Goal: Task Accomplishment & Management: Manage account settings

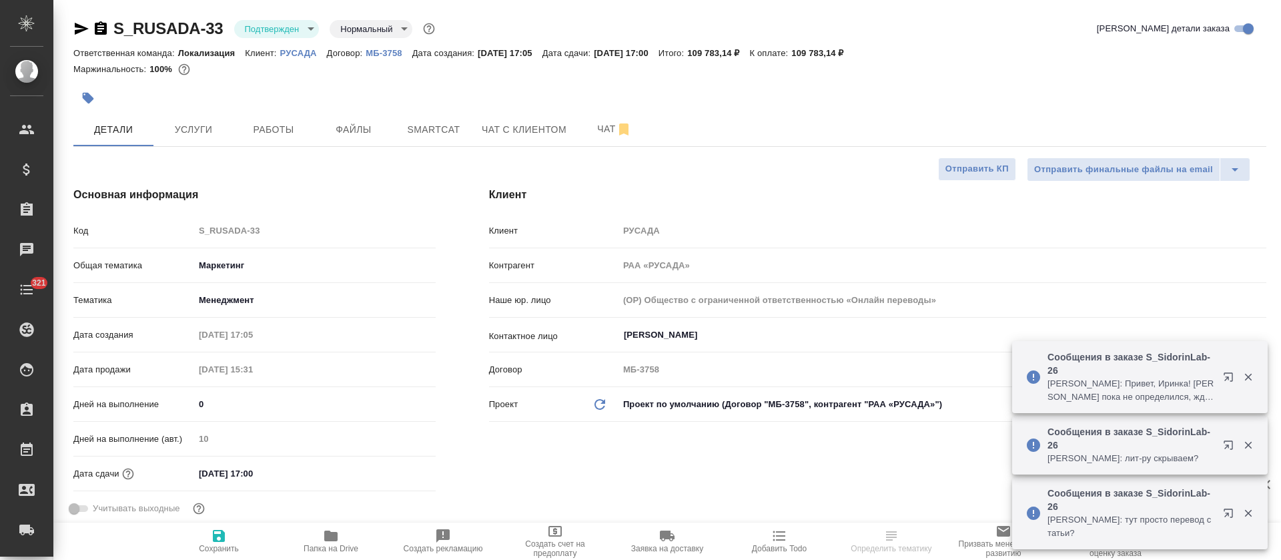
select select "RU"
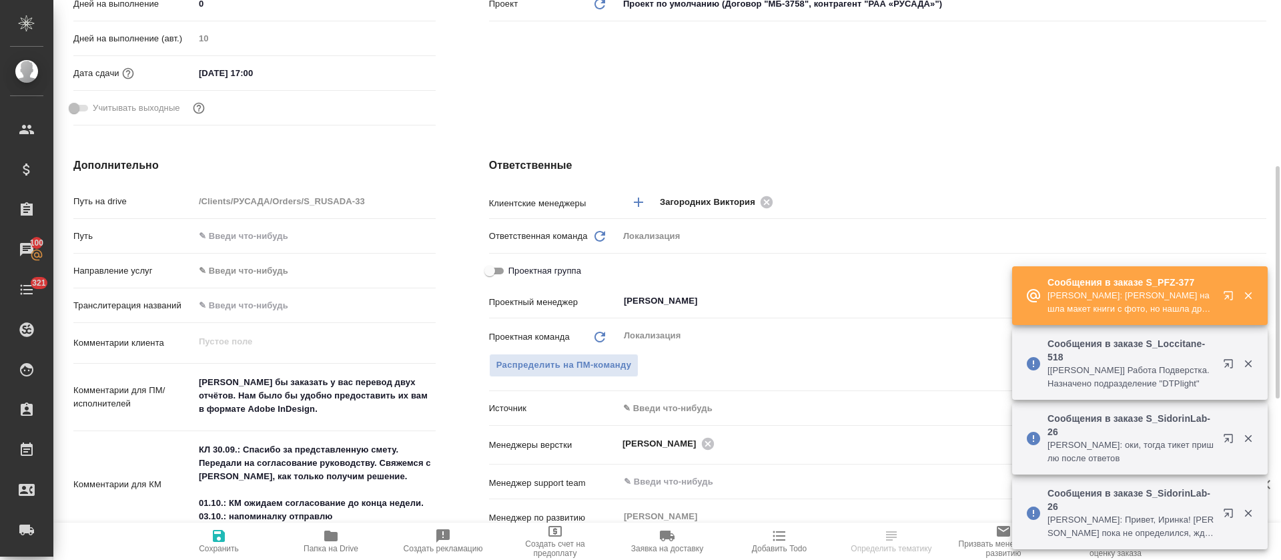
scroll to position [500, 0]
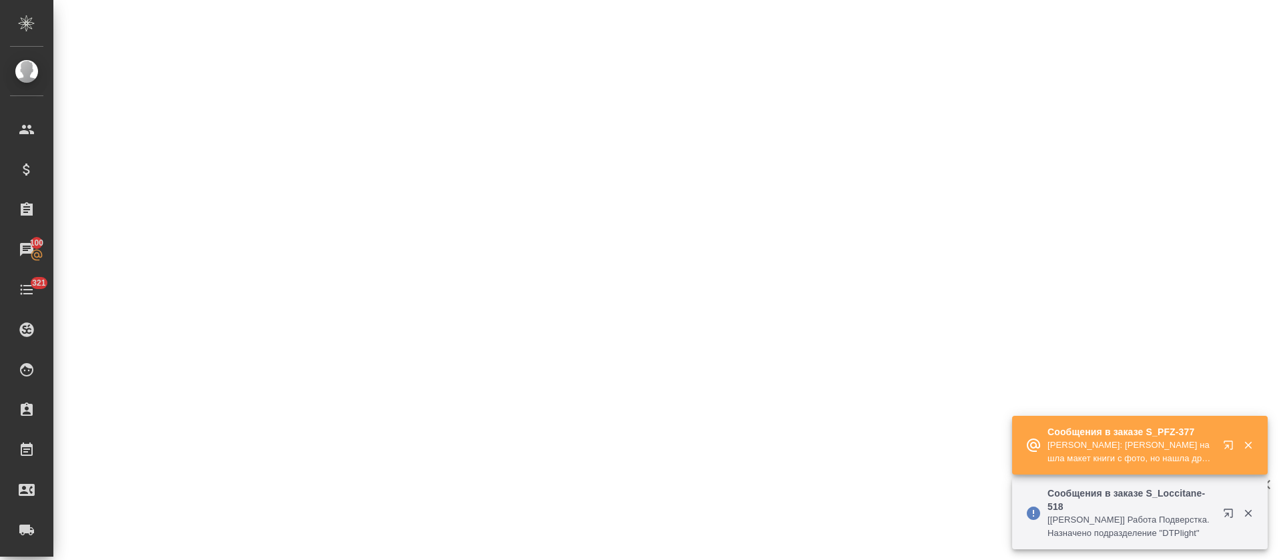
select select "RU"
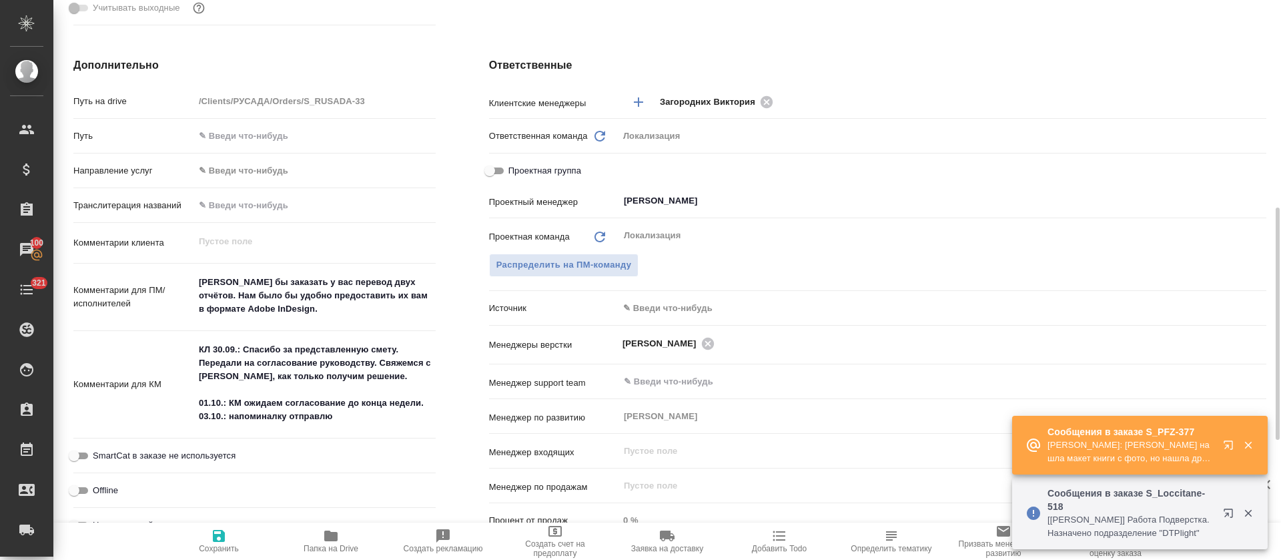
type textarea "x"
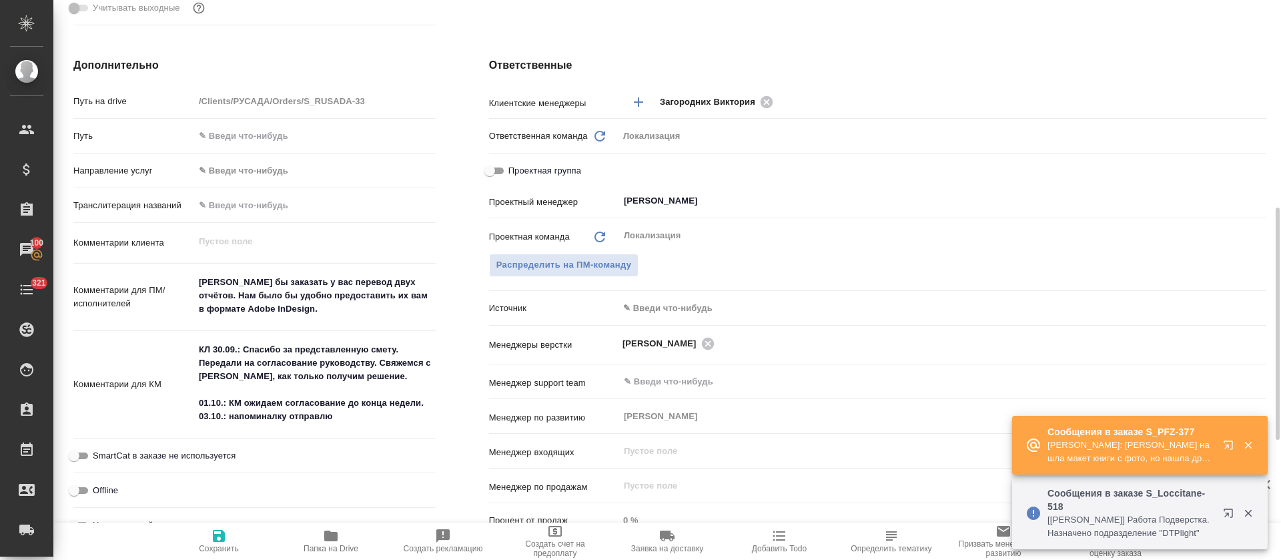
type textarea "x"
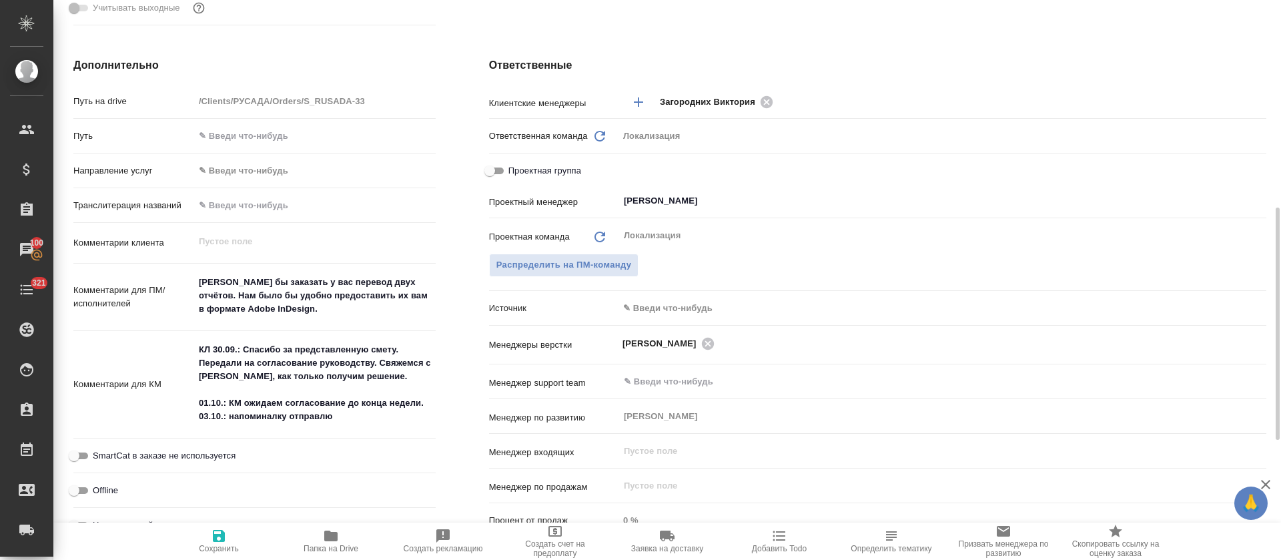
scroll to position [0, 0]
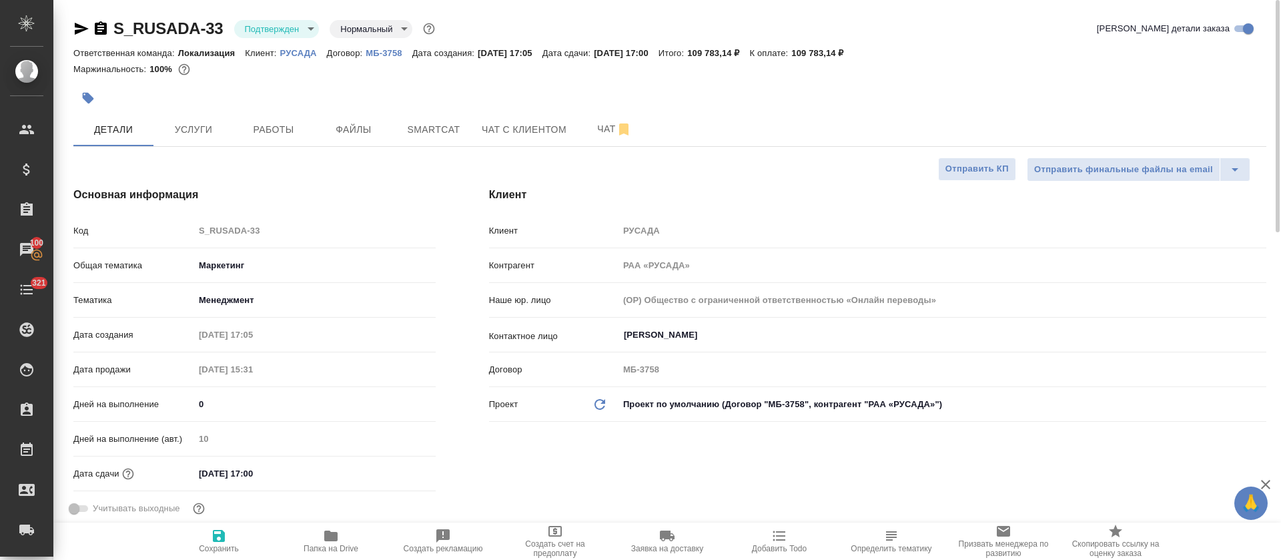
click at [211, 137] on button "Услуги" at bounding box center [193, 129] width 80 height 33
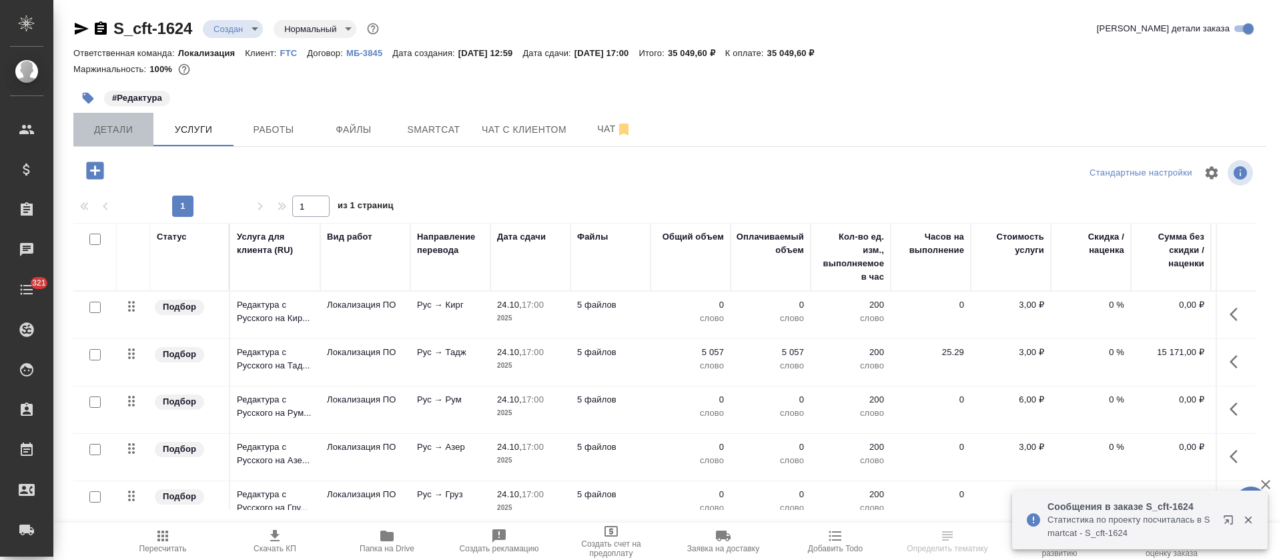
click at [142, 125] on span "Детали" at bounding box center [113, 129] width 64 height 17
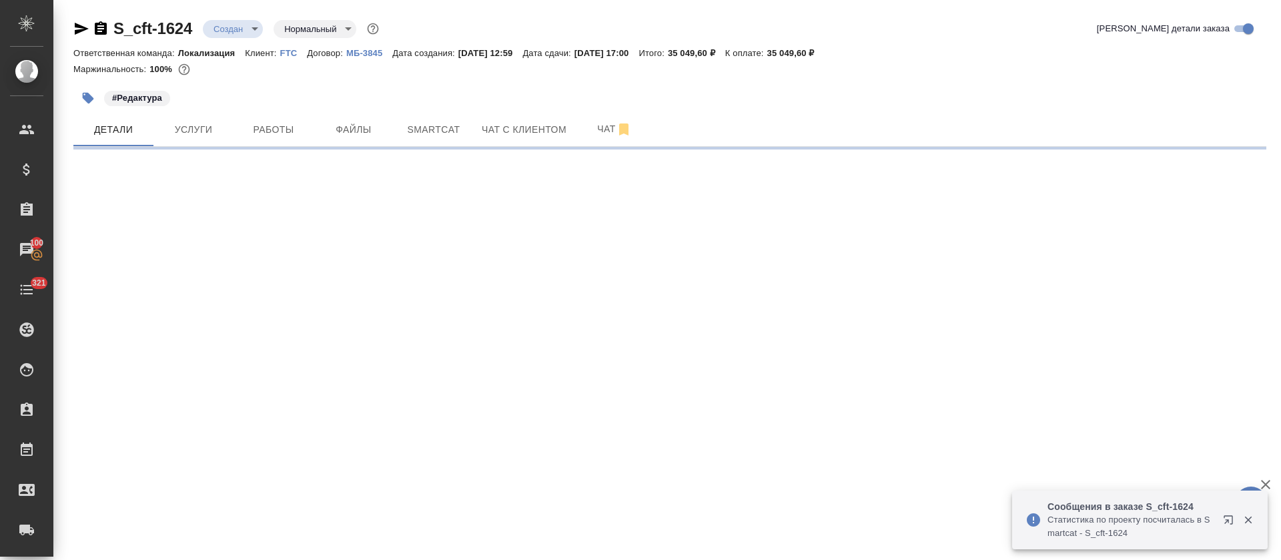
select select "RU"
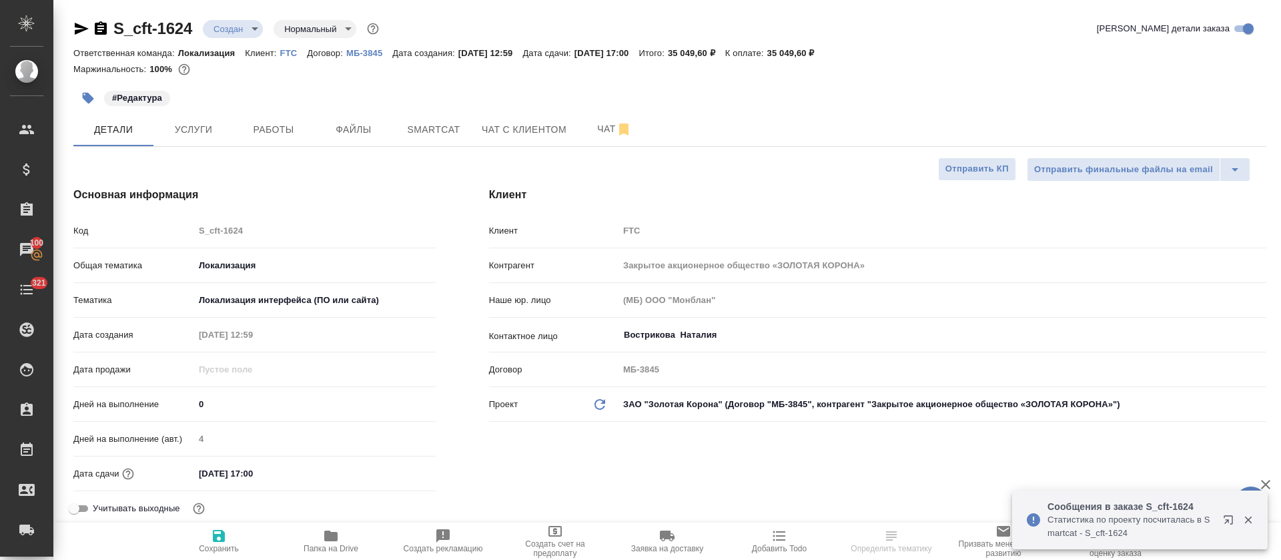
type textarea "x"
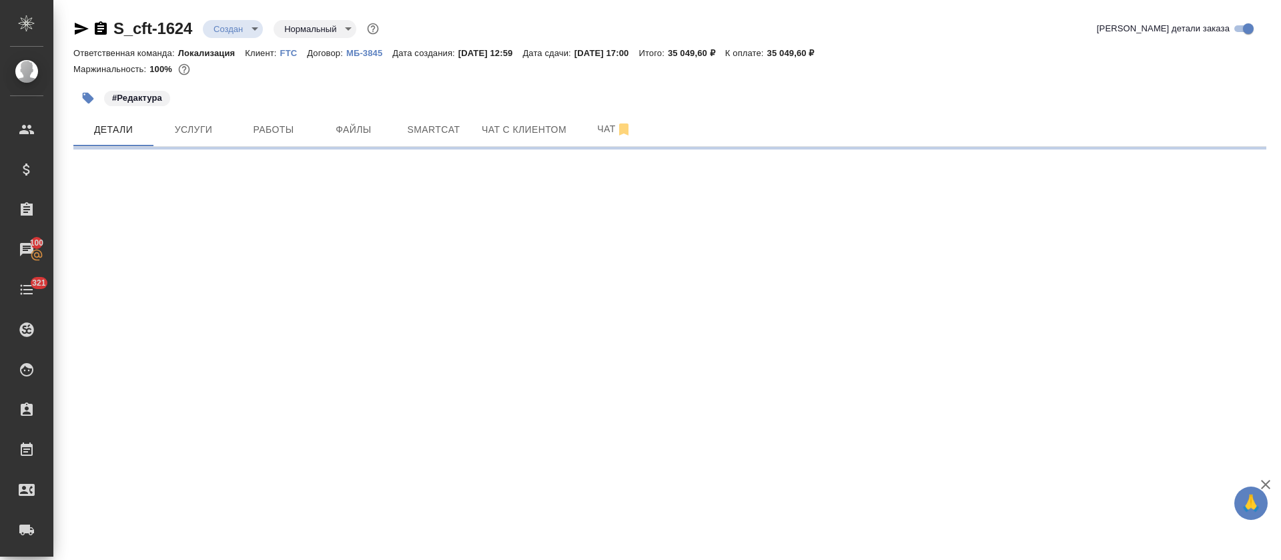
select select "RU"
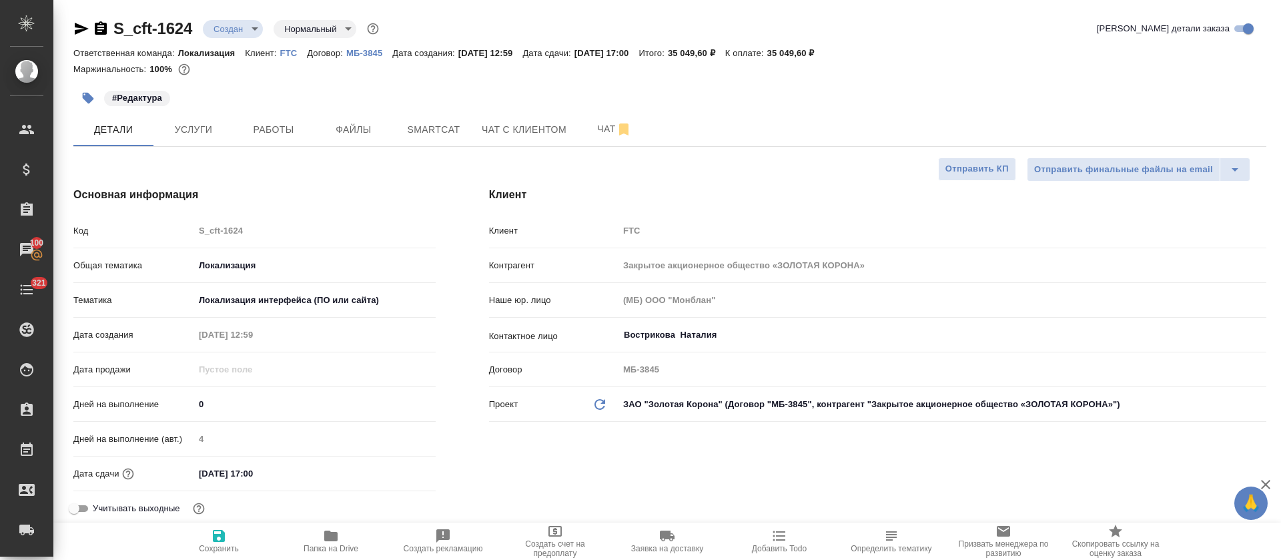
type textarea "x"
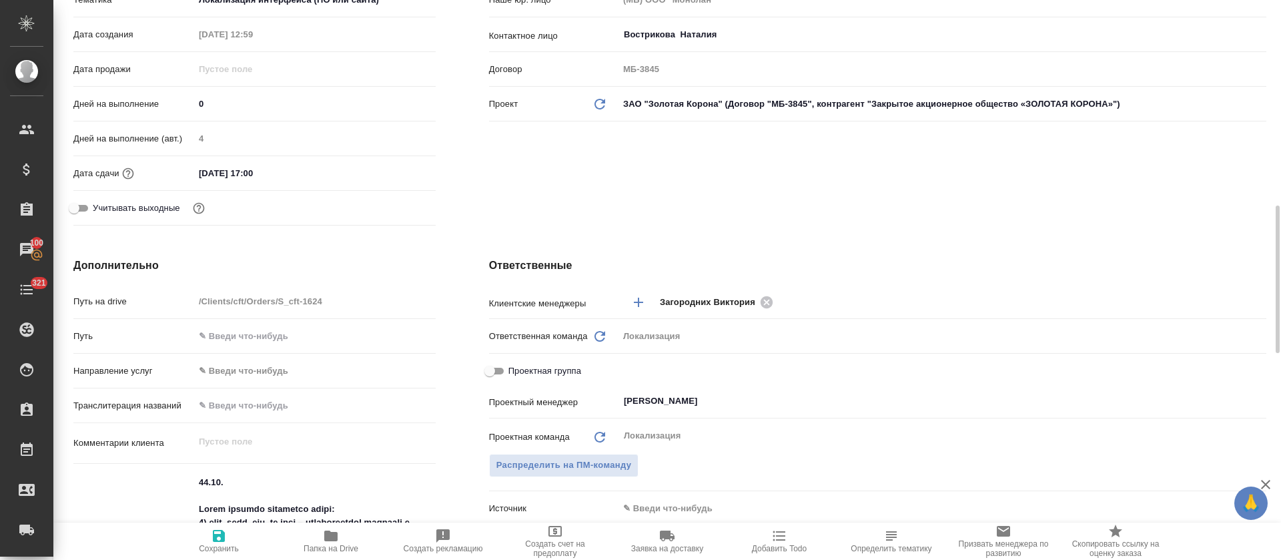
scroll to position [701, 0]
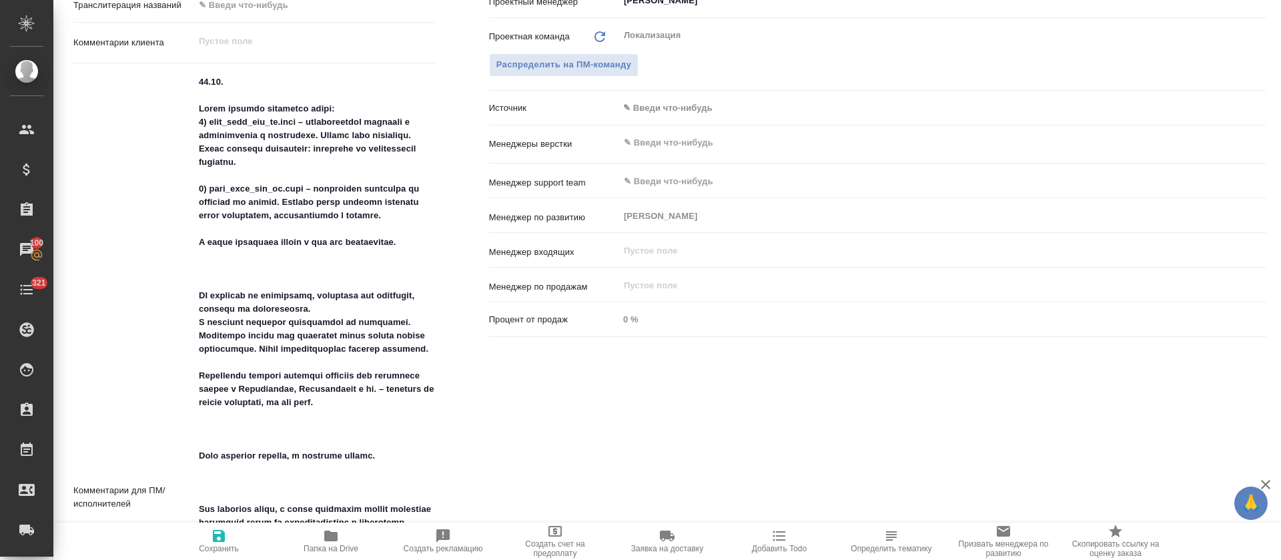
type textarea "x"
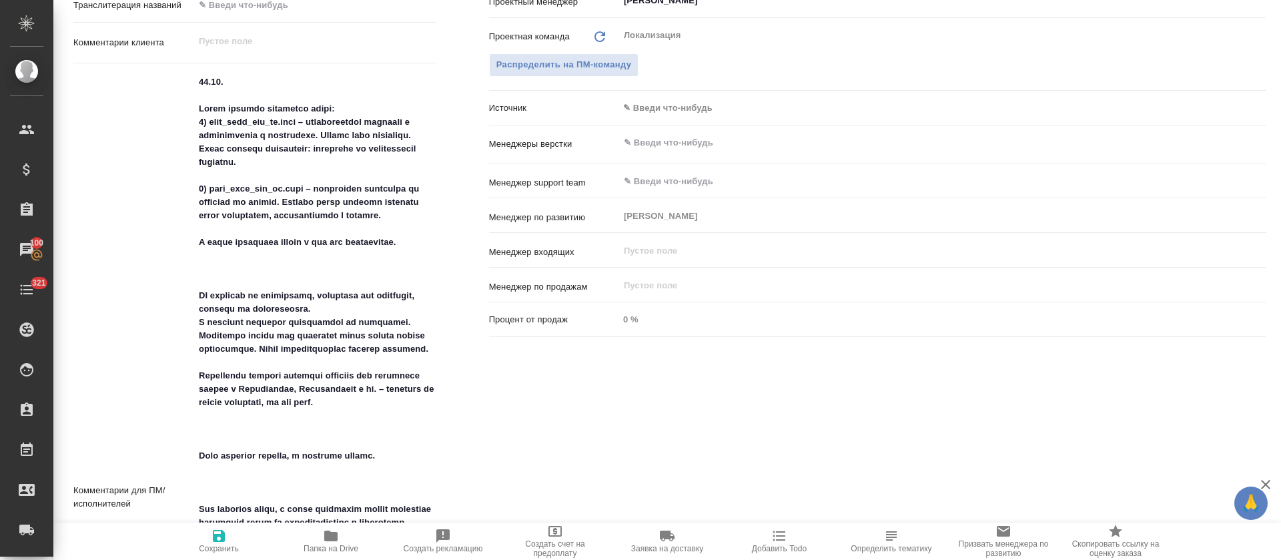
type textarea "x"
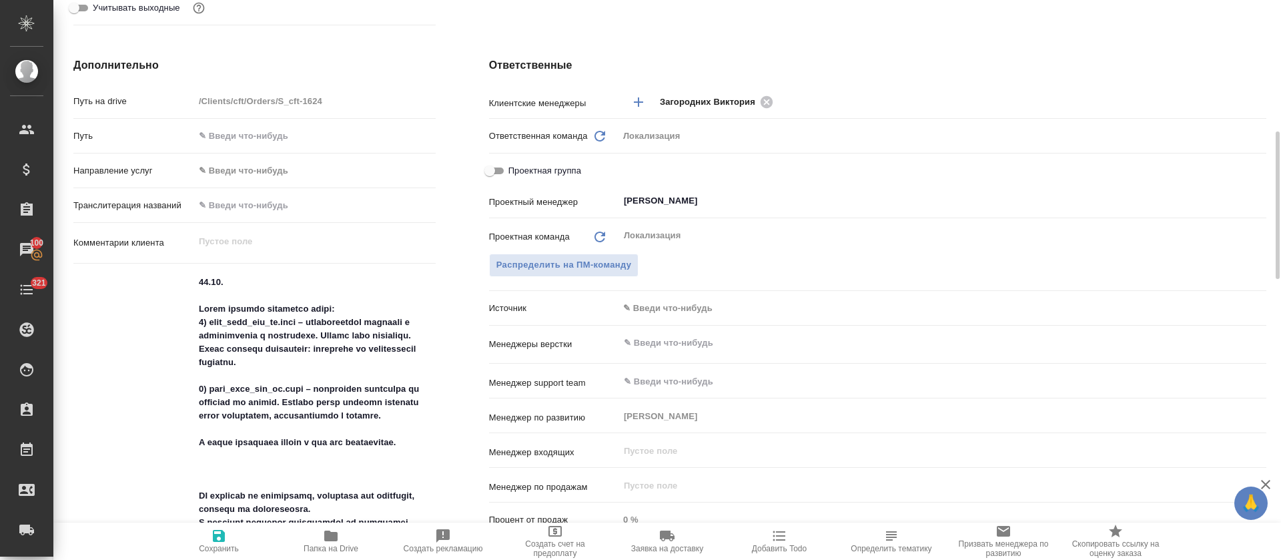
scroll to position [0, 0]
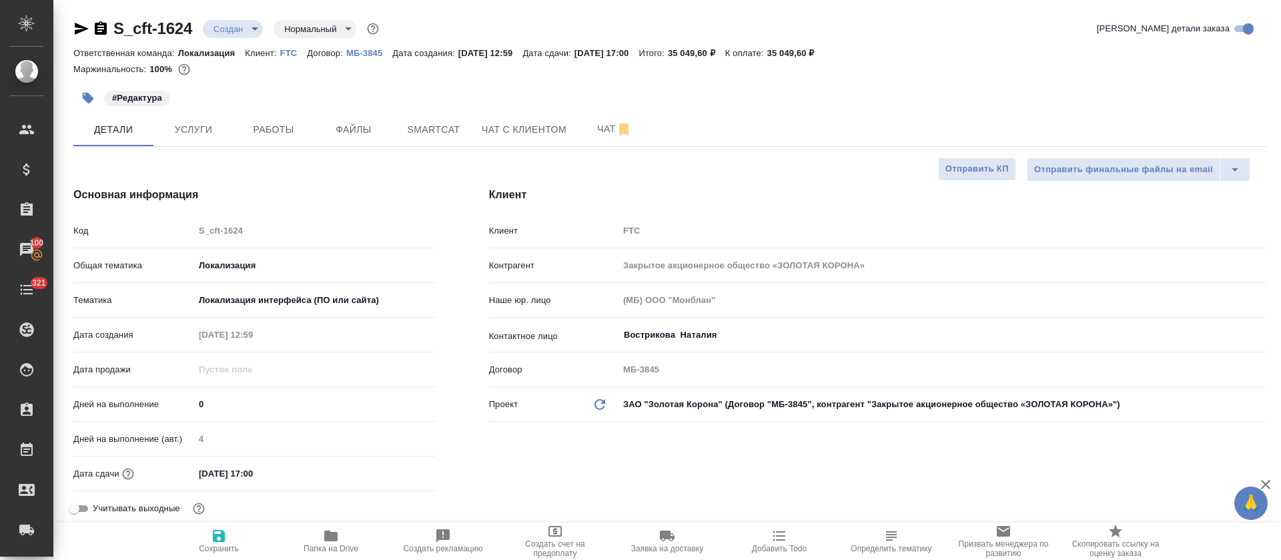
type textarea "x"
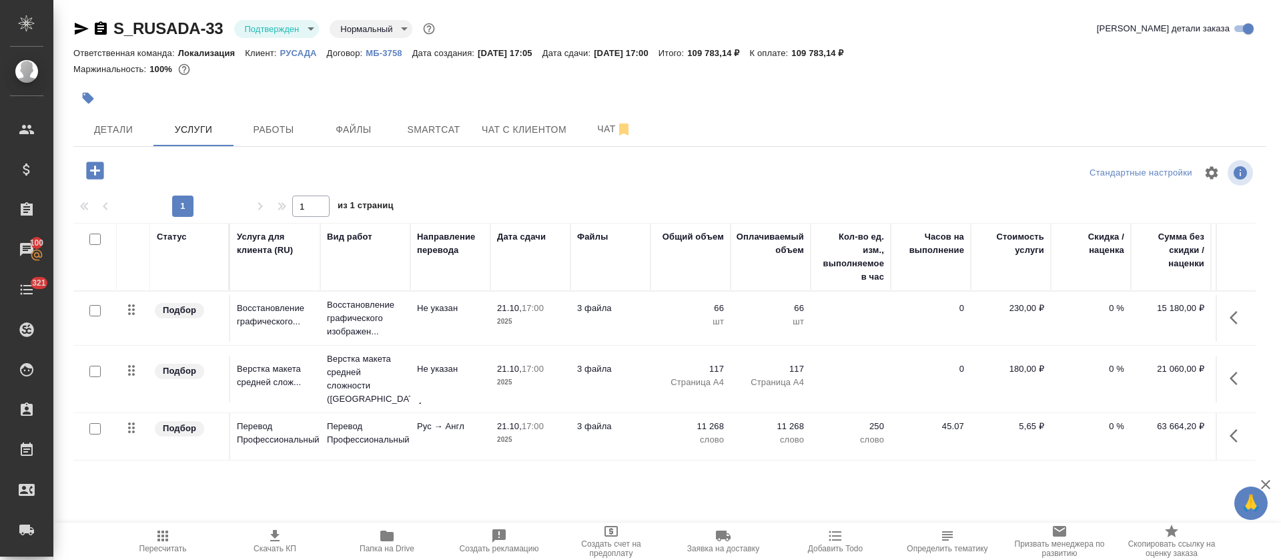
click at [303, 31] on body "🙏 .cls-1 fill:#fff; AWATERA Tretyakova Olga Клиенты Спецификации Заказы 100 Чат…" at bounding box center [640, 280] width 1281 height 560
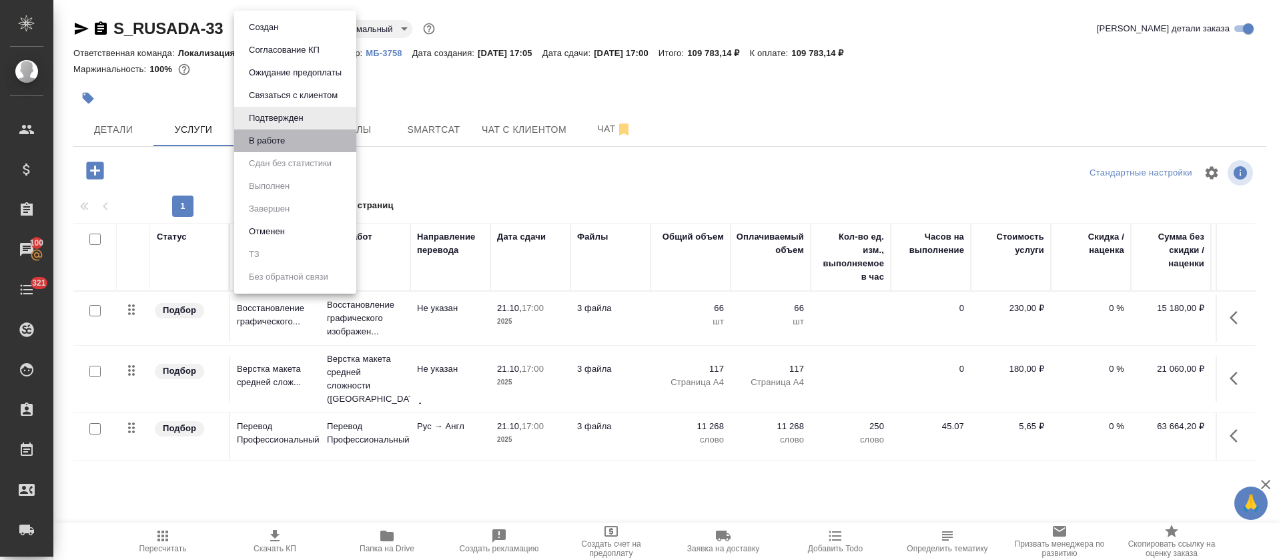
click at [292, 140] on li "В работе" at bounding box center [295, 140] width 122 height 23
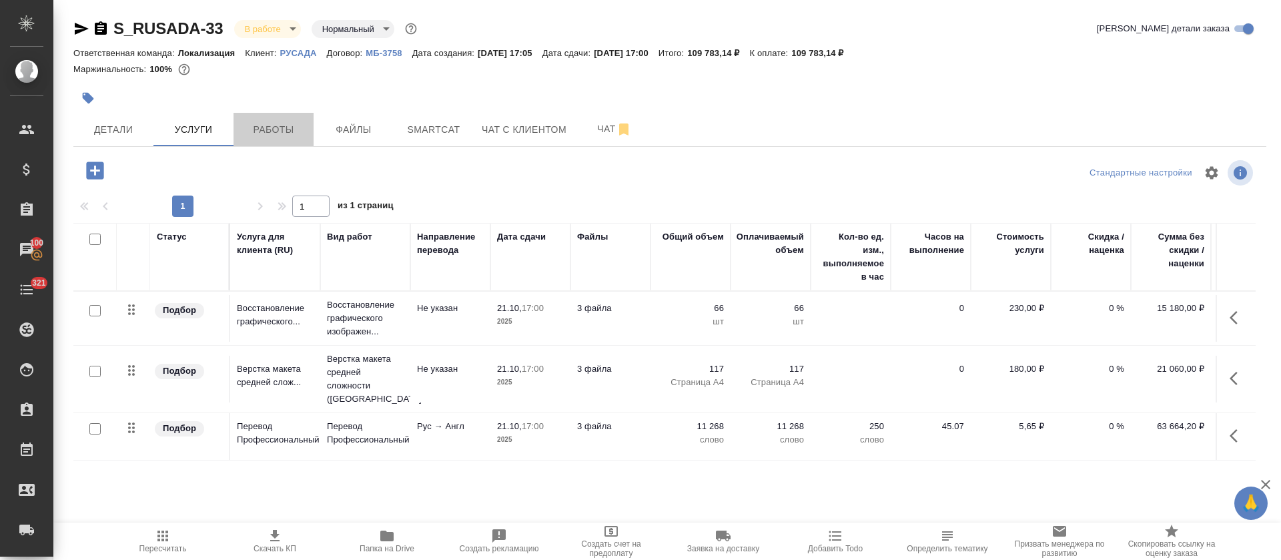
click at [292, 140] on button "Работы" at bounding box center [274, 129] width 80 height 33
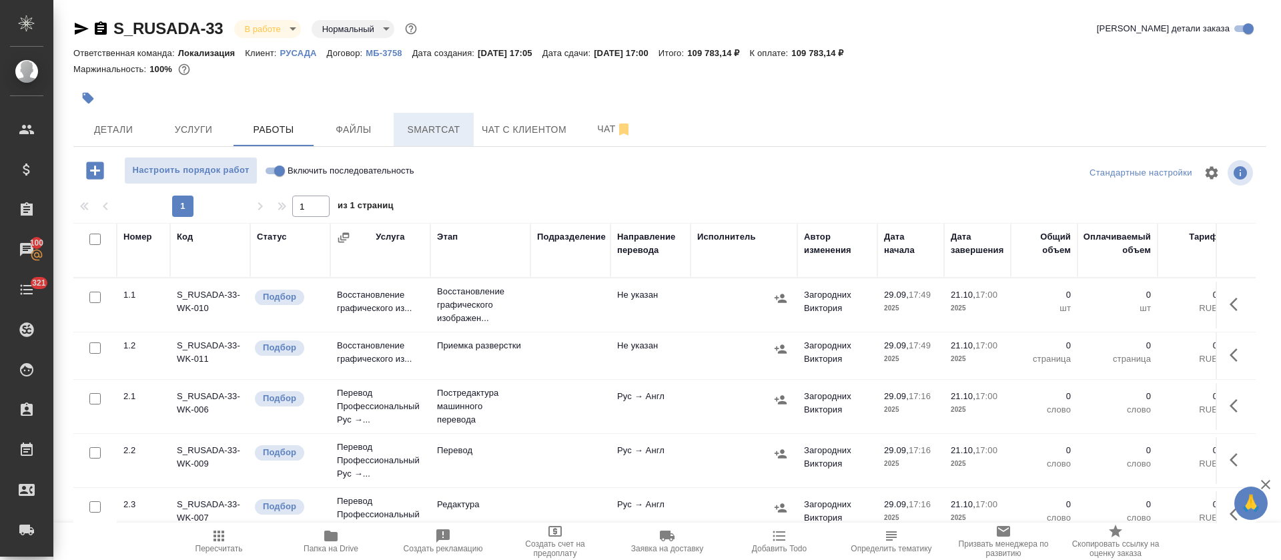
click at [426, 131] on span "Smartcat" at bounding box center [434, 129] width 64 height 17
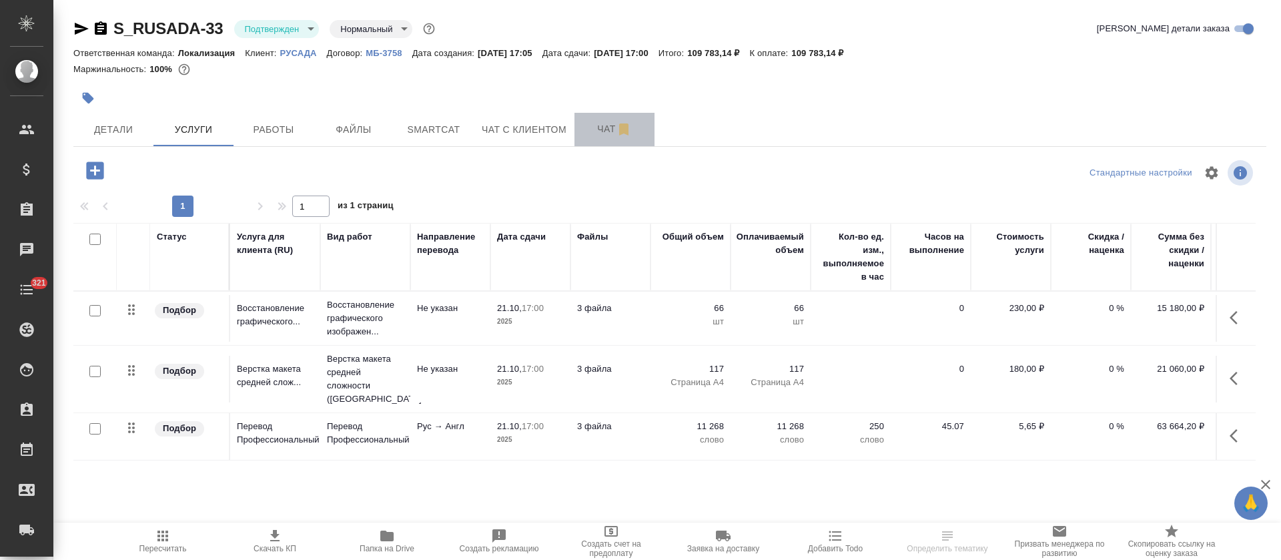
click at [593, 133] on span "Чат" at bounding box center [615, 129] width 64 height 17
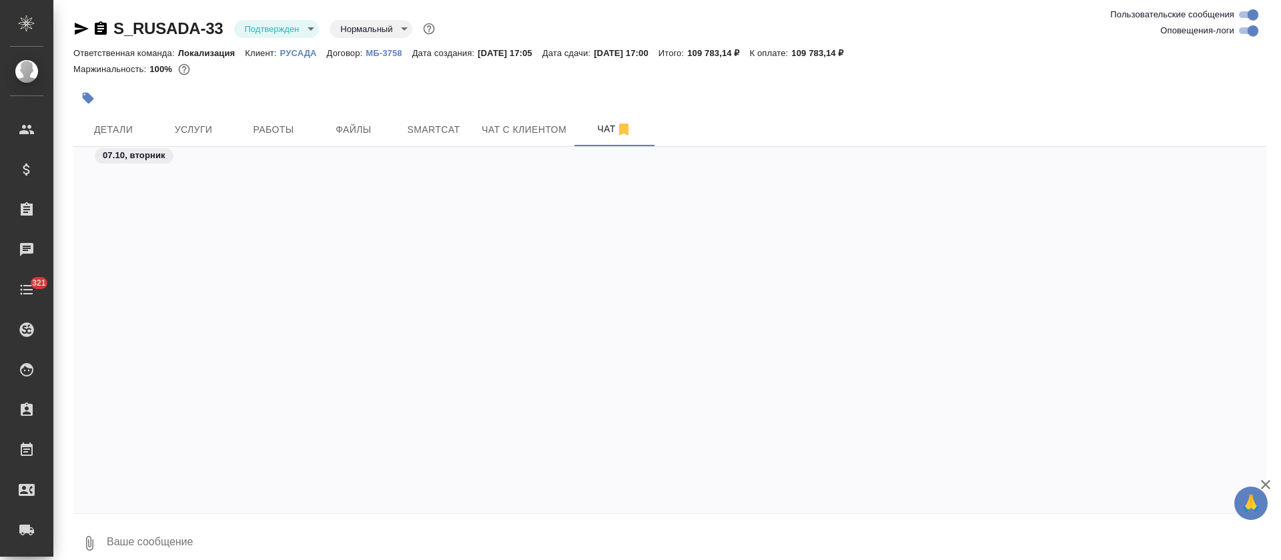
scroll to position [1371, 0]
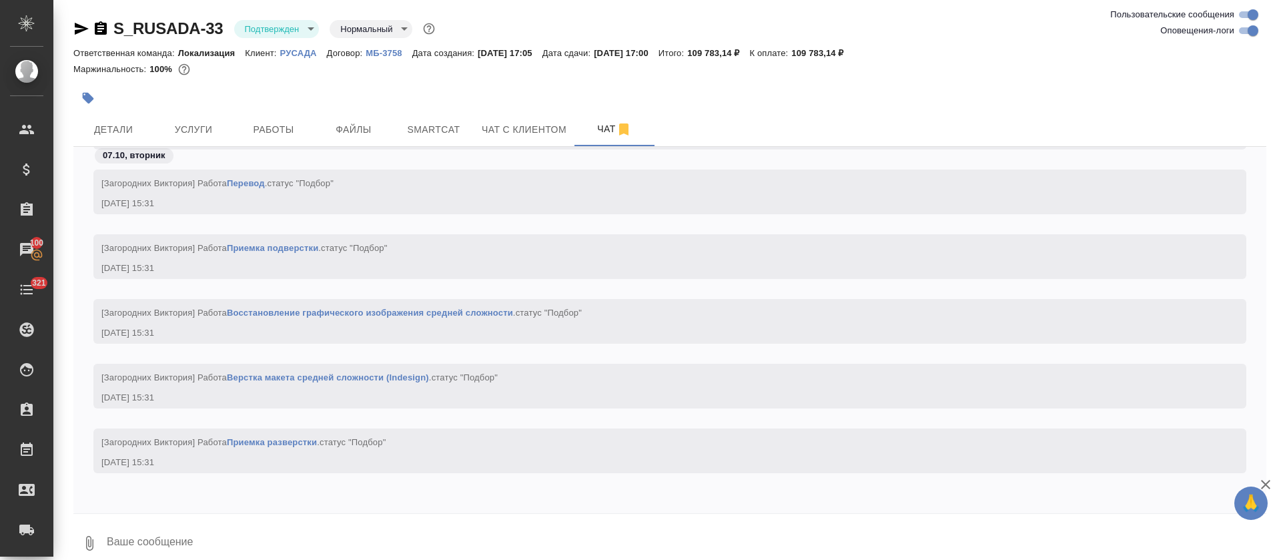
click at [1249, 33] on input "Оповещения-логи" at bounding box center [1253, 31] width 48 height 16
checkbox input "false"
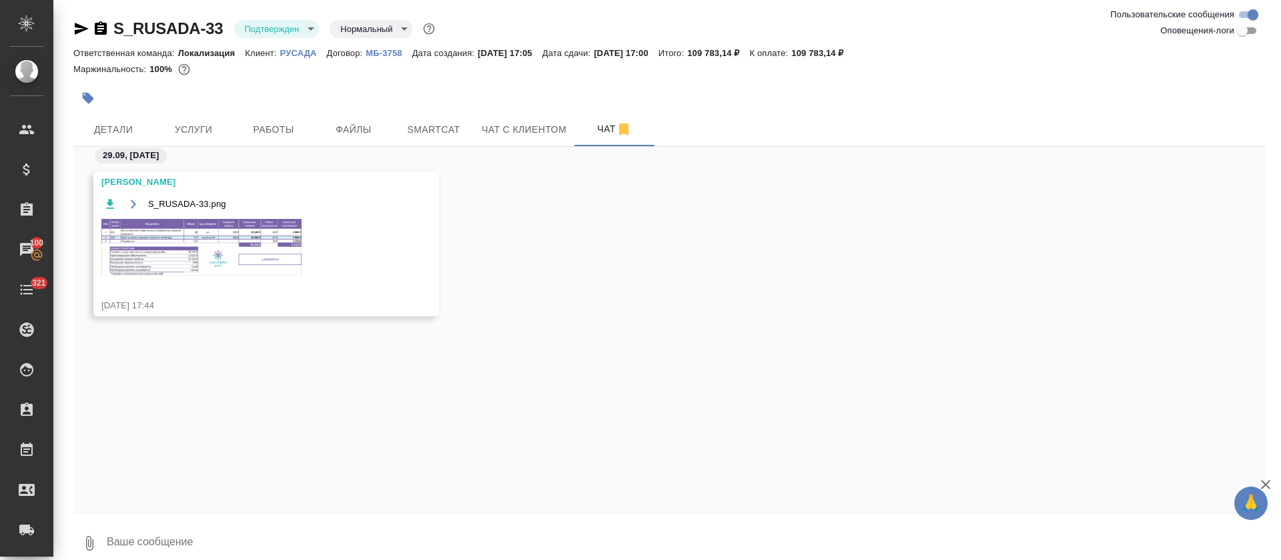
scroll to position [0, 0]
click at [184, 238] on img at bounding box center [201, 247] width 200 height 57
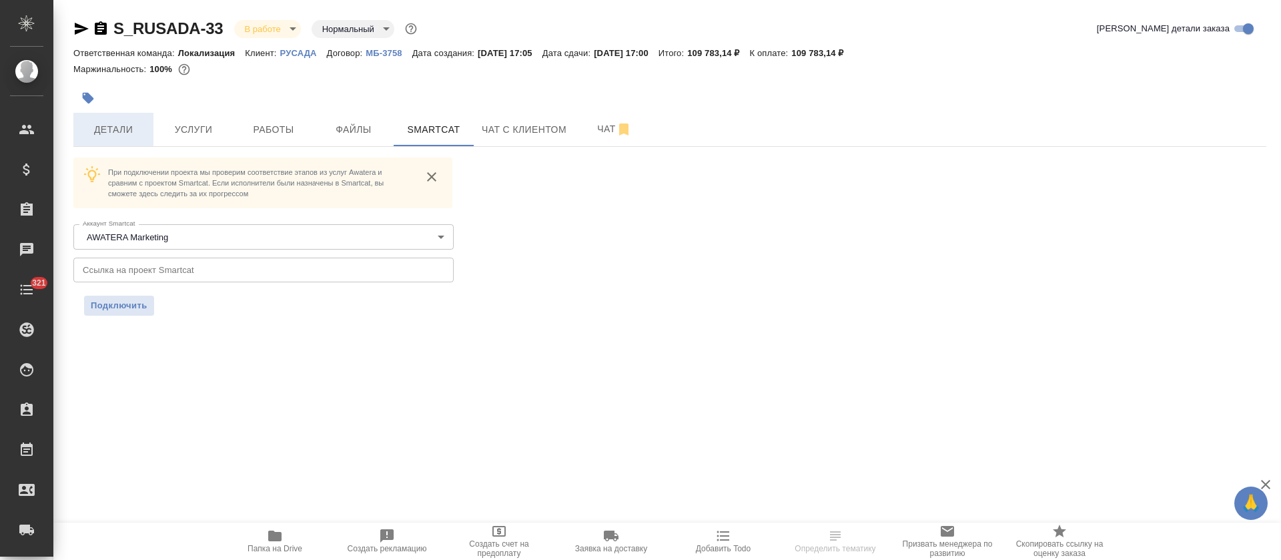
click at [153, 139] on button "Детали" at bounding box center [113, 129] width 80 height 33
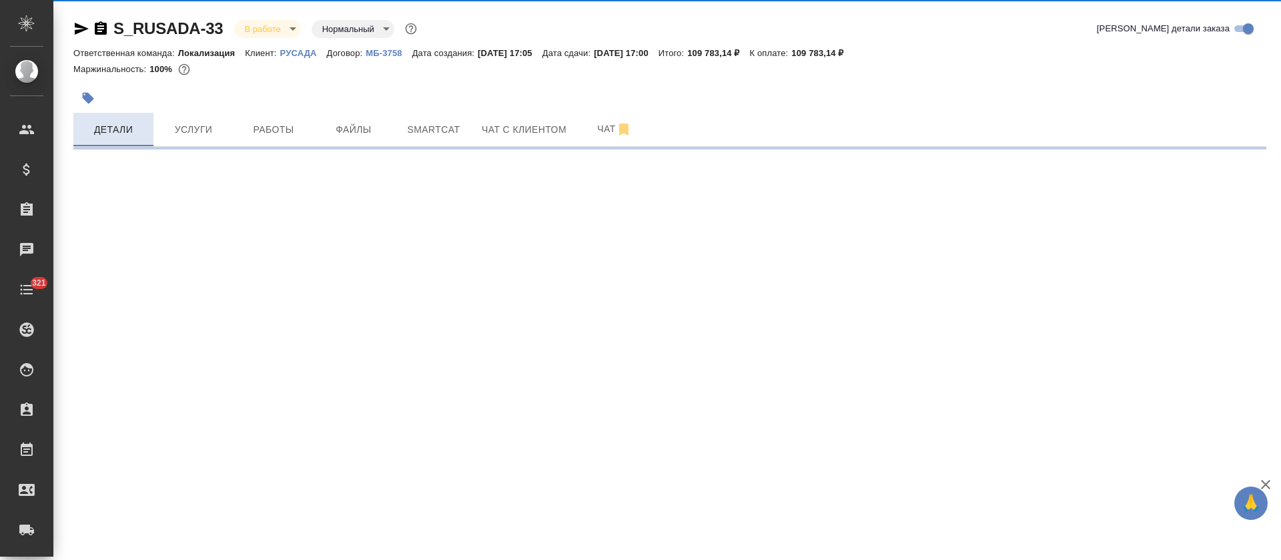
select select "RU"
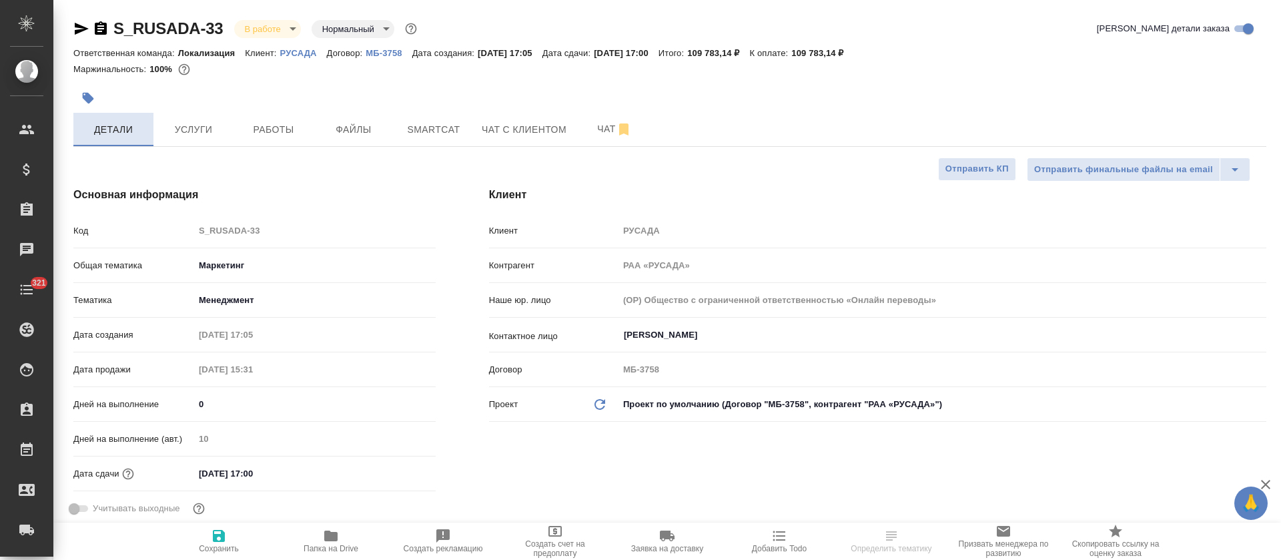
type textarea "x"
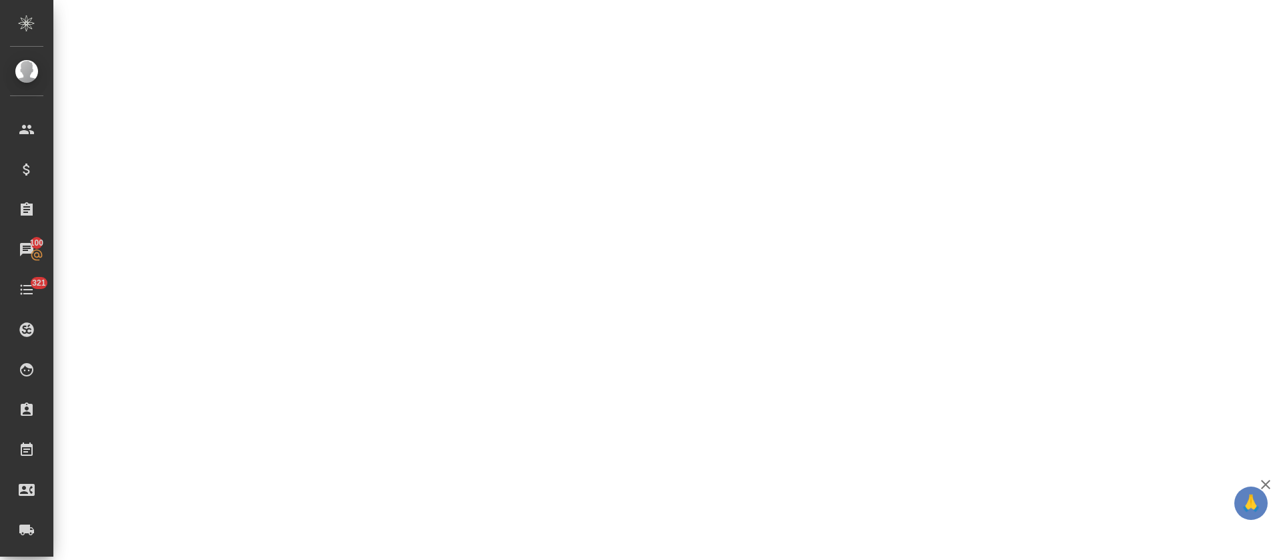
select select "RU"
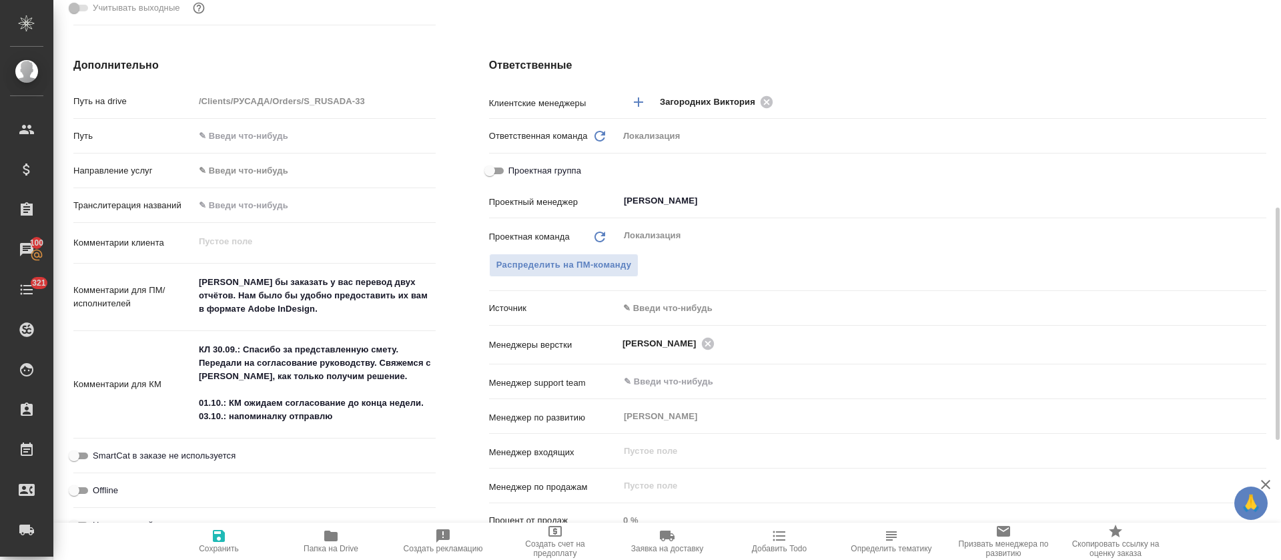
type textarea "x"
click at [356, 538] on span "Папка на Drive" at bounding box center [331, 540] width 96 height 25
type textarea "x"
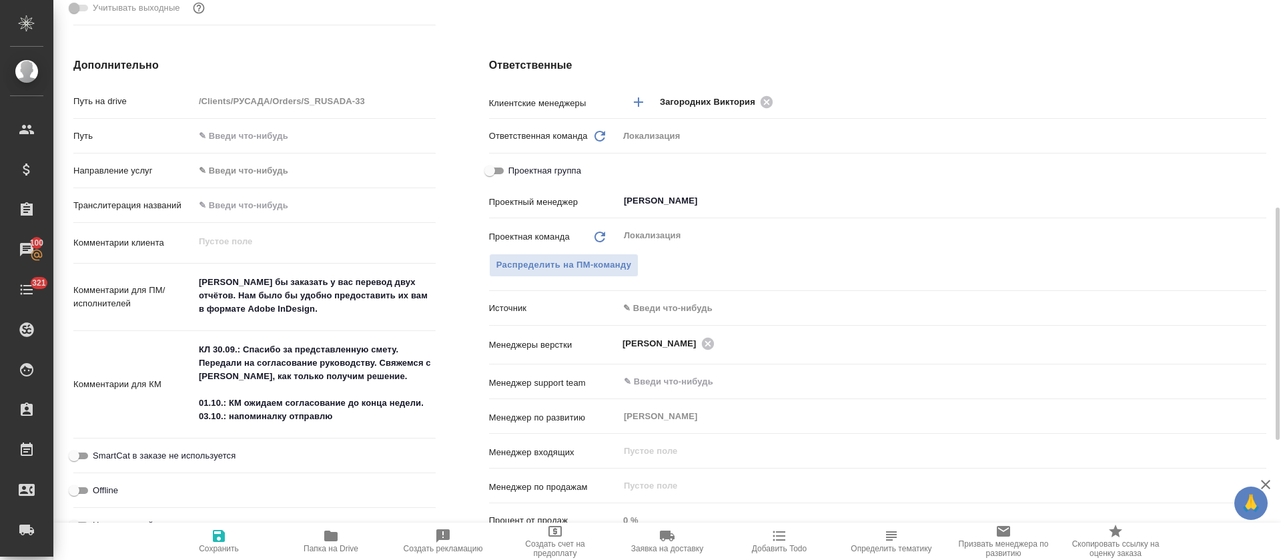
type textarea "x"
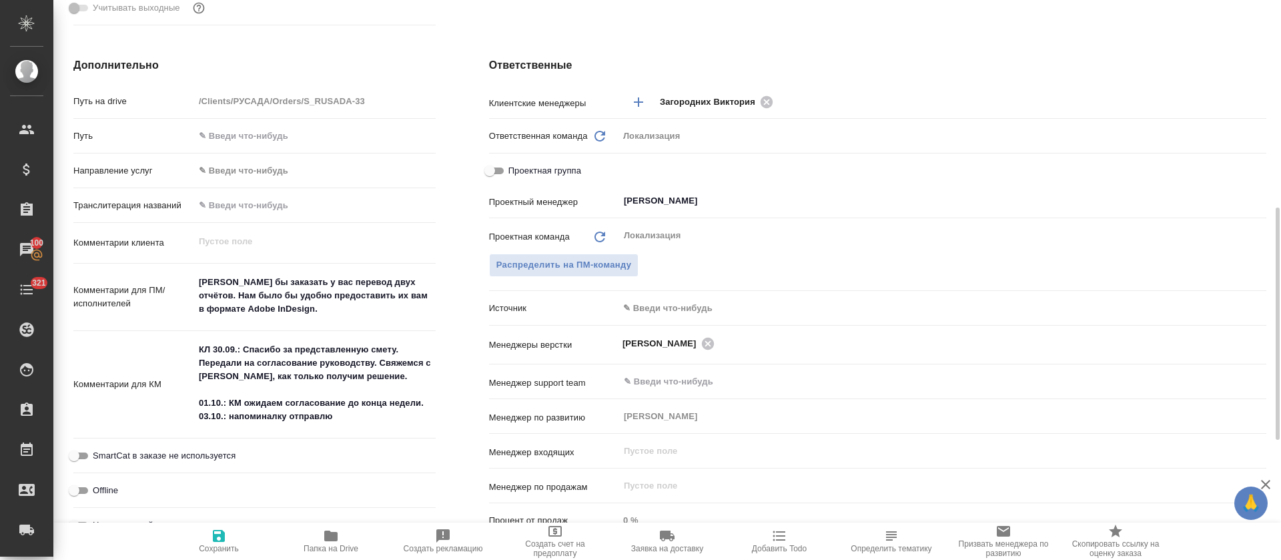
scroll to position [0, 0]
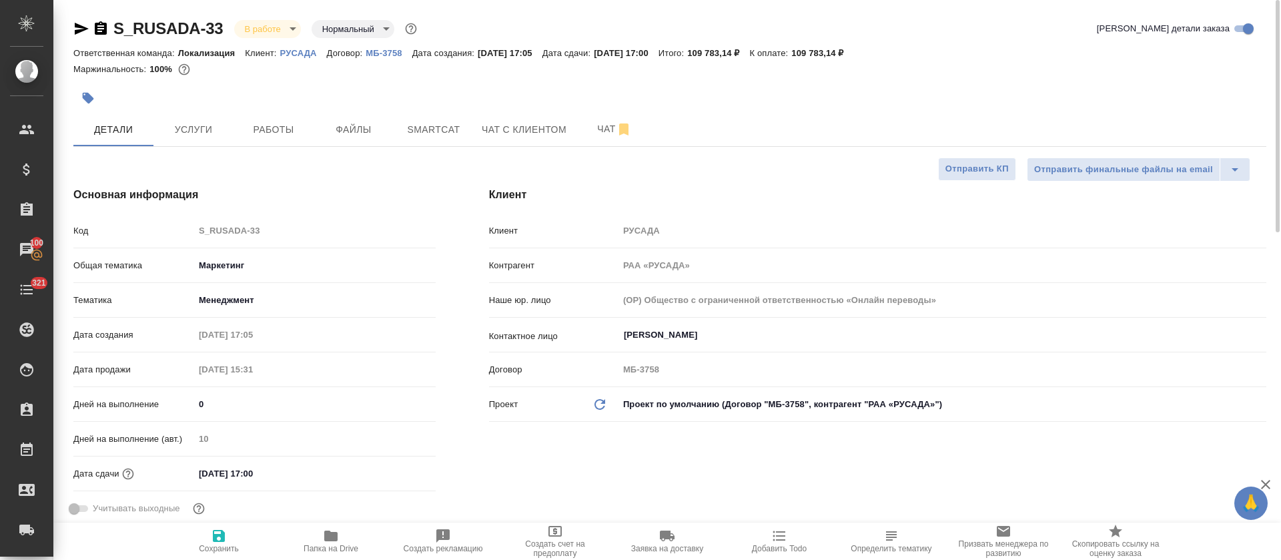
type textarea "x"
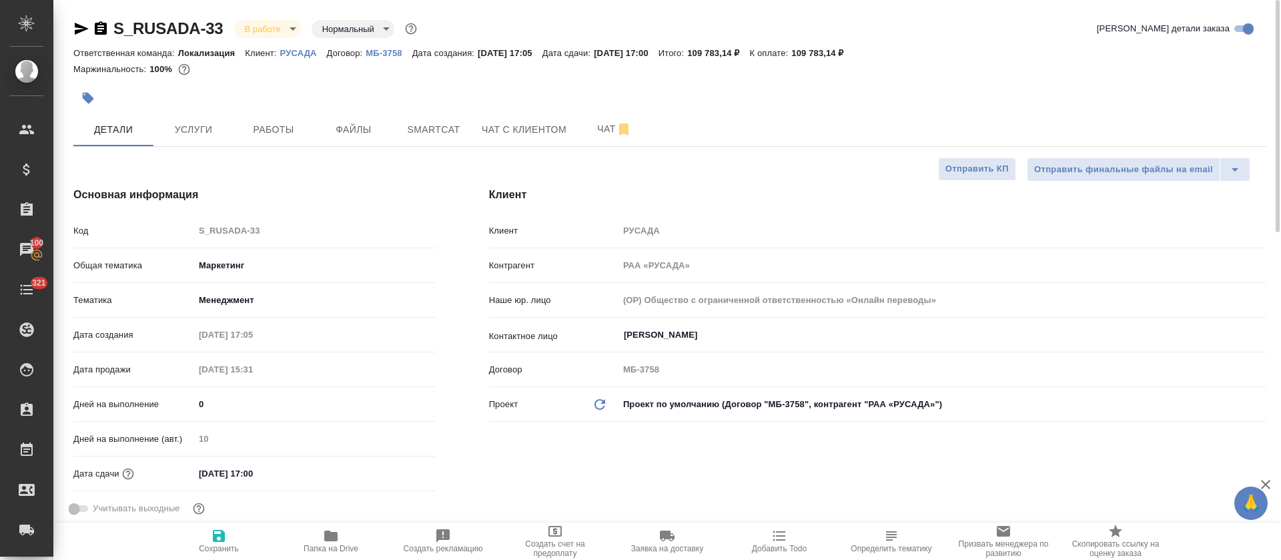
type textarea "x"
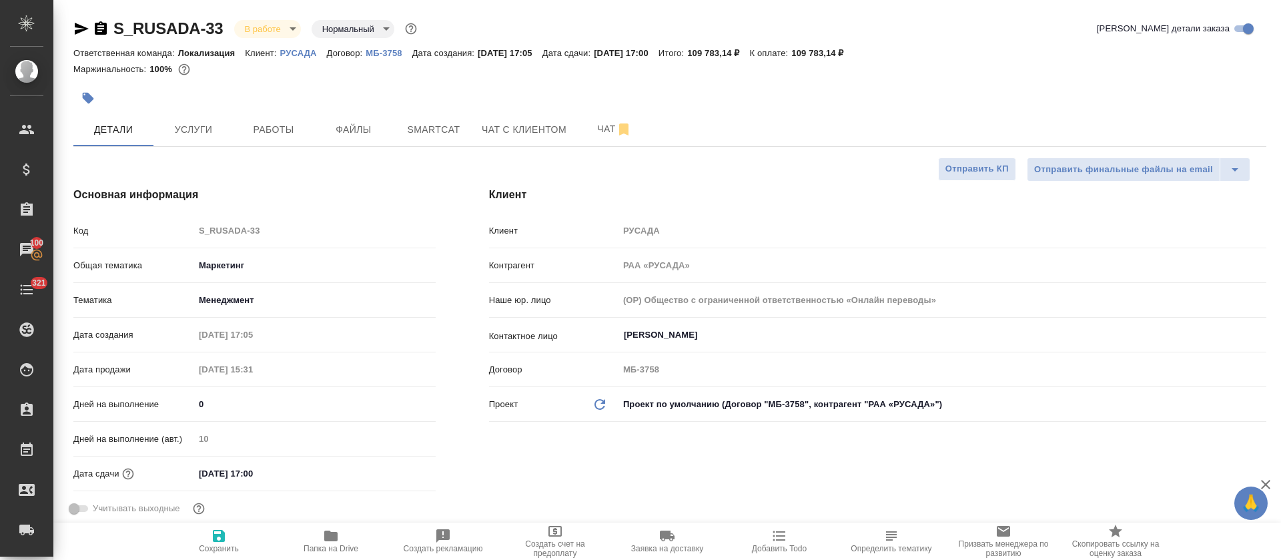
type textarea "x"
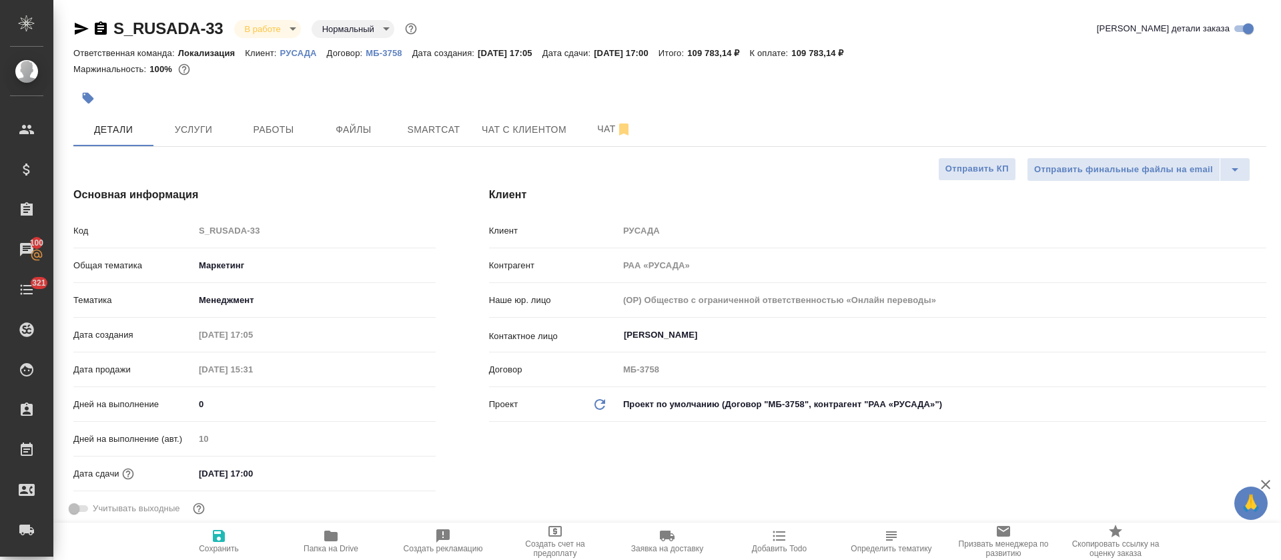
type textarea "x"
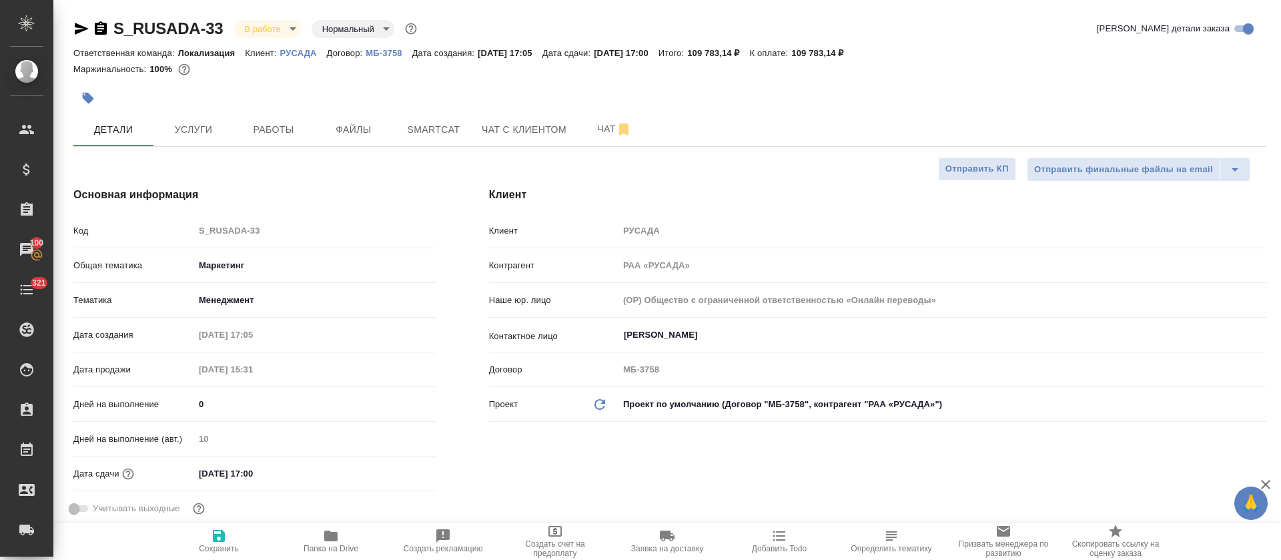
type textarea "x"
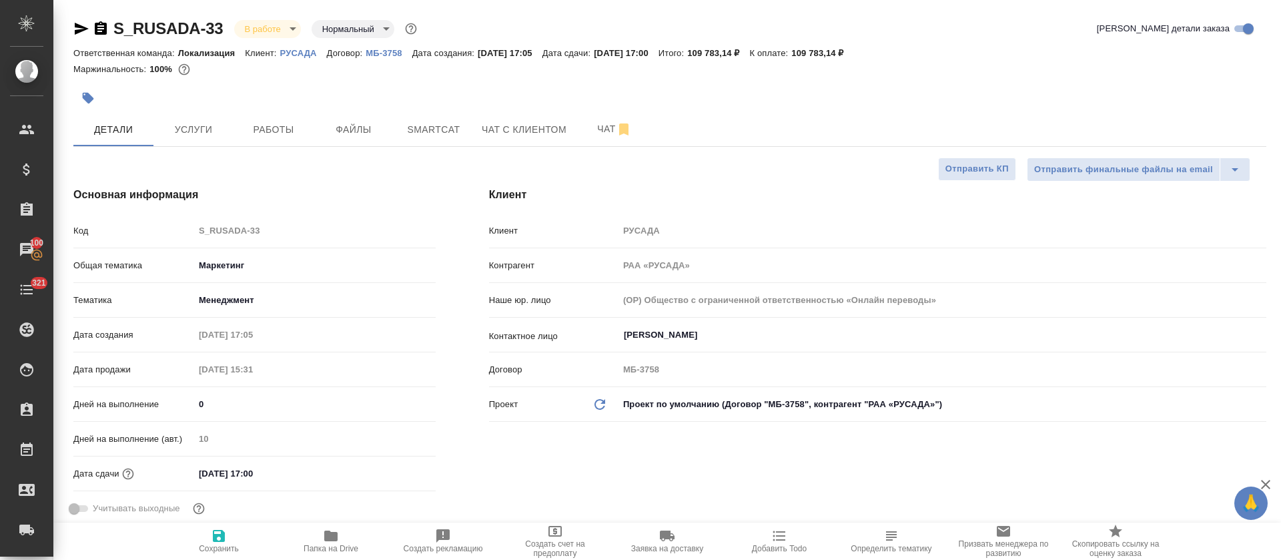
type textarea "x"
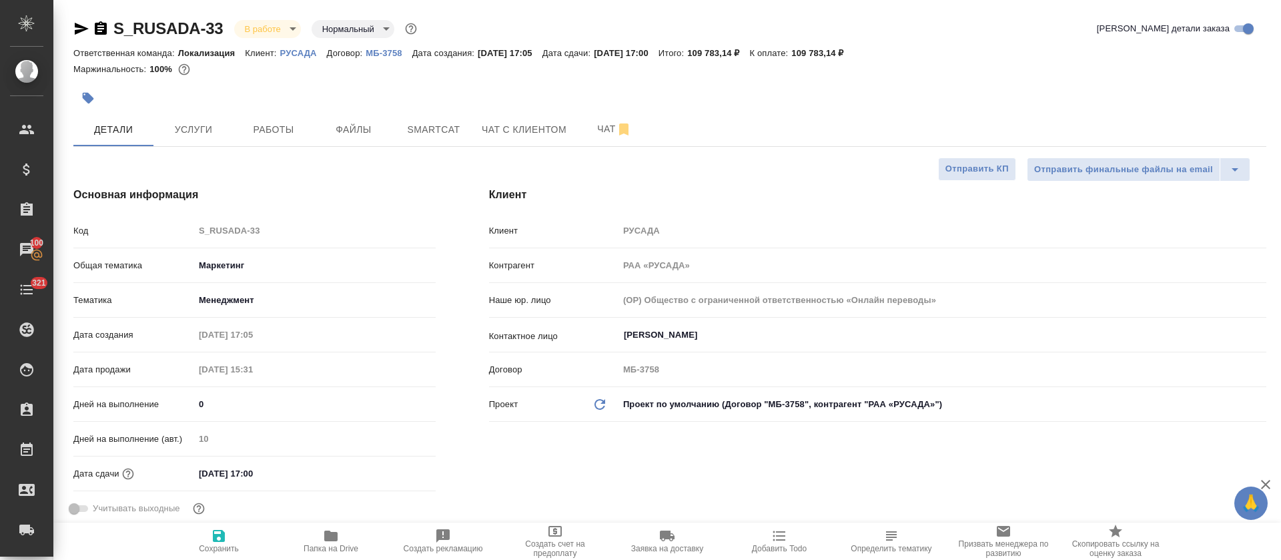
type textarea "x"
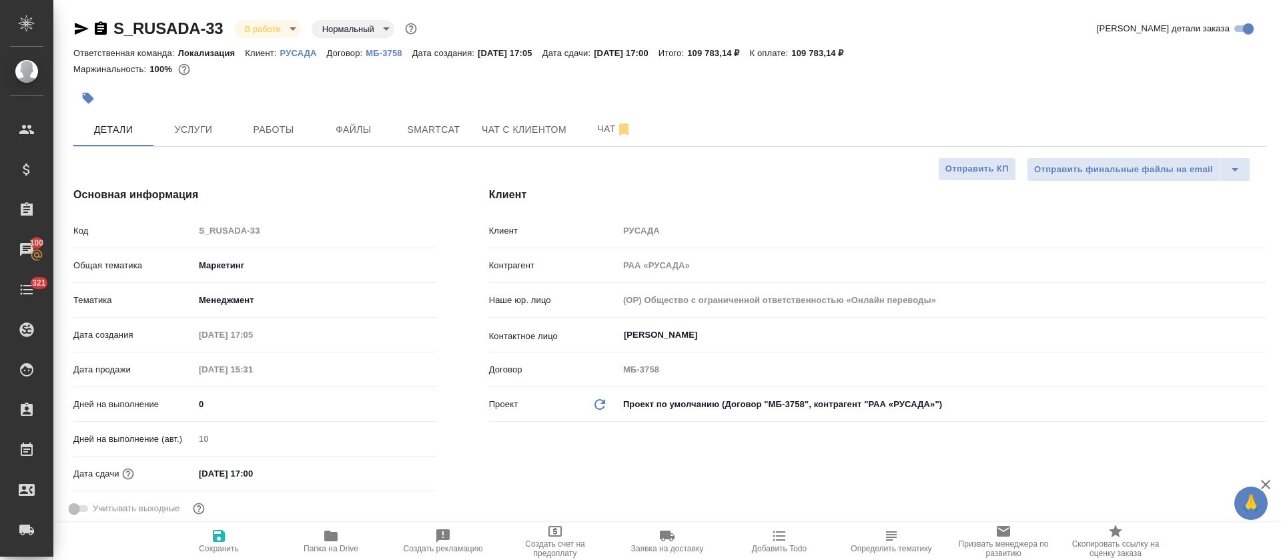
type textarea "x"
click at [278, 114] on button "Работы" at bounding box center [274, 129] width 80 height 33
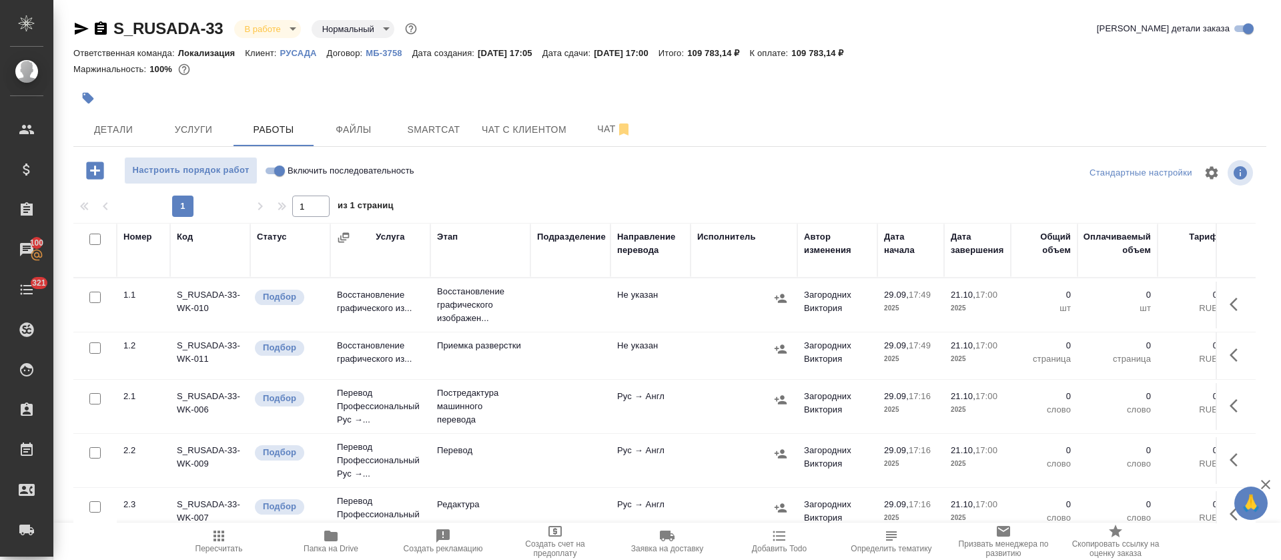
click at [96, 240] on input "checkbox" at bounding box center [94, 239] width 11 height 11
checkbox input "true"
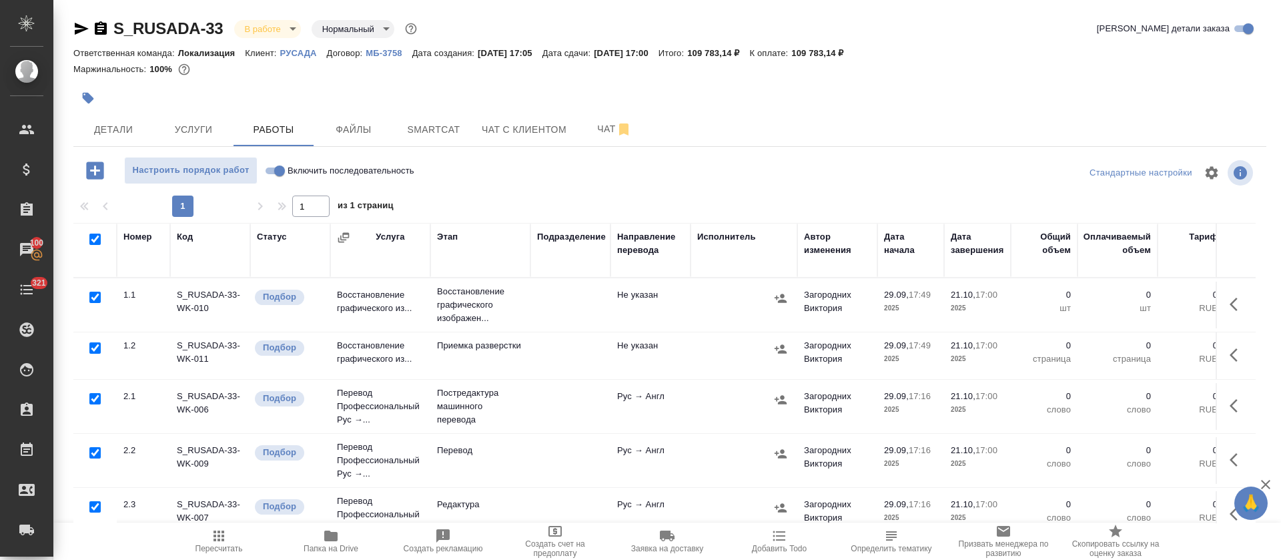
checkbox input "true"
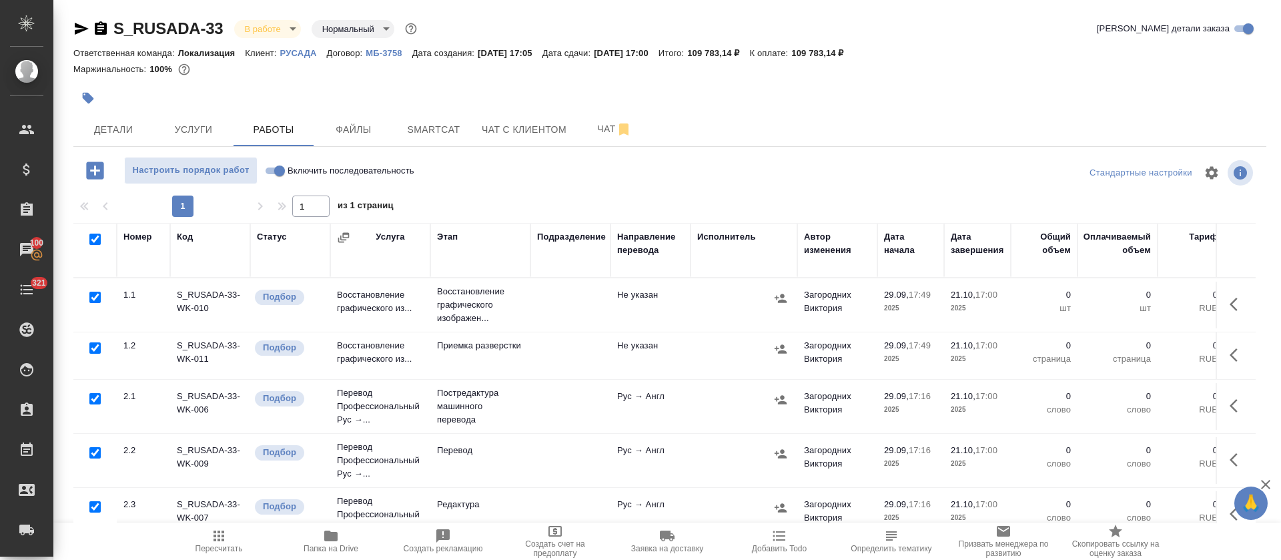
checkbox input "true"
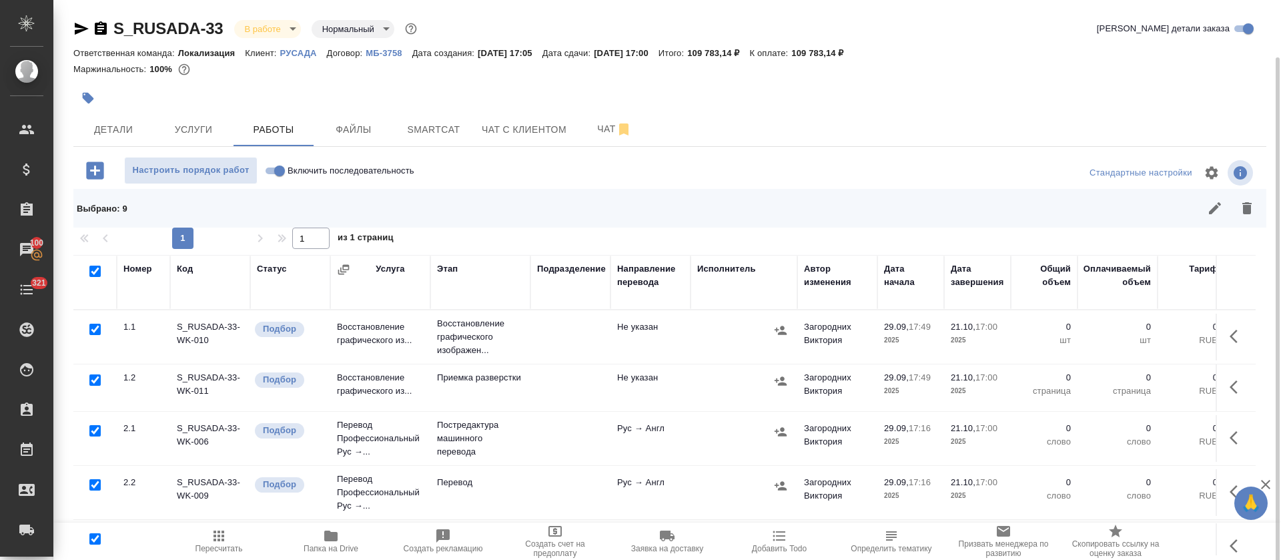
scroll to position [29, 0]
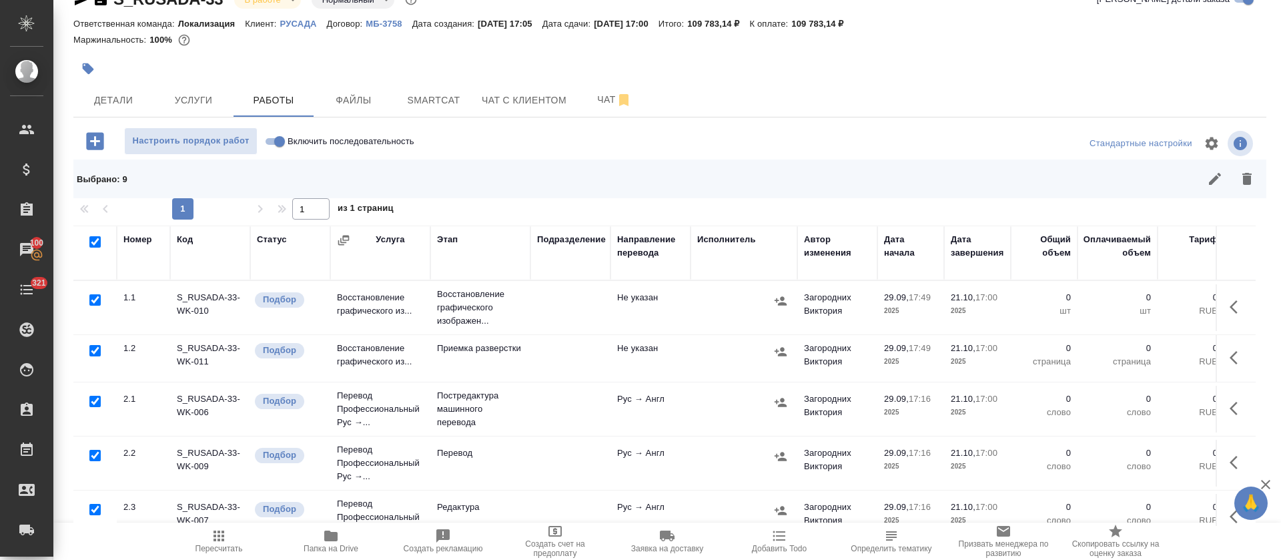
click at [93, 402] on input "checkbox" at bounding box center [94, 401] width 11 height 11
checkbox input "false"
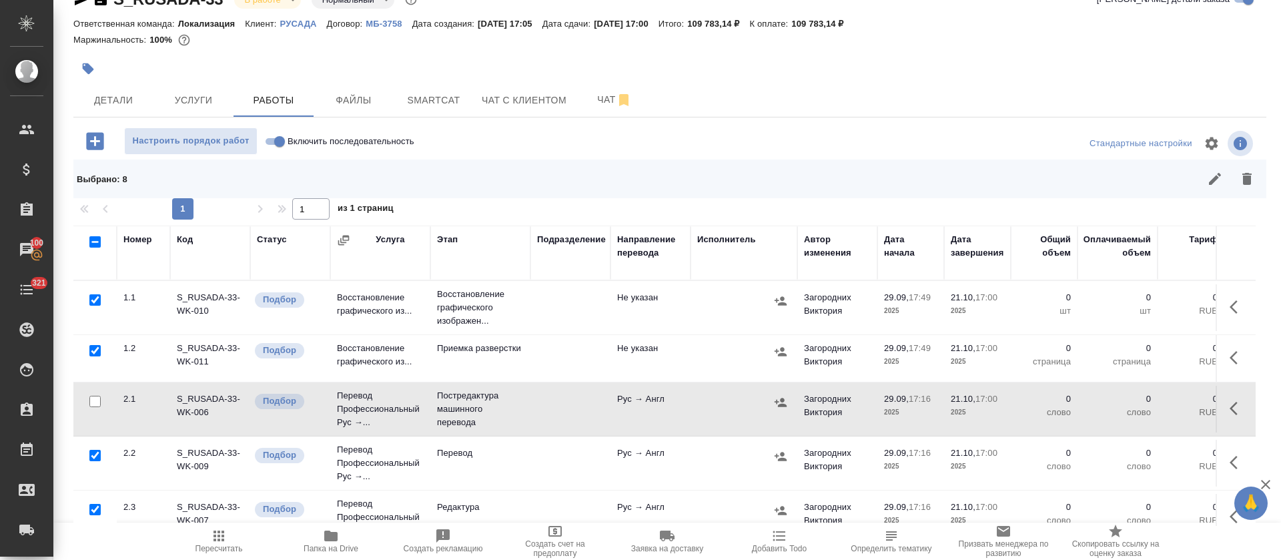
click at [94, 396] on input "checkbox" at bounding box center [94, 401] width 11 height 11
checkbox input "true"
click at [95, 295] on input "checkbox" at bounding box center [94, 299] width 11 height 11
checkbox input "false"
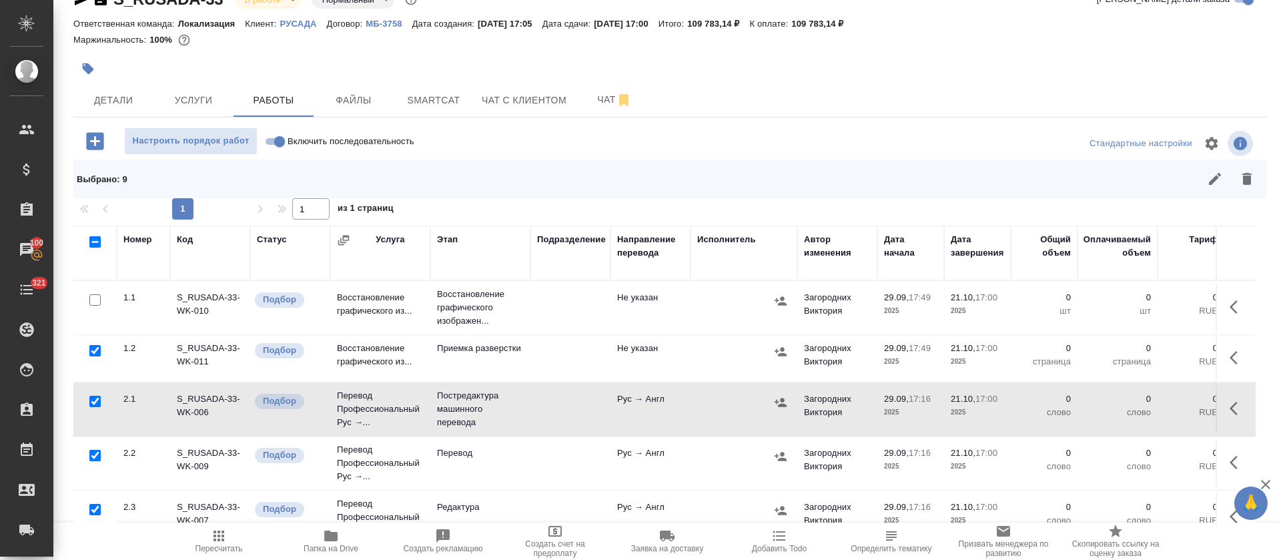
checkbox input "false"
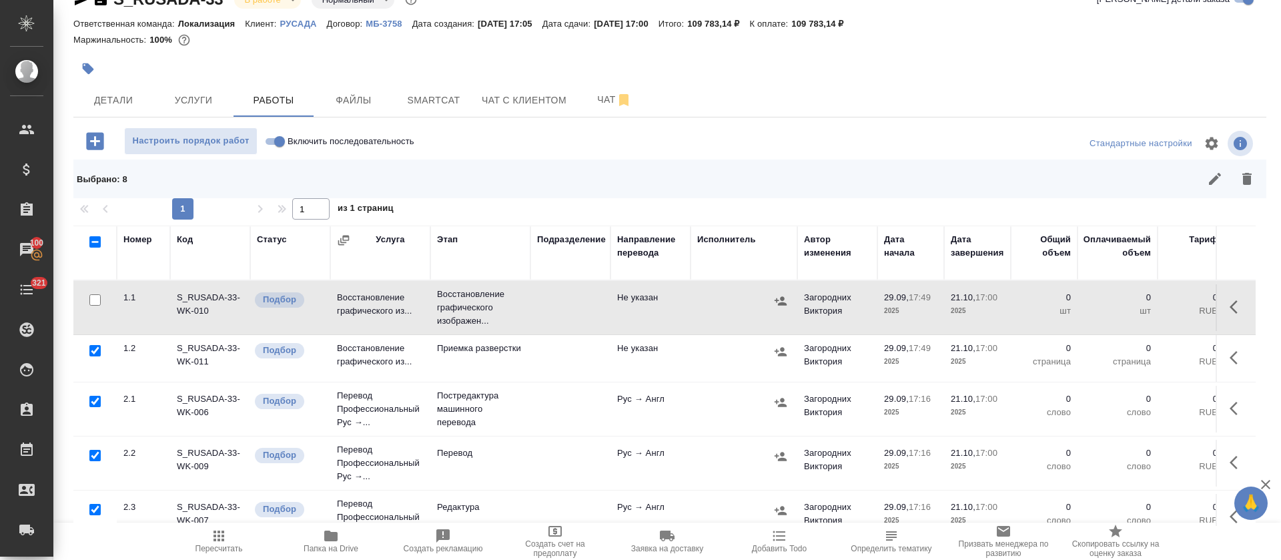
click at [92, 400] on input "checkbox" at bounding box center [94, 401] width 11 height 11
checkbox input "false"
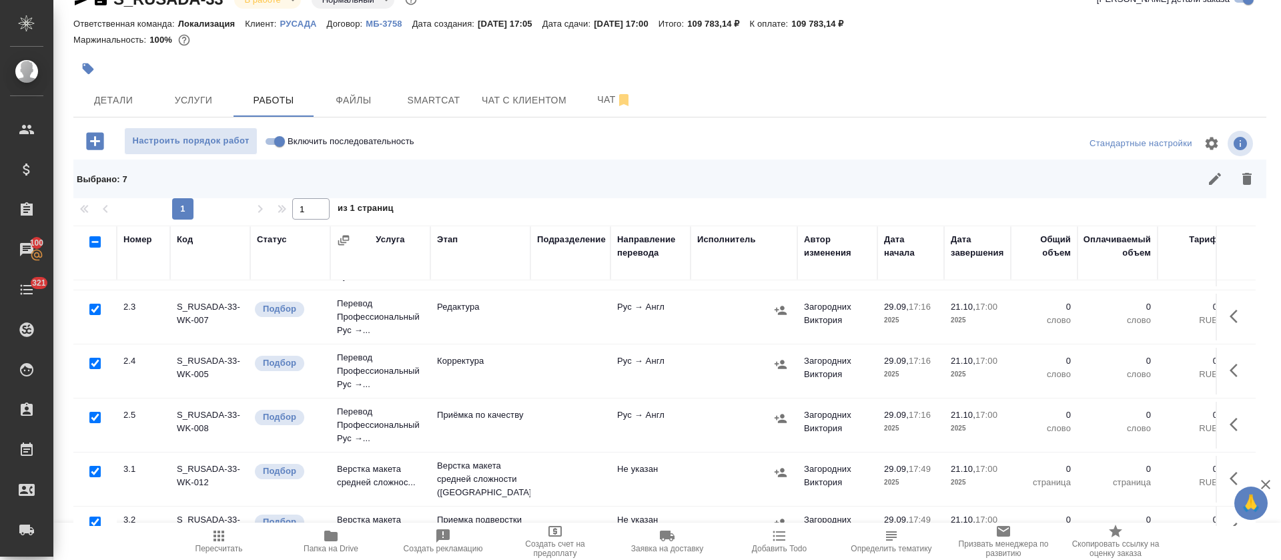
scroll to position [244, 0]
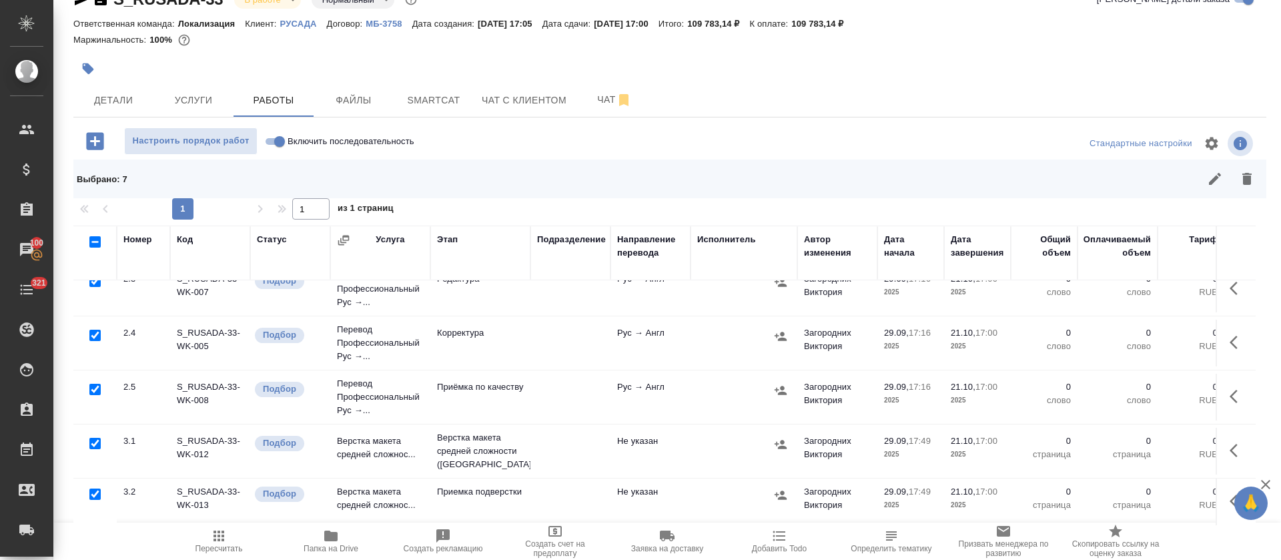
click at [93, 438] on input "checkbox" at bounding box center [94, 443] width 11 height 11
checkbox input "false"
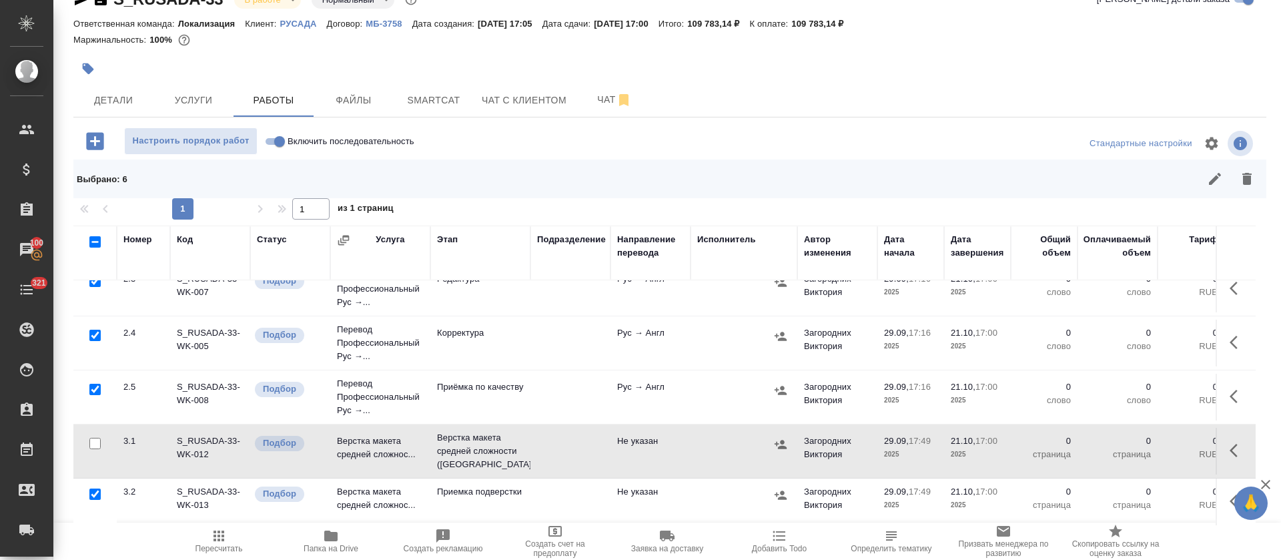
click at [1240, 192] on button "button" at bounding box center [1247, 179] width 32 height 32
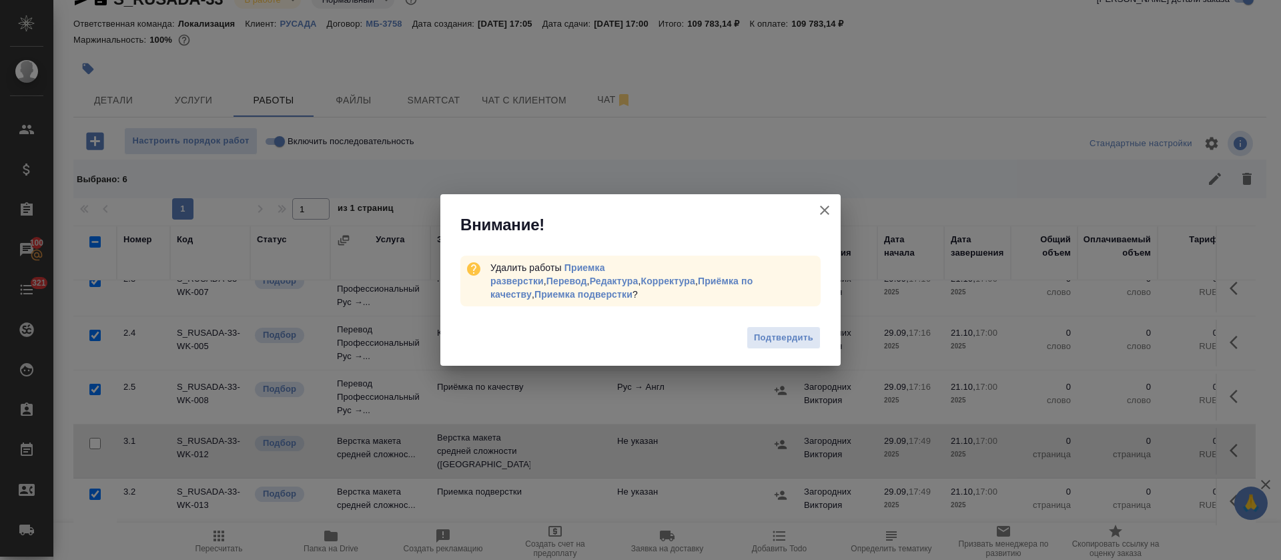
drag, startPoint x: 761, startPoint y: 332, endPoint x: 402, endPoint y: 234, distance: 373.0
click at [761, 333] on span "Подтвердить" at bounding box center [783, 337] width 59 height 15
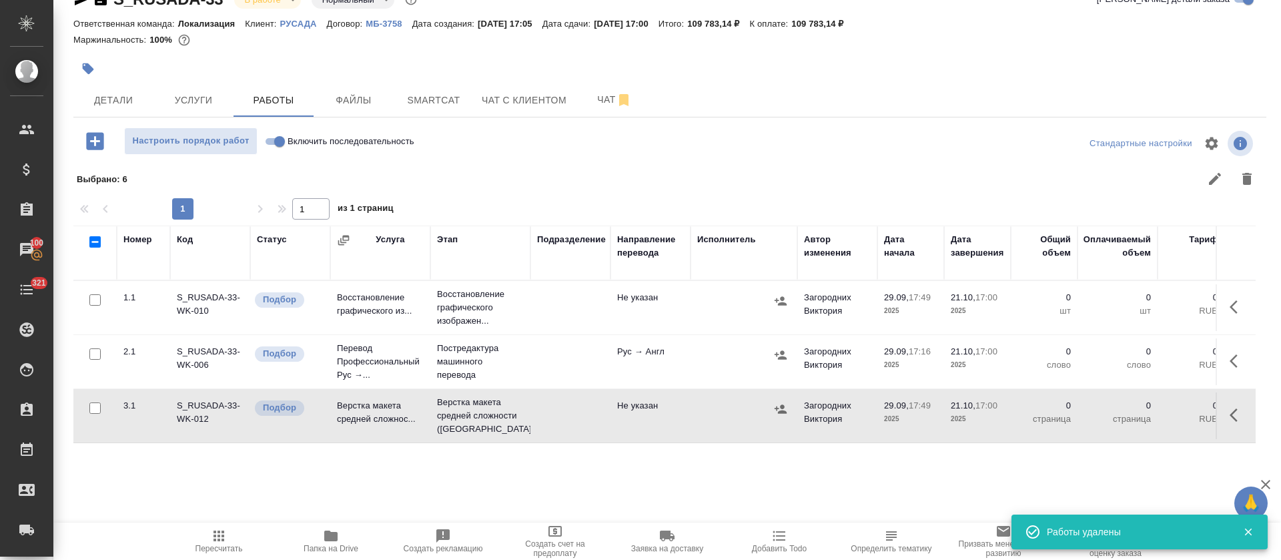
scroll to position [0, 0]
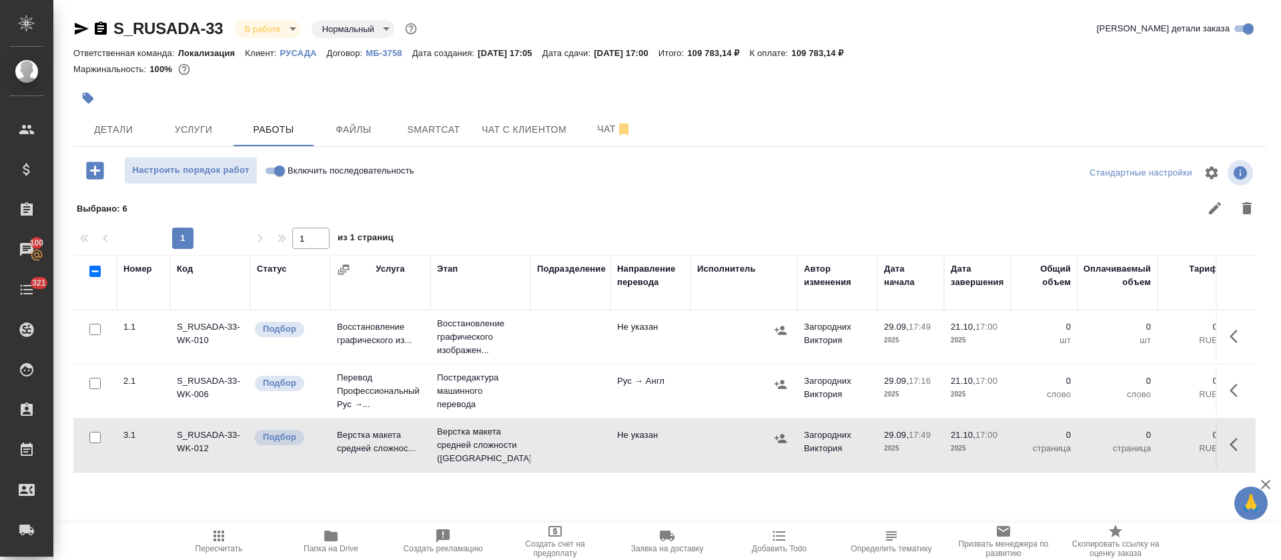
click at [274, 170] on input "Включить последовательность" at bounding box center [280, 171] width 48 height 16
checkbox input "true"
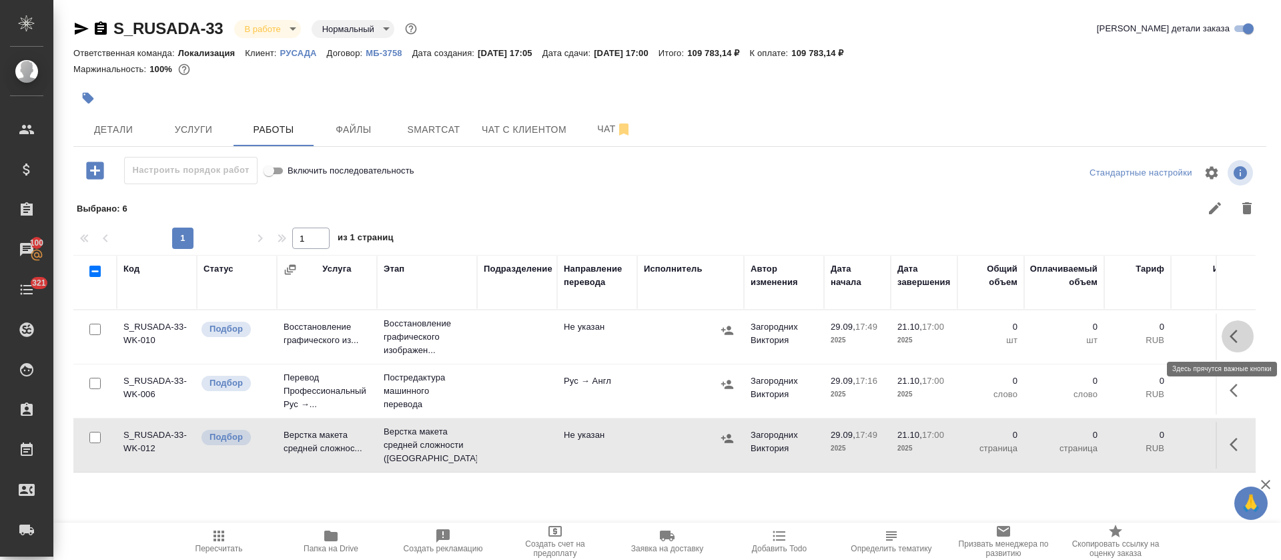
click at [1222, 334] on button "button" at bounding box center [1238, 336] width 32 height 32
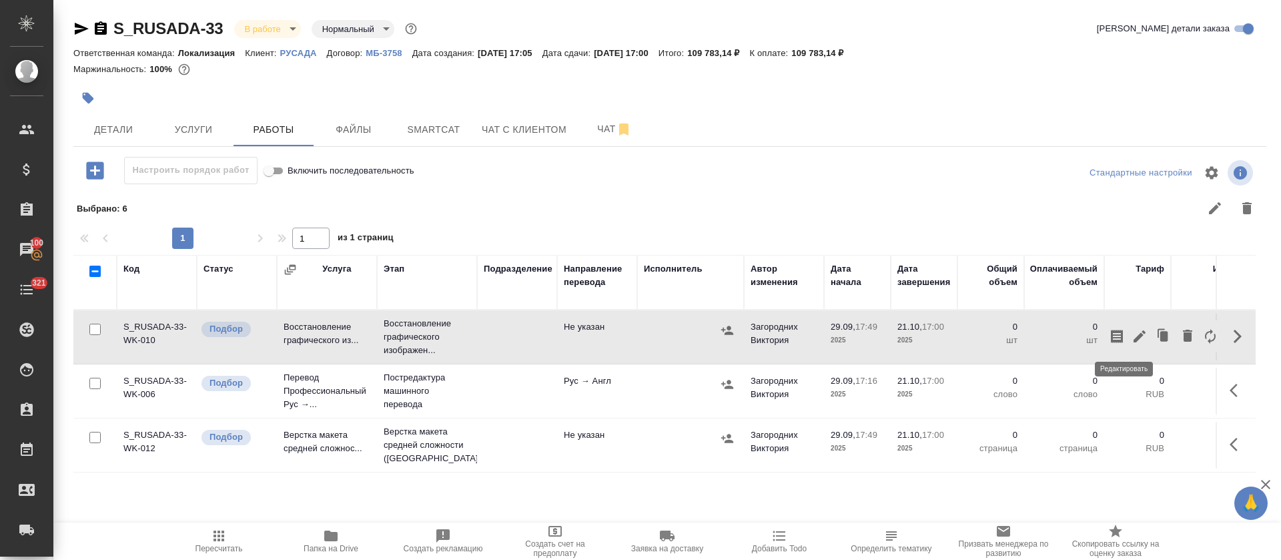
click at [1132, 336] on icon "button" at bounding box center [1140, 336] width 16 height 16
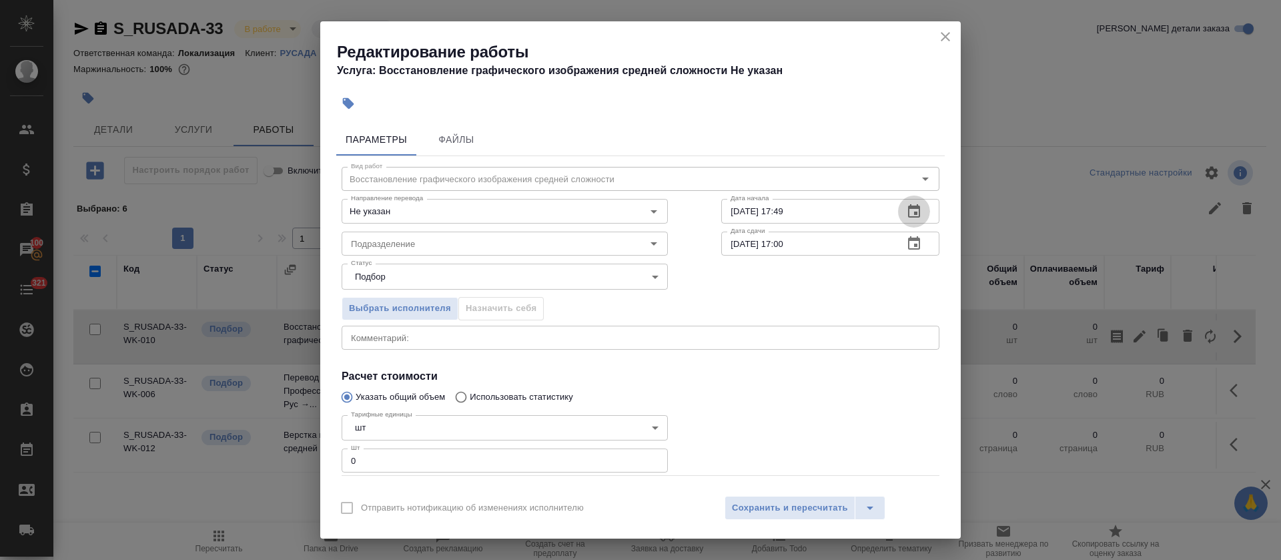
click at [908, 212] on icon "button" at bounding box center [914, 210] width 12 height 13
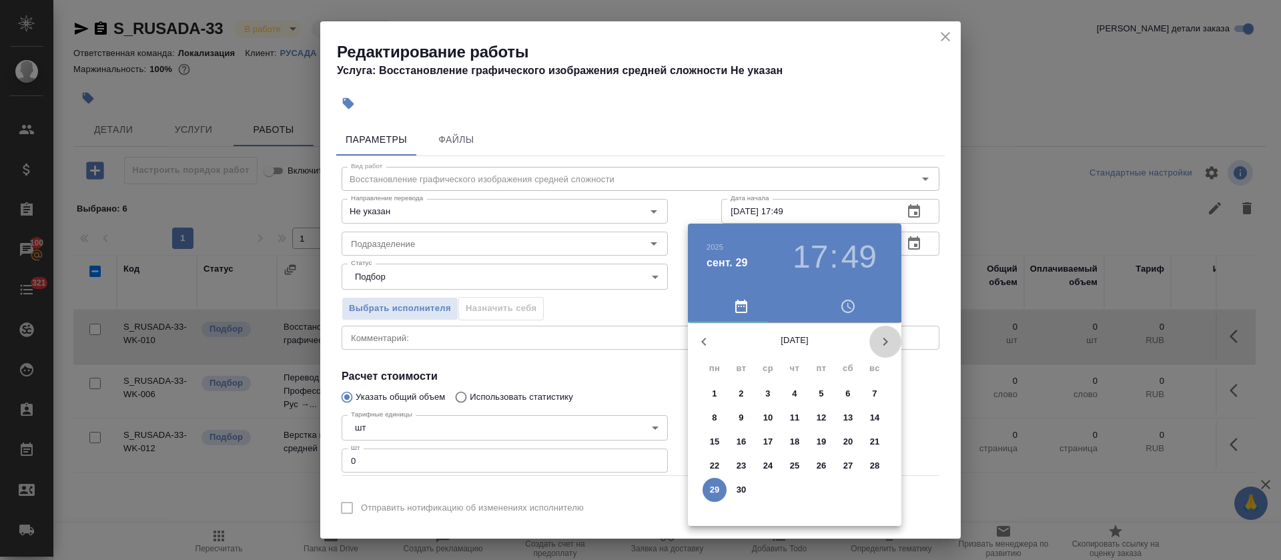
click at [889, 340] on icon "button" at bounding box center [885, 342] width 16 height 16
click at [741, 421] on p "7" at bounding box center [741, 417] width 5 height 13
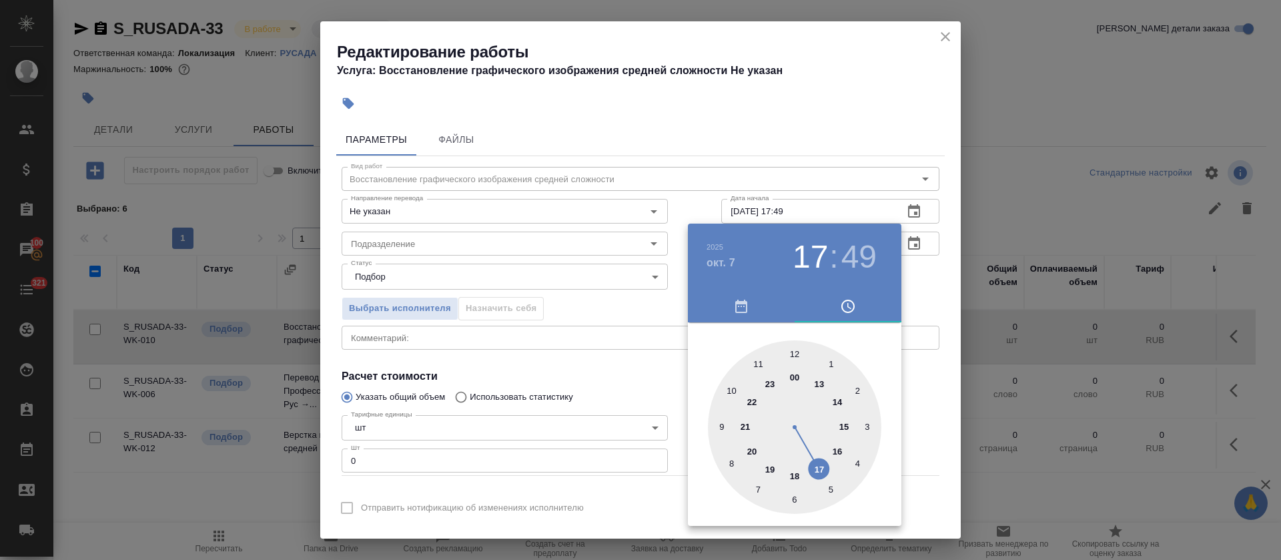
click at [835, 452] on div at bounding box center [794, 426] width 173 height 173
click at [825, 360] on div at bounding box center [794, 426] width 173 height 173
type input "07.10.2025 16:04"
click at [562, 353] on div at bounding box center [640, 280] width 1281 height 560
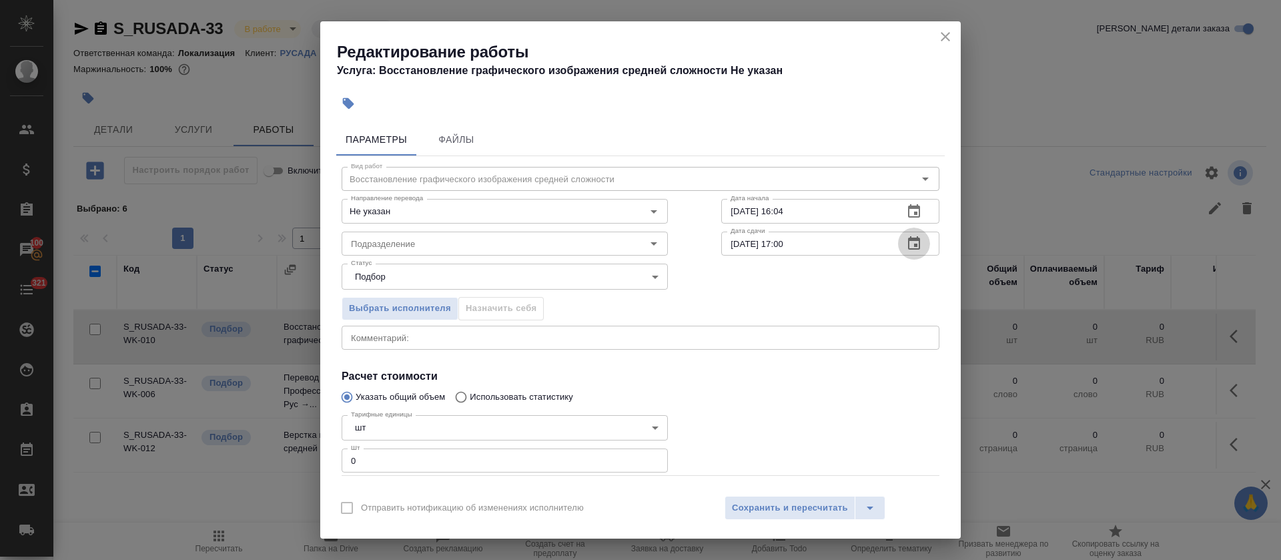
click at [912, 236] on button "button" at bounding box center [914, 244] width 32 height 32
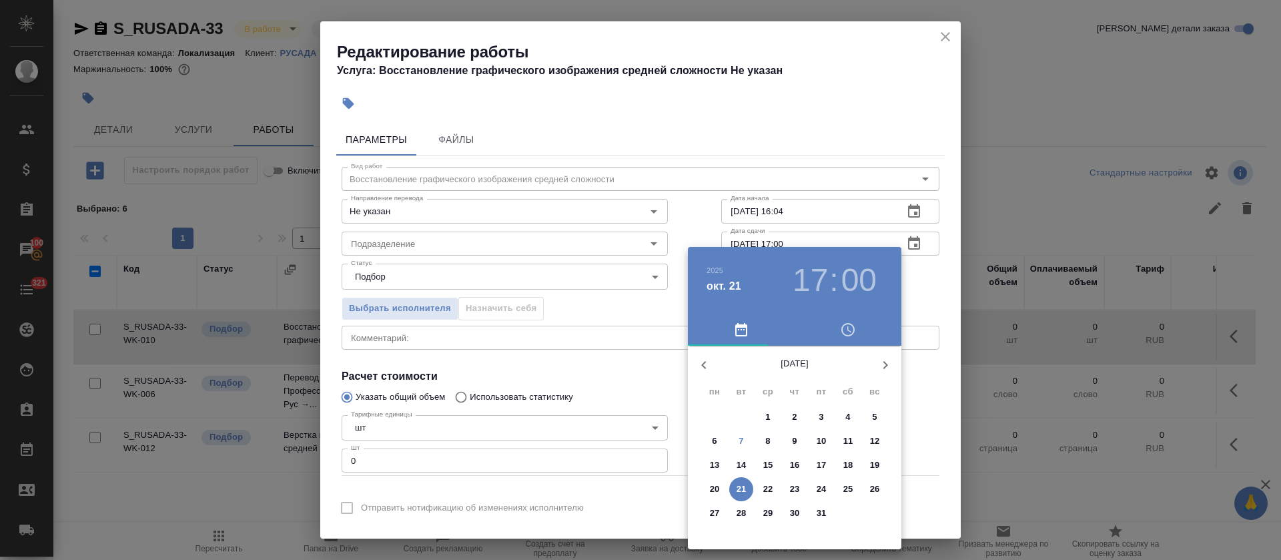
click at [817, 440] on p "10" at bounding box center [822, 440] width 10 height 13
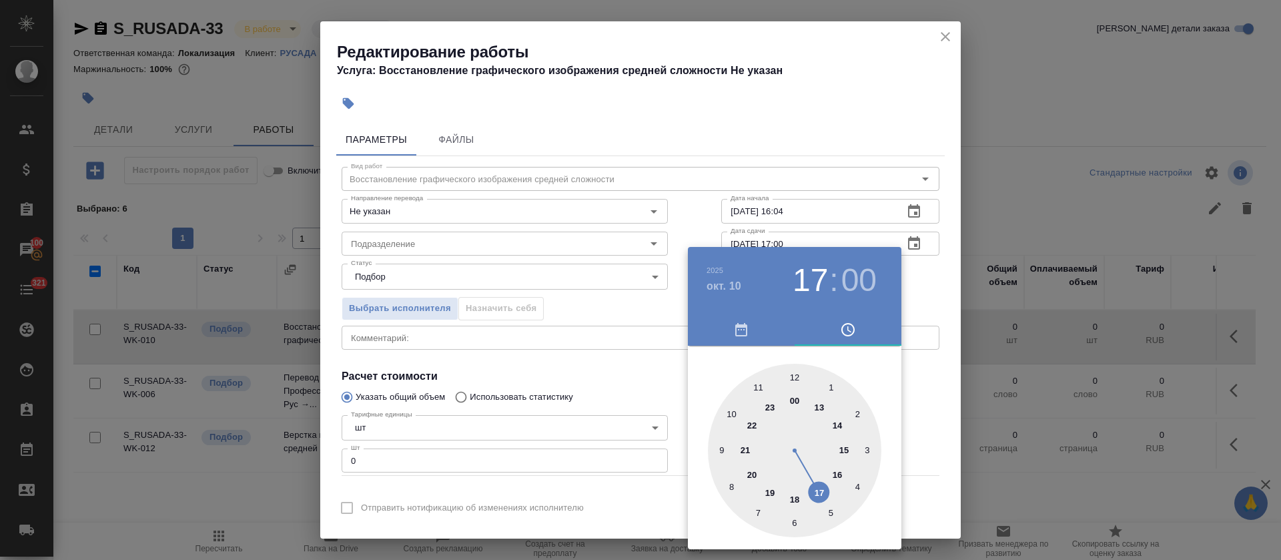
click at [839, 470] on div at bounding box center [794, 450] width 173 height 173
type input "10.10.2025 16:00"
click at [591, 378] on div at bounding box center [640, 280] width 1281 height 560
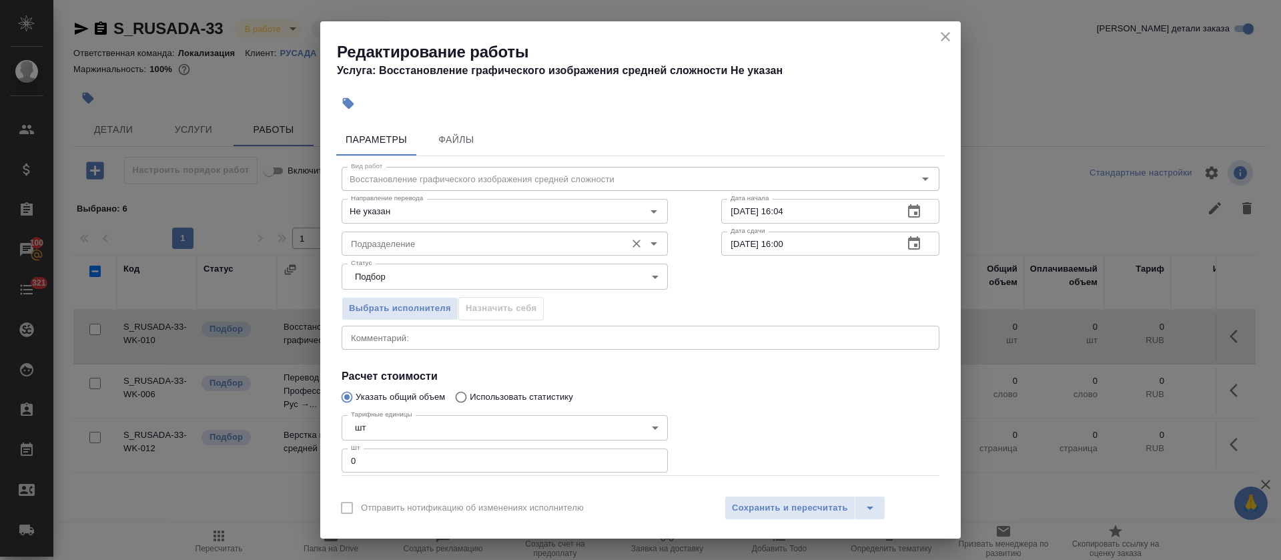
click at [448, 244] on input "Подразделение" at bounding box center [483, 244] width 274 height 16
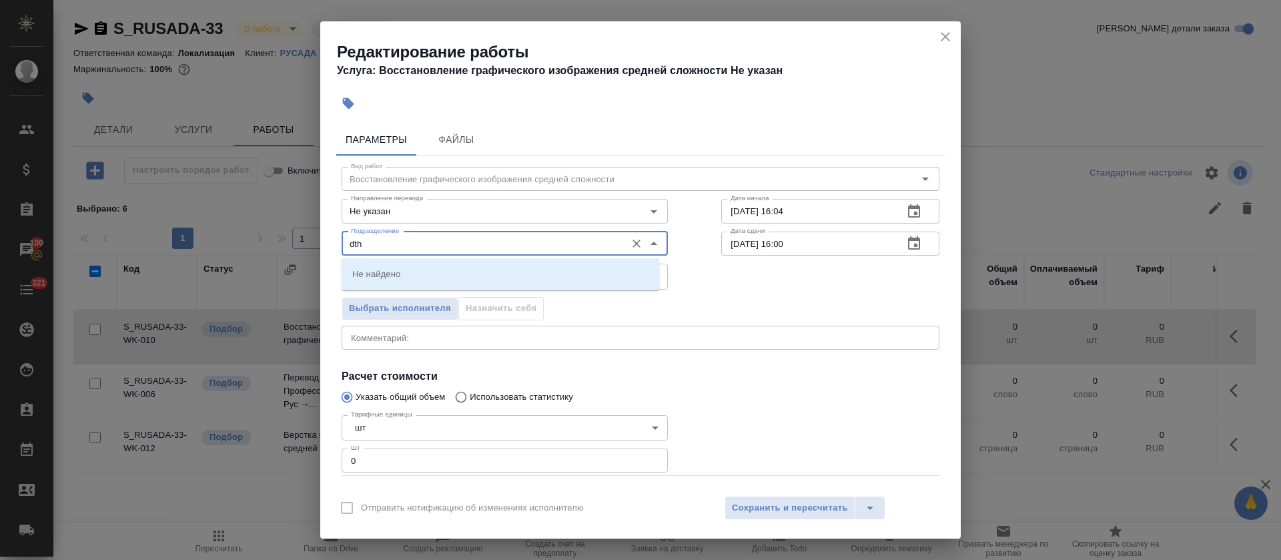
drag, startPoint x: 334, startPoint y: 240, endPoint x: 307, endPoint y: 240, distance: 26.7
click at [307, 240] on div "Редактирование работы Услуга: Восстановление графического изображения средней с…" at bounding box center [640, 280] width 1281 height 560
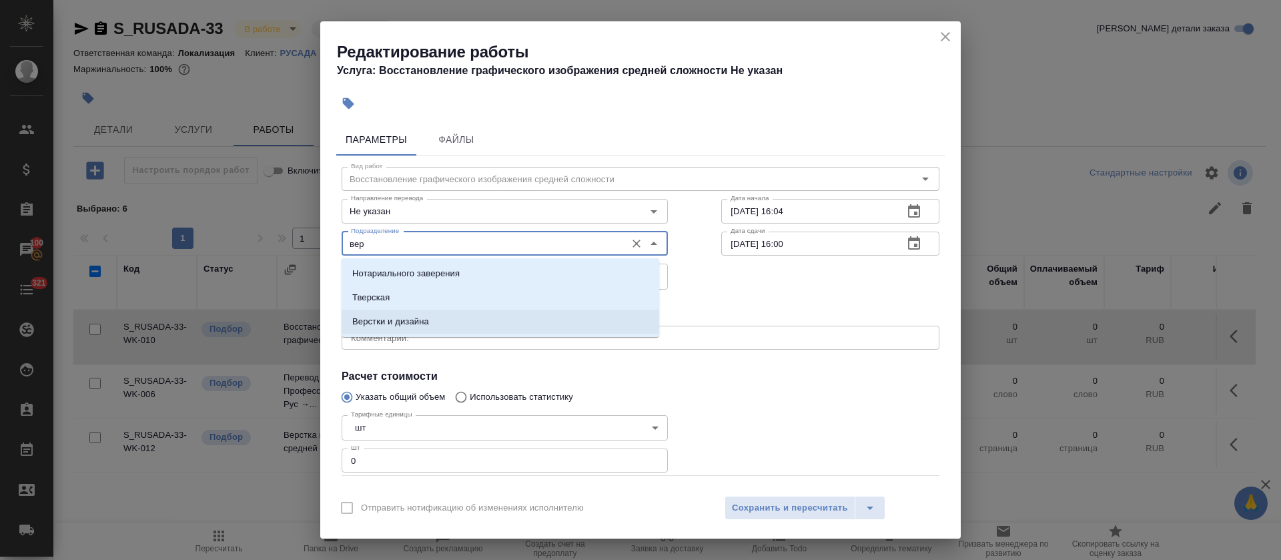
click at [392, 311] on li "Верстки и дизайна" at bounding box center [501, 322] width 318 height 24
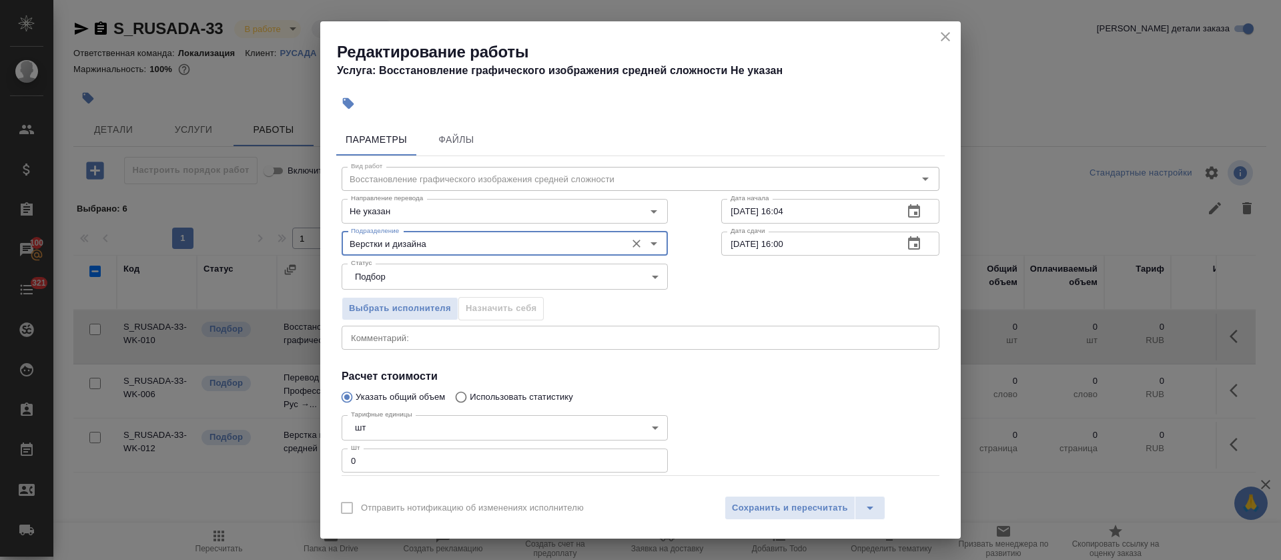
type input "Верстки и дизайна"
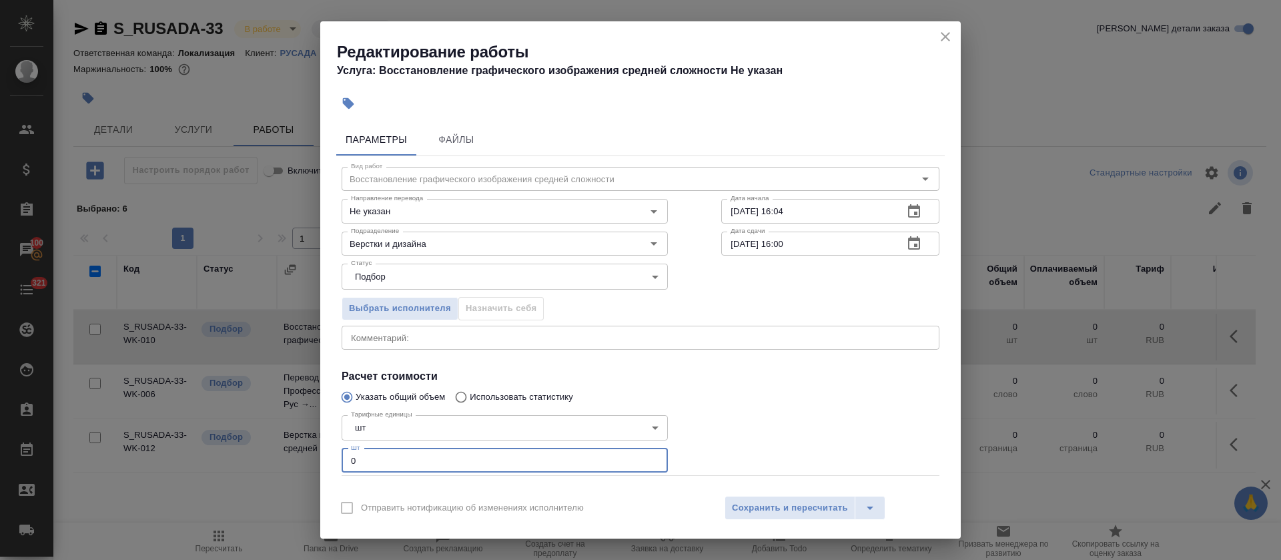
drag, startPoint x: 364, startPoint y: 465, endPoint x: 328, endPoint y: 462, distance: 35.5
click at [328, 462] on div "Параметры Файлы Вид работ Восстановление графического изображения средней сложн…" at bounding box center [640, 302] width 641 height 369
type input "66"
click at [777, 528] on div "Отправить нотификацию об изменениях исполнителю Сохранить и пересчитать" at bounding box center [640, 512] width 641 height 51
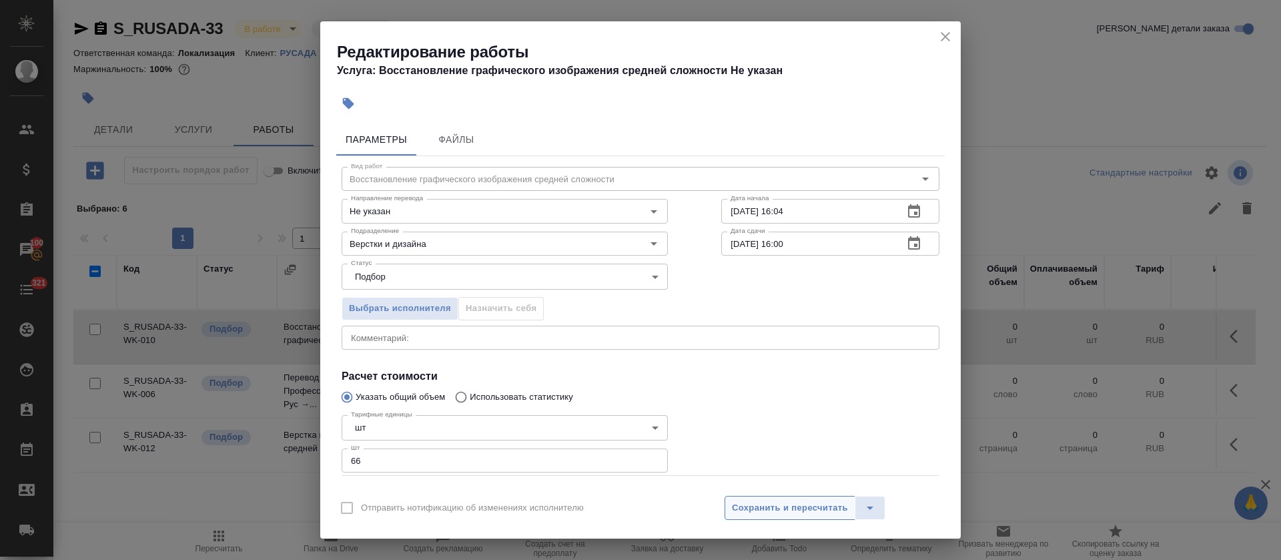
click at [778, 498] on button "Сохранить и пересчитать" at bounding box center [790, 508] width 131 height 24
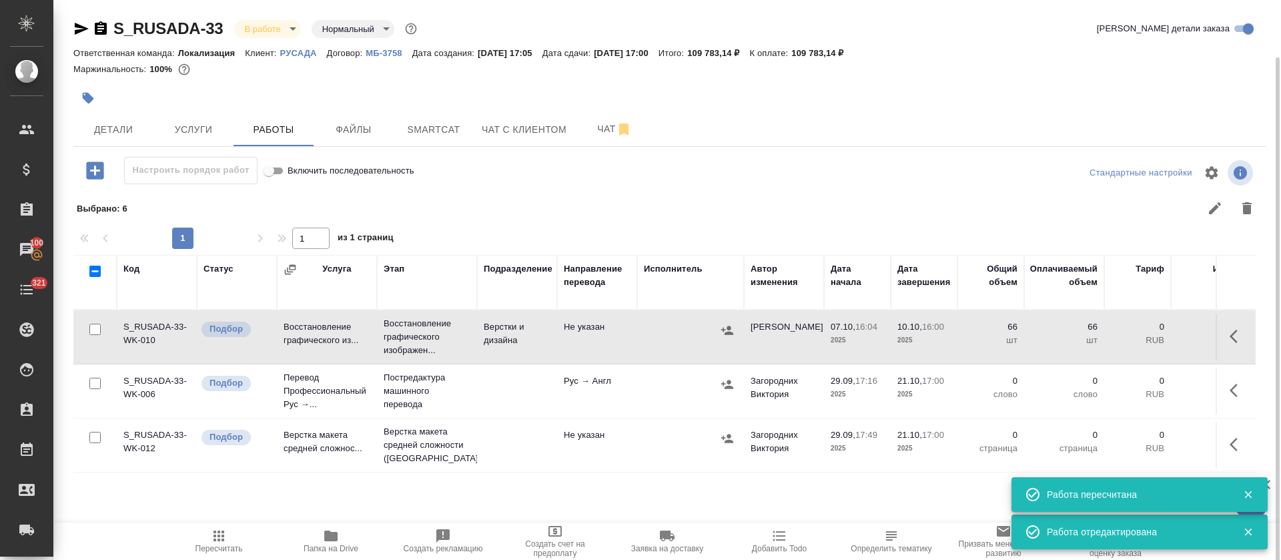
scroll to position [29, 0]
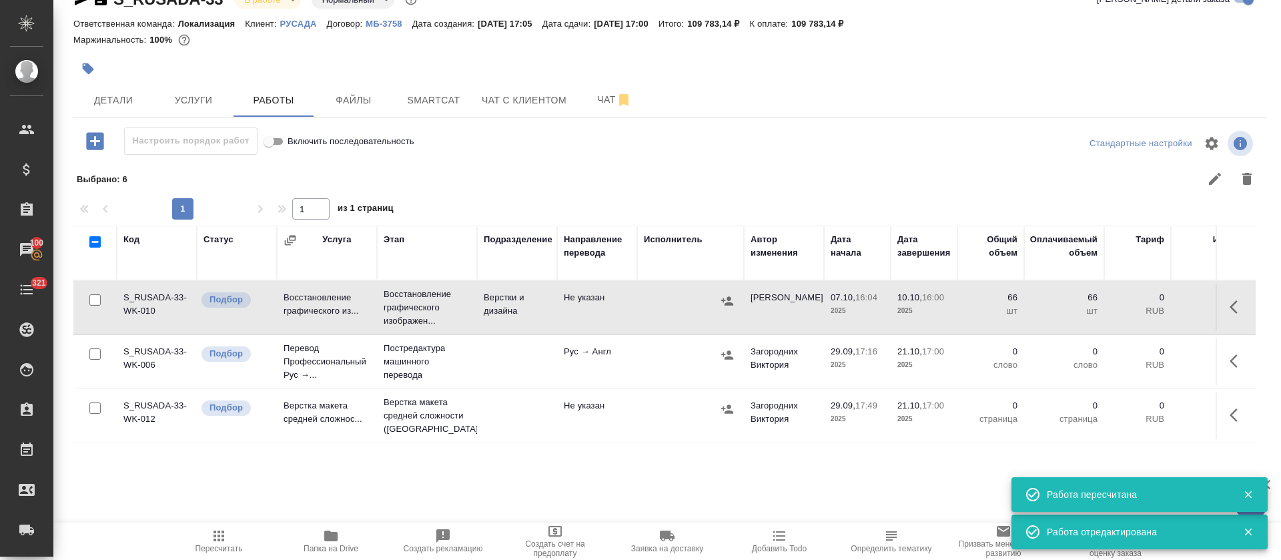
click at [1232, 426] on button "button" at bounding box center [1238, 415] width 32 height 32
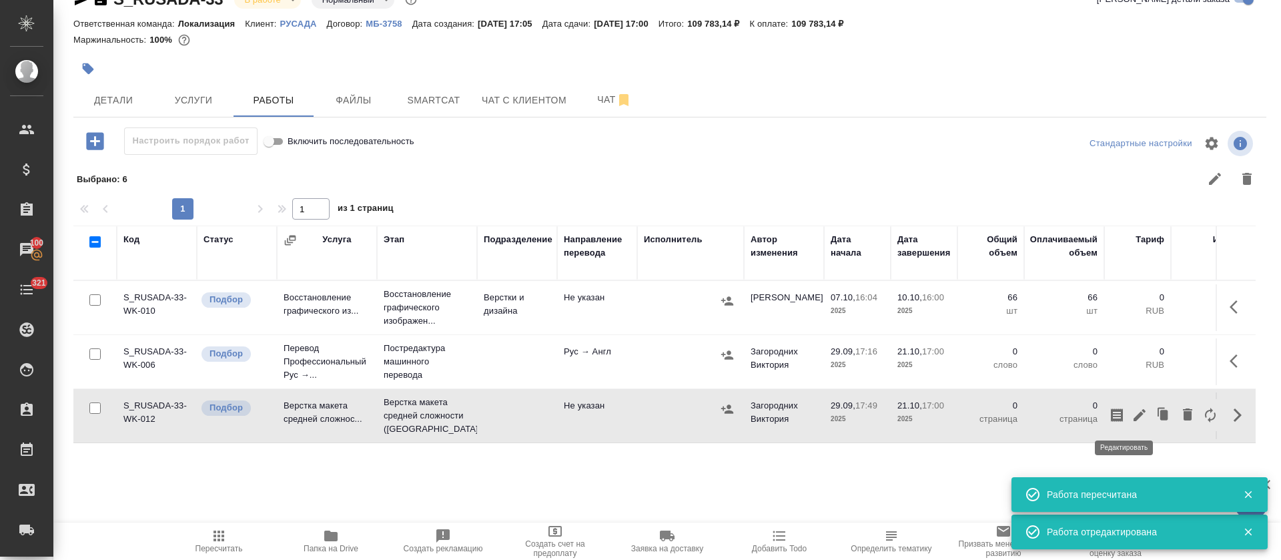
click at [1132, 409] on icon "button" at bounding box center [1140, 415] width 16 height 16
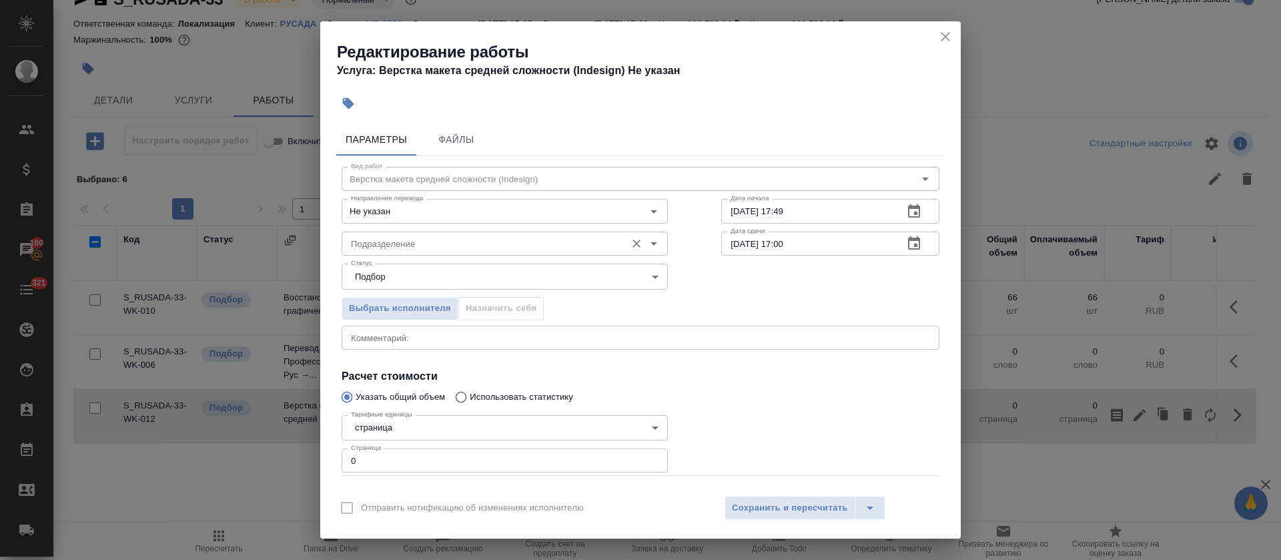
click at [414, 244] on input "Подразделение" at bounding box center [483, 244] width 274 height 16
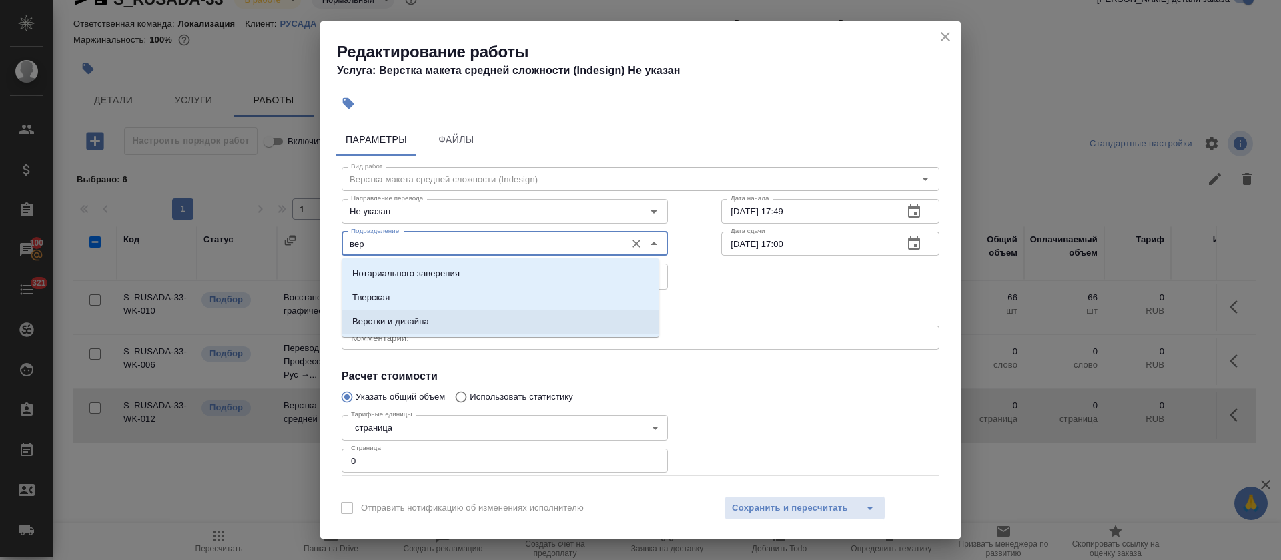
click at [414, 312] on li "Верстки и дизайна" at bounding box center [501, 322] width 318 height 24
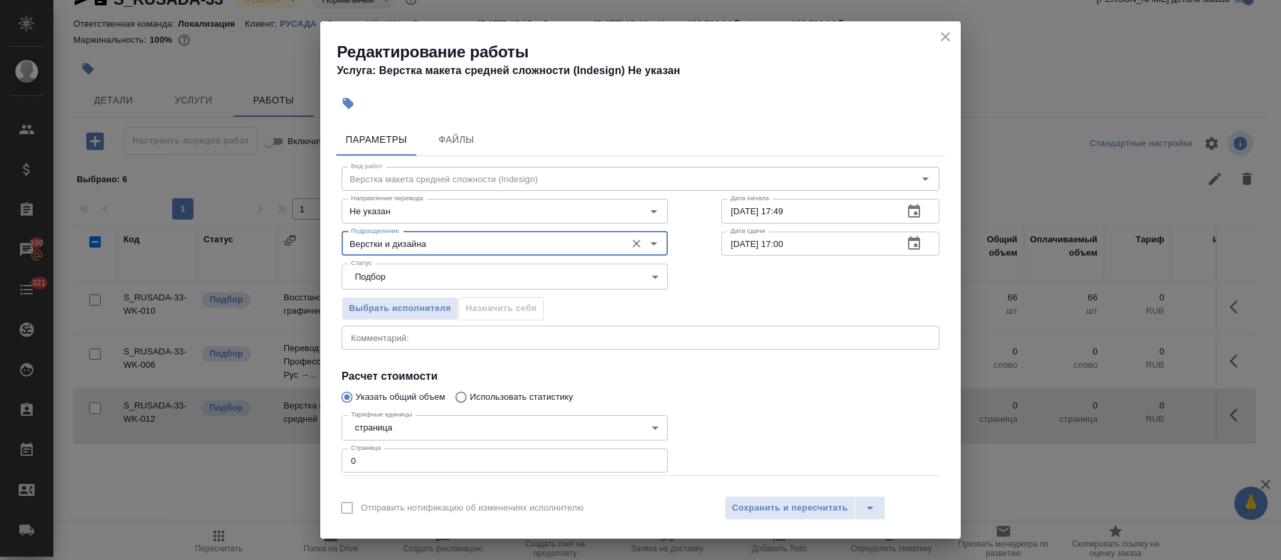
type input "Верстки и дизайна"
click at [458, 420] on body "🙏 .cls-1 fill:#fff; AWATERA Tretyakova Olga Клиенты Спецификации Заказы 100 Чат…" at bounding box center [640, 280] width 1281 height 560
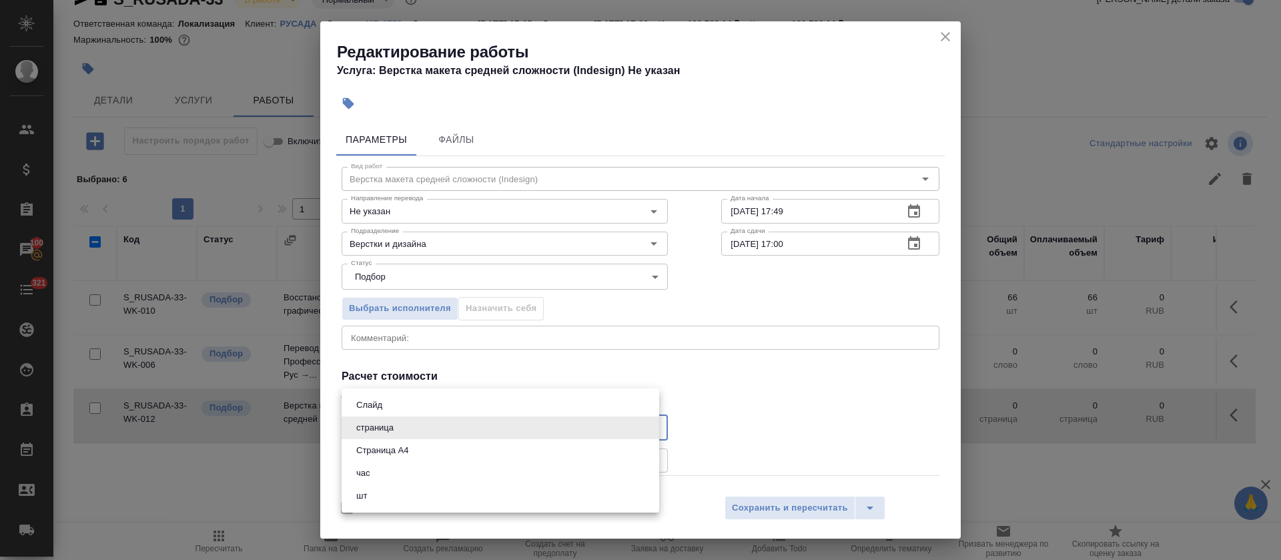
click at [437, 444] on li "Страница А4" at bounding box center [501, 450] width 318 height 23
type input "5f036ec4e16dec2d6b59c8ff"
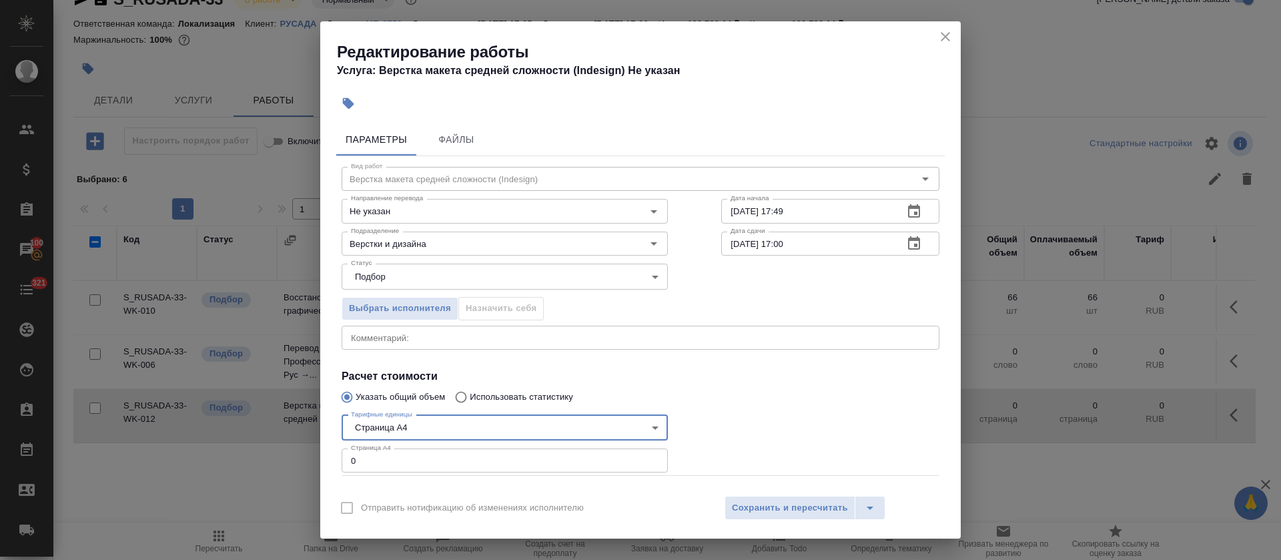
drag, startPoint x: 407, startPoint y: 470, endPoint x: 390, endPoint y: 465, distance: 17.3
click at [398, 462] on input "0" at bounding box center [505, 460] width 326 height 24
type input "117"
click at [906, 213] on icon "button" at bounding box center [914, 212] width 16 height 16
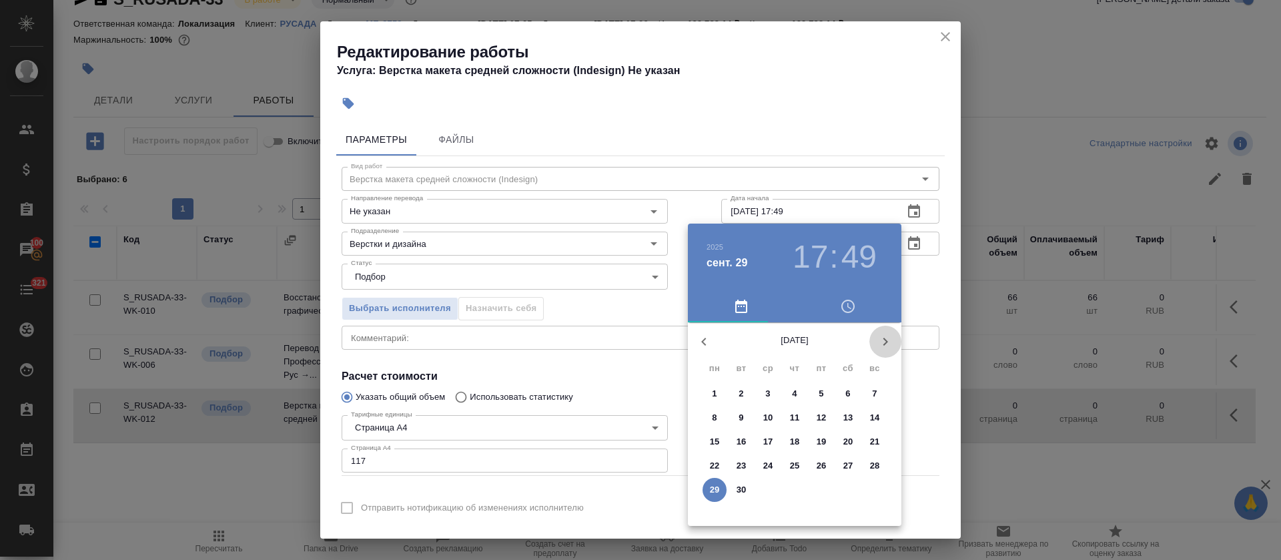
click at [883, 343] on icon "button" at bounding box center [885, 342] width 16 height 16
click at [739, 418] on p "7" at bounding box center [741, 417] width 5 height 13
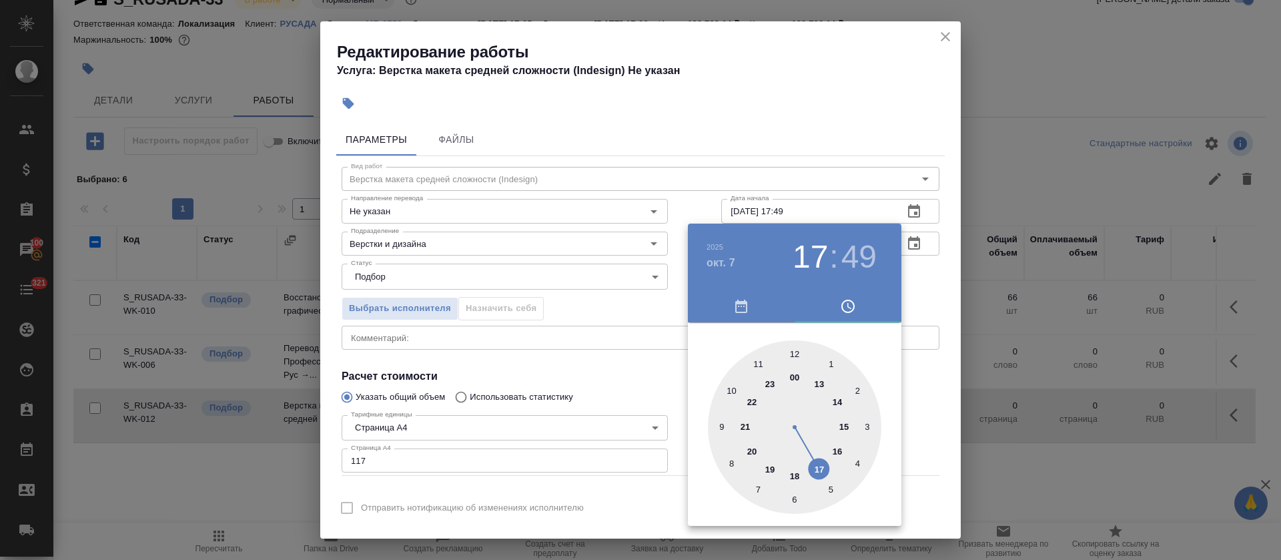
click at [835, 452] on div at bounding box center [794, 426] width 173 height 173
click at [829, 358] on div at bounding box center [794, 426] width 173 height 173
type input "07.10.2025 16:04"
click at [627, 376] on div at bounding box center [640, 280] width 1281 height 560
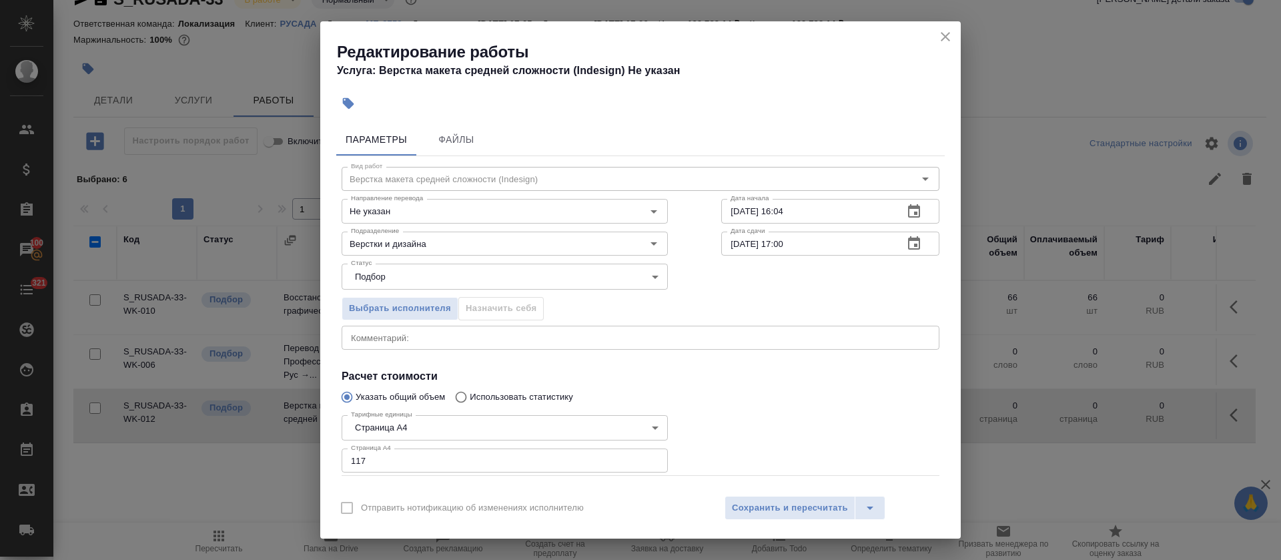
click at [908, 239] on icon "button" at bounding box center [914, 242] width 12 height 13
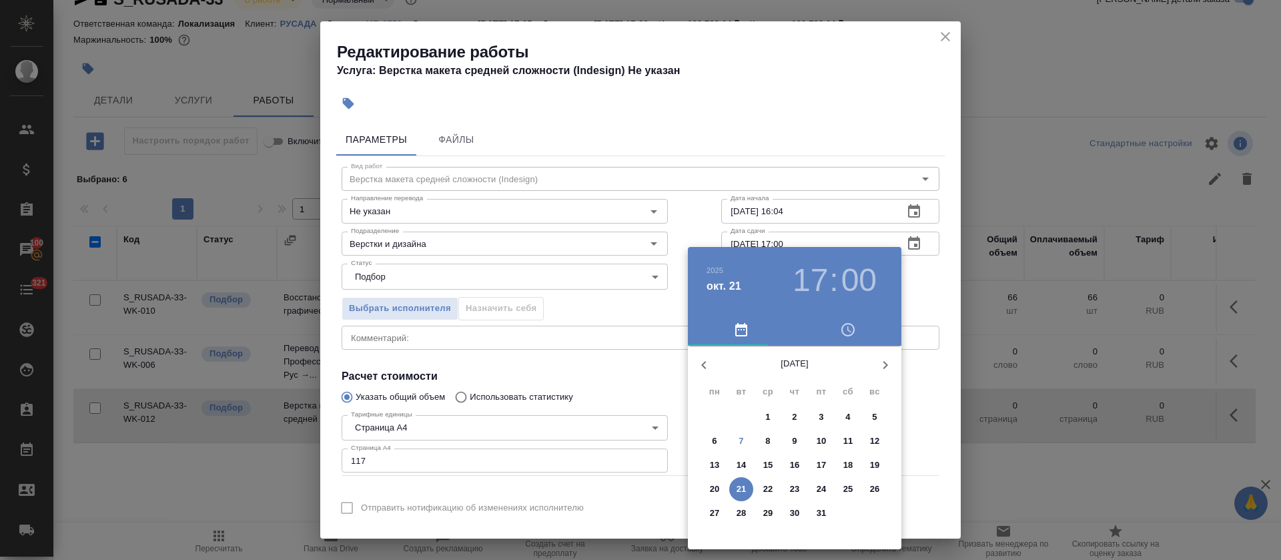
click at [821, 446] on p "10" at bounding box center [822, 440] width 10 height 13
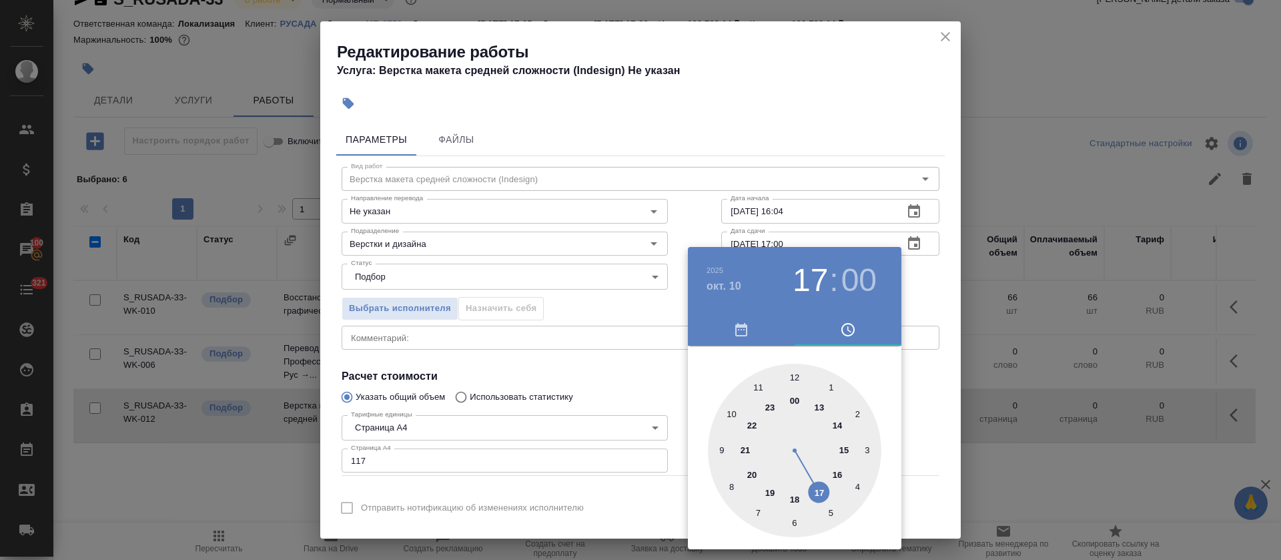
click at [839, 474] on div at bounding box center [794, 450] width 173 height 173
type input "10.10.2025 16:00"
click at [631, 382] on div at bounding box center [640, 280] width 1281 height 560
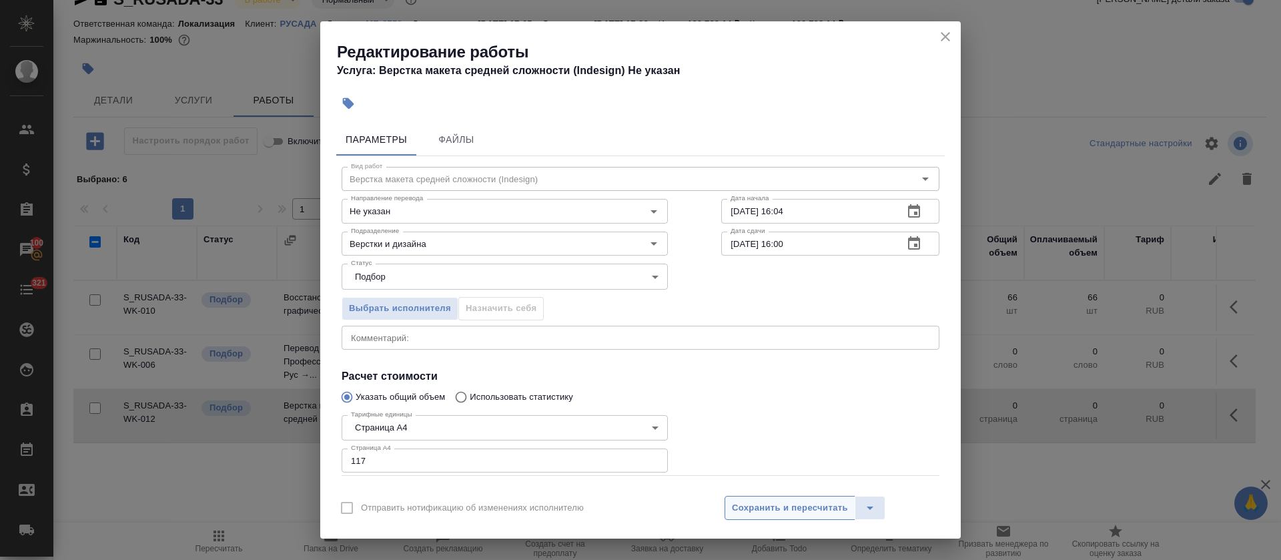
click at [747, 503] on span "Сохранить и пересчитать" at bounding box center [790, 507] width 116 height 15
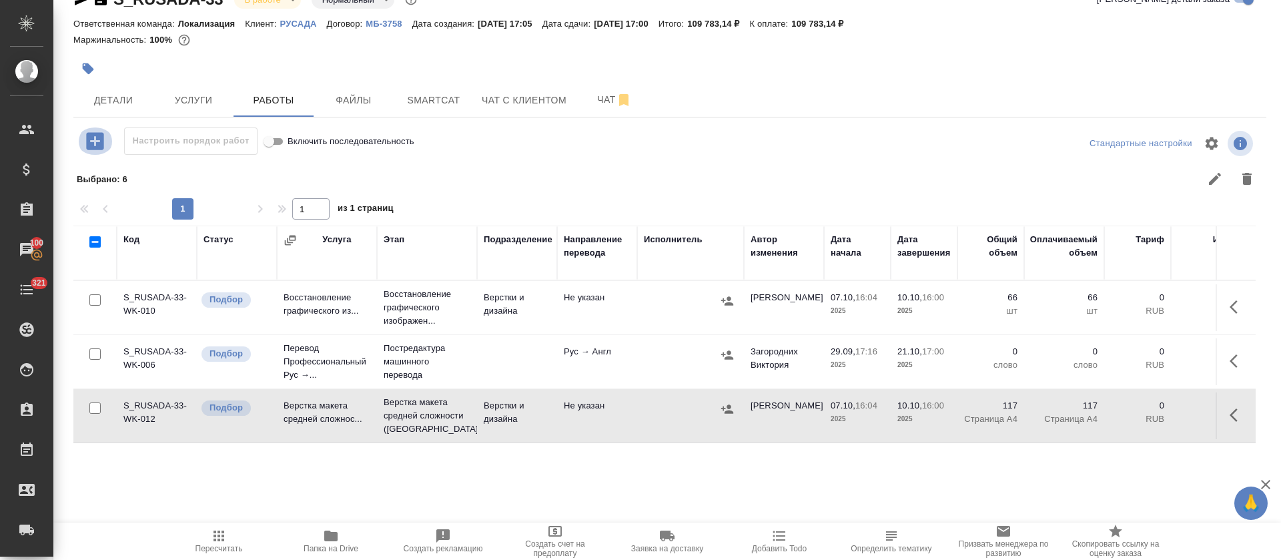
click at [99, 139] on icon "button" at bounding box center [94, 140] width 17 height 17
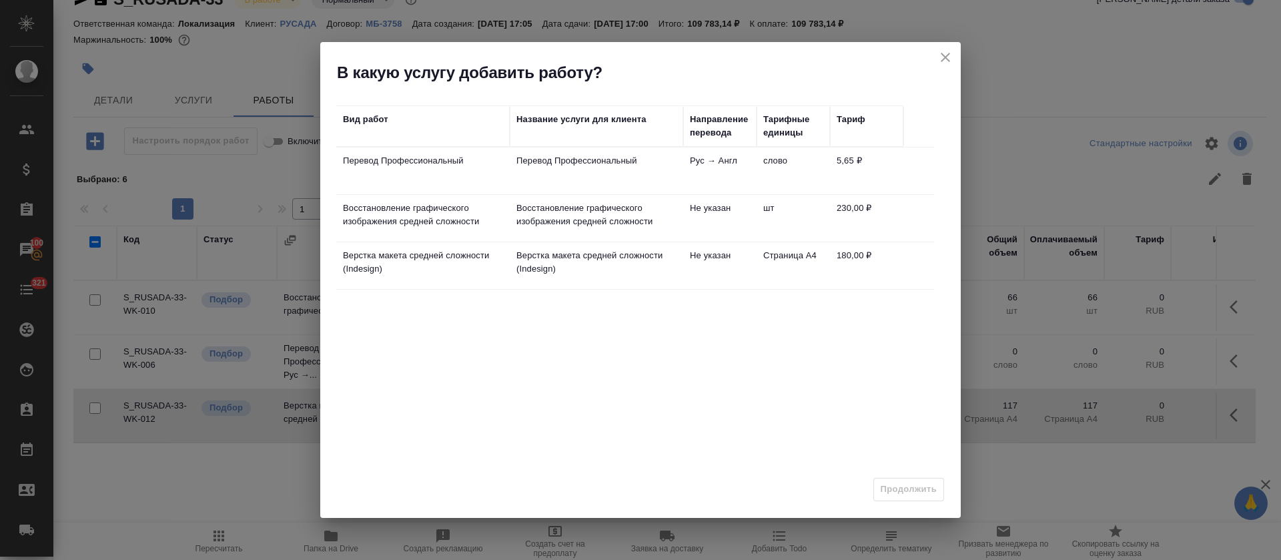
click at [705, 278] on td "Не указан" at bounding box center [719, 265] width 73 height 47
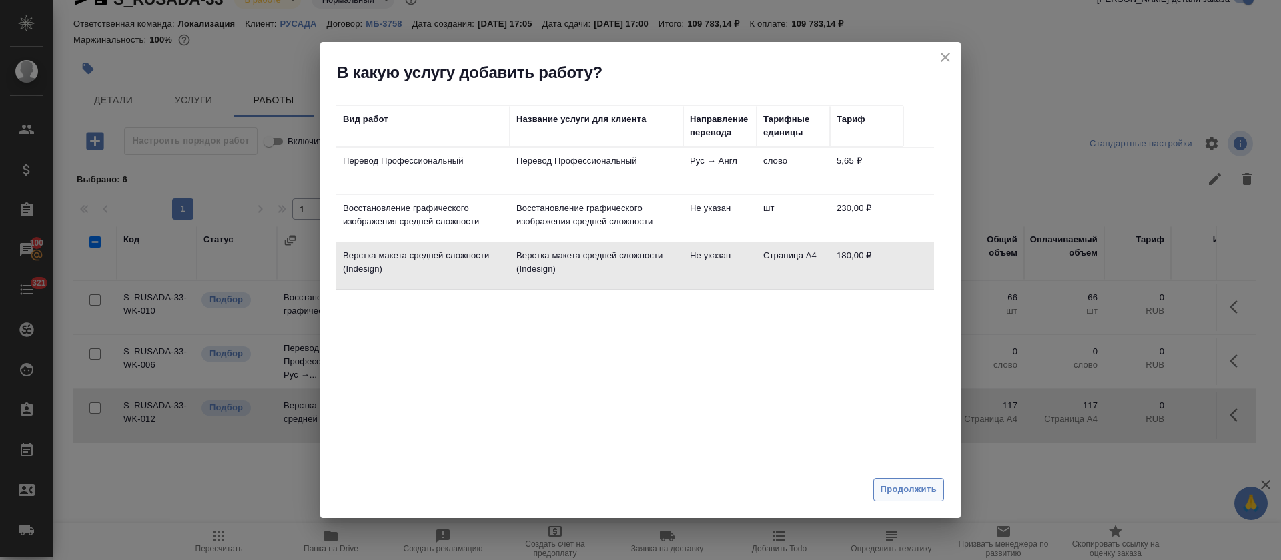
click at [932, 482] on span "Продолжить" at bounding box center [909, 489] width 56 height 15
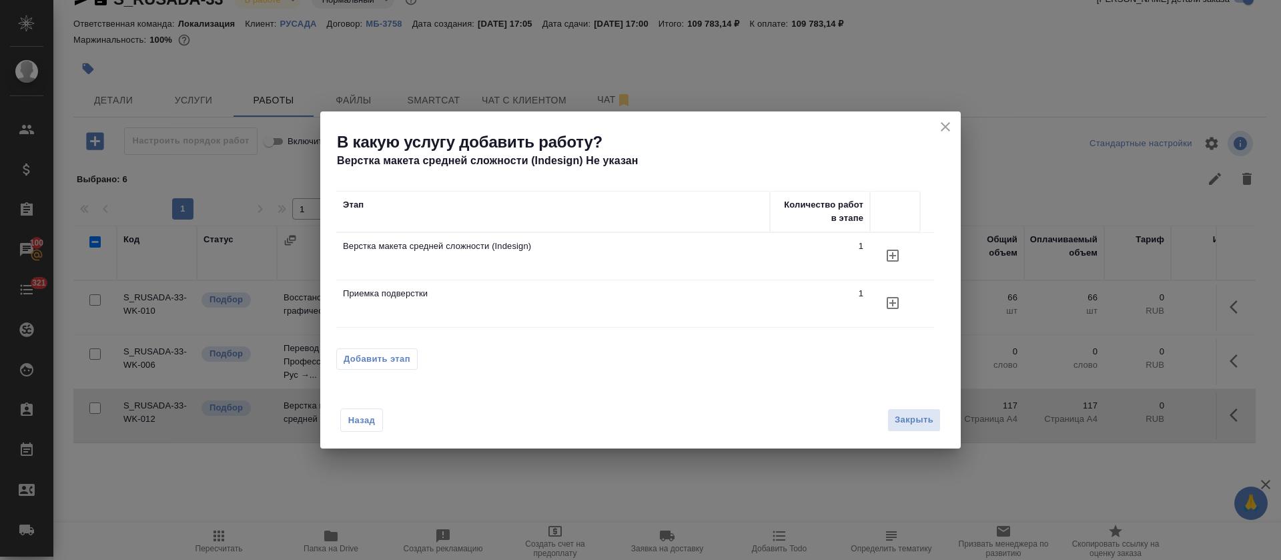
click at [371, 359] on span "Добавить этап" at bounding box center [377, 358] width 67 height 13
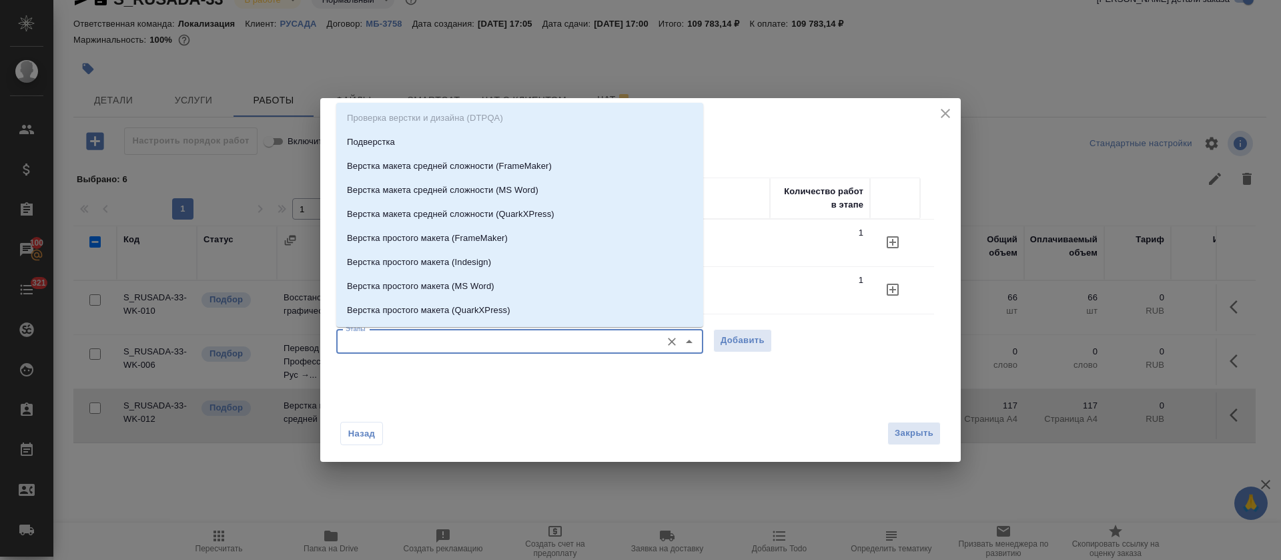
click at [571, 346] on input "Этапы" at bounding box center [497, 342] width 314 height 16
click at [532, 141] on li "Подверстка" at bounding box center [519, 142] width 367 height 24
type input "Подверстка"
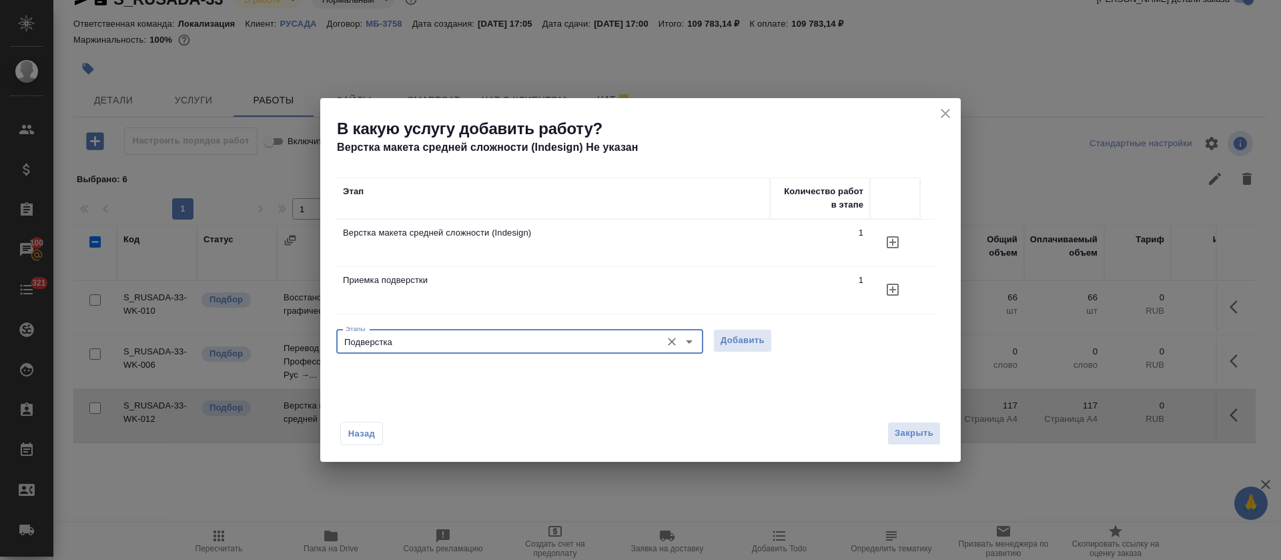
click at [764, 356] on div "Этапы Подверстка Этапы Добавить" at bounding box center [640, 340] width 609 height 32
click at [735, 342] on span "Добавить" at bounding box center [743, 340] width 44 height 15
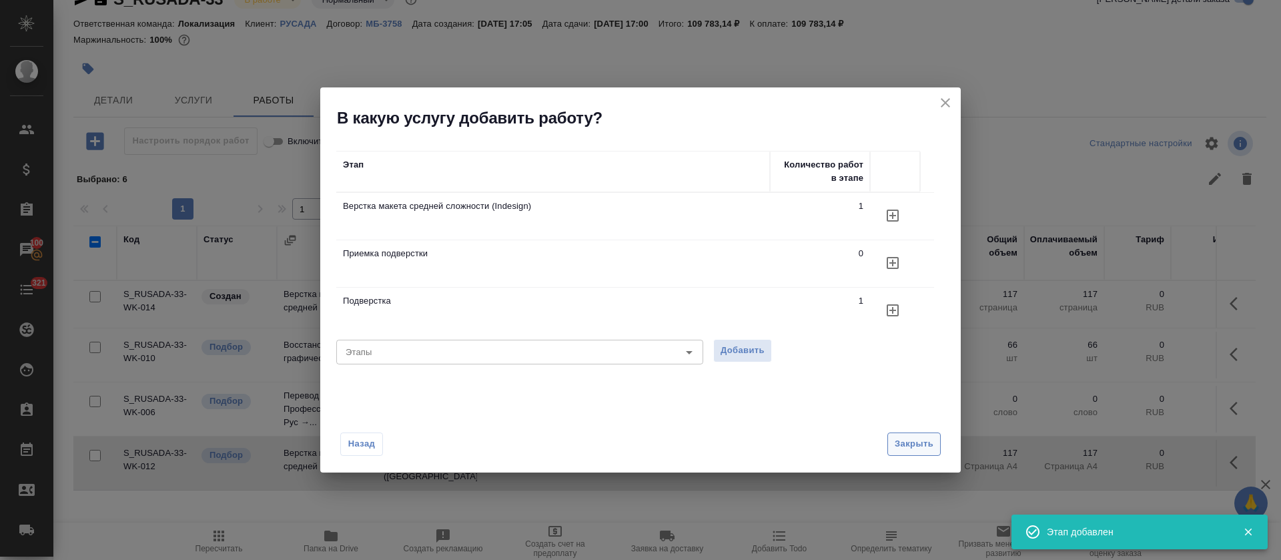
click at [913, 437] on span "Закрыть" at bounding box center [914, 443] width 39 height 15
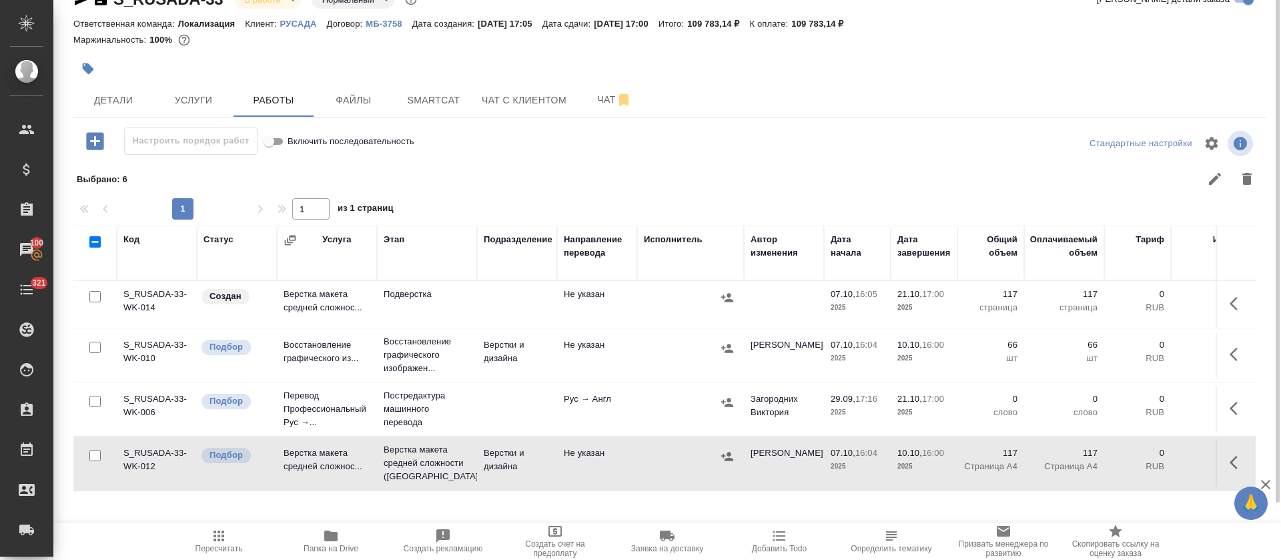
scroll to position [0, 0]
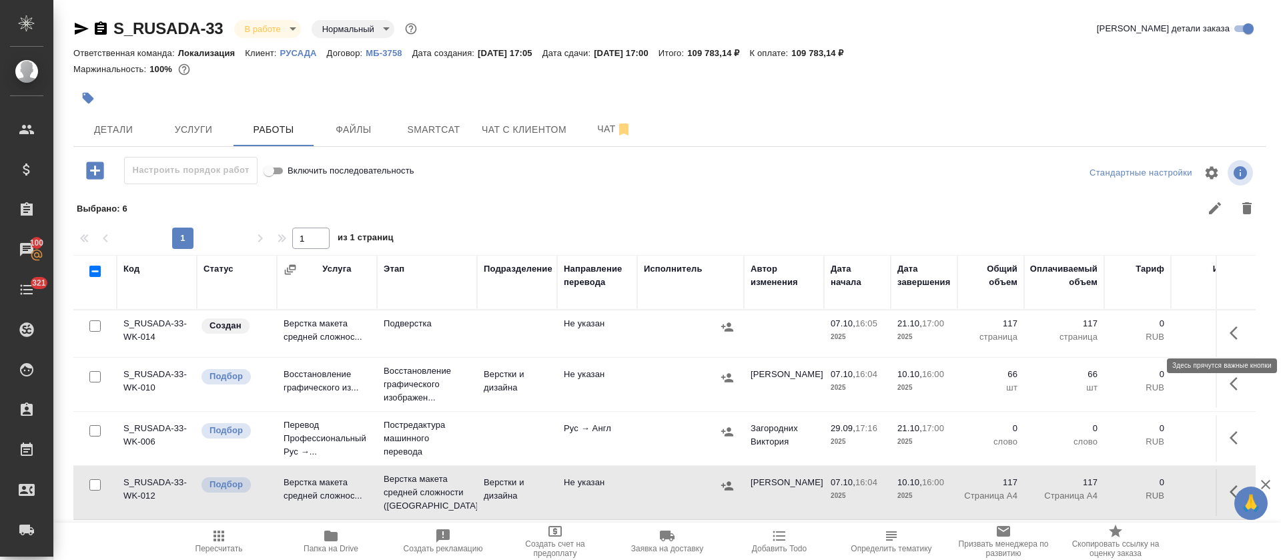
click at [1230, 334] on icon "button" at bounding box center [1238, 333] width 16 height 16
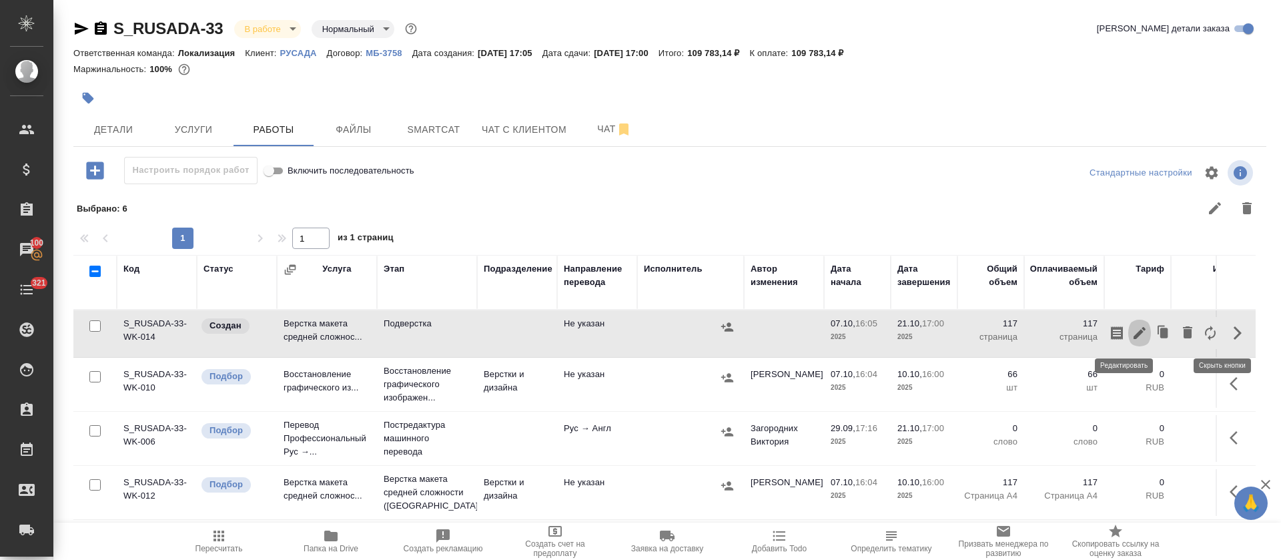
click at [1132, 336] on icon "button" at bounding box center [1140, 333] width 16 height 16
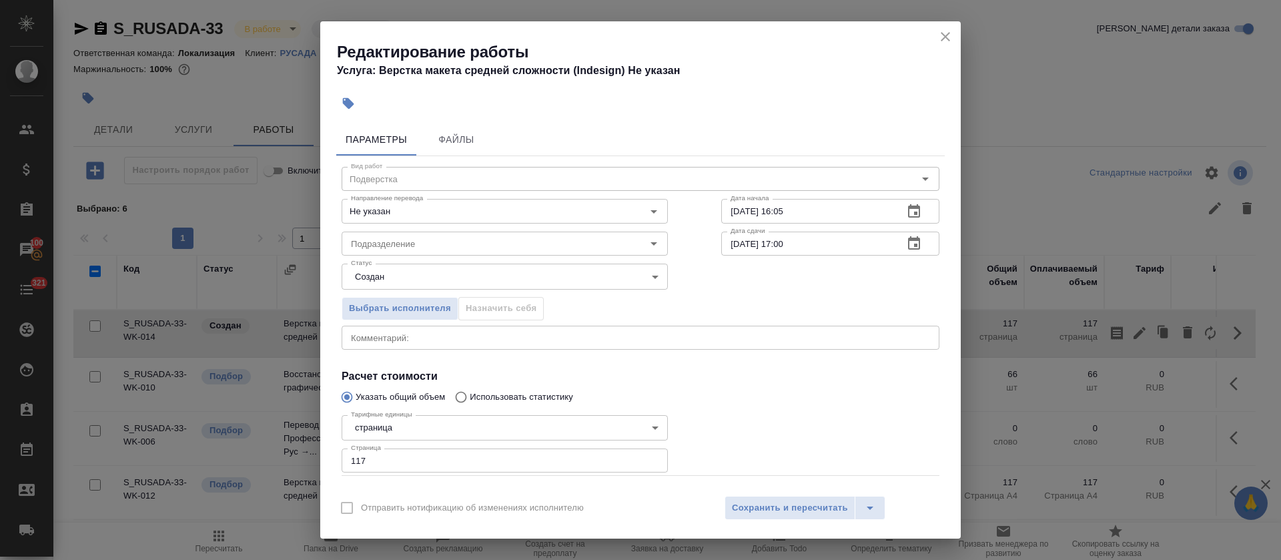
click at [347, 284] on body "🙏 .cls-1 fill:#fff; AWATERA Tretyakova Olga Клиенты Спецификации Заказы 100 Чат…" at bounding box center [640, 280] width 1281 height 560
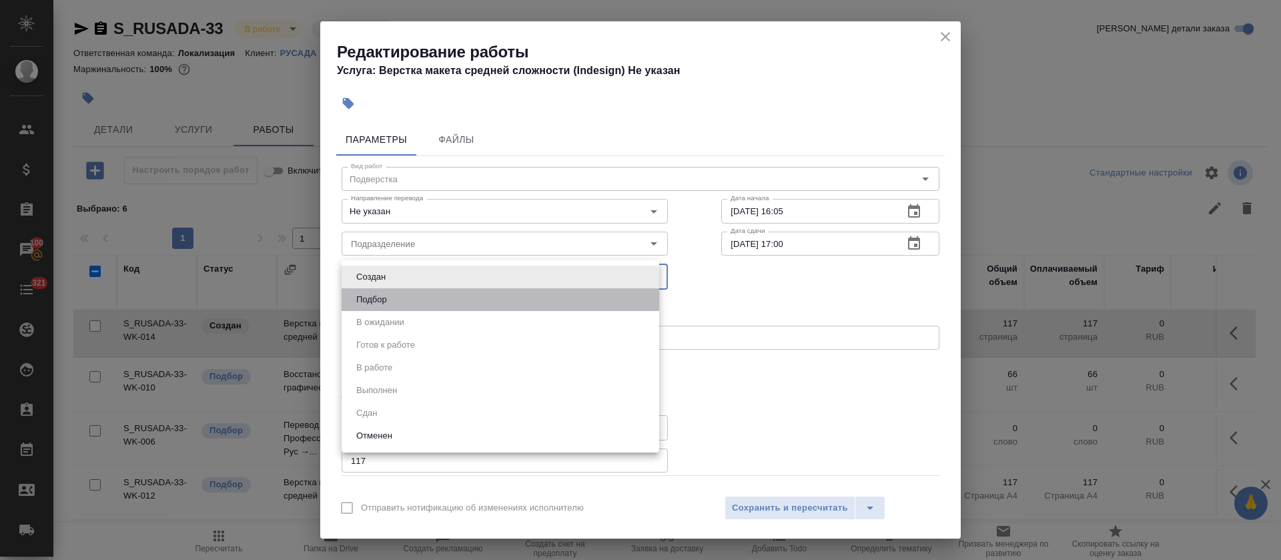
click at [364, 309] on li "Подбор" at bounding box center [501, 299] width 318 height 23
type input "recruiting"
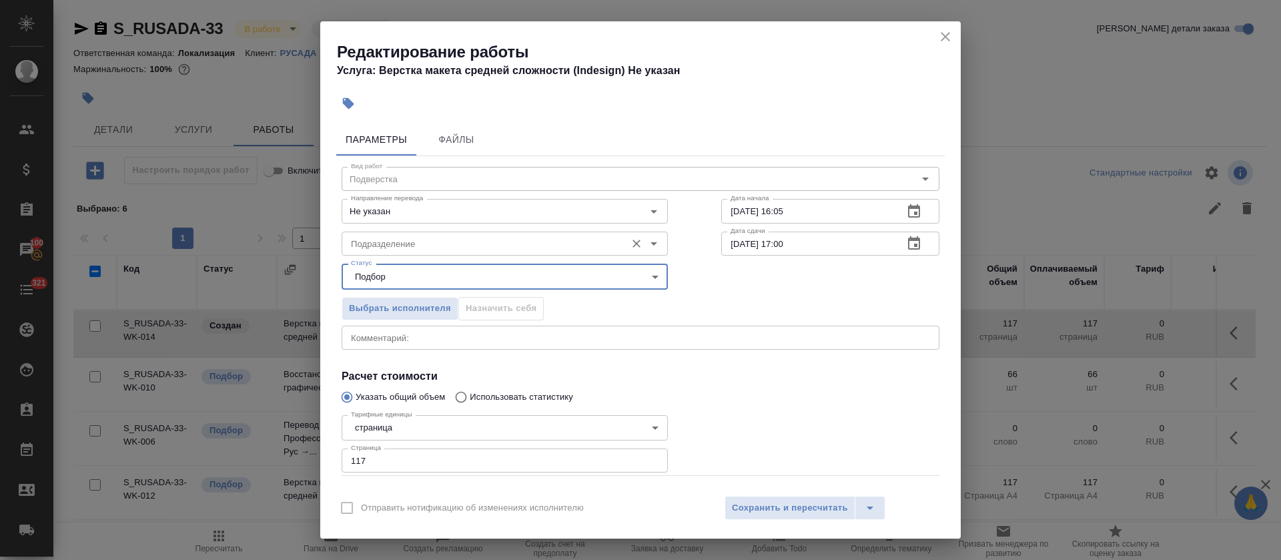
click at [372, 246] on input "Подразделение" at bounding box center [483, 244] width 274 height 16
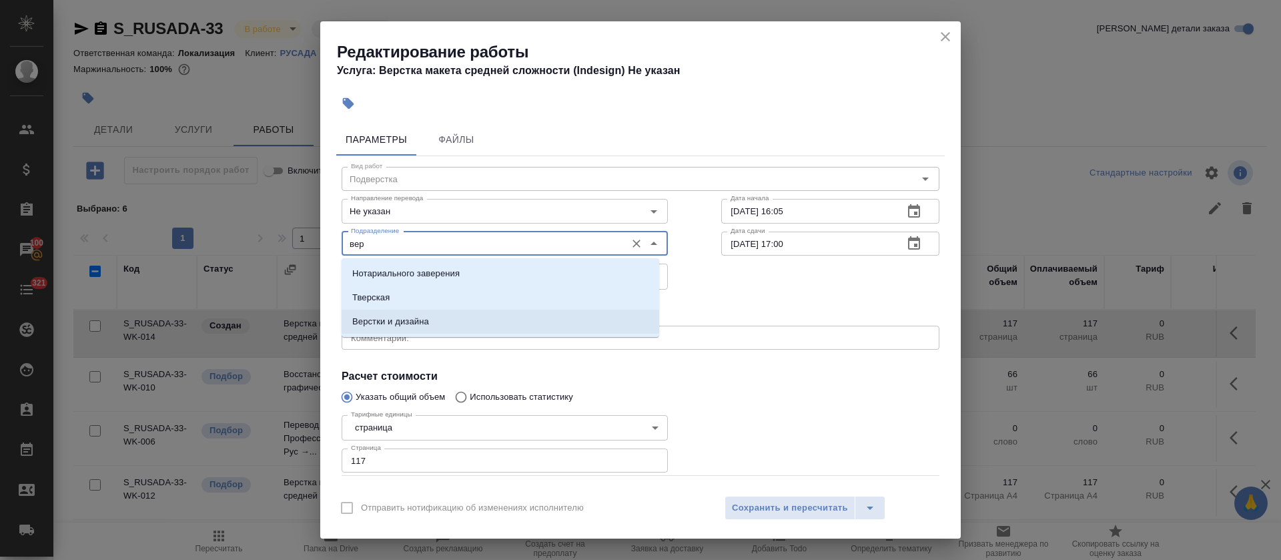
click at [395, 320] on p "Верстки и дизайна" at bounding box center [390, 321] width 77 height 13
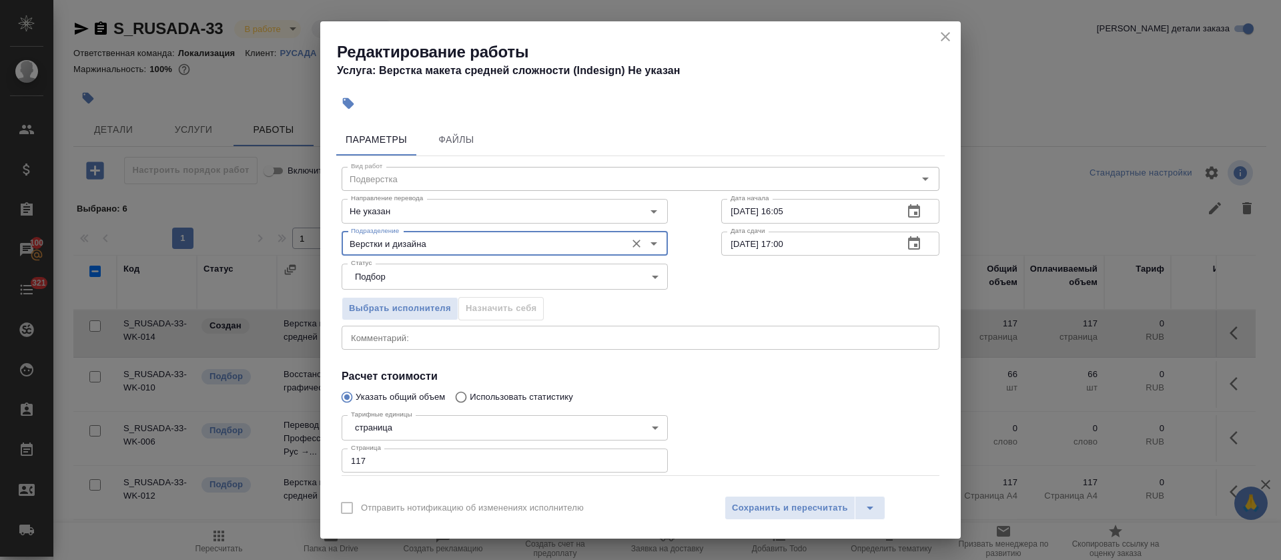
type input "Верстки и дизайна"
click at [914, 210] on button "button" at bounding box center [914, 212] width 32 height 32
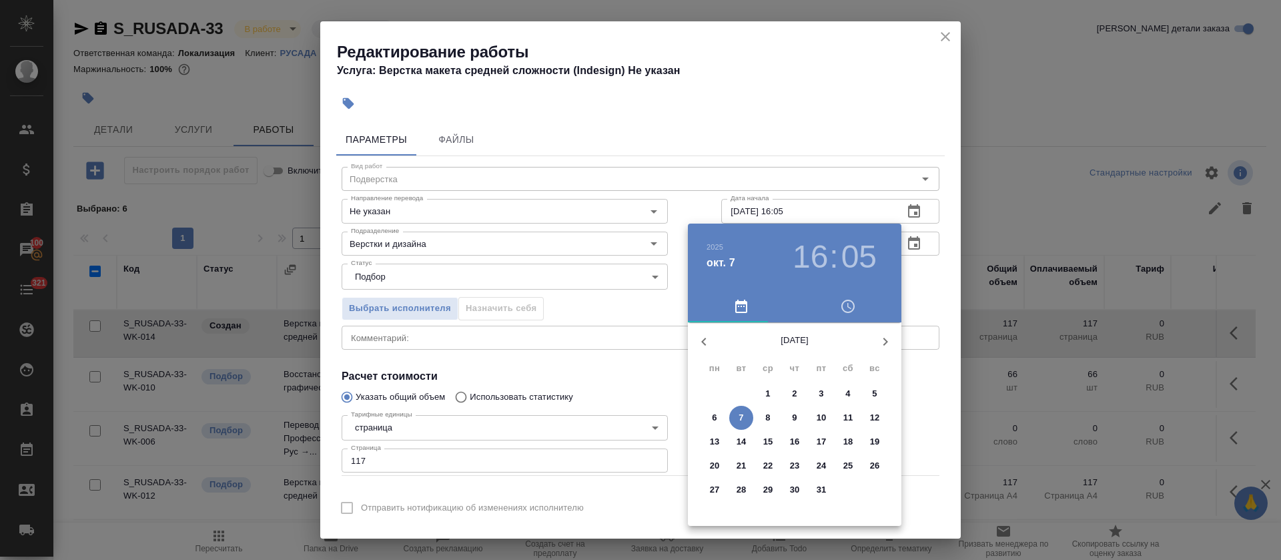
click at [638, 418] on div at bounding box center [640, 280] width 1281 height 560
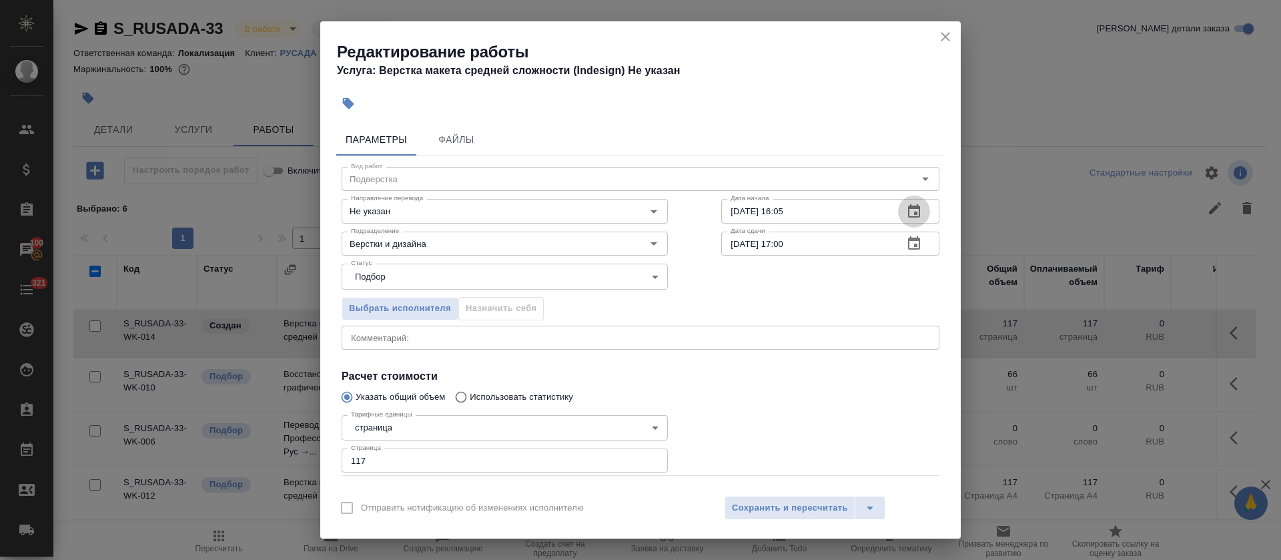
click at [898, 206] on button "button" at bounding box center [914, 212] width 32 height 32
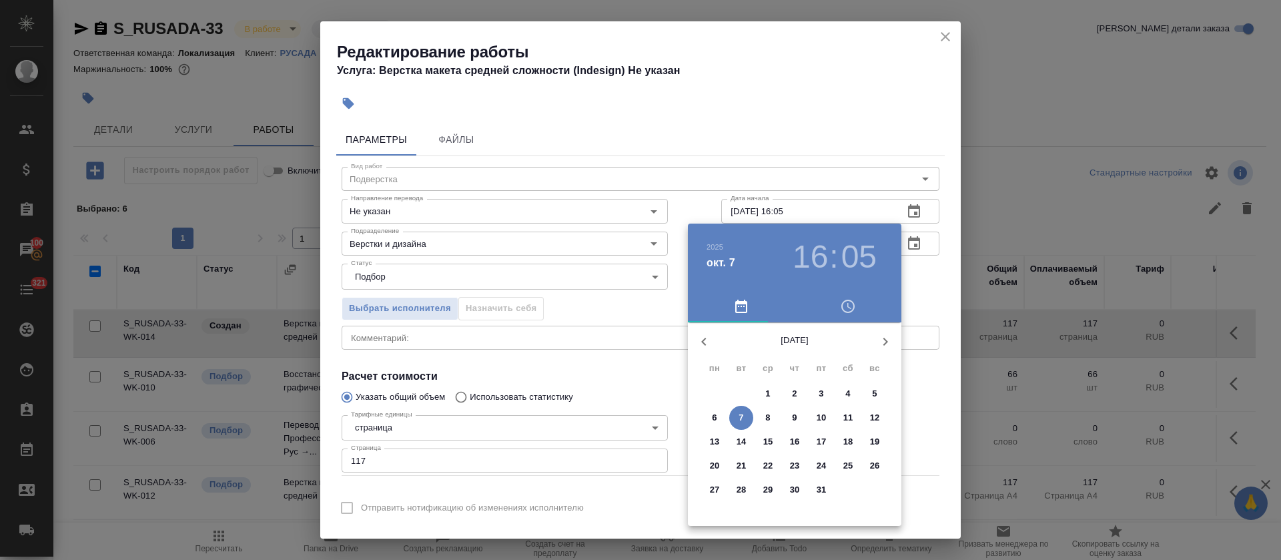
click at [713, 470] on p "20" at bounding box center [715, 465] width 10 height 13
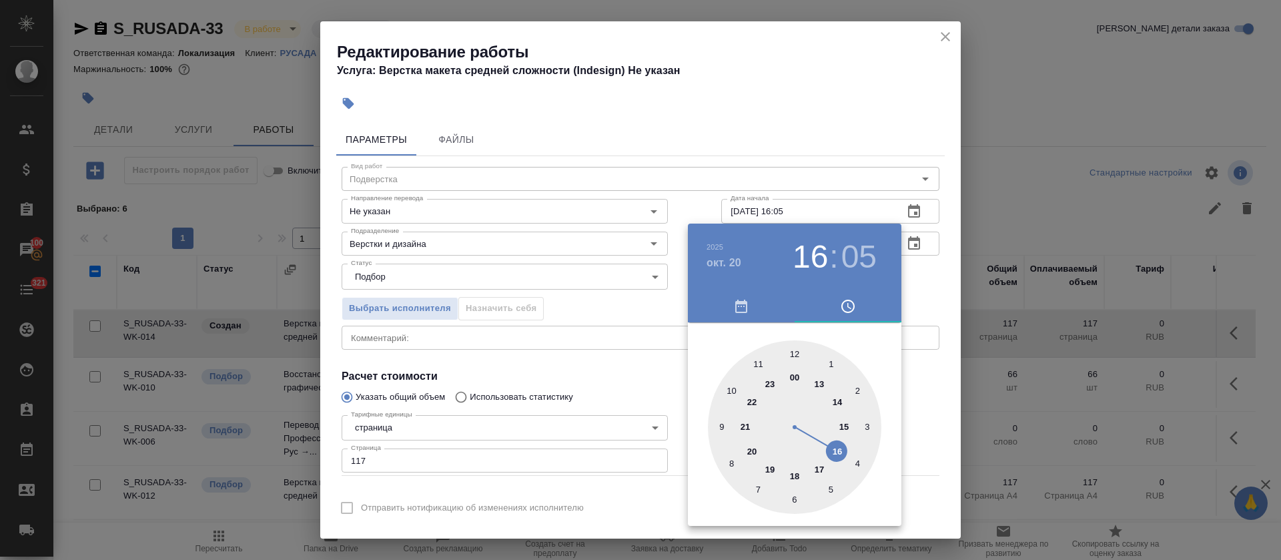
click at [797, 474] on div at bounding box center [794, 426] width 173 height 173
click at [789, 348] on div at bounding box center [794, 426] width 173 height 173
type input "20.10.2025 18:00"
click at [796, 347] on div at bounding box center [794, 426] width 173 height 173
click at [651, 394] on div at bounding box center [640, 280] width 1281 height 560
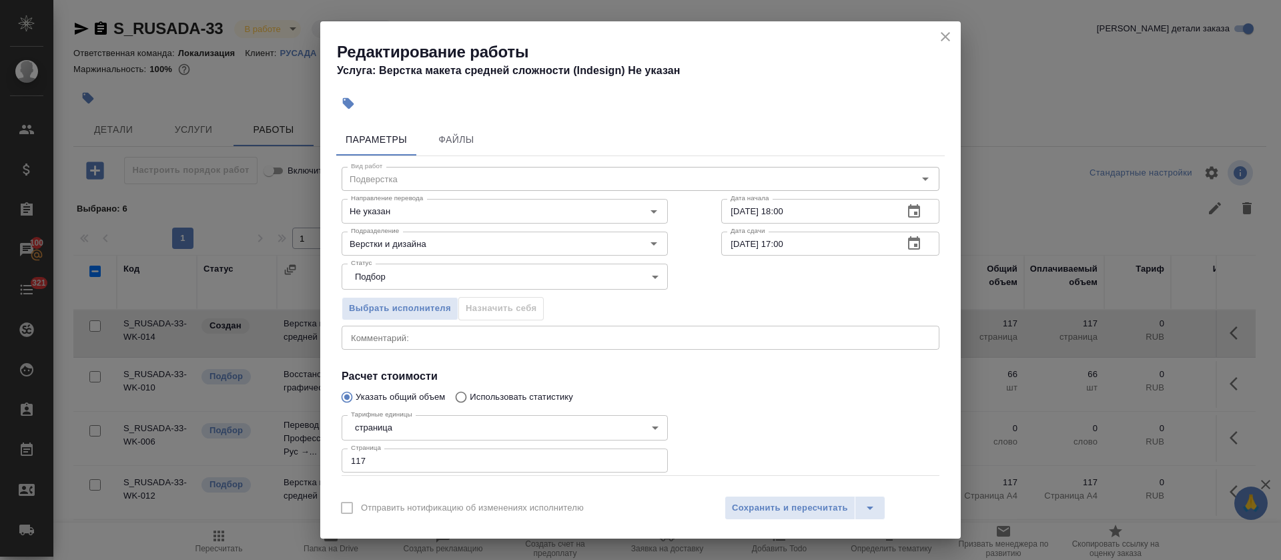
click at [898, 252] on button "button" at bounding box center [914, 244] width 32 height 32
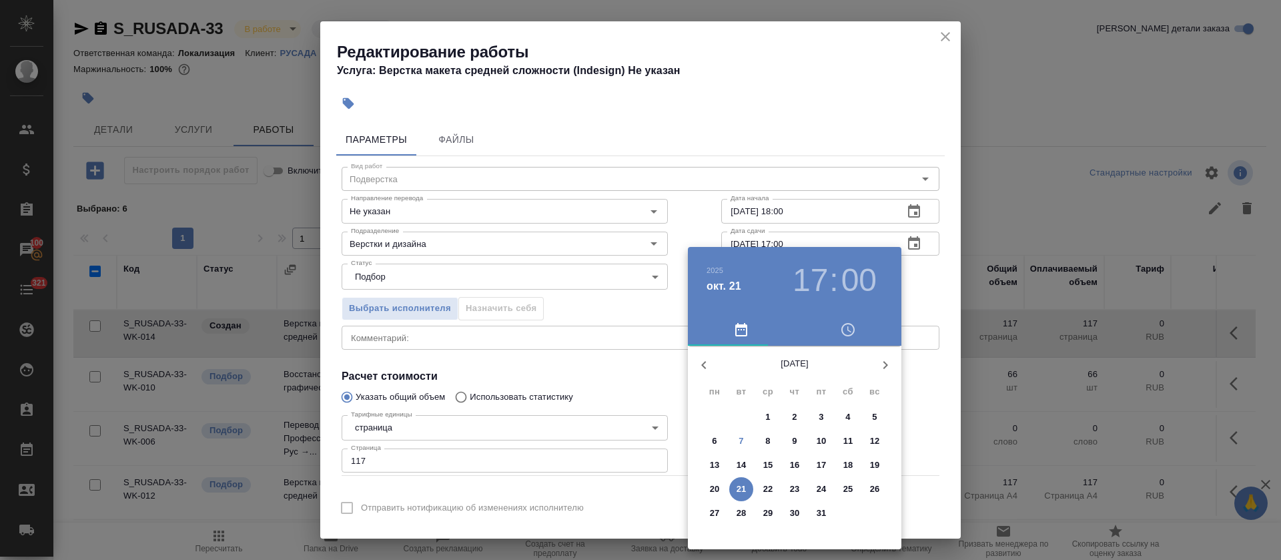
click at [813, 286] on h3 "17" at bounding box center [810, 280] width 35 height 37
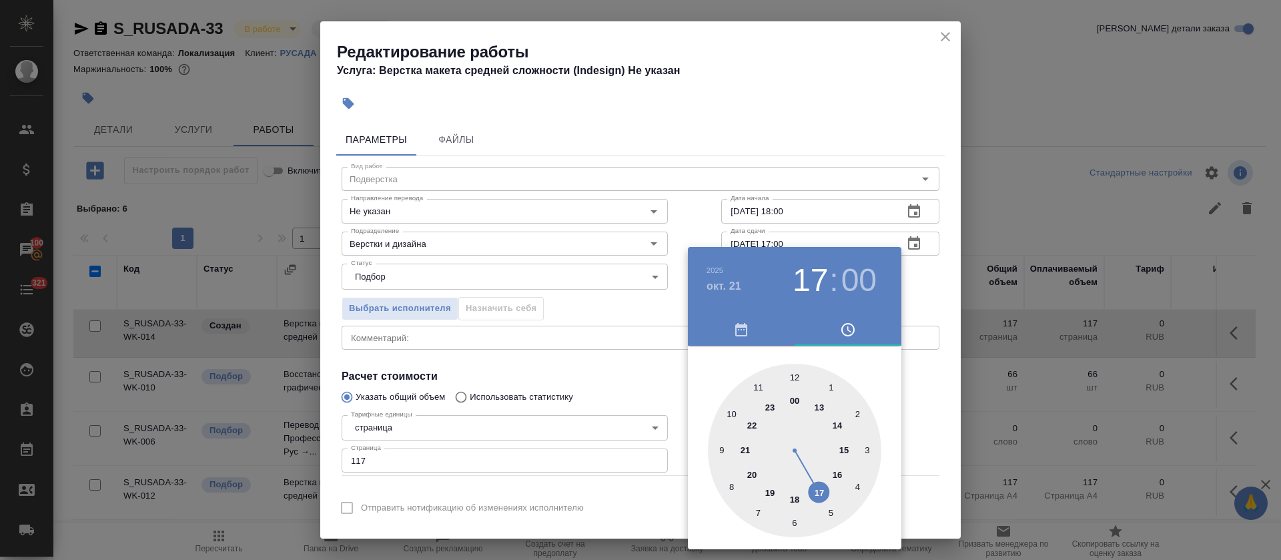
click at [841, 474] on div at bounding box center [794, 450] width 173 height 173
type input "21.10.2025 16:00"
click at [599, 361] on div at bounding box center [640, 280] width 1281 height 560
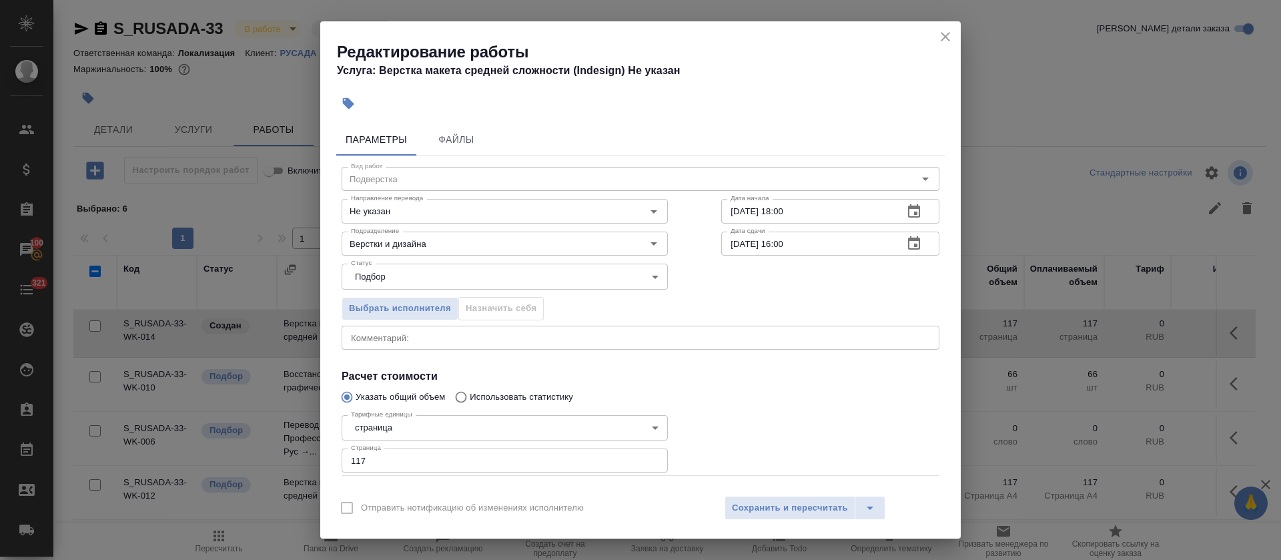
click at [804, 522] on div "Отправить нотификацию об изменениях исполнителю Сохранить и пересчитать" at bounding box center [640, 512] width 641 height 51
click at [804, 508] on span "Сохранить и пересчитать" at bounding box center [790, 507] width 116 height 15
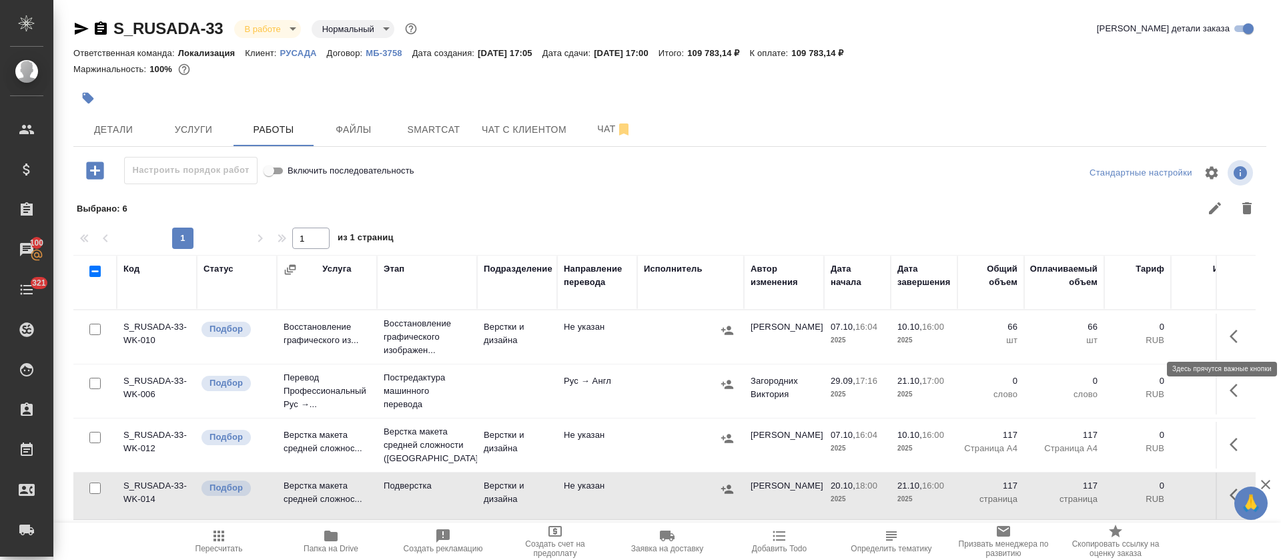
scroll to position [29, 0]
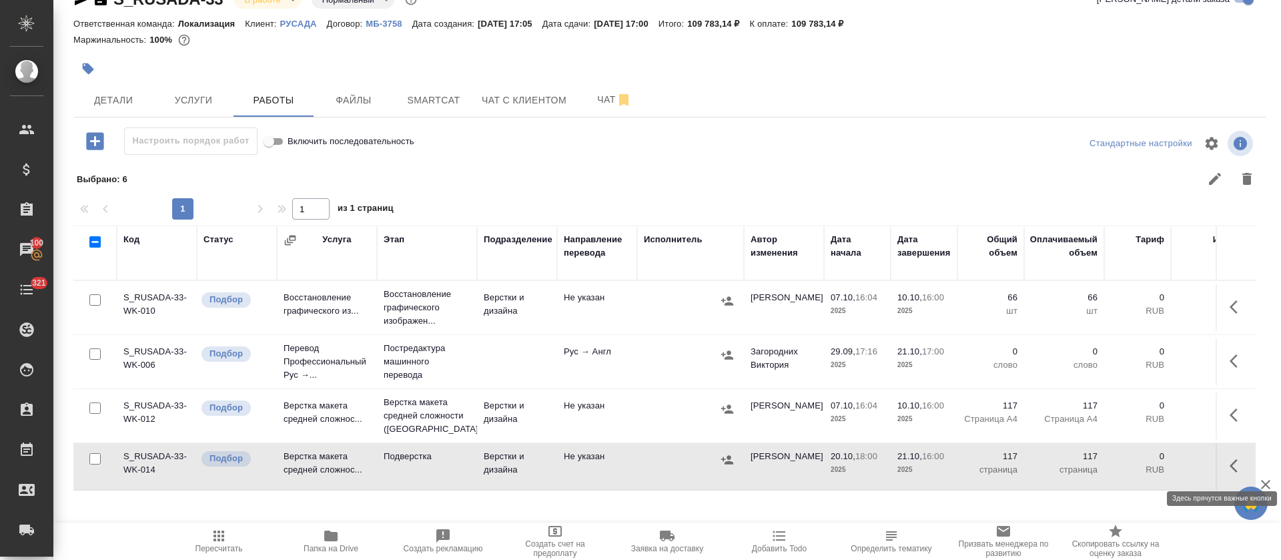
click at [1230, 468] on icon "button" at bounding box center [1238, 466] width 16 height 16
click at [1134, 467] on icon "button" at bounding box center [1140, 466] width 12 height 12
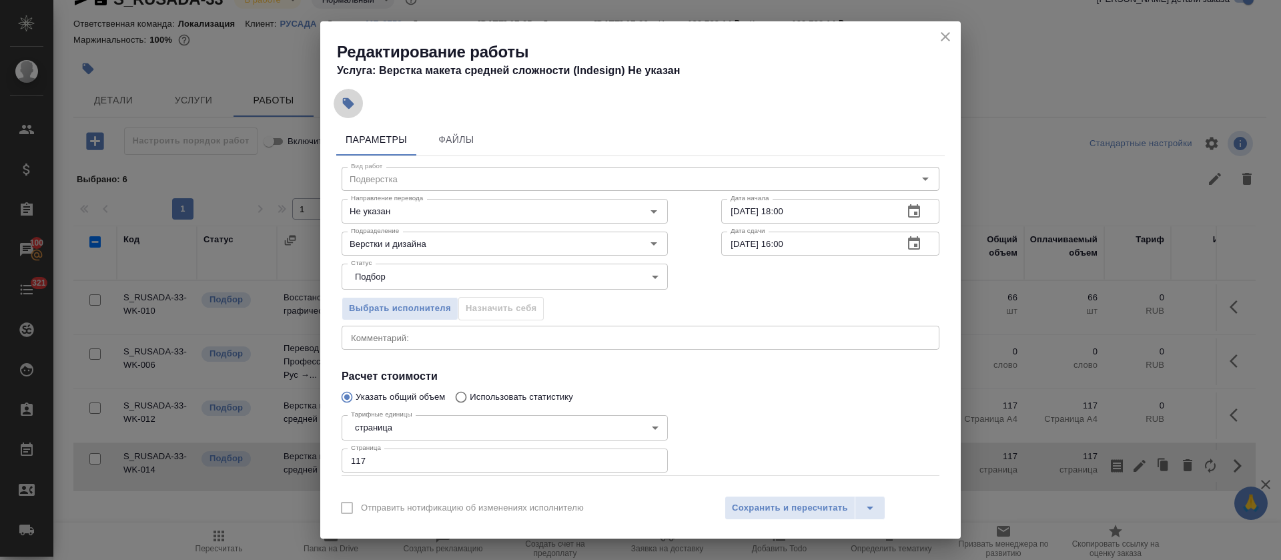
click at [353, 102] on icon "button" at bounding box center [348, 103] width 13 height 13
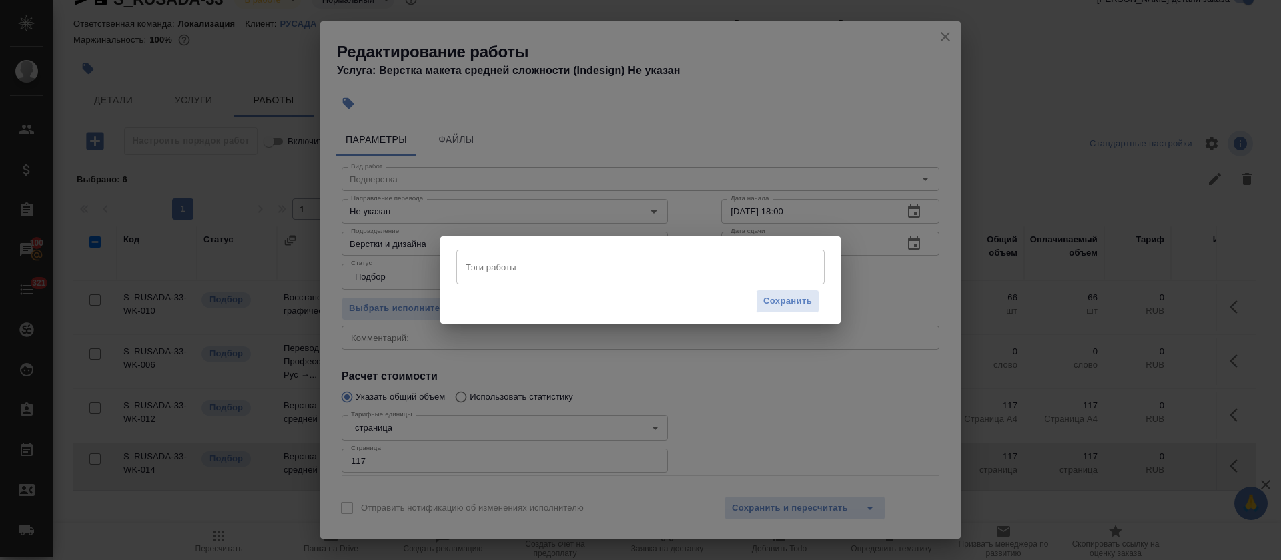
click at [517, 270] on input "Тэги работы" at bounding box center [627, 267] width 331 height 23
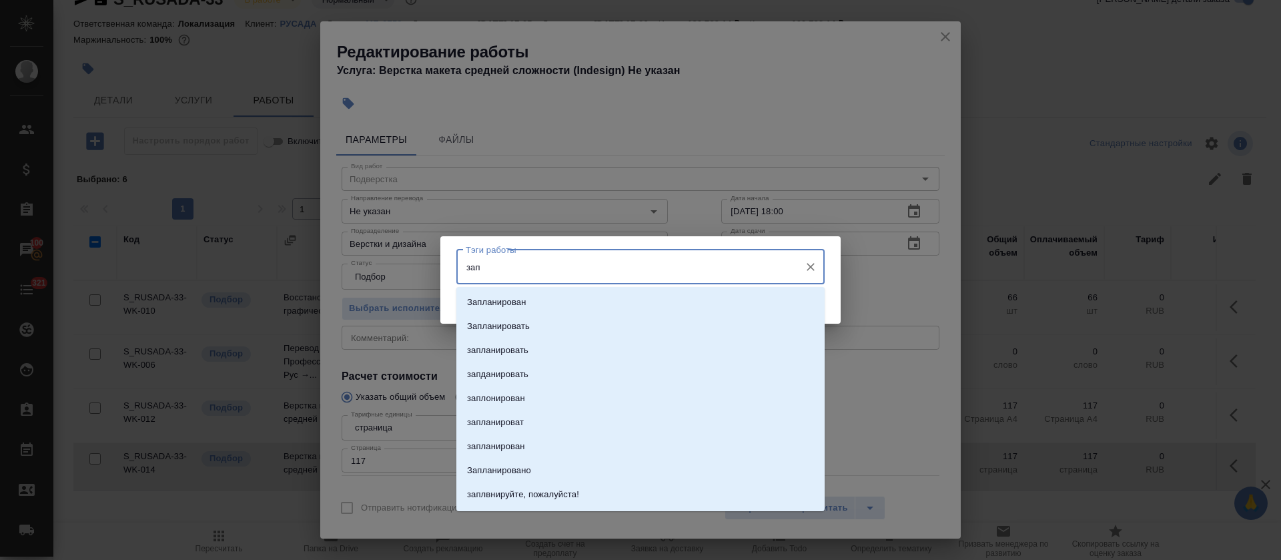
type input "запл"
click at [518, 298] on p "Запланирован" at bounding box center [496, 302] width 59 height 13
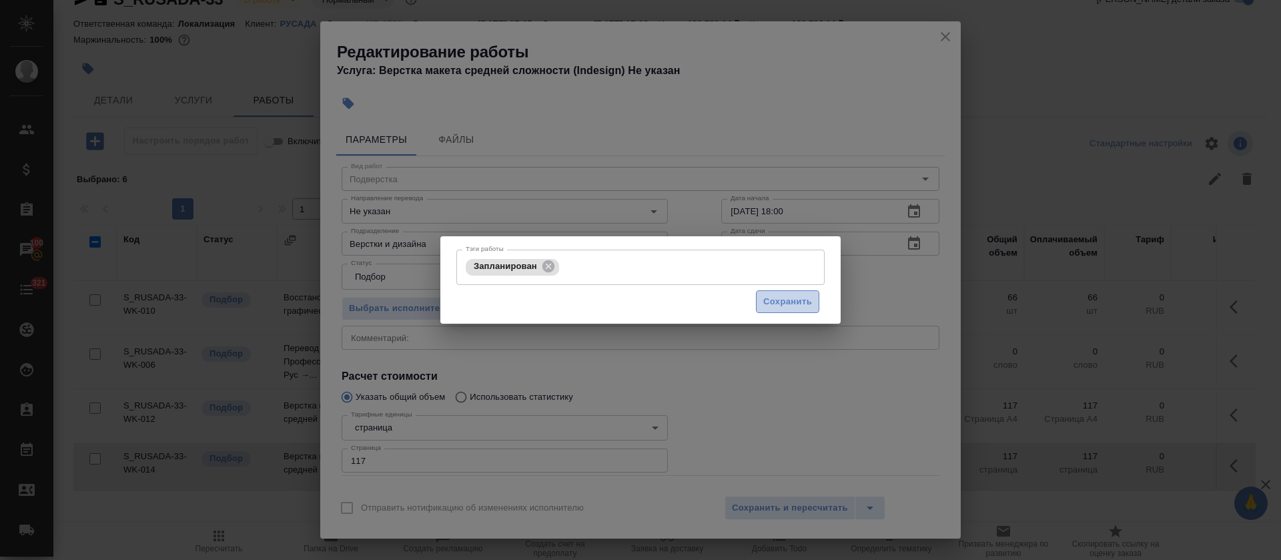
click at [758, 306] on button "Сохранить" at bounding box center [787, 301] width 63 height 23
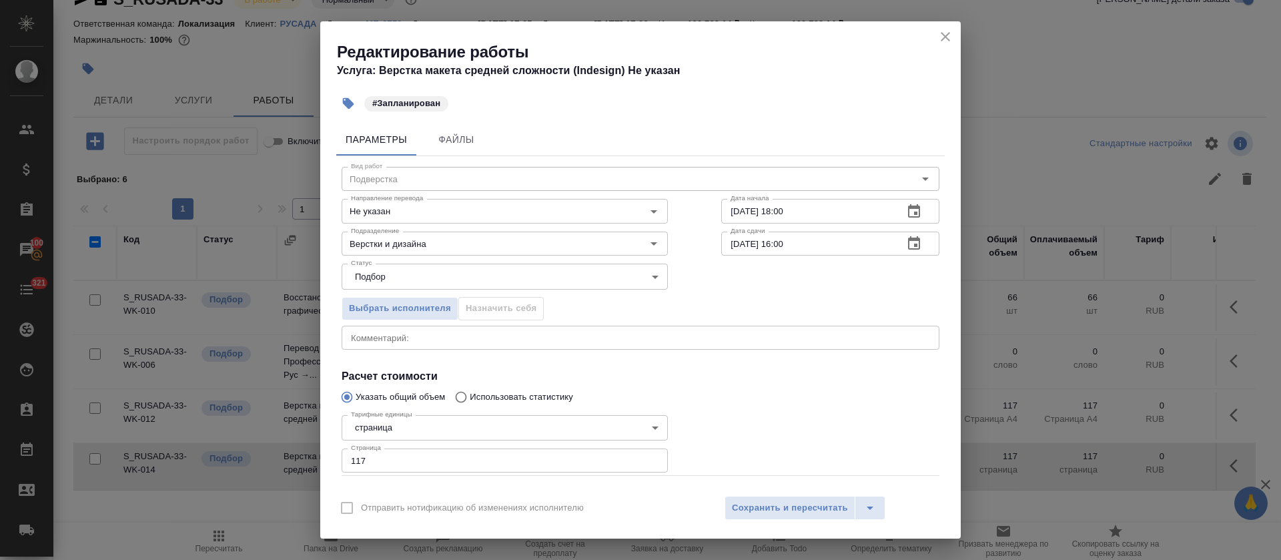
click at [948, 35] on icon "close" at bounding box center [946, 37] width 16 height 16
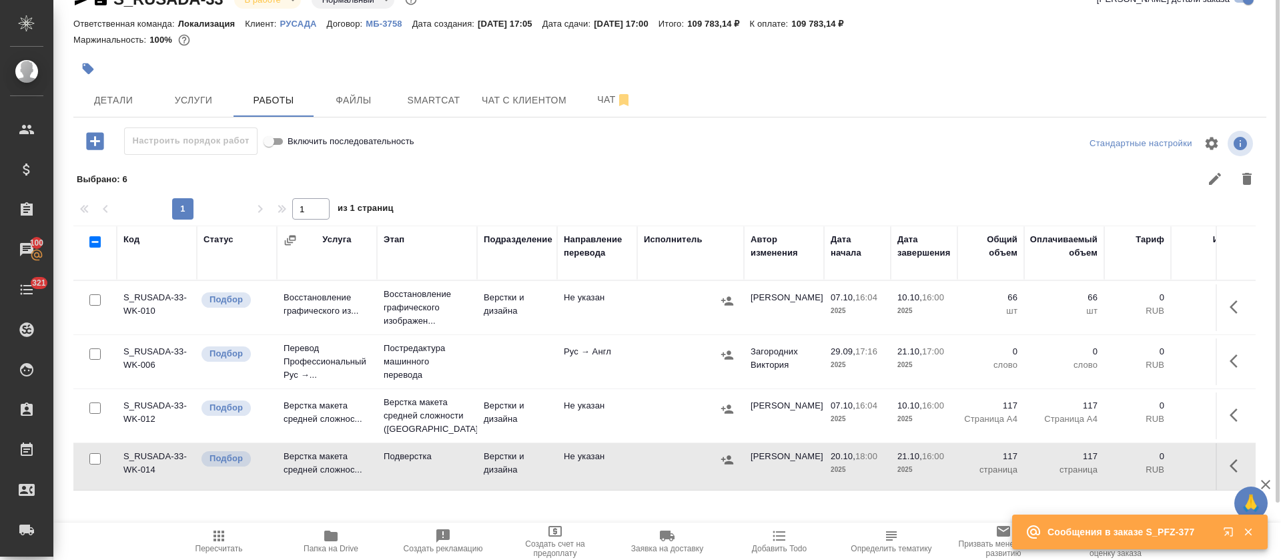
scroll to position [0, 0]
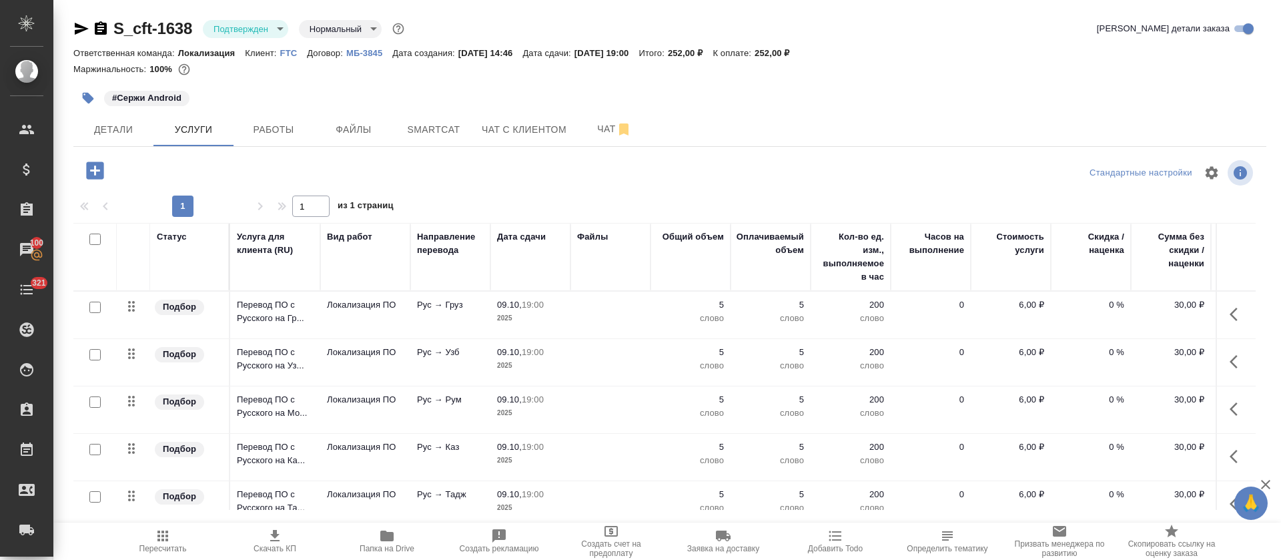
click at [271, 25] on body "🙏 .cls-1 fill:#fff; AWATERA Tretyakova Olga Клиенты Спецификации Заказы 100 Чат…" at bounding box center [640, 280] width 1281 height 560
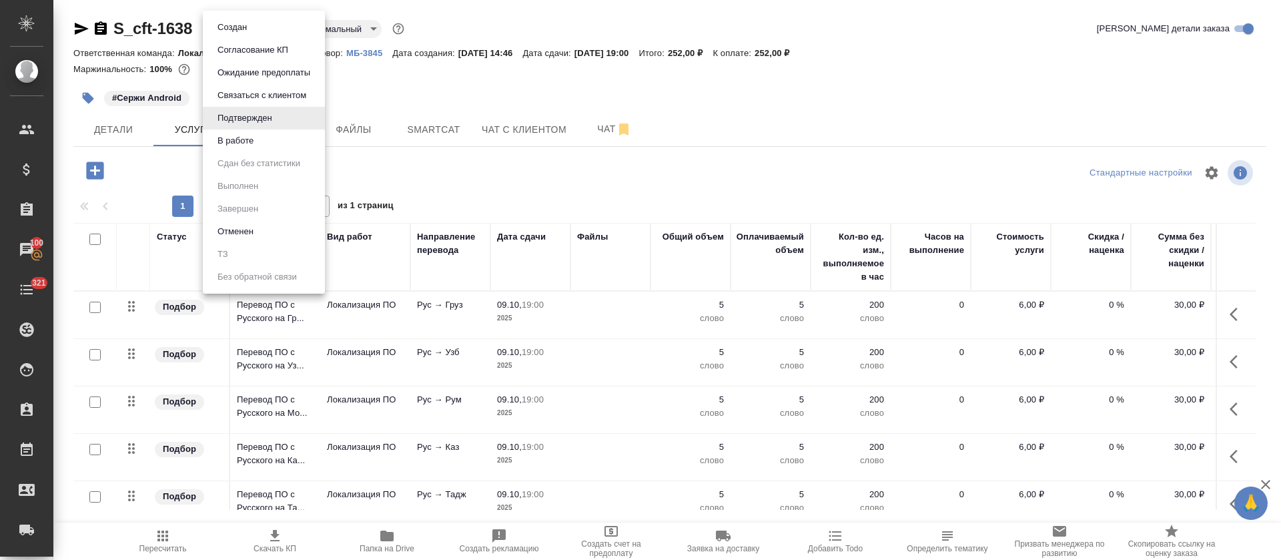
click at [260, 145] on li "В работе" at bounding box center [264, 140] width 122 height 23
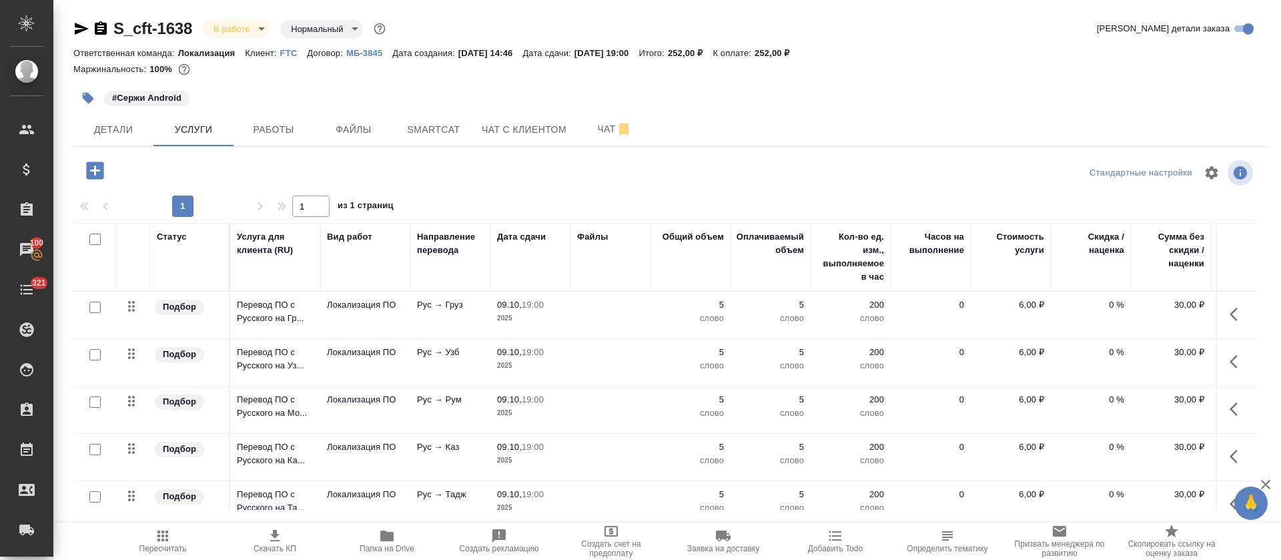
drag, startPoint x: 124, startPoint y: 127, endPoint x: 163, endPoint y: 172, distance: 60.1
click at [125, 127] on span "Детали" at bounding box center [113, 129] width 64 height 17
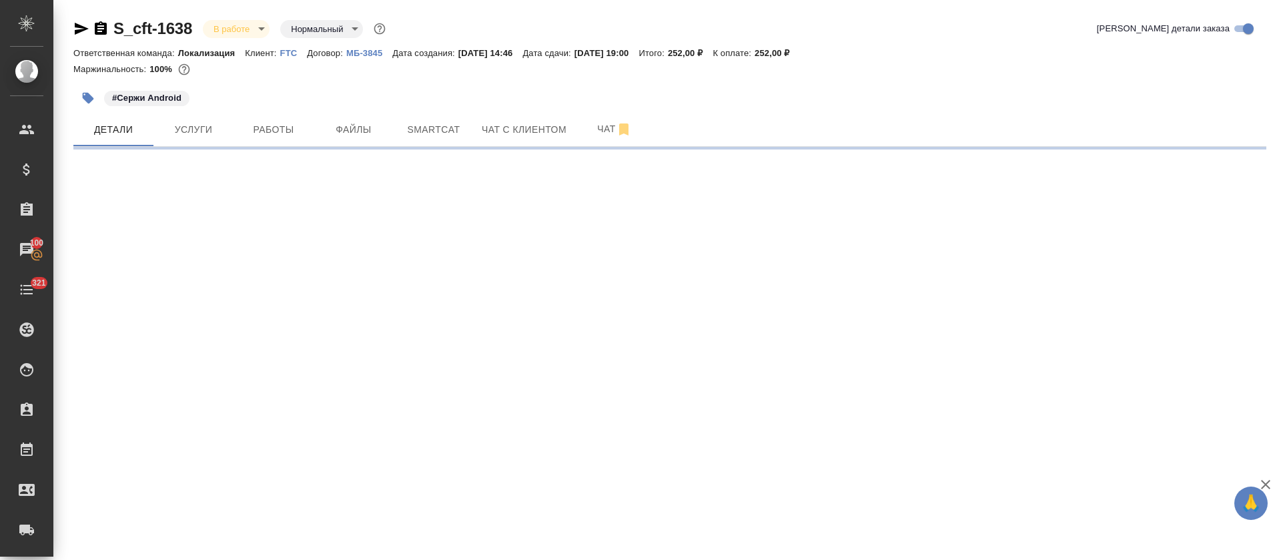
select select "RU"
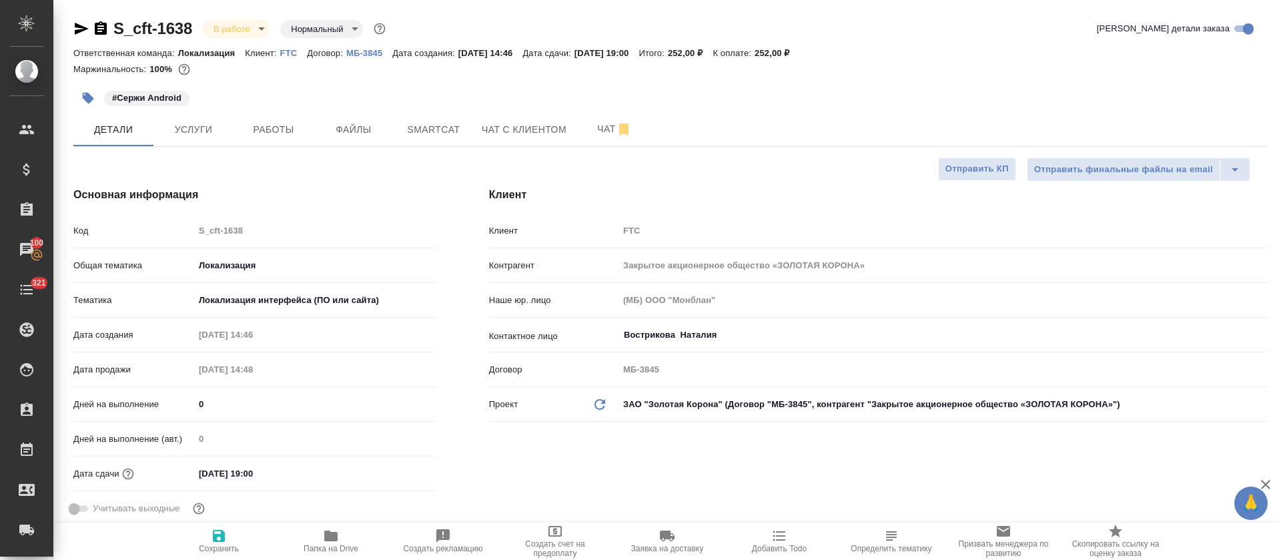
type textarea "x"
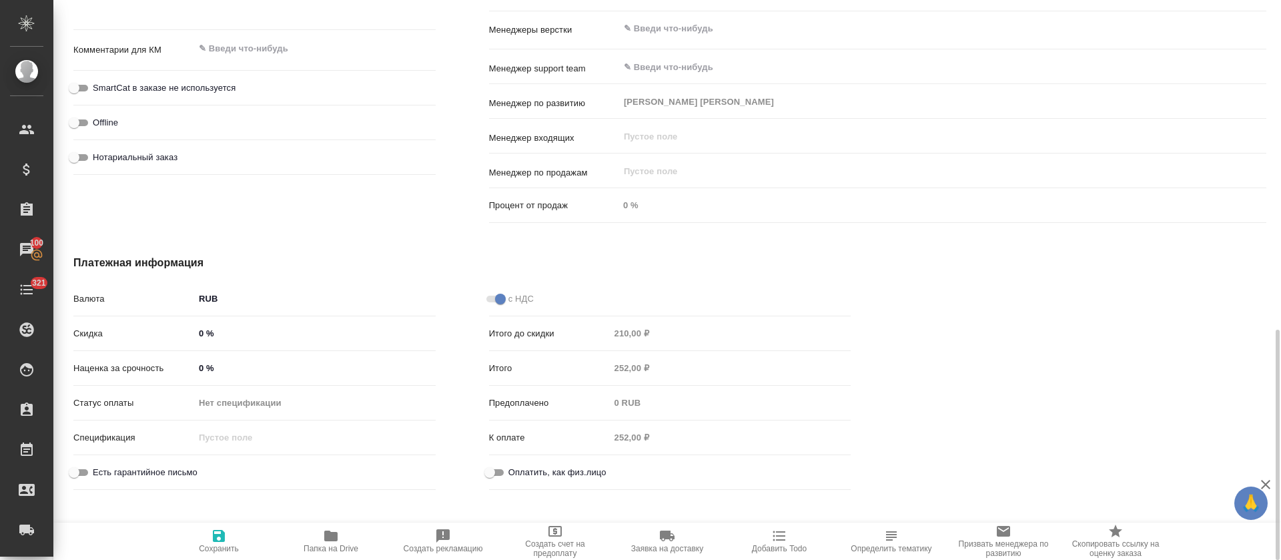
scroll to position [615, 0]
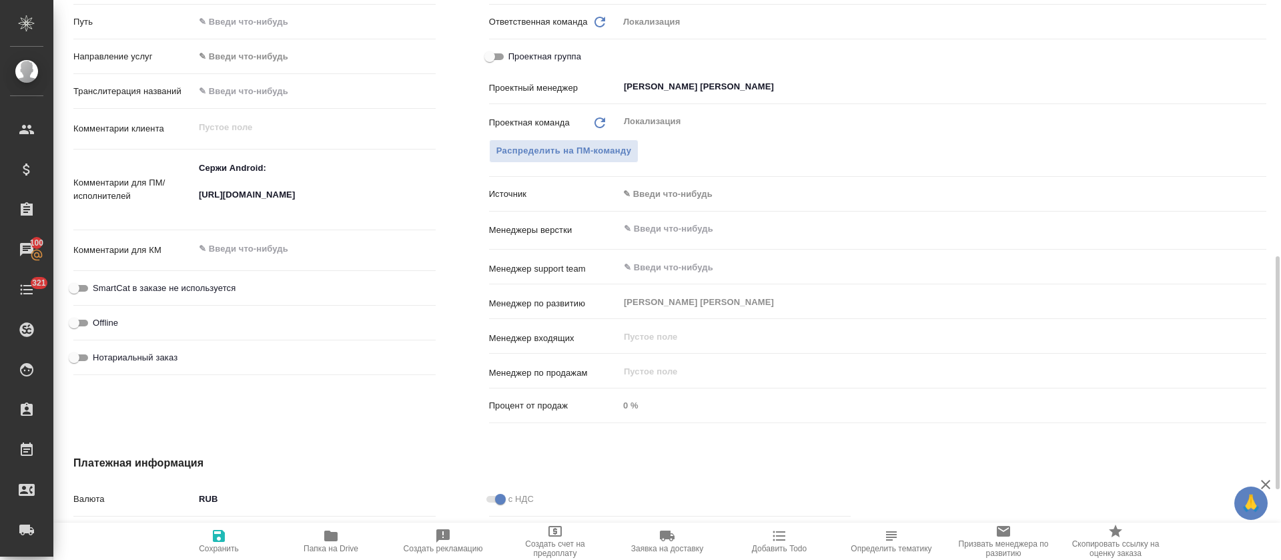
type textarea "x"
click at [203, 216] on textarea "Сержи Android: https://smartcat.com/projects/83fbdc97-7f3c-4db6-867b-8ebb96f778…" at bounding box center [315, 188] width 242 height 63
click at [212, 200] on textarea "Сержи Android: https://smartcat.com/projects/83fbdc97-7f3c-4db6-867b-8ebb96f778…" at bounding box center [315, 188] width 240 height 63
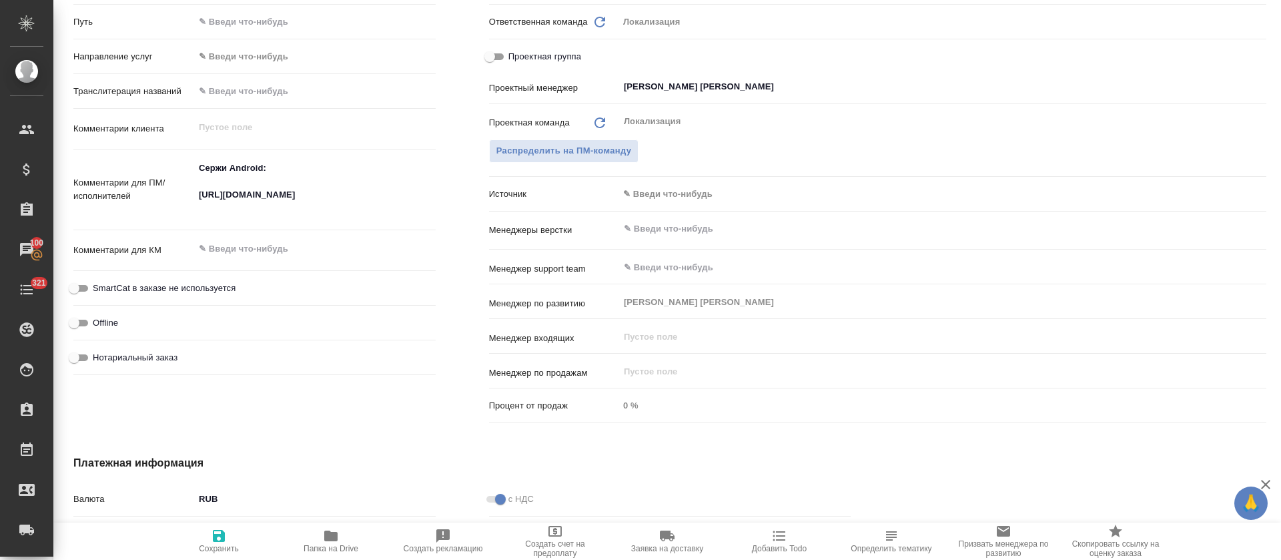
type textarea "x"
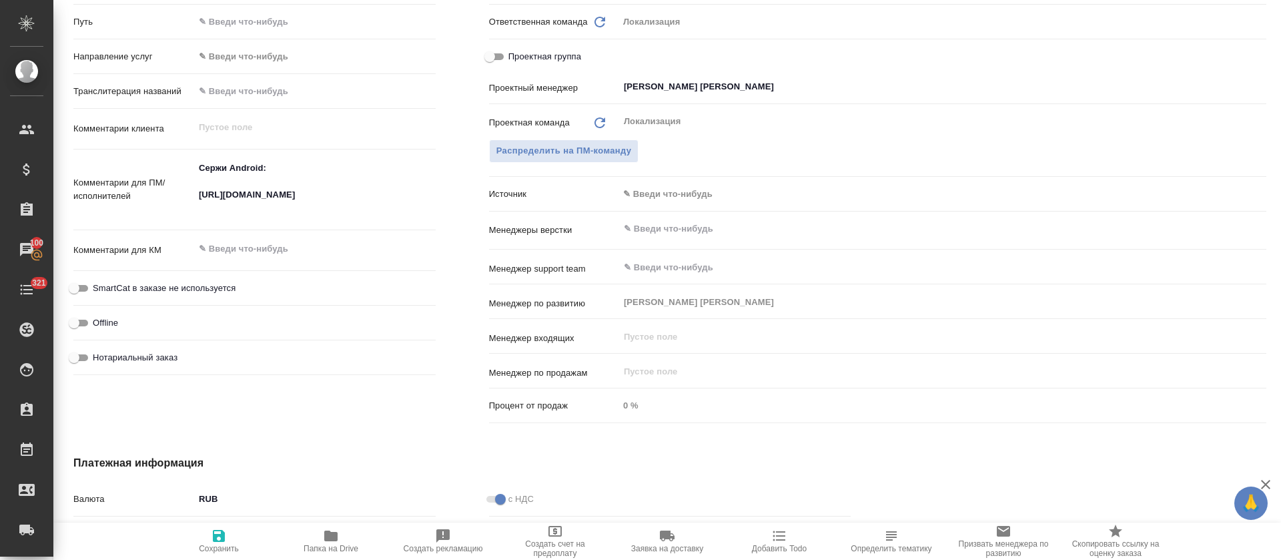
type textarea "x"
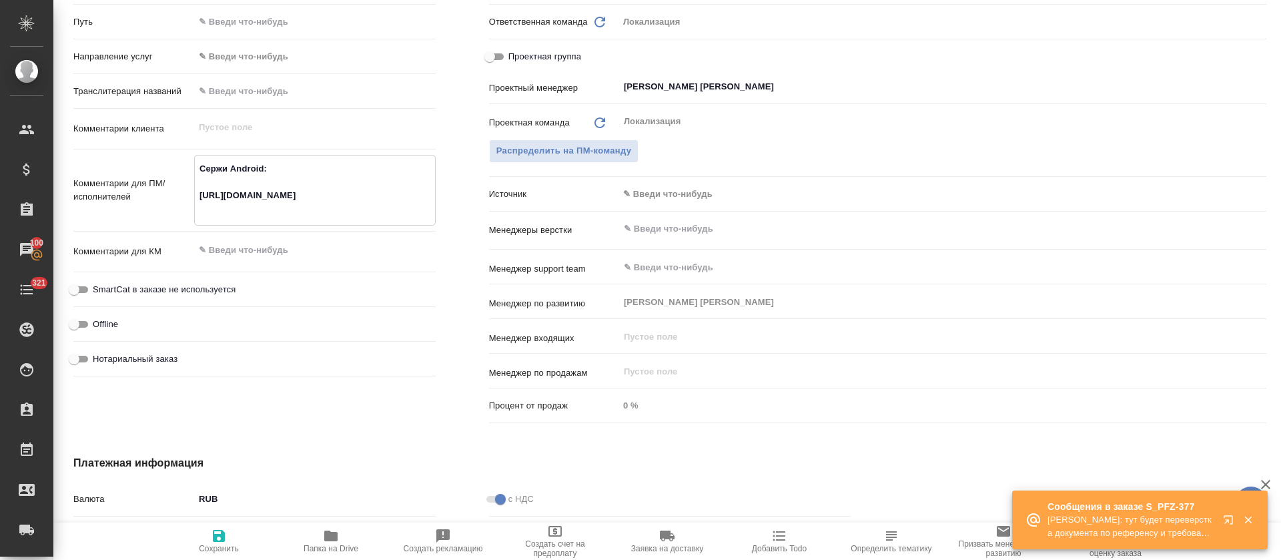
type textarea "x"
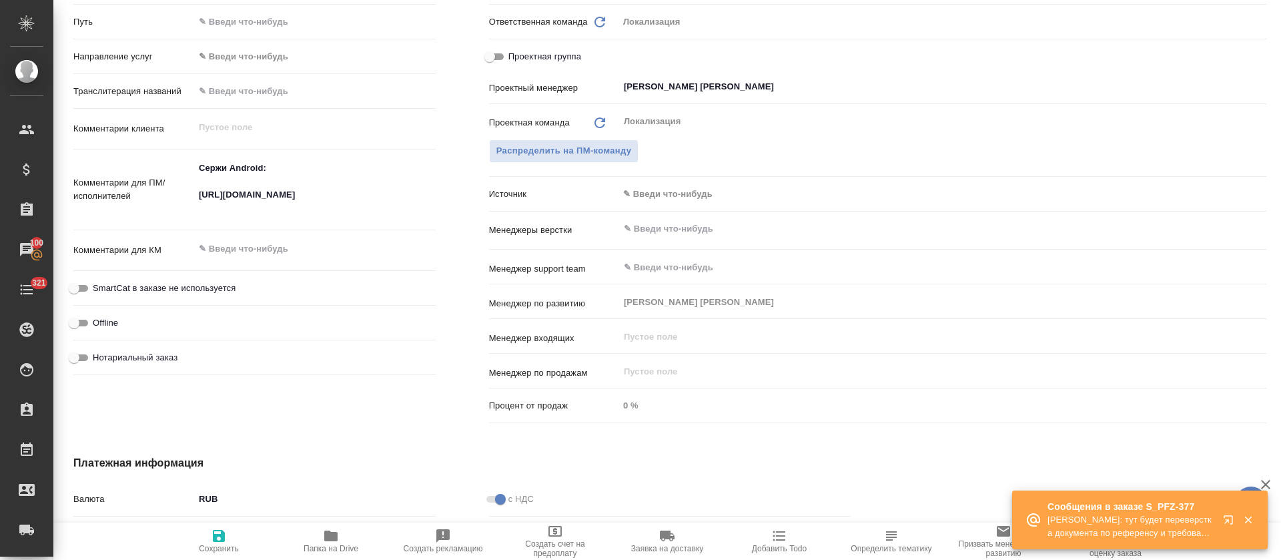
type textarea "x"
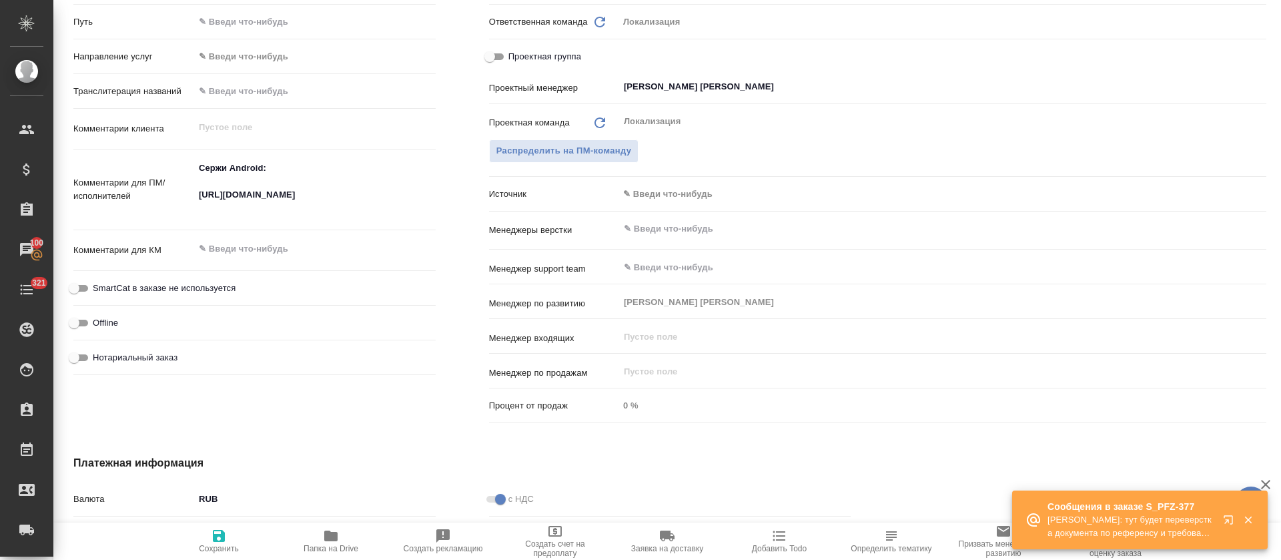
type textarea "x"
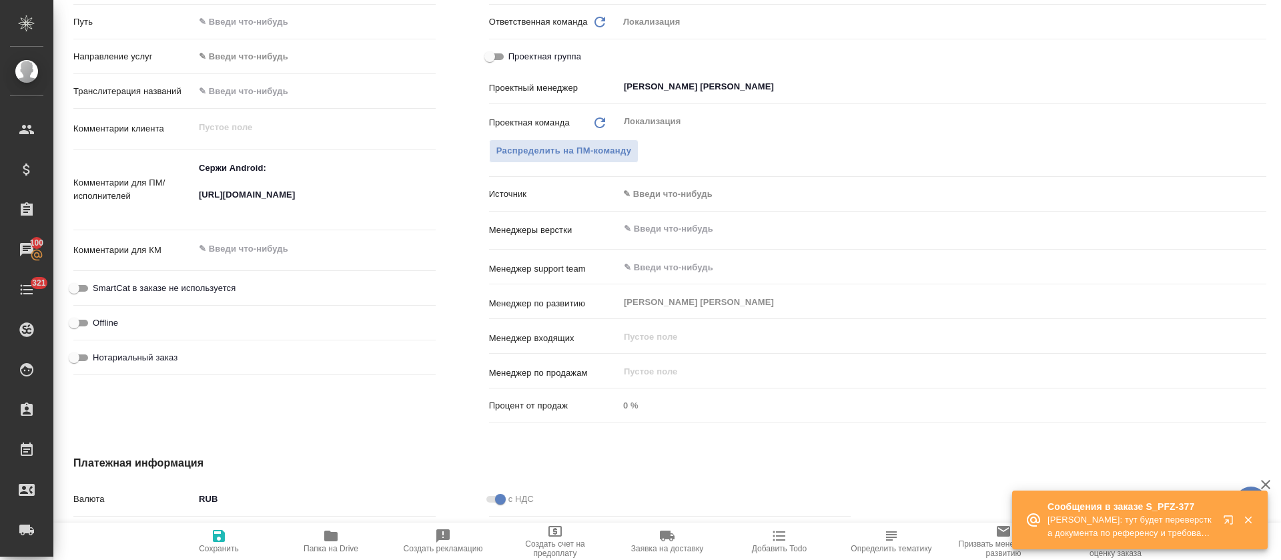
type textarea "x"
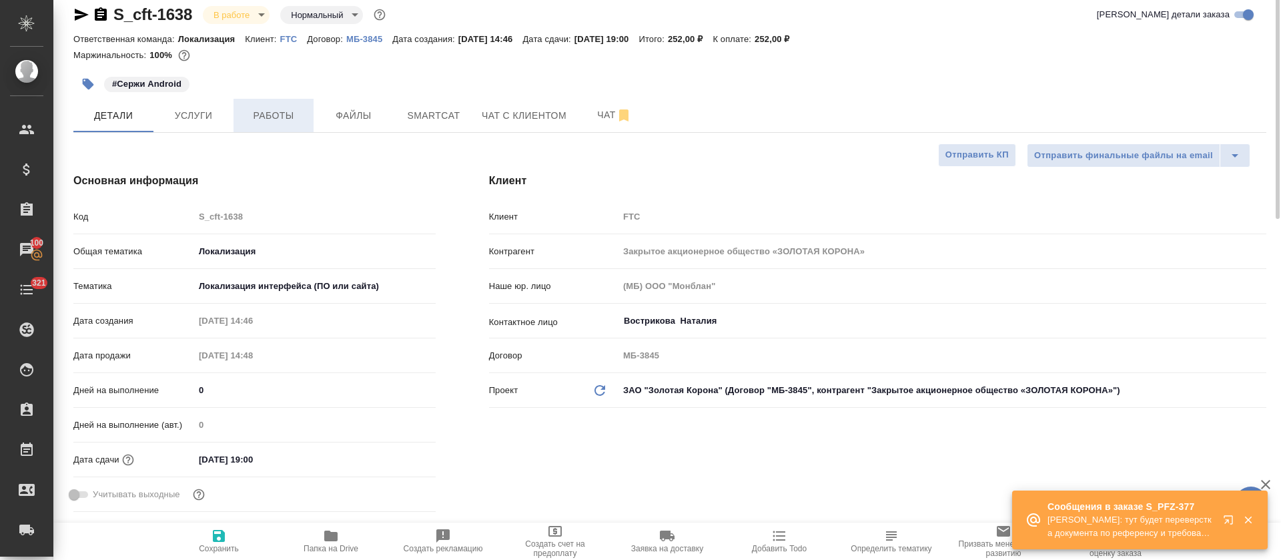
scroll to position [0, 0]
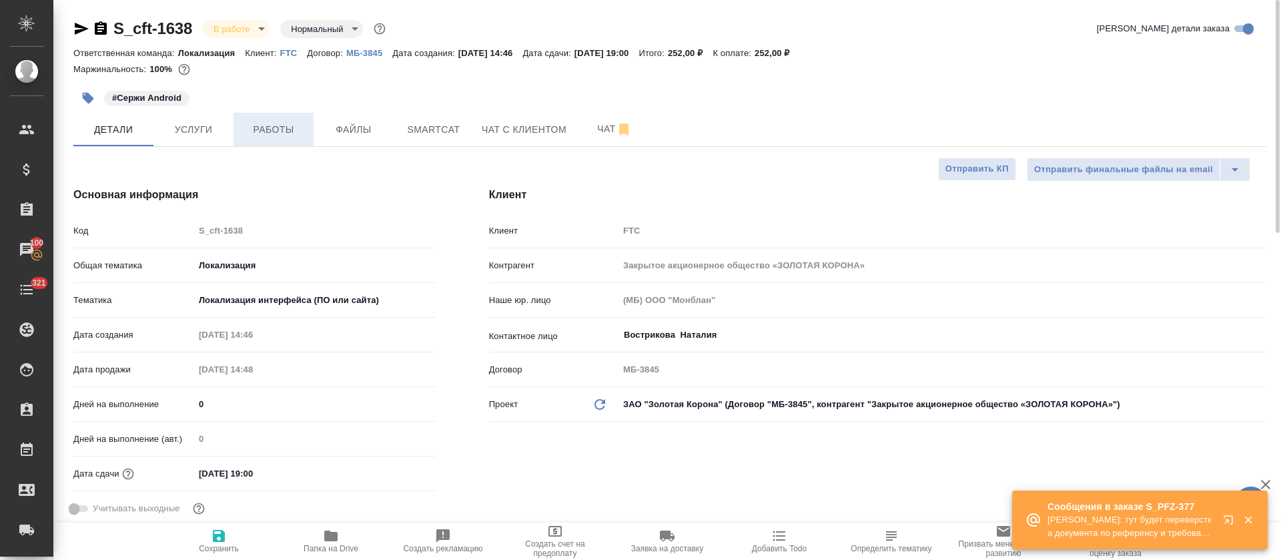
type textarea "x"
click at [246, 124] on span "Работы" at bounding box center [274, 129] width 64 height 17
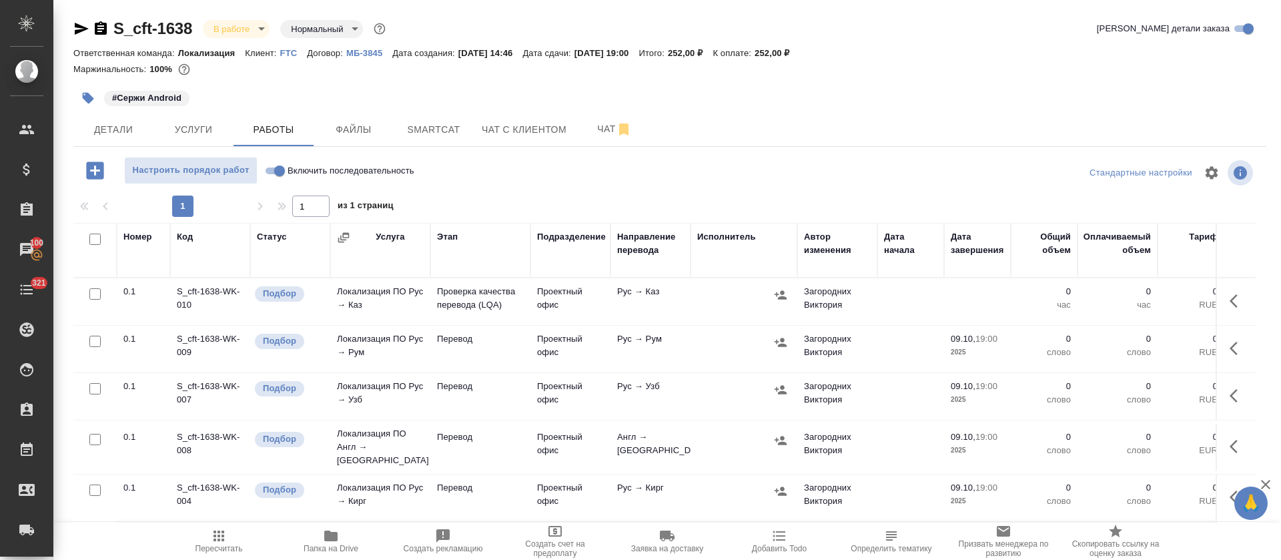
click at [278, 173] on input "Включить последовательность" at bounding box center [280, 171] width 48 height 16
checkbox input "true"
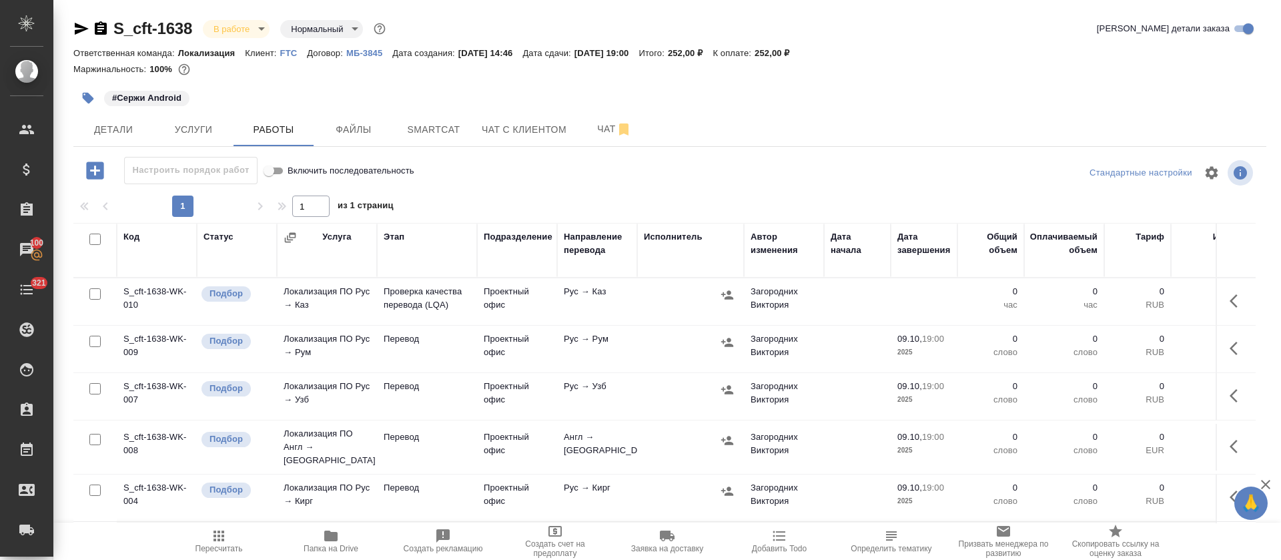
click at [94, 242] on input "checkbox" at bounding box center [94, 239] width 11 height 11
checkbox input "true"
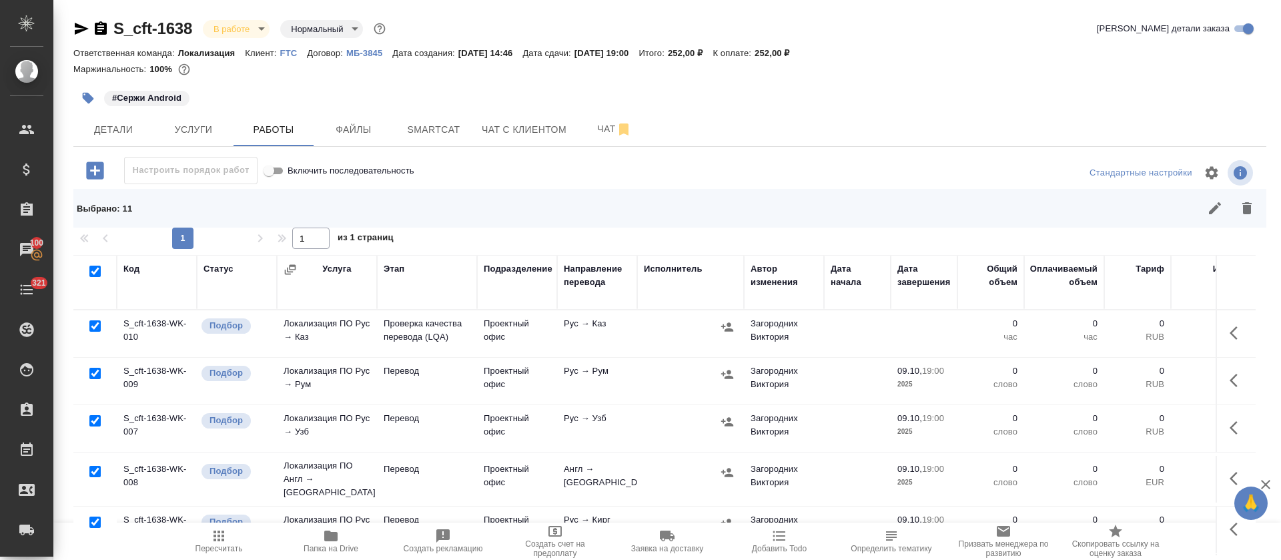
checkbox input "true"
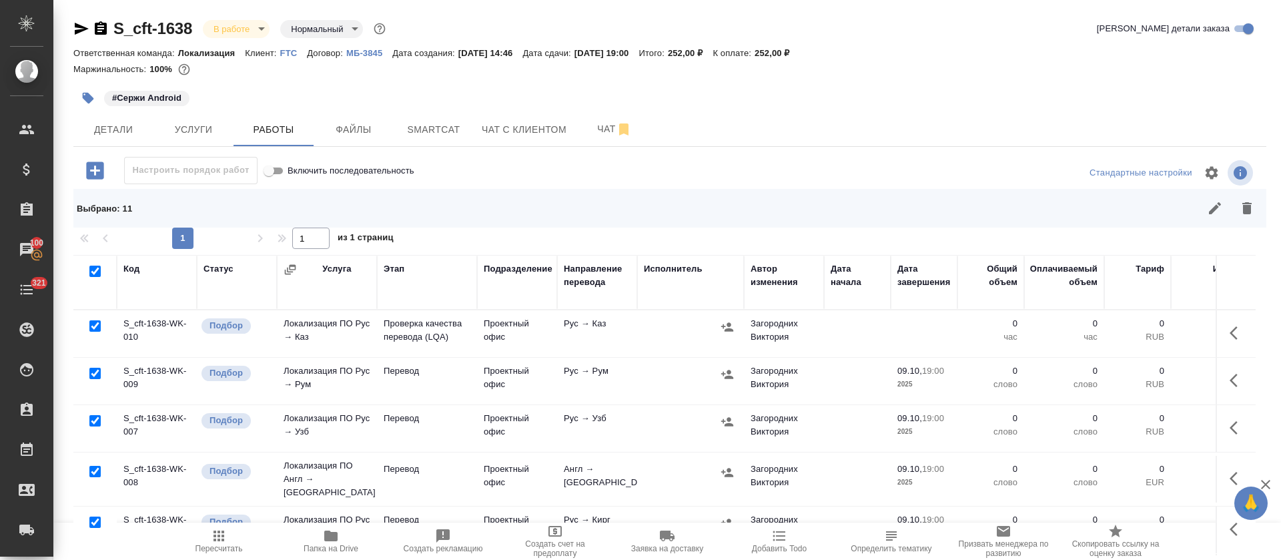
checkbox input "true"
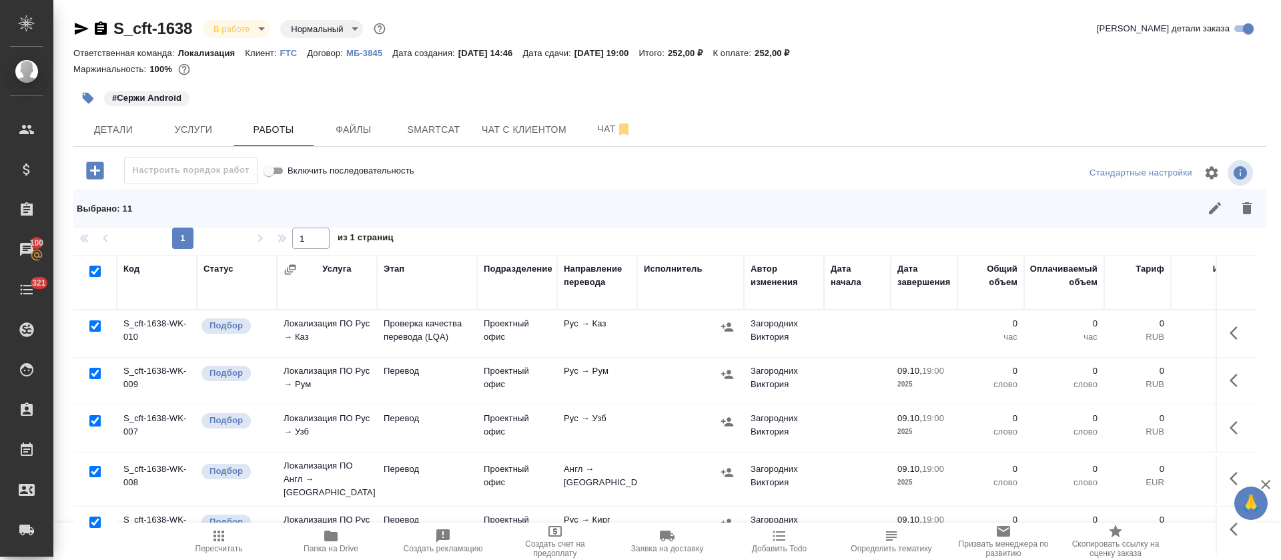
checkbox input "true"
click at [93, 326] on input "checkbox" at bounding box center [94, 325] width 11 height 11
checkbox input "false"
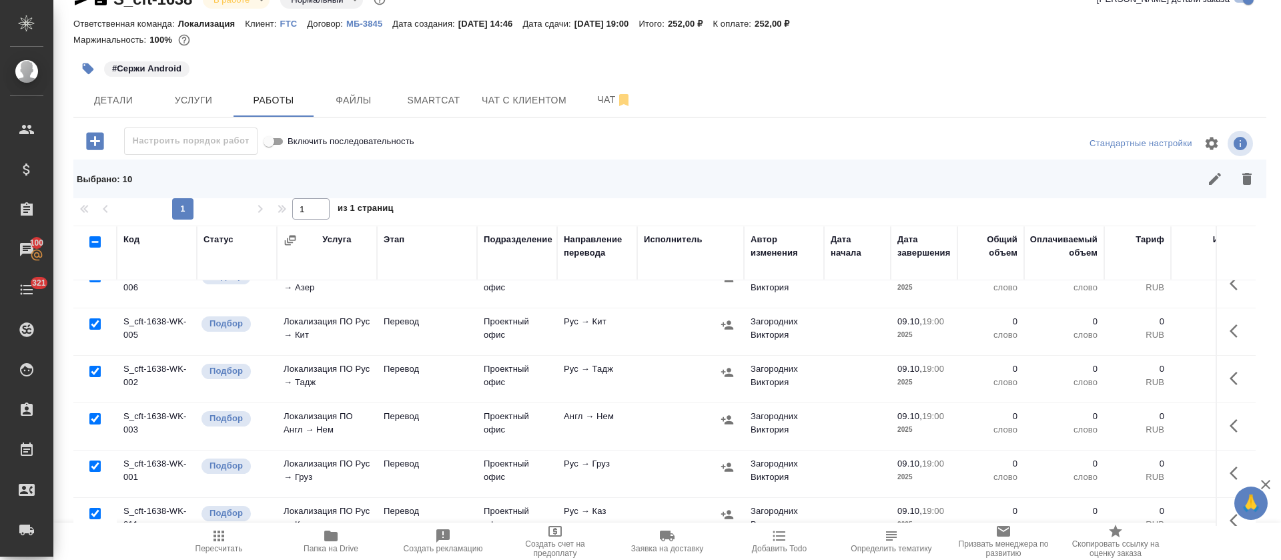
scroll to position [292, 0]
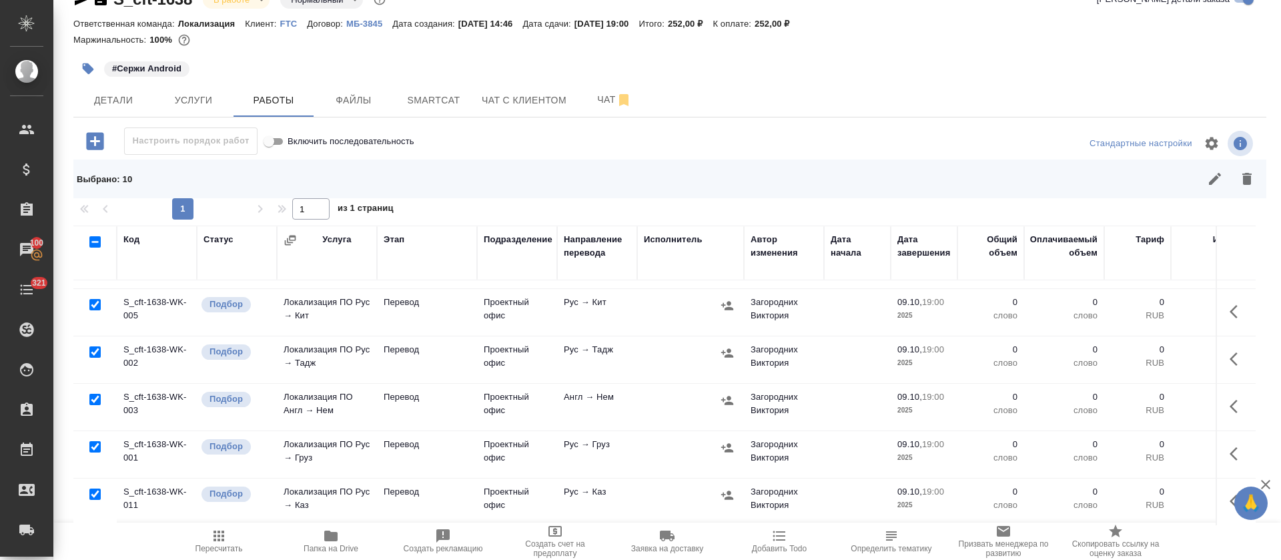
click at [95, 394] on input "checkbox" at bounding box center [94, 399] width 11 height 11
checkbox input "false"
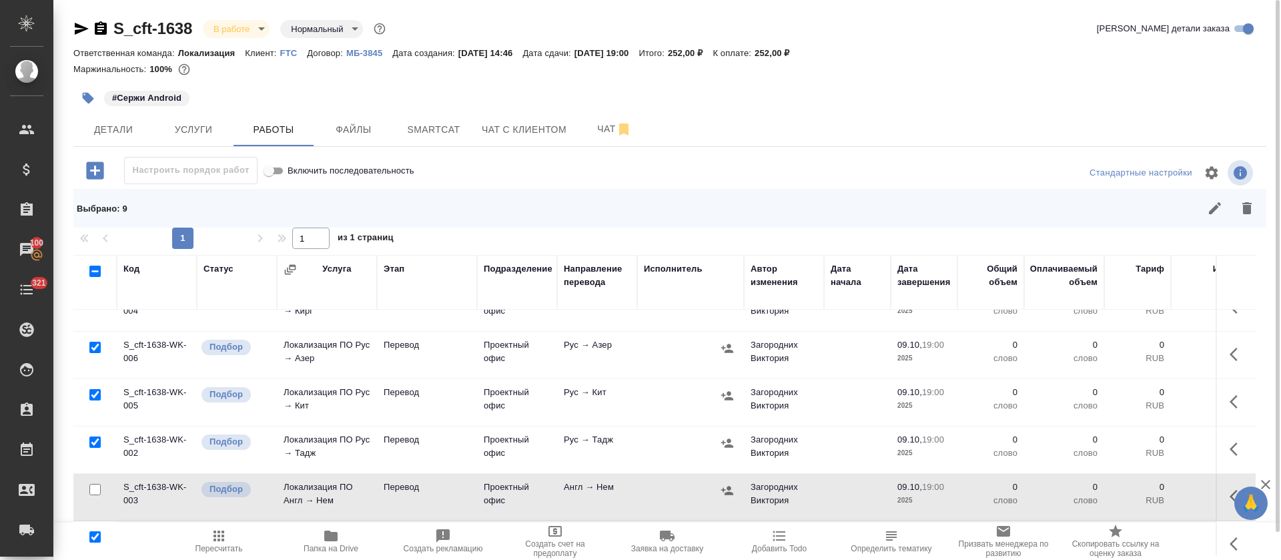
scroll to position [192, 0]
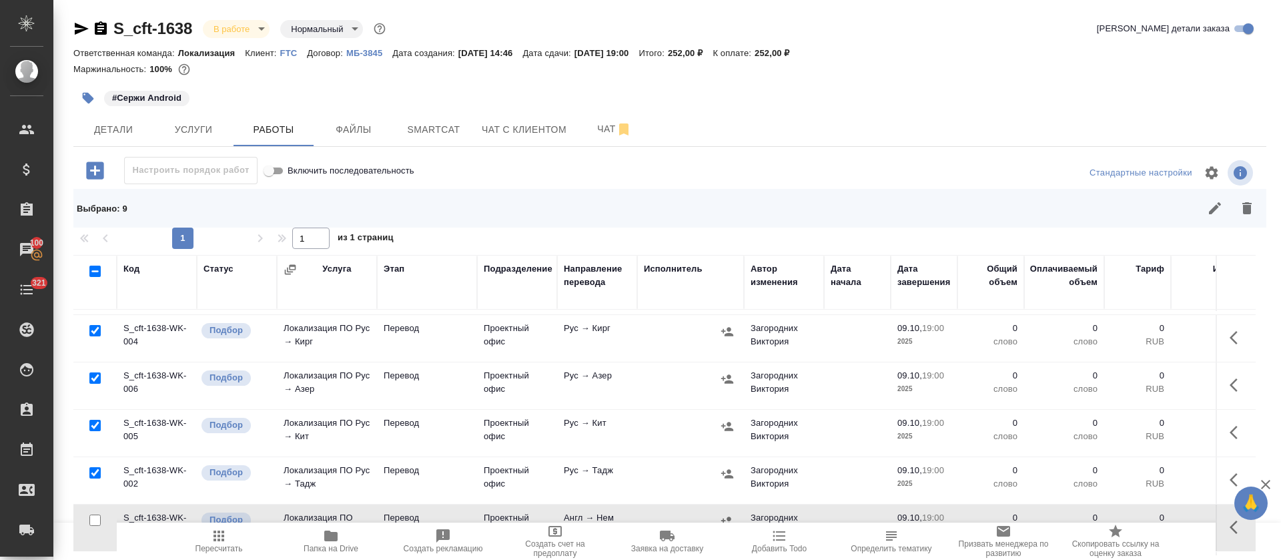
click at [95, 420] on input "checkbox" at bounding box center [94, 425] width 11 height 11
checkbox input "false"
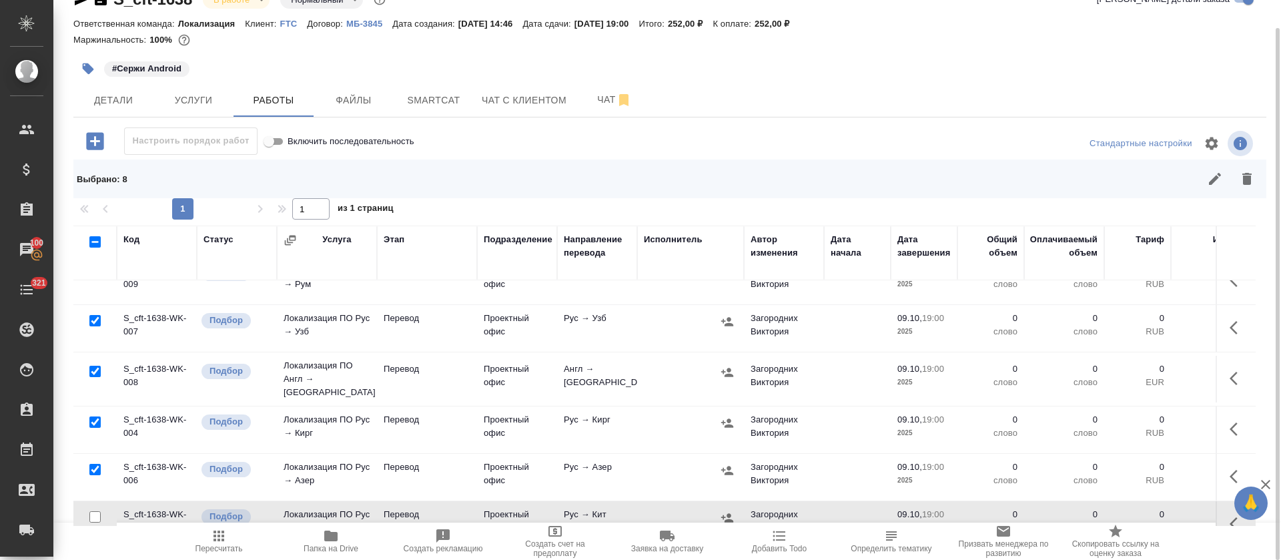
scroll to position [100, 0]
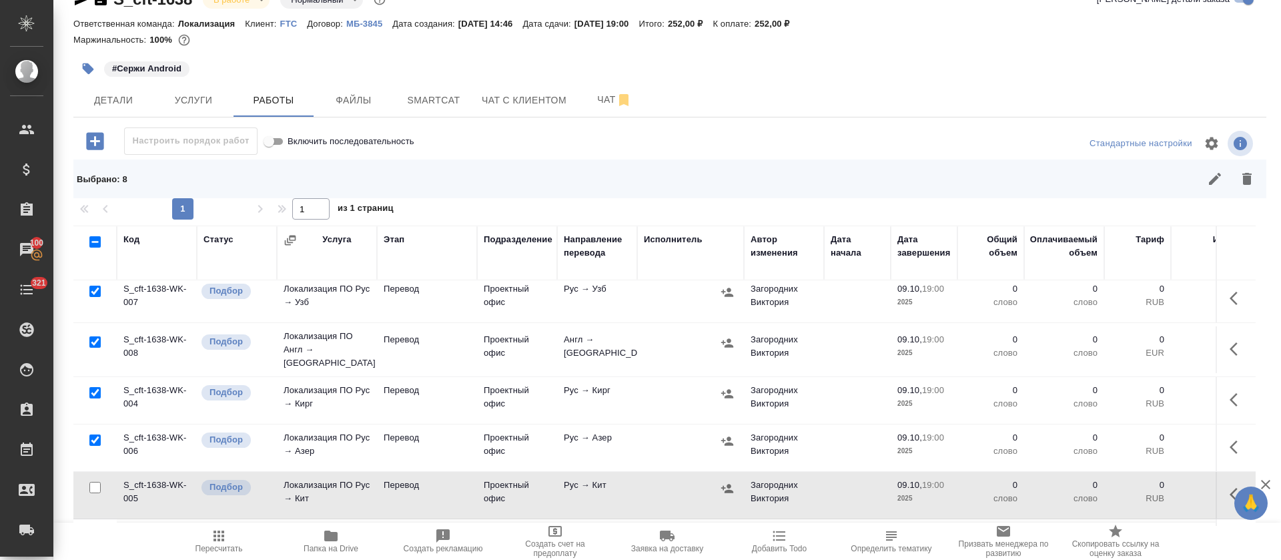
click at [95, 338] on input "checkbox" at bounding box center [94, 341] width 11 height 11
checkbox input "false"
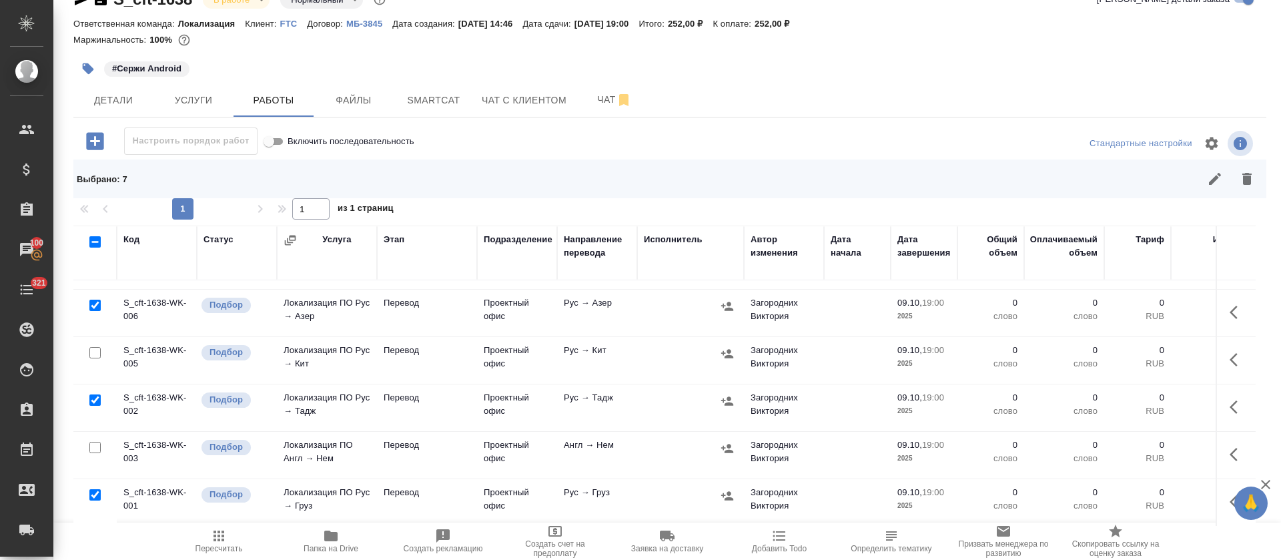
scroll to position [292, 0]
click at [1207, 175] on icon "button" at bounding box center [1215, 179] width 16 height 16
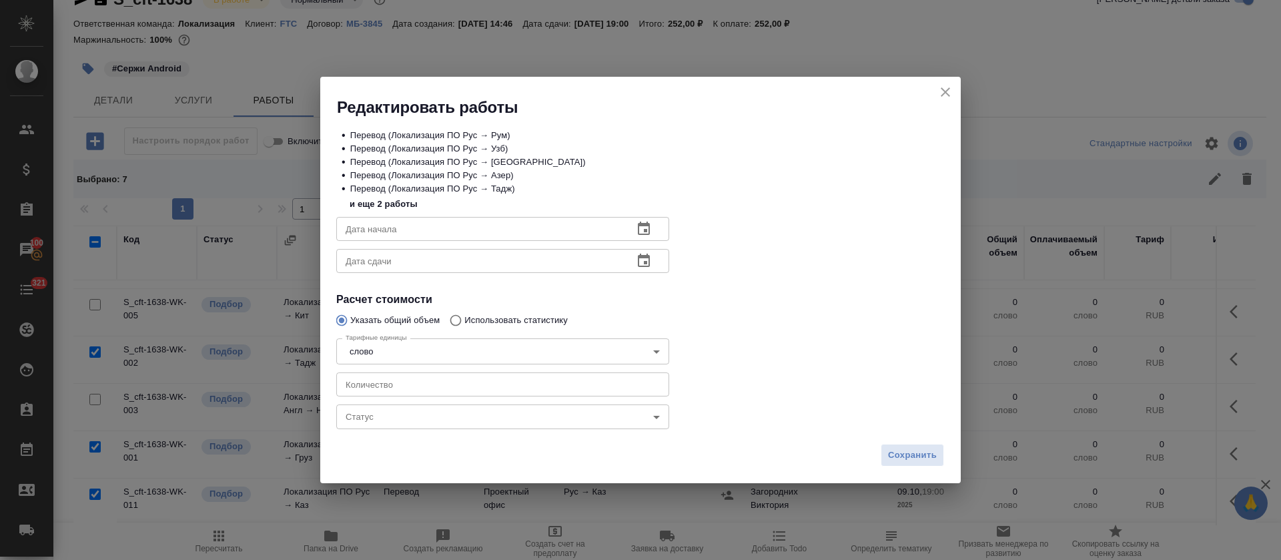
click at [561, 383] on input "number" at bounding box center [502, 384] width 333 height 24
type input "5"
click at [639, 233] on icon "button" at bounding box center [644, 229] width 16 height 16
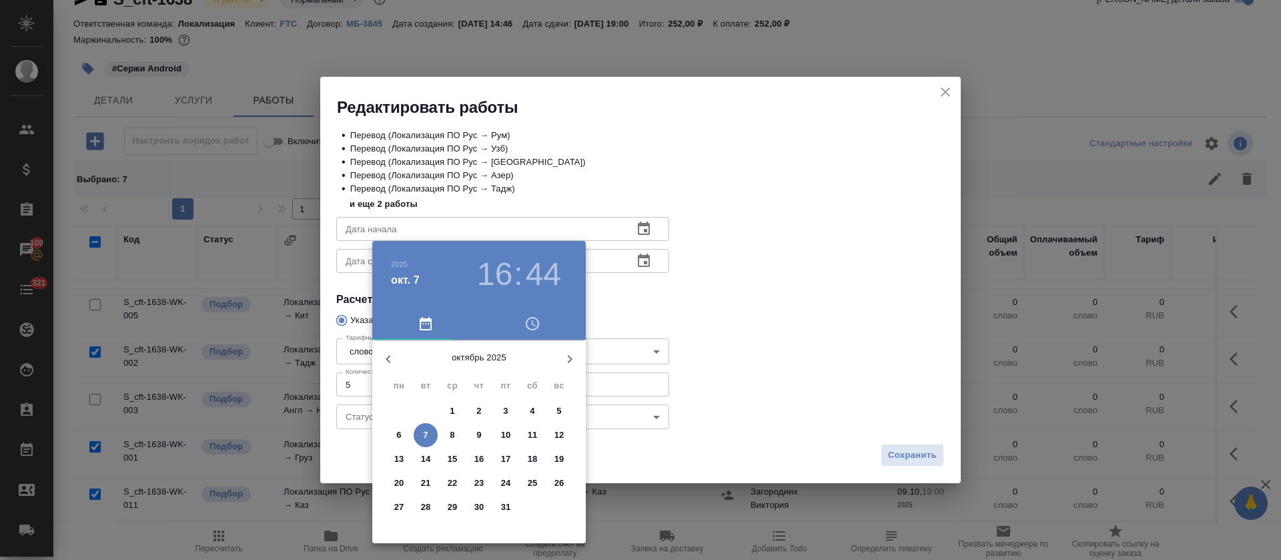
click at [428, 434] on span "7" at bounding box center [426, 434] width 24 height 13
type input "07.10.2025 16:44"
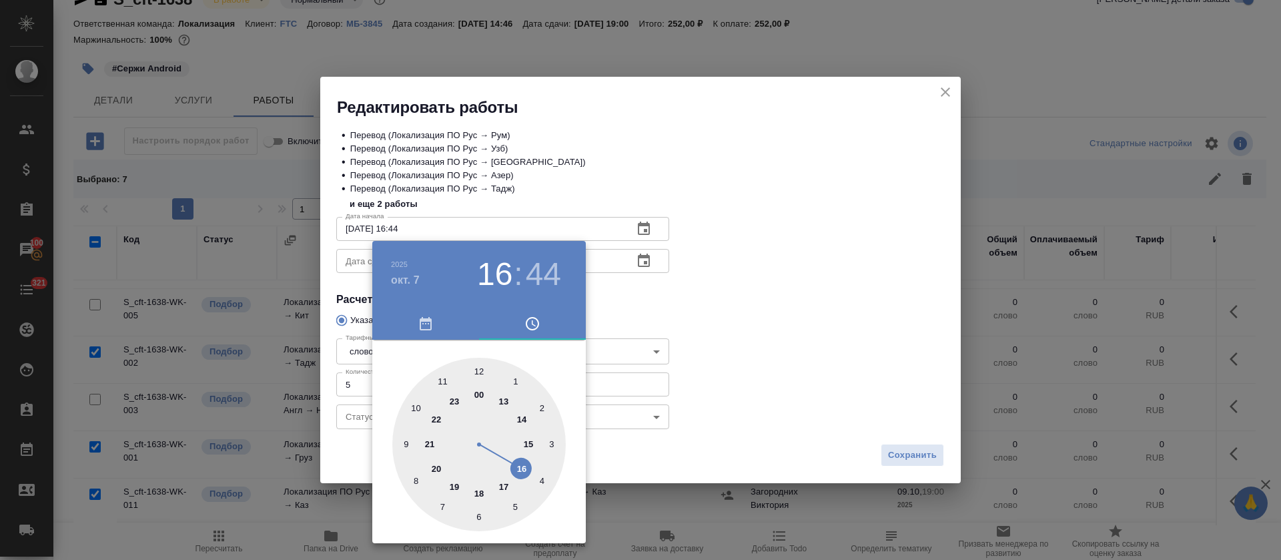
click at [648, 332] on div at bounding box center [640, 280] width 1281 height 560
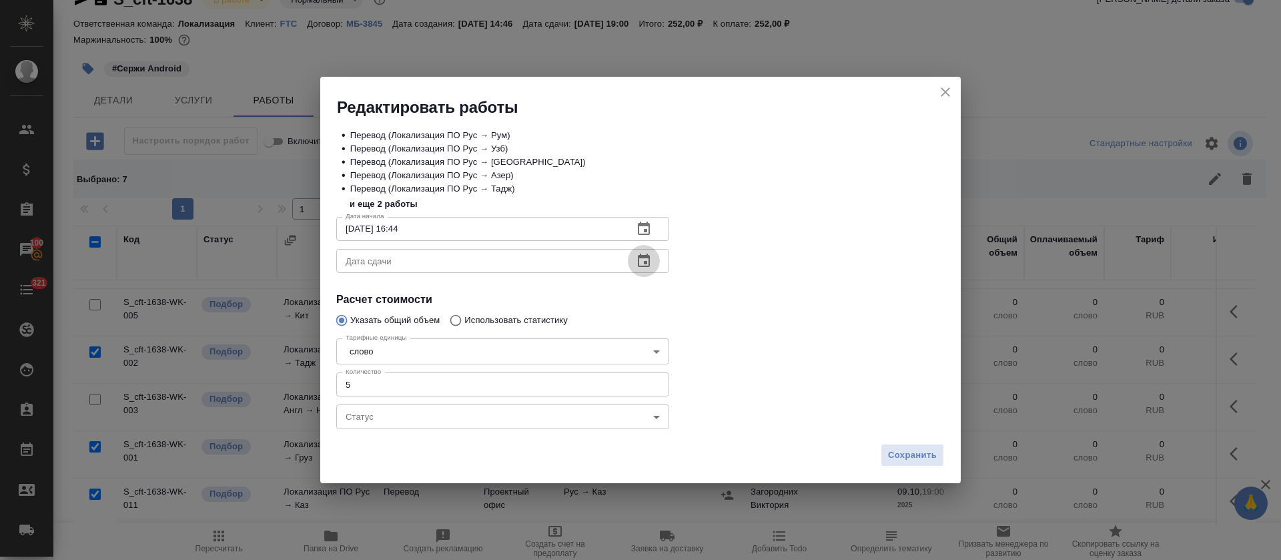
click at [636, 270] on button "button" at bounding box center [644, 261] width 32 height 32
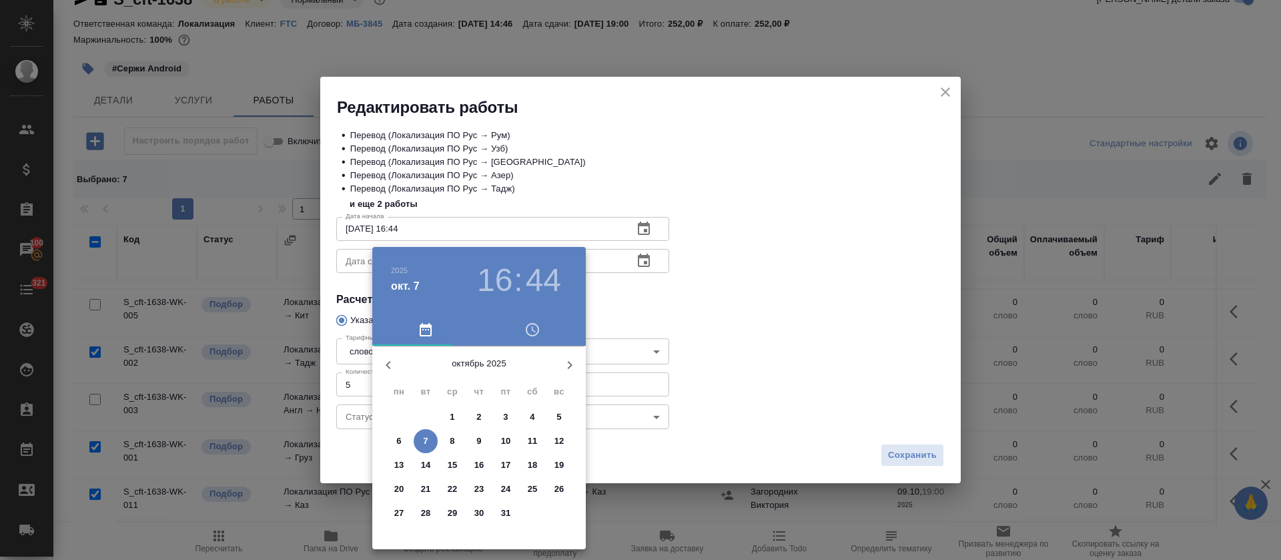
click at [450, 443] on p "8" at bounding box center [452, 440] width 5 height 13
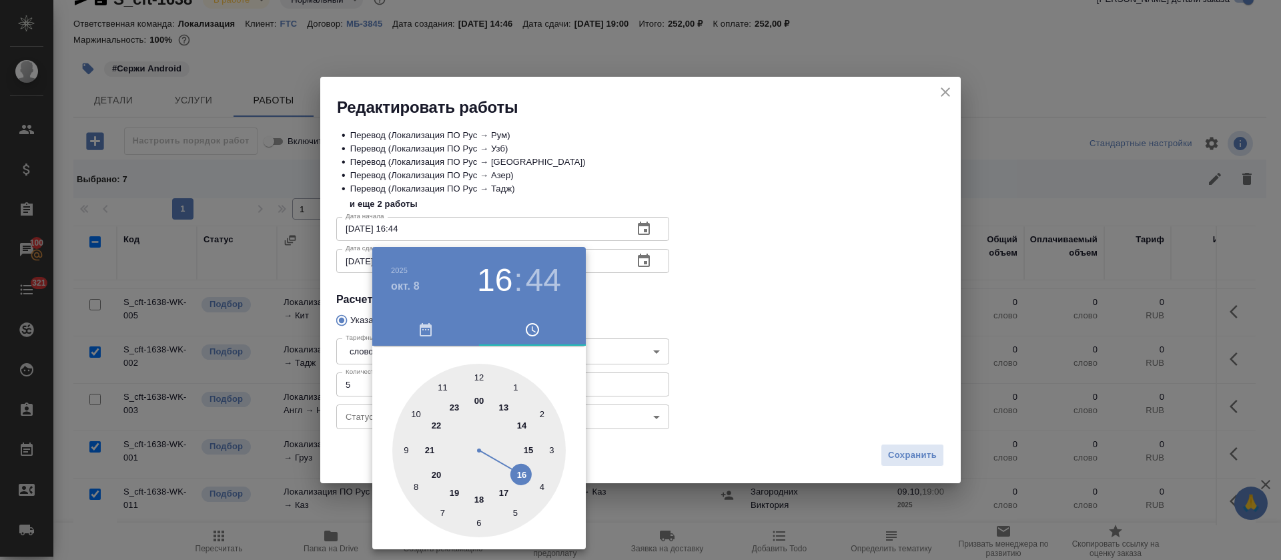
click at [478, 376] on div at bounding box center [478, 450] width 173 height 173
type input "[DATE] 12:00"
click at [773, 302] on div at bounding box center [640, 280] width 1281 height 560
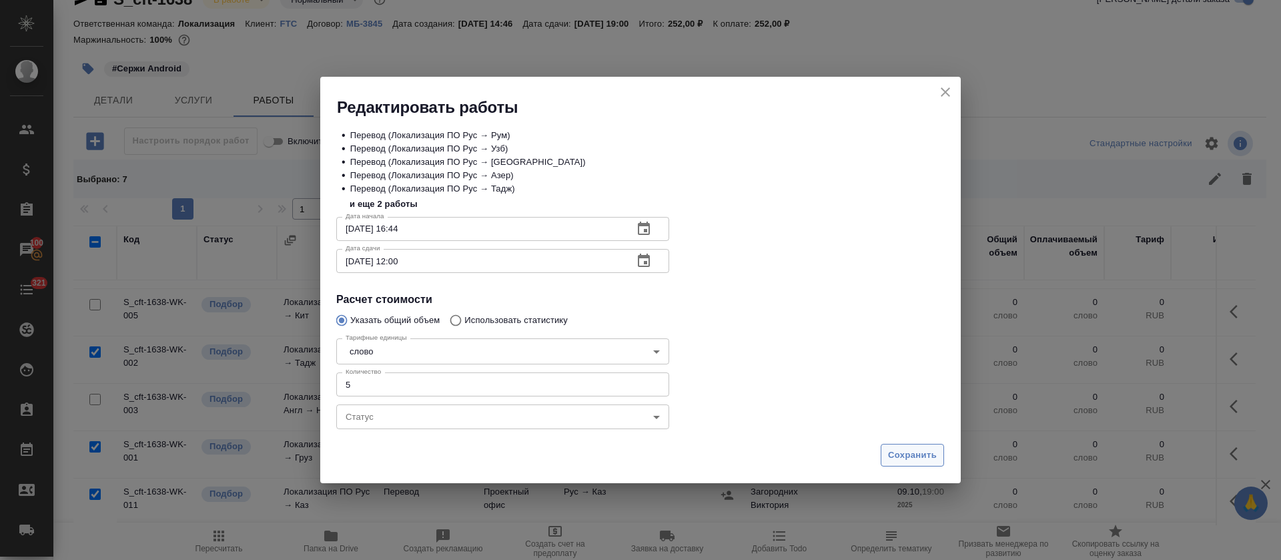
click at [889, 453] on span "Сохранить" at bounding box center [912, 455] width 49 height 15
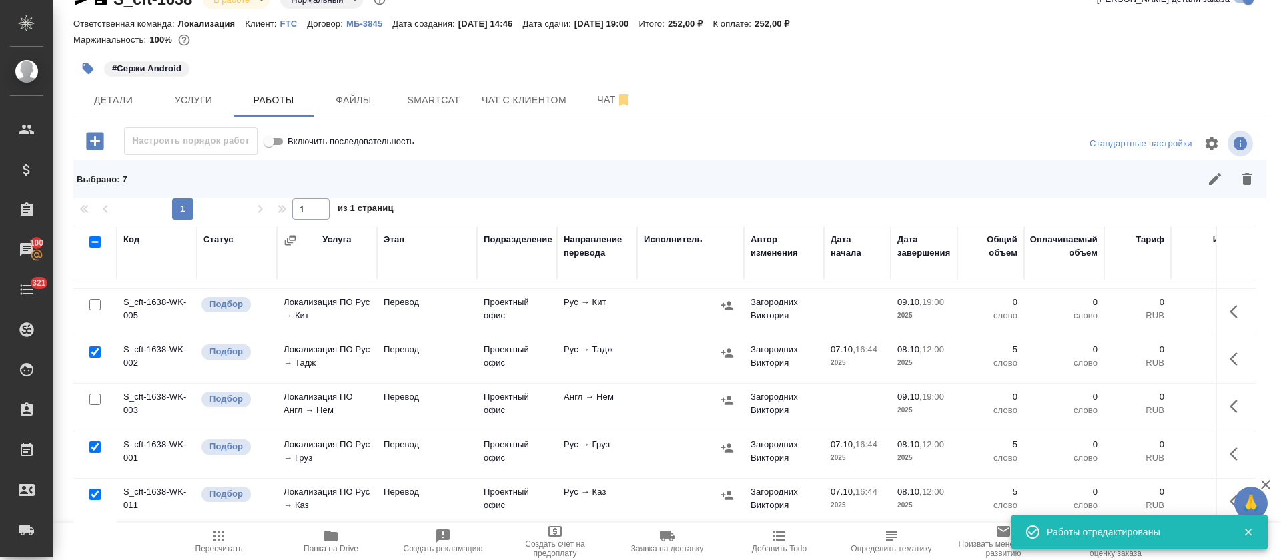
click at [98, 245] on input "checkbox" at bounding box center [94, 241] width 11 height 11
checkbox input "true"
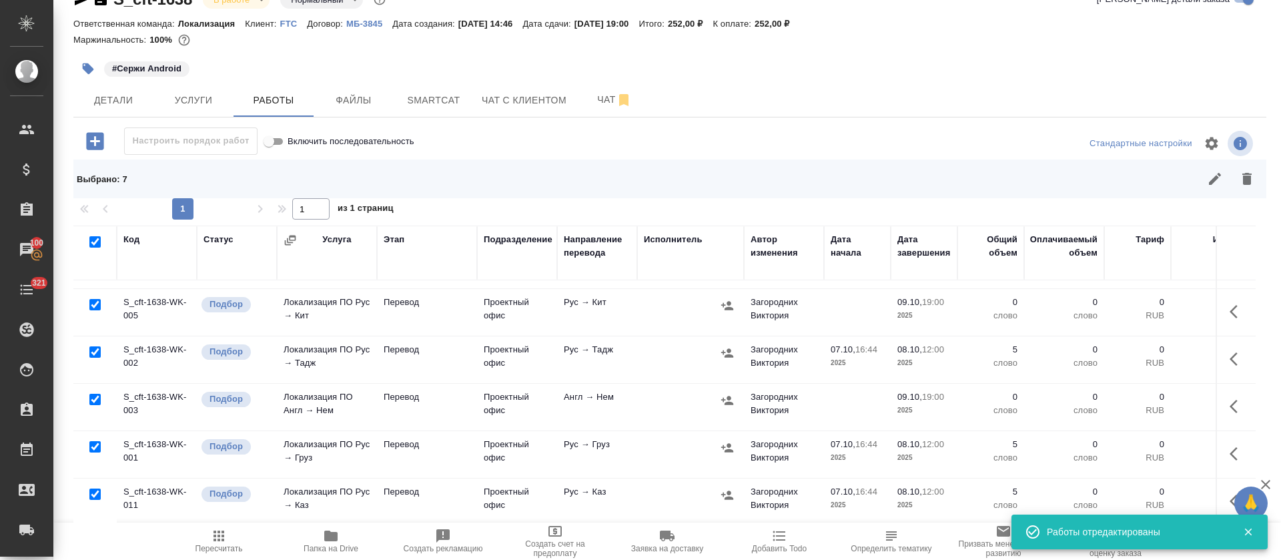
checkbox input "true"
click at [98, 245] on input "checkbox" at bounding box center [94, 241] width 11 height 11
checkbox input "false"
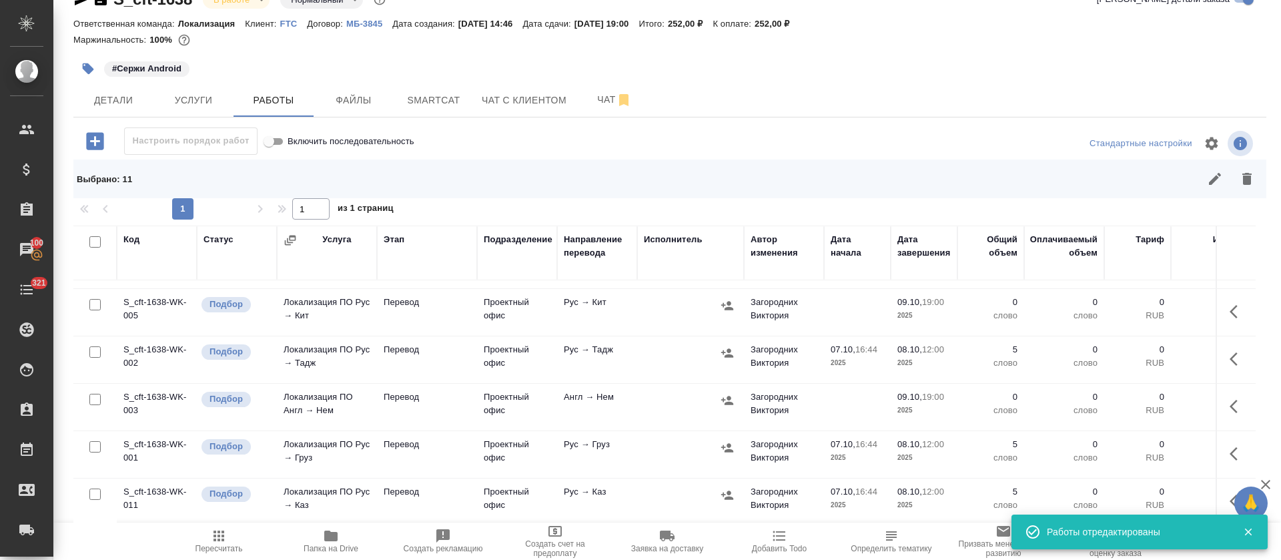
checkbox input "false"
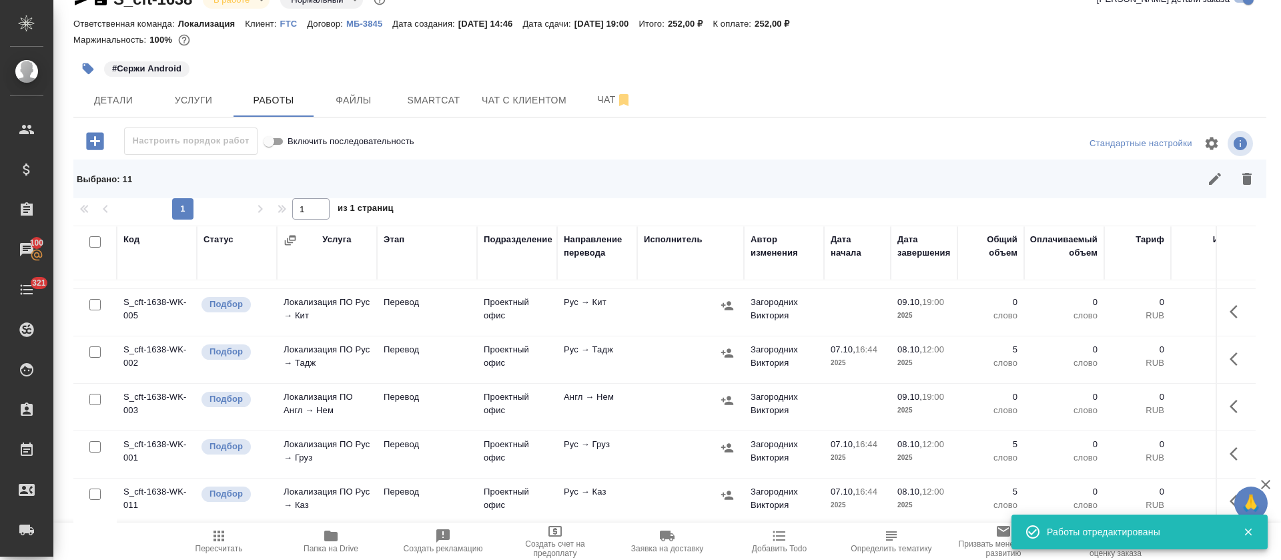
checkbox input "false"
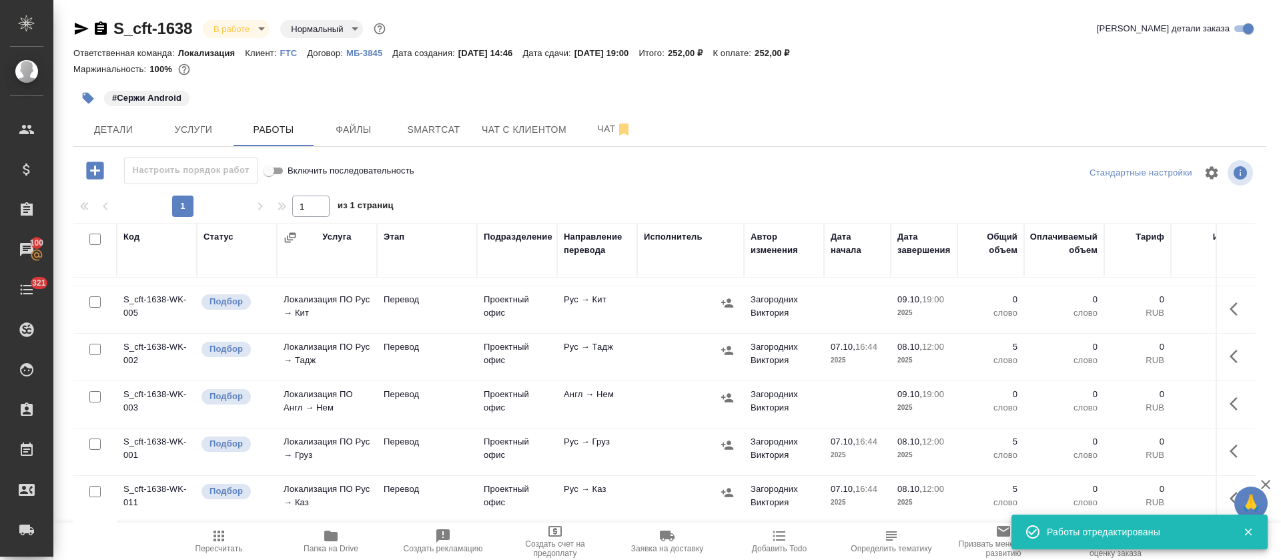
scroll to position [0, 0]
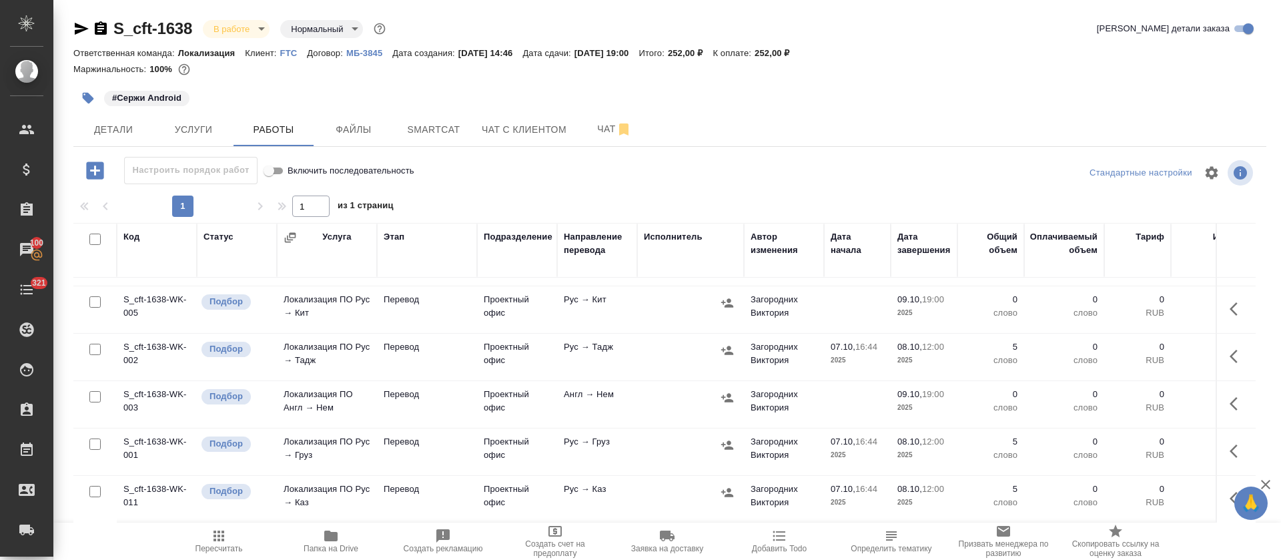
click at [98, 391] on input "checkbox" at bounding box center [94, 396] width 11 height 11
checkbox input "true"
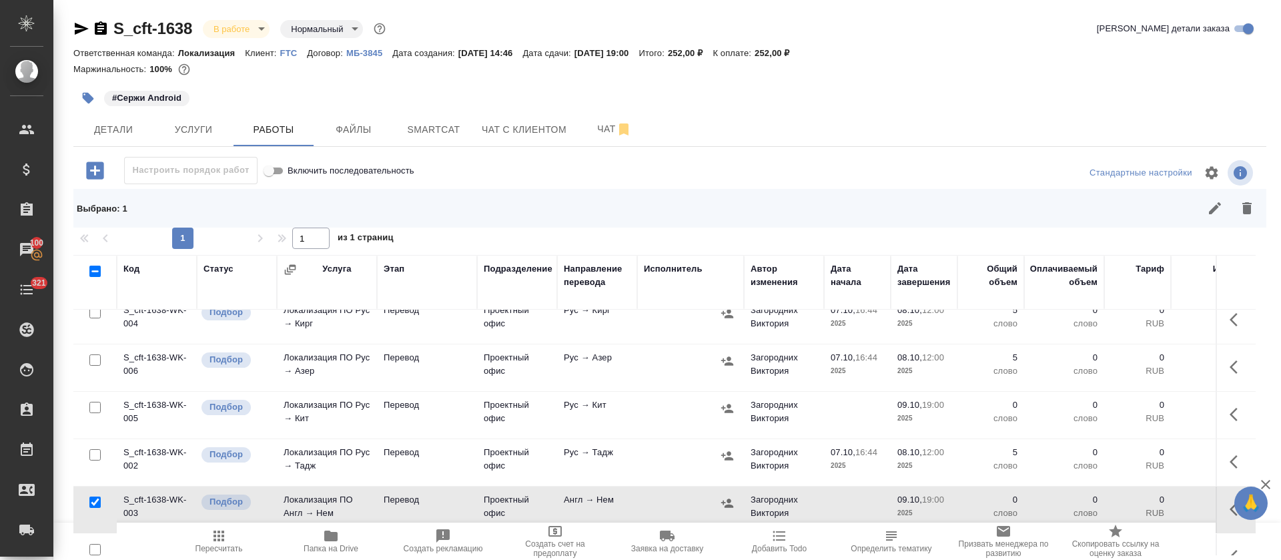
scroll to position [192, 0]
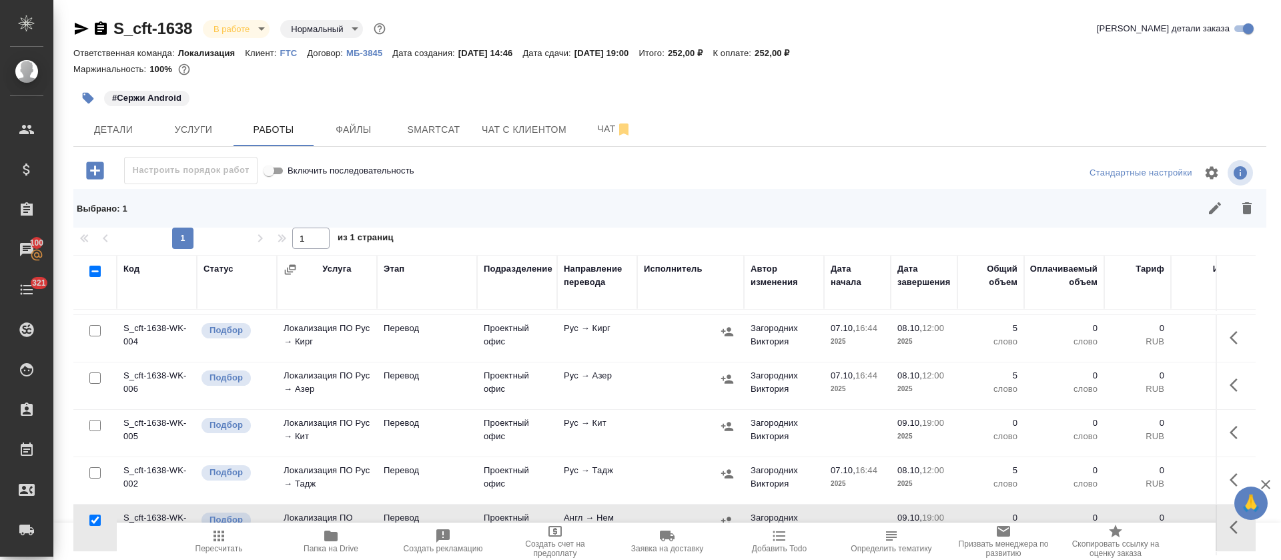
click at [92, 420] on input "checkbox" at bounding box center [94, 425] width 11 height 11
checkbox input "true"
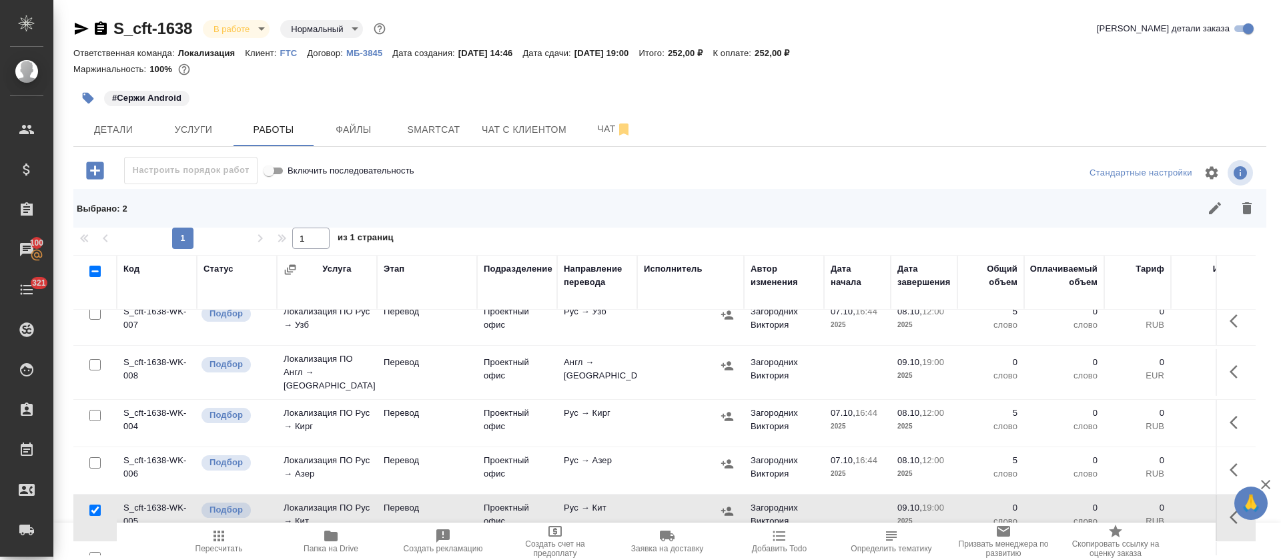
scroll to position [91, 0]
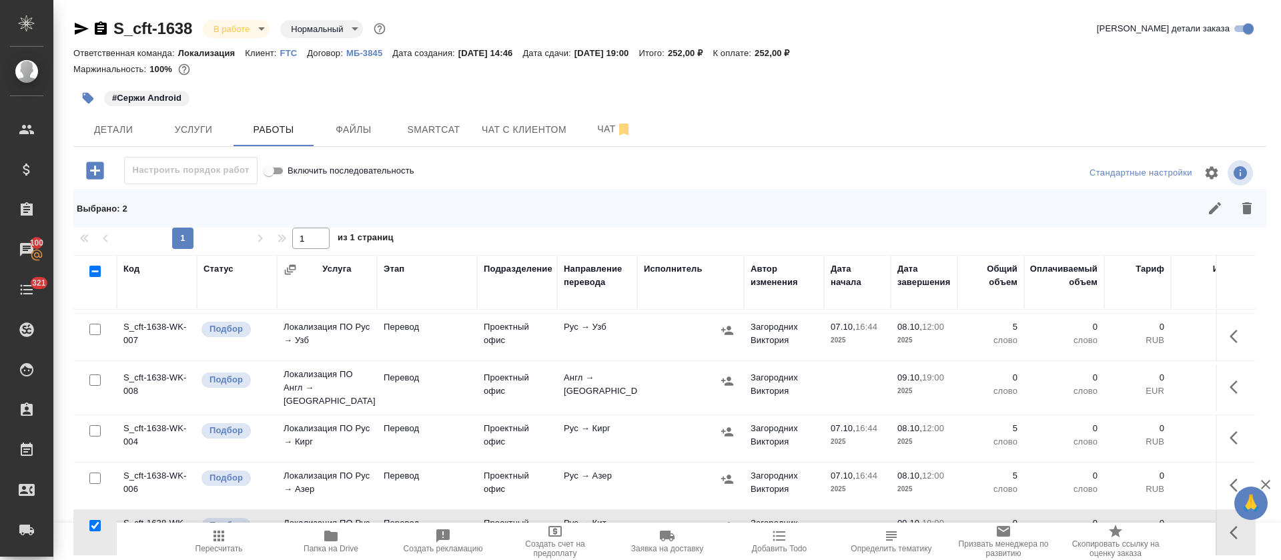
click at [97, 377] on input "checkbox" at bounding box center [94, 379] width 11 height 11
checkbox input "true"
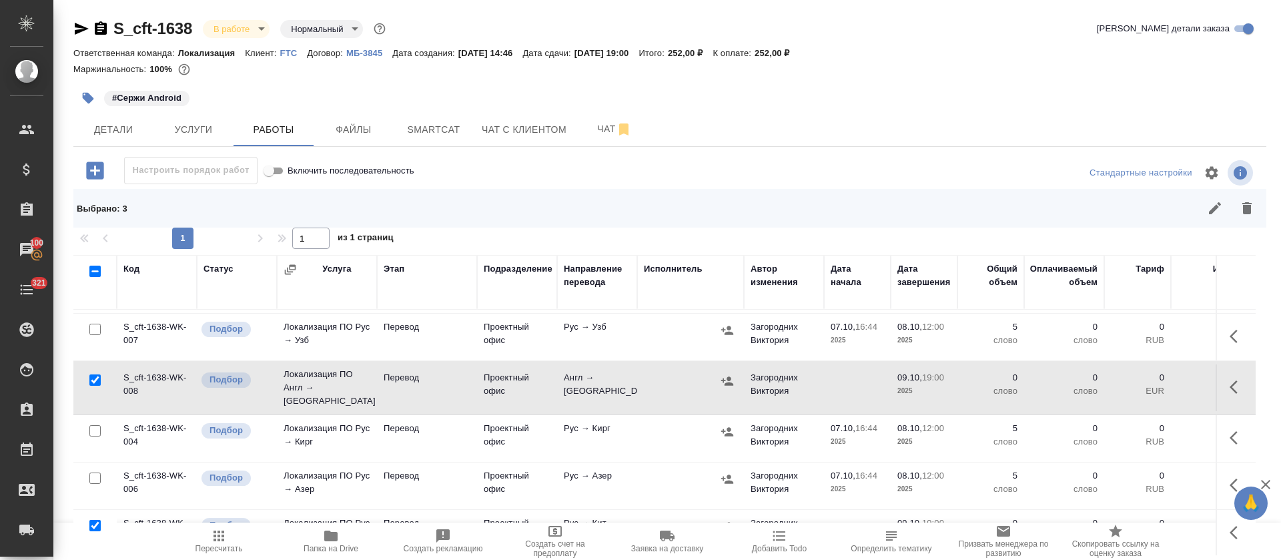
scroll to position [0, 0]
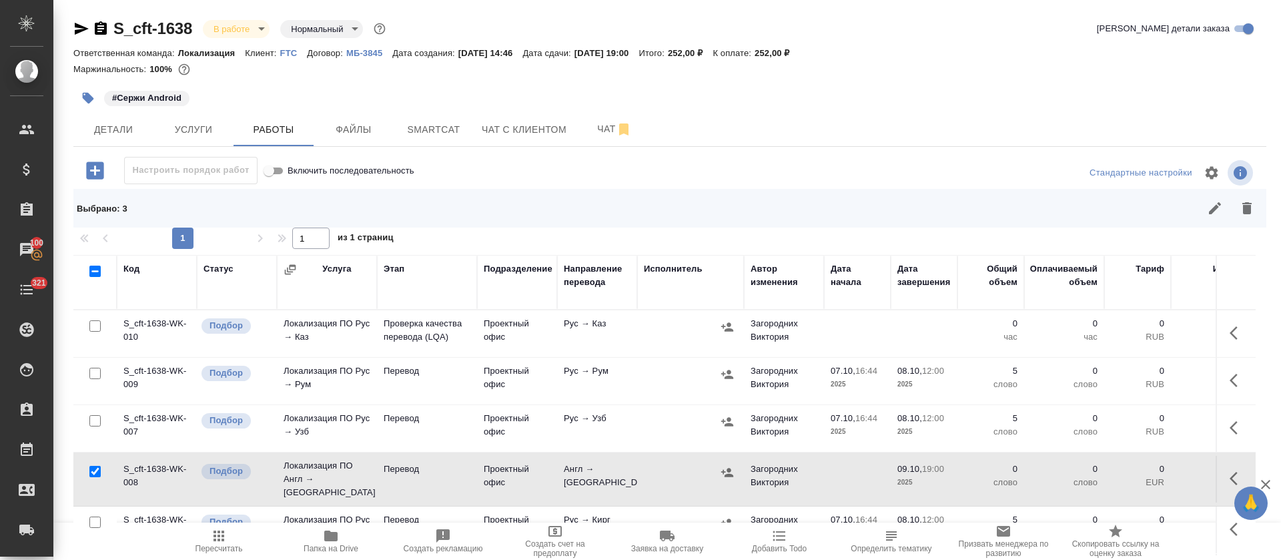
click at [98, 328] on input "checkbox" at bounding box center [94, 325] width 11 height 11
checkbox input "true"
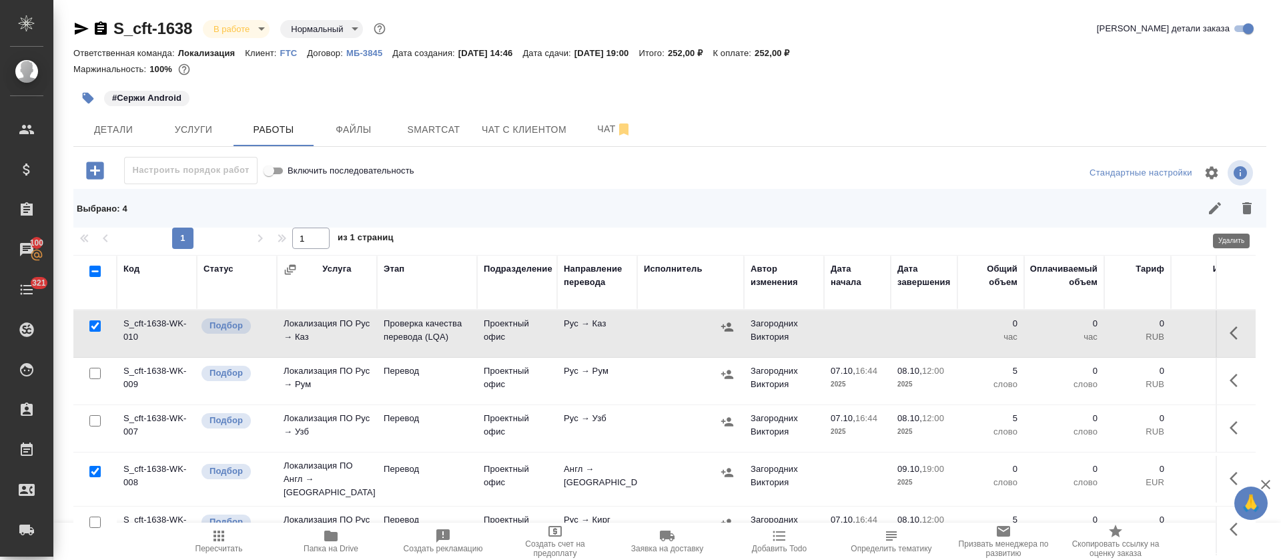
click at [1239, 210] on icon "button" at bounding box center [1247, 208] width 16 height 16
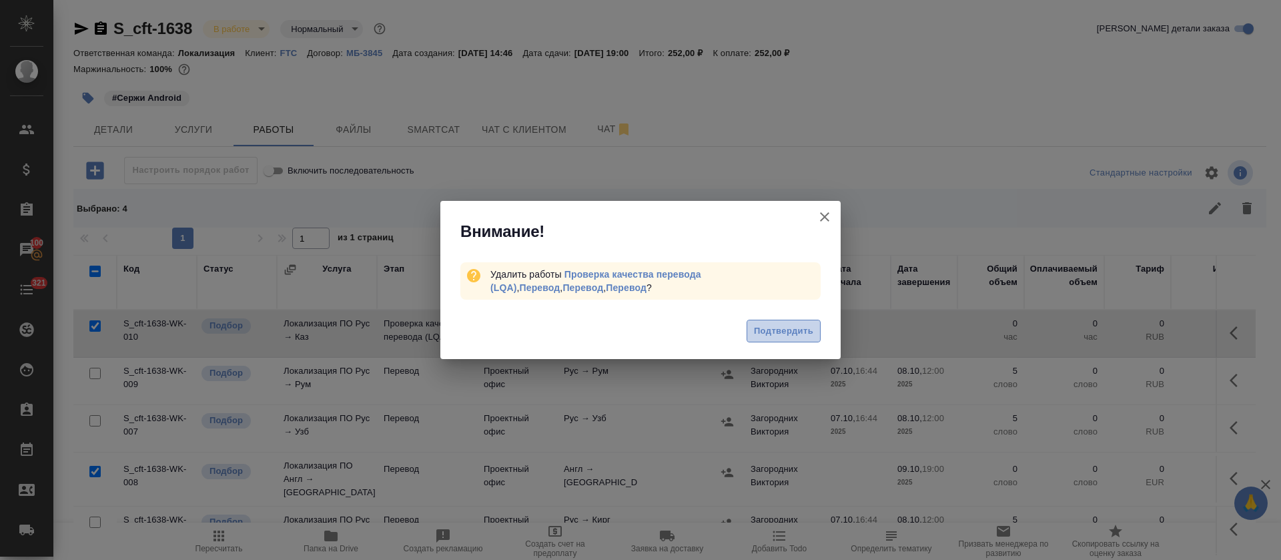
click at [771, 328] on span "Подтвердить" at bounding box center [783, 331] width 59 height 15
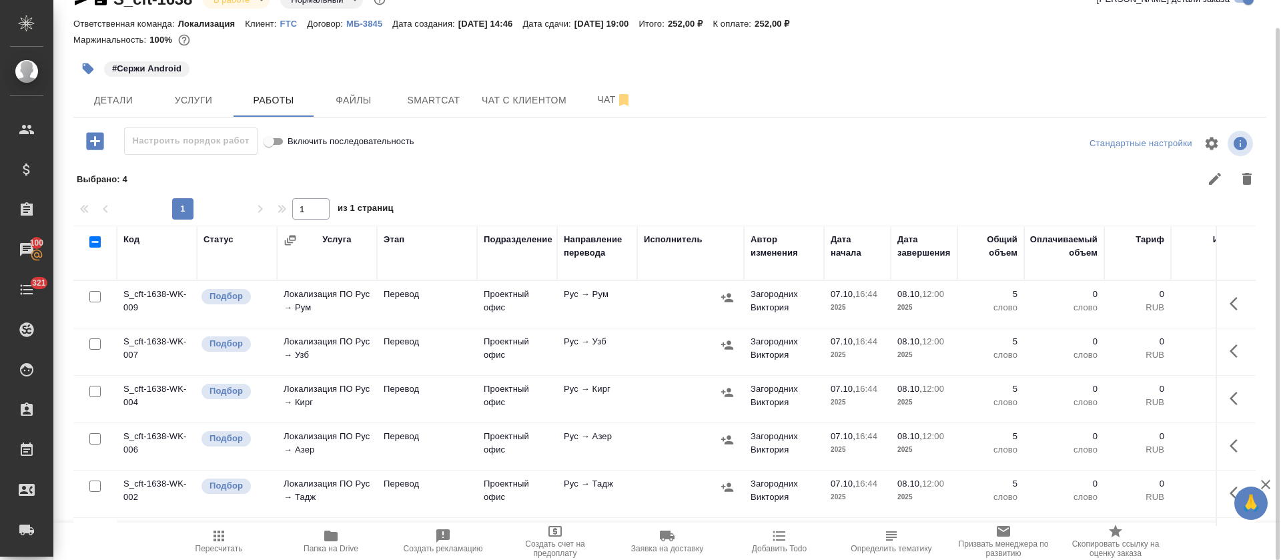
scroll to position [100, 0]
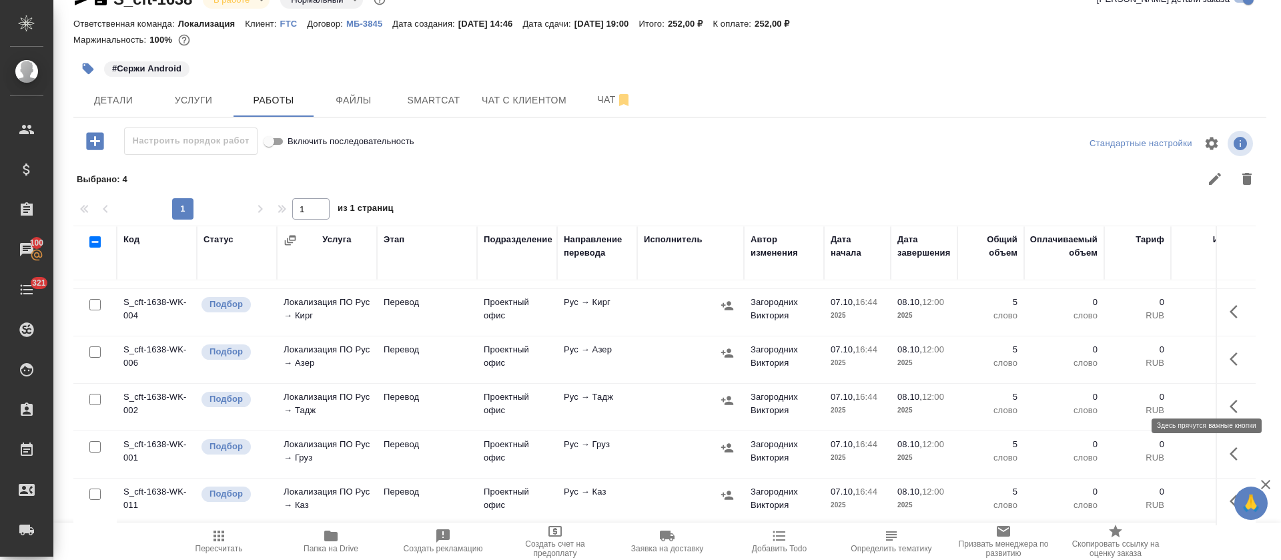
click at [1222, 348] on button "button" at bounding box center [1238, 359] width 32 height 32
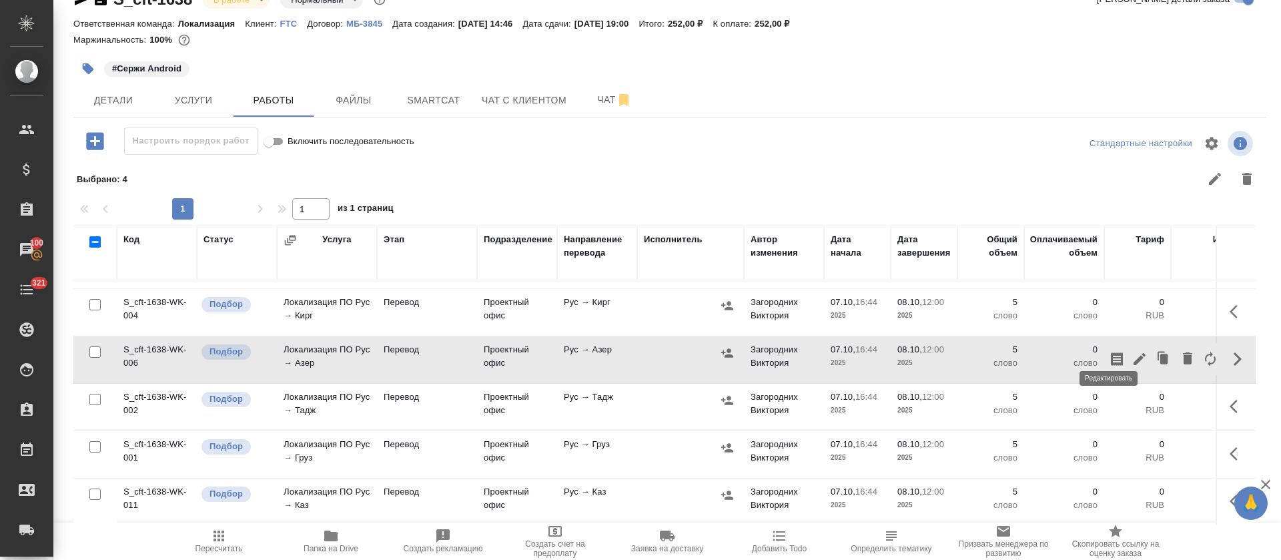
click at [1134, 353] on icon "button" at bounding box center [1140, 359] width 12 height 12
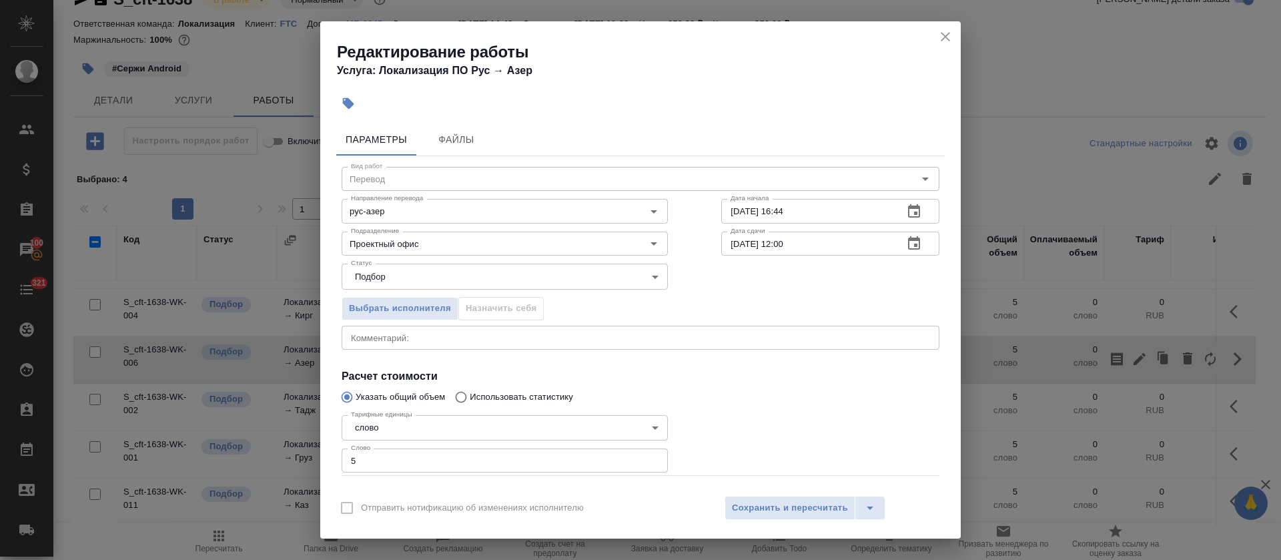
click at [483, 347] on div "x Комментарий:" at bounding box center [641, 338] width 598 height 24
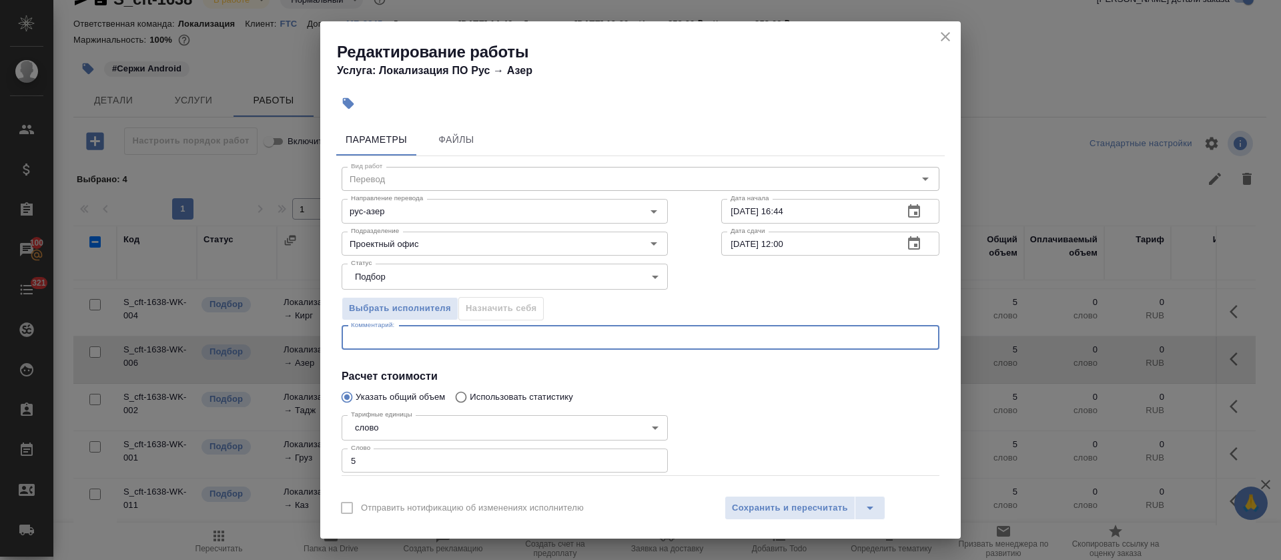
paste textarea "https://smartcat.com/editor?v=2&selectedStage=1&backUrl=%2Fprojects%2F83fbdc97-…"
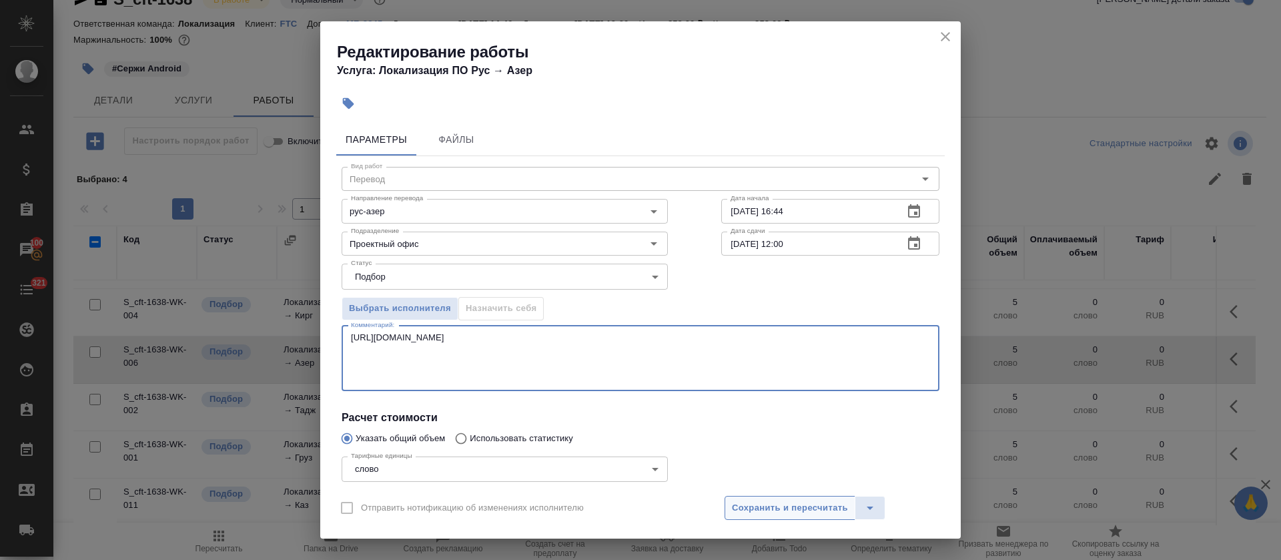
type textarea "https://smartcat.com/editor?v=2&selectedStage=1&backUrl=%2Fprojects%2F83fbdc97-…"
click at [759, 498] on button "Сохранить и пересчитать" at bounding box center [790, 508] width 131 height 24
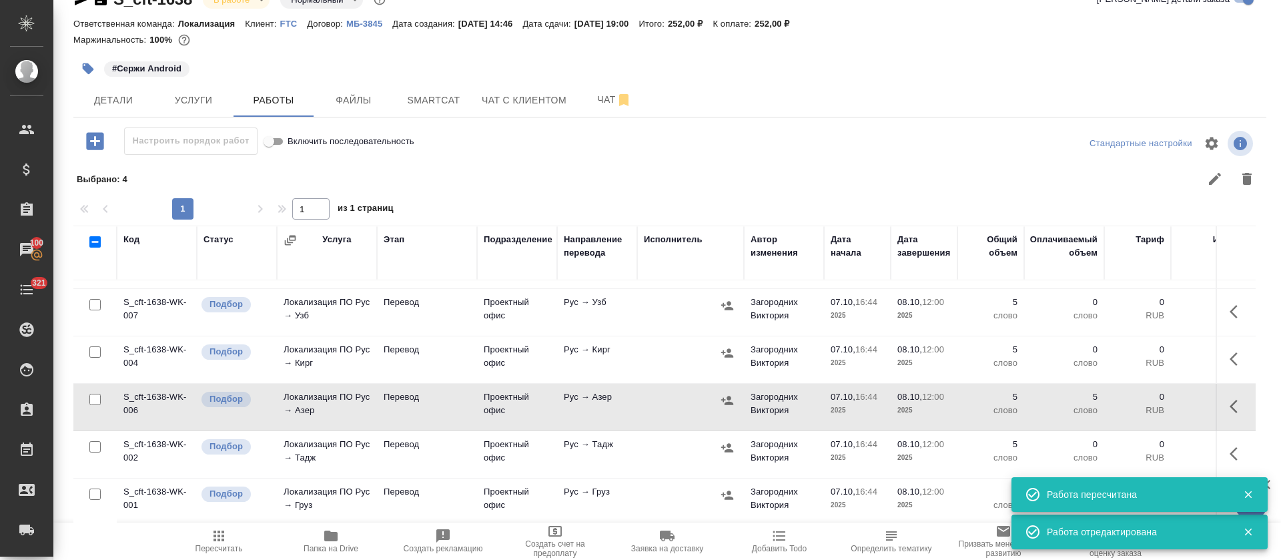
click at [1230, 447] on icon "button" at bounding box center [1234, 453] width 8 height 13
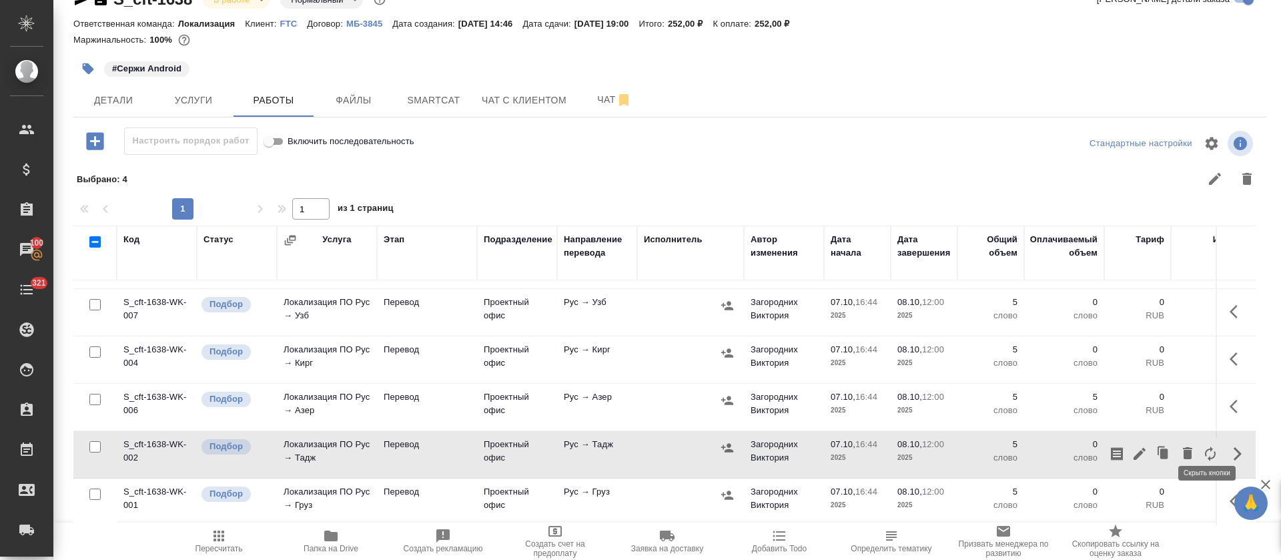
click at [1200, 480] on div "Работа пересчитана" at bounding box center [1140, 494] width 256 height 35
click at [1203, 486] on div "🙏 .cls-1 fill:#fff; AWATERA Tretyakova Olga Клиенты Спецификации Заказы 100 Чат…" at bounding box center [640, 280] width 1281 height 560
click at [1230, 494] on icon "button" at bounding box center [1234, 500] width 8 height 13
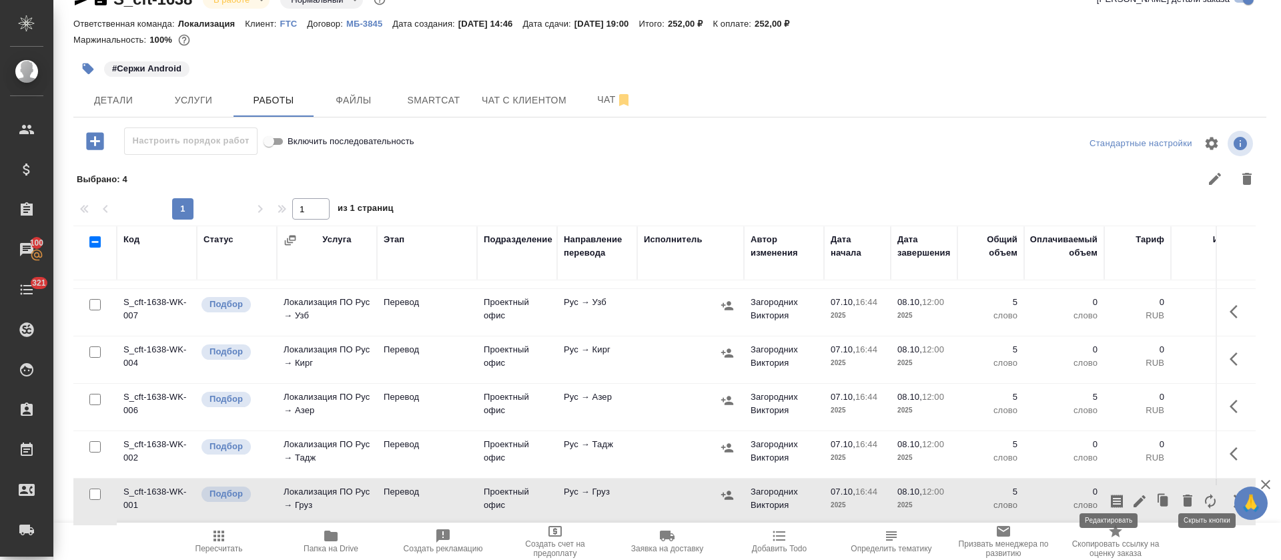
click at [1128, 490] on button "button" at bounding box center [1139, 501] width 23 height 32
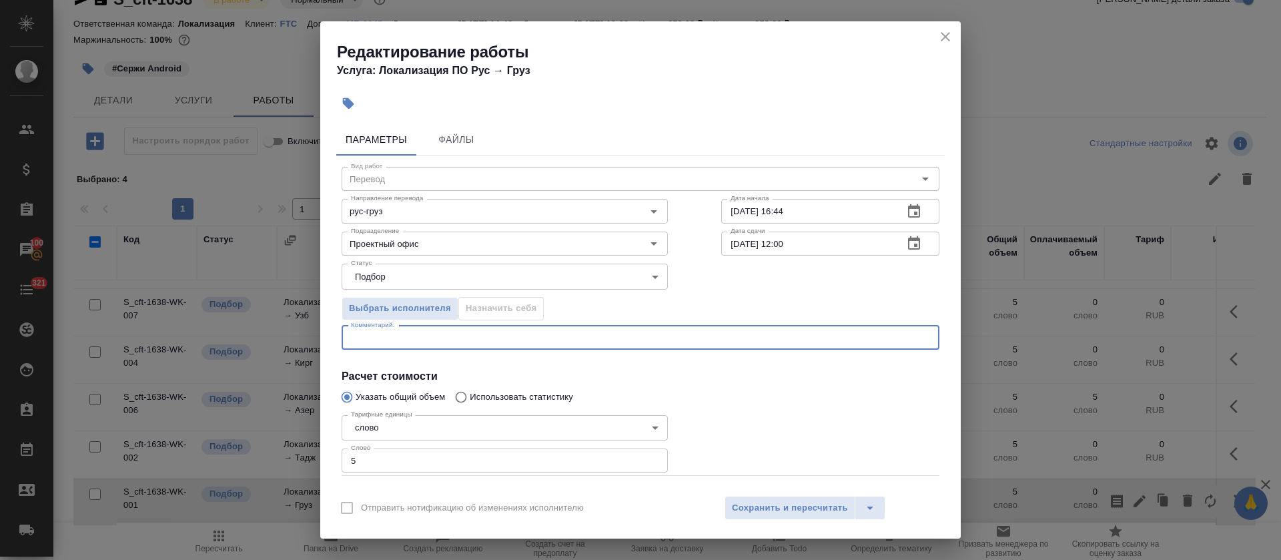
drag, startPoint x: 1203, startPoint y: 486, endPoint x: 416, endPoint y: 334, distance: 801.2
click at [416, 334] on textarea at bounding box center [640, 337] width 579 height 10
paste textarea "https://smartcat.com/editor?v=2&selectedStage=1&backUrl=%2Fprojects%2F83fbdc97-…"
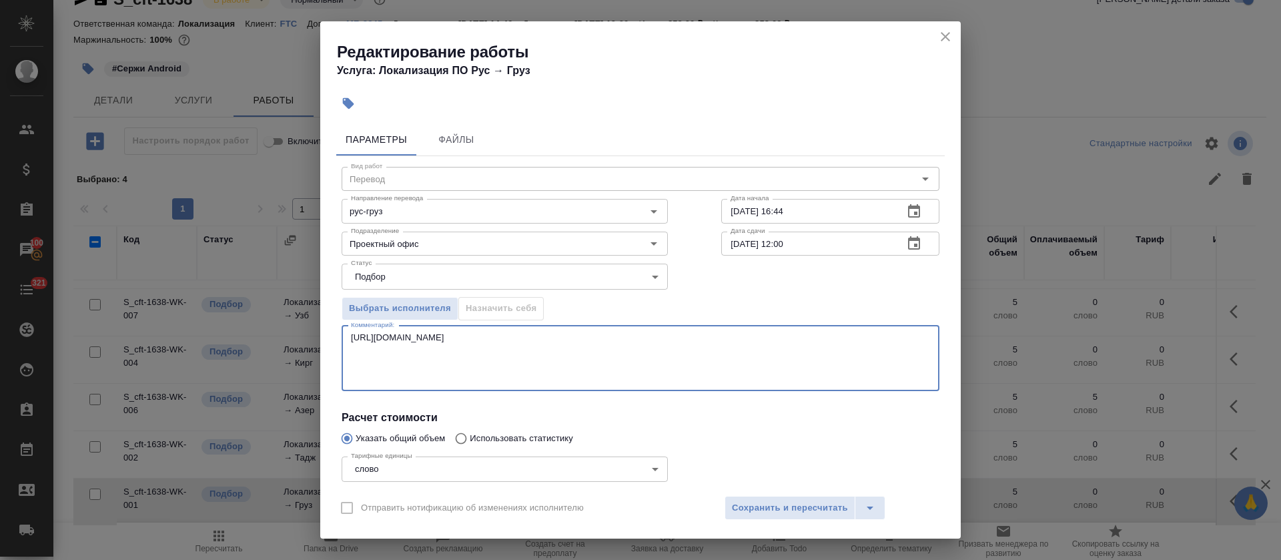
type textarea "https://smartcat.com/editor?v=2&selectedStage=1&backUrl=%2Fprojects%2F83fbdc97-…"
click at [730, 514] on button "Сохранить и пересчитать" at bounding box center [790, 508] width 131 height 24
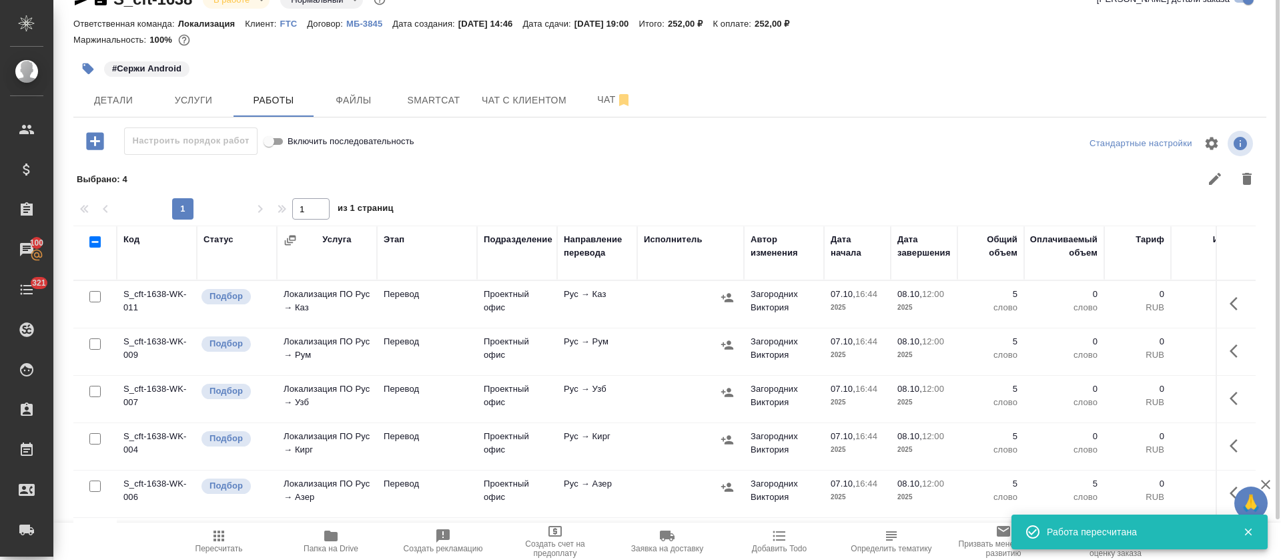
scroll to position [0, 0]
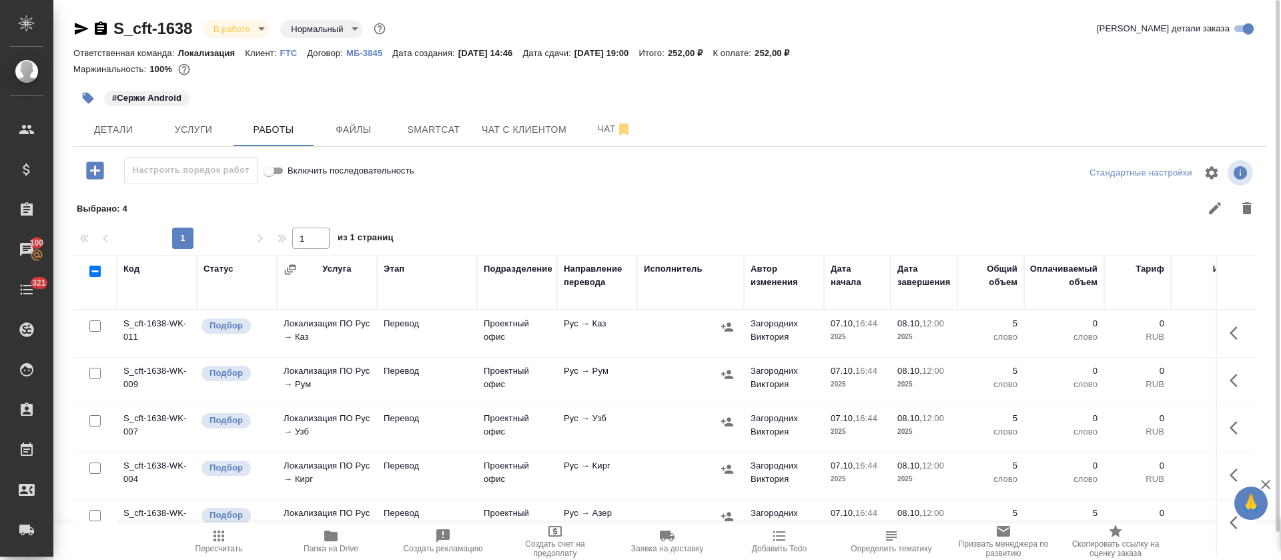
click at [1230, 326] on icon "button" at bounding box center [1238, 333] width 16 height 16
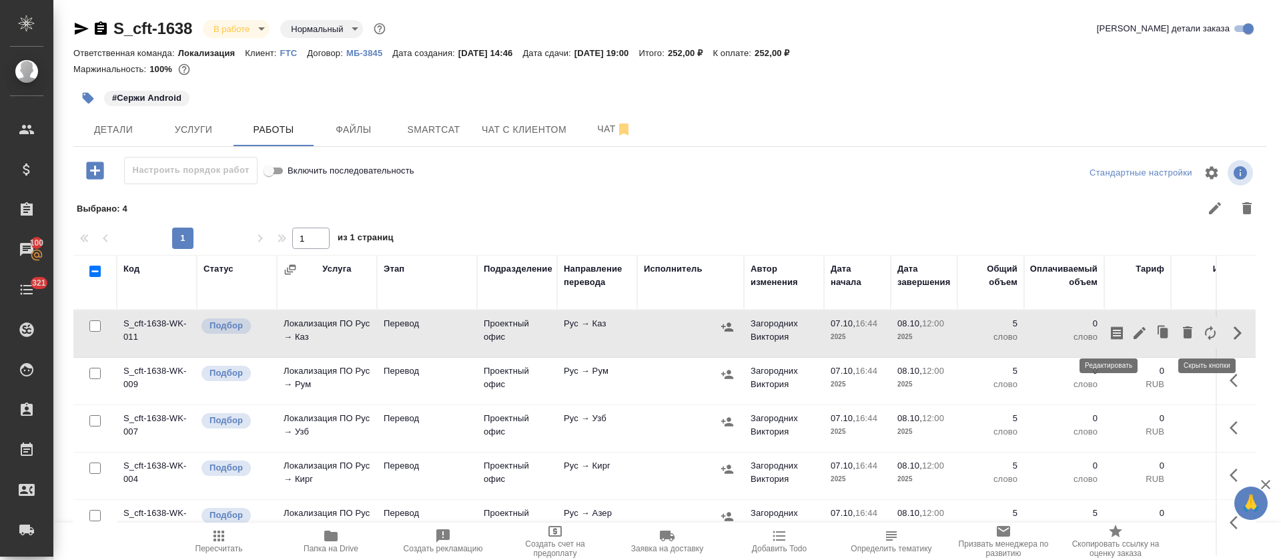
click at [1132, 334] on icon "button" at bounding box center [1140, 333] width 16 height 16
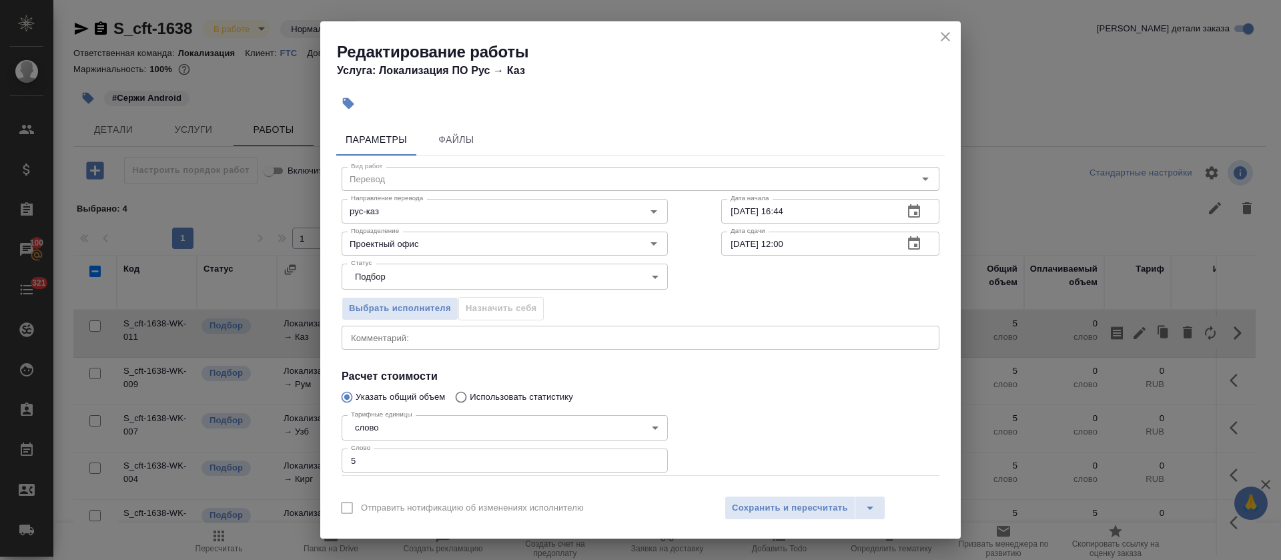
click at [453, 330] on div "x Комментарий:" at bounding box center [641, 338] width 598 height 24
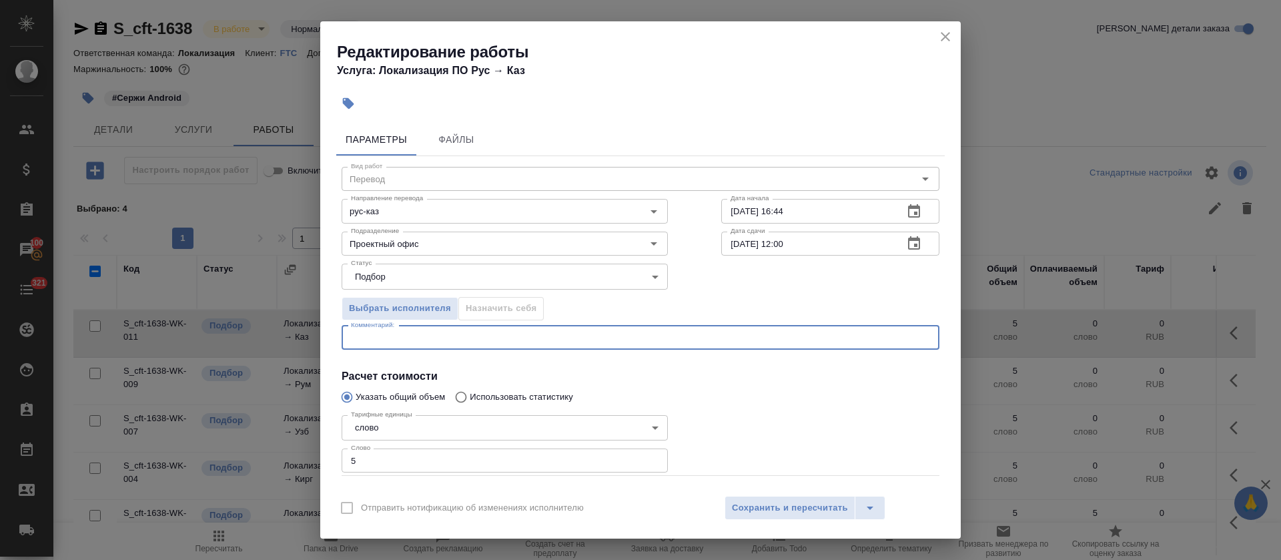
paste textarea "https://smartcat.com/editor?v=2&selectedStage=1&backUrl=%2Fprojects%2F83fbdc97-…"
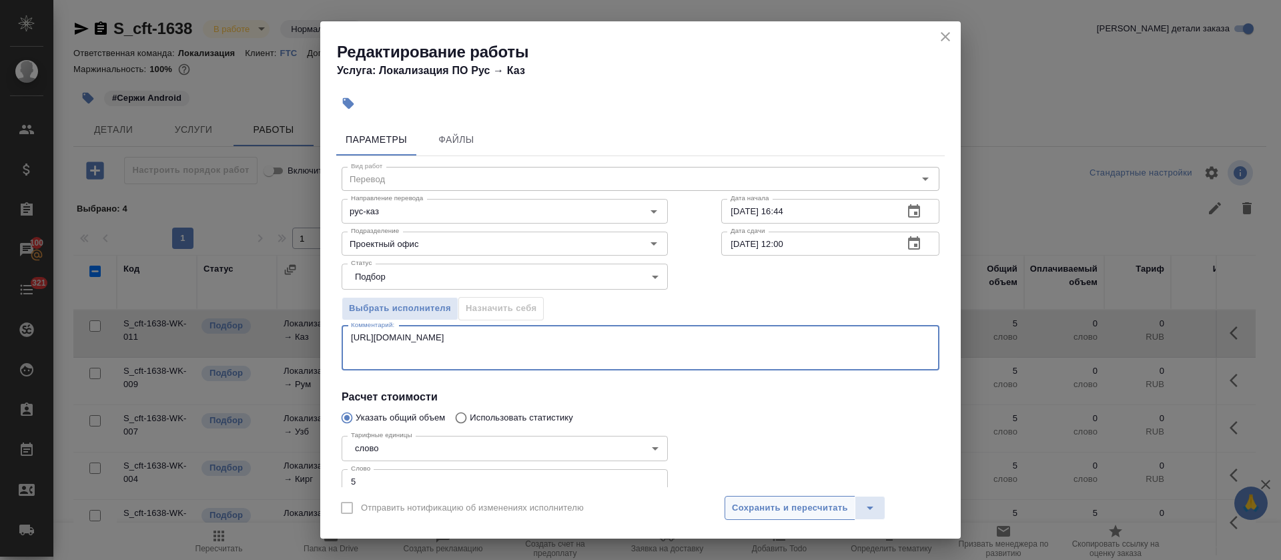
type textarea "https://smartcat.com/editor?v=2&selectedStage=1&backUrl=%2Fprojects%2F83fbdc97-…"
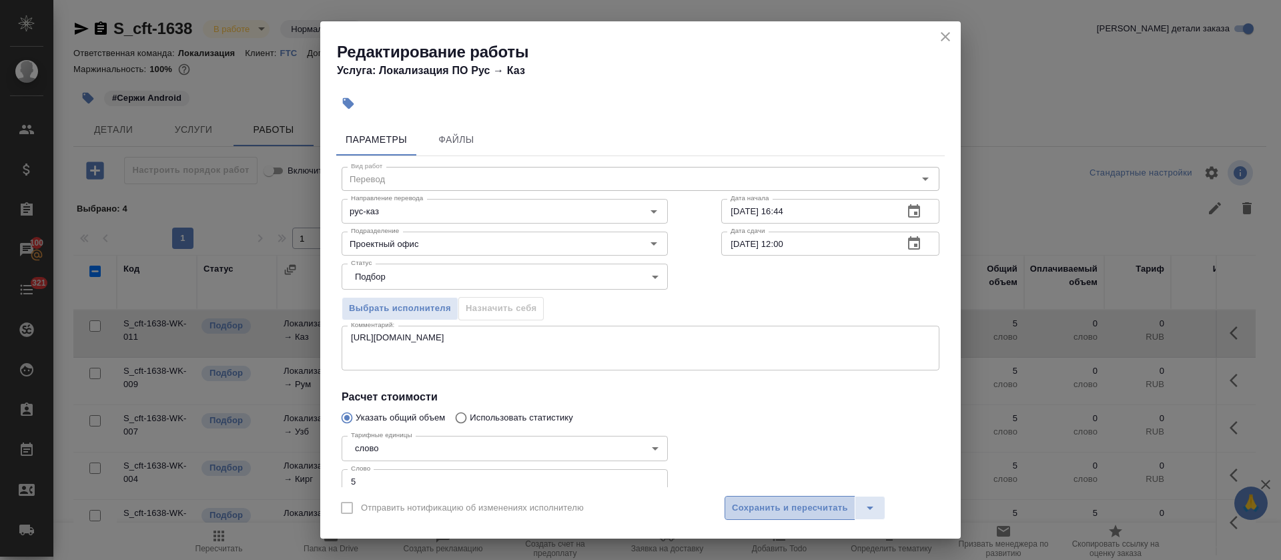
click at [792, 514] on span "Сохранить и пересчитать" at bounding box center [790, 507] width 116 height 15
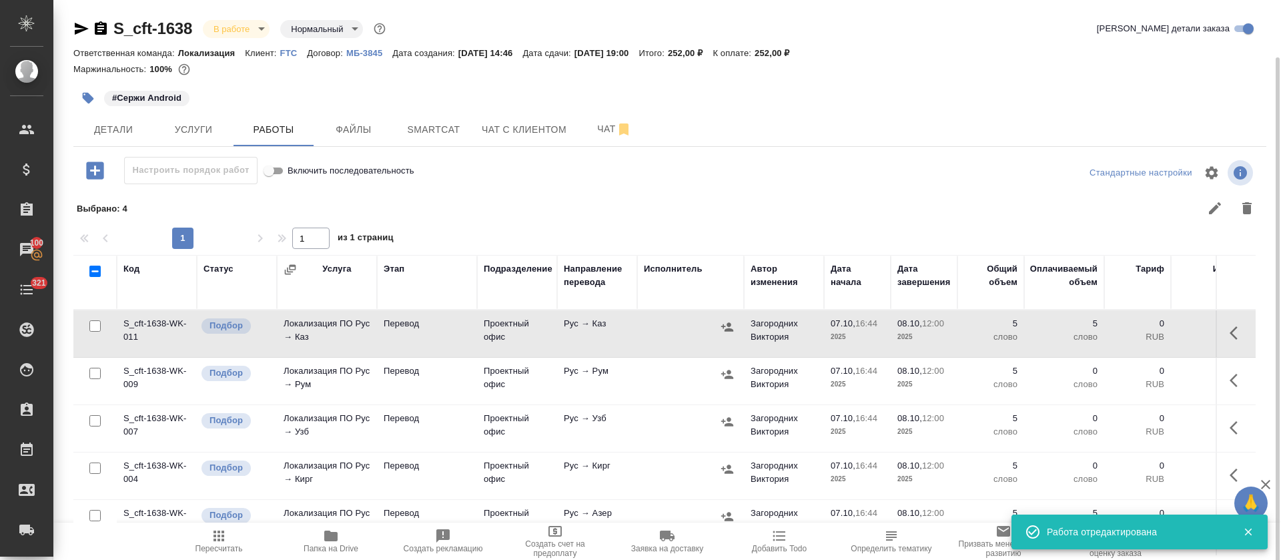
scroll to position [100, 0]
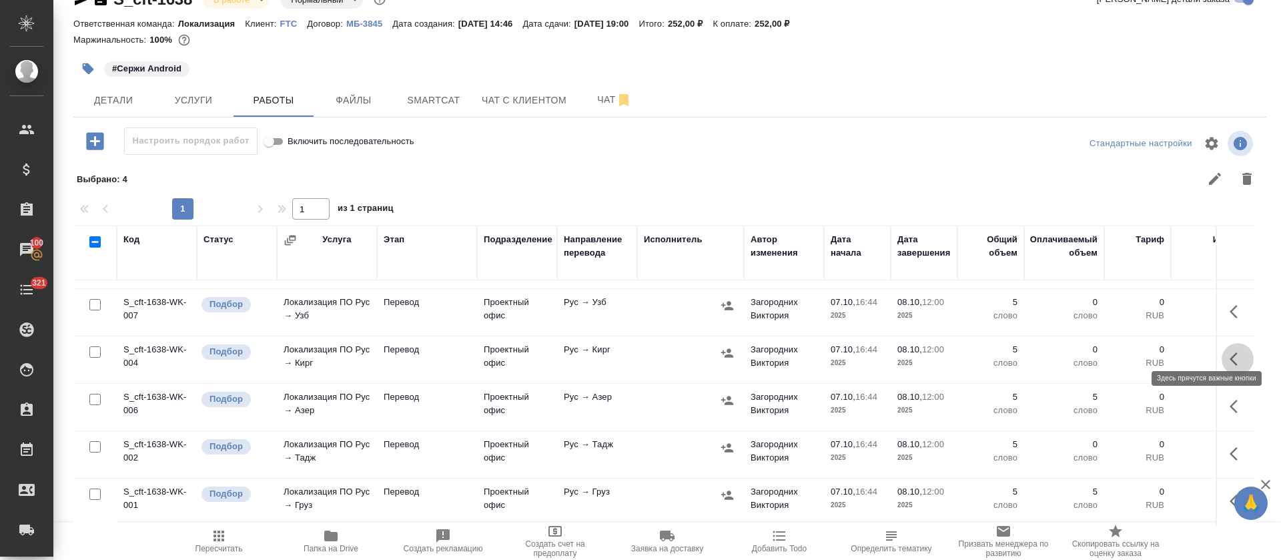
click at [1222, 345] on button "button" at bounding box center [1238, 359] width 32 height 32
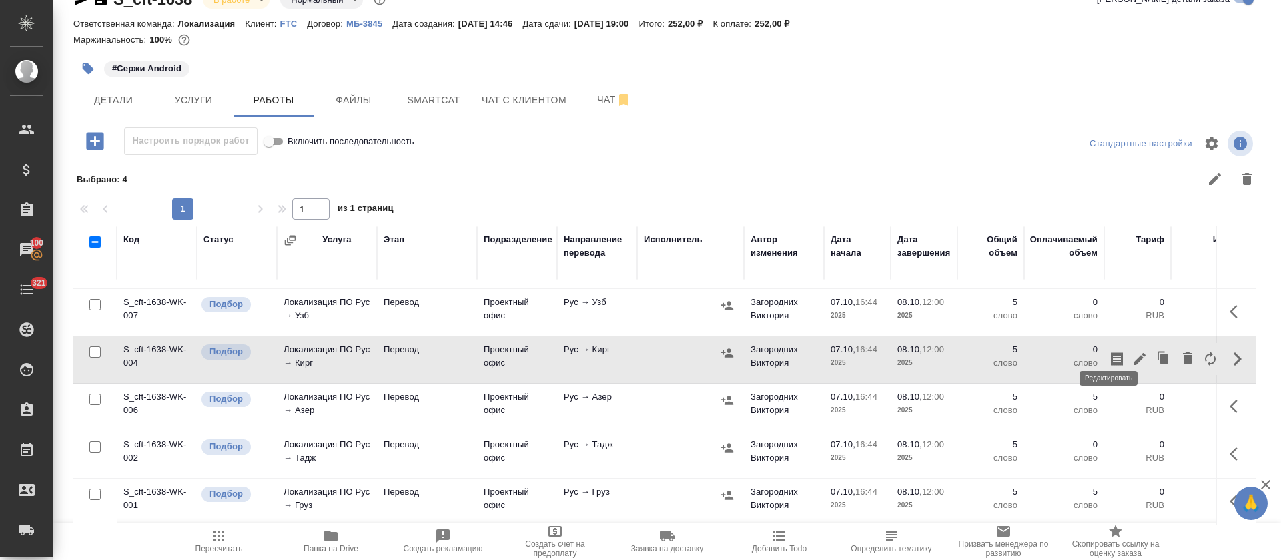
click at [1132, 351] on icon "button" at bounding box center [1140, 359] width 16 height 16
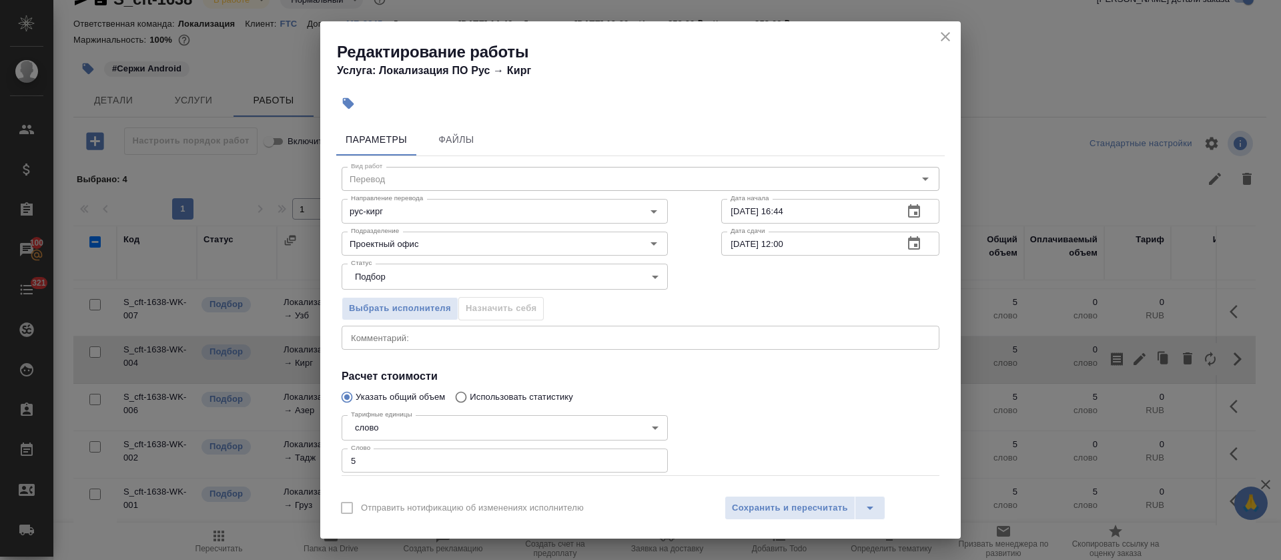
click at [485, 346] on div "x Комментарий:" at bounding box center [641, 338] width 598 height 24
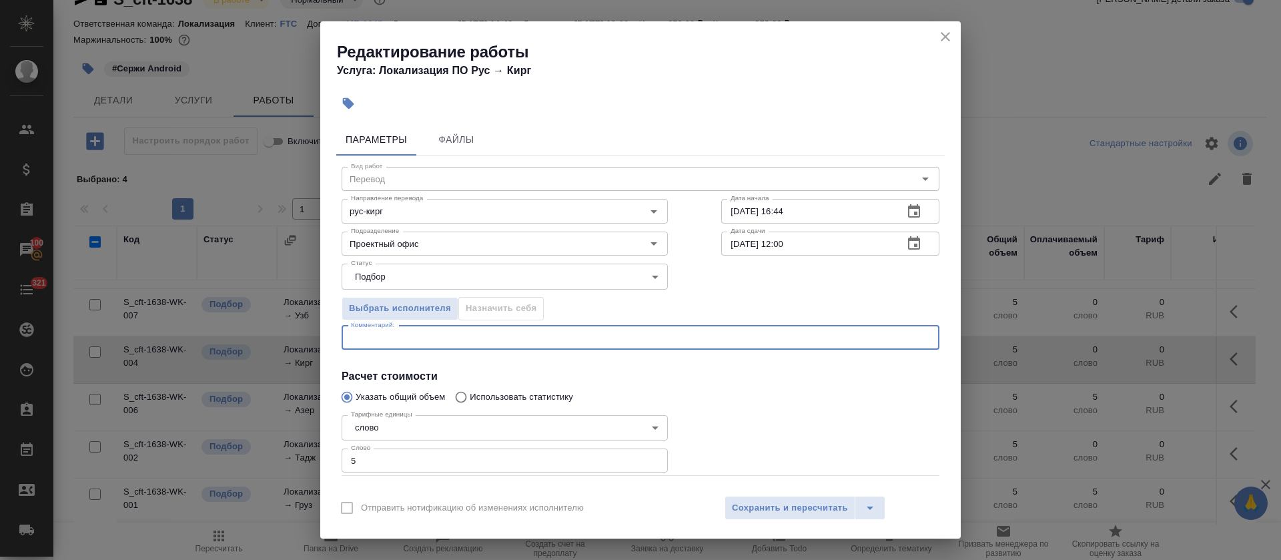
paste textarea "https://smartcat.com/editor?v=2&selectedStage=1&backUrl=%2Fprojects%2F83fbdc97-…"
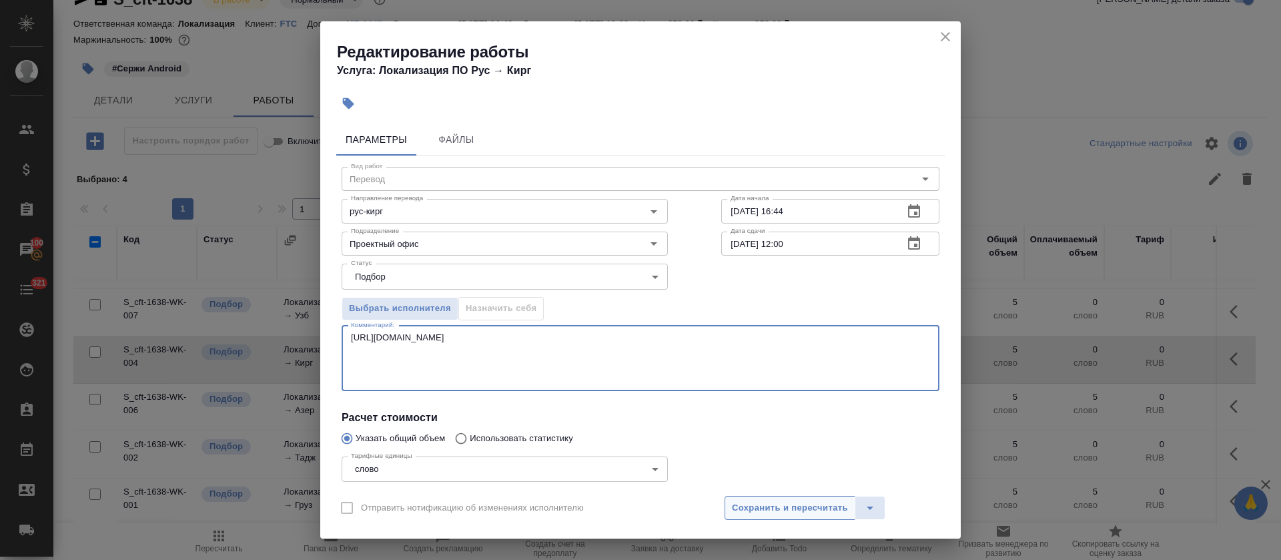
type textarea "https://smartcat.com/editor?v=2&selectedStage=1&backUrl=%2Fprojects%2F83fbdc97-…"
click at [782, 504] on span "Сохранить и пересчитать" at bounding box center [790, 507] width 116 height 15
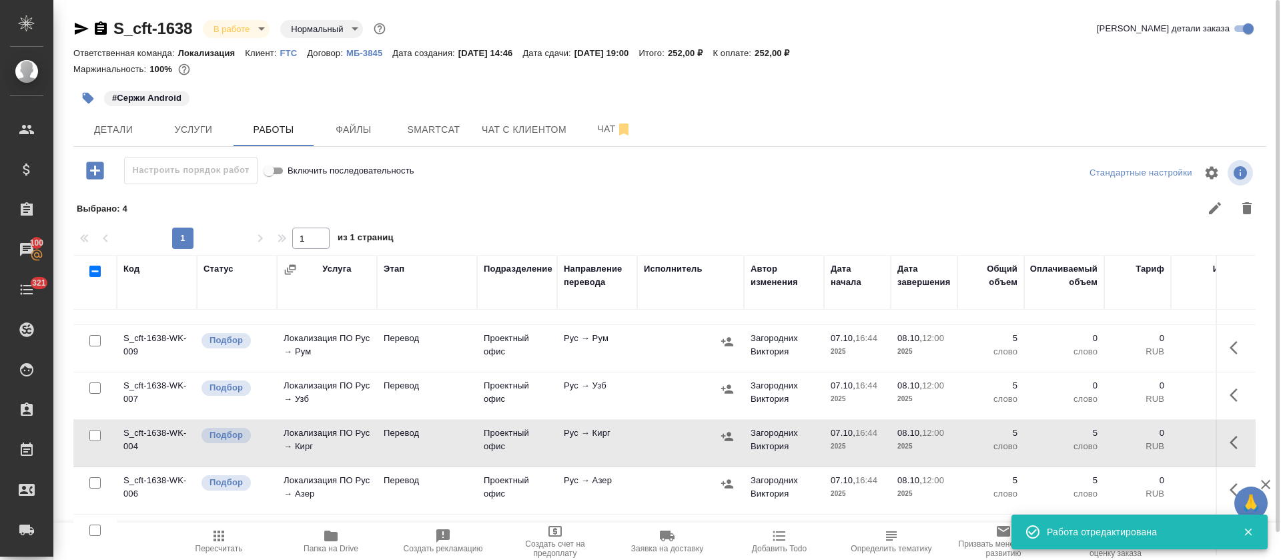
scroll to position [2, 0]
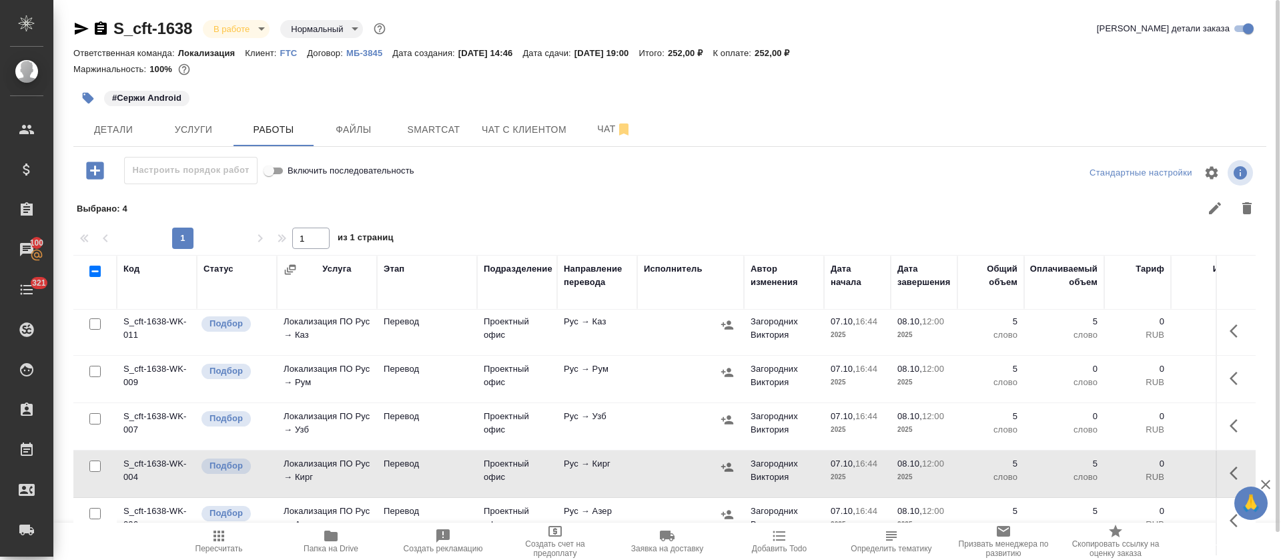
click at [1230, 381] on icon "button" at bounding box center [1238, 378] width 16 height 16
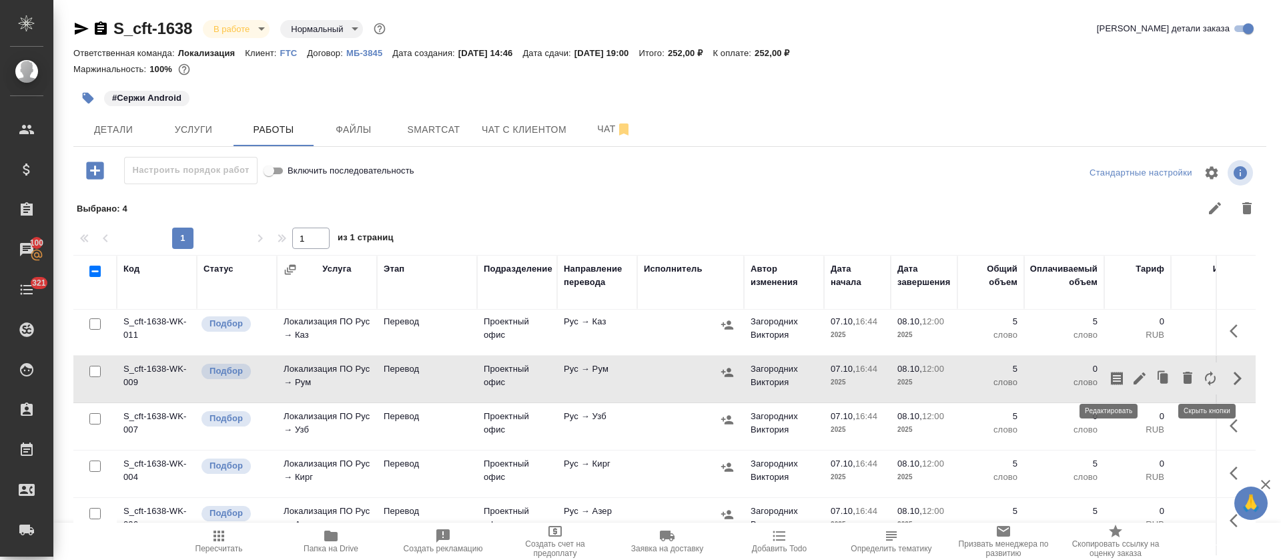
click at [1132, 377] on icon "button" at bounding box center [1140, 378] width 16 height 16
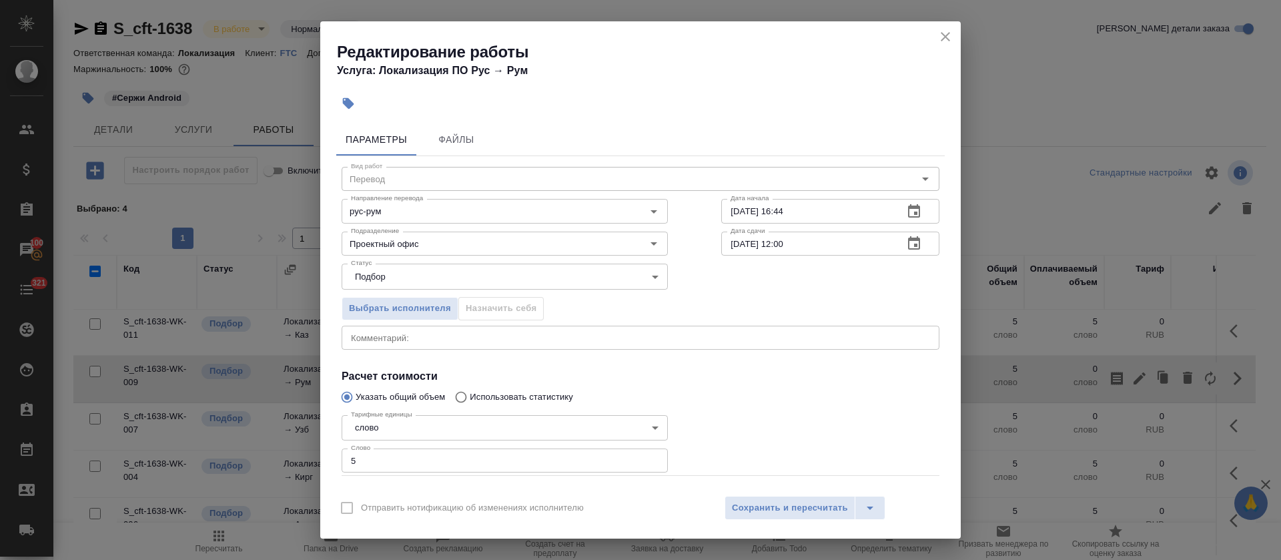
click at [502, 352] on div "Вид работ Перевод Вид работ Направление перевода рус-рум Направление перевода Д…" at bounding box center [640, 345] width 609 height 378
click at [500, 340] on textarea at bounding box center [640, 337] width 579 height 10
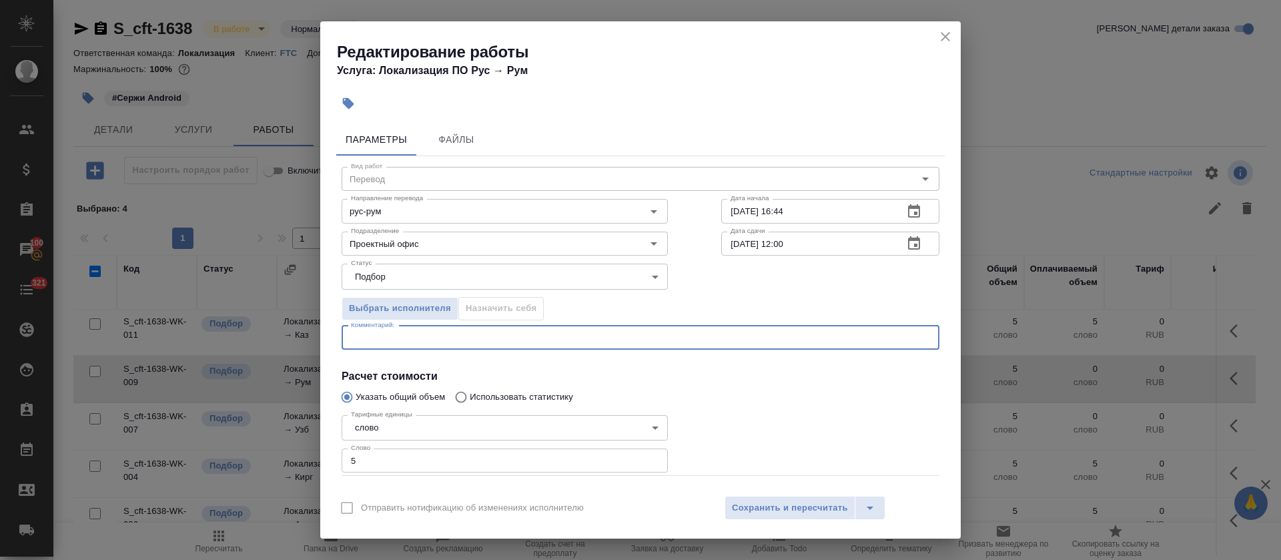
paste textarea "https://smartcat.com/editor?v=2&selectedStage=1&backUrl=%2Fprojects%2F83fbdc97-…"
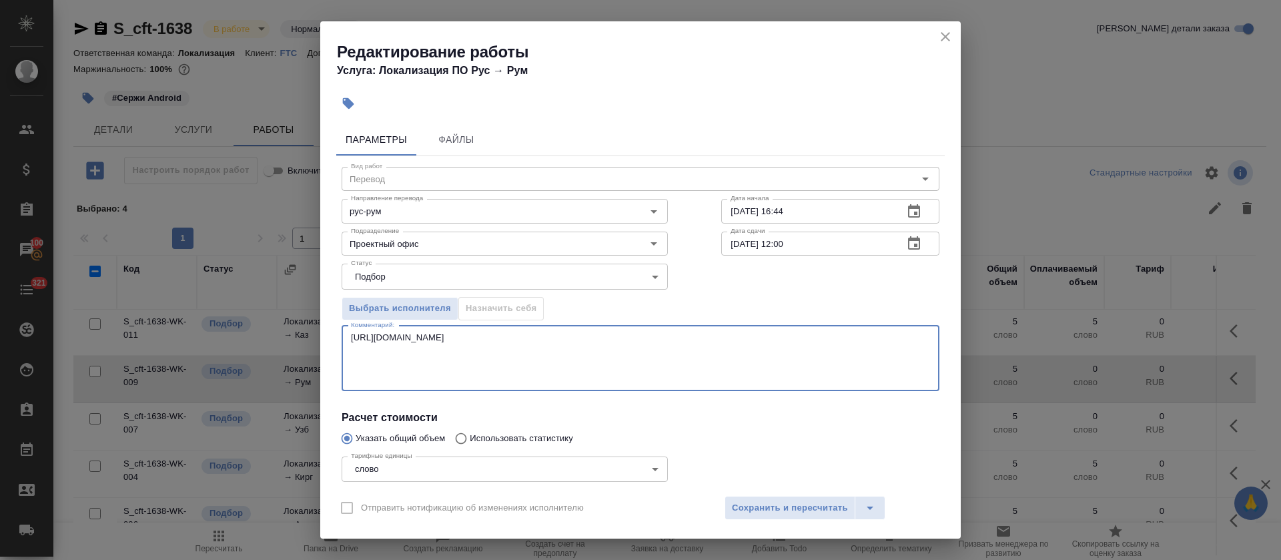
type textarea "https://smartcat.com/editor?v=2&selectedStage=1&backUrl=%2Fprojects%2F83fbdc97-…"
click at [780, 512] on span "Сохранить и пересчитать" at bounding box center [790, 507] width 116 height 15
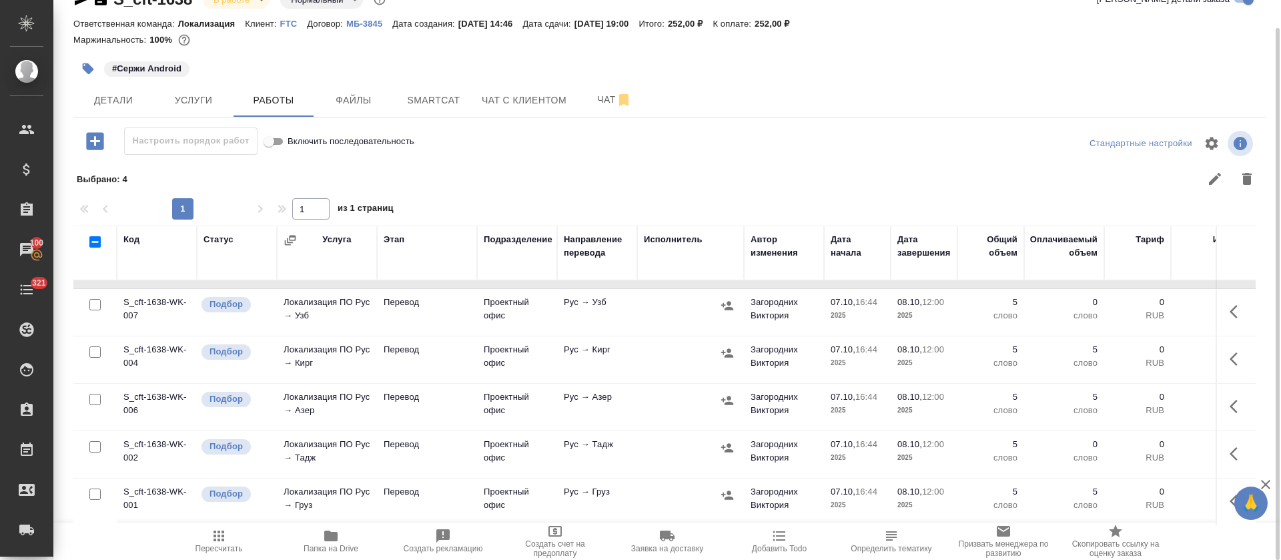
scroll to position [102, 0]
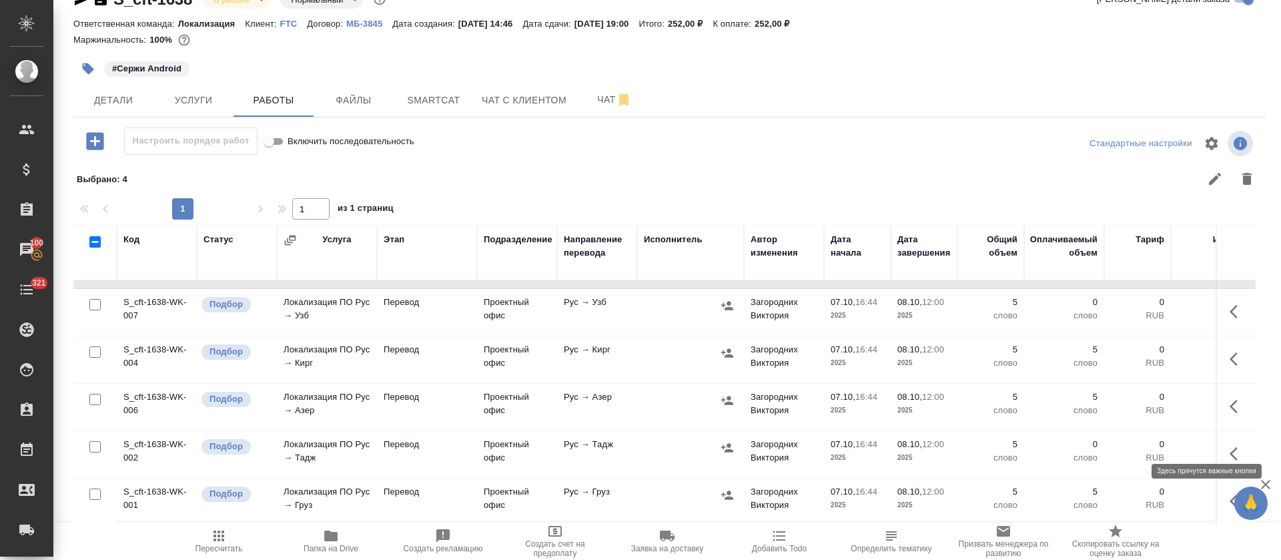
click at [1230, 446] on icon "button" at bounding box center [1238, 454] width 16 height 16
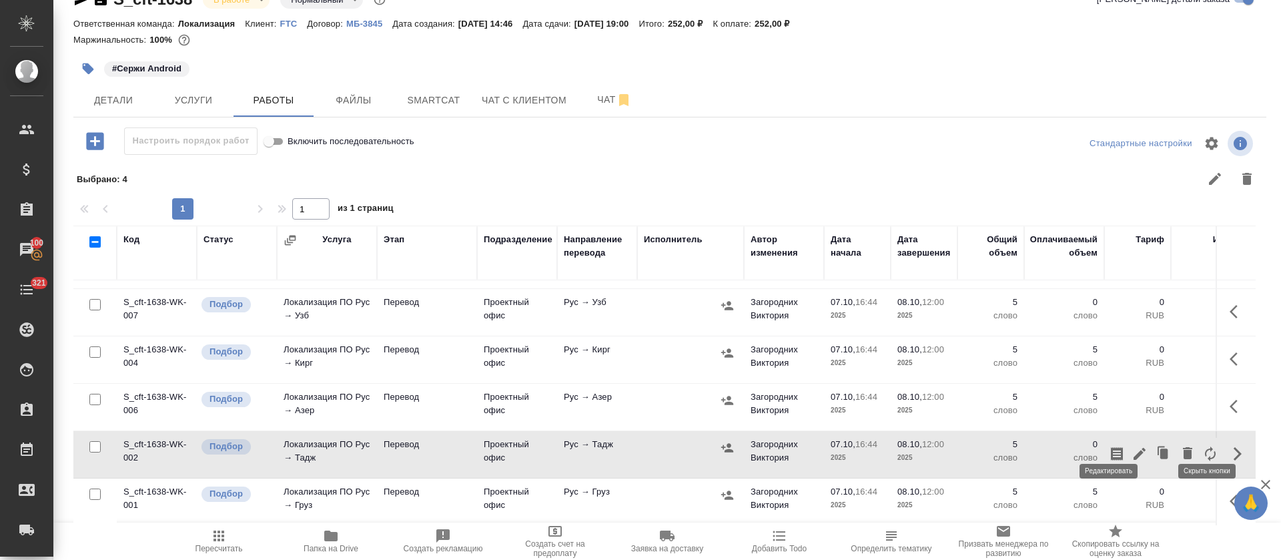
click at [1128, 448] on button "button" at bounding box center [1139, 454] width 23 height 32
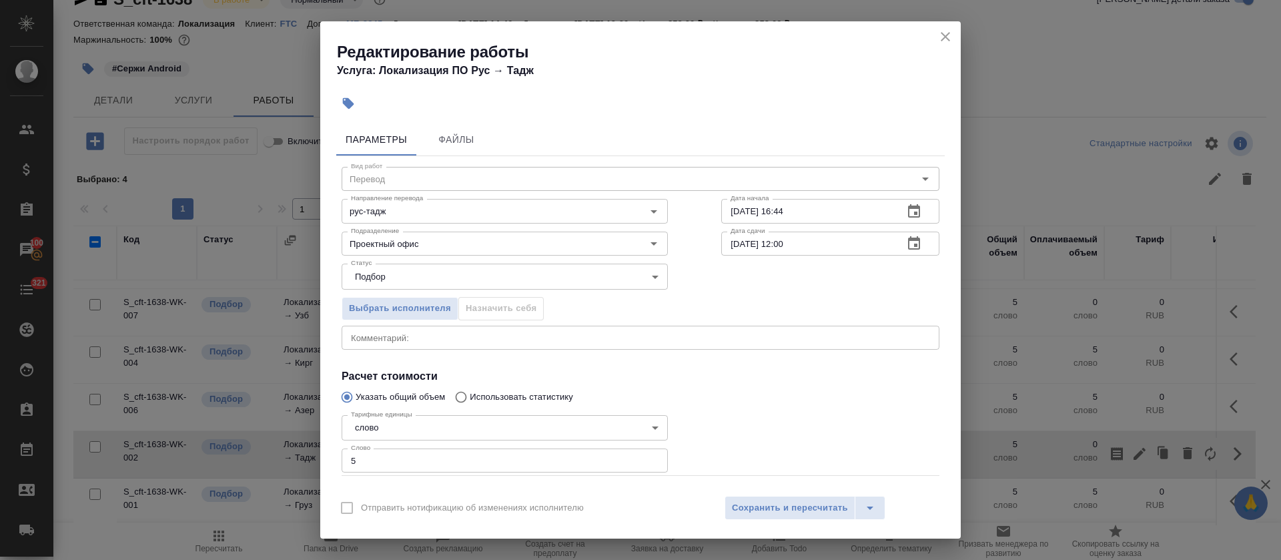
click at [536, 324] on div "Выбрать исполнителя Назначить себя" at bounding box center [505, 306] width 380 height 81
click at [537, 344] on div "x Комментарий:" at bounding box center [641, 338] width 598 height 24
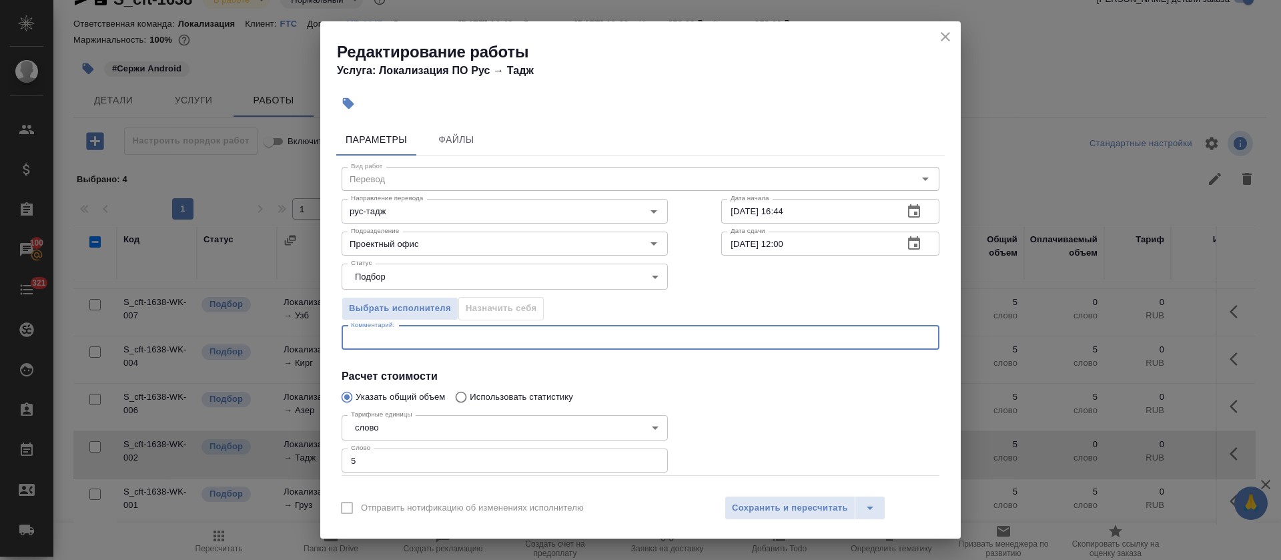
paste textarea "https://smartcat.com/editor?v=2&selectedStage=1&backUrl=%2Fprojects%2F83fbdc97-…"
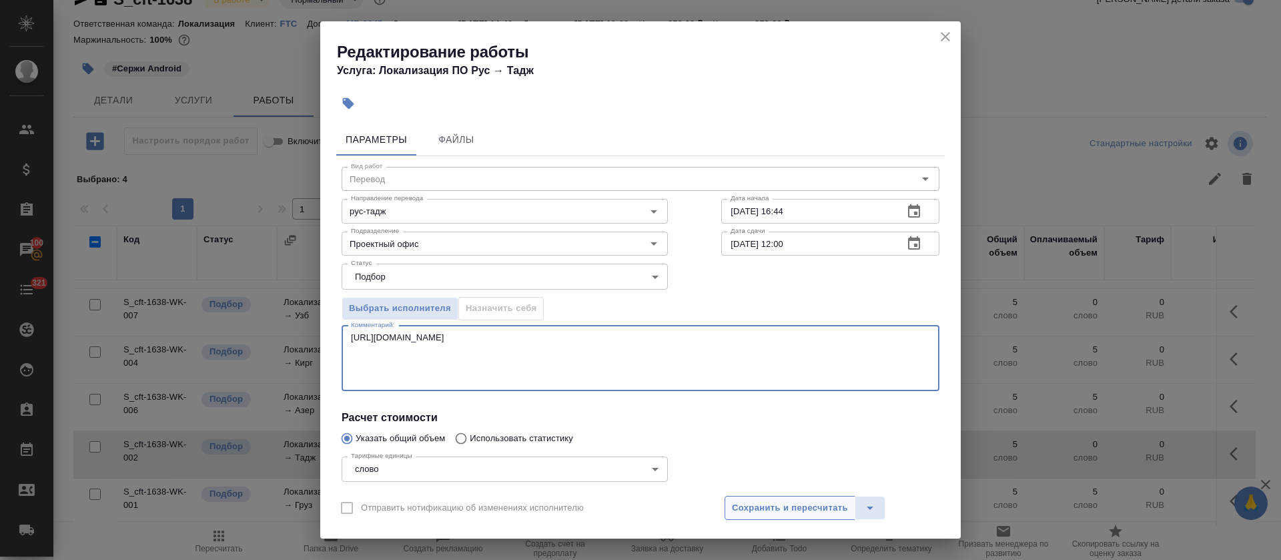
type textarea "https://smartcat.com/editor?v=2&selectedStage=1&backUrl=%2Fprojects%2F83fbdc97-…"
click at [804, 499] on button "Сохранить и пересчитать" at bounding box center [790, 508] width 131 height 24
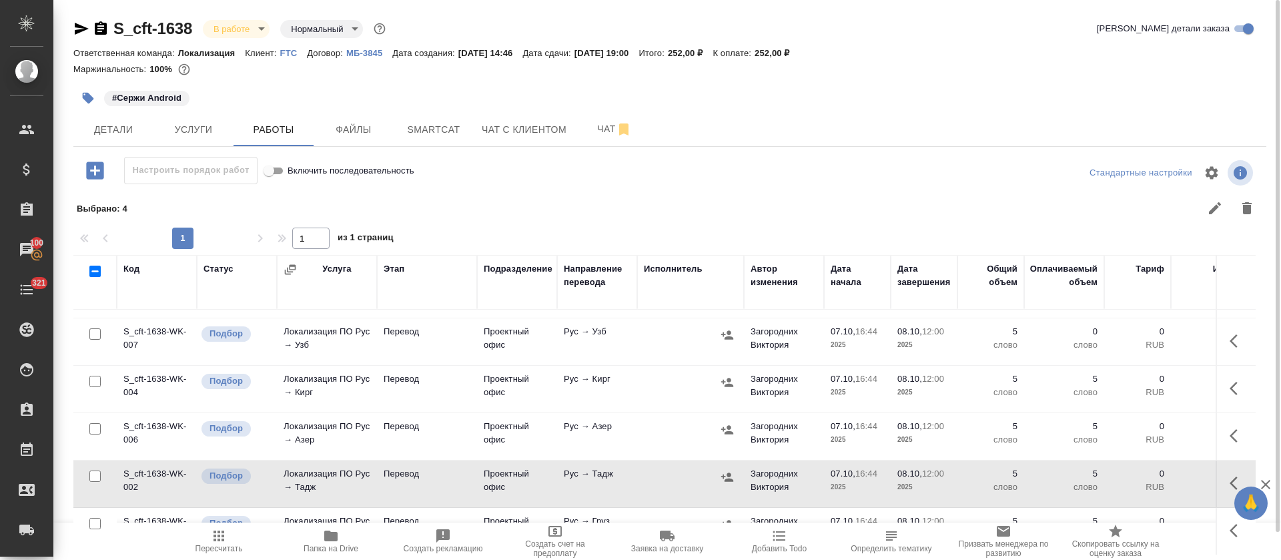
scroll to position [2, 0]
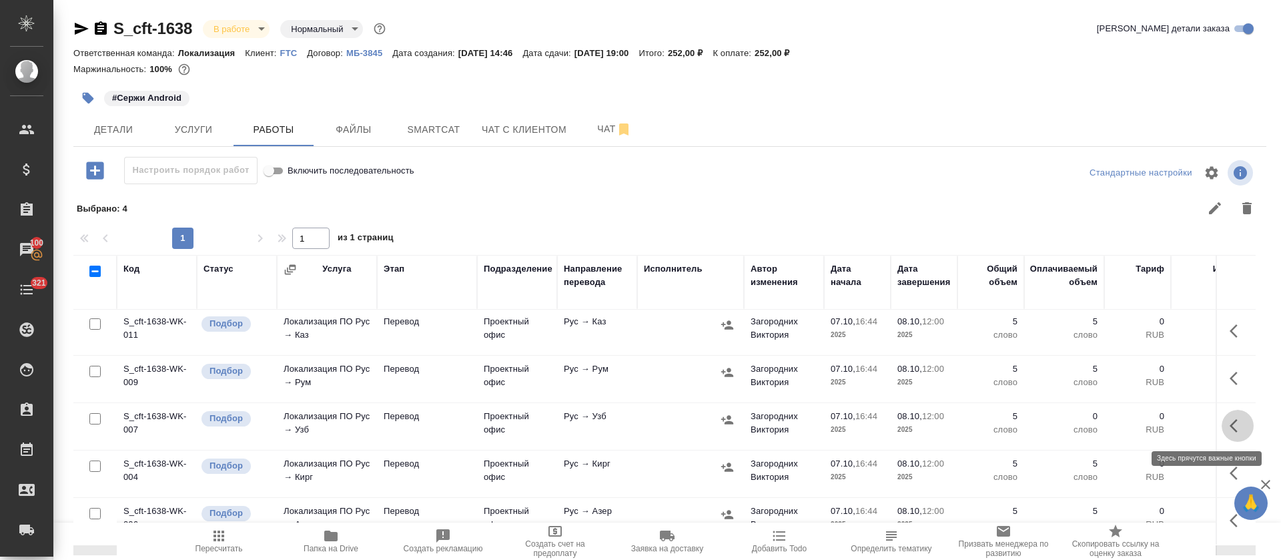
click at [1230, 429] on icon "button" at bounding box center [1238, 426] width 16 height 16
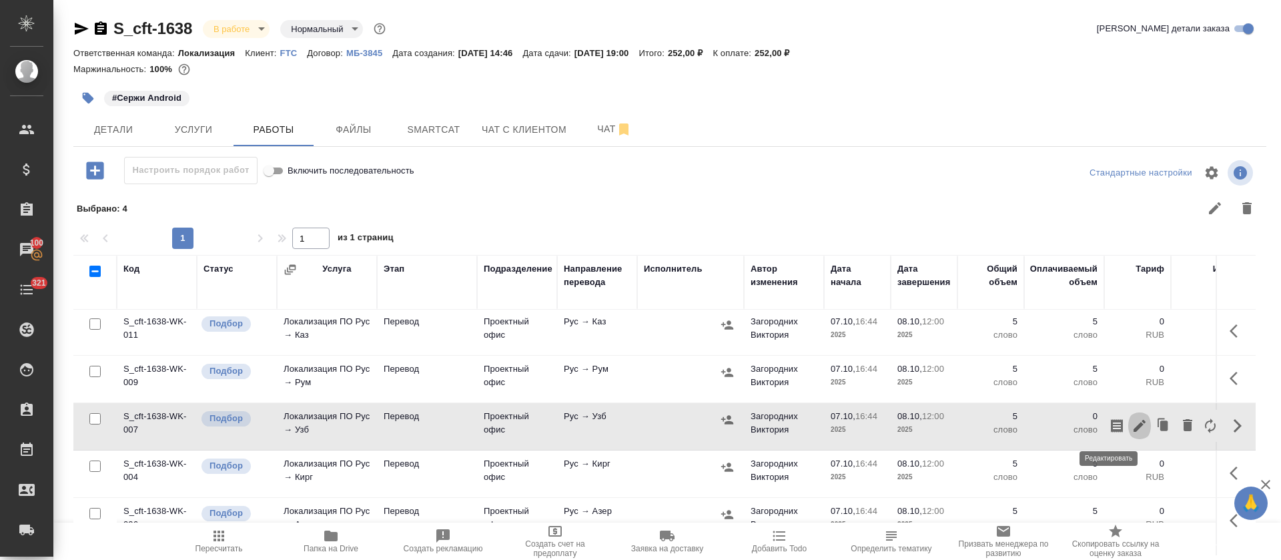
click at [1132, 433] on icon "button" at bounding box center [1140, 426] width 16 height 16
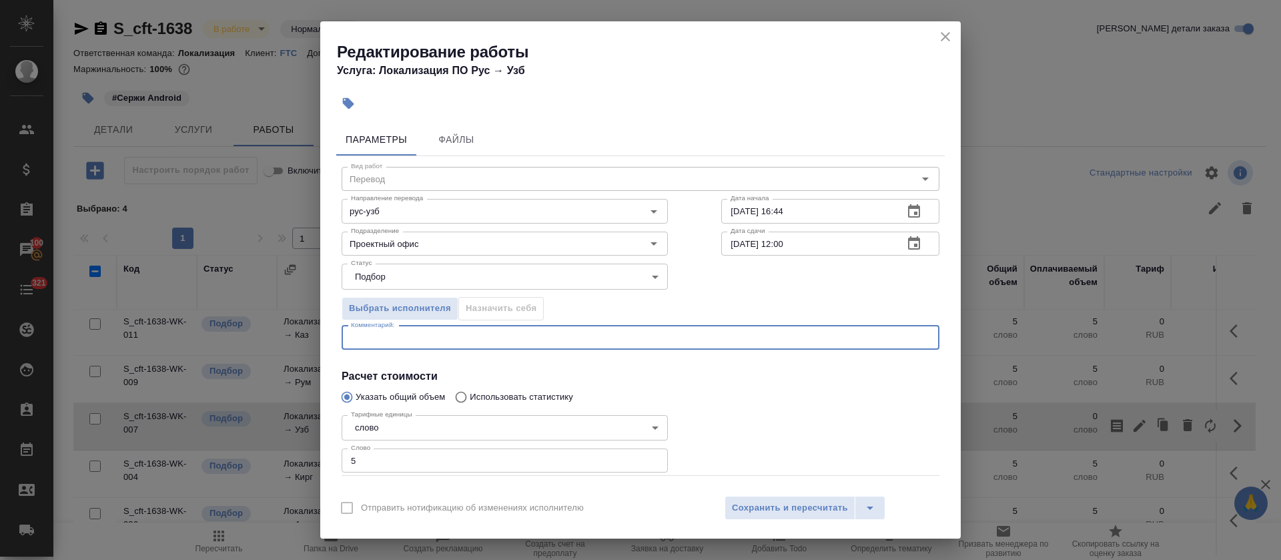
click at [426, 342] on textarea at bounding box center [640, 337] width 579 height 10
paste textarea "https://smartcat.com/editor?v=2&selectedStage=1&backUrl=%2Fprojects%2F83fbdc97-…"
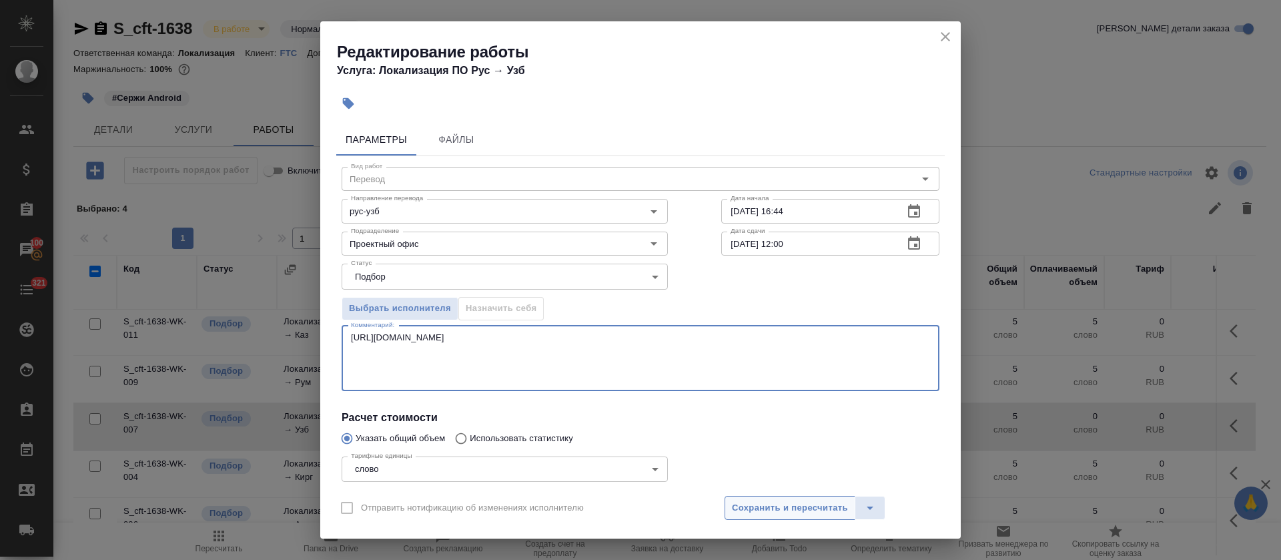
type textarea "https://smartcat.com/editor?v=2&selectedStage=1&backUrl=%2Fprojects%2F83fbdc97-…"
click at [783, 511] on span "Сохранить и пересчитать" at bounding box center [790, 507] width 116 height 15
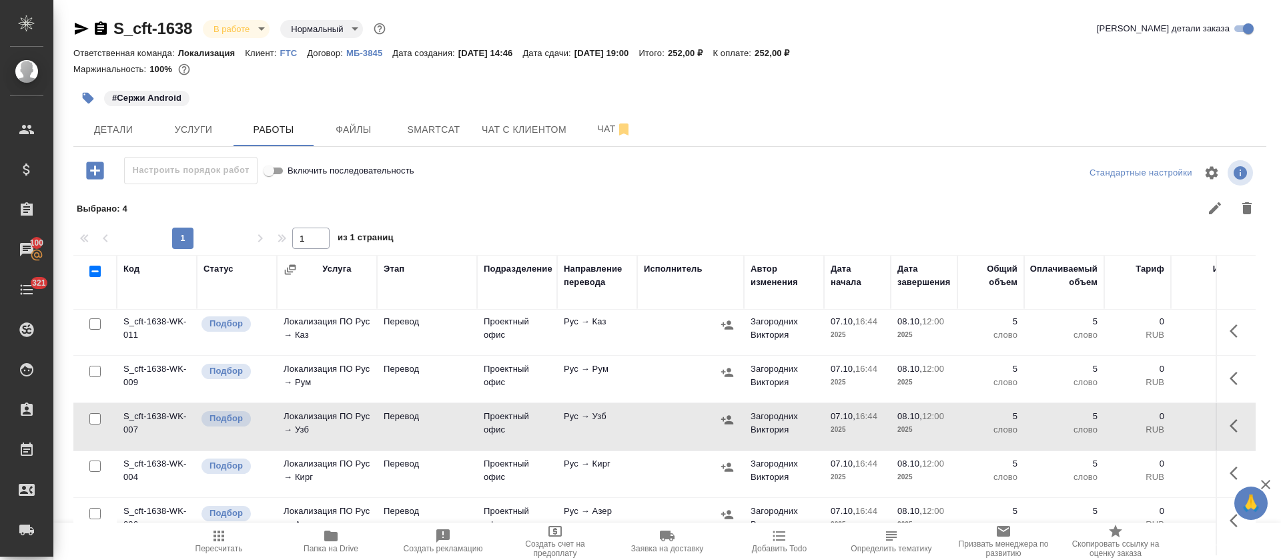
scroll to position [102, 0]
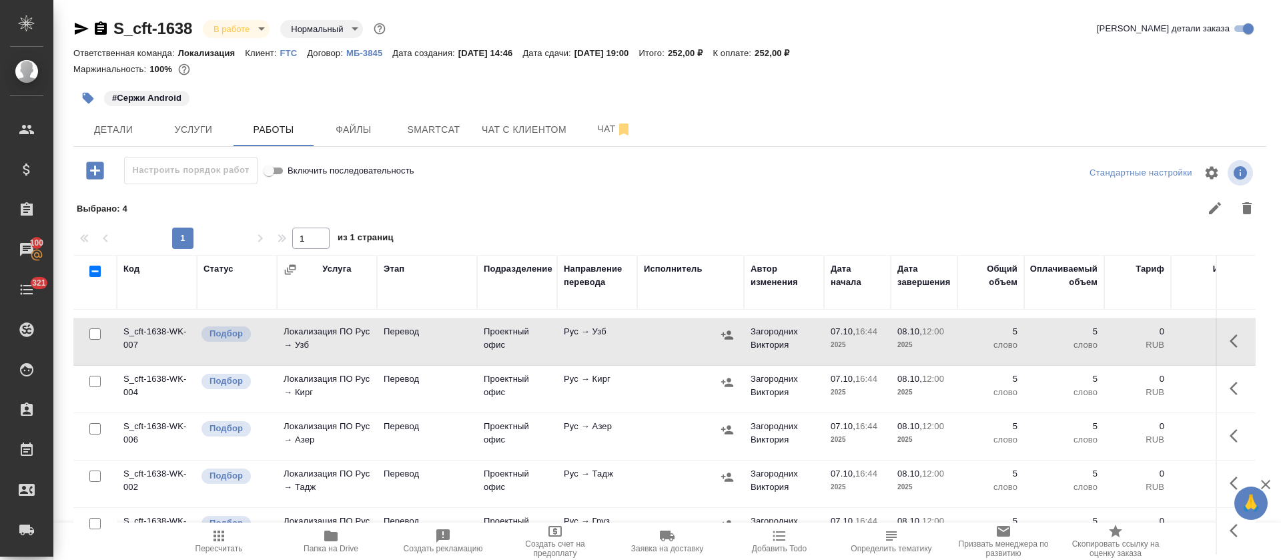
click at [1230, 428] on icon "button" at bounding box center [1238, 436] width 16 height 16
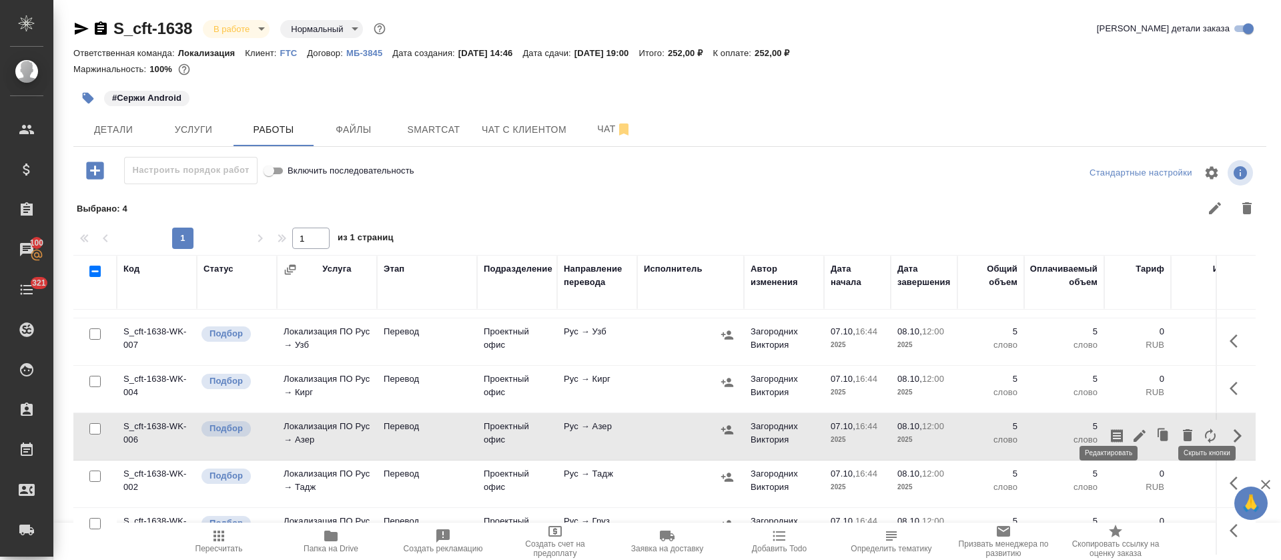
click at [1134, 430] on icon "button" at bounding box center [1140, 436] width 12 height 12
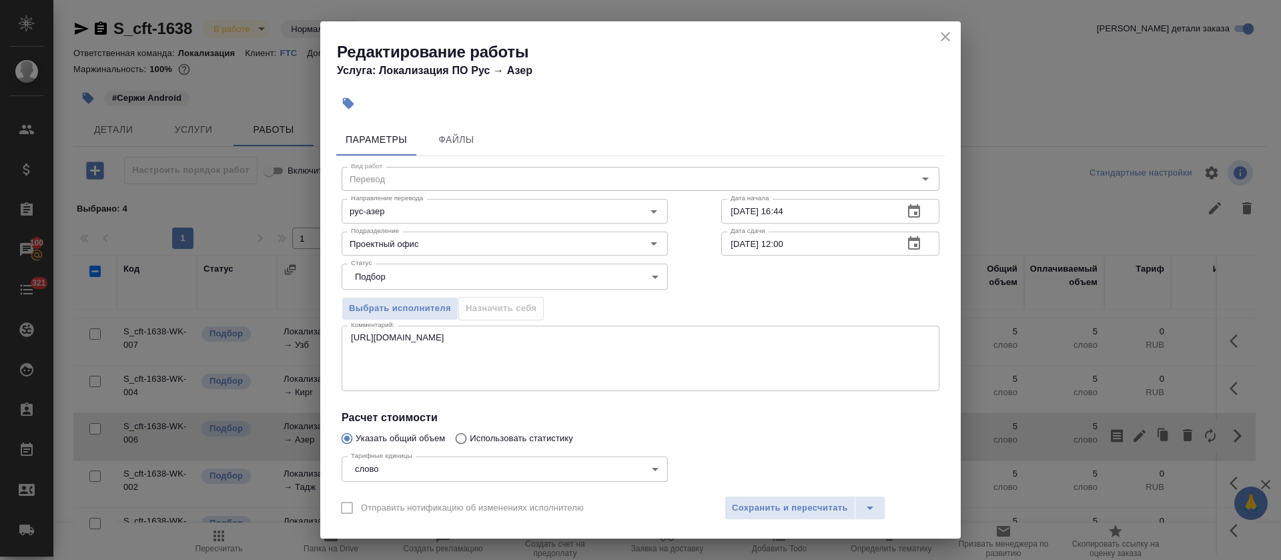
click at [717, 379] on textarea "https://smartcat.com/editor?v=2&selectedStage=1&backUrl=%2Fprojects%2F83fbdc97-…" at bounding box center [640, 357] width 579 height 51
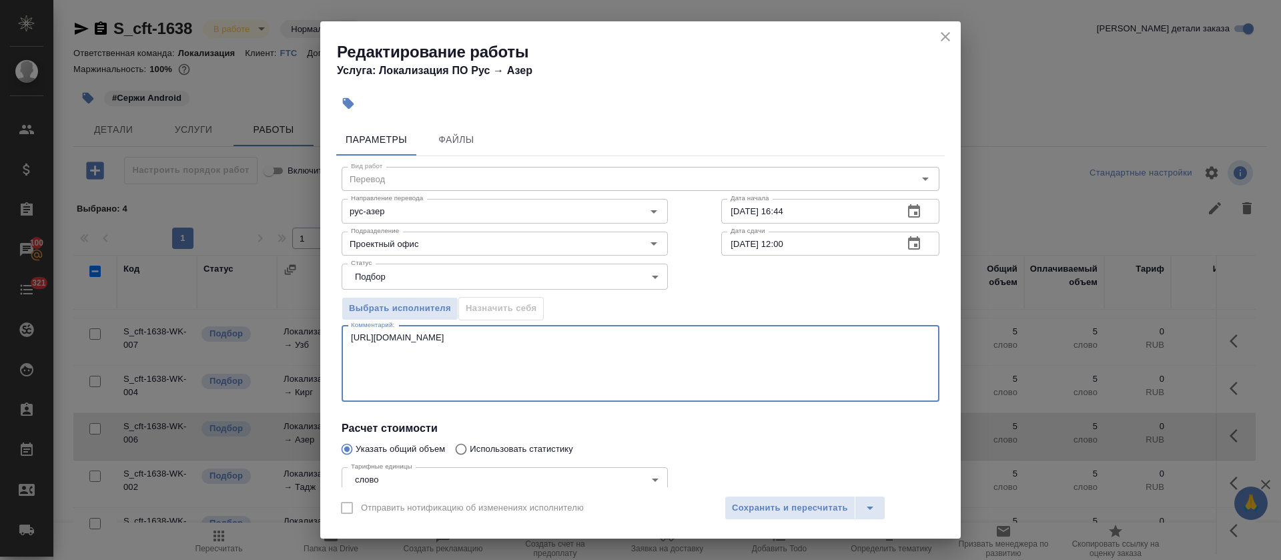
paste textarea "https://smartcat.com/editor?v=2&selectedStage=1&backUrl=%2Fprojects%2F83fbdc97-…"
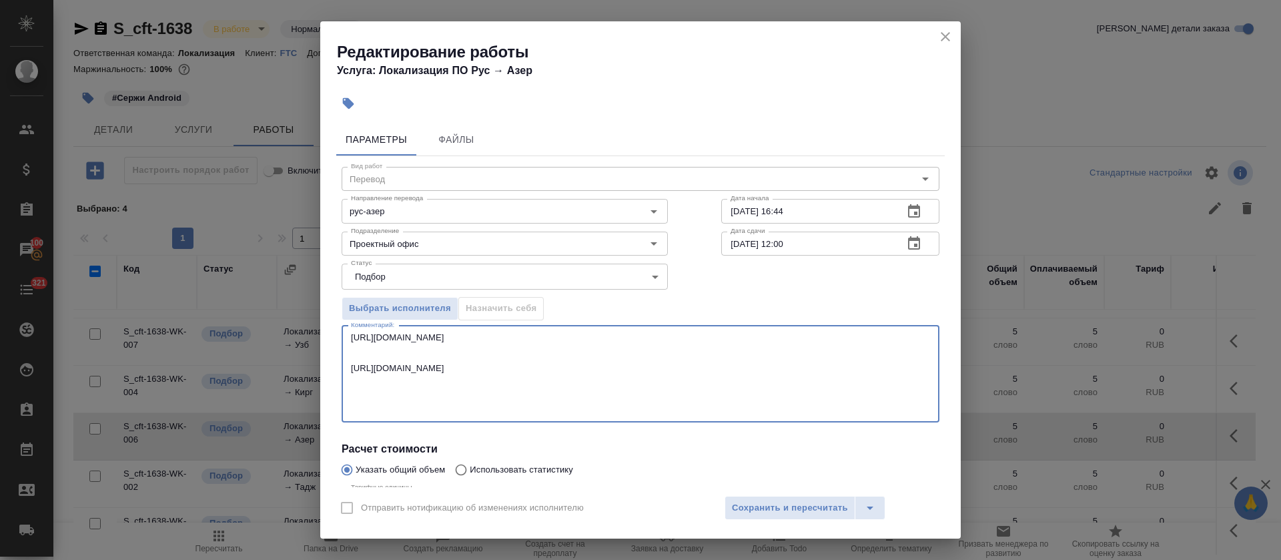
type textarea "https://smartcat.com/editor?v=2&selectedStage=1&backUrl=%2Fprojects%2F83fbdc97-…"
click at [766, 523] on div "Отправить нотификацию об изменениях исполнителю Сохранить и пересчитать" at bounding box center [640, 512] width 641 height 51
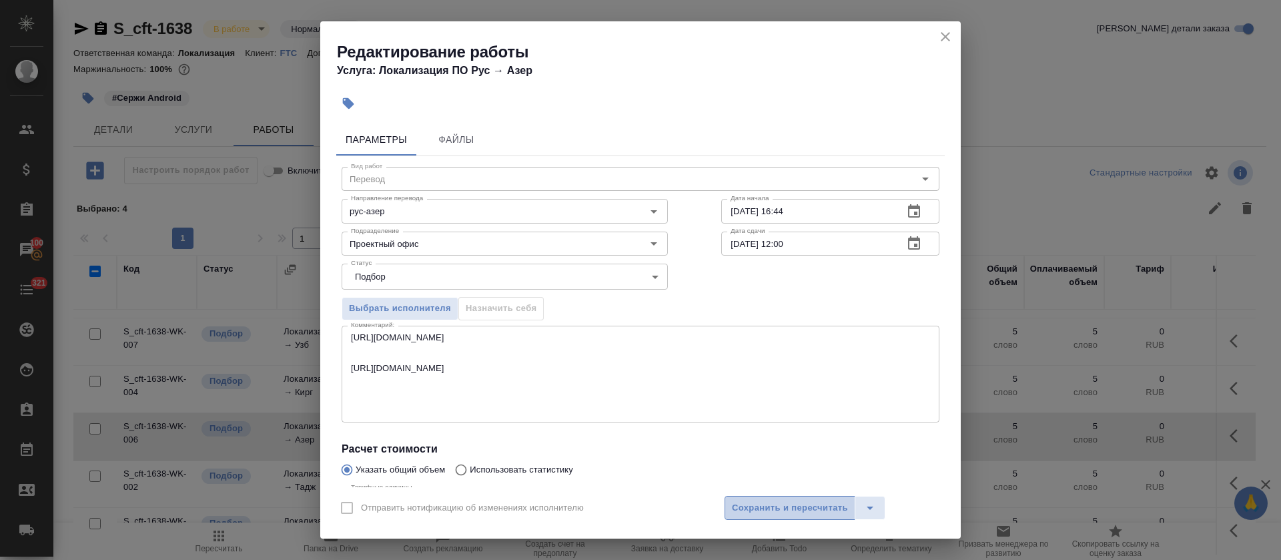
click at [771, 510] on span "Сохранить и пересчитать" at bounding box center [790, 507] width 116 height 15
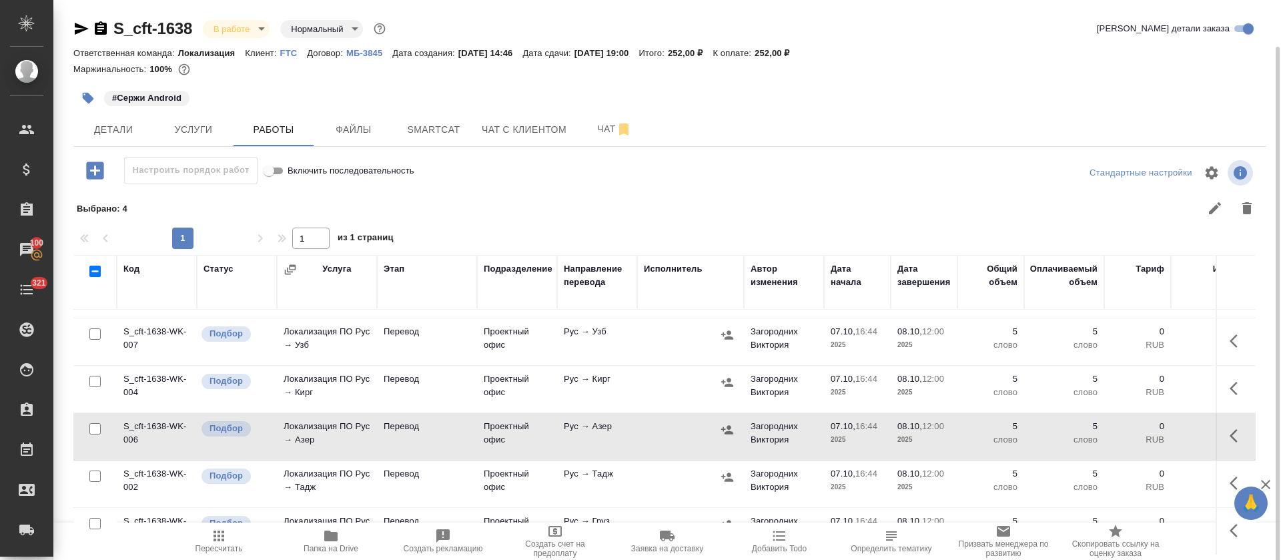
scroll to position [29, 0]
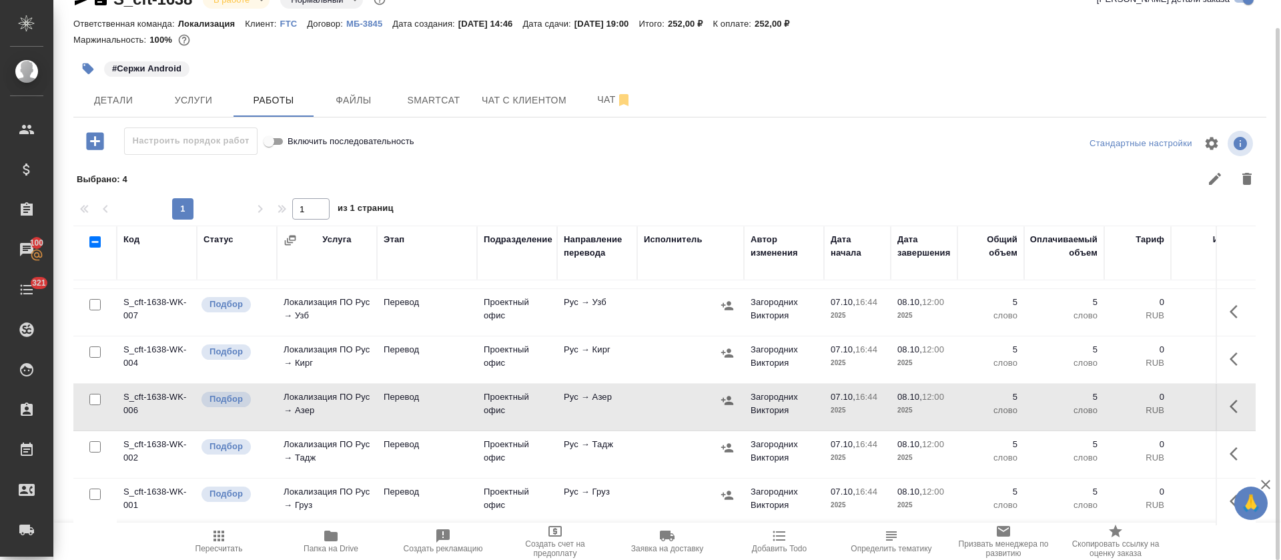
click at [1222, 485] on button "button" at bounding box center [1238, 501] width 32 height 32
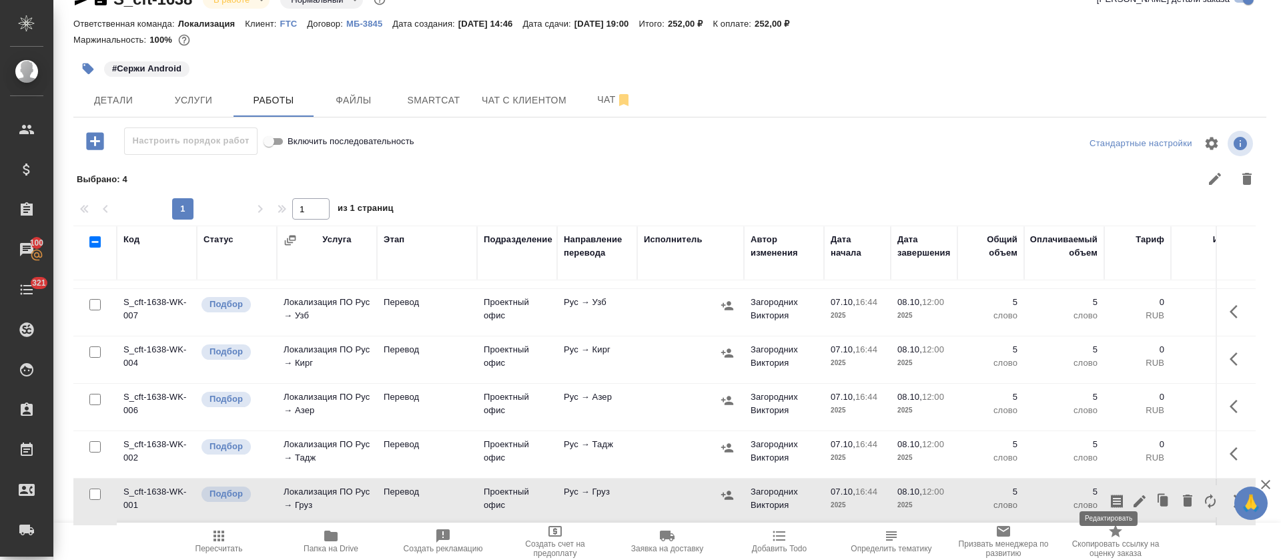
click at [1134, 495] on icon "button" at bounding box center [1140, 501] width 12 height 12
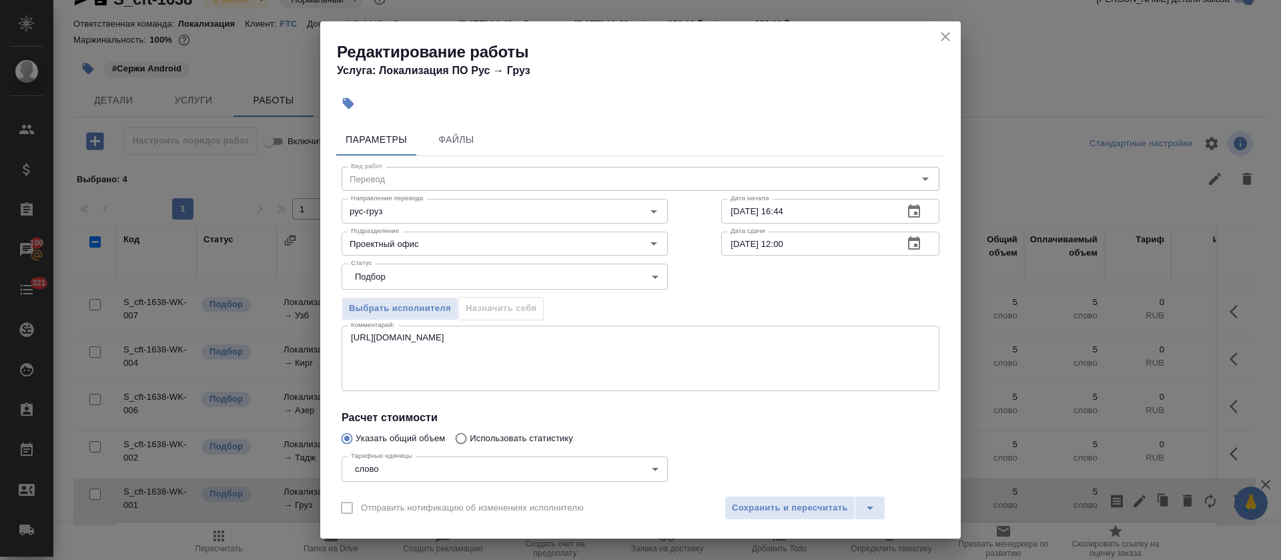
click at [535, 376] on textarea "https://smartcat.com/editor?v=2&selectedStage=1&backUrl=%2Fprojects%2F83fbdc97-…" at bounding box center [640, 357] width 579 height 51
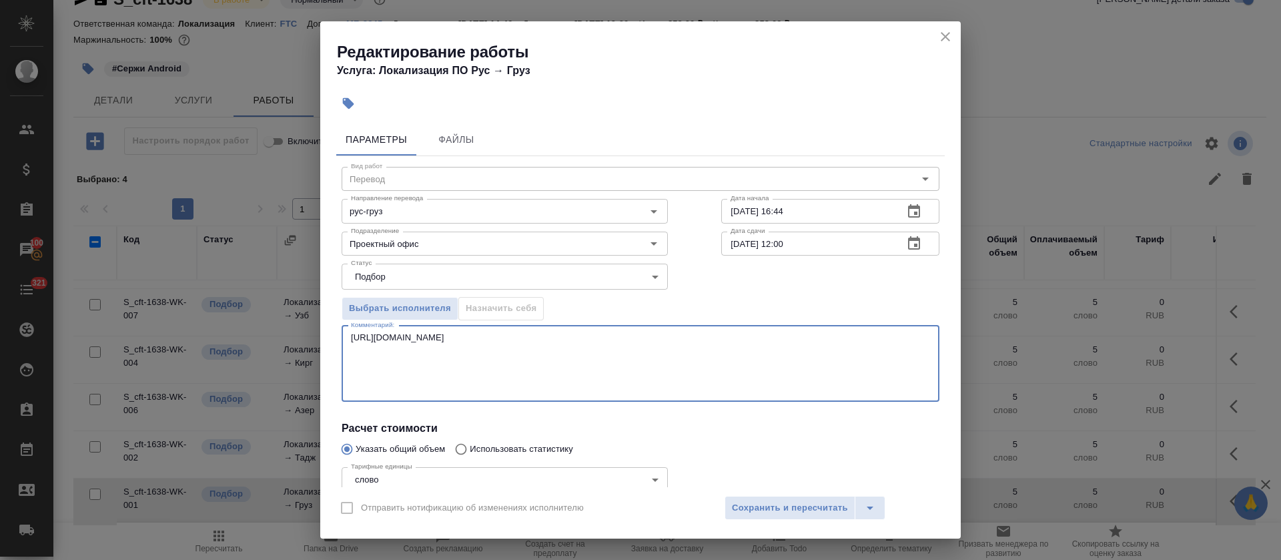
paste textarea "https://smartcat.com/editor?v=2&selectedStage=1&backUrl=%2Fprojects%2F83fbdc97-…"
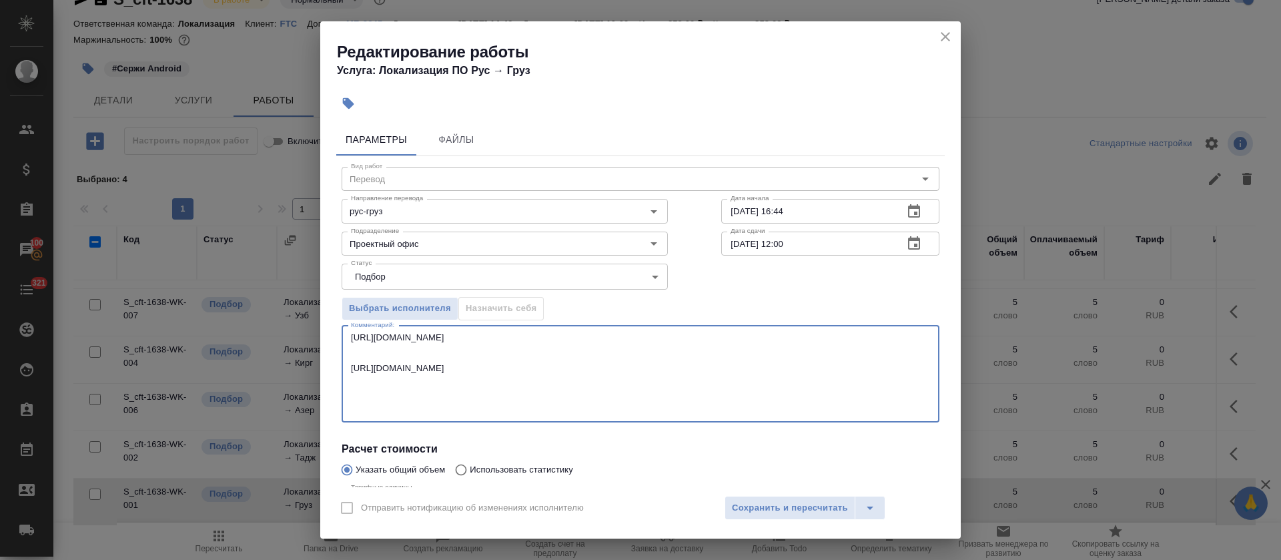
type textarea "https://smartcat.com/editor?v=2&selectedStage=1&backUrl=%2Fprojects%2F83fbdc97-…"
click at [754, 493] on div "Отправить нотификацию об изменениях исполнителю Сохранить и пересчитать" at bounding box center [640, 512] width 641 height 51
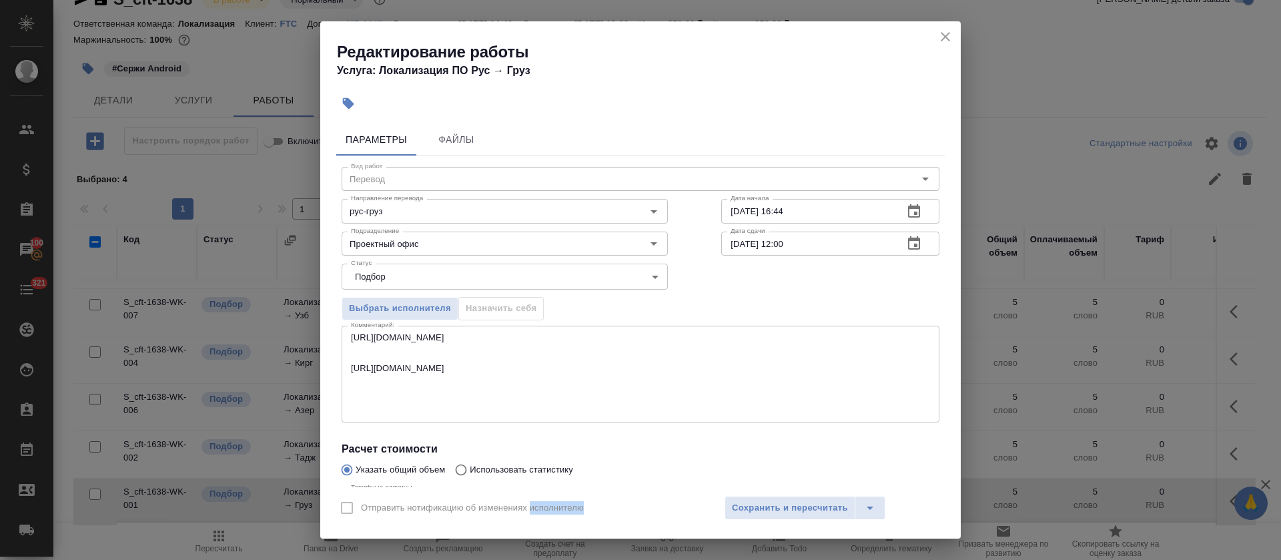
click at [755, 494] on div "Отправить нотификацию об изменениях исполнителю Сохранить и пересчитать" at bounding box center [640, 512] width 641 height 51
click at [757, 505] on span "Сохранить и пересчитать" at bounding box center [790, 507] width 116 height 15
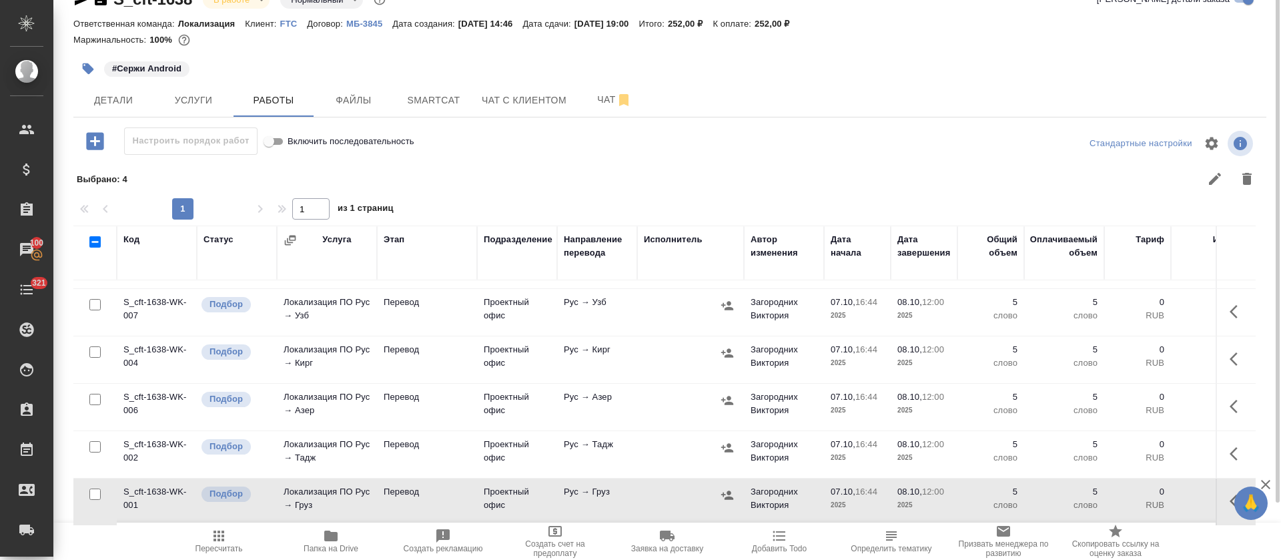
scroll to position [2, 0]
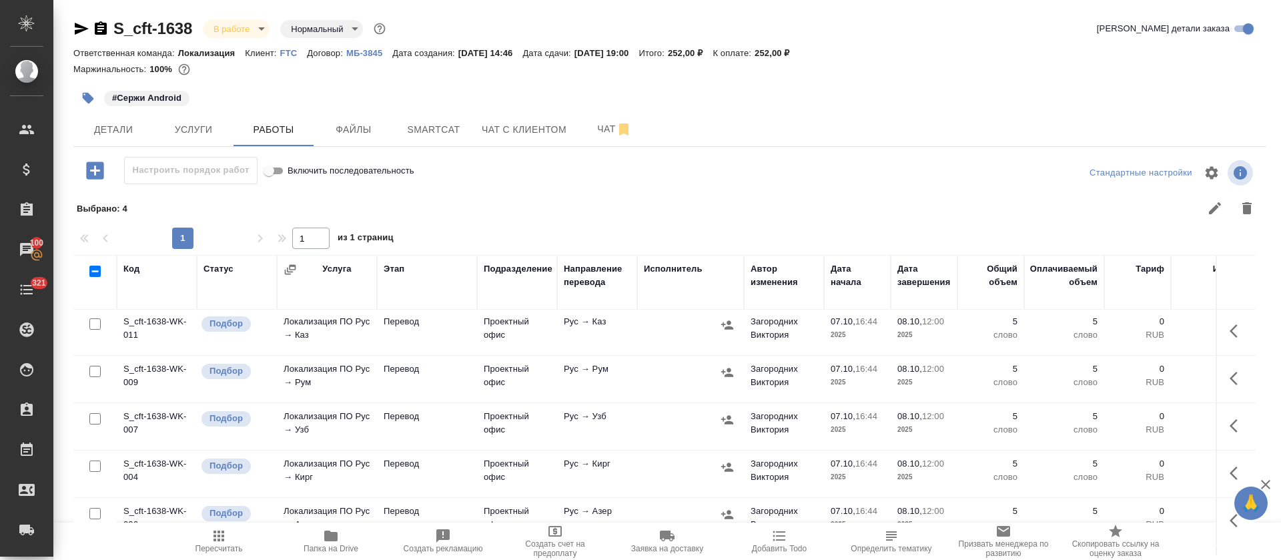
click at [1230, 332] on icon "button" at bounding box center [1238, 331] width 16 height 16
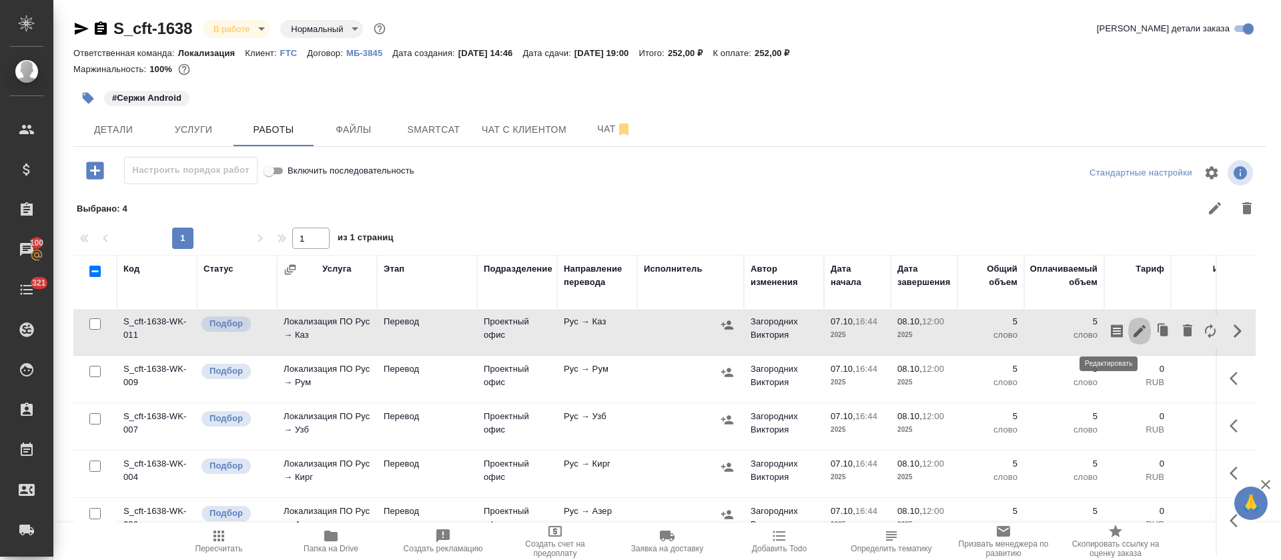
click at [1132, 331] on icon "button" at bounding box center [1140, 331] width 16 height 16
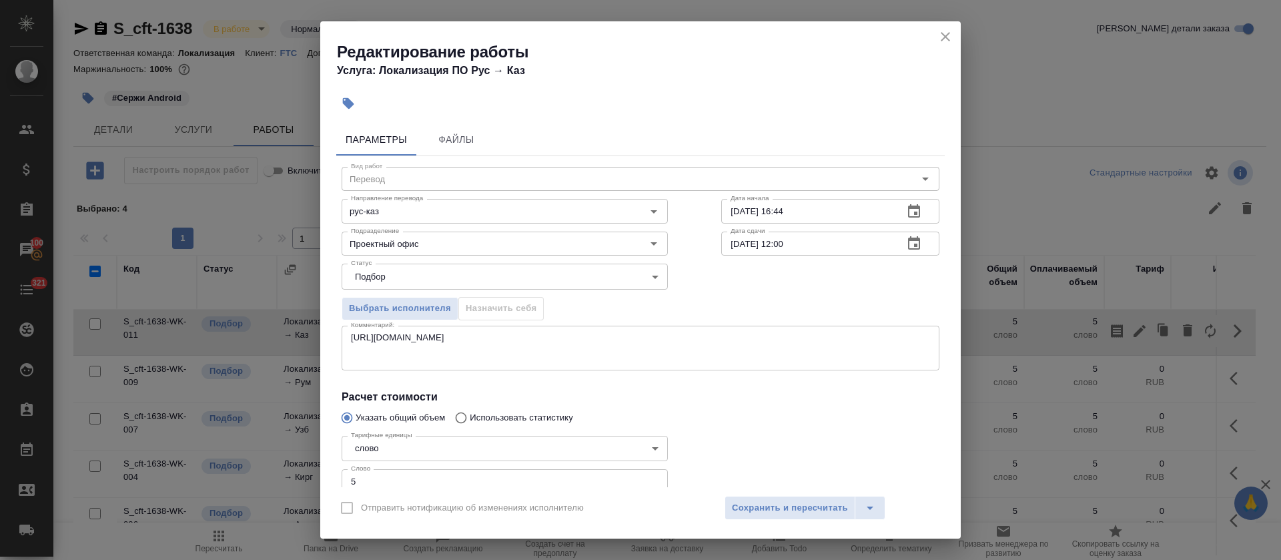
click at [780, 360] on textarea "https://smartcat.com/editor?v=2&selectedStage=1&backUrl=%2Fprojects%2F83fbdc97-…" at bounding box center [640, 347] width 579 height 31
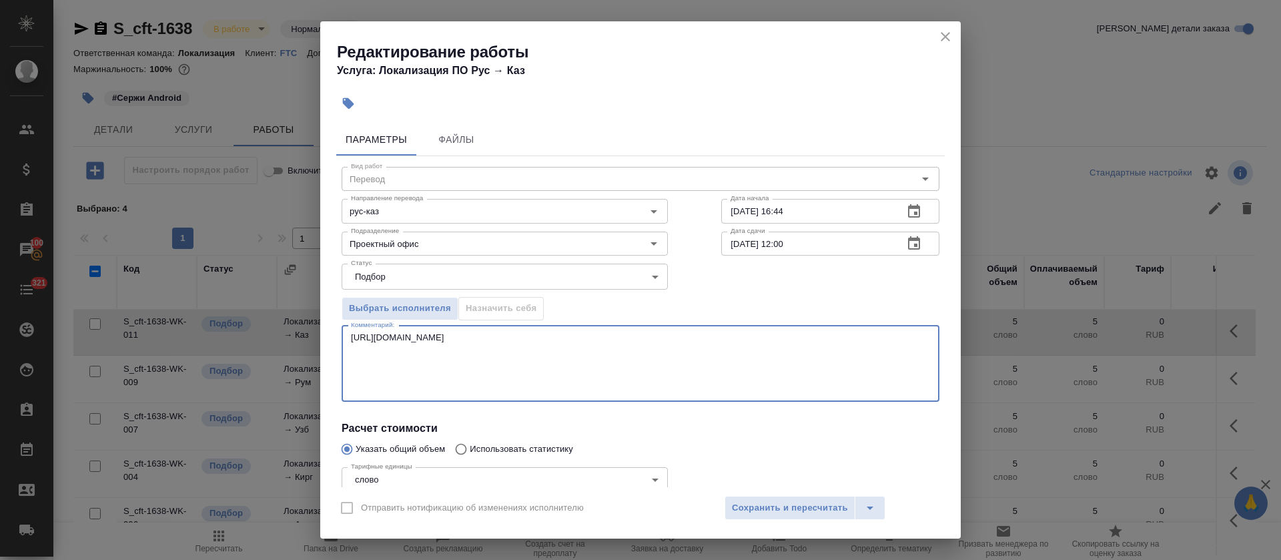
paste textarea "https://smartcat.com/editor?v=2&selectedStage=1&backUrl=%2Fprojects%2F83fbdc97-…"
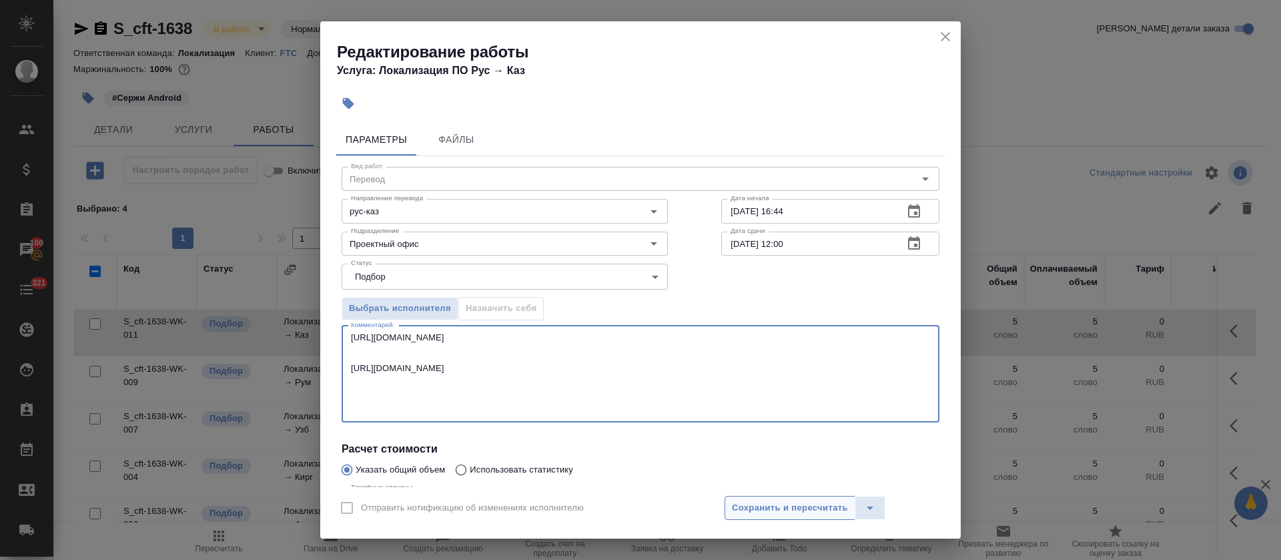
type textarea "https://smartcat.com/editor?v=2&selectedStage=1&backUrl=%2Fprojects%2F83fbdc97-…"
click at [781, 502] on span "Сохранить и пересчитать" at bounding box center [790, 507] width 116 height 15
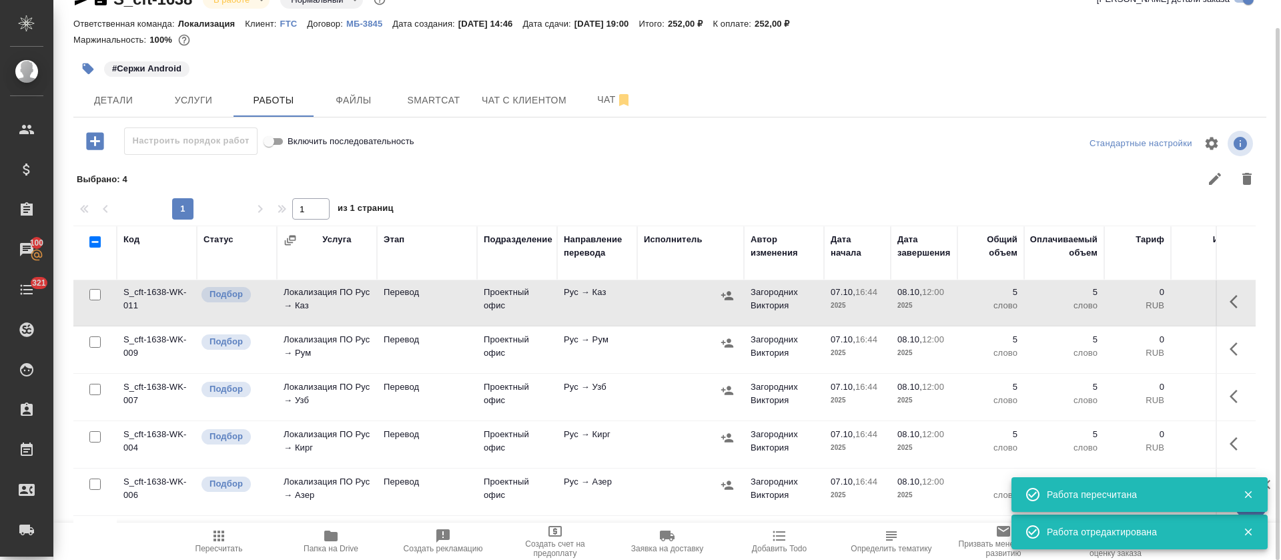
scroll to position [15, 0]
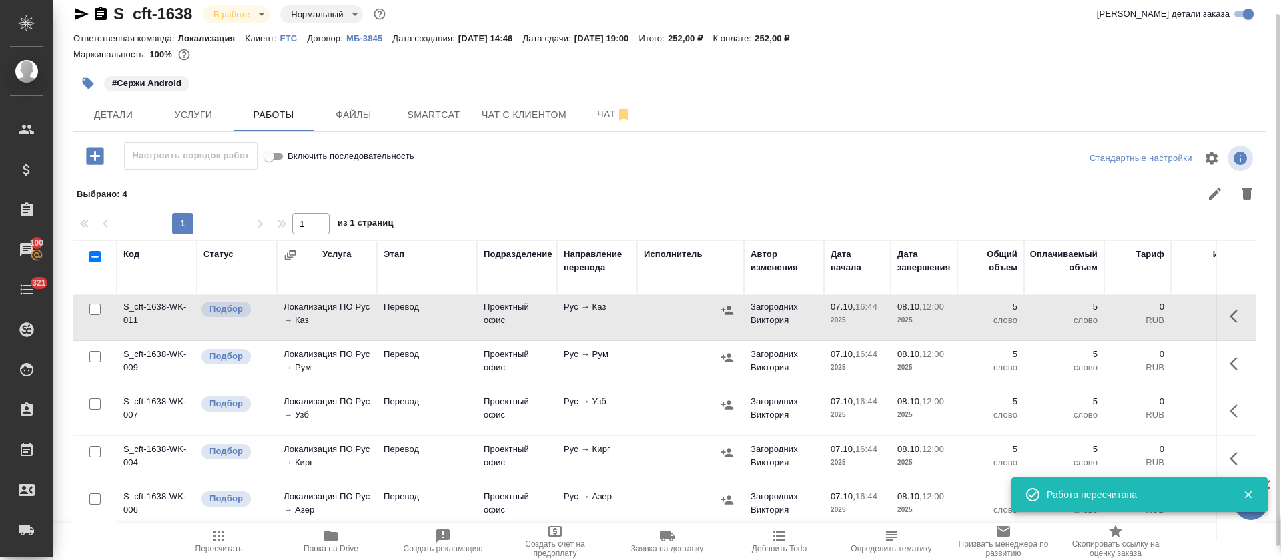
click at [1222, 460] on button "button" at bounding box center [1238, 458] width 32 height 32
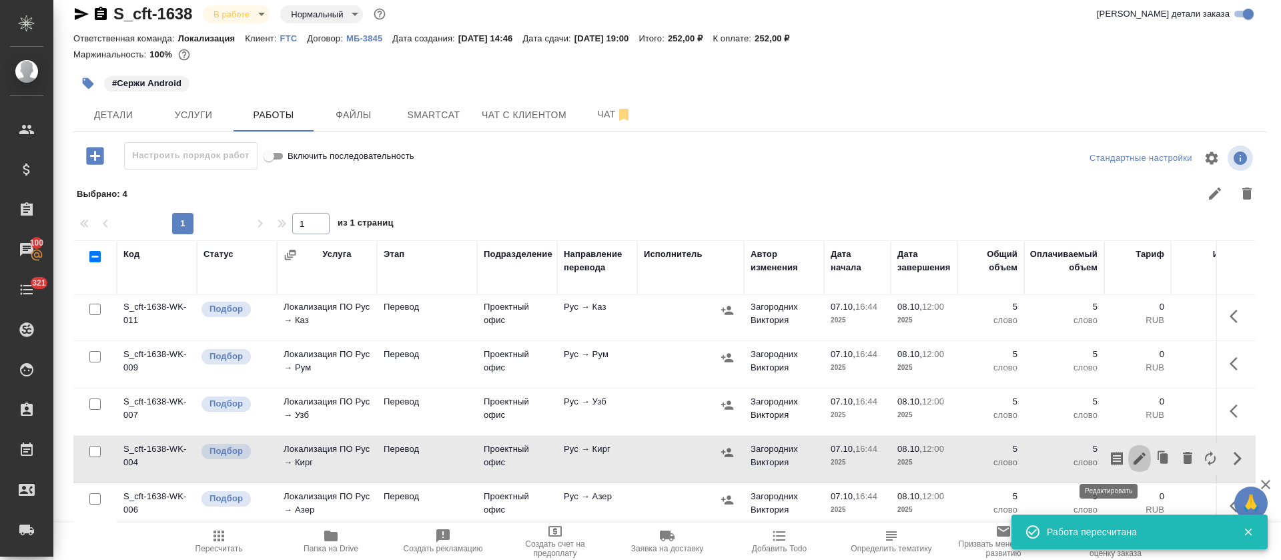
click at [1132, 462] on icon "button" at bounding box center [1140, 458] width 16 height 16
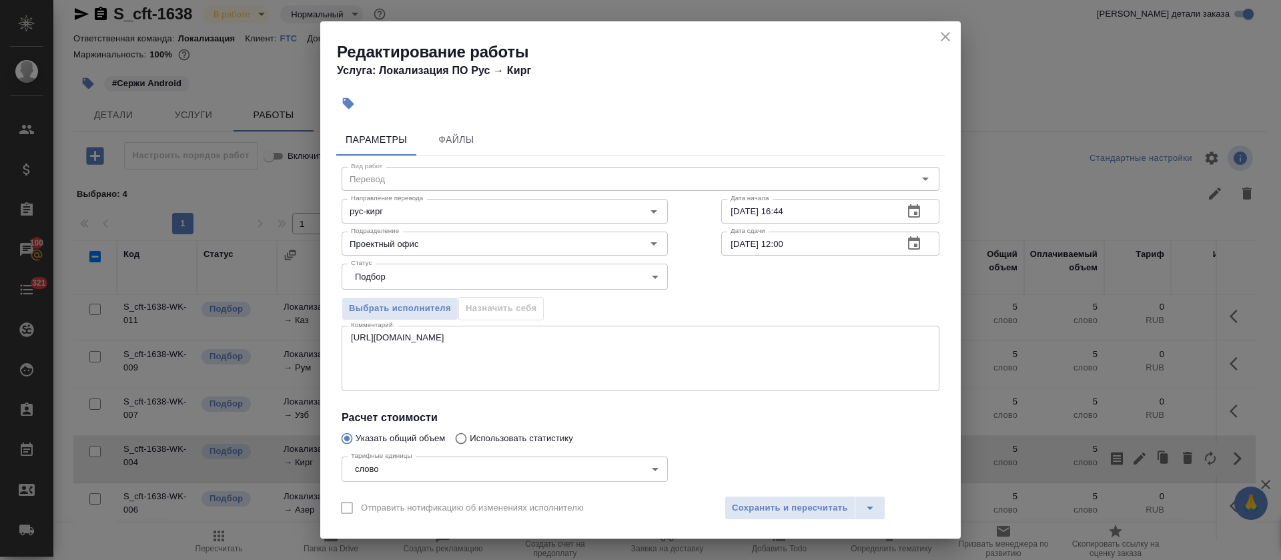
click at [466, 382] on textarea "https://smartcat.com/editor?v=2&selectedStage=1&backUrl=%2Fprojects%2F83fbdc97-…" at bounding box center [640, 357] width 579 height 51
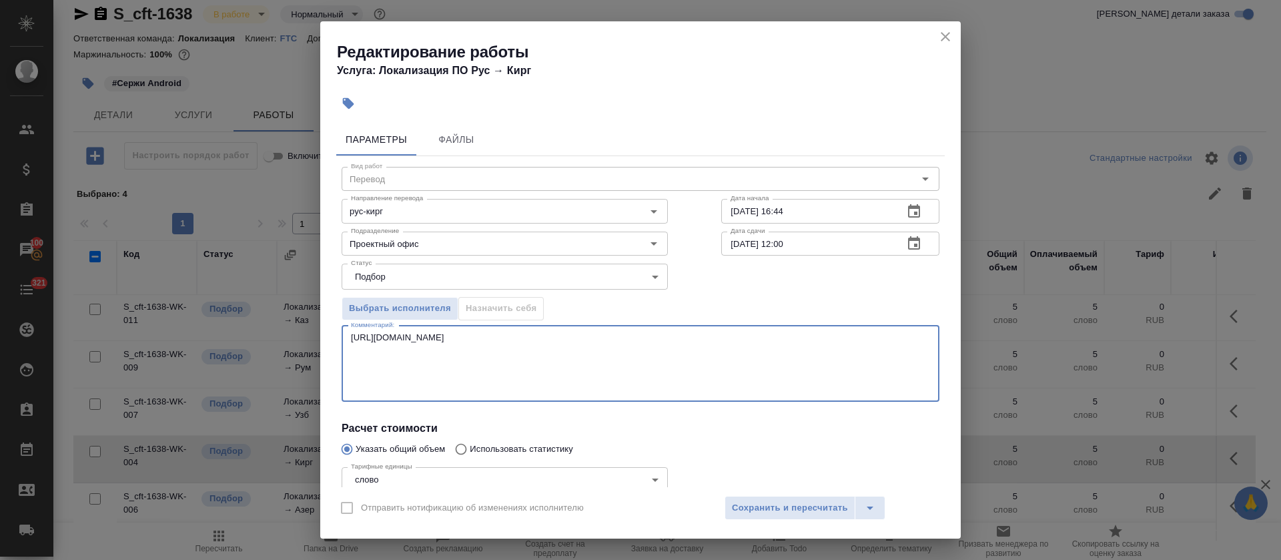
paste textarea "https://smartcat.com/editor?v=2&selectedStage=1&backUrl=%2Fprojects%2F83fbdc97-…"
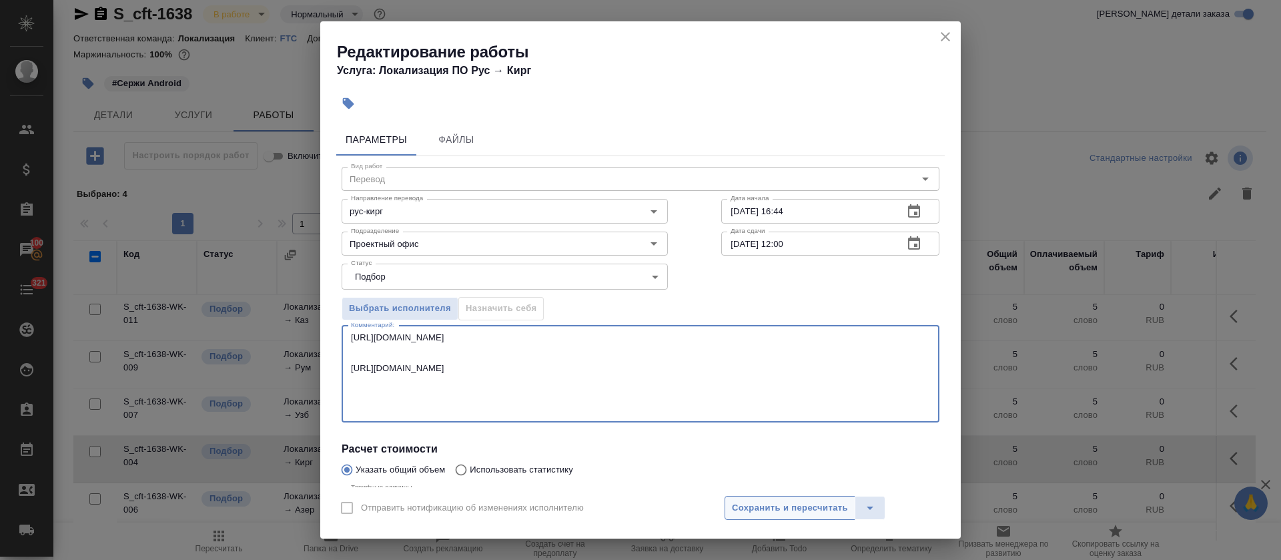
type textarea "https://smartcat.com/editor?v=2&selectedStage=1&backUrl=%2Fprojects%2F83fbdc97-…"
click at [769, 508] on span "Сохранить и пересчитать" at bounding box center [790, 507] width 116 height 15
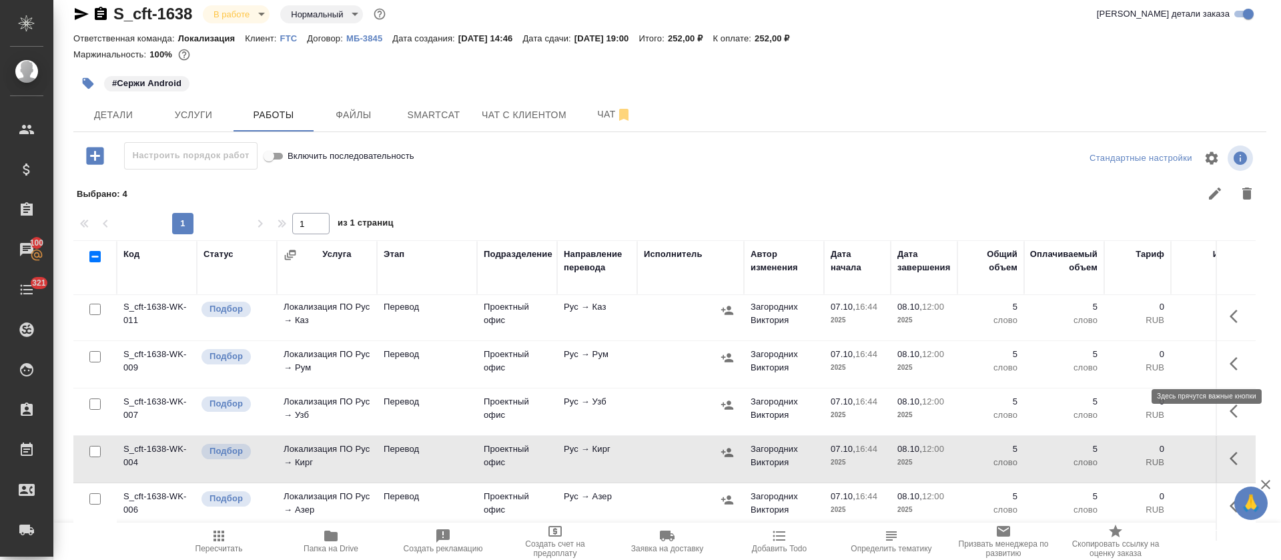
click at [1230, 356] on icon "button" at bounding box center [1238, 364] width 16 height 16
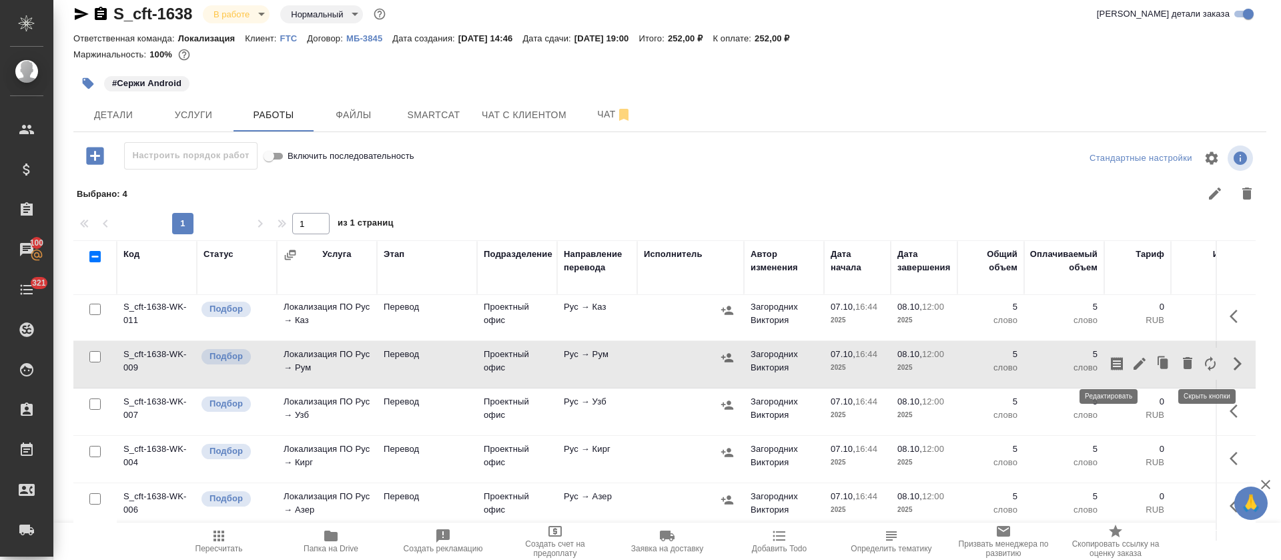
click at [1132, 361] on icon "button" at bounding box center [1140, 364] width 16 height 16
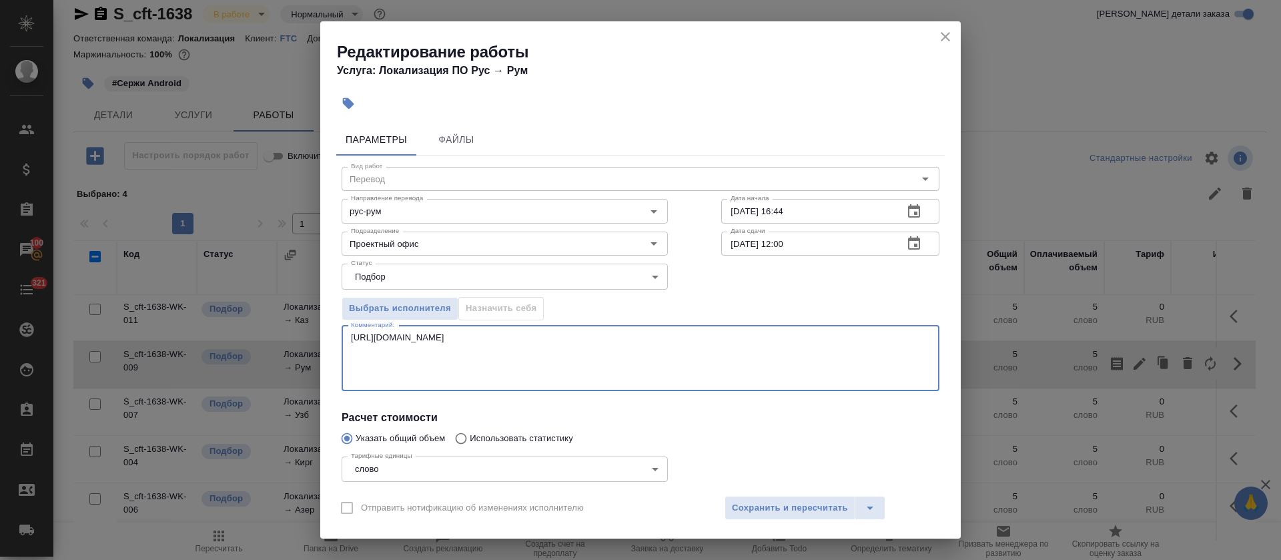
click at [472, 374] on textarea "https://smartcat.com/editor?v=2&selectedStage=1&backUrl=%2Fprojects%2F83fbdc97-…" at bounding box center [640, 357] width 579 height 51
paste textarea "https://smartcat.com/editor?v=2&selectedStage=1&backUrl=%2Fprojects%2F83fbdc97-…"
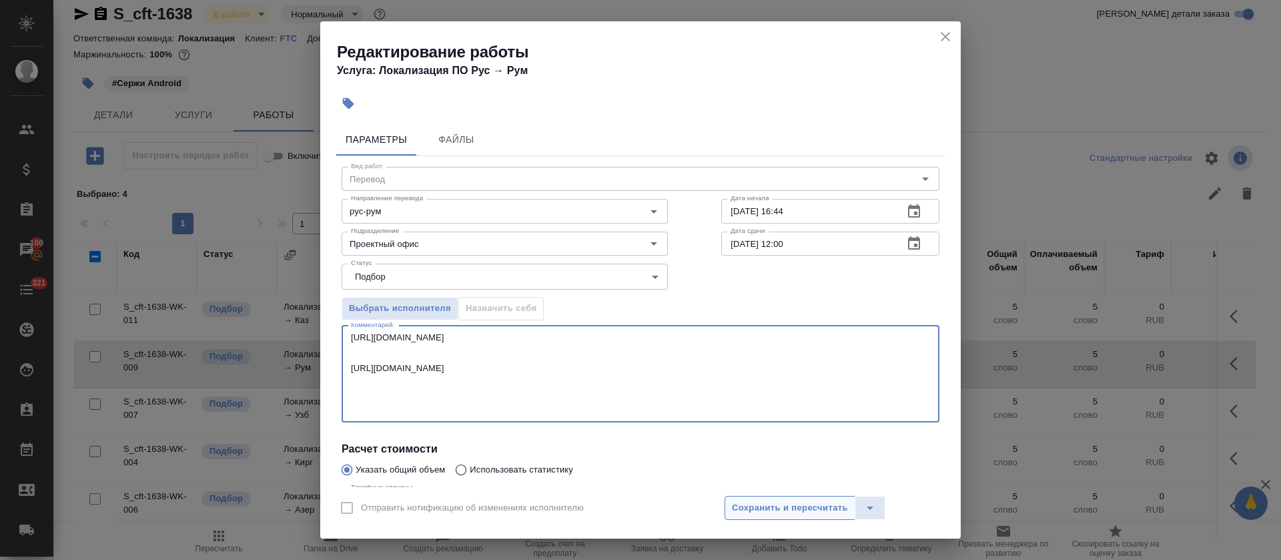
type textarea "https://smartcat.com/editor?v=2&selectedStage=1&backUrl=%2Fprojects%2F83fbdc97-…"
click at [759, 510] on span "Сохранить и пересчитать" at bounding box center [790, 507] width 116 height 15
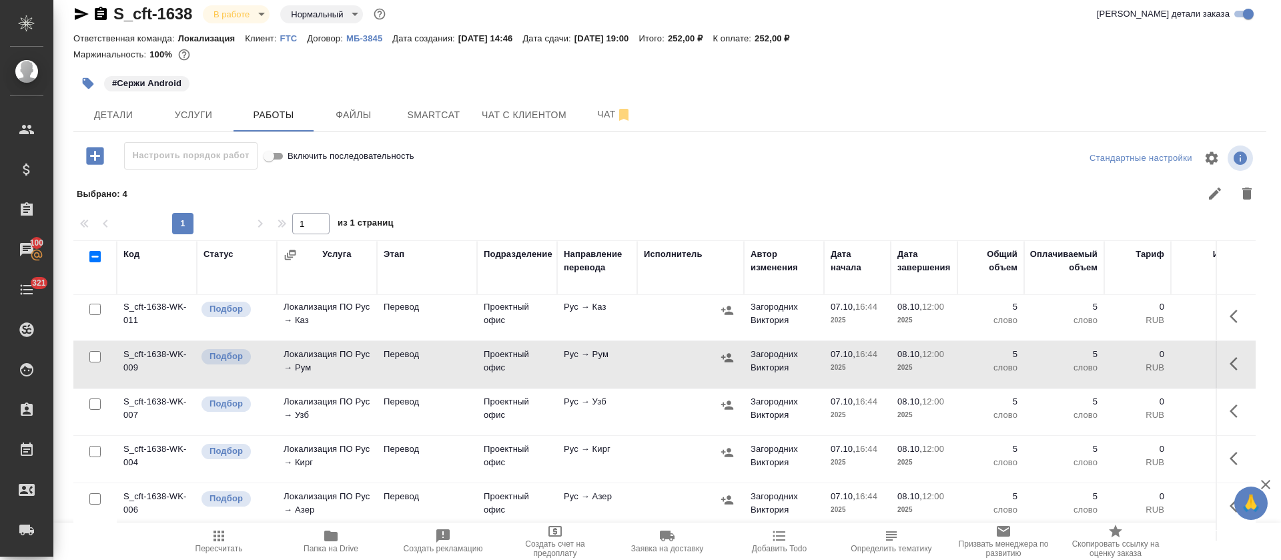
scroll to position [102, 0]
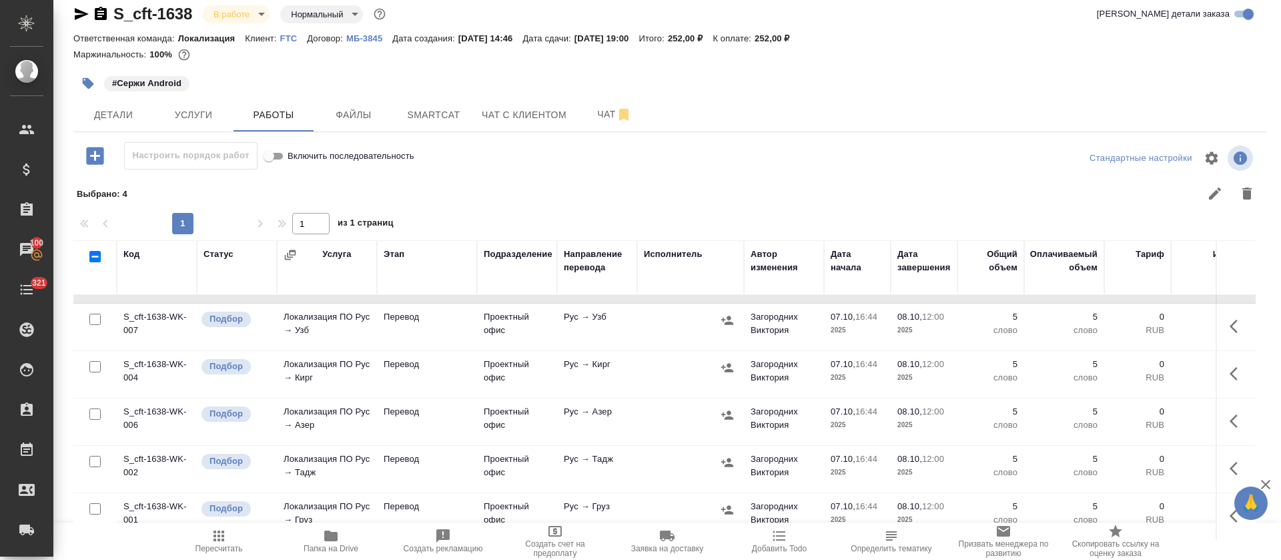
click at [1222, 452] on button "button" at bounding box center [1238, 468] width 32 height 32
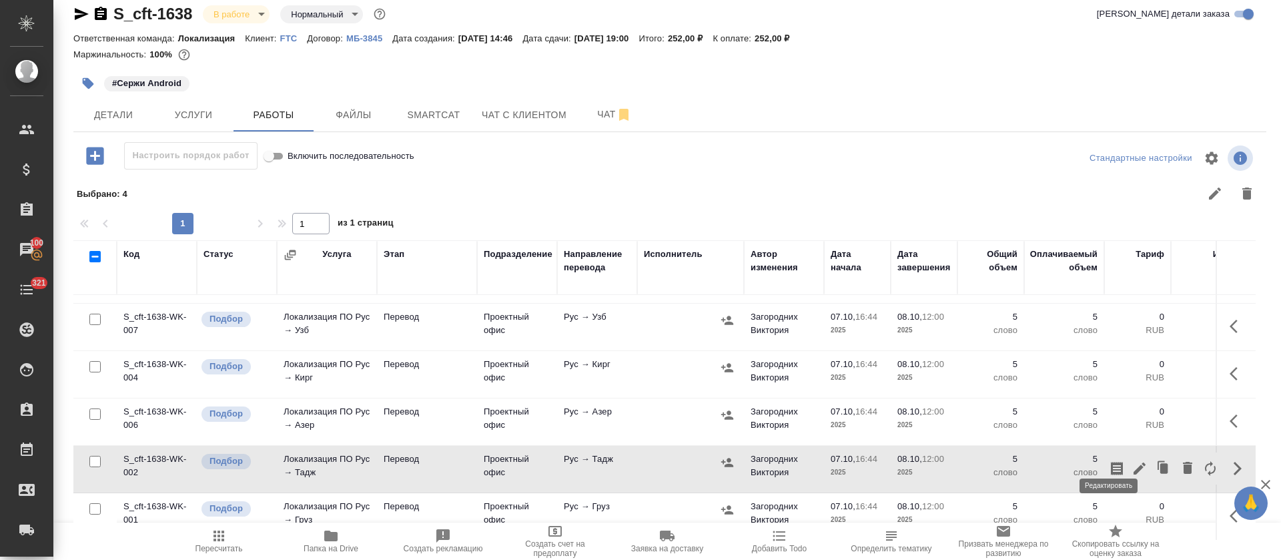
click at [1134, 462] on icon "button" at bounding box center [1140, 468] width 12 height 12
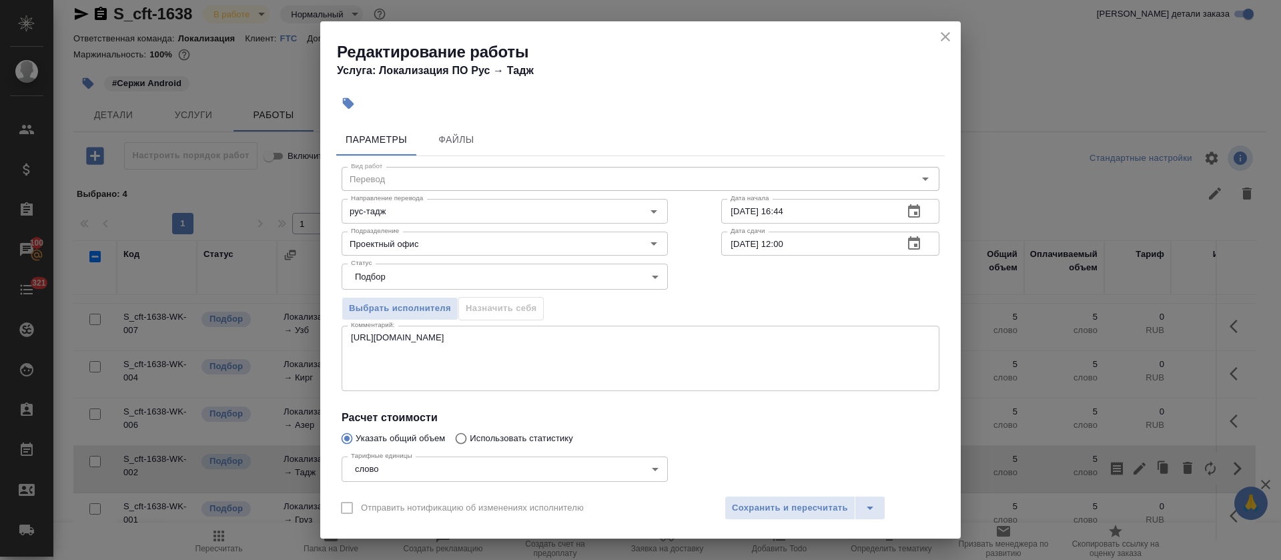
click at [579, 379] on textarea "https://smartcat.com/editor?v=2&selectedStage=1&backUrl=%2Fprojects%2F83fbdc97-…" at bounding box center [640, 357] width 579 height 51
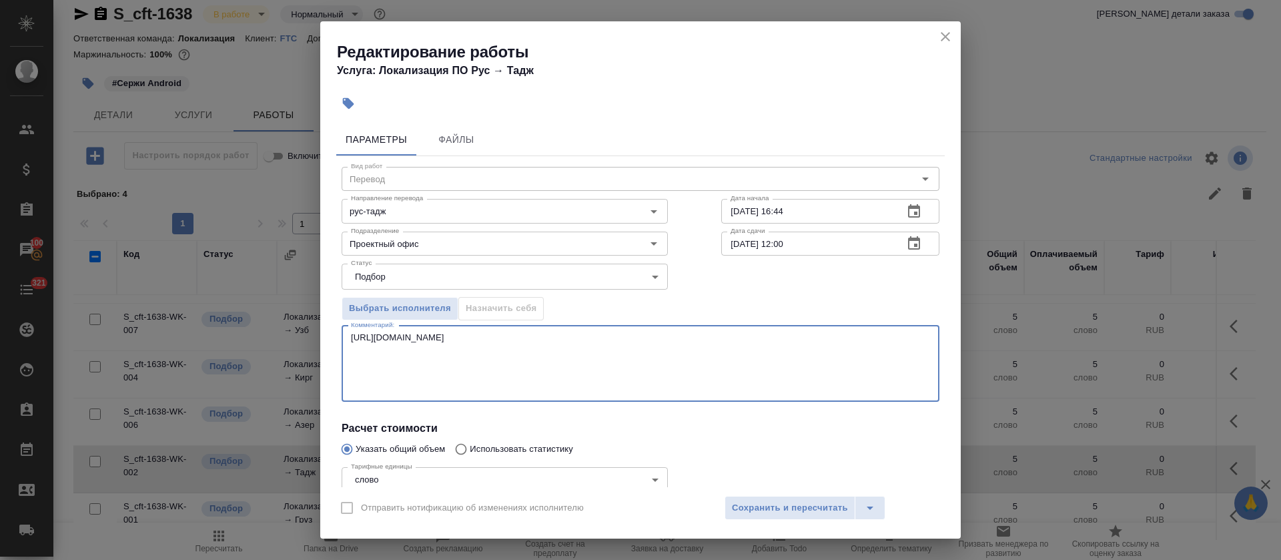
paste textarea "https://smartcat.com/editor?v=2&selectedStage=1&backUrl=%2Fprojects%2F83fbdc97-…"
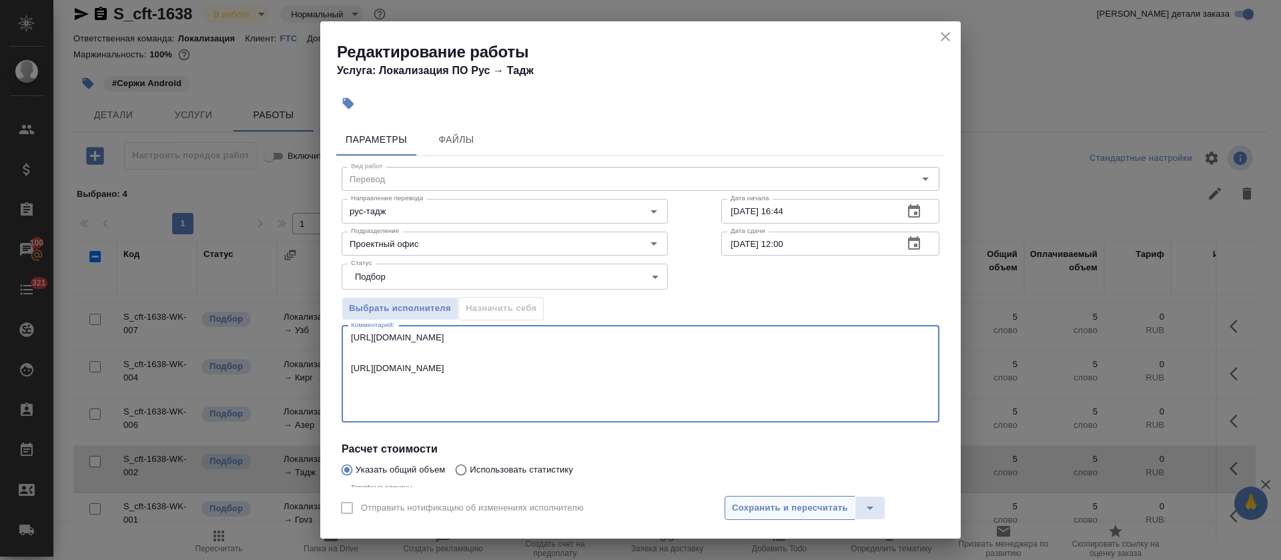
type textarea "https://smartcat.com/editor?v=2&selectedStage=1&backUrl=%2Fprojects%2F83fbdc97-…"
click at [749, 508] on span "Сохранить и пересчитать" at bounding box center [790, 507] width 116 height 15
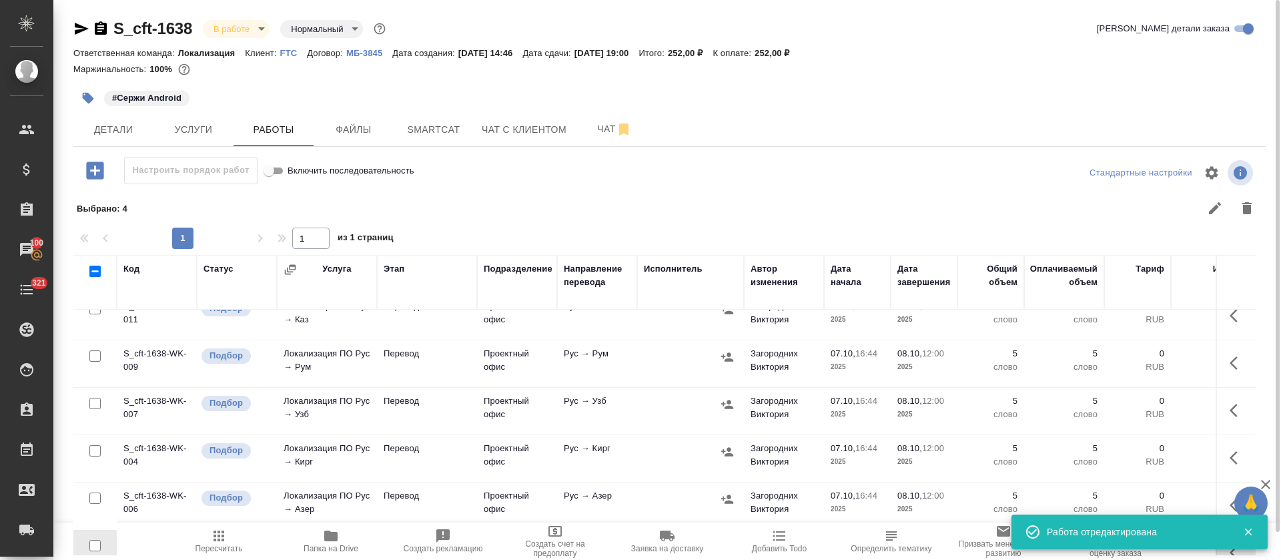
scroll to position [2, 0]
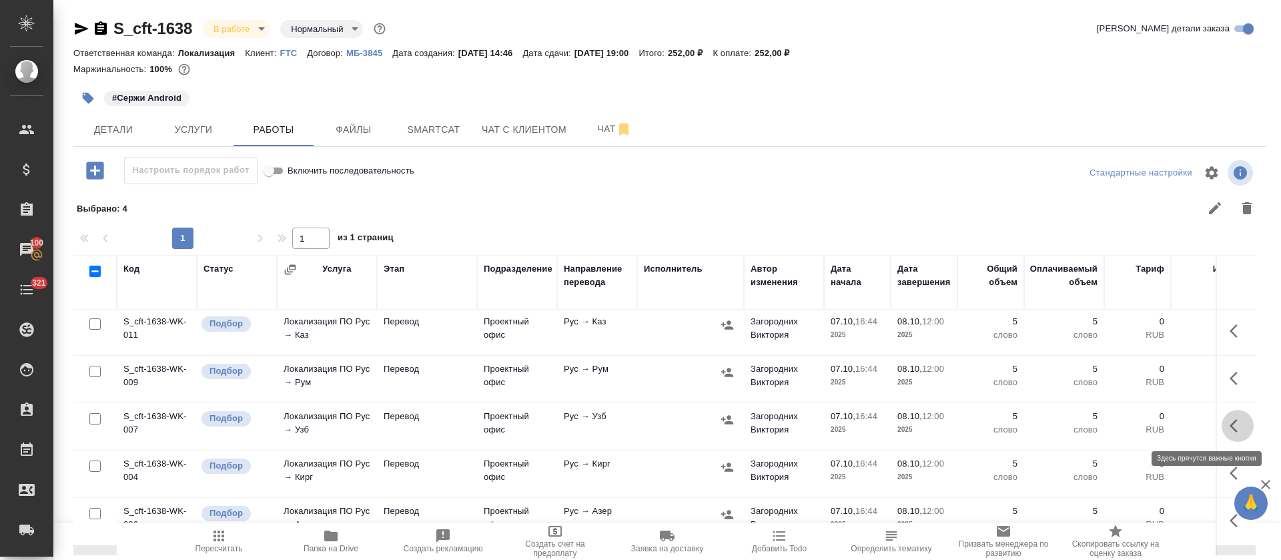
click at [1222, 427] on button "button" at bounding box center [1238, 426] width 32 height 32
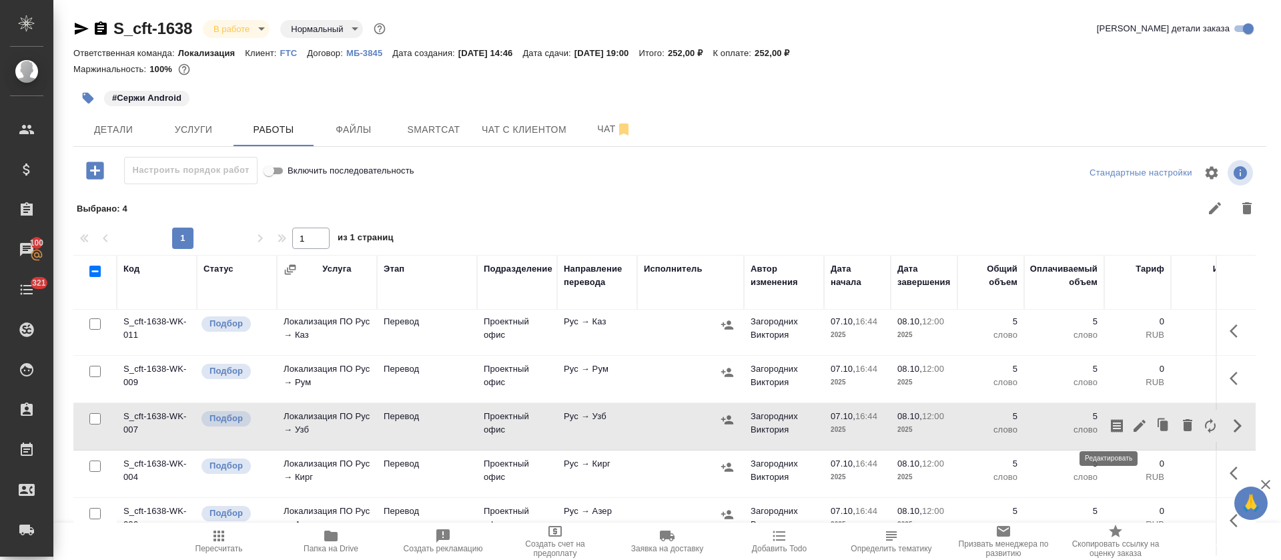
click at [1134, 424] on icon "button" at bounding box center [1140, 426] width 12 height 12
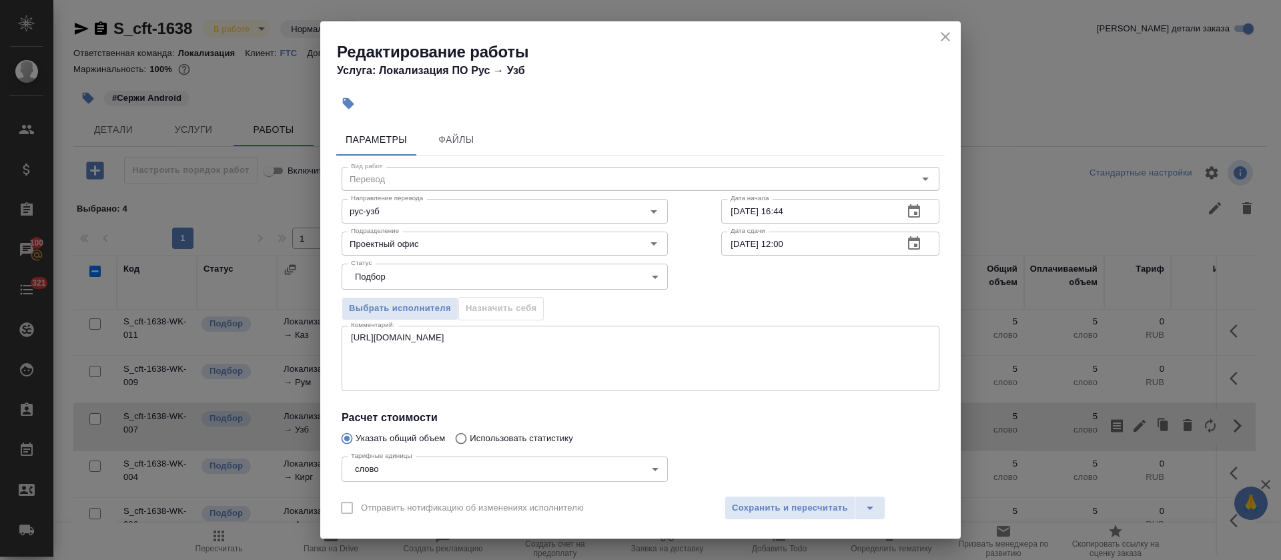
click at [430, 384] on div "https://smartcat.com/editor?v=2&selectedStage=1&backUrl=%2Fprojects%2F83fbdc97-…" at bounding box center [641, 358] width 598 height 65
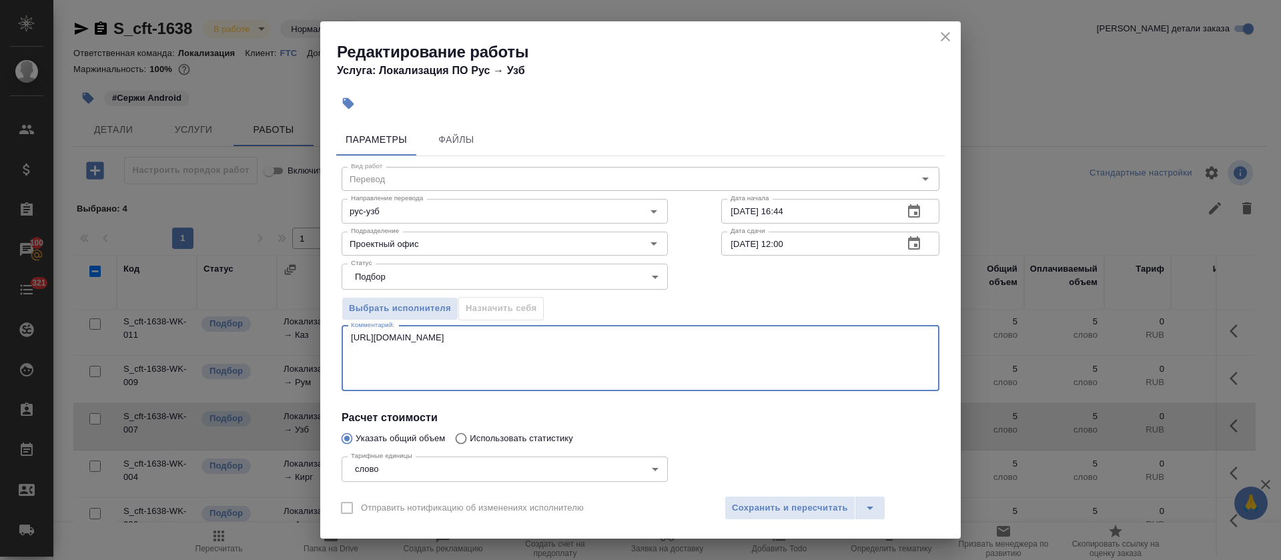
click at [428, 368] on textarea "https://smartcat.com/editor?v=2&selectedStage=1&backUrl=%2Fprojects%2F83fbdc97-…" at bounding box center [640, 357] width 579 height 51
paste textarea "https://smartcat.com/editor?v=2&selectedStage=1&backUrl=%2Fprojects%2F83fbdc97-…"
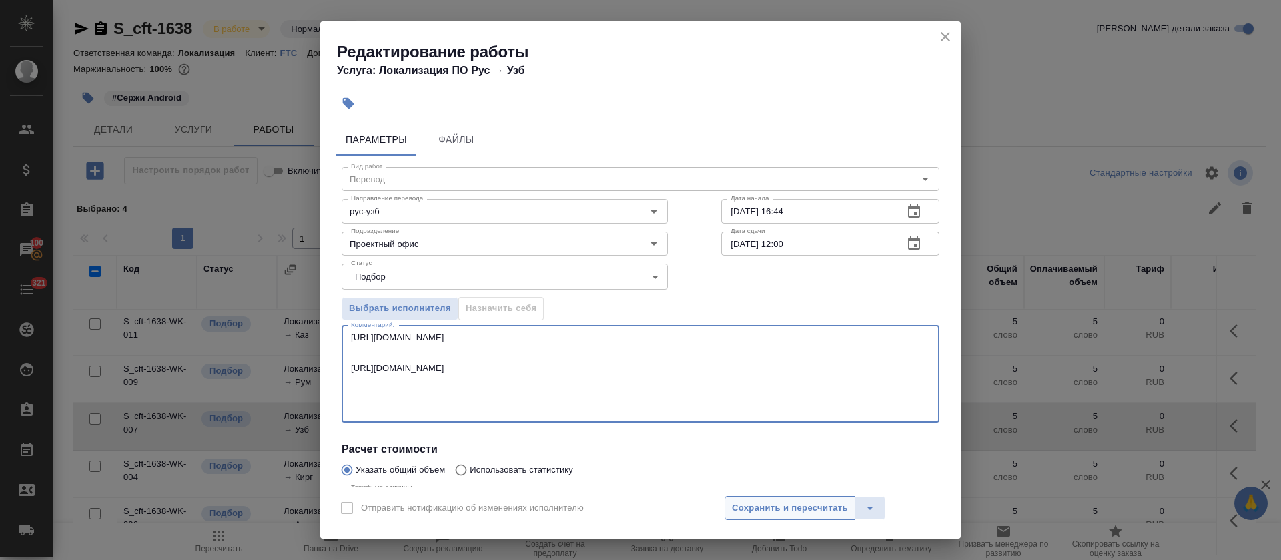
type textarea "https://smartcat.com/editor?v=2&selectedStage=1&backUrl=%2Fprojects%2F83fbdc97-…"
click at [813, 507] on span "Сохранить и пересчитать" at bounding box center [790, 507] width 116 height 15
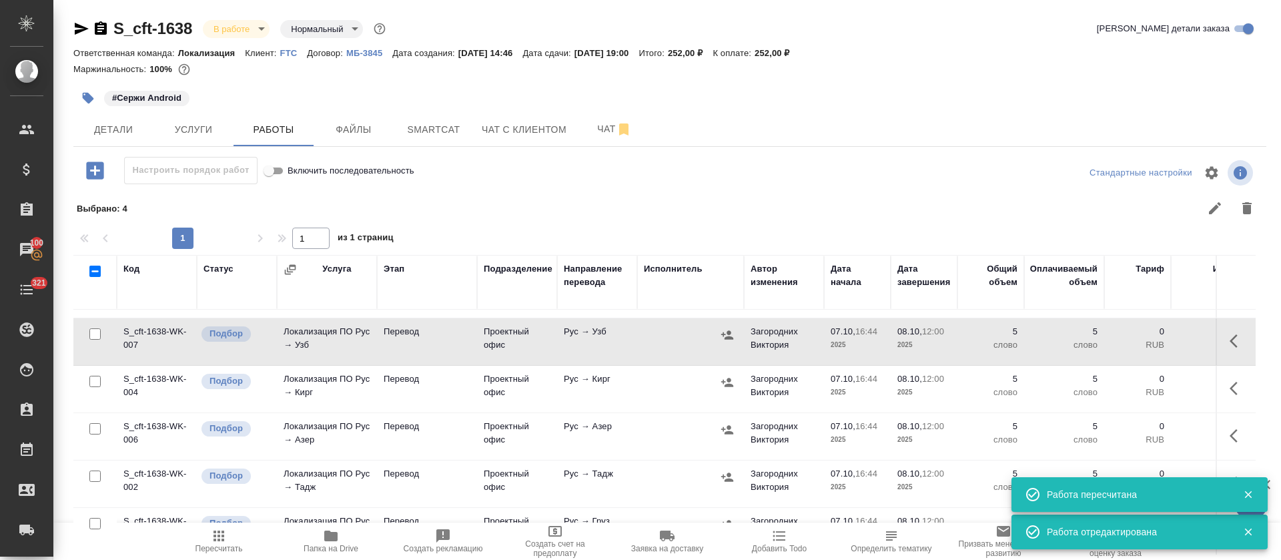
scroll to position [0, 0]
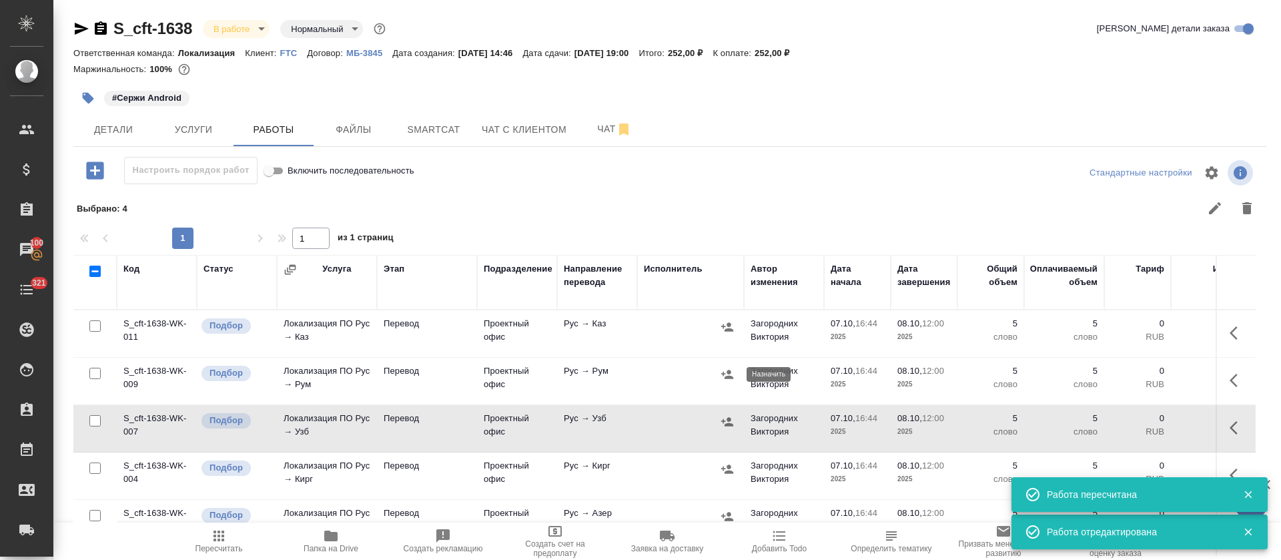
click at [734, 374] on button "button" at bounding box center [727, 374] width 20 height 20
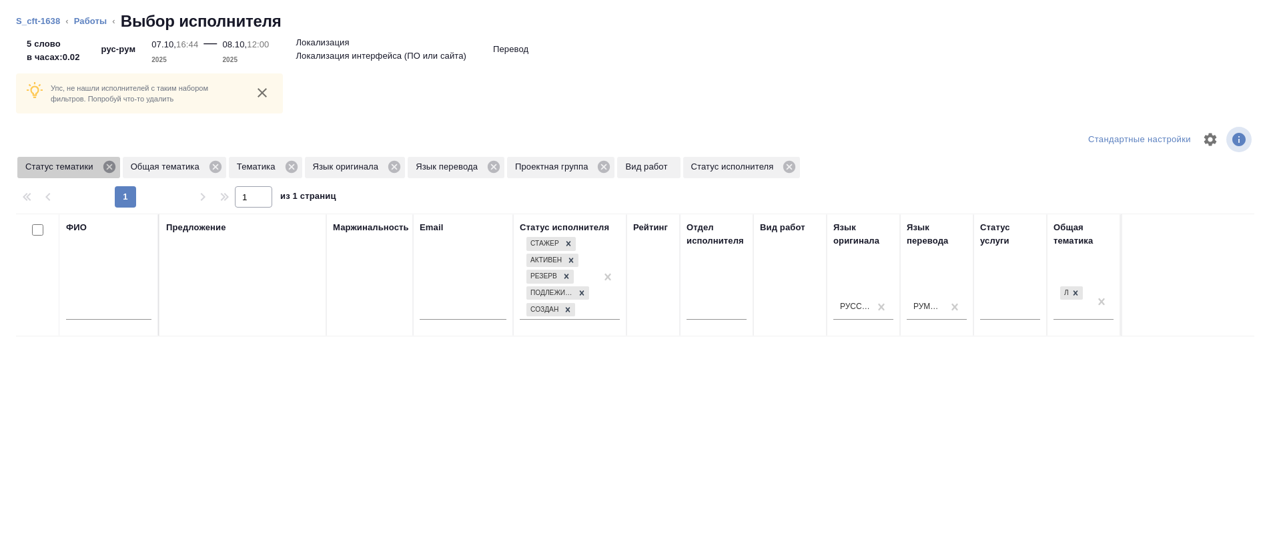
click at [105, 161] on icon at bounding box center [109, 166] width 15 height 15
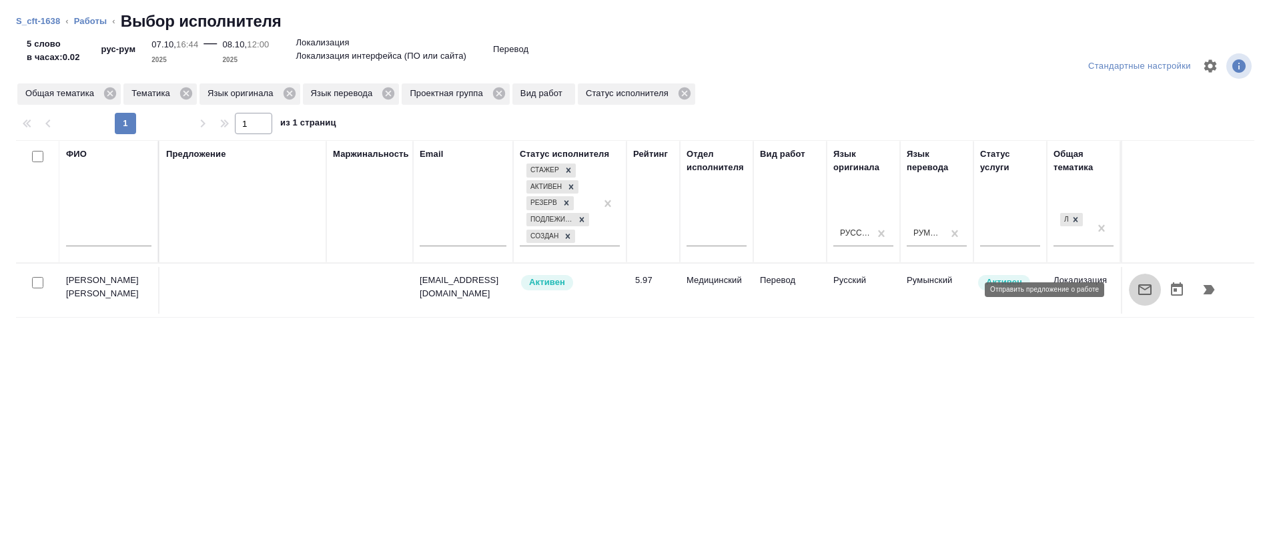
click at [1137, 286] on icon "button" at bounding box center [1145, 290] width 16 height 16
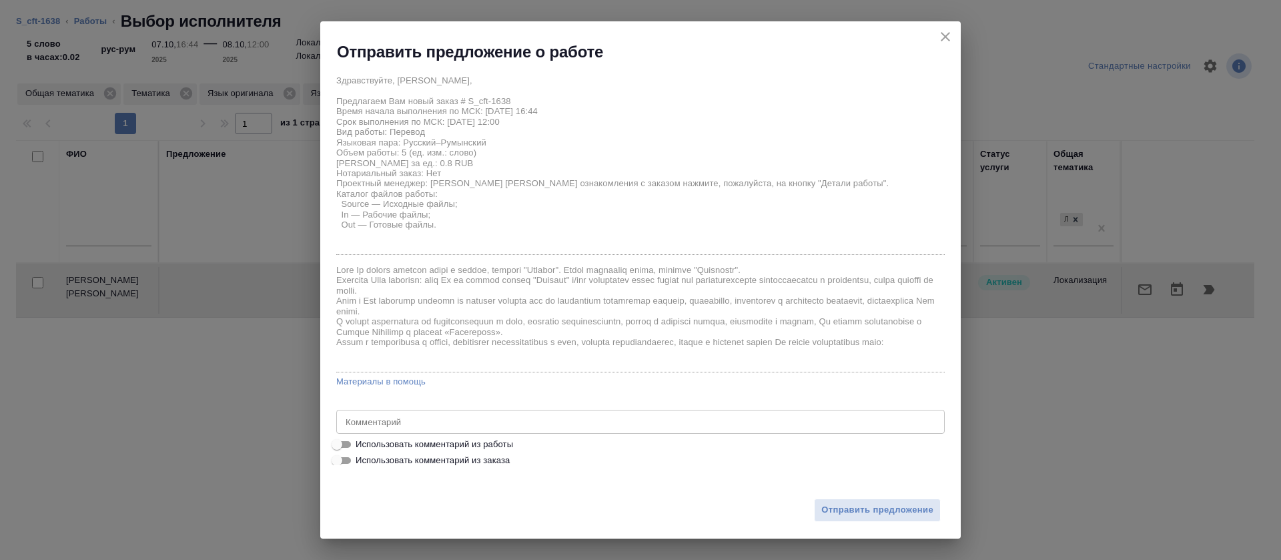
click at [490, 442] on span "Использовать комментарий из работы" at bounding box center [434, 444] width 157 height 13
click at [361, 442] on input "Использовать комментарий из работы" at bounding box center [337, 444] width 48 height 16
checkbox input "true"
type textarea "https://smartcat.com/editor?v=2&selectedStage=1&backUrl=%2Fprojects%2F83fbdc97-…"
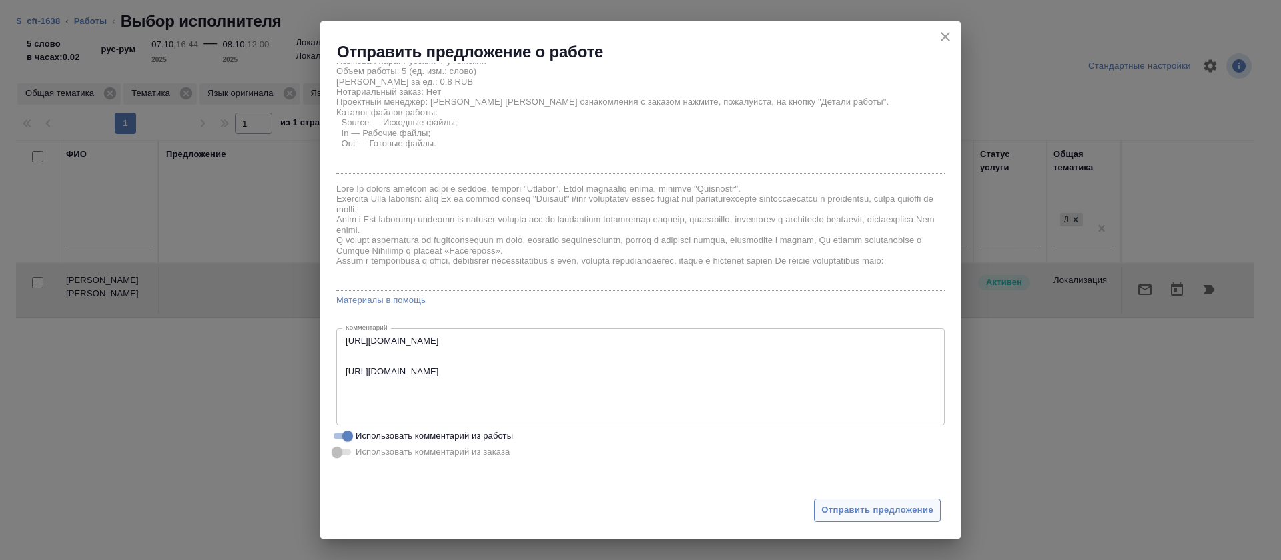
click at [830, 512] on span "Отправить предложение" at bounding box center [877, 509] width 112 height 15
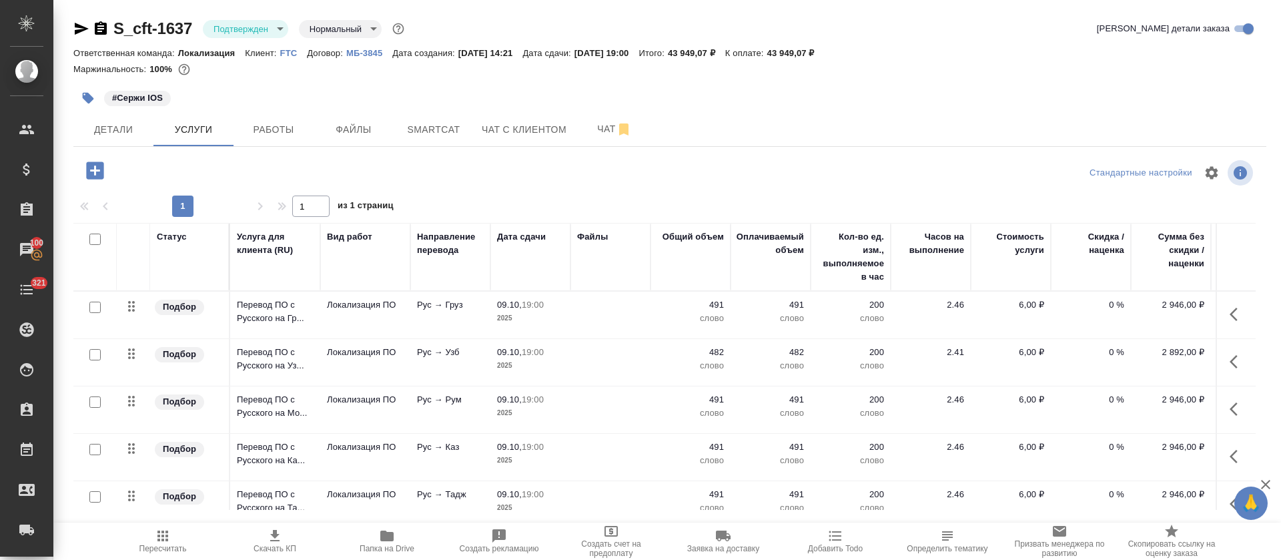
click at [246, 36] on body "🙏 .cls-1 fill:#fff; AWATERA [PERSON_NAME] Спецификации Заказы 100 Чаты 321 Todo…" at bounding box center [640, 280] width 1281 height 560
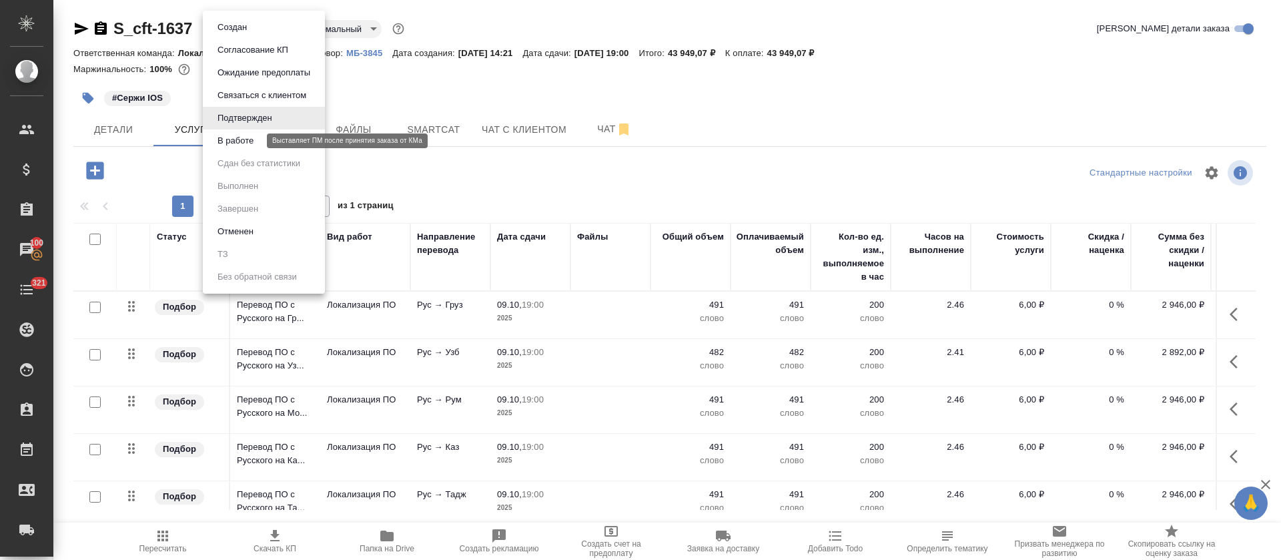
click at [240, 137] on button "В работе" at bounding box center [236, 140] width 44 height 15
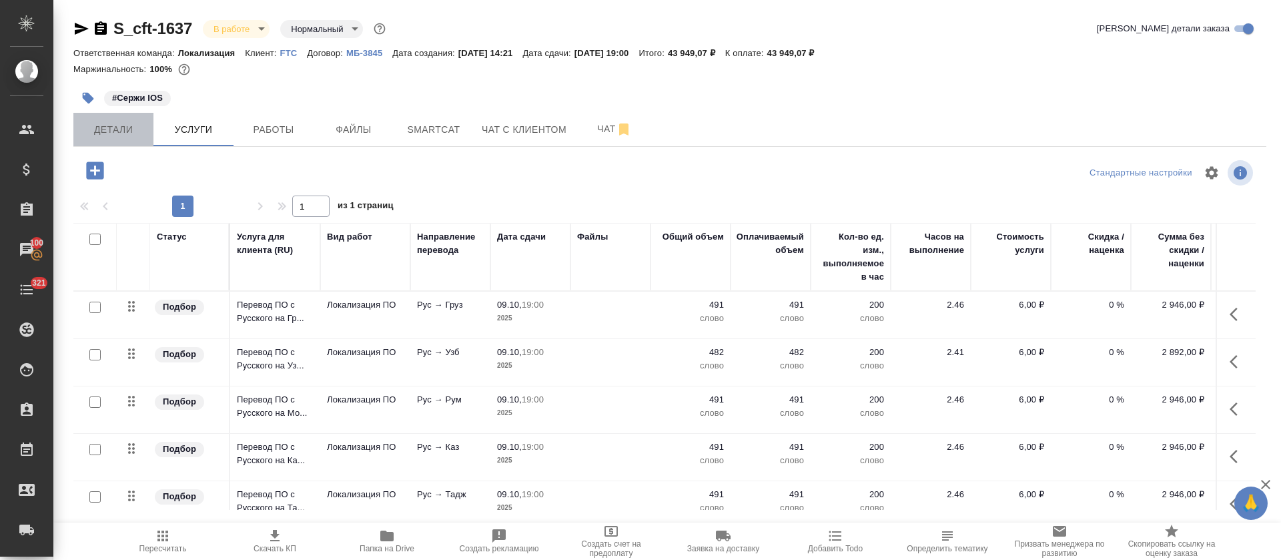
click at [115, 131] on span "Детали" at bounding box center [113, 129] width 64 height 17
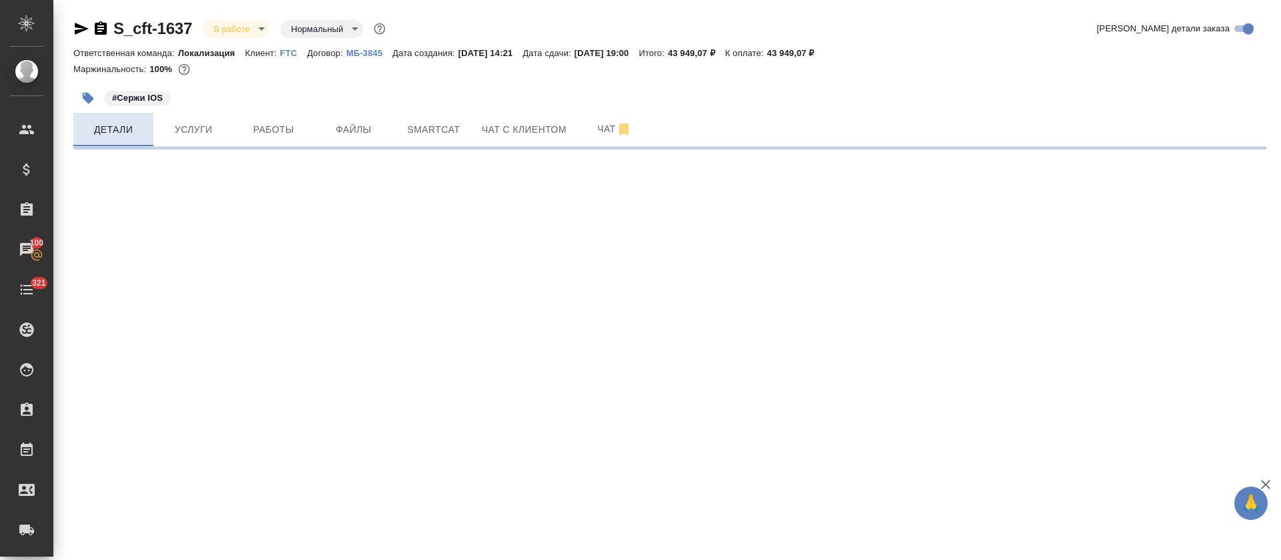
select select "RU"
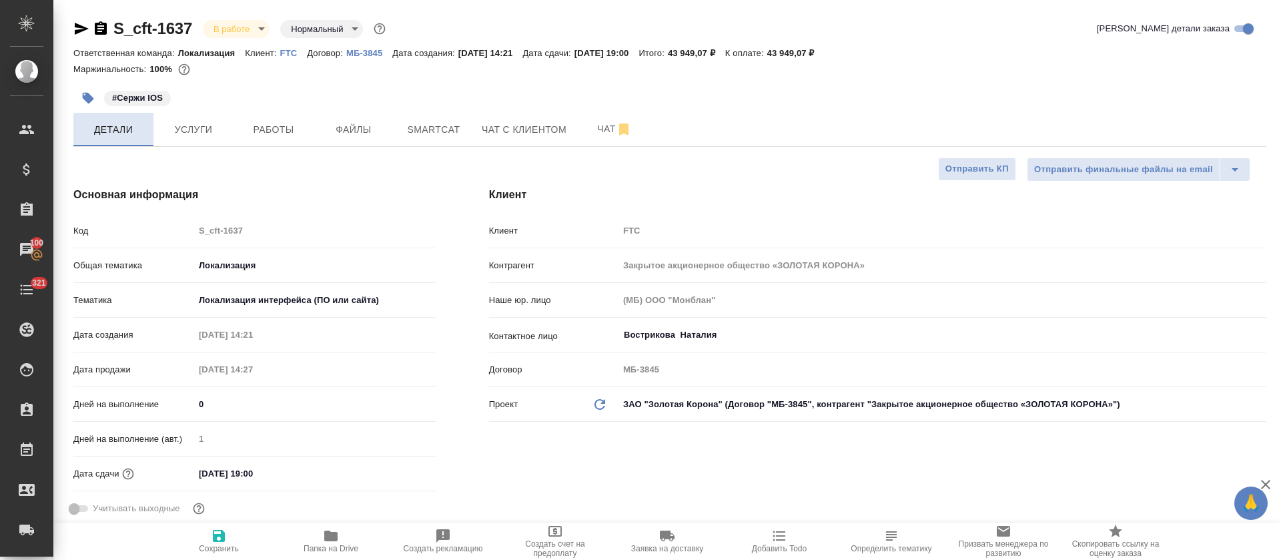
type textarea "x"
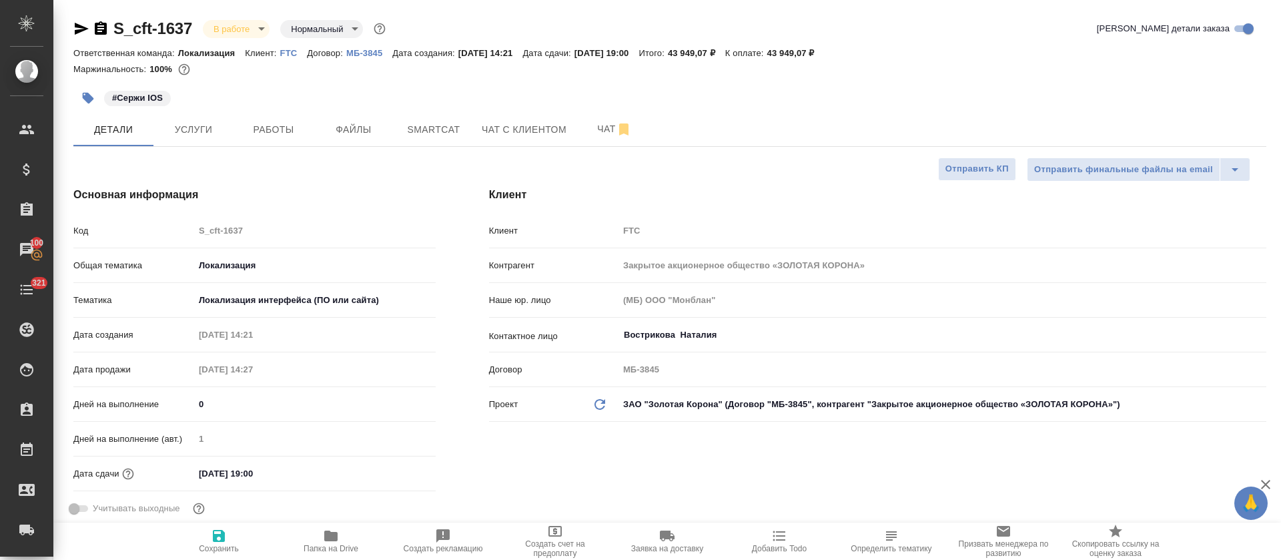
type textarea "x"
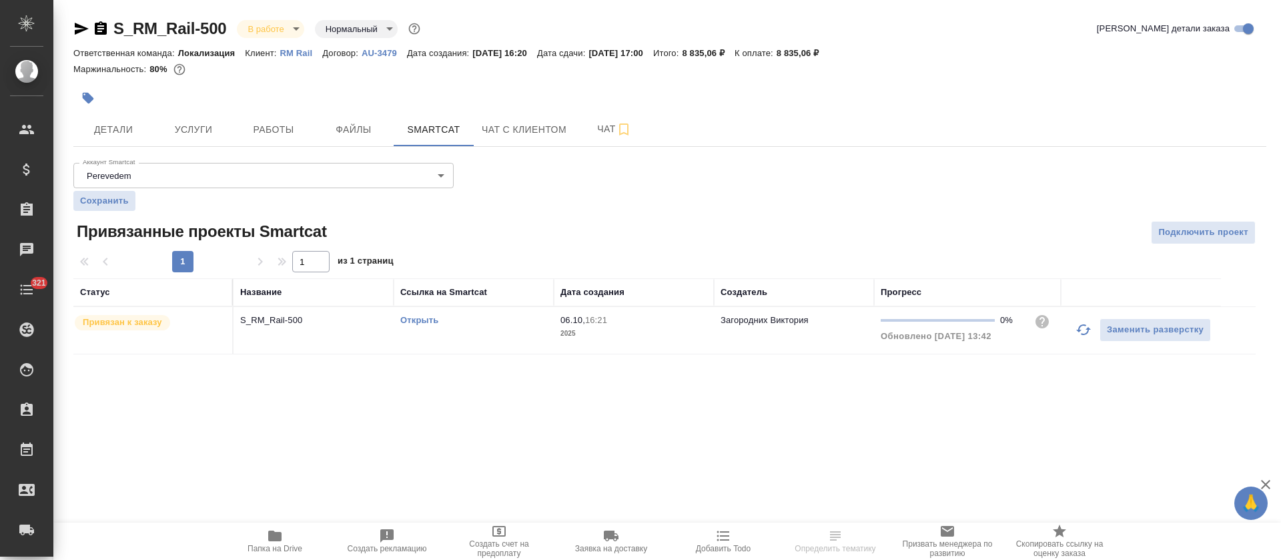
click at [1078, 323] on icon "button" at bounding box center [1084, 330] width 16 height 16
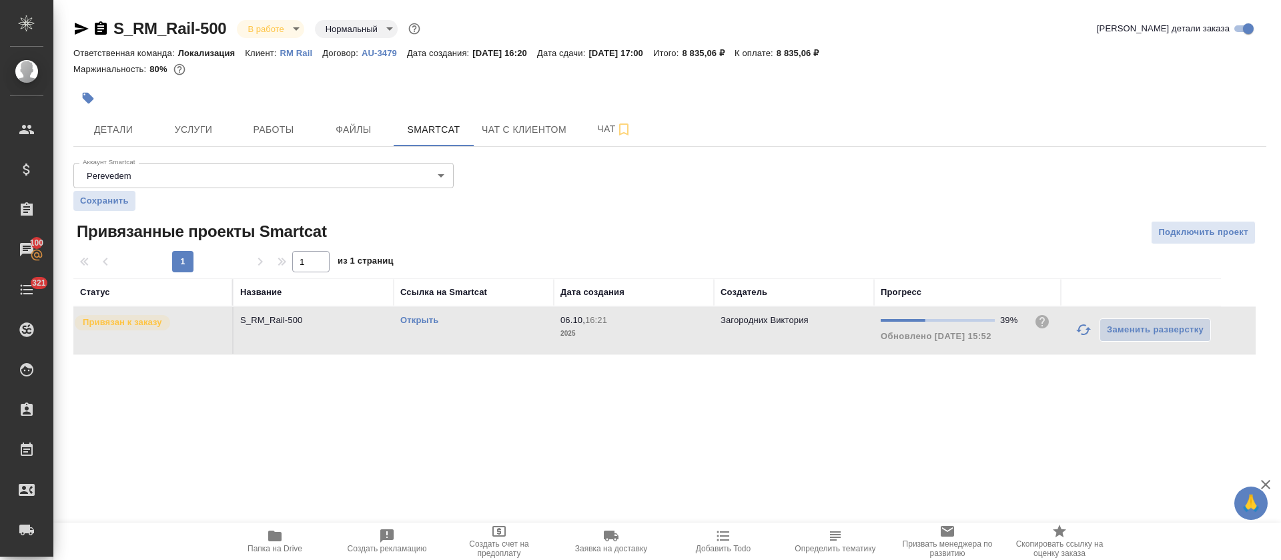
click at [1087, 333] on icon "button" at bounding box center [1083, 329] width 15 height 11
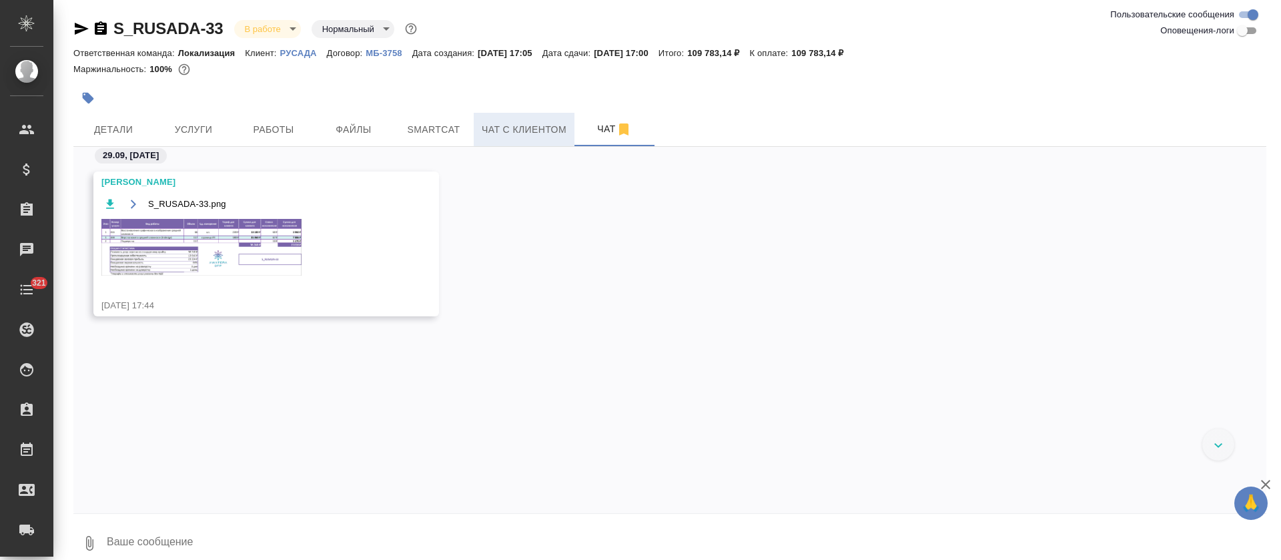
click at [562, 133] on span "Чат с клиентом" at bounding box center [524, 129] width 85 height 17
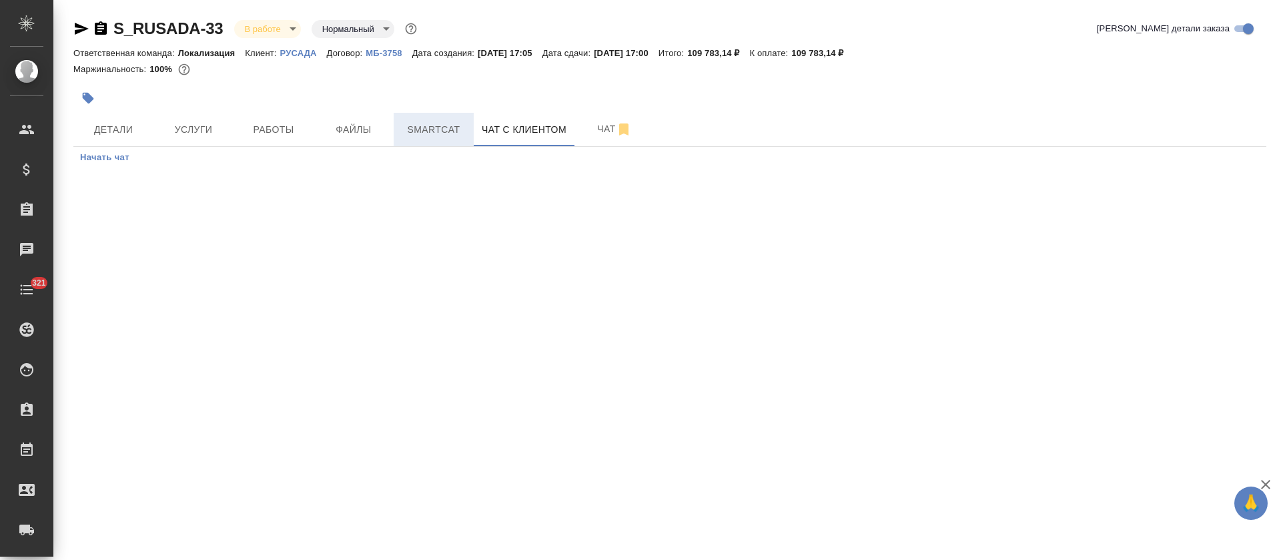
click at [438, 131] on span "Smartcat" at bounding box center [434, 129] width 64 height 17
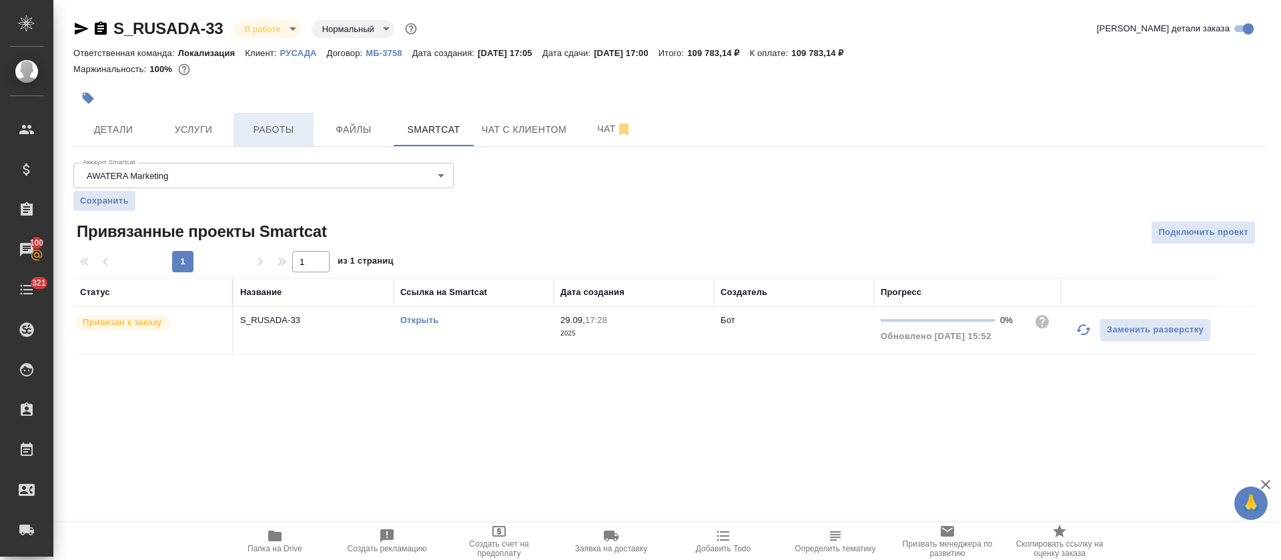
click at [296, 128] on span "Работы" at bounding box center [274, 129] width 64 height 17
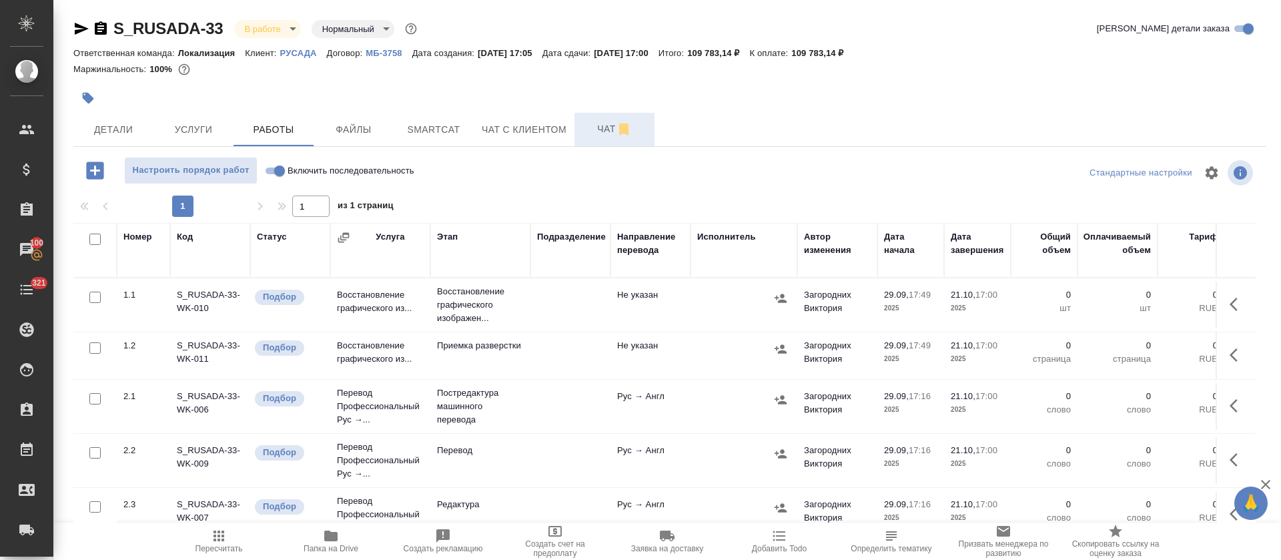
click at [599, 127] on span "Чат" at bounding box center [615, 129] width 64 height 17
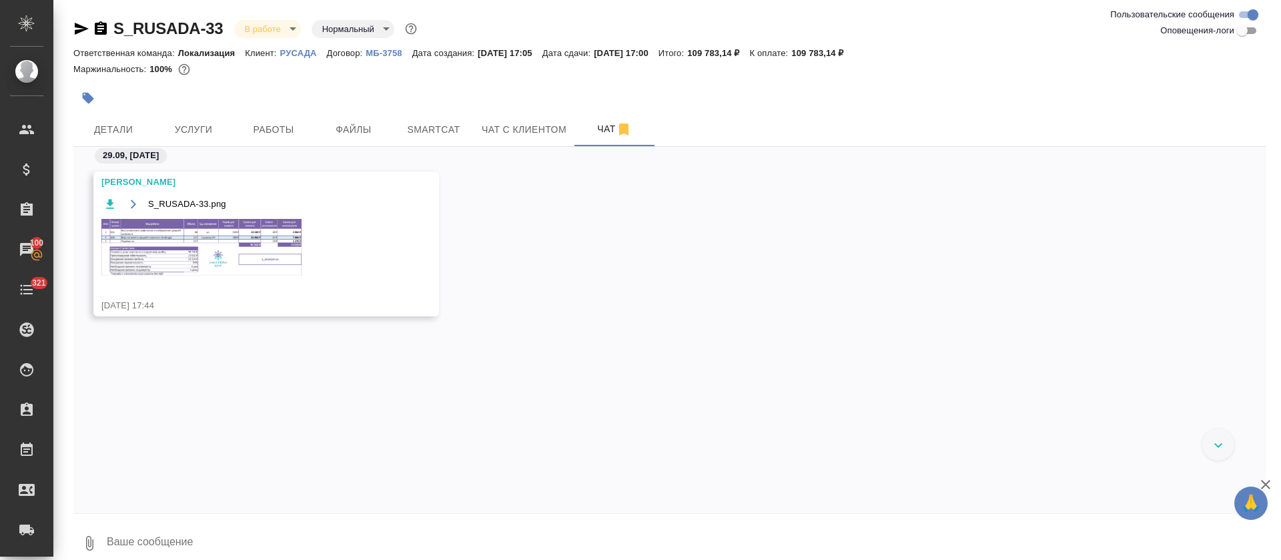
click at [164, 252] on img at bounding box center [201, 247] width 200 height 57
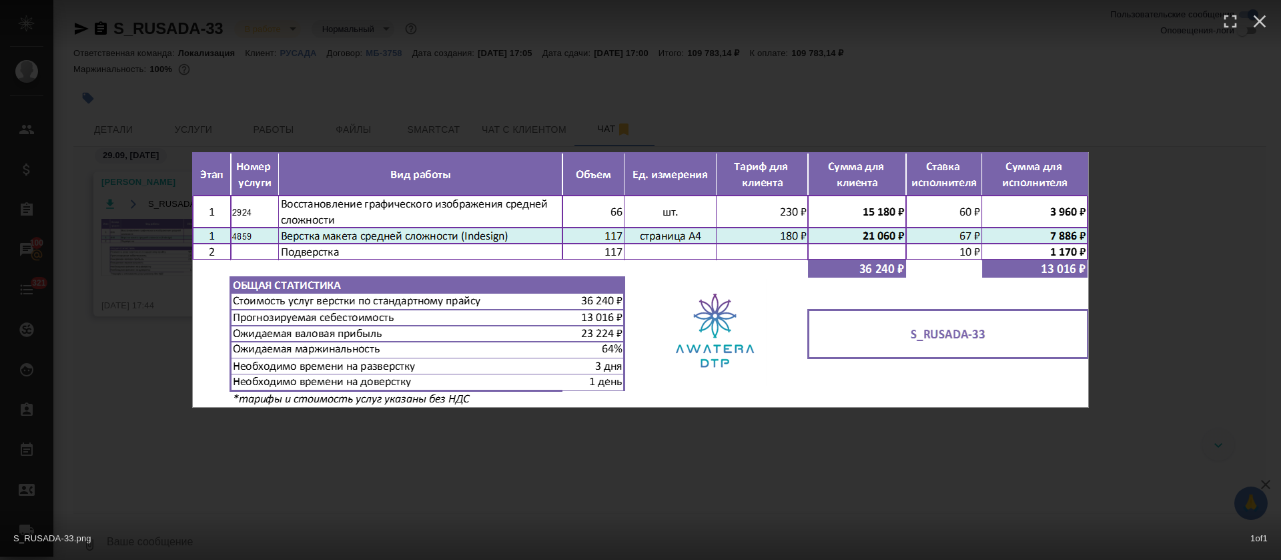
click at [789, 114] on div "S_RUSADA-33.png 1 of 1" at bounding box center [640, 280] width 1281 height 560
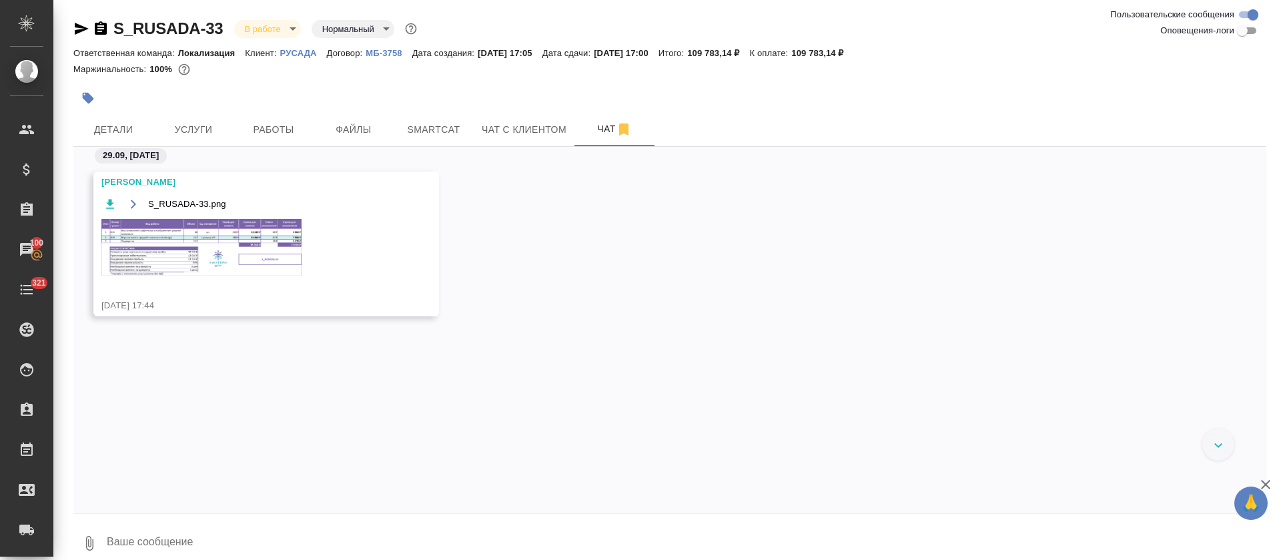
click at [212, 261] on img at bounding box center [201, 247] width 200 height 57
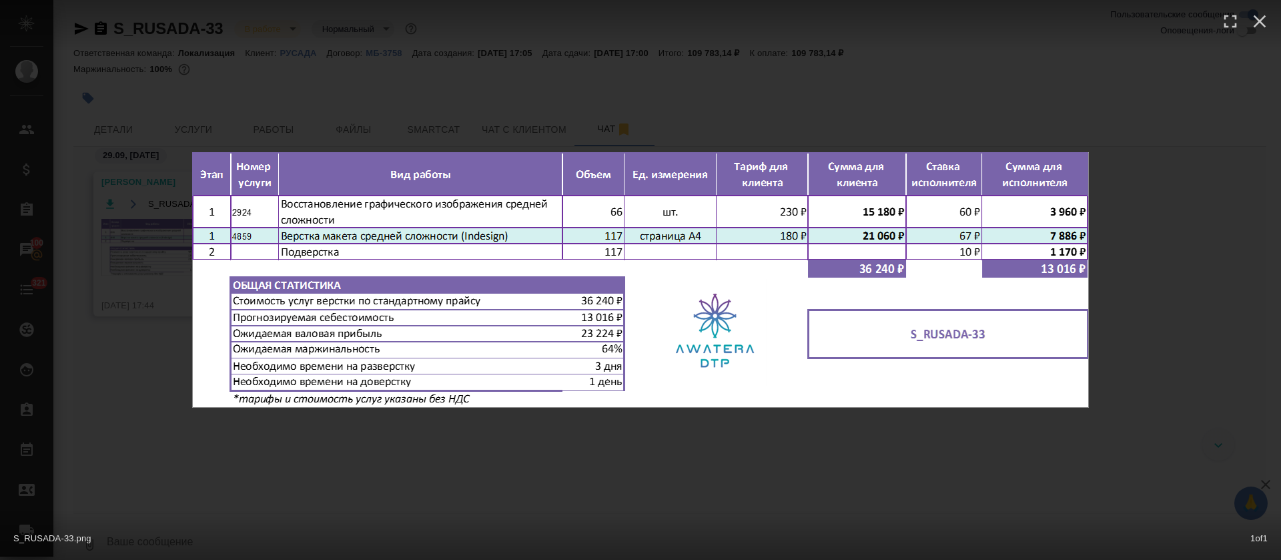
click at [808, 452] on div "S_RUSADA-33.png 1 of 1" at bounding box center [640, 280] width 1281 height 560
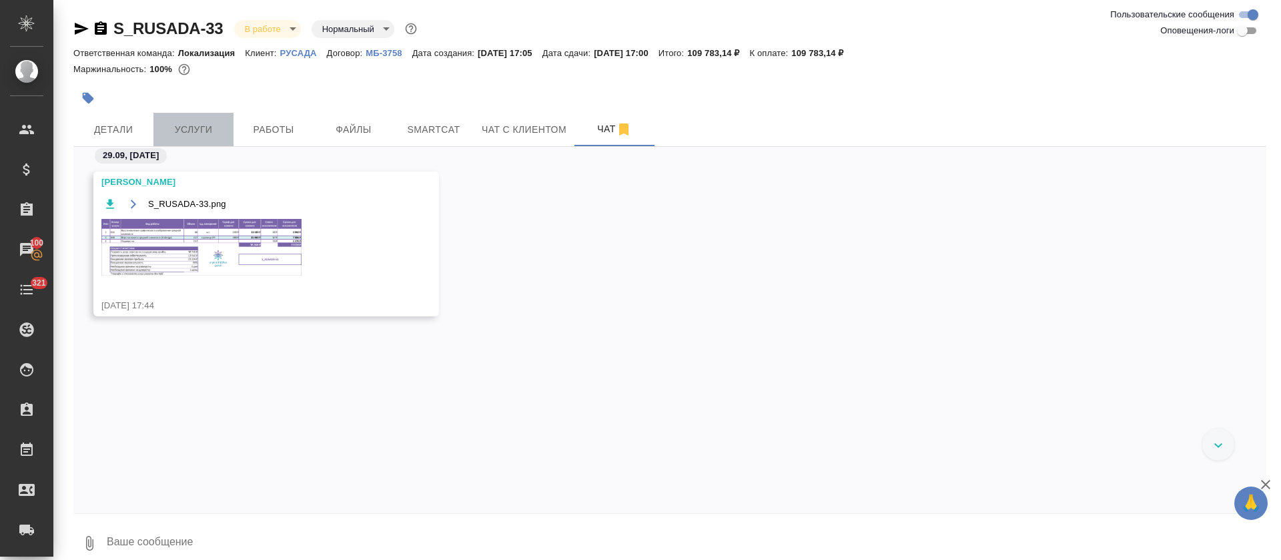
click at [208, 116] on button "Услуги" at bounding box center [193, 129] width 80 height 33
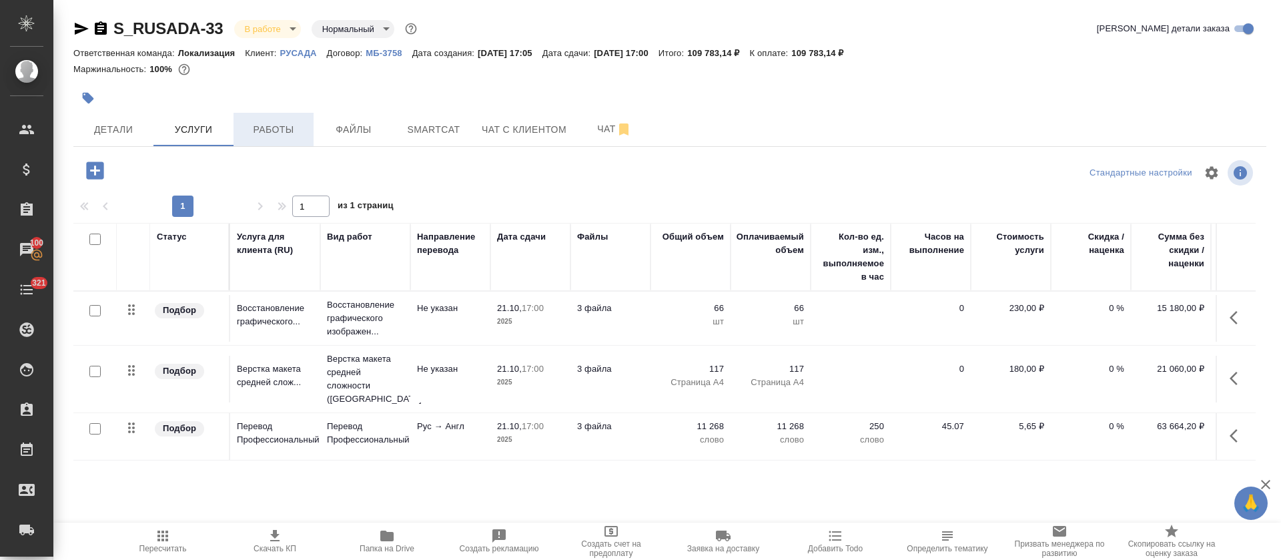
click at [275, 133] on span "Работы" at bounding box center [274, 129] width 64 height 17
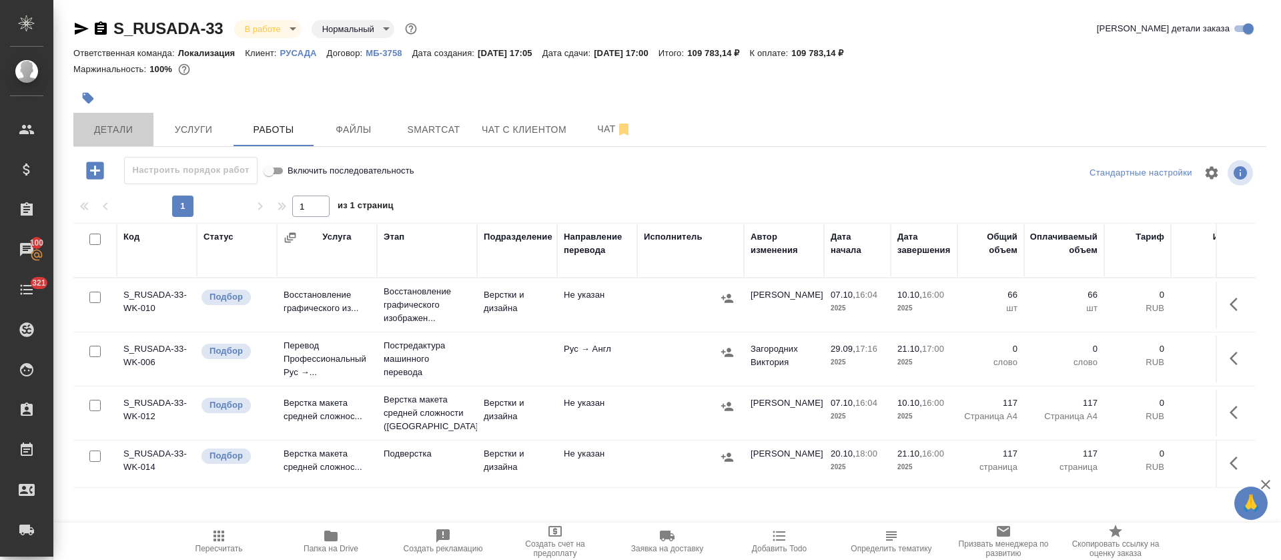
click at [100, 133] on span "Детали" at bounding box center [113, 129] width 64 height 17
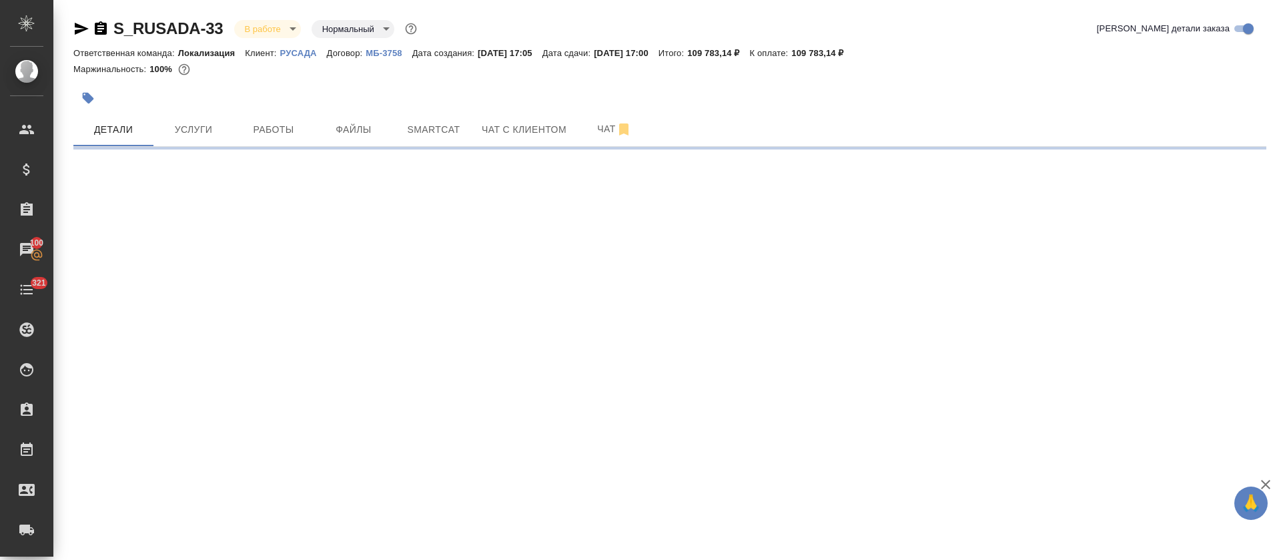
select select "RU"
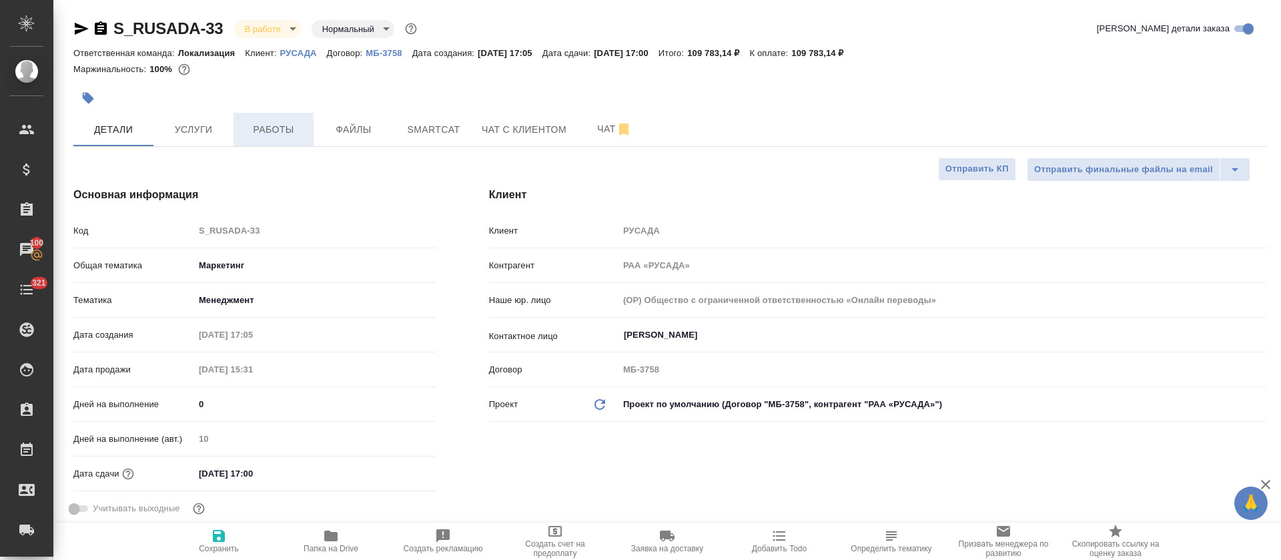
type textarea "x"
click at [277, 114] on button "Работы" at bounding box center [274, 129] width 80 height 33
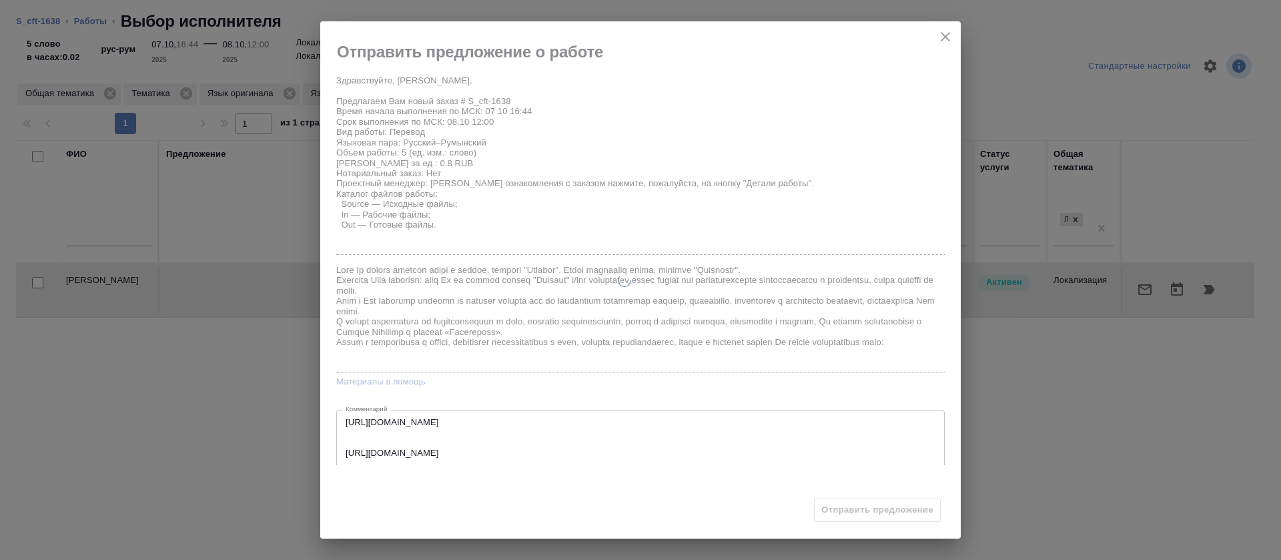
scroll to position [81, 0]
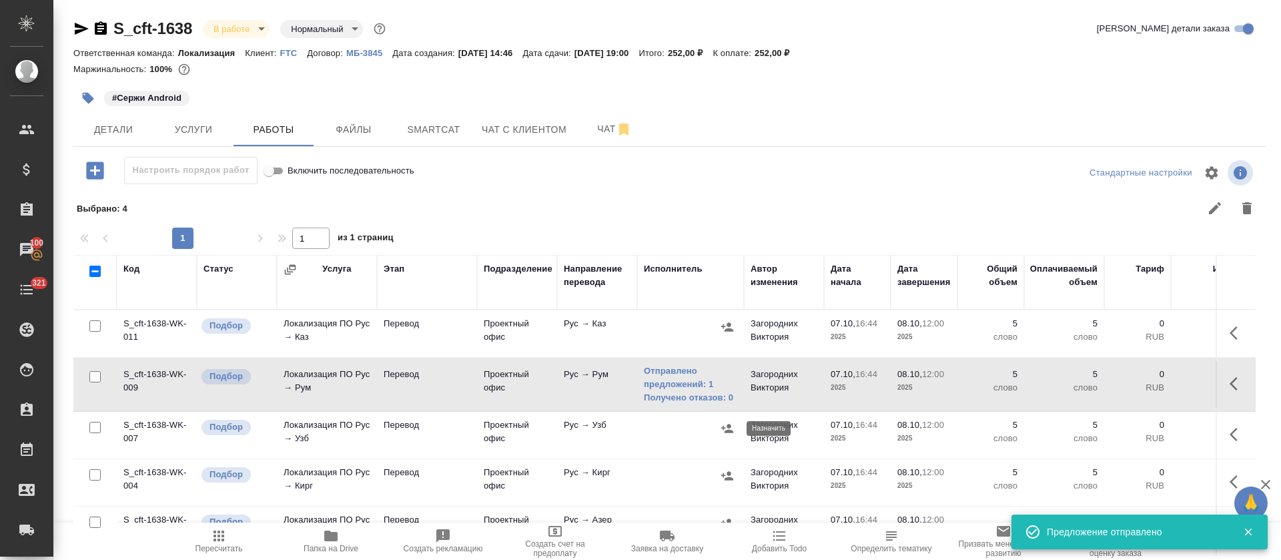
click at [725, 426] on icon "button" at bounding box center [727, 428] width 13 height 13
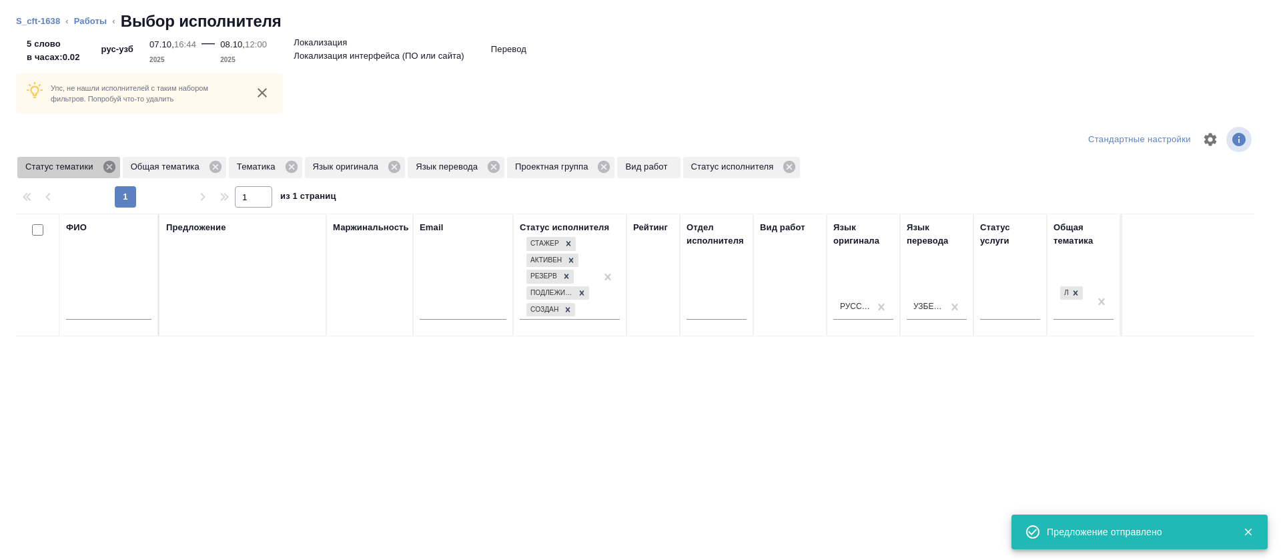
click at [111, 170] on icon at bounding box center [109, 167] width 12 height 12
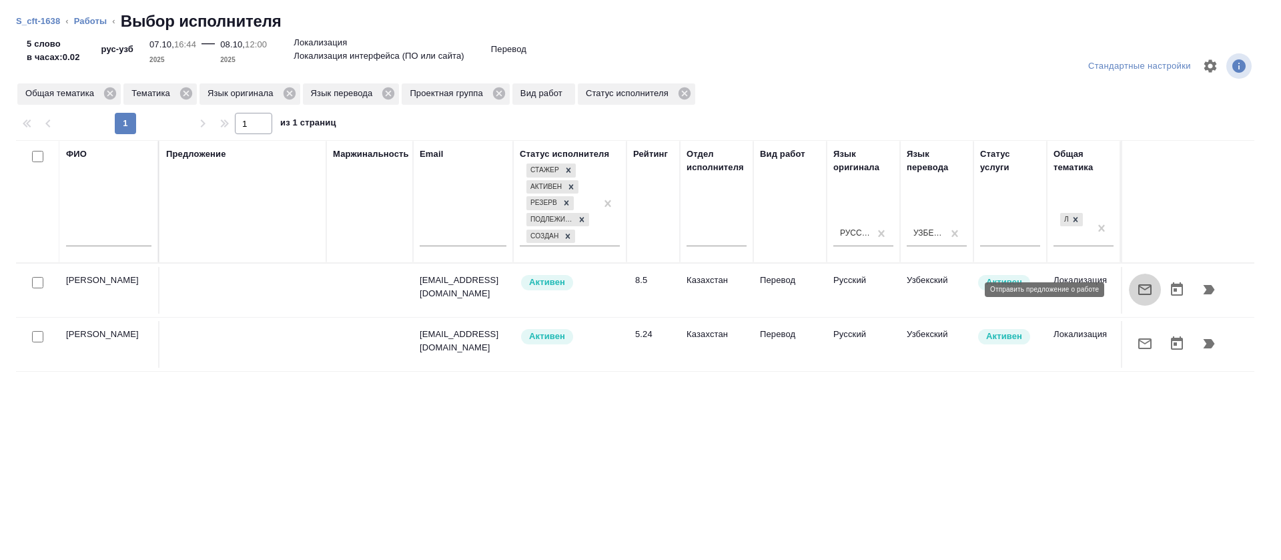
click at [1129, 280] on button "button" at bounding box center [1145, 290] width 32 height 32
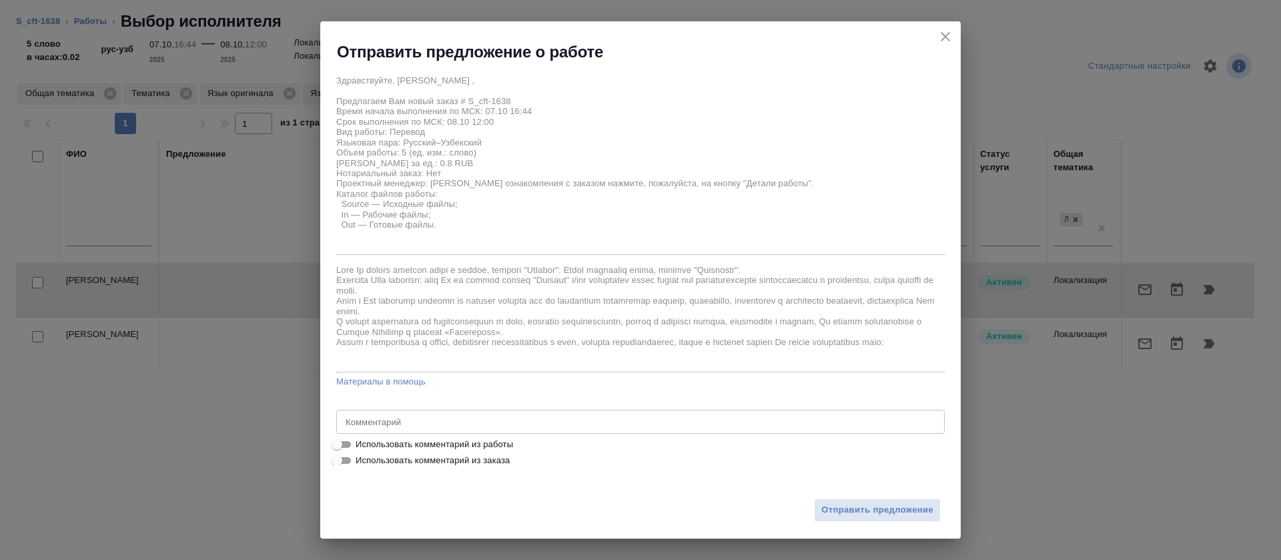
click at [508, 444] on span "Использовать комментарий из работы" at bounding box center [434, 444] width 157 height 13
click at [361, 444] on input "Использовать комментарий из работы" at bounding box center [337, 444] width 48 height 16
checkbox input "true"
type textarea "[URL][DOMAIN_NAME] [URL][DOMAIN_NAME]"
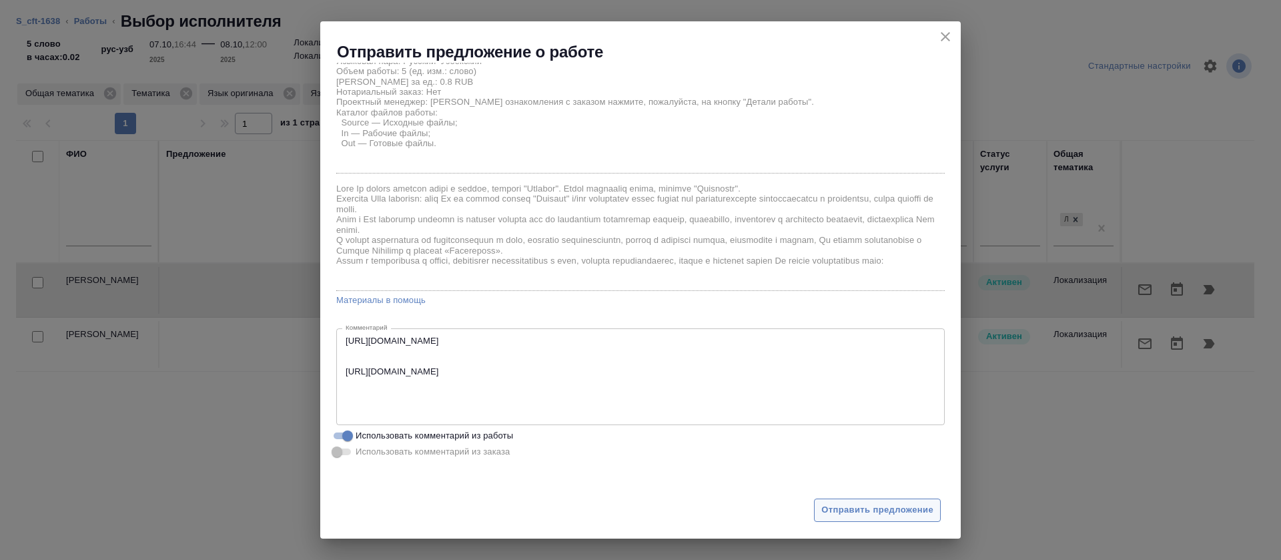
click at [906, 498] on button "Отправить предложение" at bounding box center [877, 509] width 127 height 23
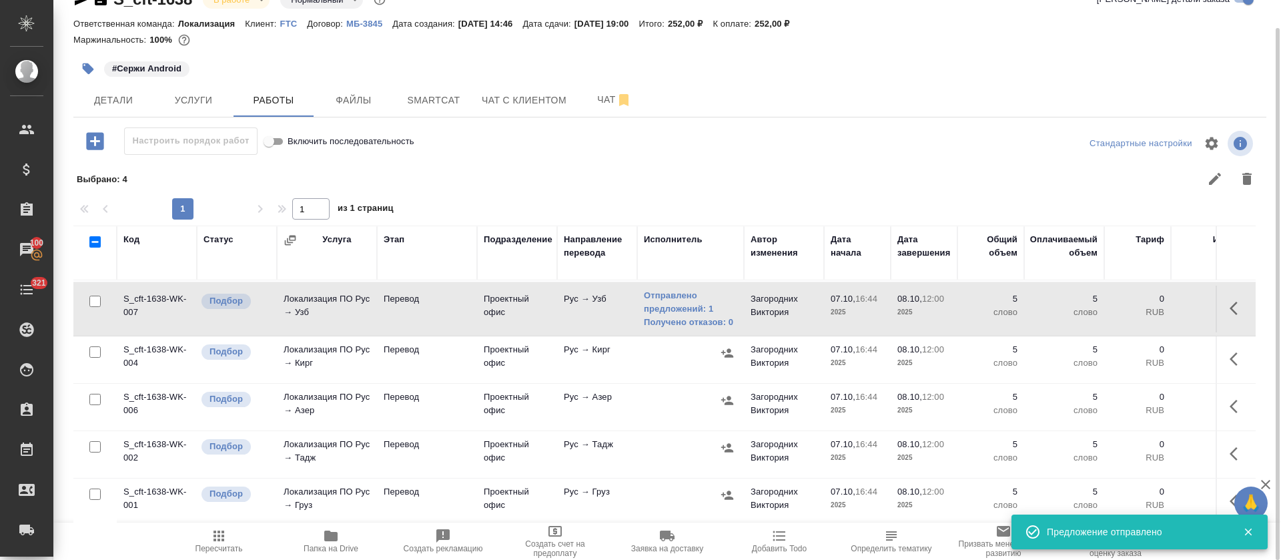
scroll to position [115, 0]
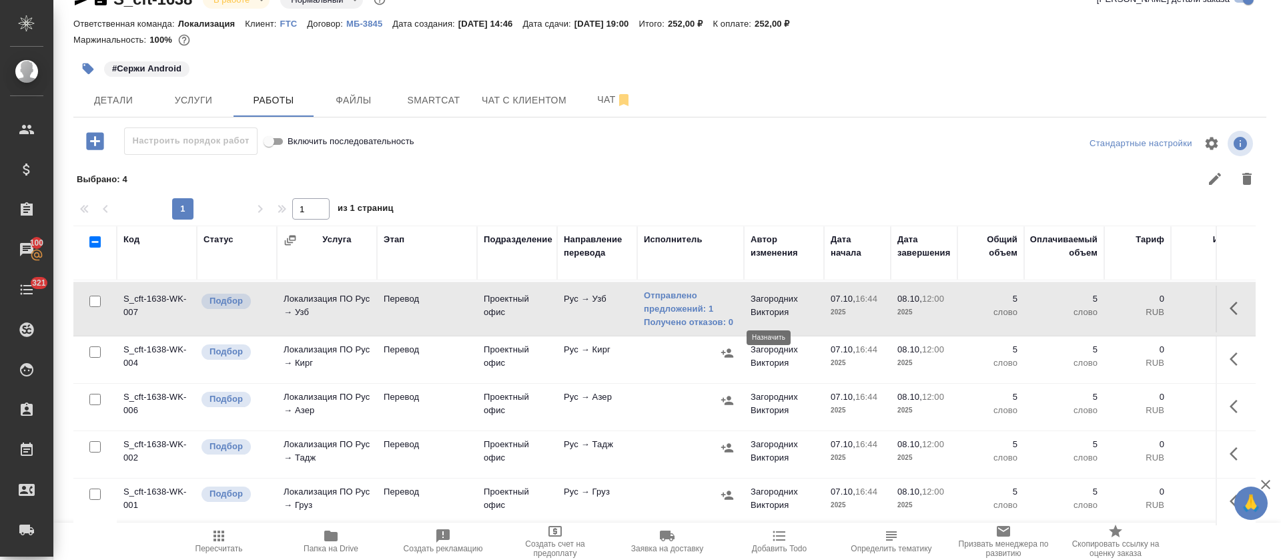
click at [728, 348] on icon "button" at bounding box center [727, 352] width 12 height 9
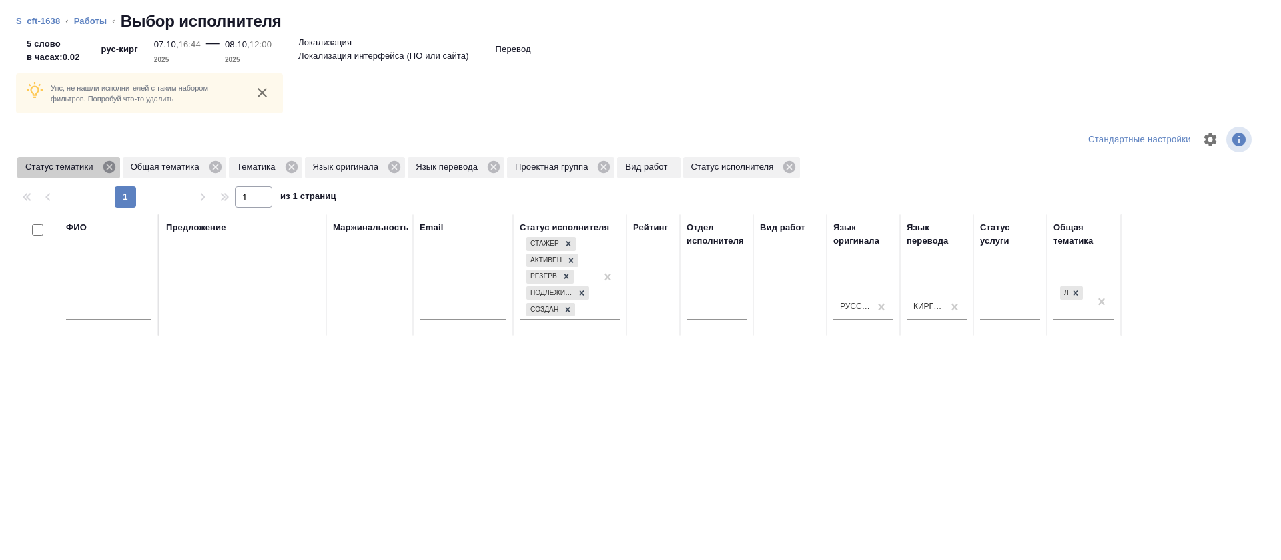
click at [110, 167] on icon at bounding box center [109, 166] width 15 height 15
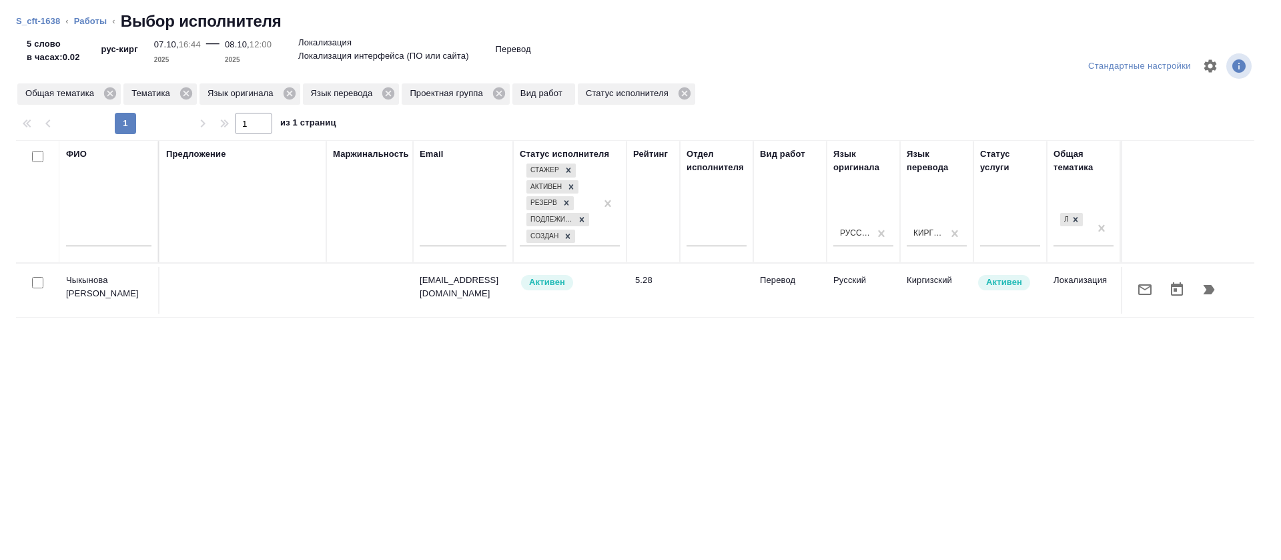
click at [1137, 286] on icon "button" at bounding box center [1145, 290] width 16 height 16
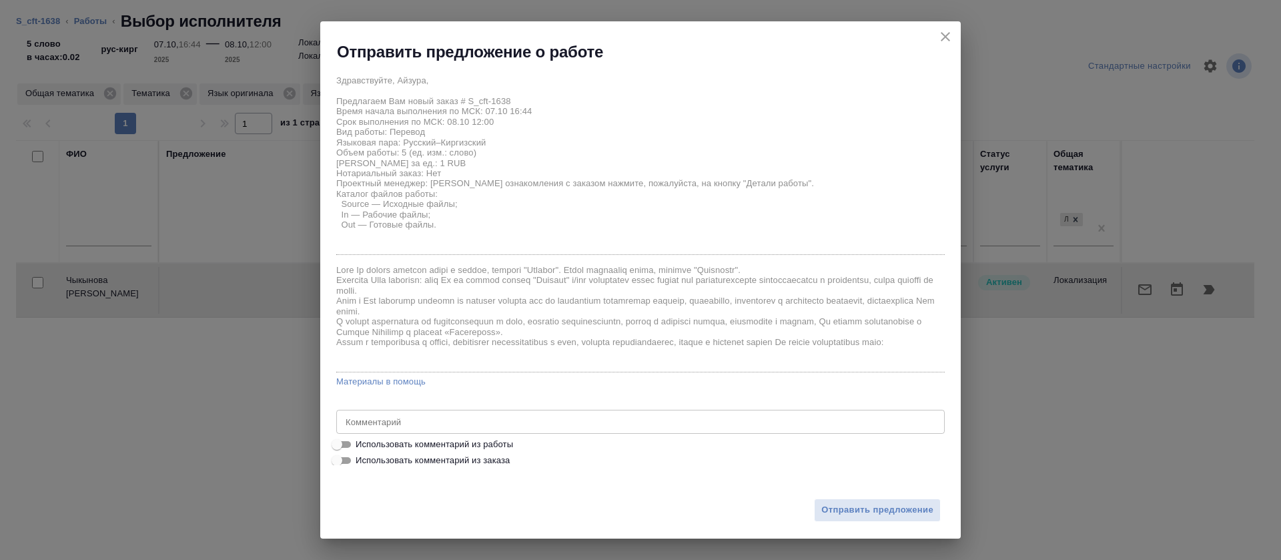
click at [441, 438] on span "Использовать комментарий из работы" at bounding box center [434, 444] width 157 height 13
click at [361, 438] on input "Использовать комментарий из работы" at bounding box center [337, 444] width 48 height 16
checkbox input "true"
type textarea "https://smartcat.com/editor?v=2&selectedStage=1&backUrl=%2Fprojects%2F83fbdc97-…"
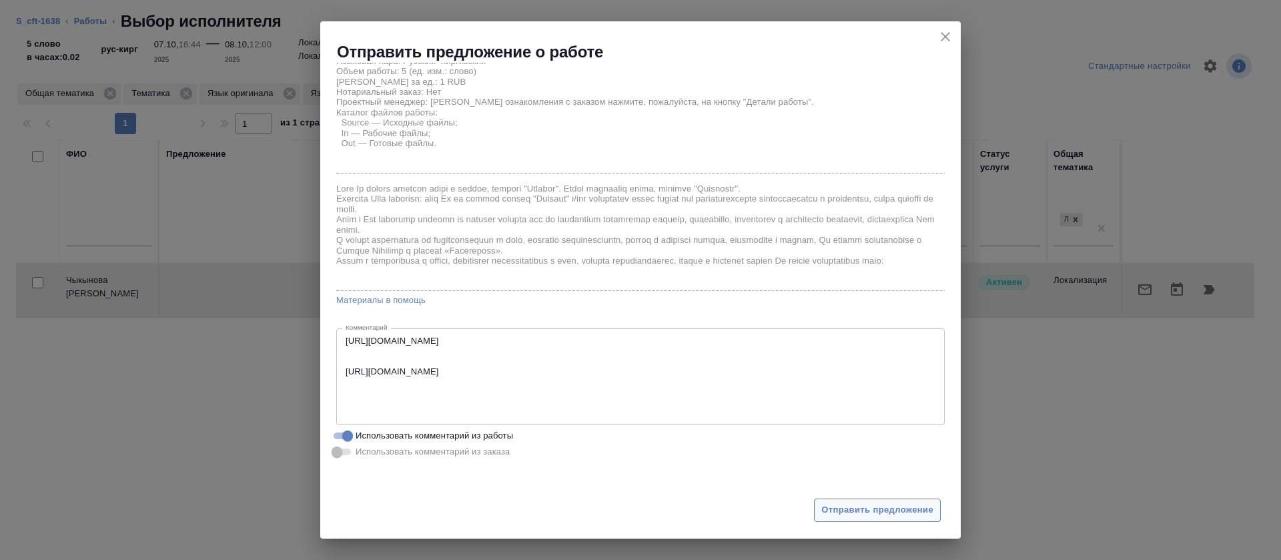
click at [888, 515] on span "Отправить предложение" at bounding box center [877, 509] width 112 height 15
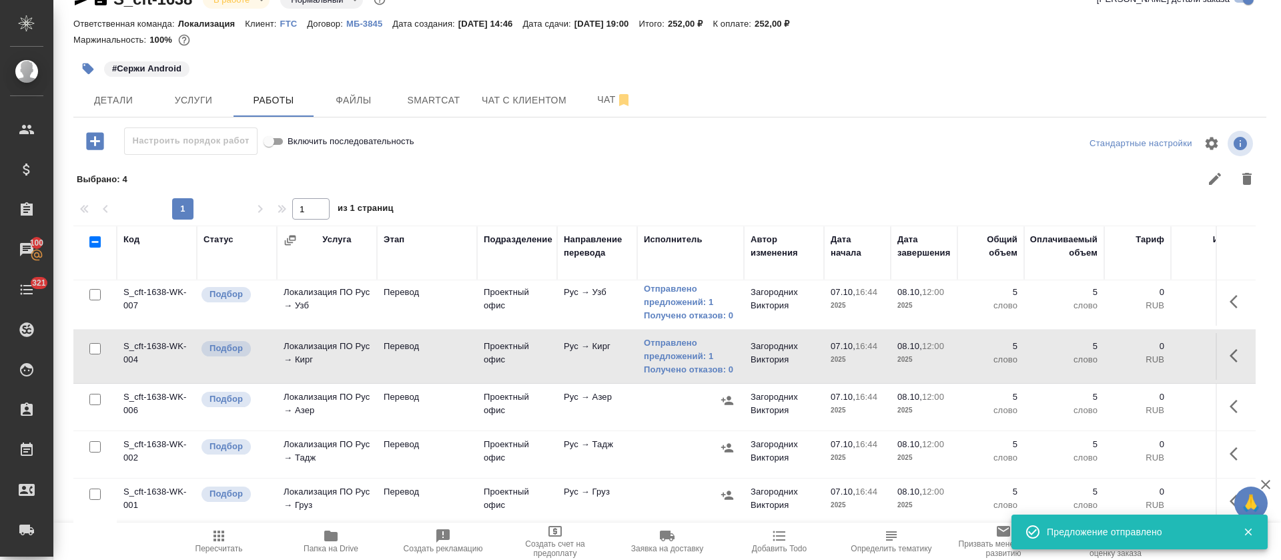
scroll to position [122, 0]
click at [730, 396] on icon "button" at bounding box center [727, 400] width 12 height 9
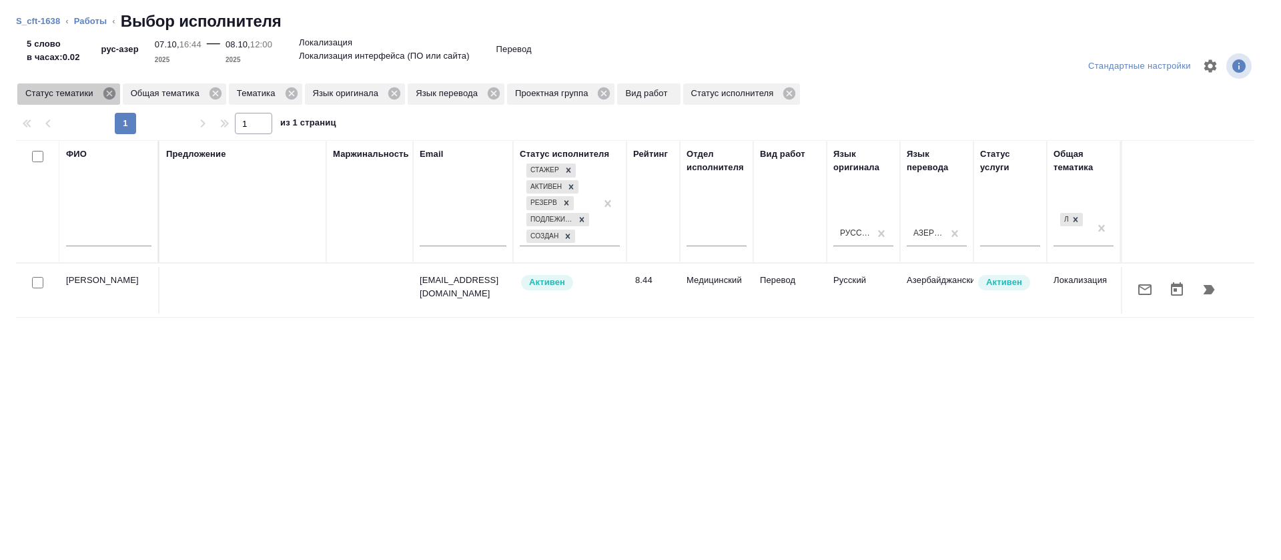
click at [107, 95] on icon at bounding box center [109, 93] width 15 height 15
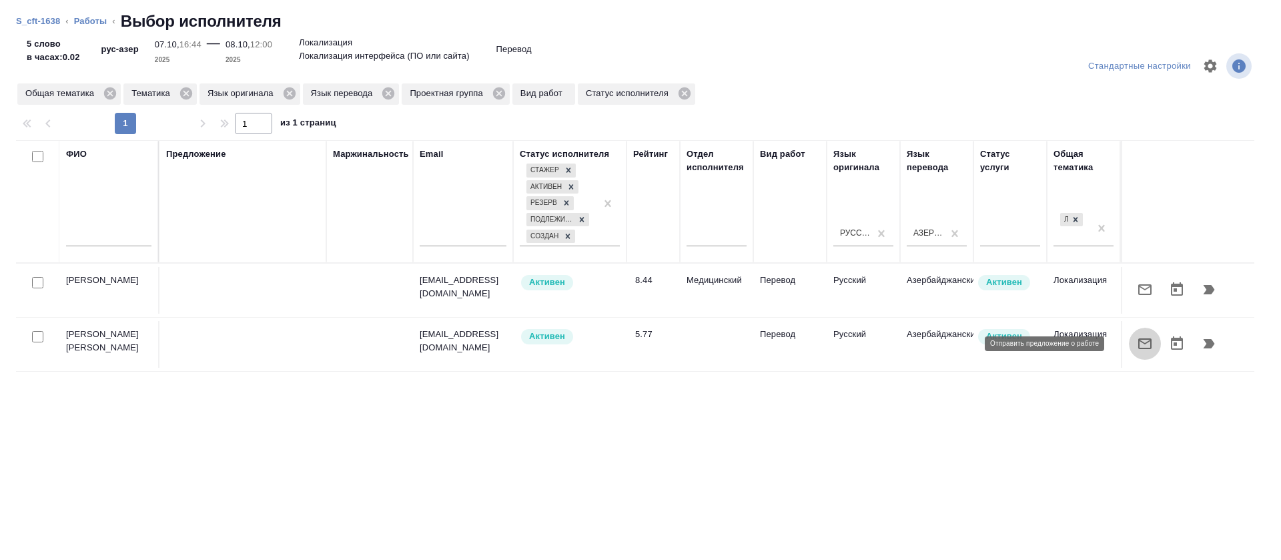
click at [1137, 351] on icon "button" at bounding box center [1145, 344] width 16 height 16
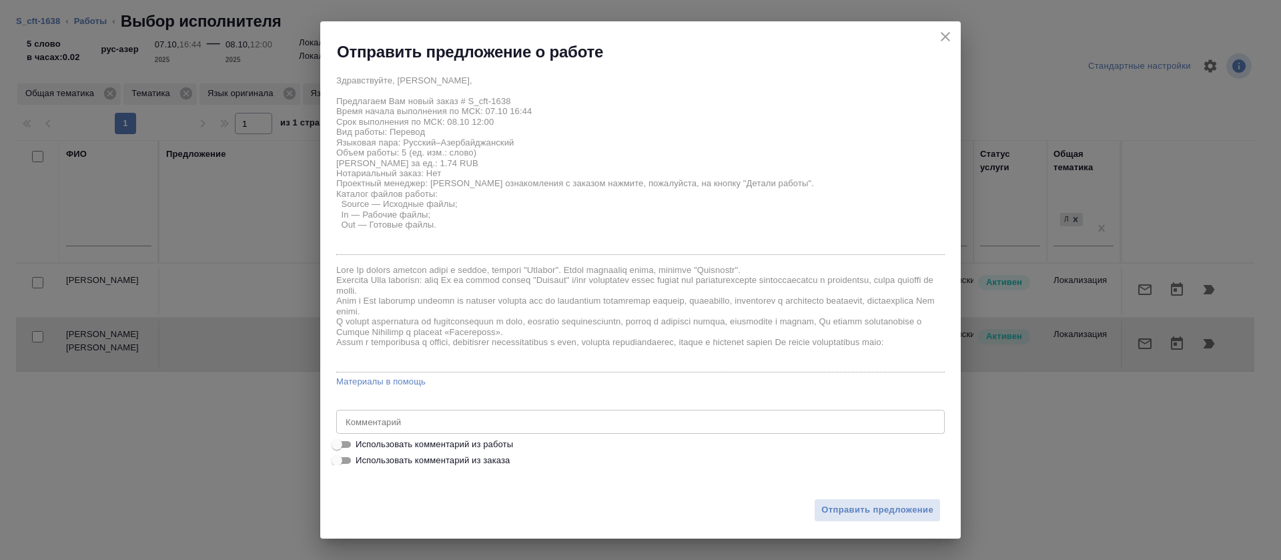
click at [488, 442] on span "Использовать комментарий из работы" at bounding box center [434, 444] width 157 height 13
click at [361, 442] on input "Использовать комментарий из работы" at bounding box center [337, 444] width 48 height 16
checkbox input "true"
type textarea "https://smartcat.com/editor?v=2&selectedStage=1&backUrl=%2Fprojects%2F83fbdc97-…"
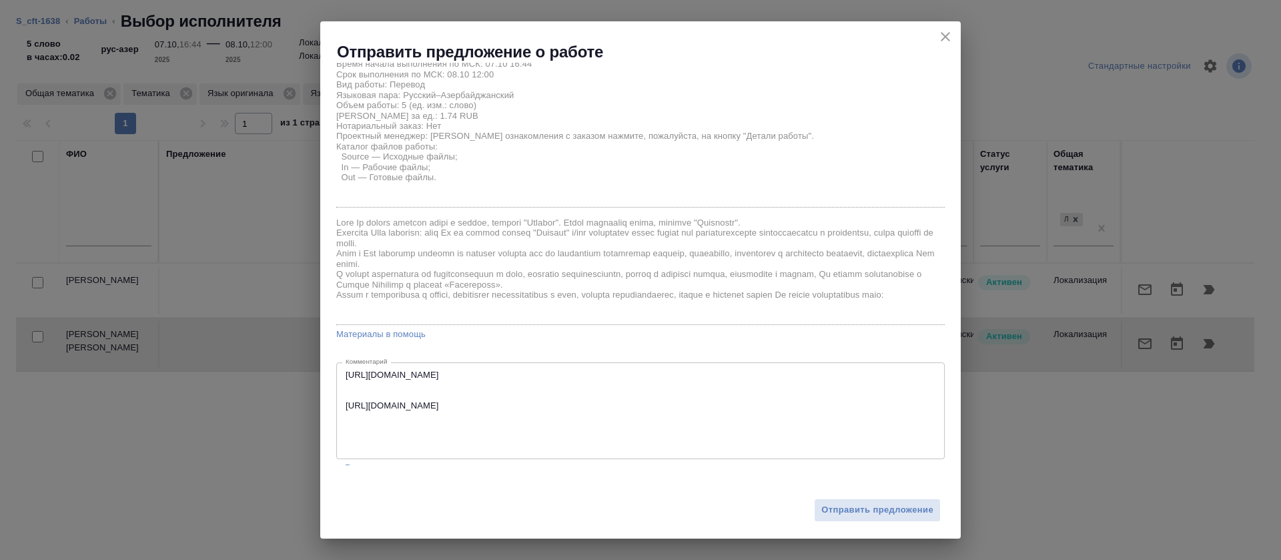
scroll to position [81, 0]
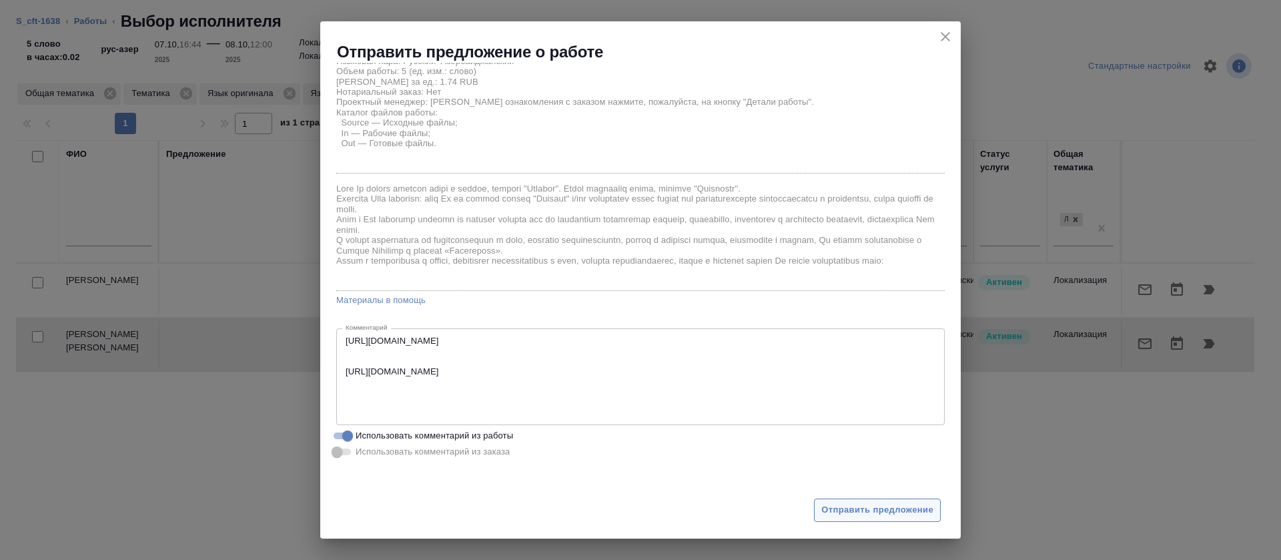
click at [833, 520] on button "Отправить предложение" at bounding box center [877, 509] width 127 height 23
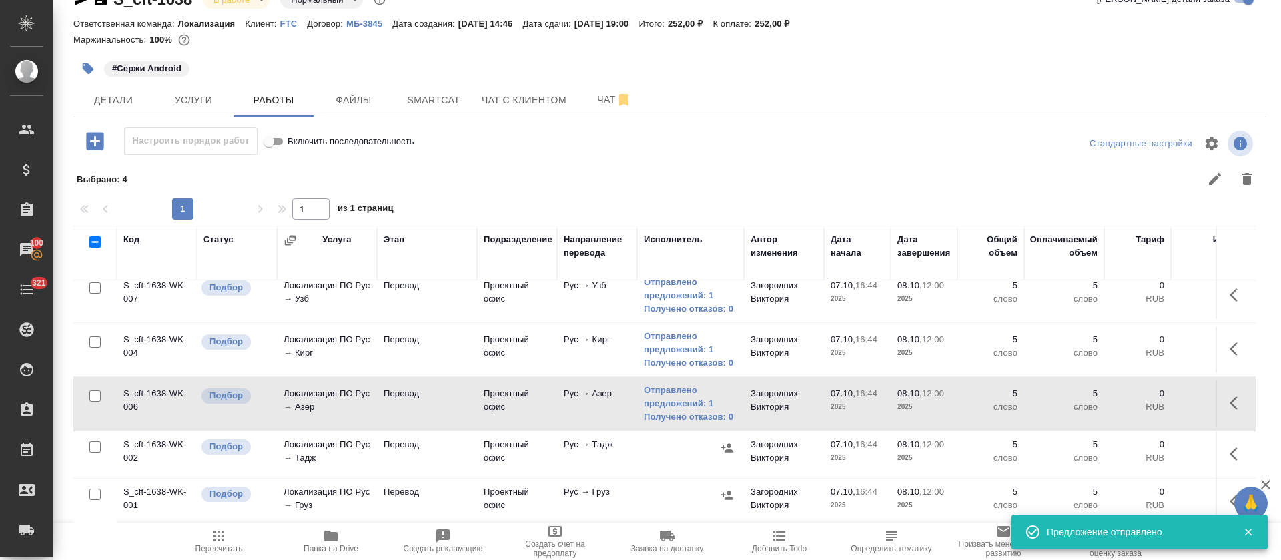
scroll to position [129, 0]
click at [734, 438] on button "button" at bounding box center [727, 448] width 20 height 20
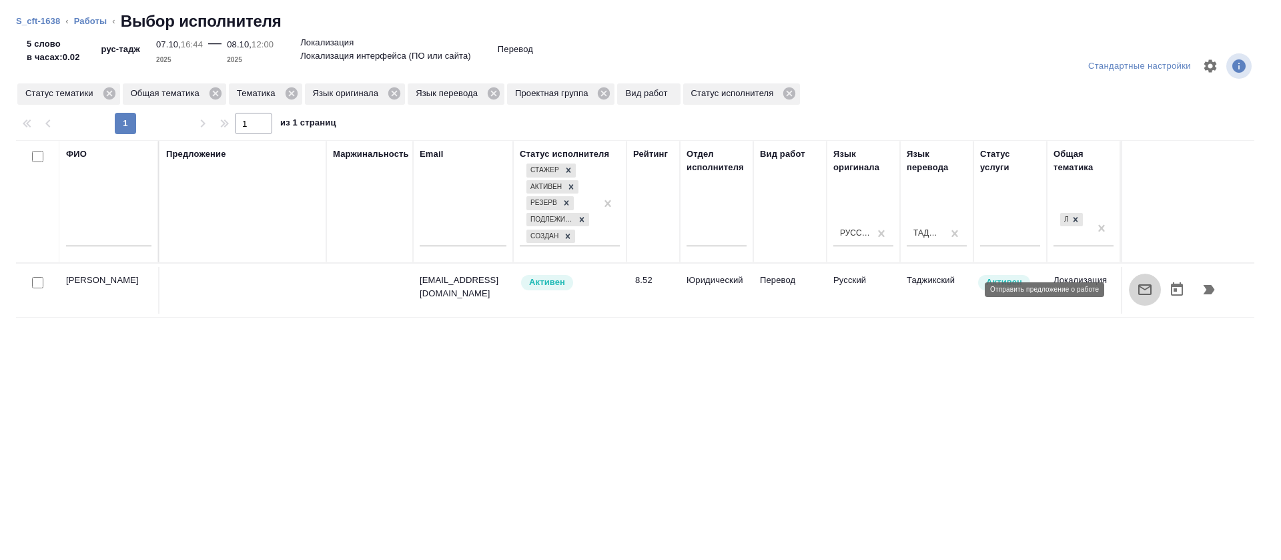
click at [1138, 284] on icon "button" at bounding box center [1144, 289] width 13 height 11
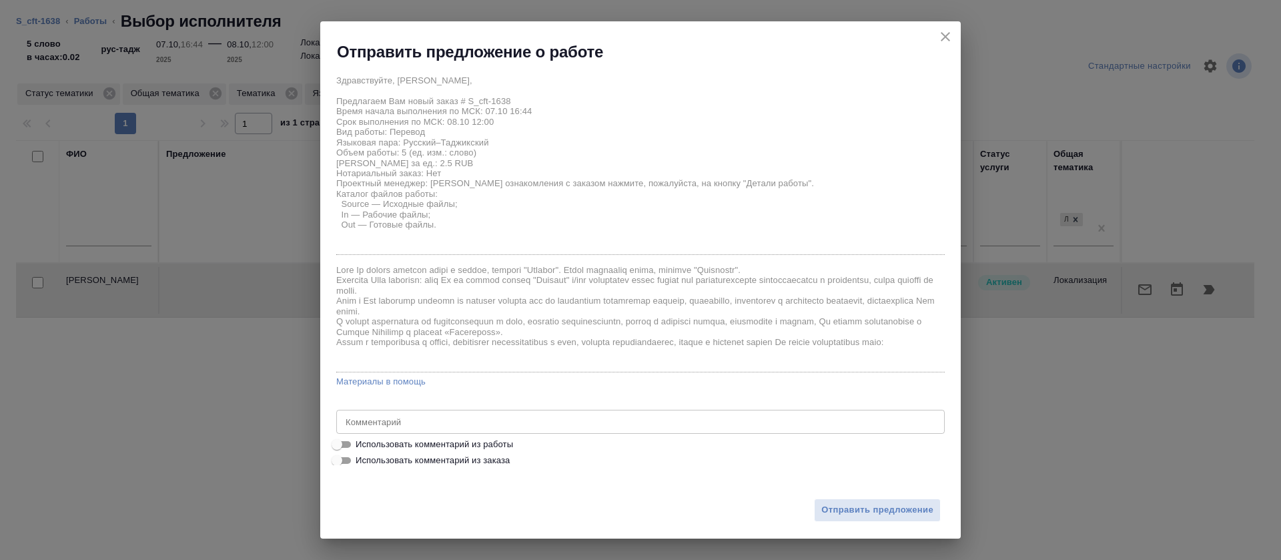
click at [446, 440] on span "Использовать комментарий из работы" at bounding box center [434, 444] width 157 height 13
click at [361, 440] on input "Использовать комментарий из работы" at bounding box center [337, 444] width 48 height 16
checkbox input "true"
type textarea "https://smartcat.com/editor?v=2&selectedStage=1&backUrl=%2Fprojects%2F83fbdc97-…"
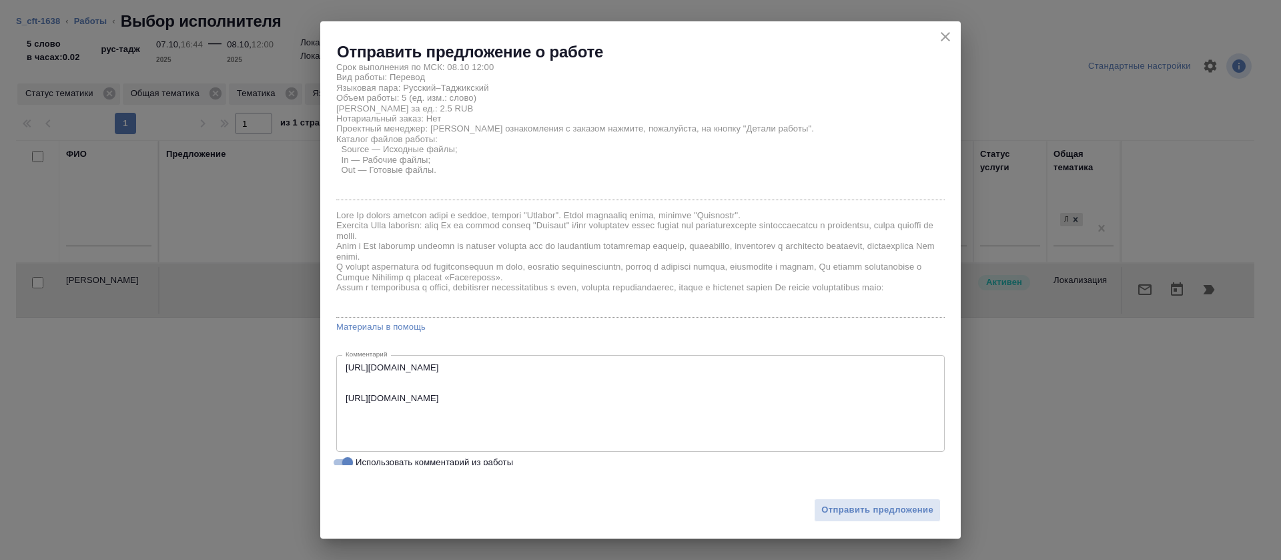
scroll to position [81, 0]
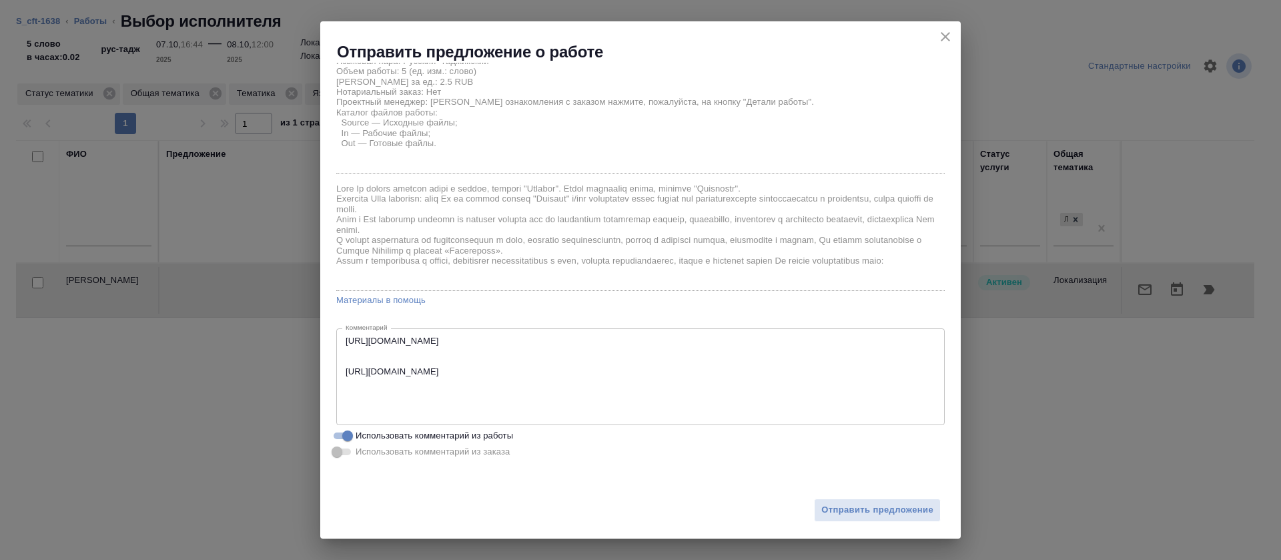
click at [863, 493] on div "Отправить предложение" at bounding box center [640, 501] width 641 height 73
click at [869, 507] on span "Отправить предложение" at bounding box center [877, 509] width 112 height 15
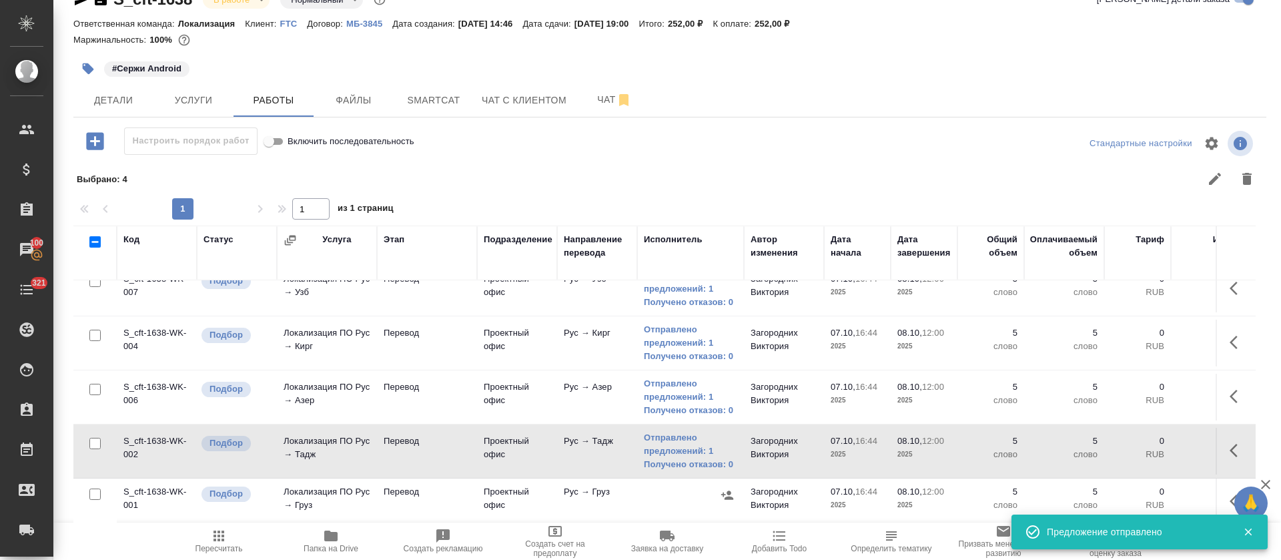
click at [730, 490] on icon "button" at bounding box center [727, 494] width 12 height 9
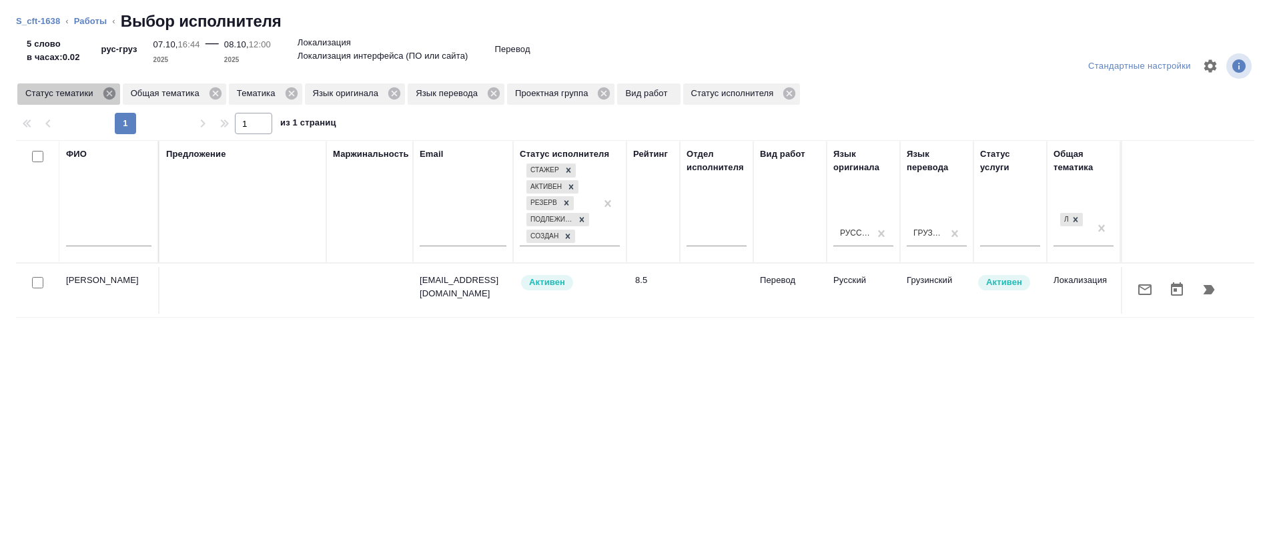
click at [104, 97] on icon at bounding box center [109, 93] width 15 height 15
click at [1137, 296] on icon "button" at bounding box center [1145, 290] width 16 height 16
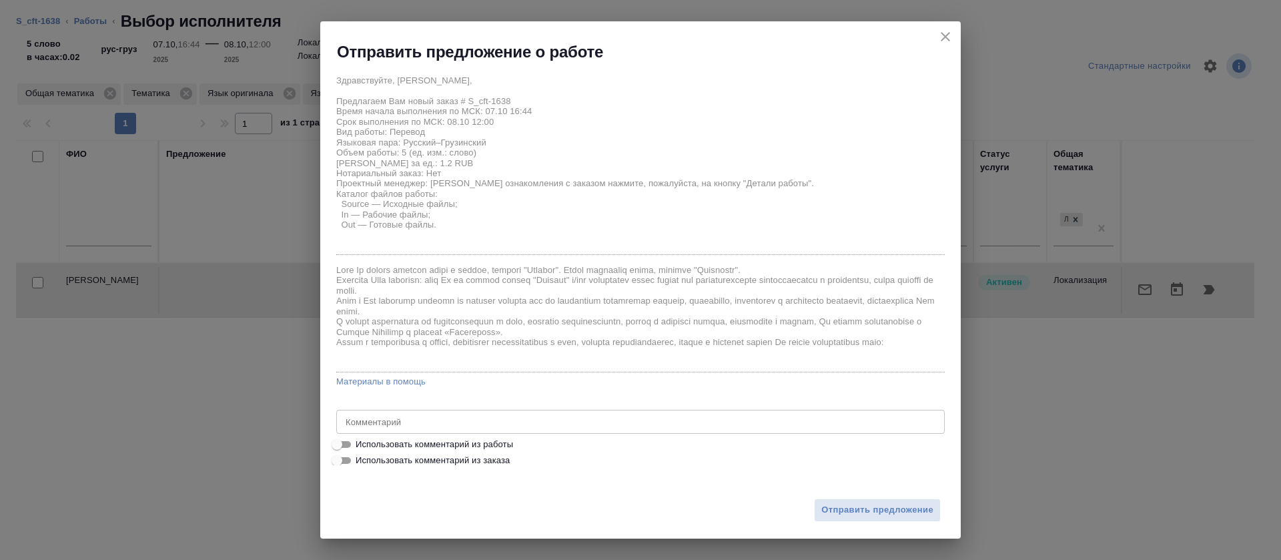
click at [499, 441] on span "Использовать комментарий из работы" at bounding box center [434, 444] width 157 height 13
click at [361, 441] on input "Использовать комментарий из работы" at bounding box center [337, 444] width 48 height 16
checkbox input "true"
type textarea "https://smartcat.com/editor?v=2&selectedStage=1&backUrl=%2Fprojects%2F83fbdc97-…"
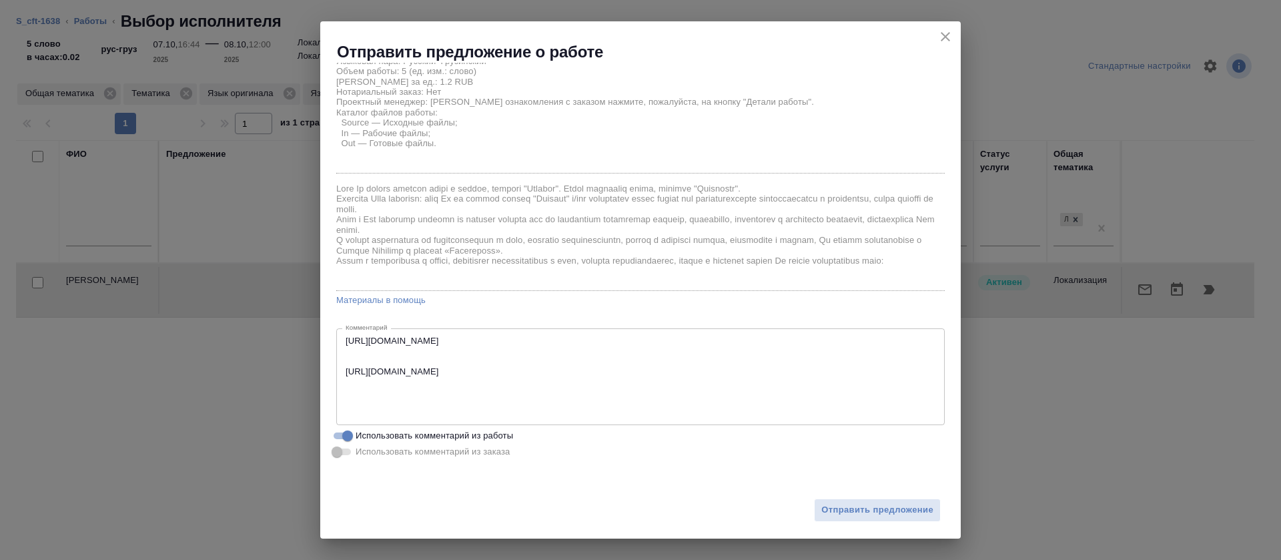
click at [827, 494] on div "Отправить предложение" at bounding box center [640, 501] width 641 height 73
click at [831, 501] on button "Отправить предложение" at bounding box center [877, 509] width 127 height 23
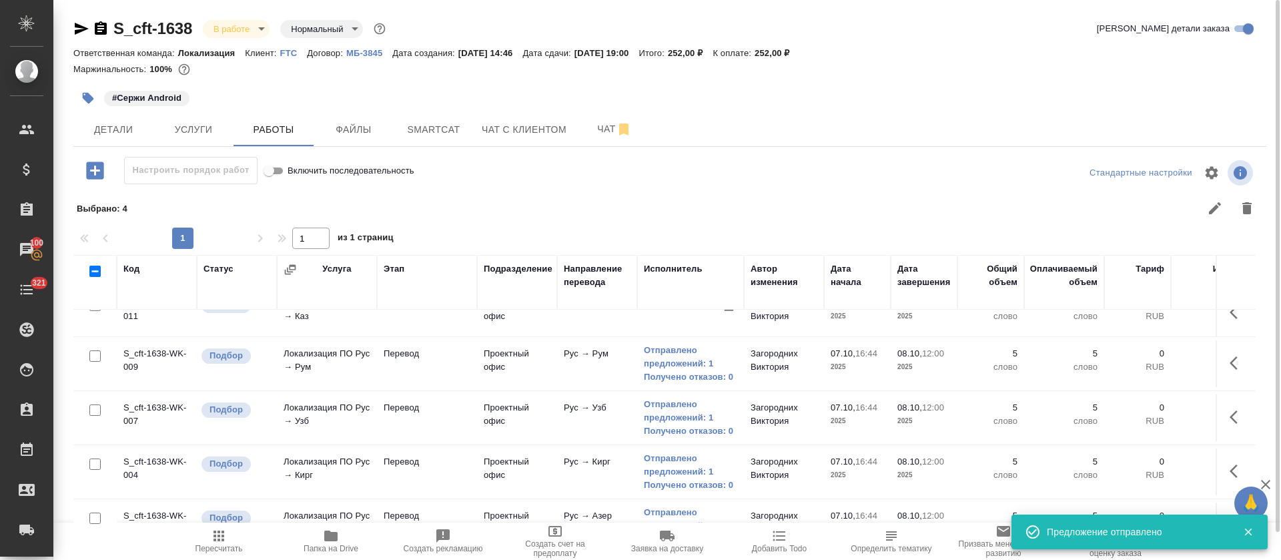
scroll to position [0, 0]
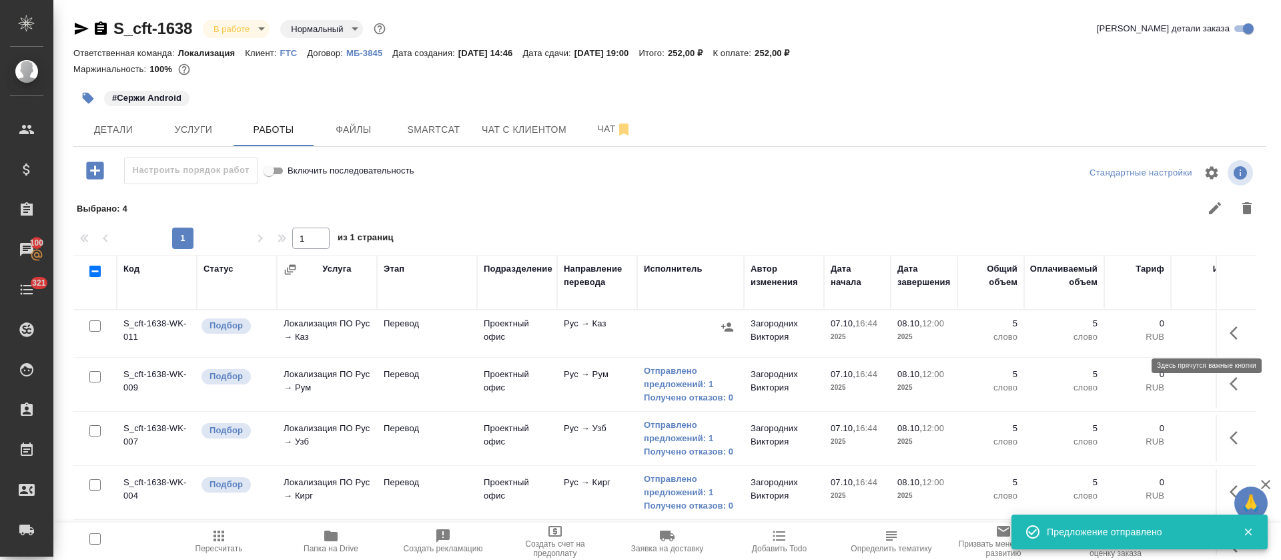
click at [1230, 334] on icon "button" at bounding box center [1238, 333] width 16 height 16
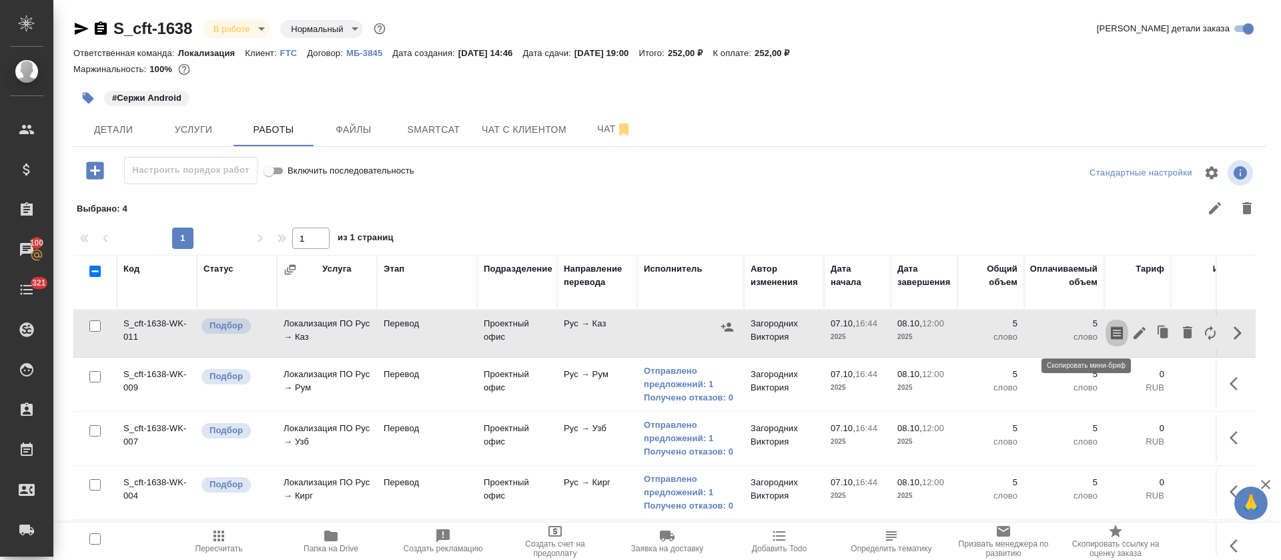
click at [1106, 338] on button "button" at bounding box center [1117, 333] width 23 height 32
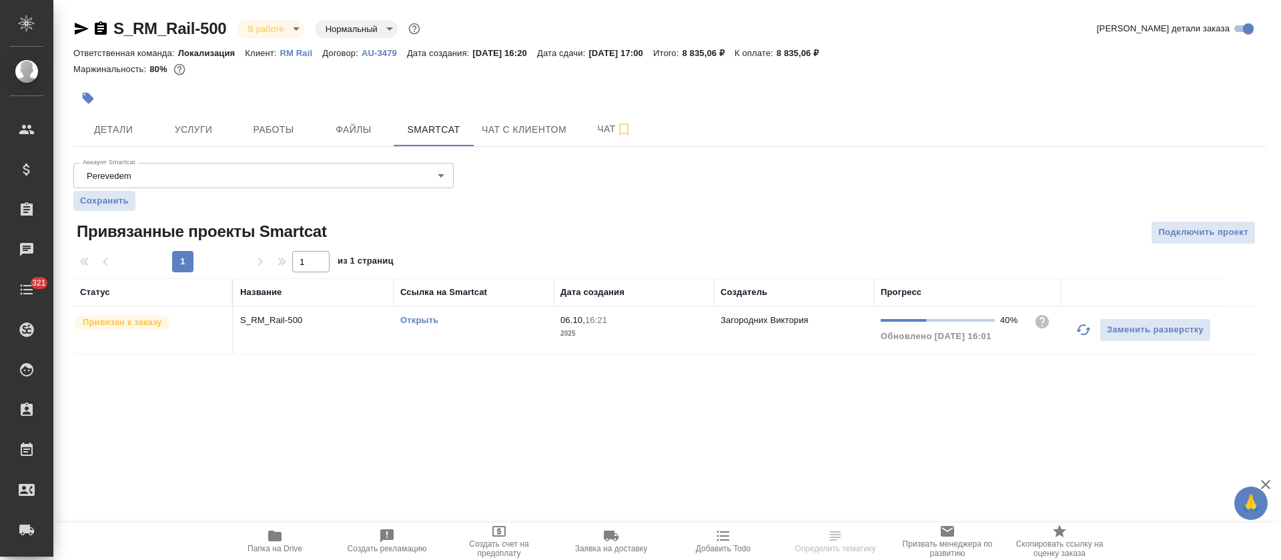
click at [1095, 334] on button "button" at bounding box center [1084, 330] width 32 height 32
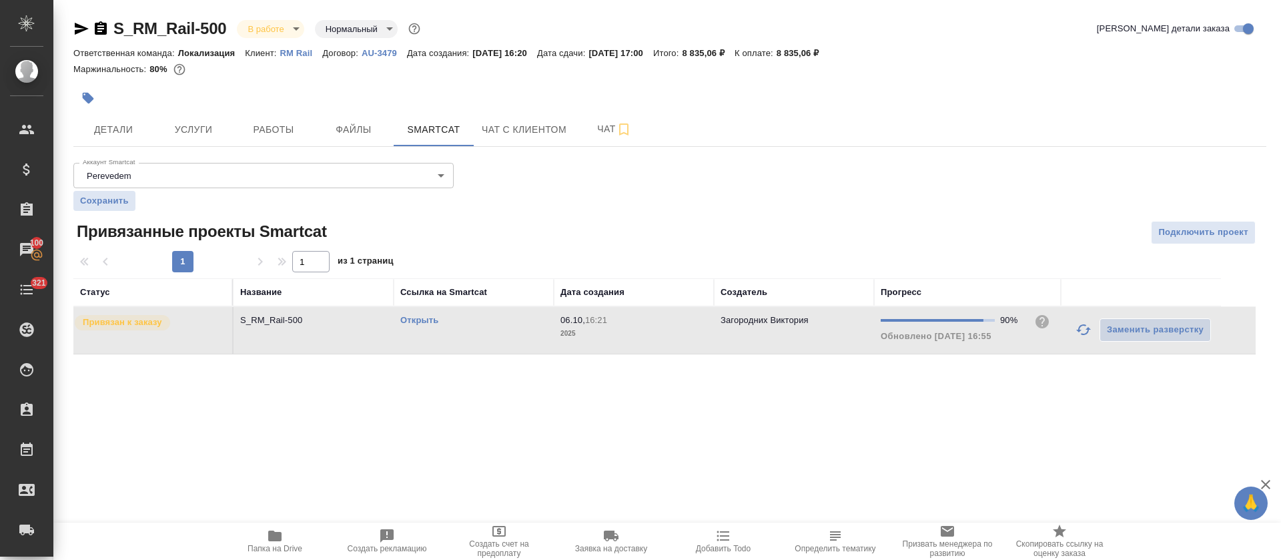
click at [1078, 338] on button "button" at bounding box center [1084, 330] width 32 height 32
click at [493, 342] on td "Открыть" at bounding box center [474, 330] width 160 height 47
click at [423, 324] on link "Открыть" at bounding box center [419, 320] width 38 height 10
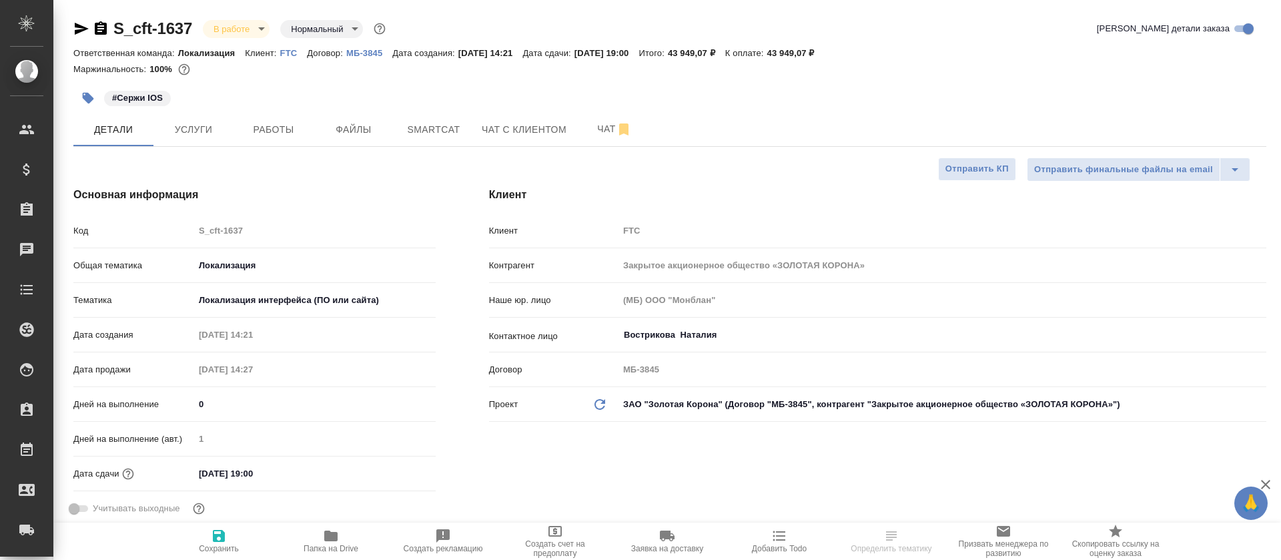
select select "RU"
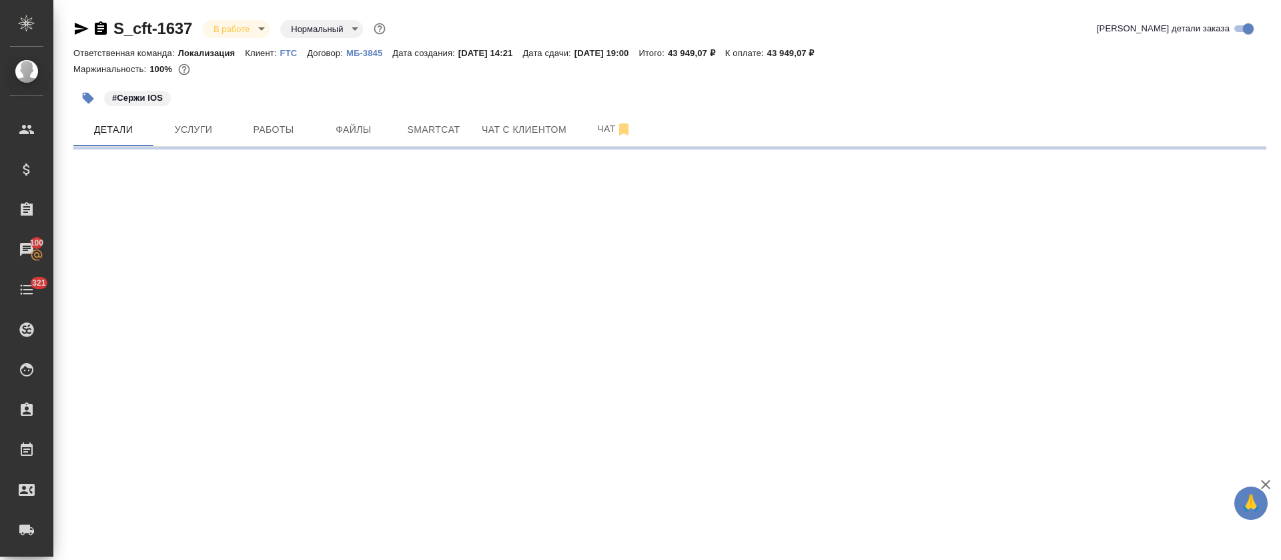
scroll to position [490, 0]
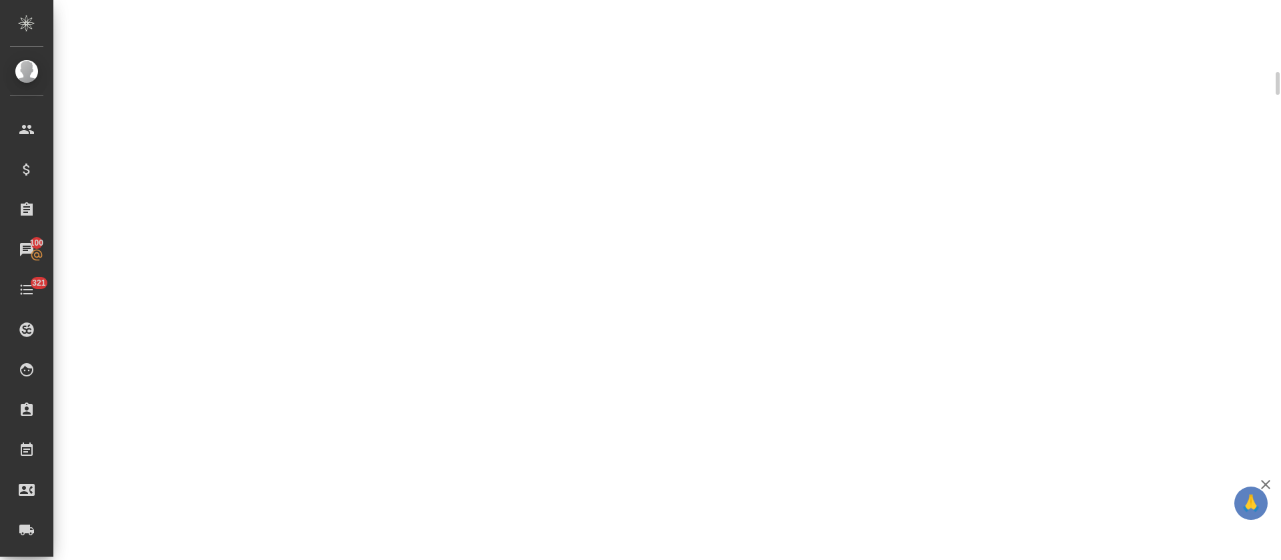
select select "RU"
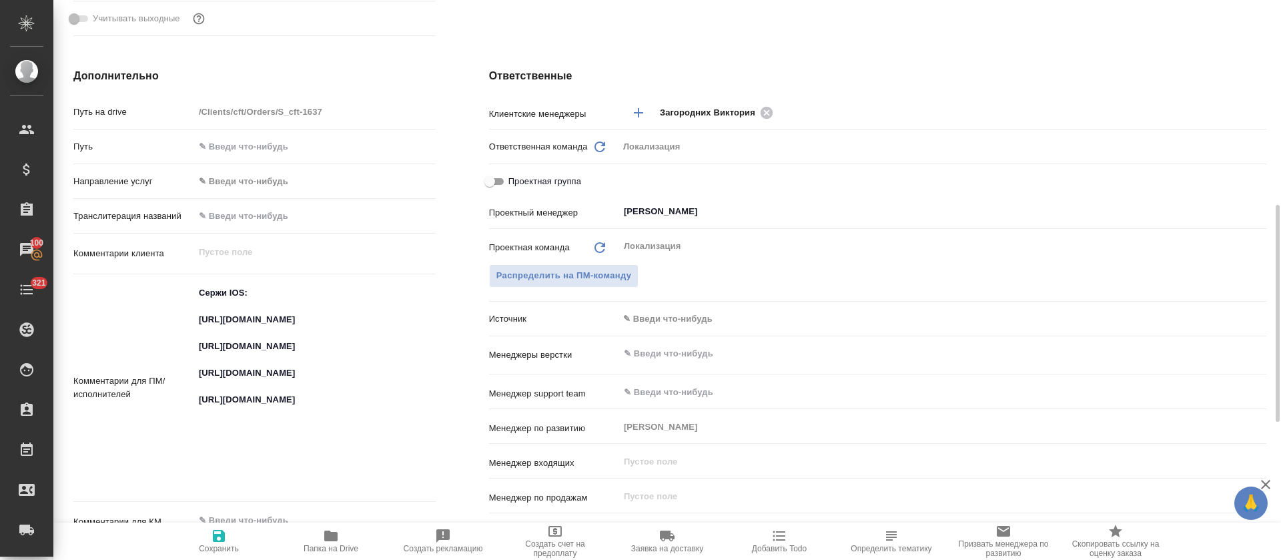
scroll to position [500, 0]
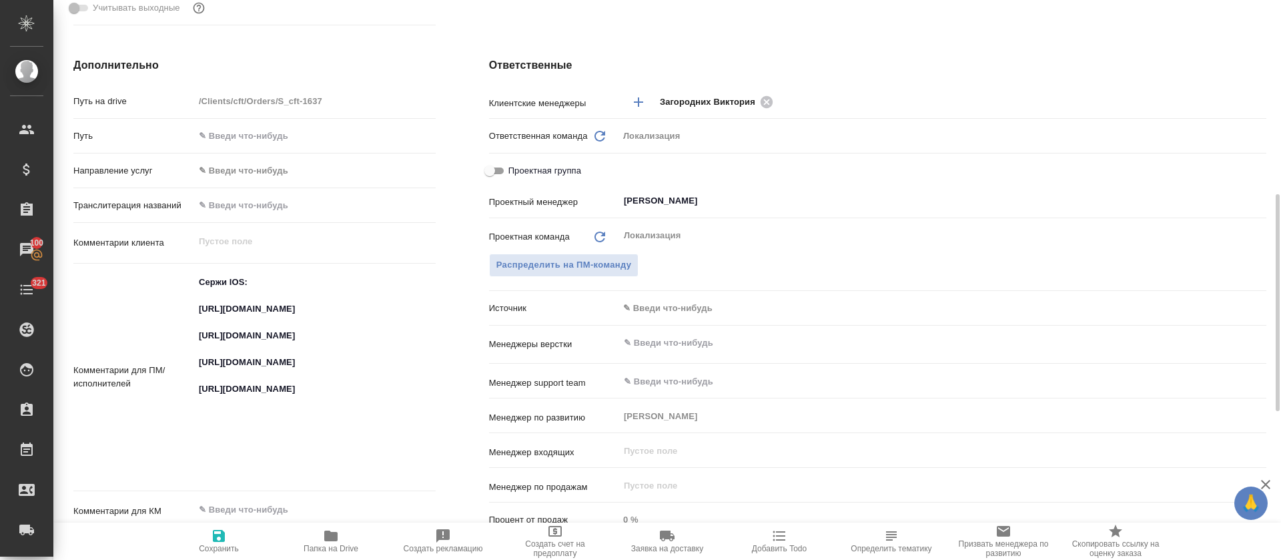
type textarea "x"
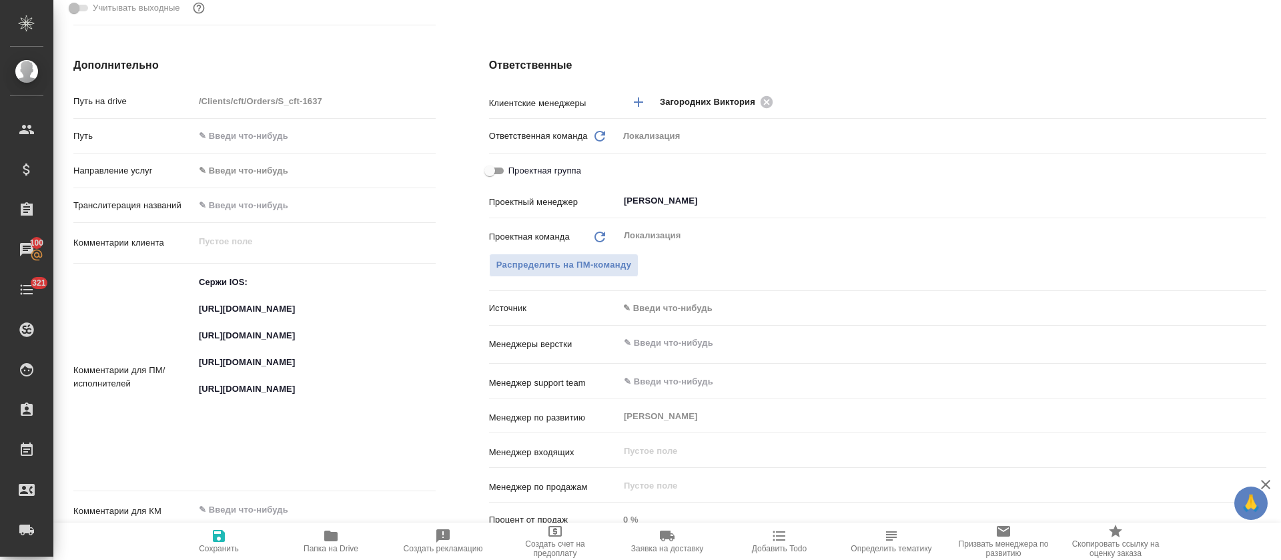
type textarea "x"
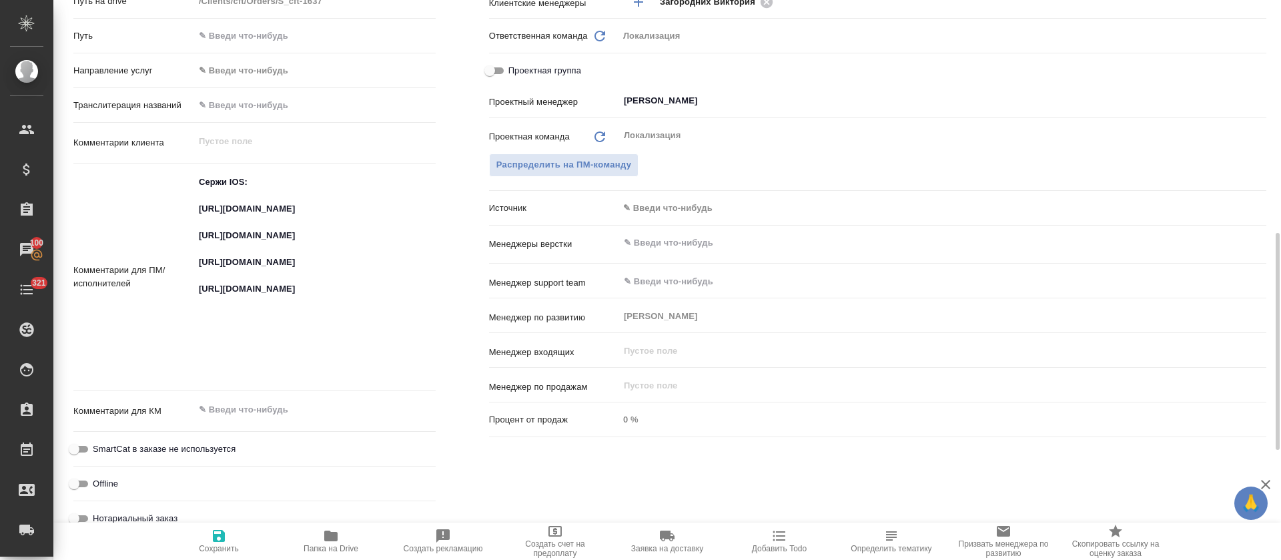
scroll to position [0, 0]
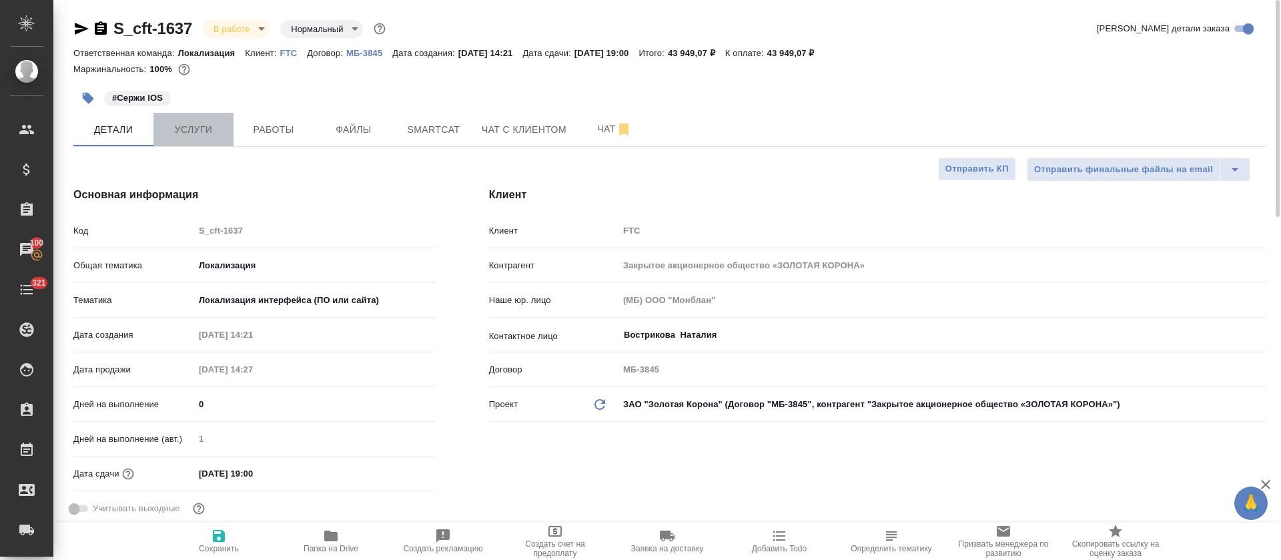
click at [222, 125] on span "Услуги" at bounding box center [193, 129] width 64 height 17
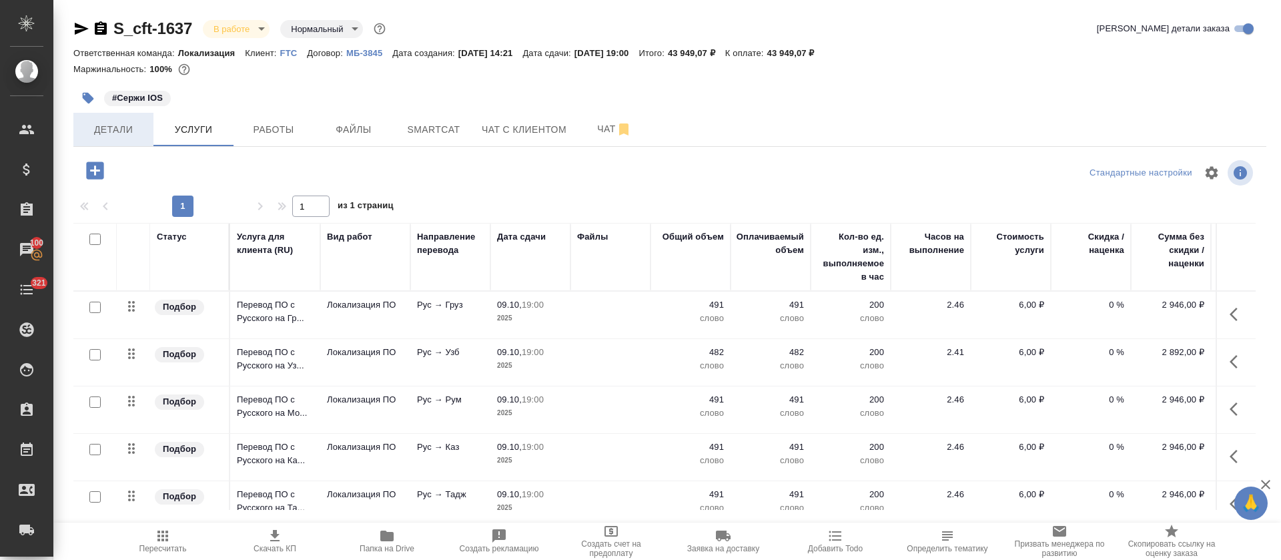
click at [87, 118] on button "Детали" at bounding box center [113, 129] width 80 height 33
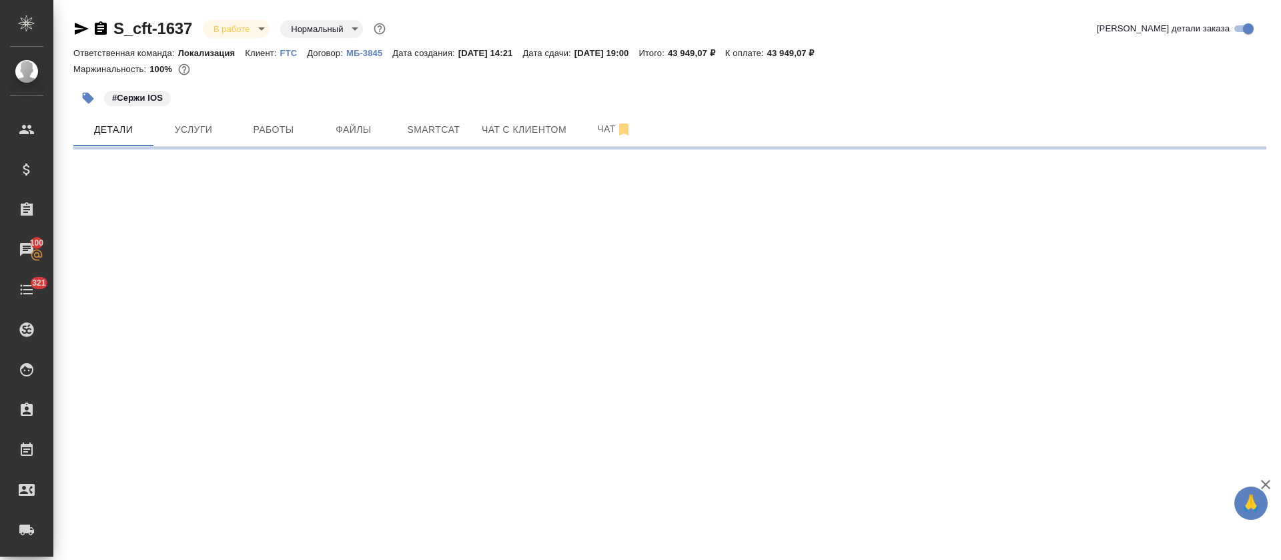
select select "RU"
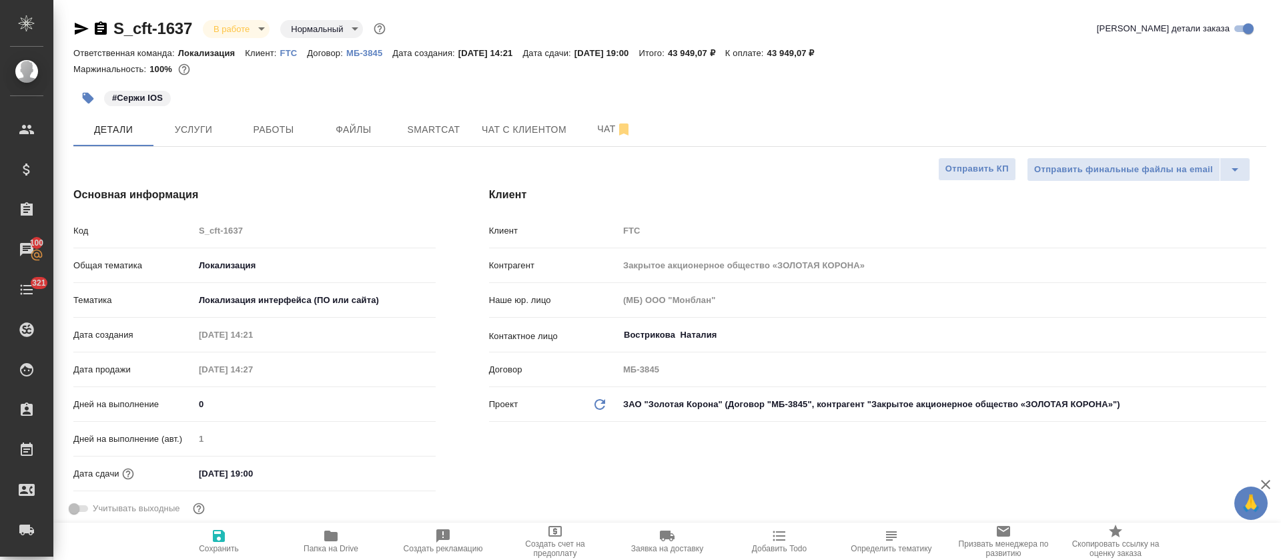
type textarea "x"
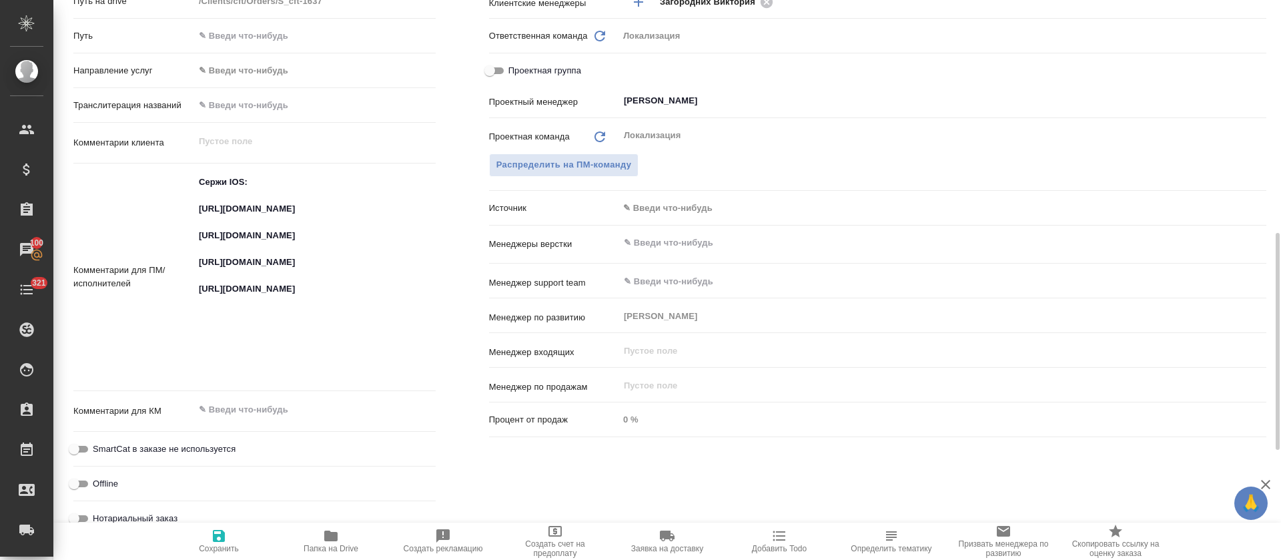
scroll to position [701, 0]
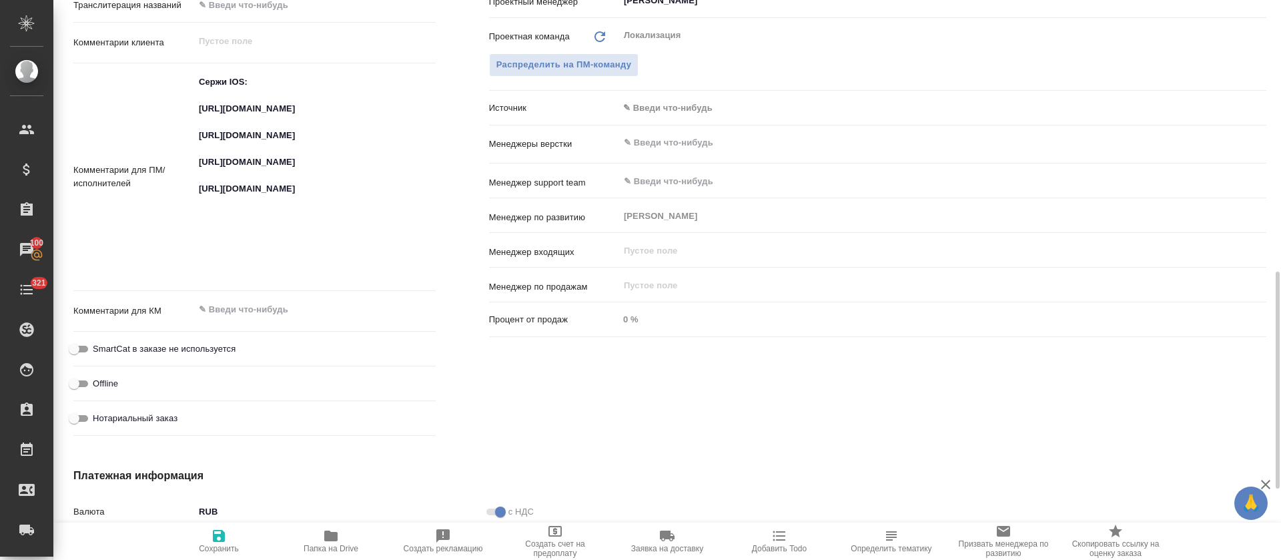
click at [234, 118] on textarea "Сержи IOS: [URL][DOMAIN_NAME] [URL][DOMAIN_NAME] [URL][DOMAIN_NAME] [URL][DOMAI…" at bounding box center [315, 176] width 242 height 210
type textarea "x"
click at [234, 118] on textarea "Сержи IOS: [URL][DOMAIN_NAME] [URL][DOMAIN_NAME] [URL][DOMAIN_NAME] [URL][DOMAI…" at bounding box center [315, 176] width 240 height 210
type textarea "x"
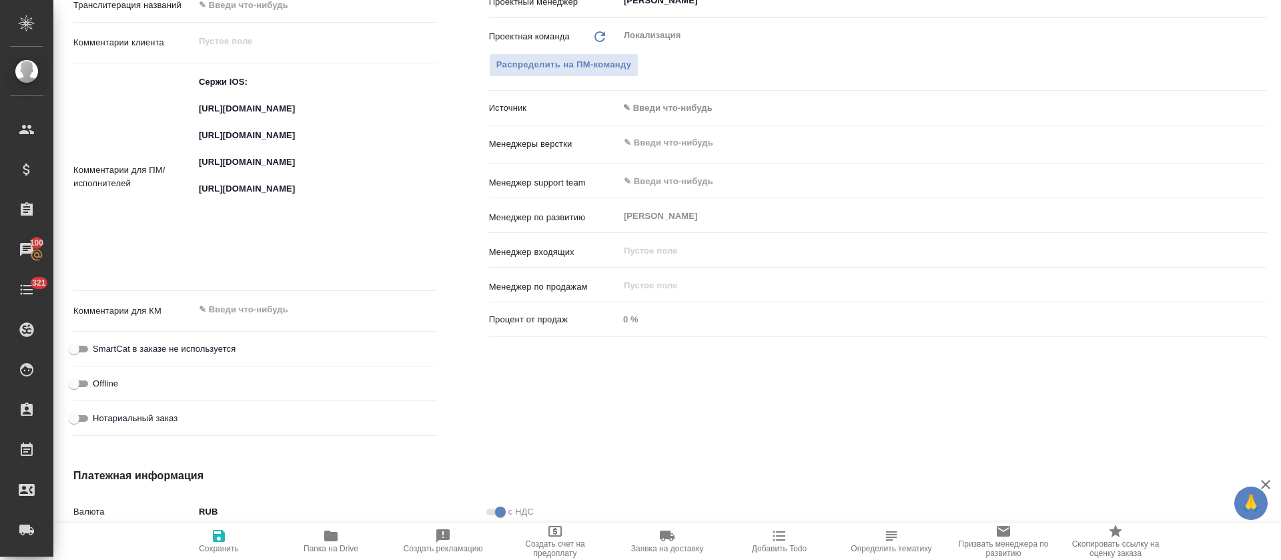
type textarea "x"
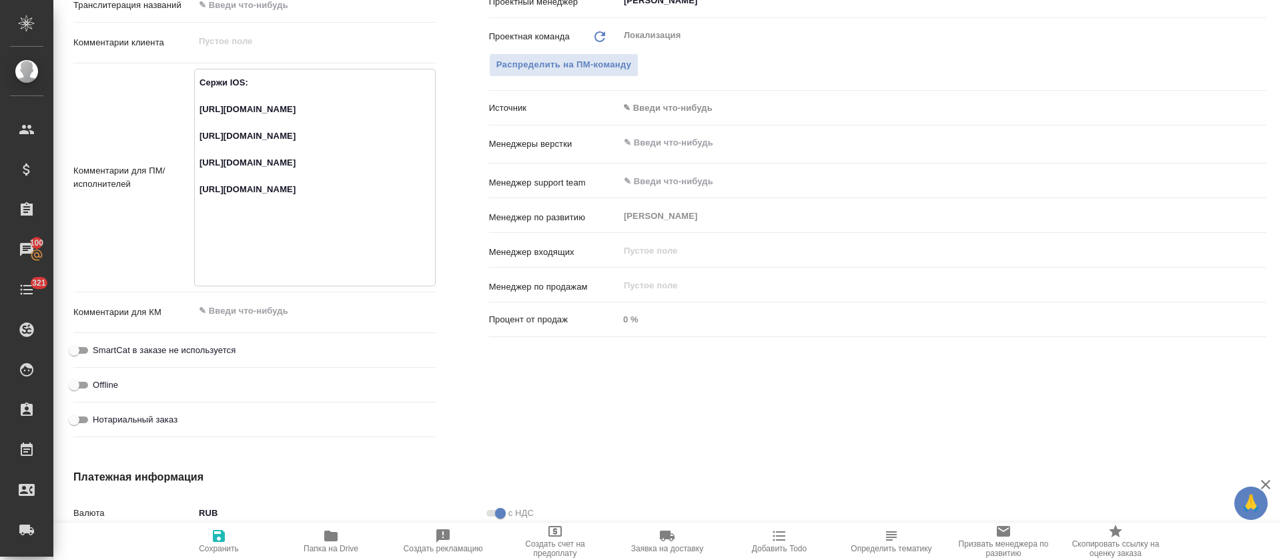
click at [223, 164] on textarea "Сержи IOS: [URL][DOMAIN_NAME] [URL][DOMAIN_NAME] [URL][DOMAIN_NAME] [URL][DOMAI…" at bounding box center [315, 176] width 240 height 210
type textarea "x"
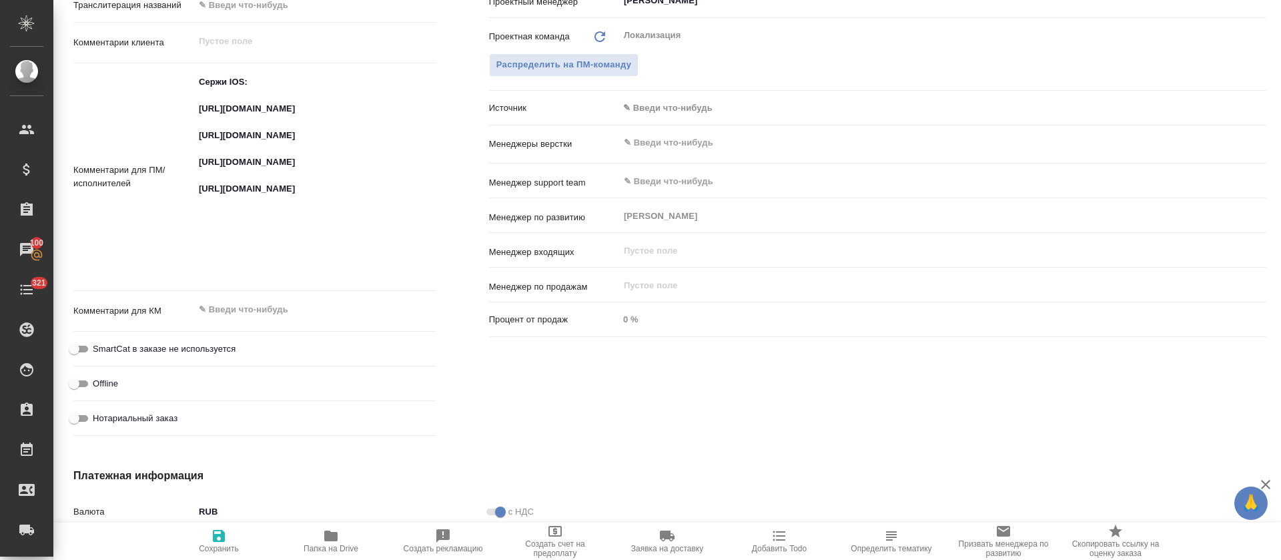
type textarea "x"
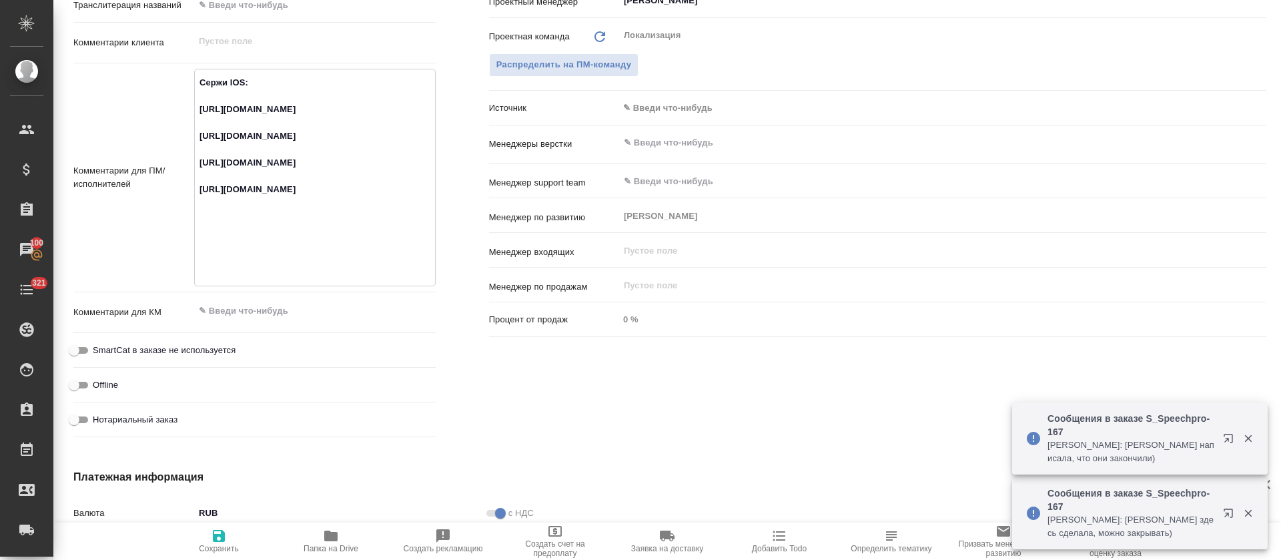
click at [241, 213] on textarea "Сержи IOS: https://smartcat.com/projects/fa598466-d8ca-4a0b-b7c4-b806e55478ee/f…" at bounding box center [315, 176] width 240 height 210
type textarea "x"
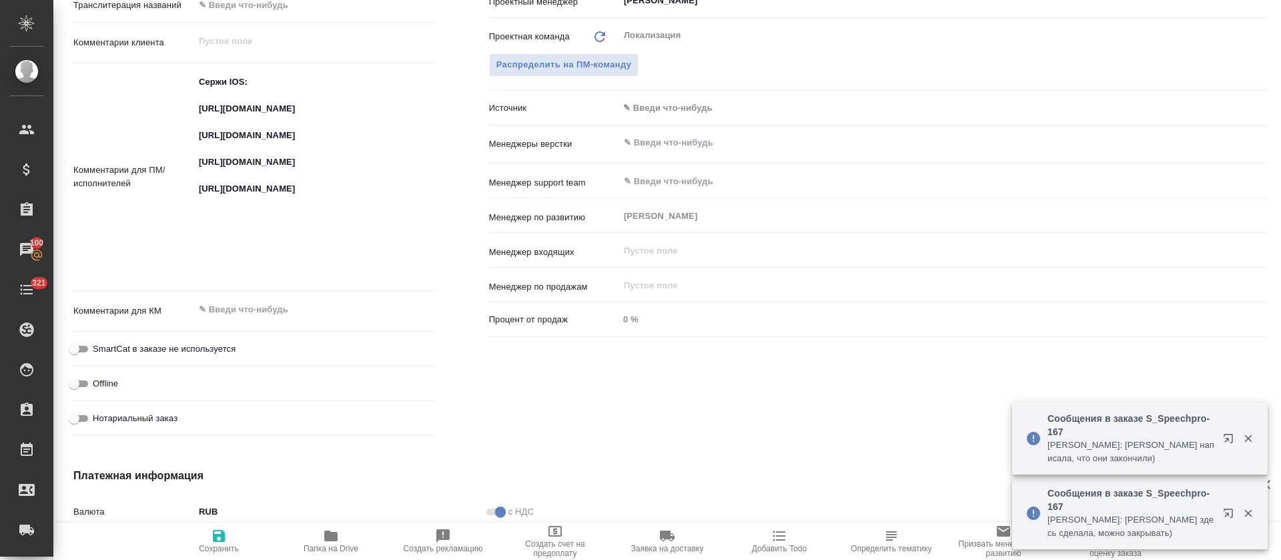
type textarea "x"
click at [288, 262] on textarea "Сержи IOS: https://smartcat.com/projects/fa598466-d8ca-4a0b-b7c4-b806e55478ee/f…" at bounding box center [315, 176] width 240 height 210
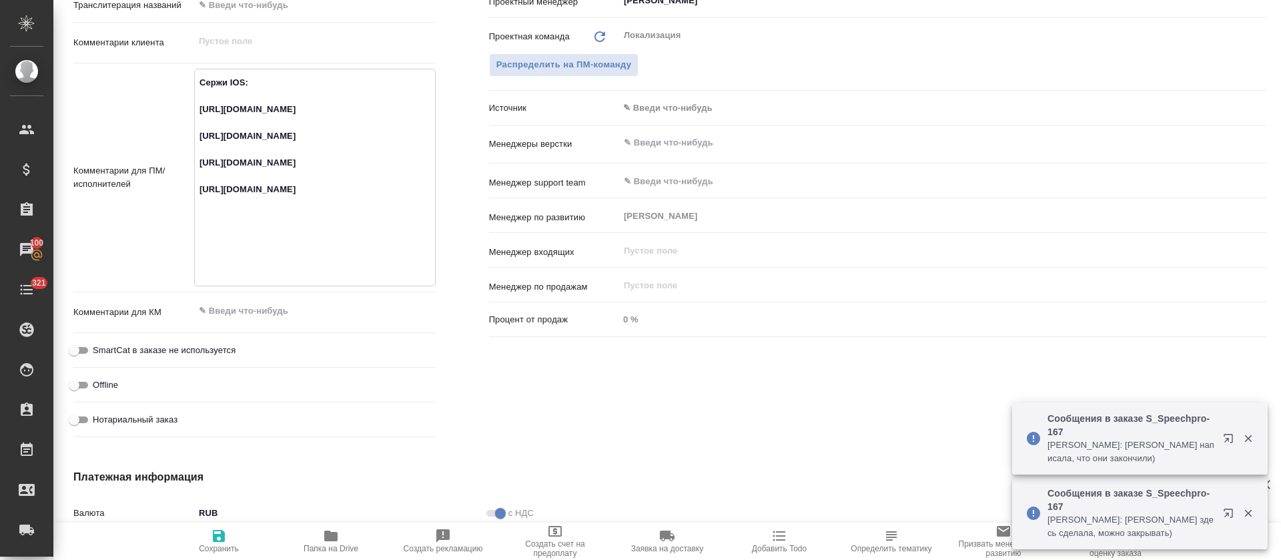
click at [288, 262] on textarea "Сержи IOS: https://smartcat.com/projects/fa598466-d8ca-4a0b-b7c4-b806e55478ee/f…" at bounding box center [315, 176] width 240 height 210
type textarea "x"
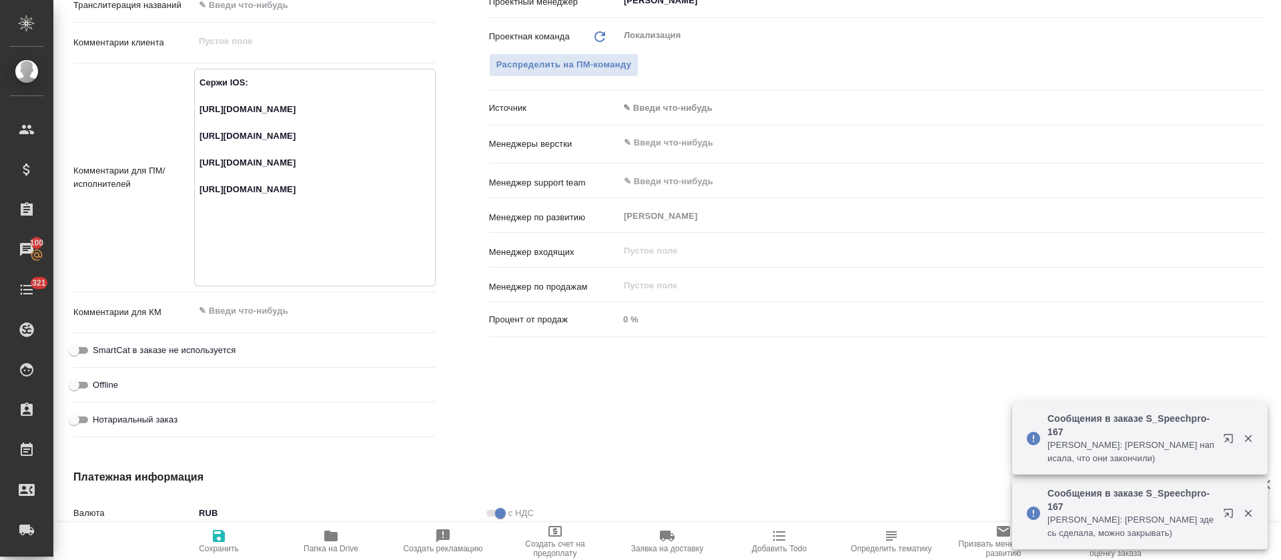
type textarea "x"
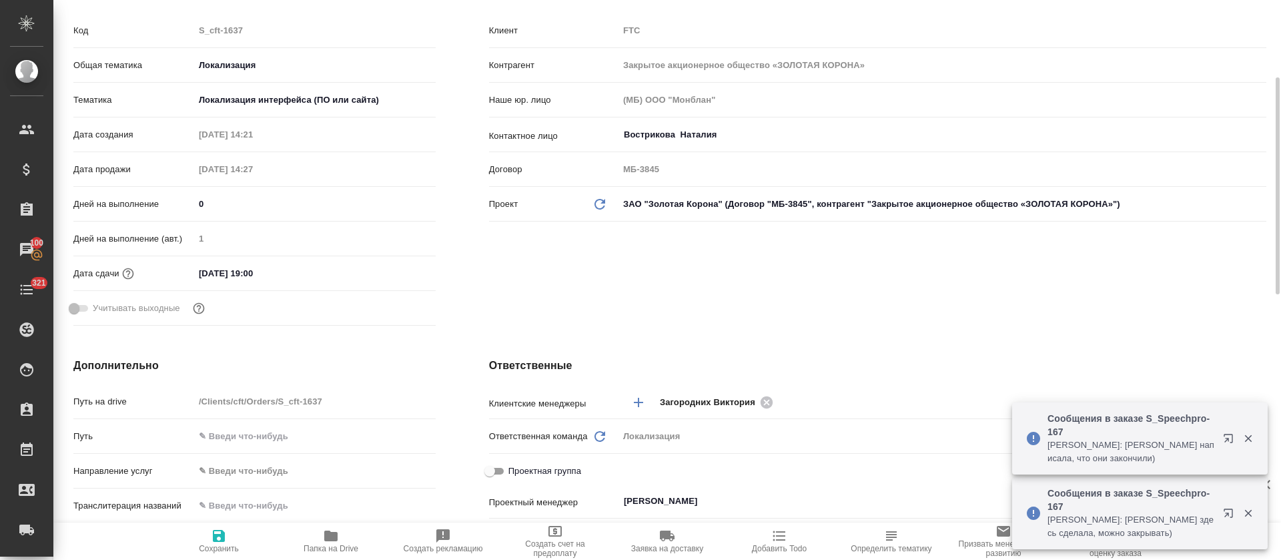
scroll to position [0, 0]
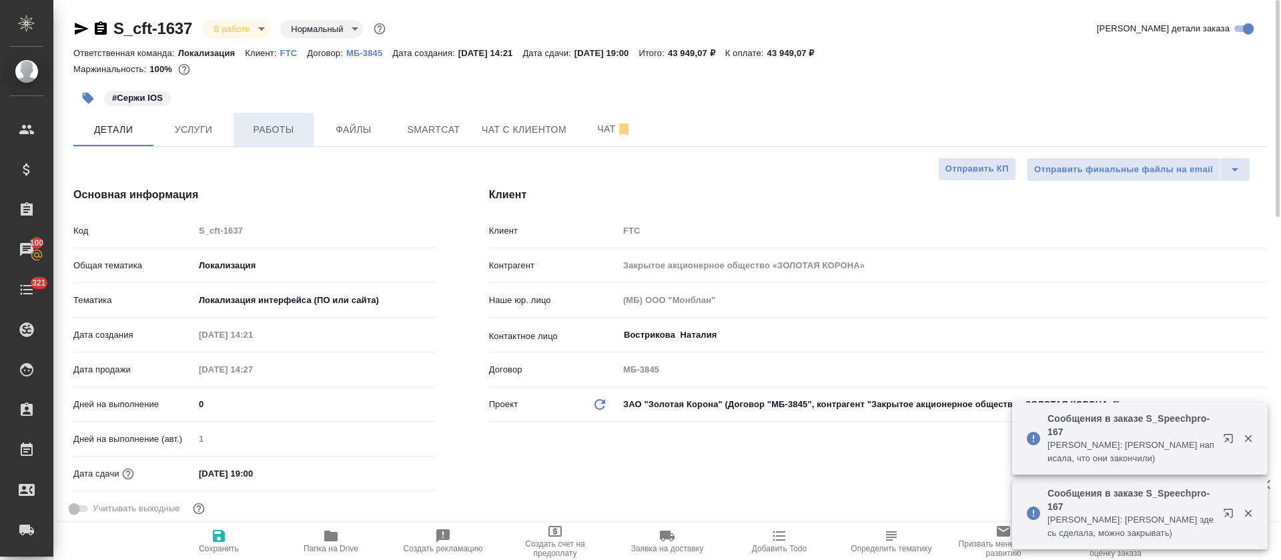
type textarea "x"
click at [275, 135] on span "Работы" at bounding box center [274, 129] width 64 height 17
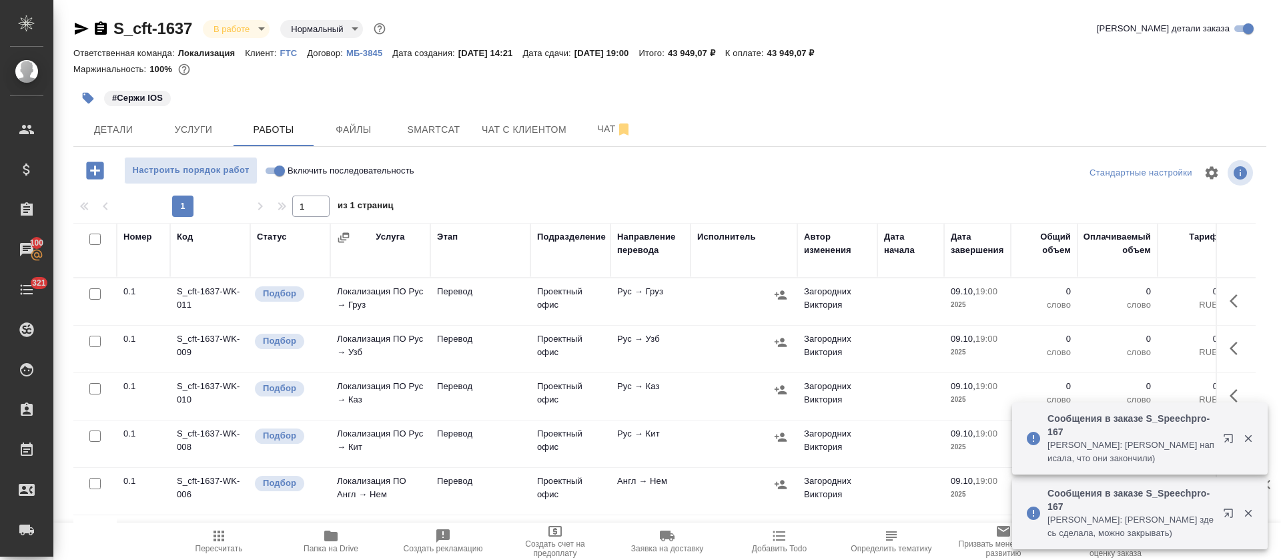
click at [280, 173] on input "Включить последовательность" at bounding box center [280, 171] width 48 height 16
checkbox input "true"
click at [198, 127] on span "Услуги" at bounding box center [193, 129] width 64 height 17
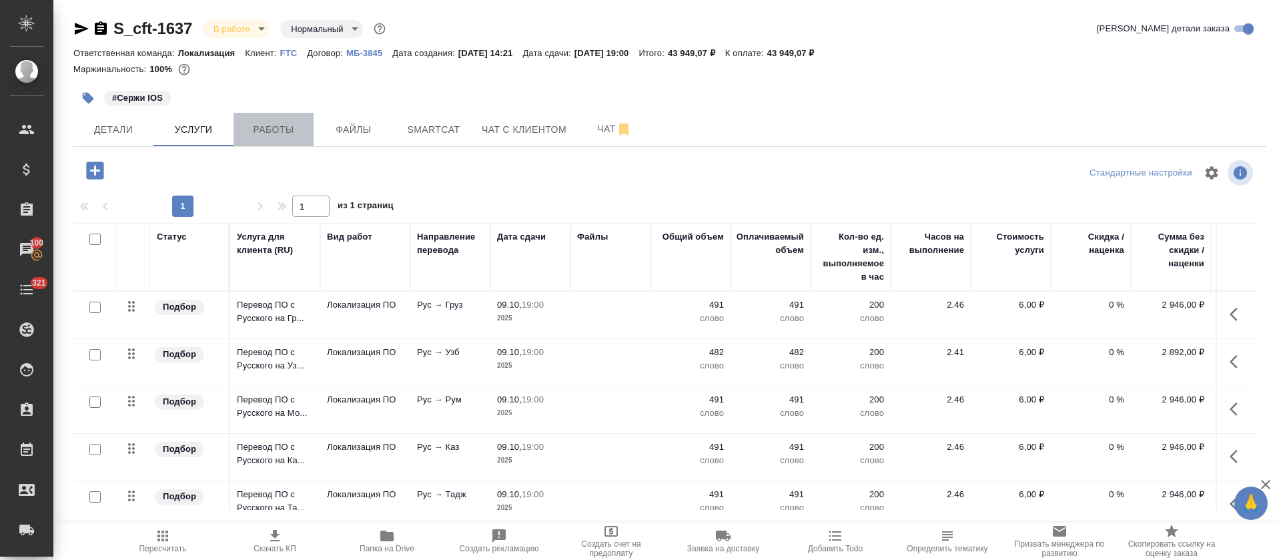
click at [262, 127] on span "Работы" at bounding box center [274, 129] width 64 height 17
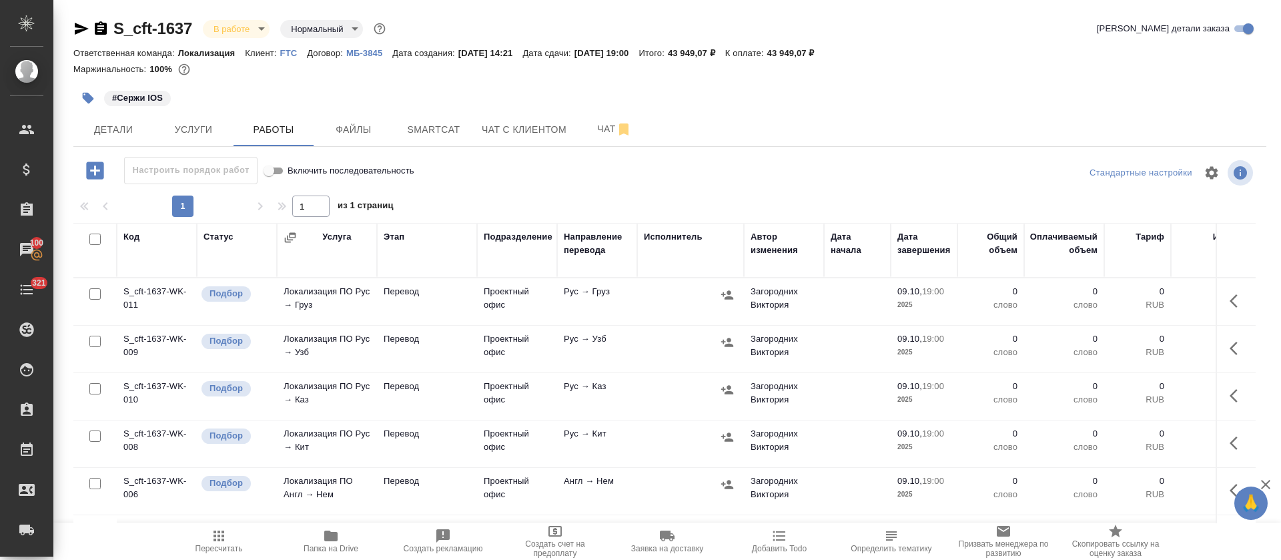
click at [95, 240] on input "checkbox" at bounding box center [94, 239] width 11 height 11
checkbox input "true"
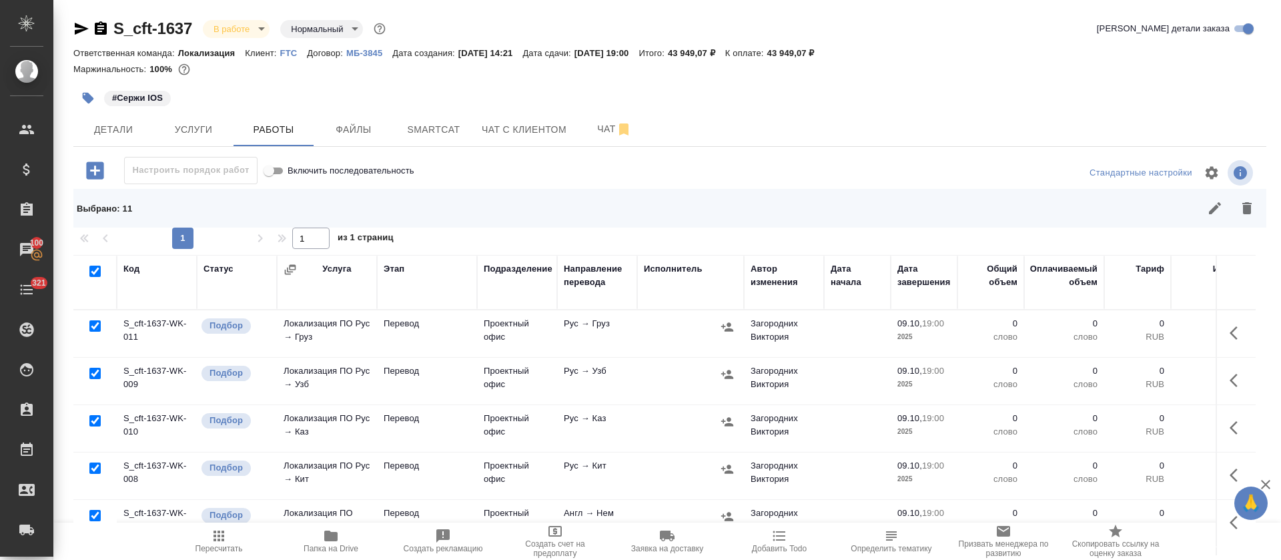
checkbox input "true"
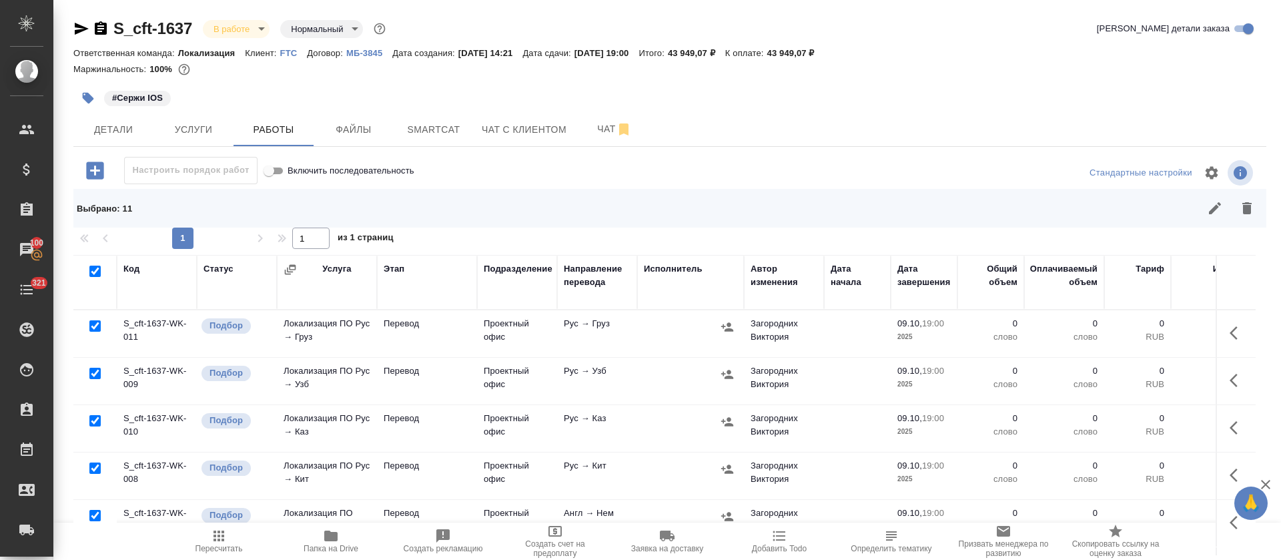
checkbox input "true"
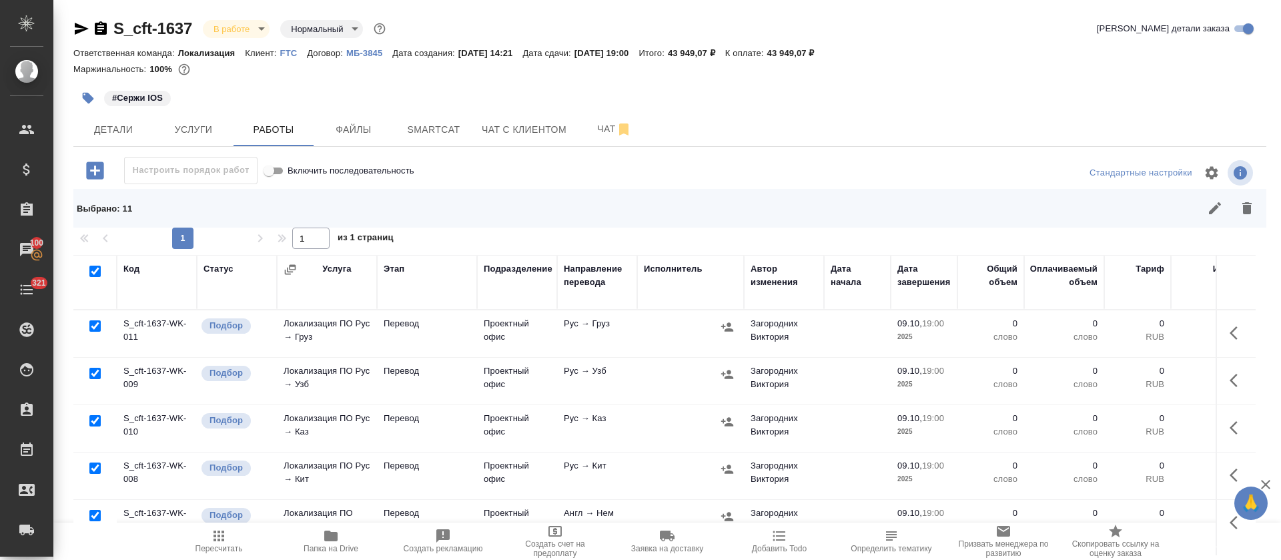
checkbox input "true"
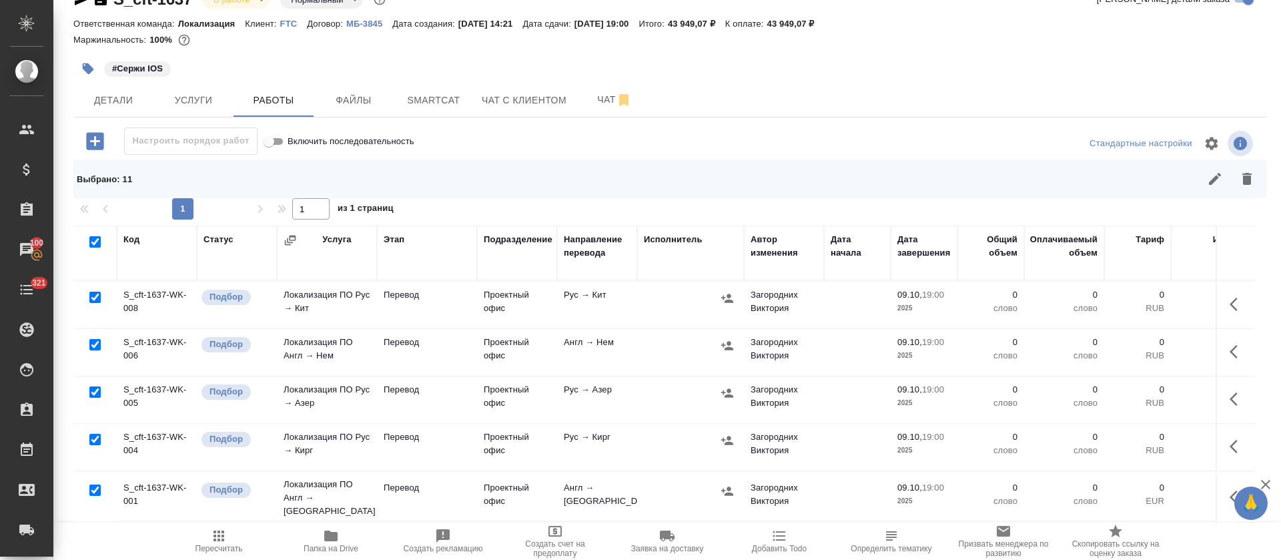
scroll to position [100, 0]
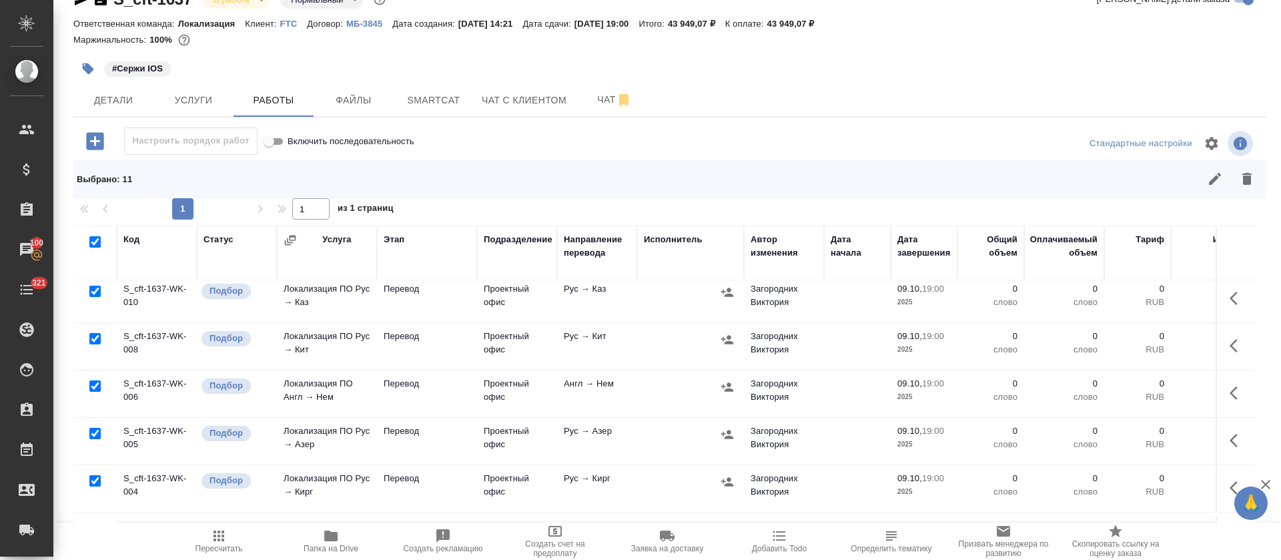
click at [96, 389] on input "checkbox" at bounding box center [94, 385] width 11 height 11
checkbox input "false"
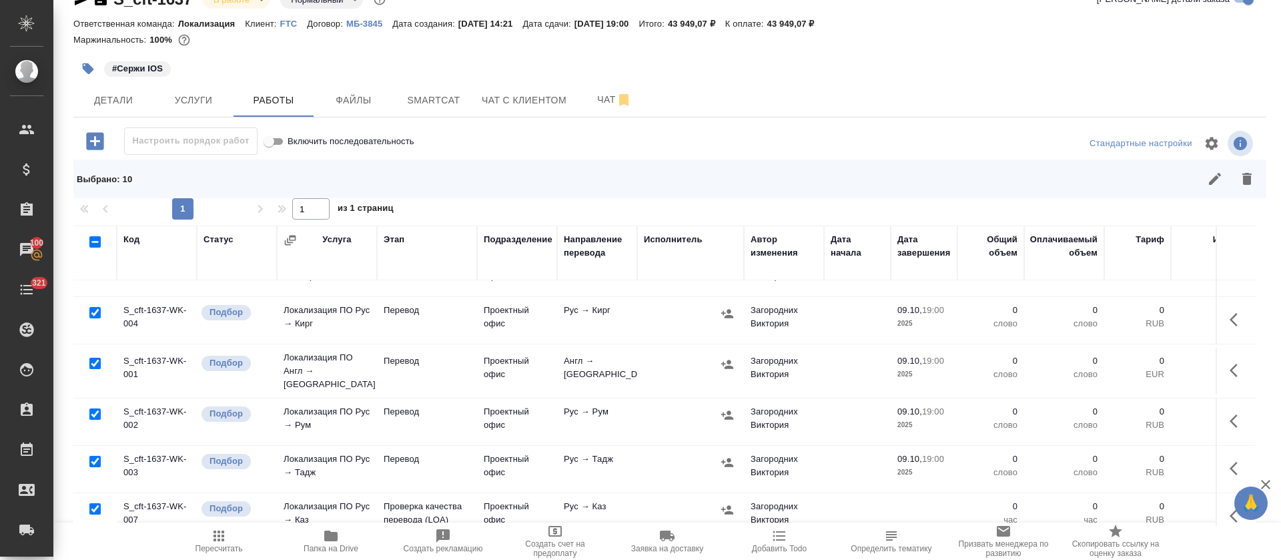
scroll to position [292, 0]
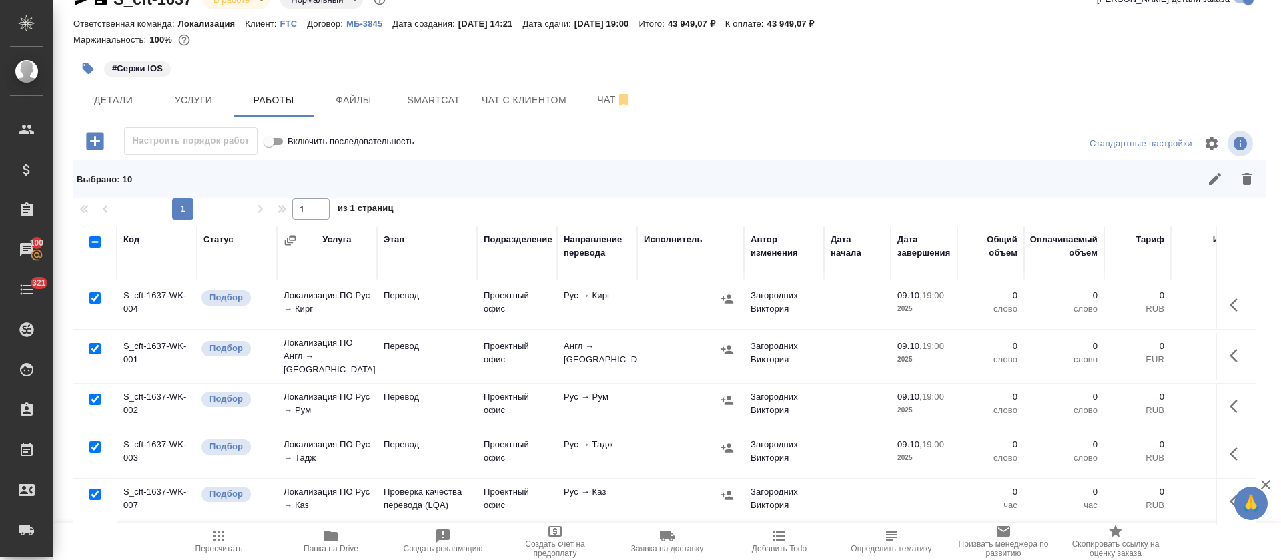
click at [92, 343] on input "checkbox" at bounding box center [94, 348] width 11 height 11
checkbox input "false"
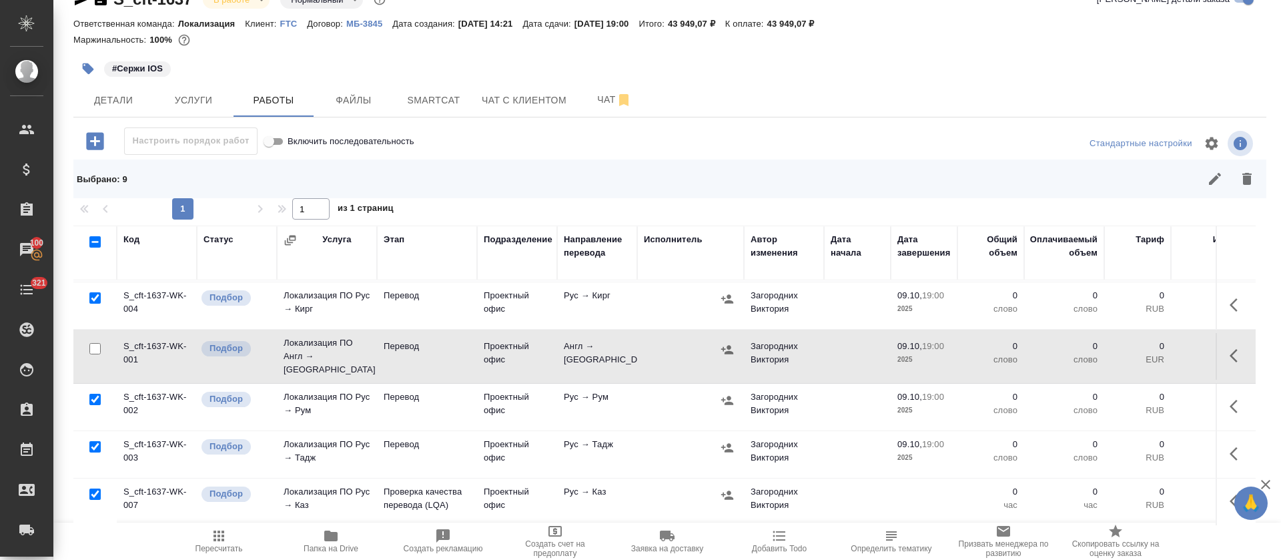
click at [89, 485] on div at bounding box center [95, 494] width 30 height 19
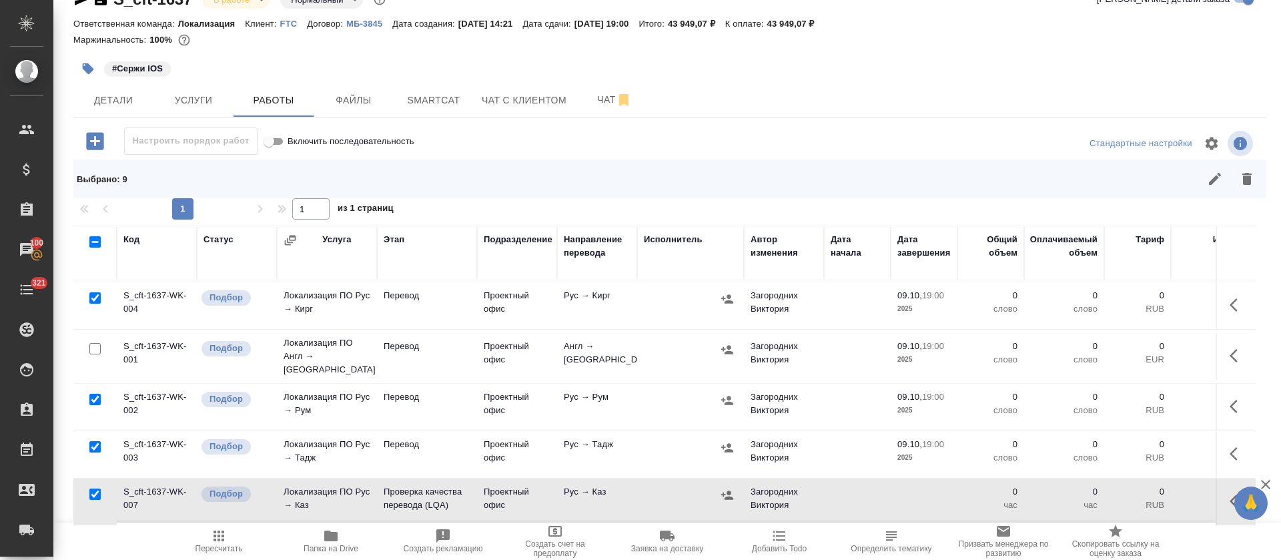
click at [90, 488] on input "checkbox" at bounding box center [94, 493] width 11 height 11
checkbox input "false"
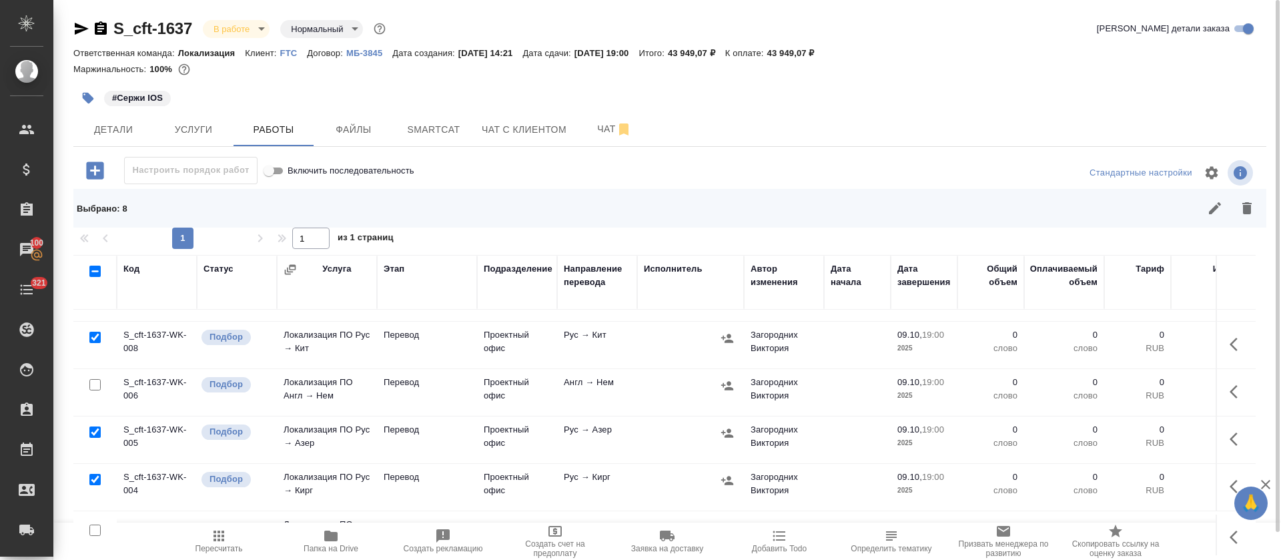
scroll to position [91, 0]
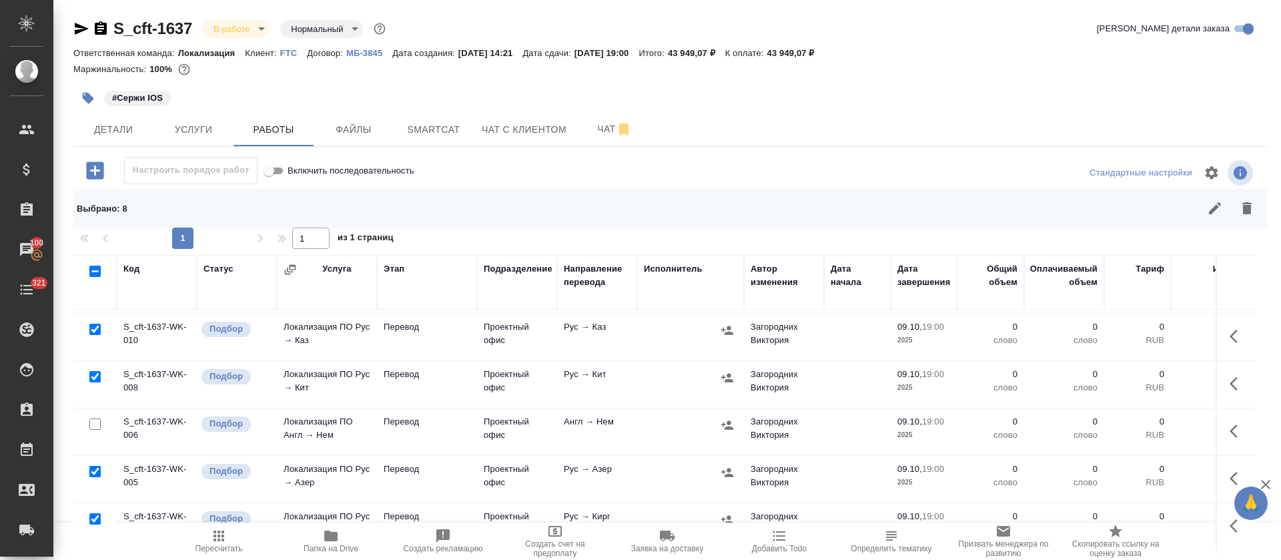
click at [99, 380] on input "checkbox" at bounding box center [94, 376] width 11 height 11
checkbox input "false"
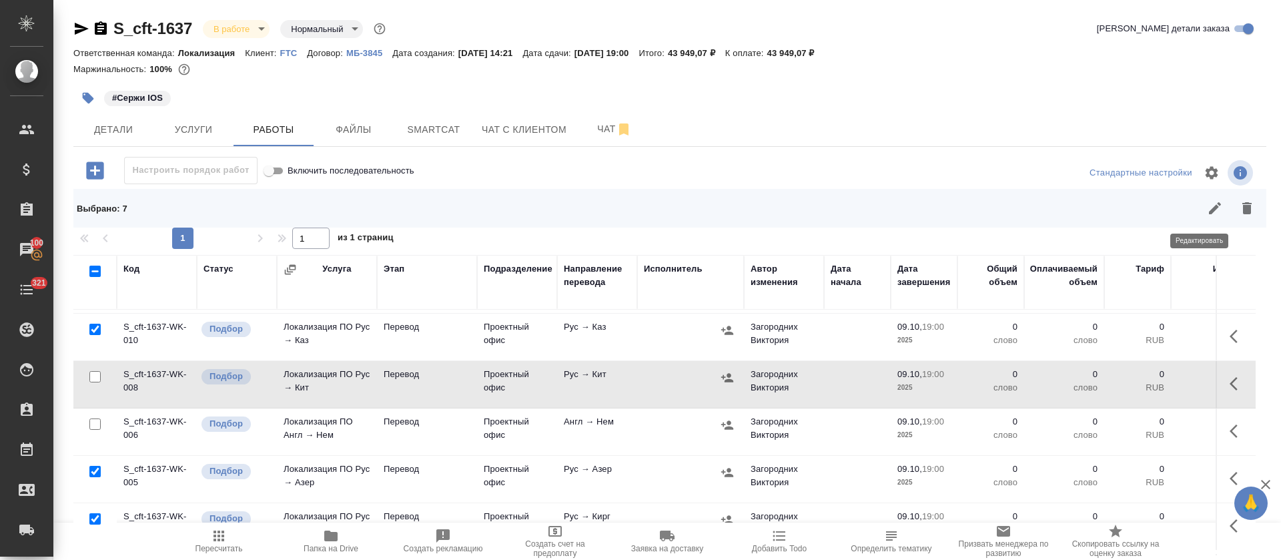
click at [1199, 212] on button "button" at bounding box center [1215, 208] width 32 height 32
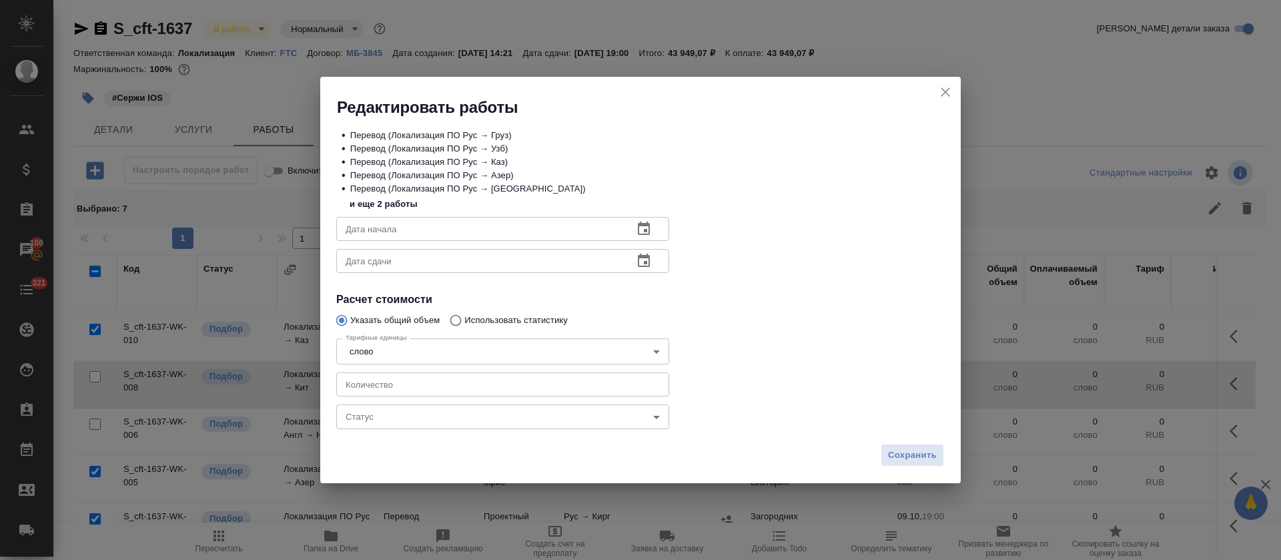
click at [380, 380] on input "number" at bounding box center [502, 384] width 333 height 24
type input "450"
click at [648, 228] on icon "button" at bounding box center [644, 229] width 16 height 16
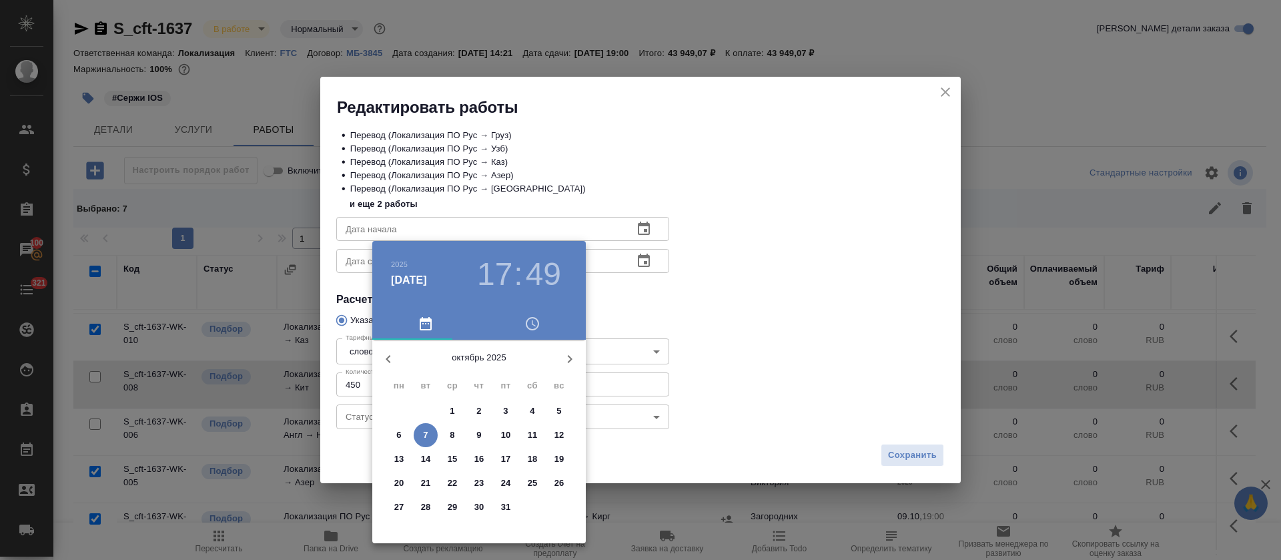
click at [422, 439] on span "7" at bounding box center [426, 434] width 24 height 13
type input "07.10.2025 17:49"
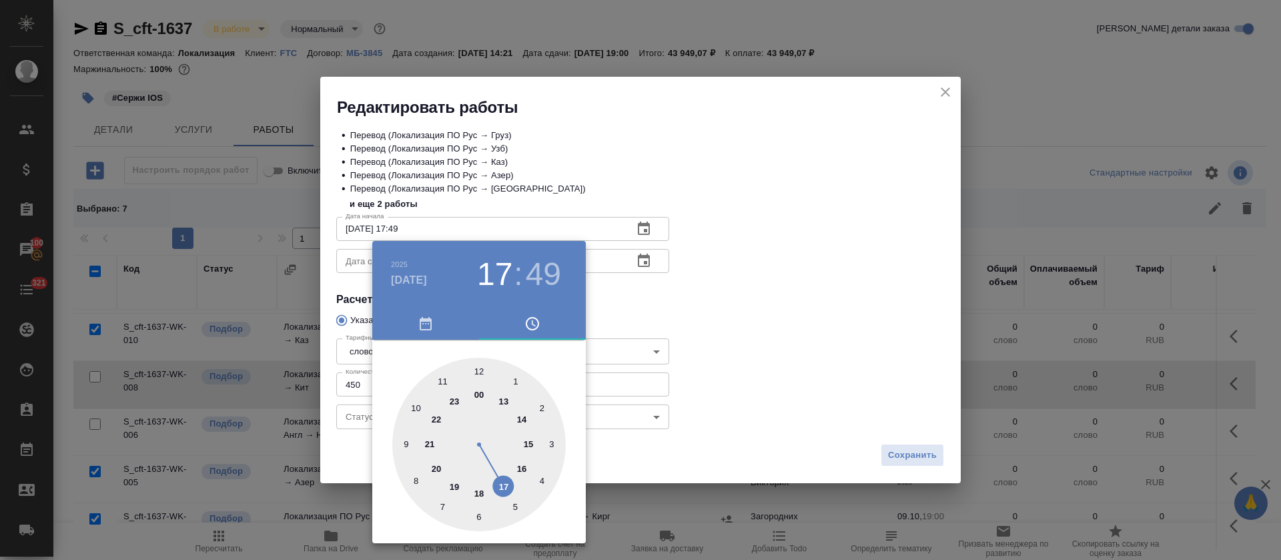
click at [705, 294] on div at bounding box center [640, 280] width 1281 height 560
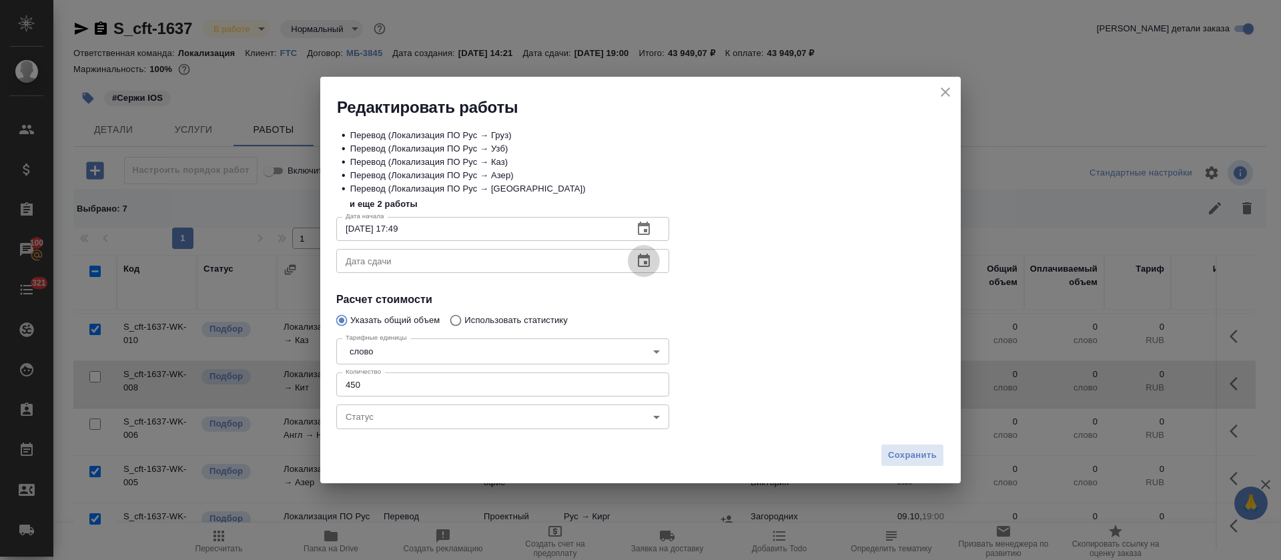
click at [645, 259] on icon "button" at bounding box center [644, 261] width 16 height 16
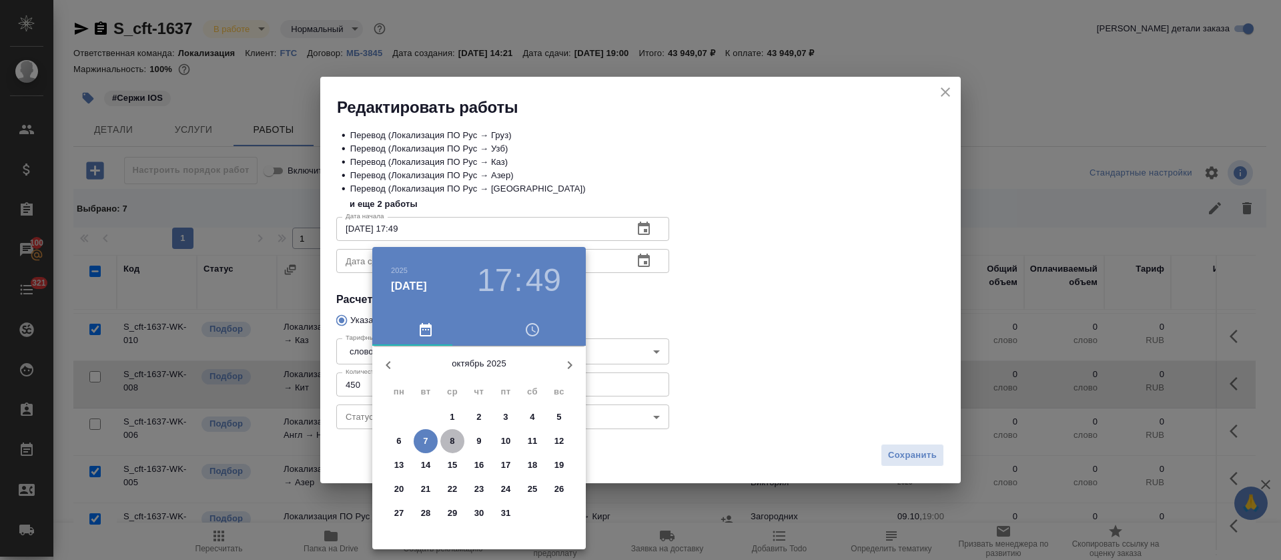
click at [457, 439] on span "8" at bounding box center [452, 440] width 24 height 13
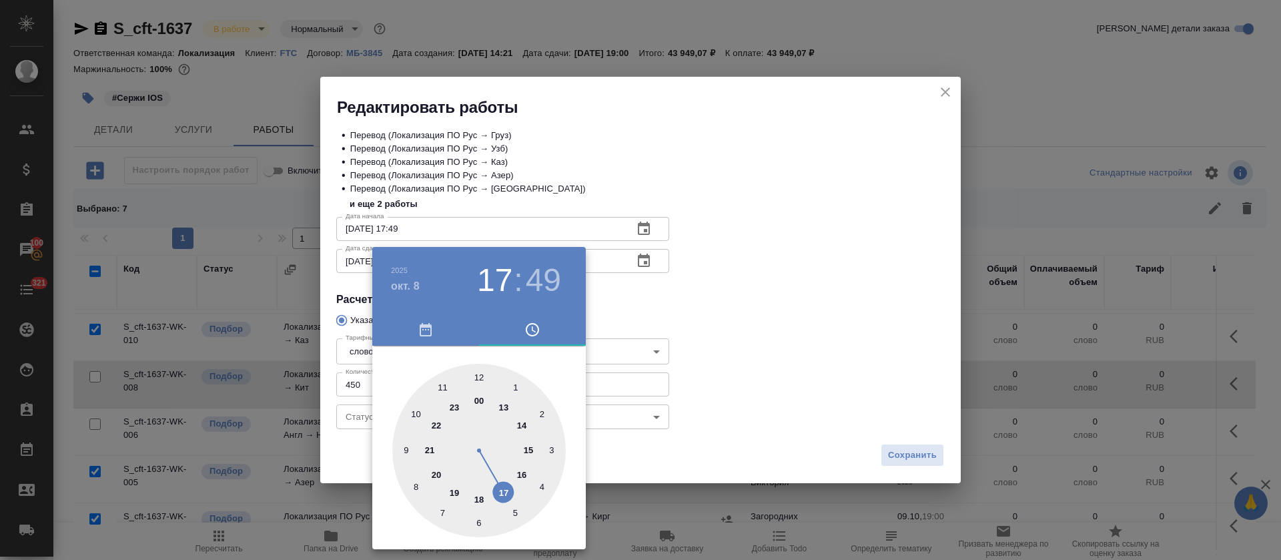
click at [520, 470] on div at bounding box center [478, 450] width 173 height 173
click at [481, 378] on div at bounding box center [478, 450] width 173 height 173
type input "08.10.2025 16:00"
click at [695, 291] on div at bounding box center [640, 280] width 1281 height 560
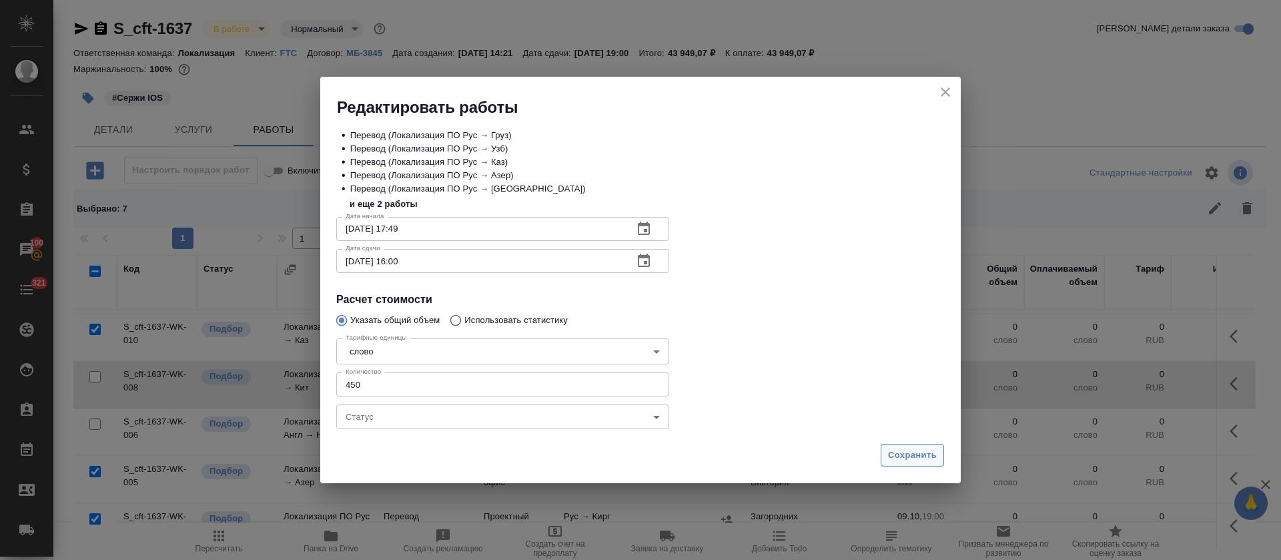
click at [934, 454] on span "Сохранить" at bounding box center [912, 455] width 49 height 15
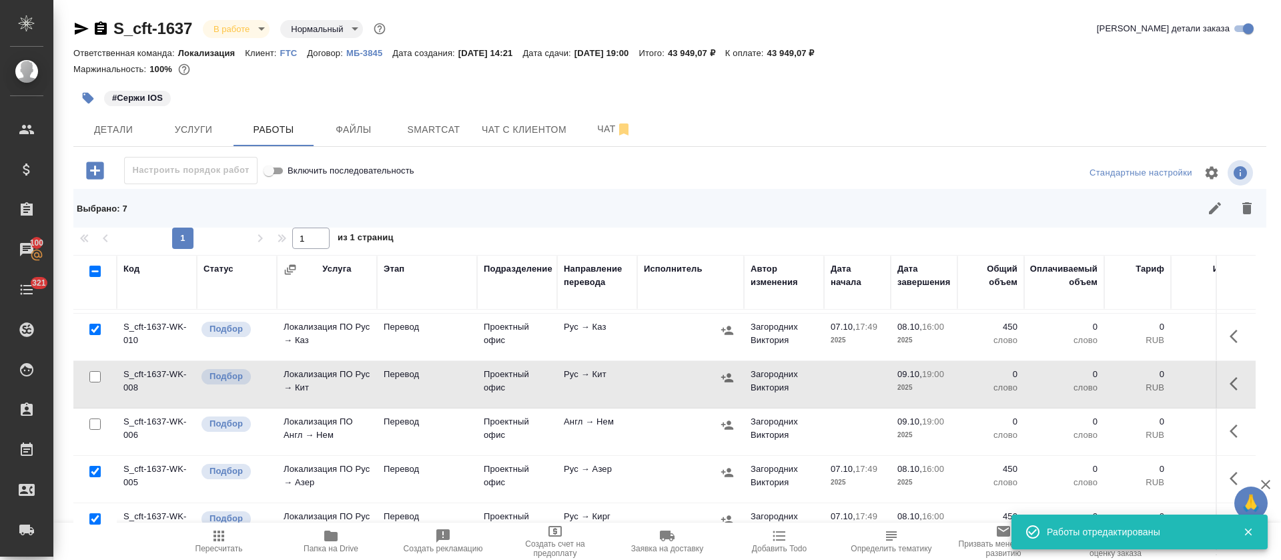
click at [93, 270] on input "checkbox" at bounding box center [94, 271] width 11 height 11
checkbox input "true"
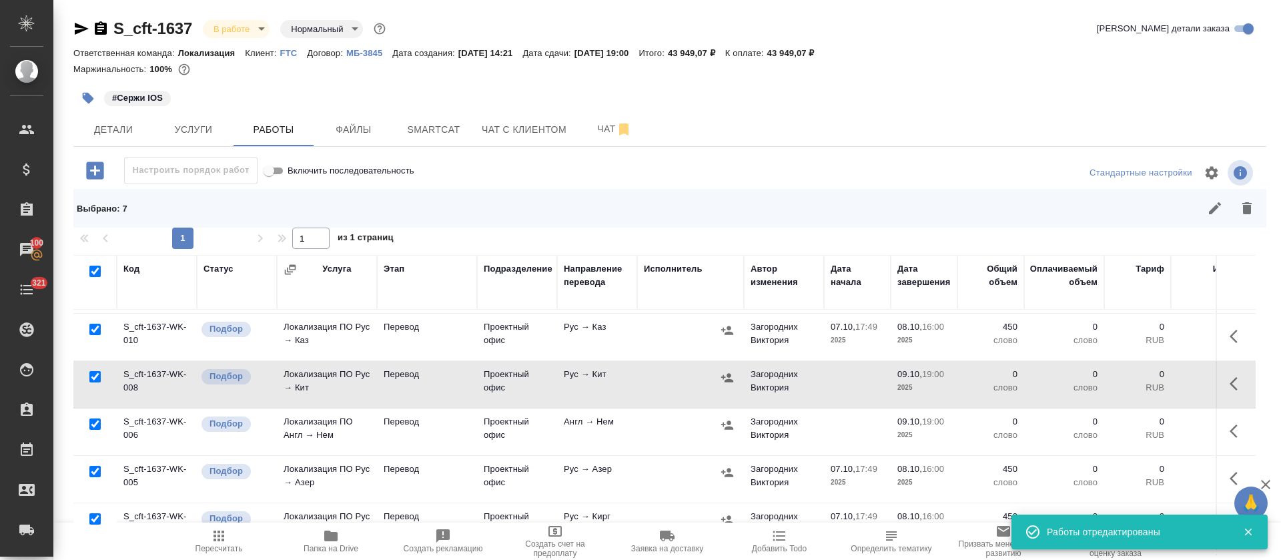
checkbox input "true"
click at [93, 270] on input "checkbox" at bounding box center [94, 271] width 11 height 11
checkbox input "false"
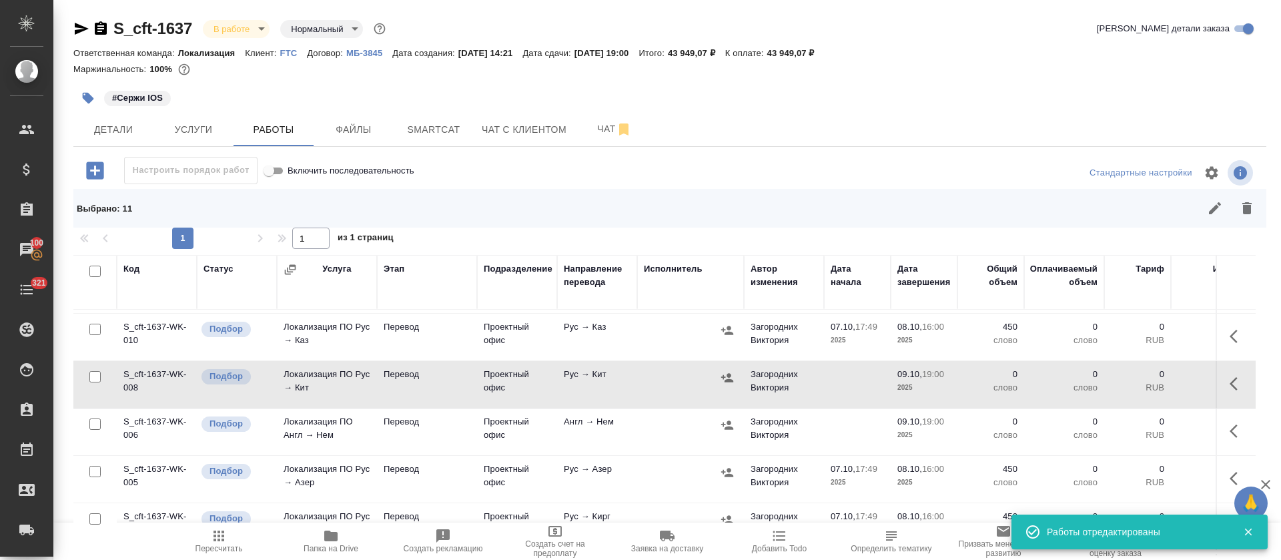
checkbox input "false"
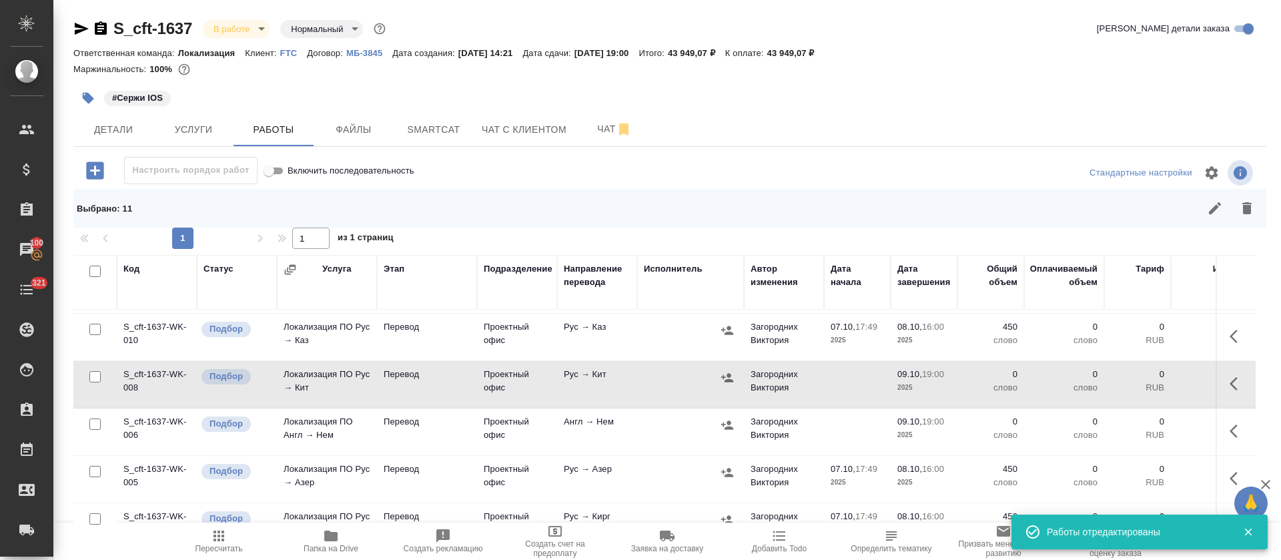
checkbox input "false"
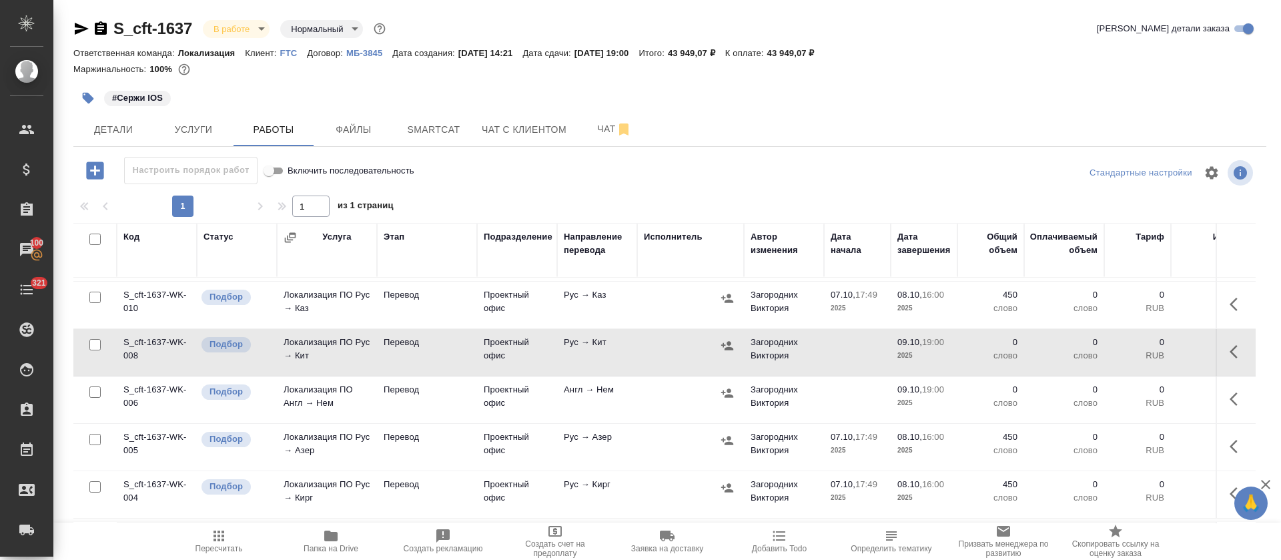
click at [95, 346] on input "checkbox" at bounding box center [94, 344] width 11 height 11
checkbox input "true"
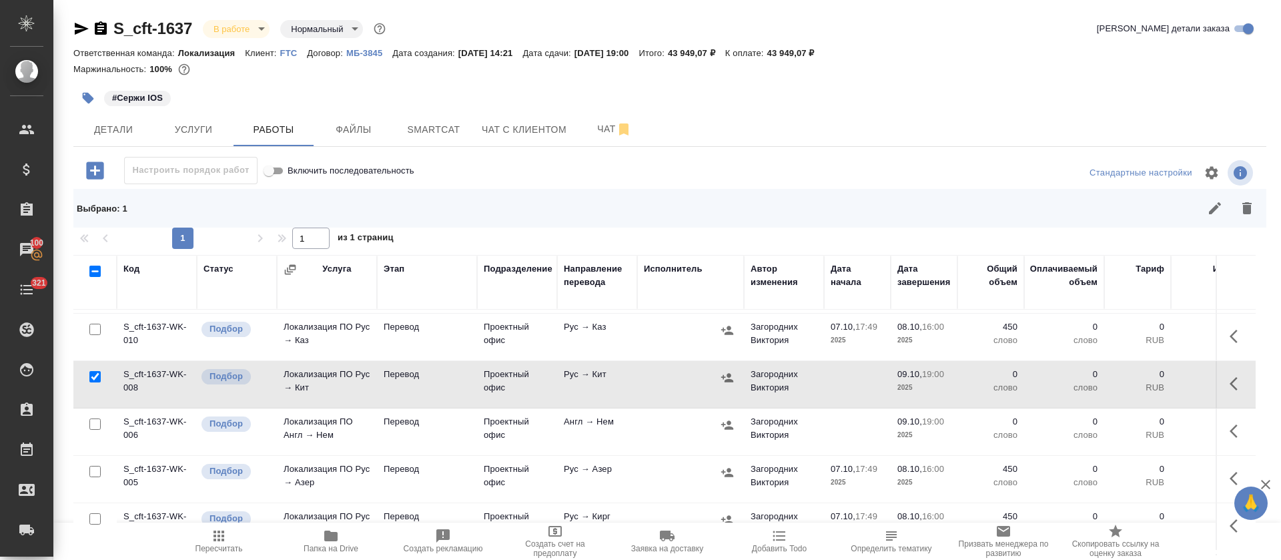
click at [95, 421] on input "checkbox" at bounding box center [94, 423] width 11 height 11
checkbox input "true"
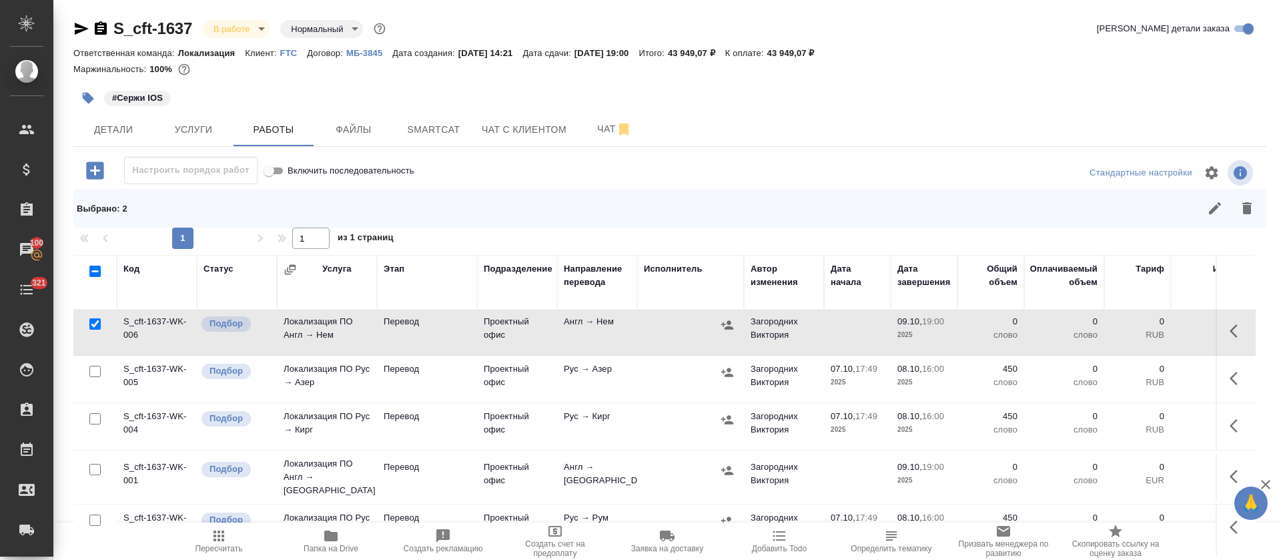
scroll to position [292, 0]
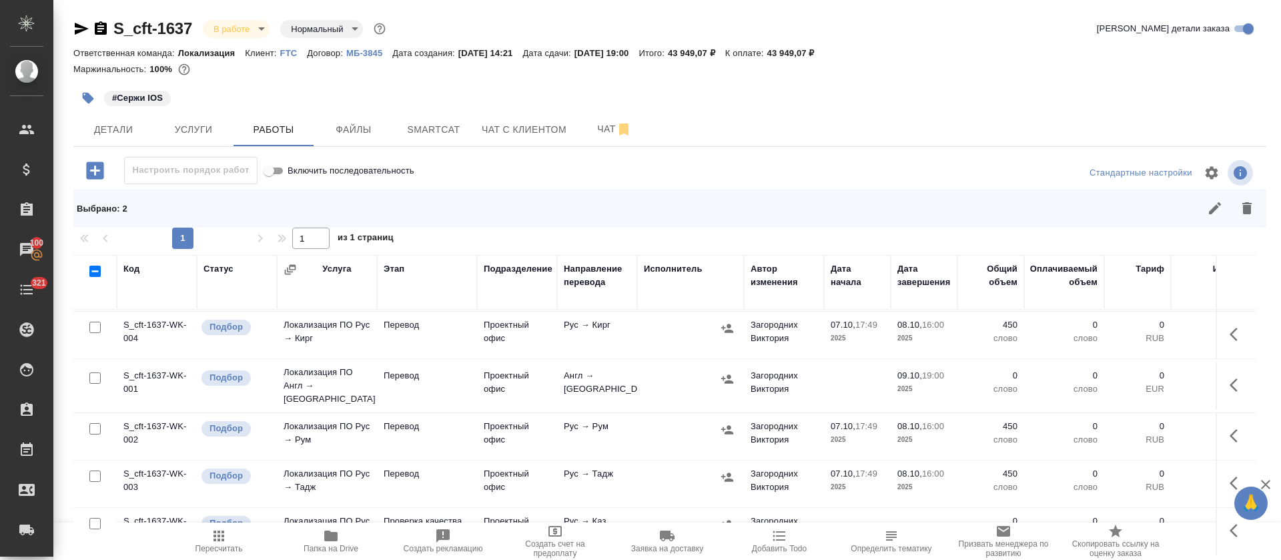
click at [93, 372] on input "checkbox" at bounding box center [94, 377] width 11 height 11
checkbox input "true"
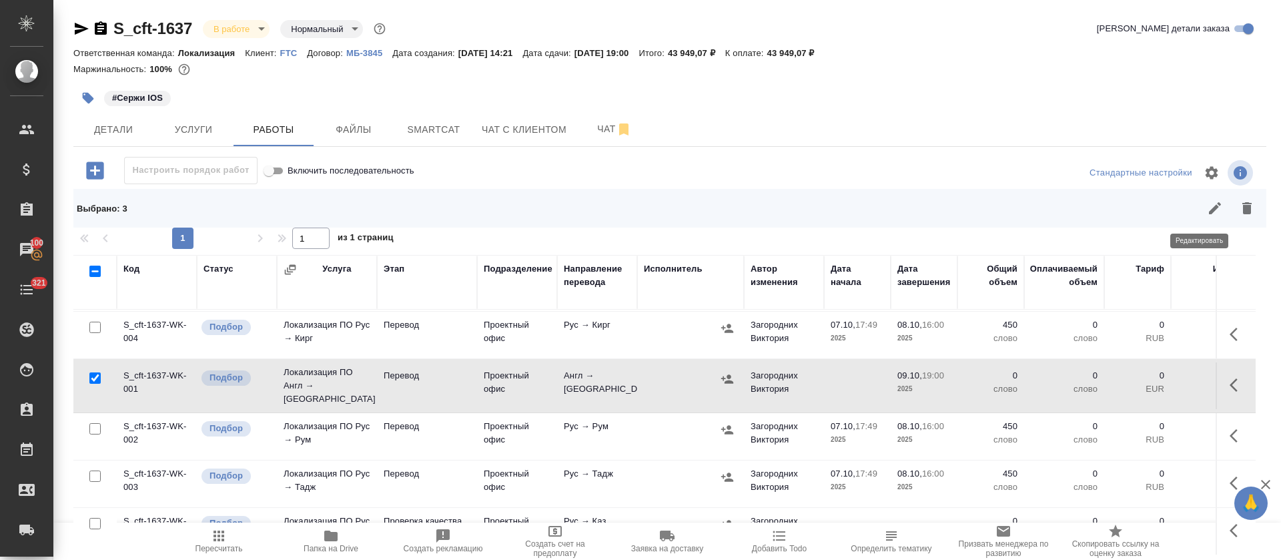
click at [1199, 203] on button "button" at bounding box center [1215, 208] width 32 height 32
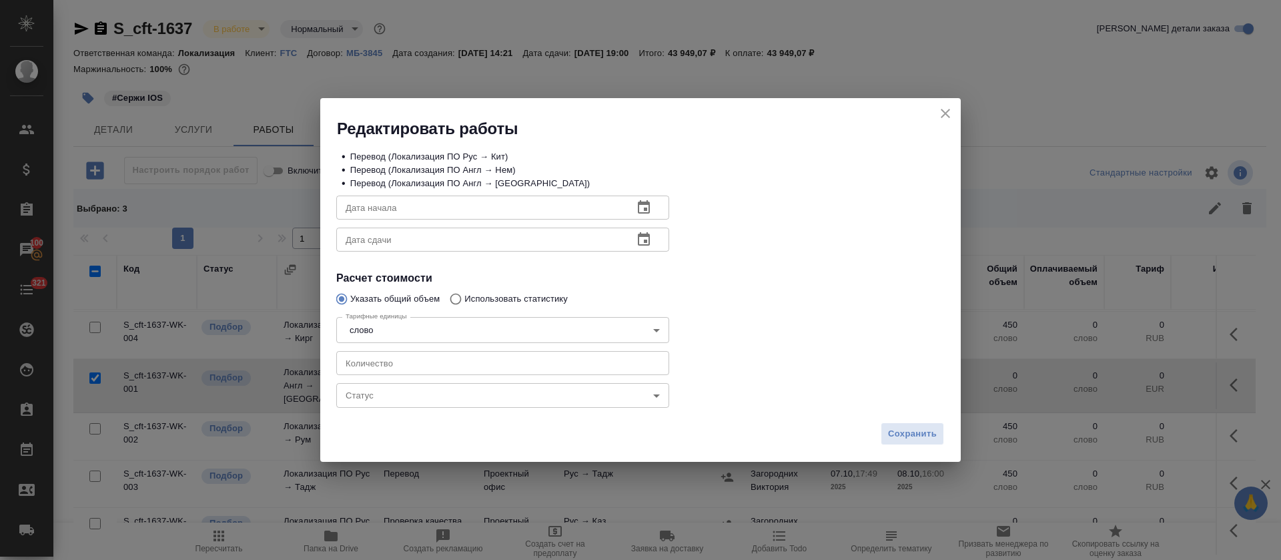
click at [378, 369] on input "number" at bounding box center [502, 363] width 333 height 24
type input "12"
click at [650, 214] on icon "button" at bounding box center [644, 208] width 16 height 16
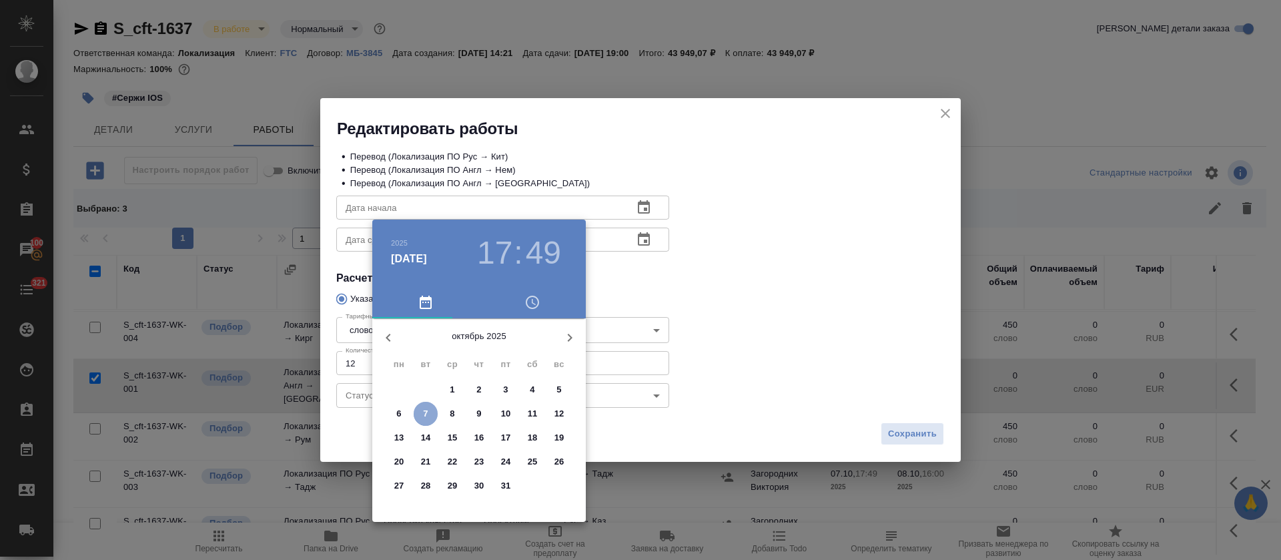
click at [429, 408] on span "7" at bounding box center [426, 413] width 24 height 13
type input "07.10.2025 17:49"
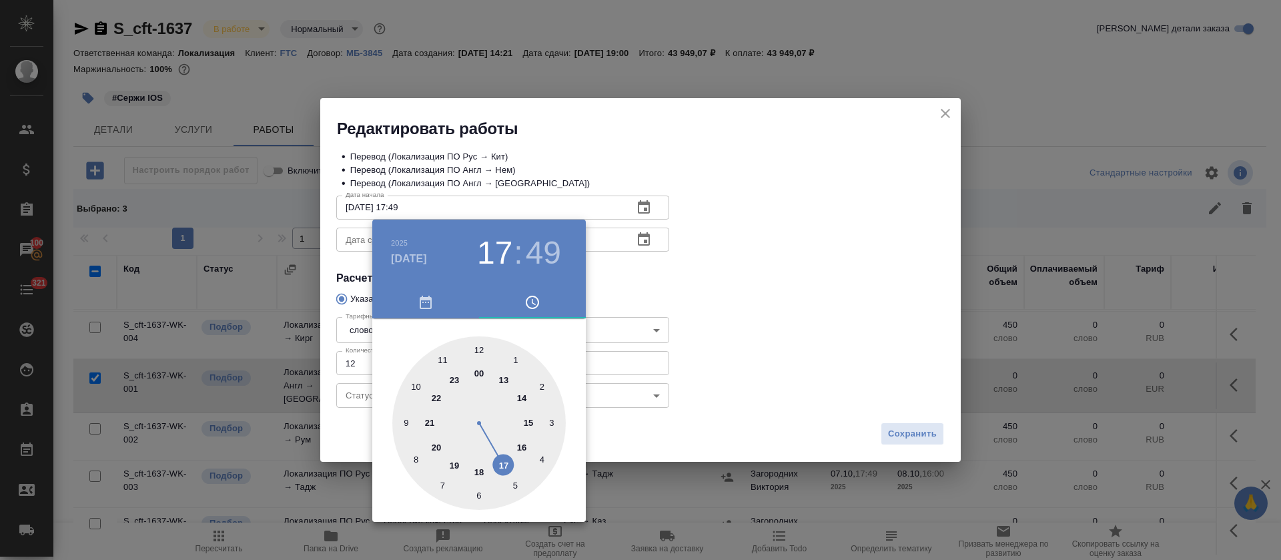
click at [754, 282] on div at bounding box center [640, 280] width 1281 height 560
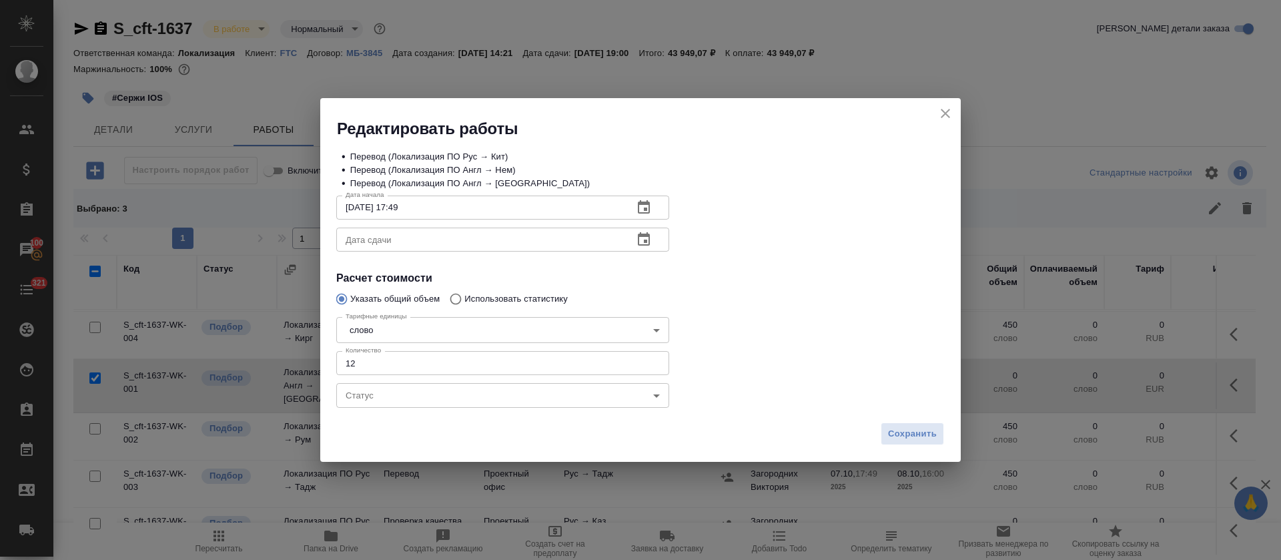
click at [647, 240] on icon "button" at bounding box center [644, 238] width 12 height 13
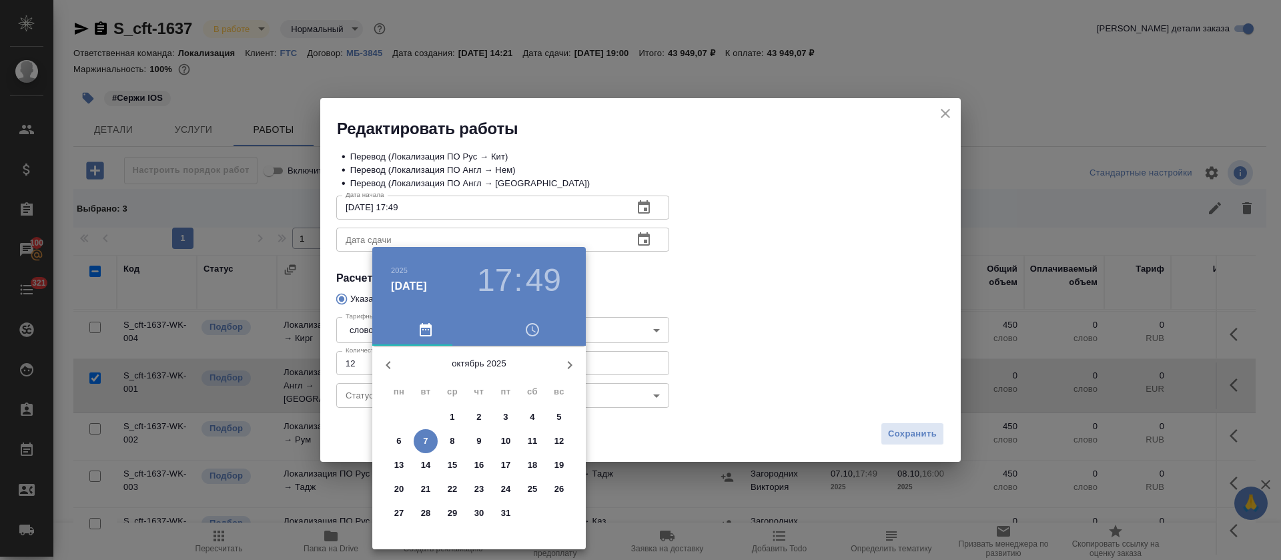
click at [456, 444] on span "8" at bounding box center [452, 440] width 24 height 13
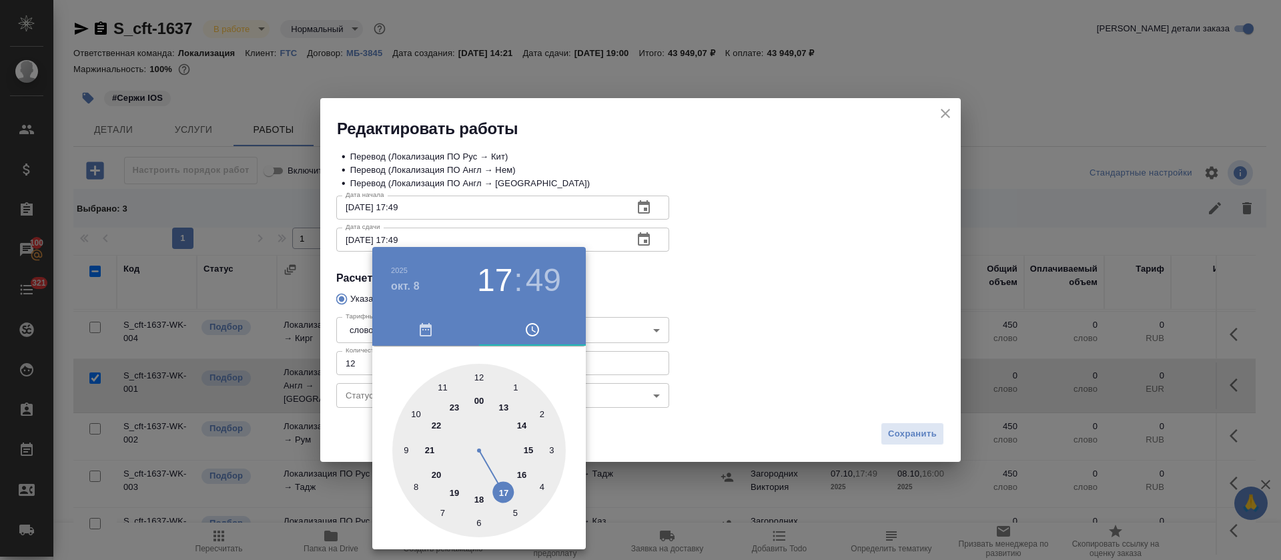
click at [476, 375] on div at bounding box center [478, 450] width 173 height 173
type input "08.10.2025 12:00"
click at [789, 250] on div at bounding box center [640, 280] width 1281 height 560
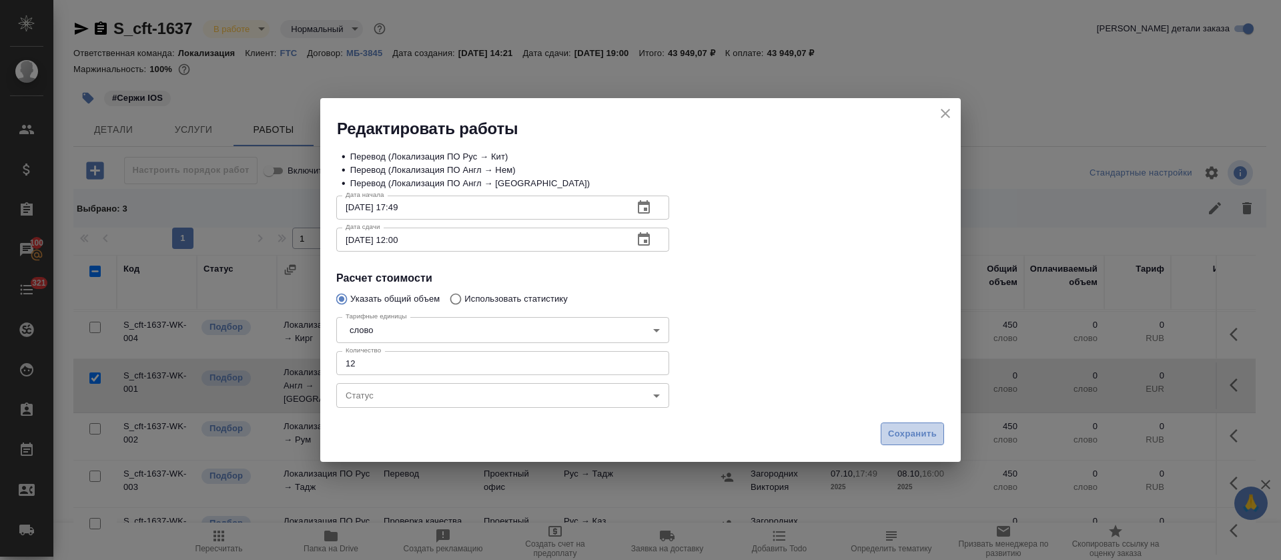
click at [922, 434] on span "Сохранить" at bounding box center [912, 433] width 49 height 15
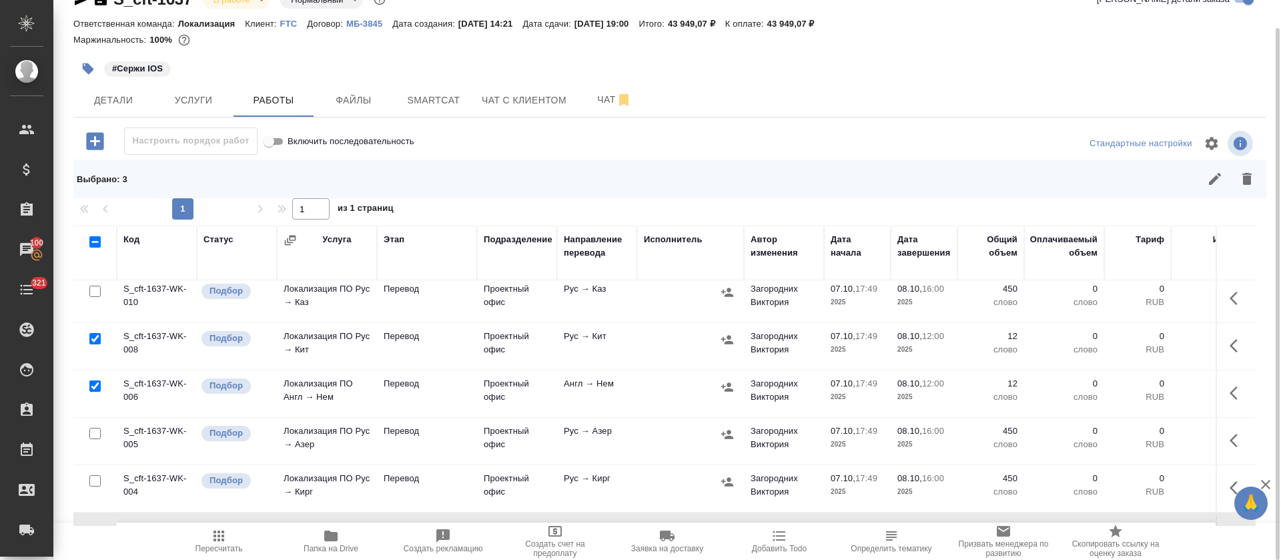
scroll to position [200, 0]
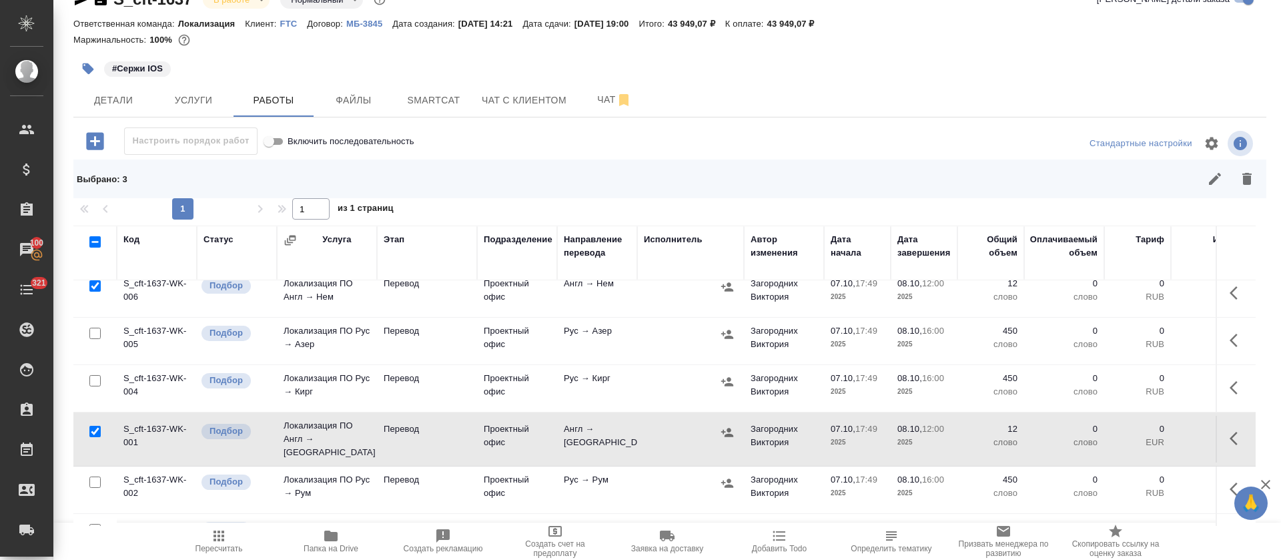
click at [1230, 344] on icon "button" at bounding box center [1234, 340] width 8 height 13
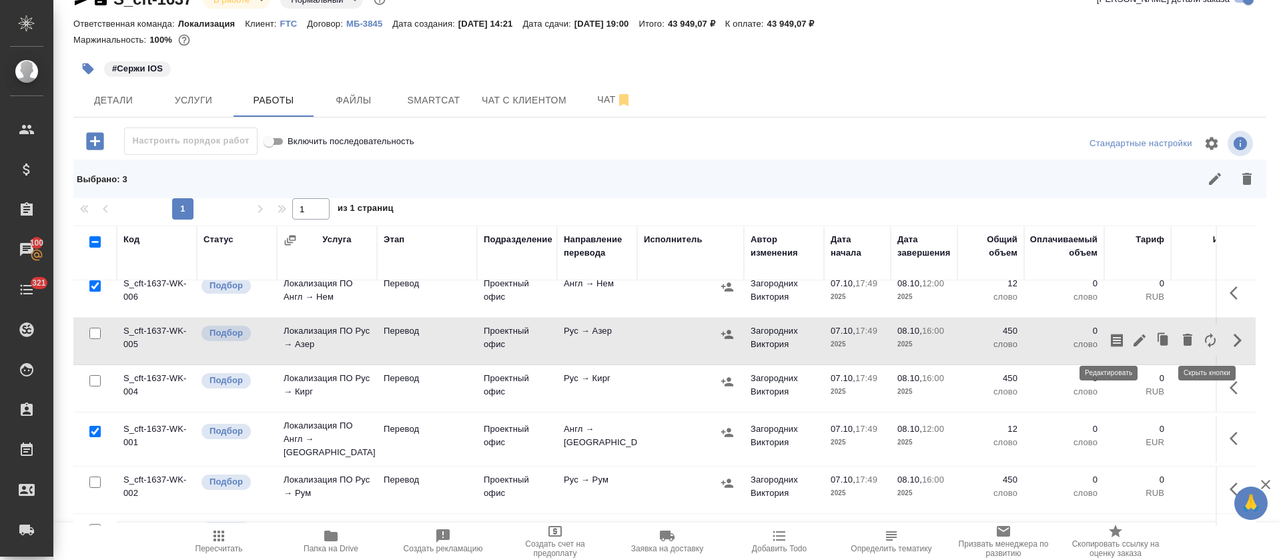
click at [1132, 346] on icon "button" at bounding box center [1140, 340] width 16 height 16
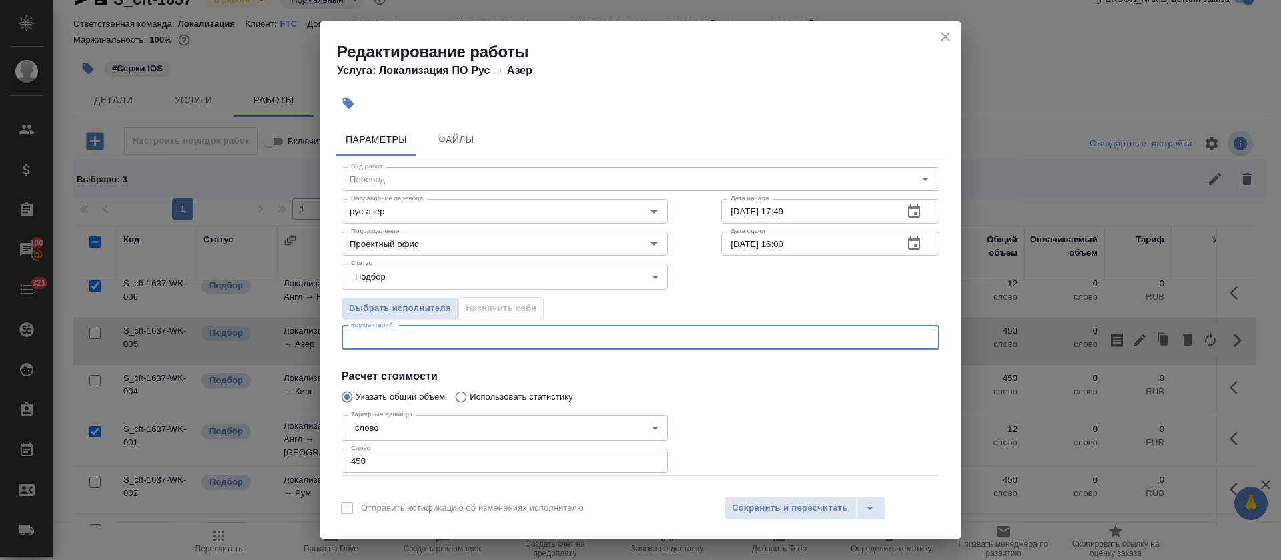
click at [527, 338] on textarea at bounding box center [640, 337] width 579 height 10
paste textarea "https://smartcat.com/editor?v=2&selectedStage=1&backUrl=%2Fprojects%2Ffa598466-…"
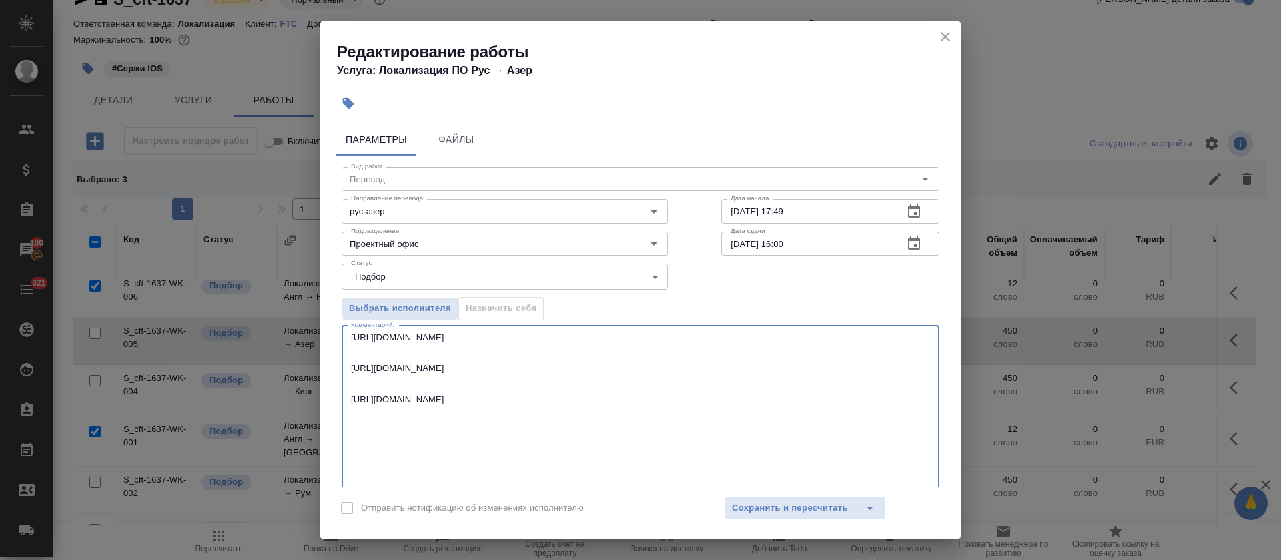
scroll to position [20, 0]
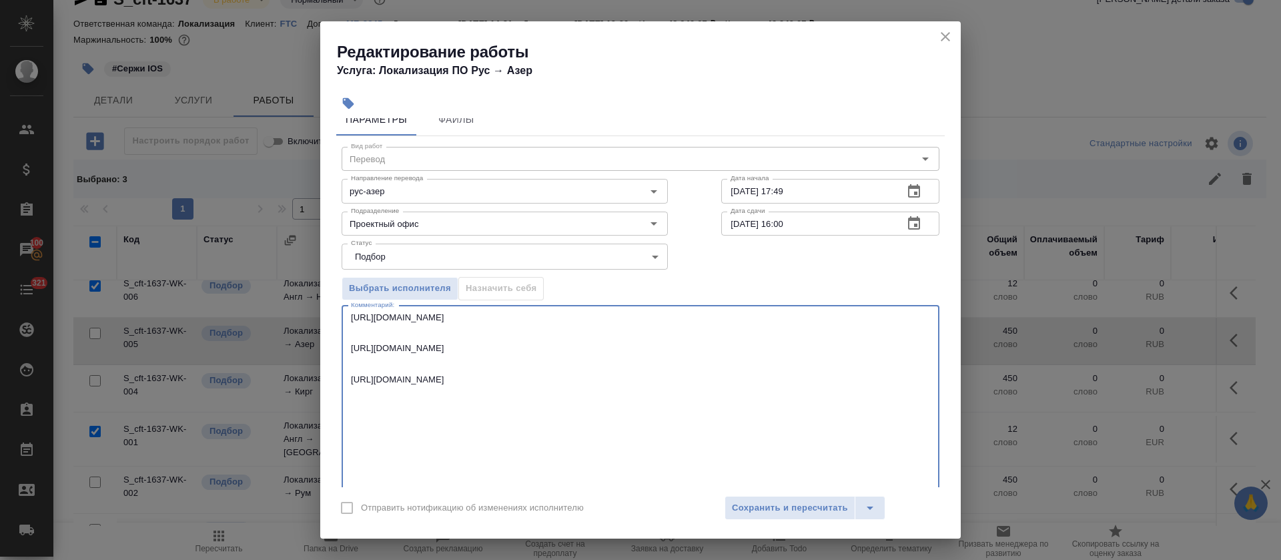
click at [350, 317] on div "https://smartcat.com/editor?v=2&selectedStage=1&backUrl=%2Fprojects%2Ffa598466-…" at bounding box center [641, 400] width 598 height 189
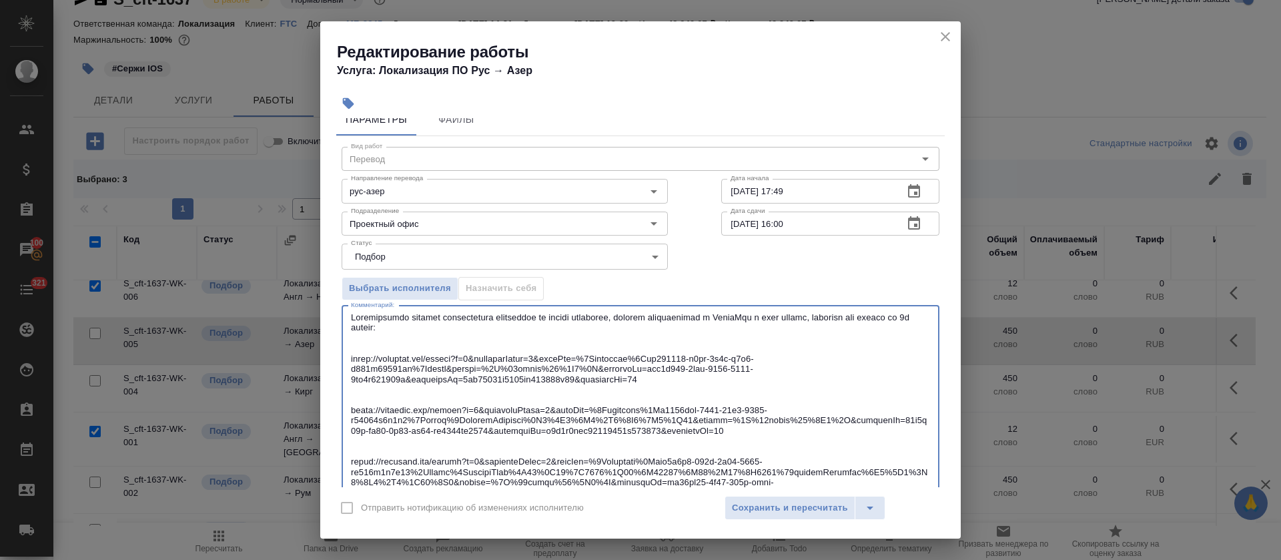
drag, startPoint x: 468, startPoint y: 330, endPoint x: 345, endPoint y: 316, distance: 123.6
click at [345, 316] on div "x Комментарий:" at bounding box center [641, 421] width 598 height 230
type textarea "Убедительная просьба использовать совпадения из памяти переводов, которые отобр…"
click at [782, 510] on span "Сохранить и пересчитать" at bounding box center [790, 507] width 116 height 15
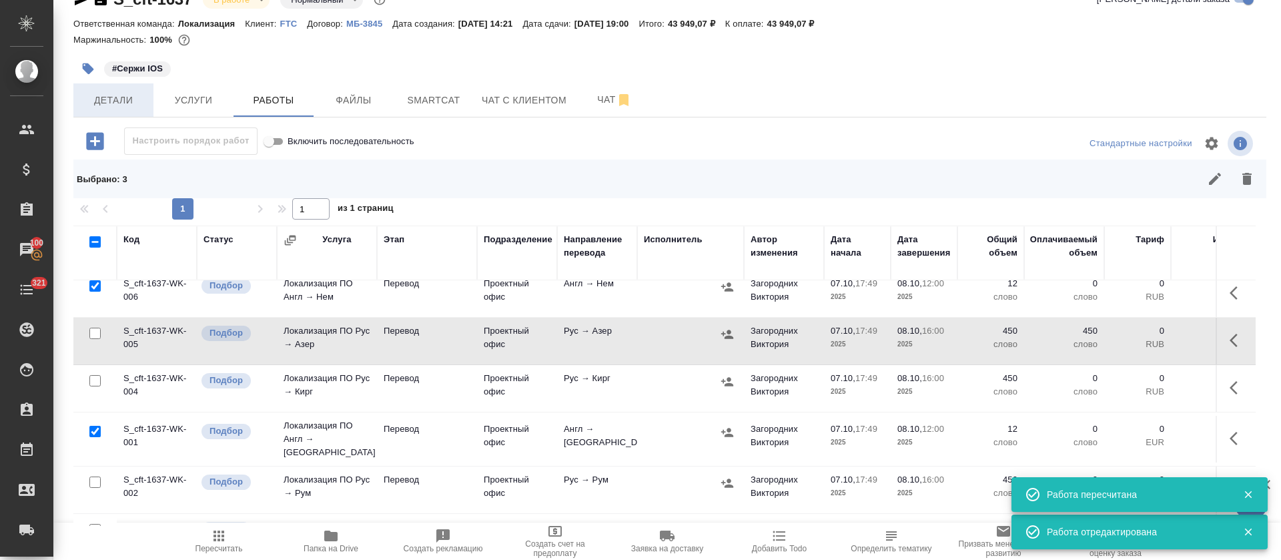
click at [135, 105] on span "Детали" at bounding box center [113, 100] width 64 height 17
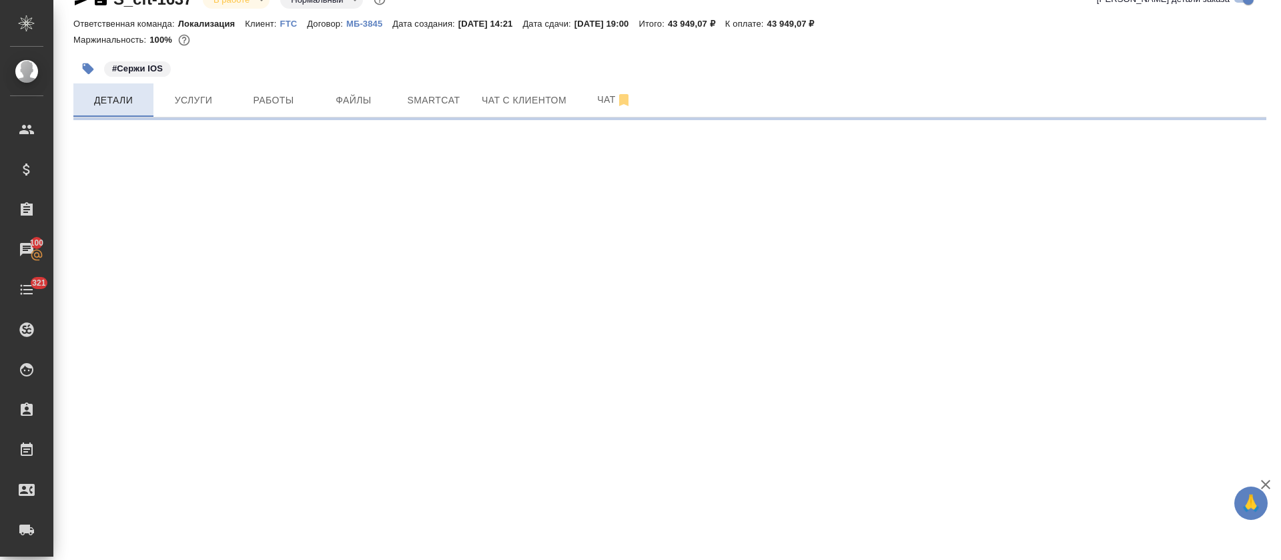
select select "RU"
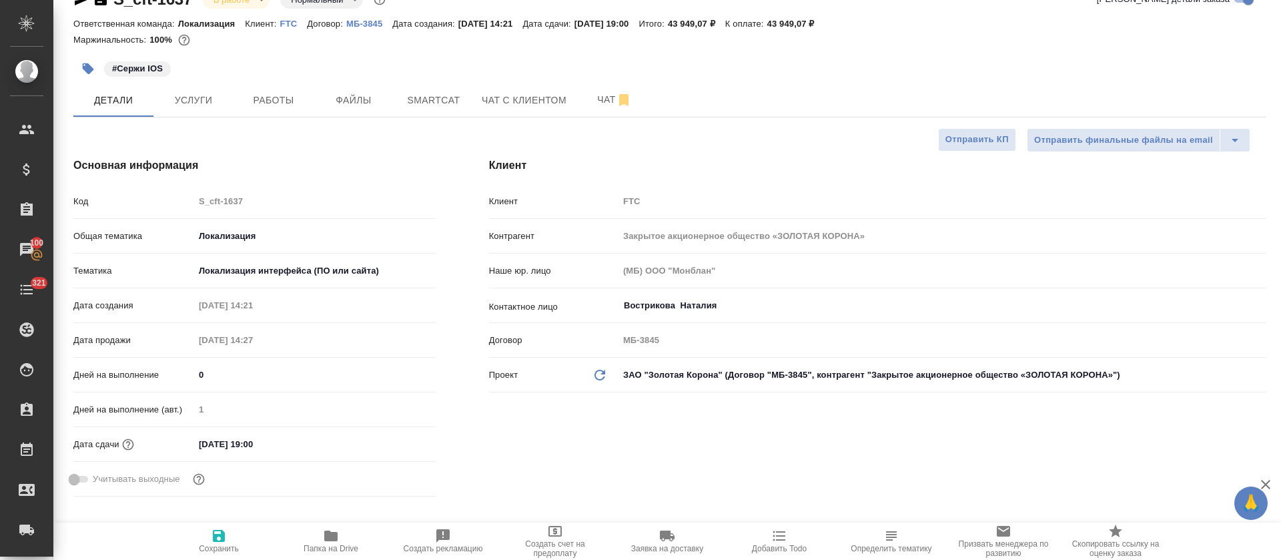
type textarea "x"
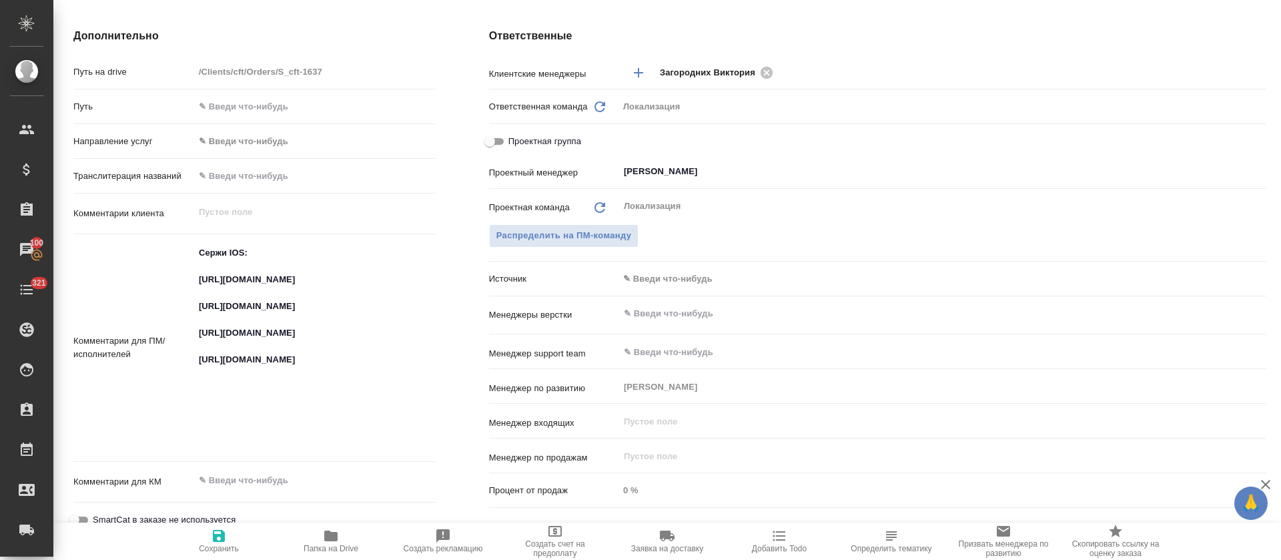
scroll to position [630, 0]
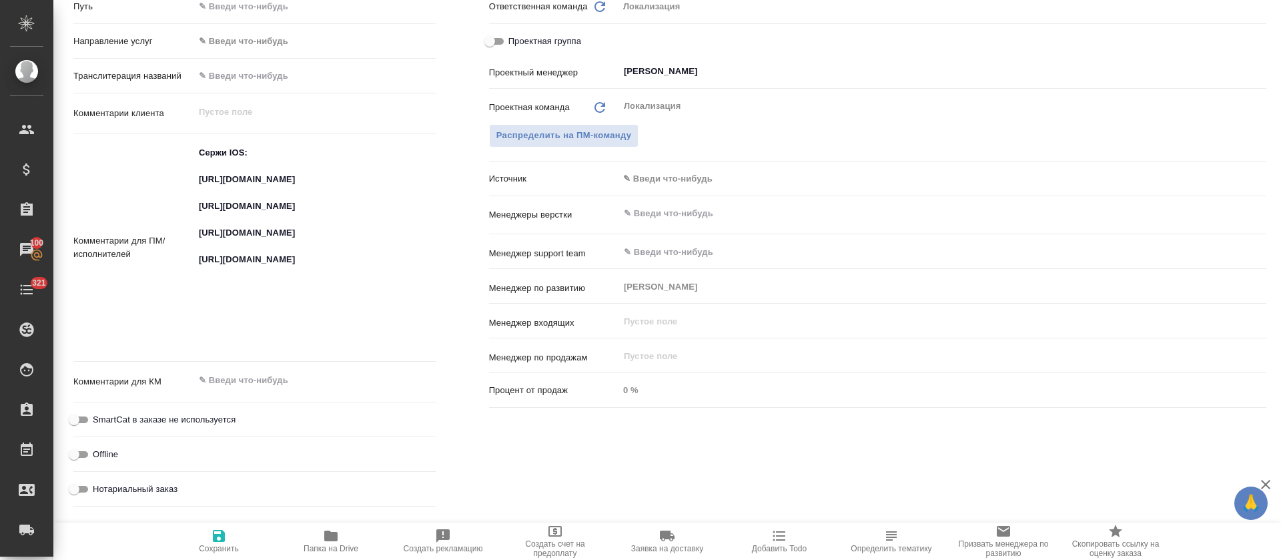
type textarea "x"
click at [196, 151] on textarea "Сержи IOS: https://smartcat.com/projects/fa598466-d8ca-4a0b-b7c4-b806e55478ee/f…" at bounding box center [315, 246] width 242 height 210
type textarea "Сержи IOS: https://smartcat.com/projects/fa598466-d8ca-4a0b-b7c4-b806e55478ee/f…"
type textarea "x"
type textarea "Сержи IOS: https://smartcat.com/projects/fa598466-d8ca-4a0b-b7c4-b806e55478ee/f…"
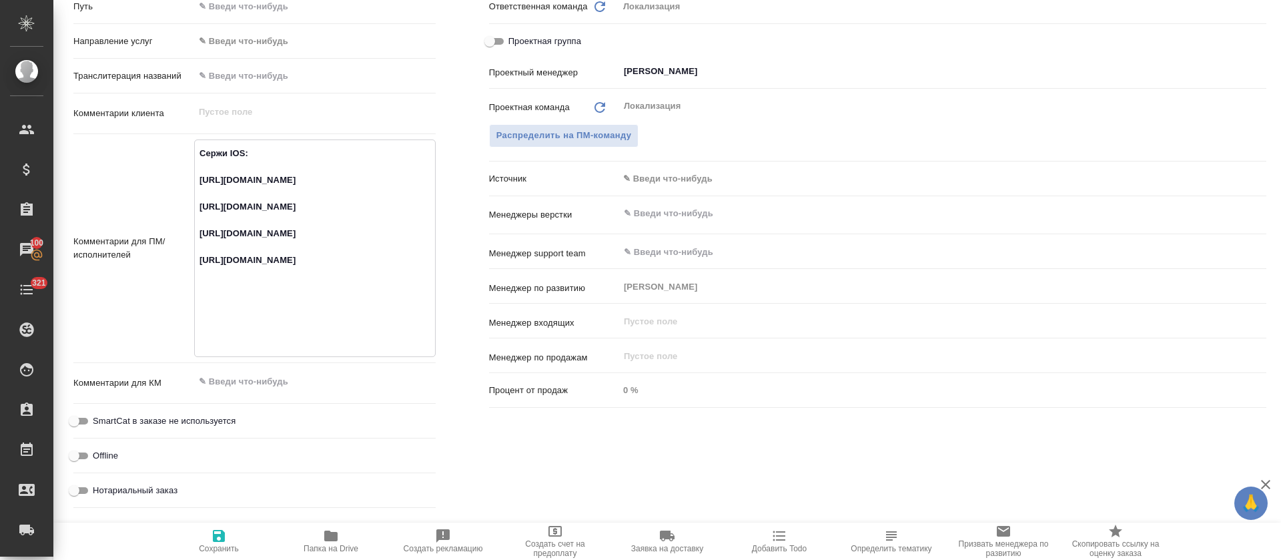
type textarea "x"
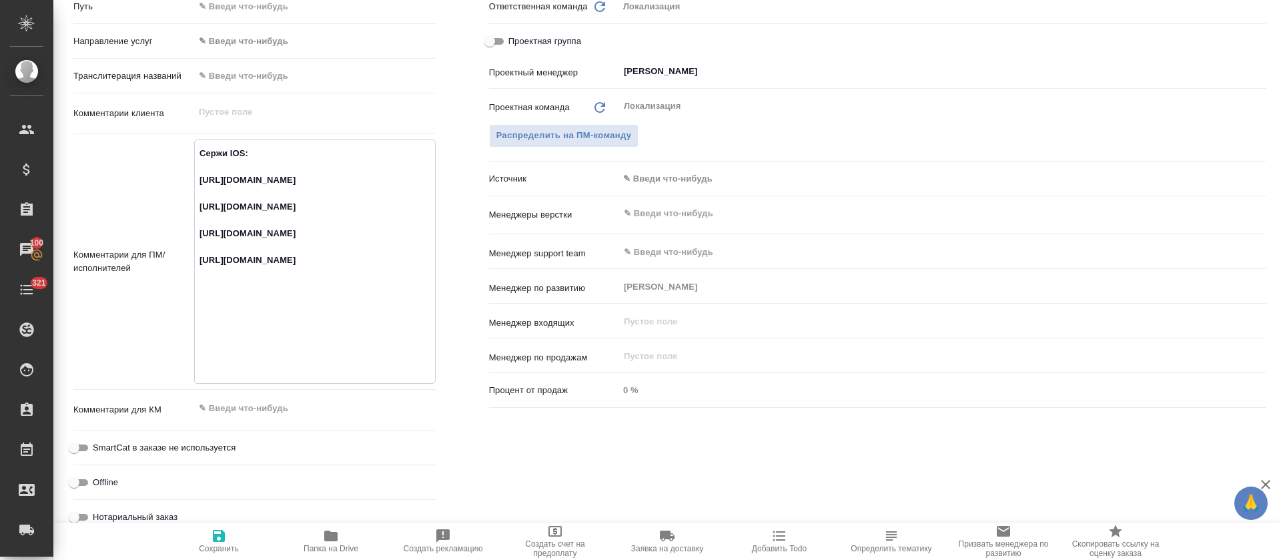
paste textarea "Убедительная просьба использовать совпадения из памяти переводов, которые отобр…"
type textarea "Убедительная просьба использовать совпадения из памяти переводов, которые отобр…"
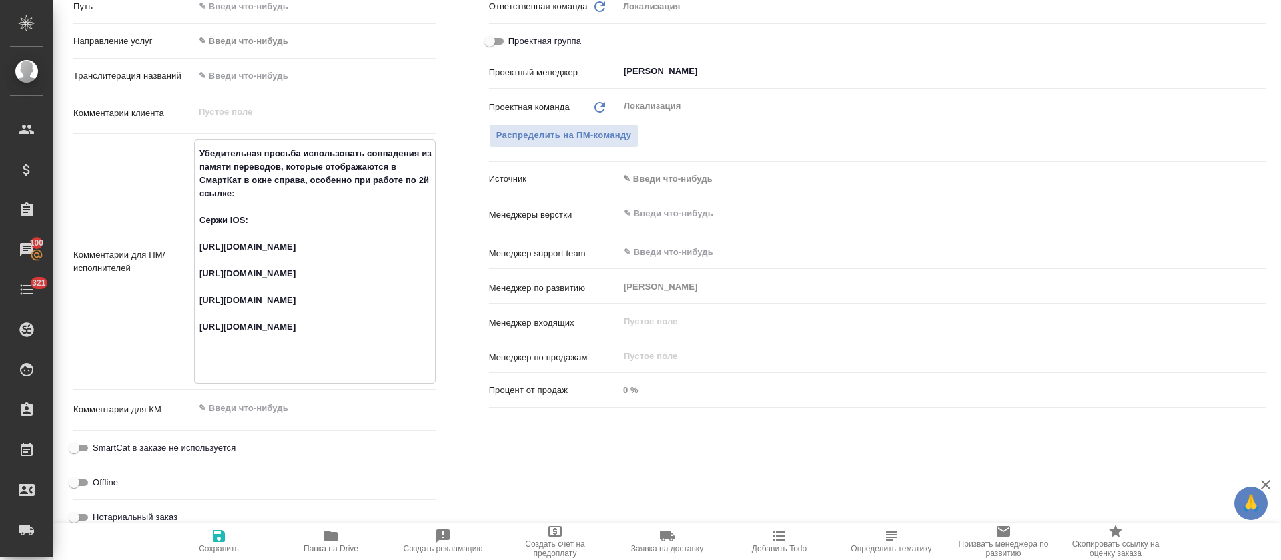
type textarea "x"
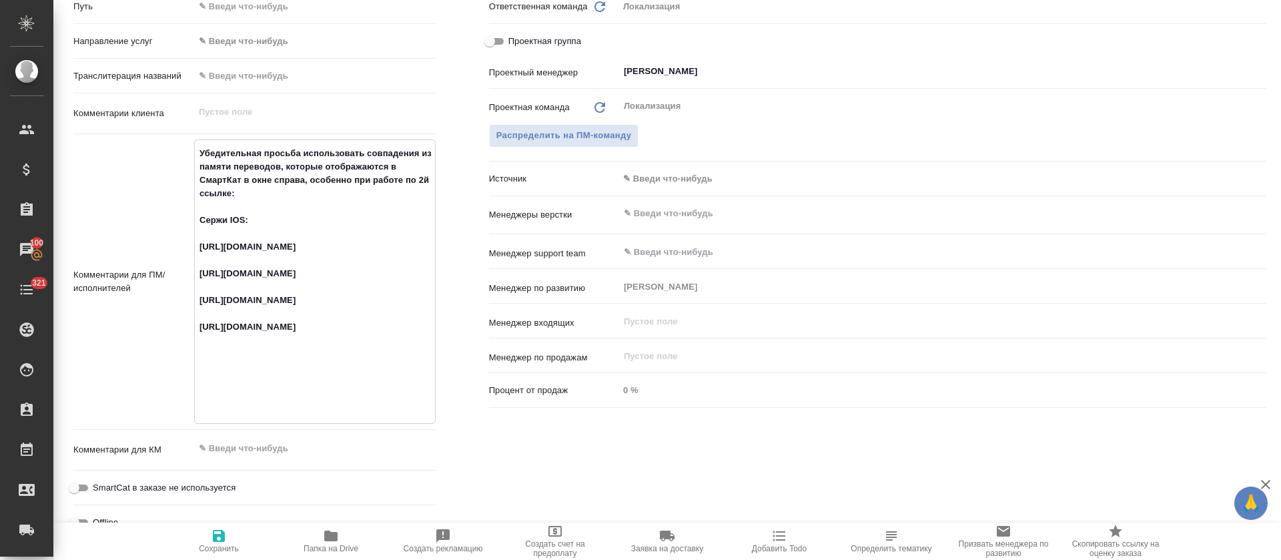
type textarea "Убедительная просьба использовать совпадения из памяти переводов, которые отобр…"
click at [214, 529] on icon "button" at bounding box center [219, 536] width 16 height 16
type textarea "x"
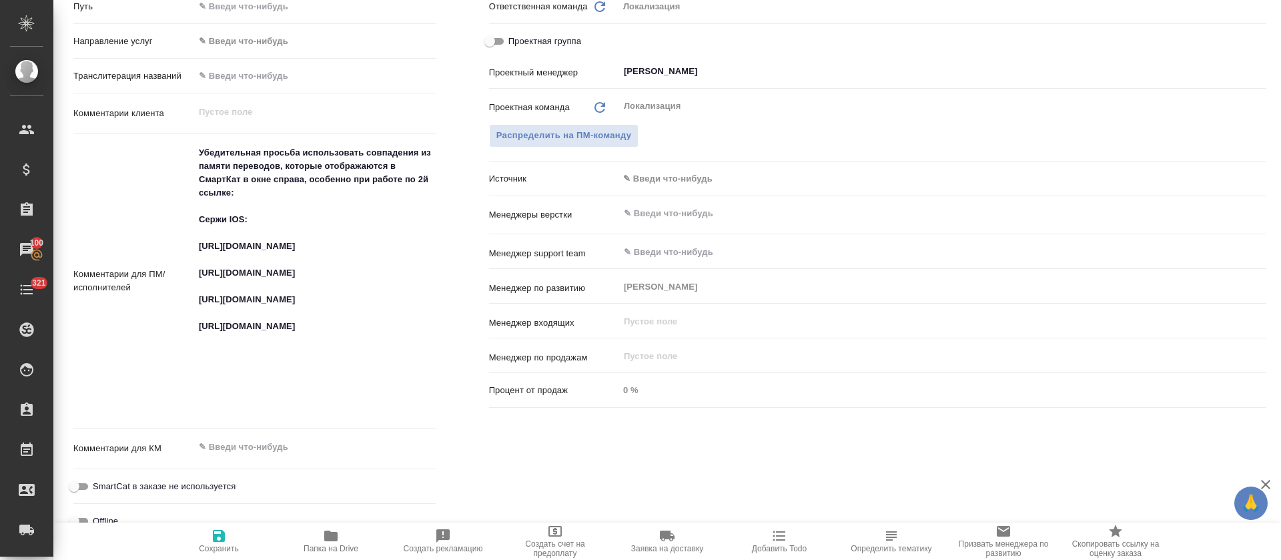
type textarea "x"
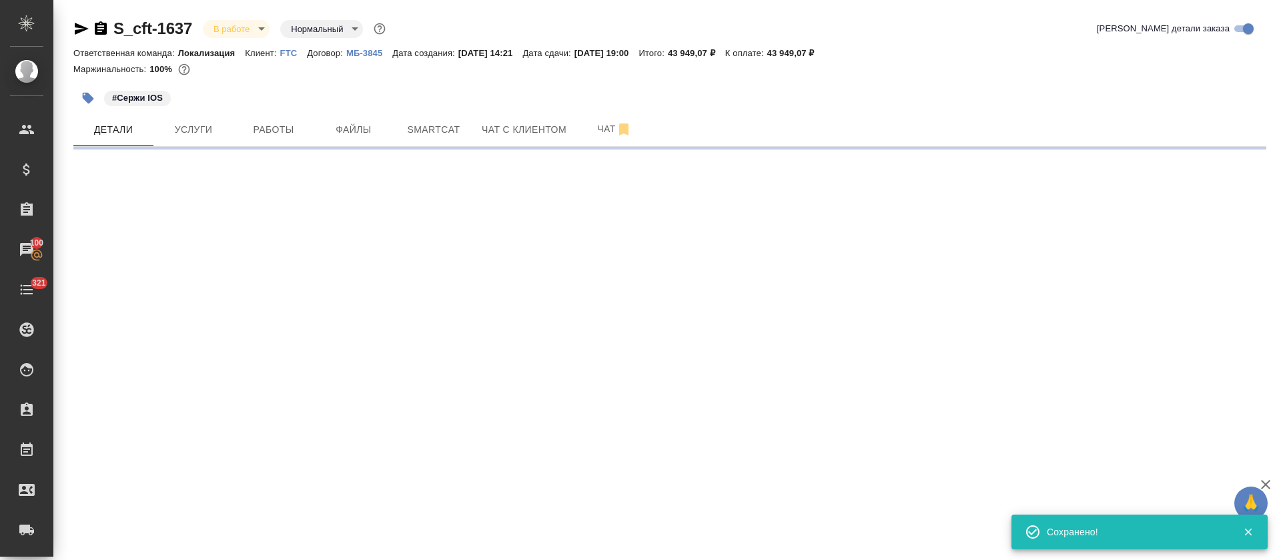
scroll to position [0, 0]
select select "RU"
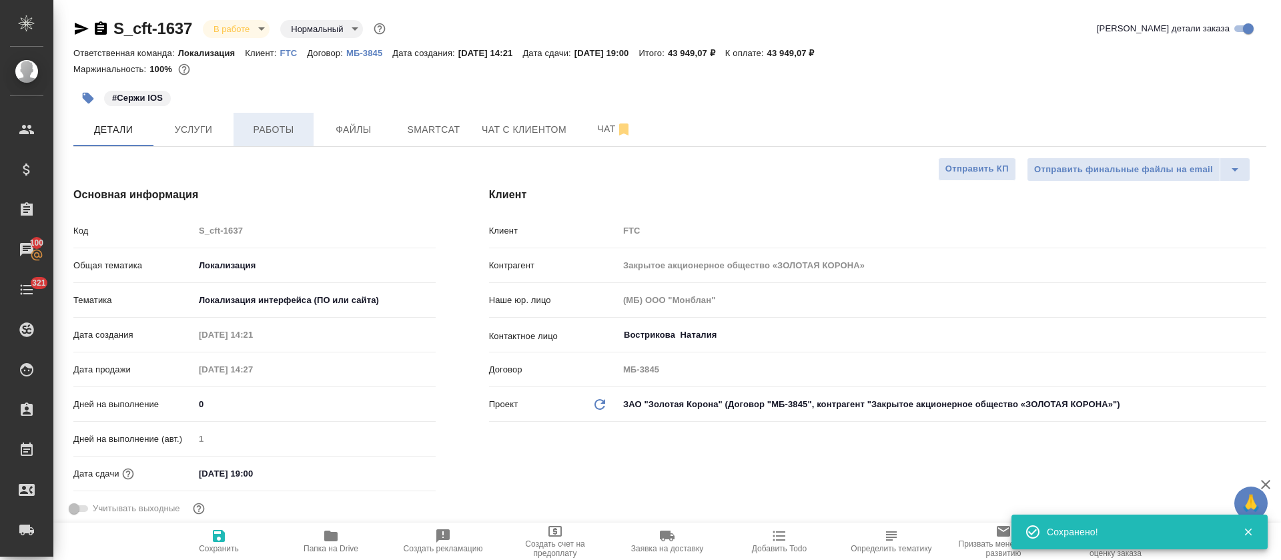
type textarea "x"
click at [297, 131] on span "Работы" at bounding box center [274, 129] width 64 height 17
type textarea "x"
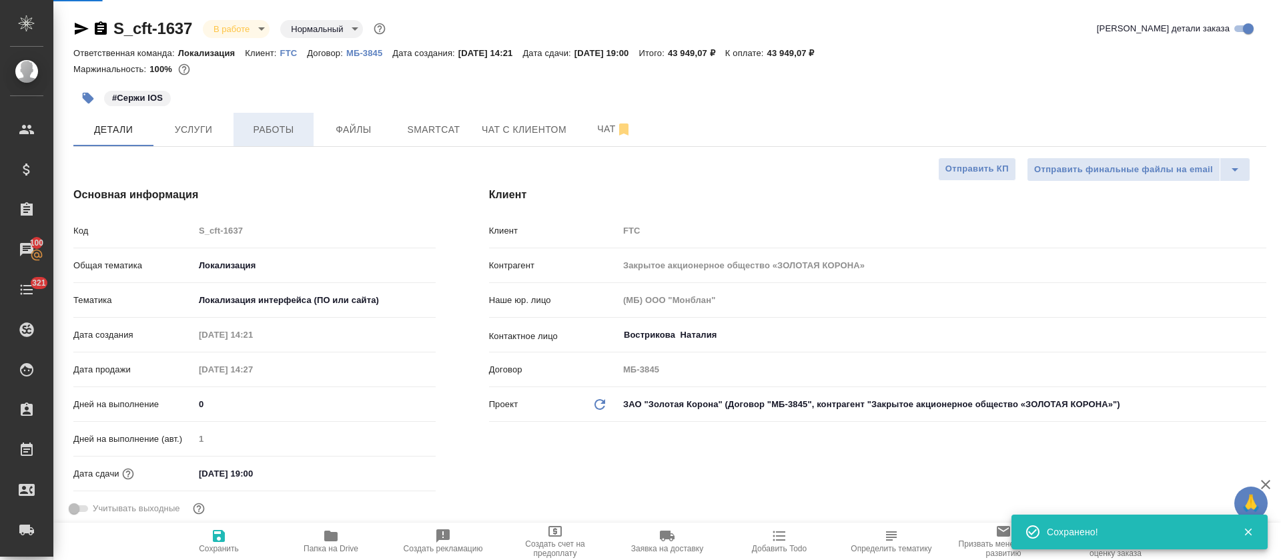
type textarea "x"
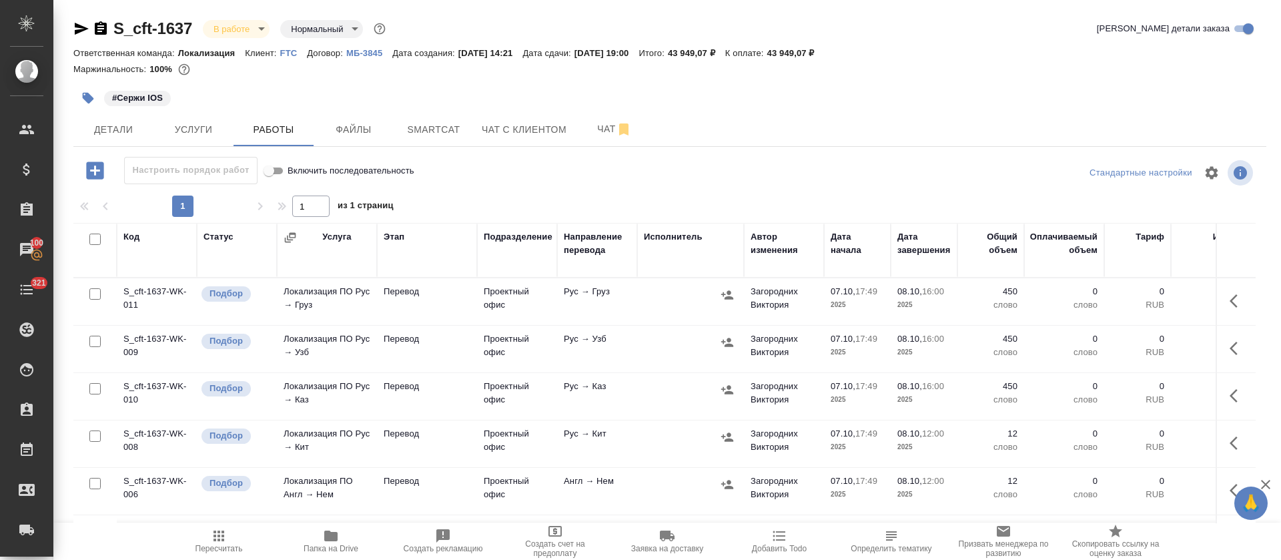
click at [1230, 304] on icon "button" at bounding box center [1238, 301] width 16 height 16
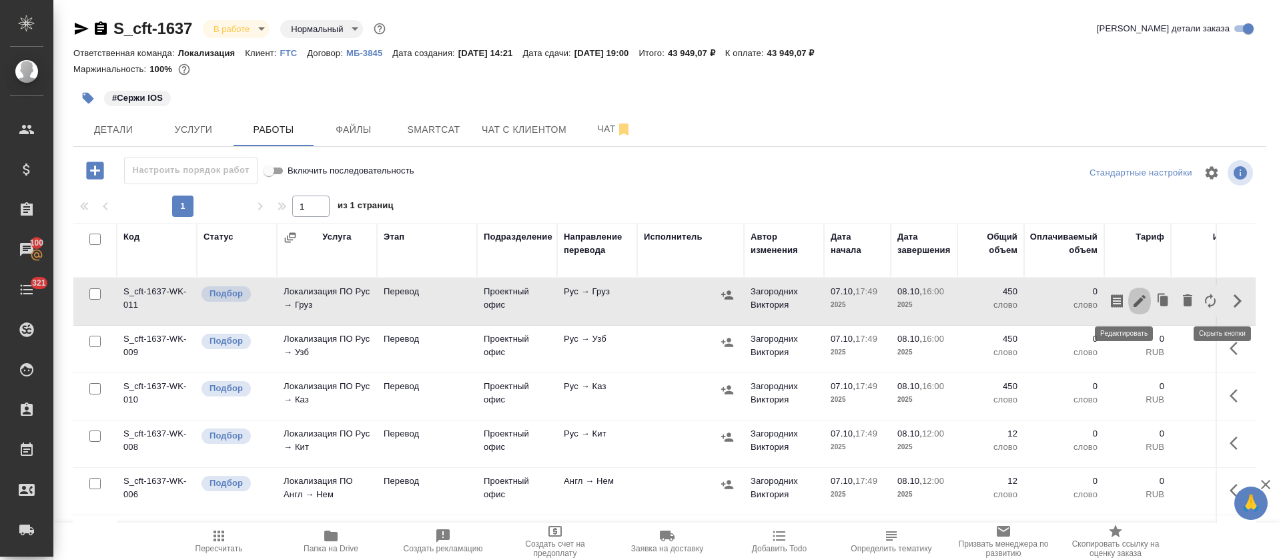
click at [1134, 306] on icon "button" at bounding box center [1140, 301] width 12 height 12
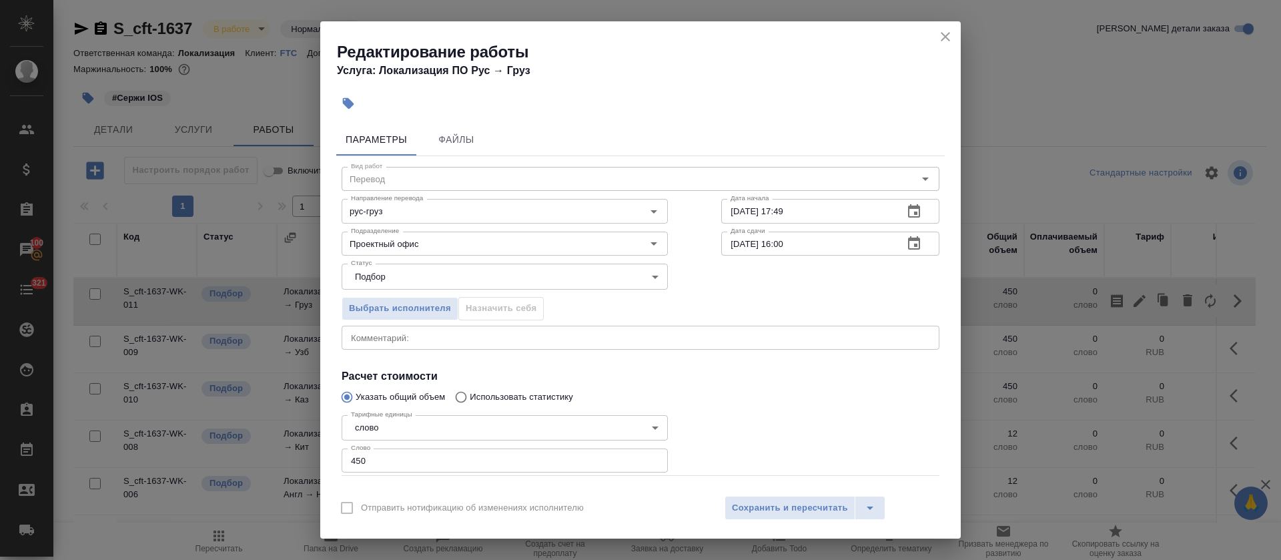
click at [407, 331] on div "x Комментарий:" at bounding box center [641, 338] width 598 height 24
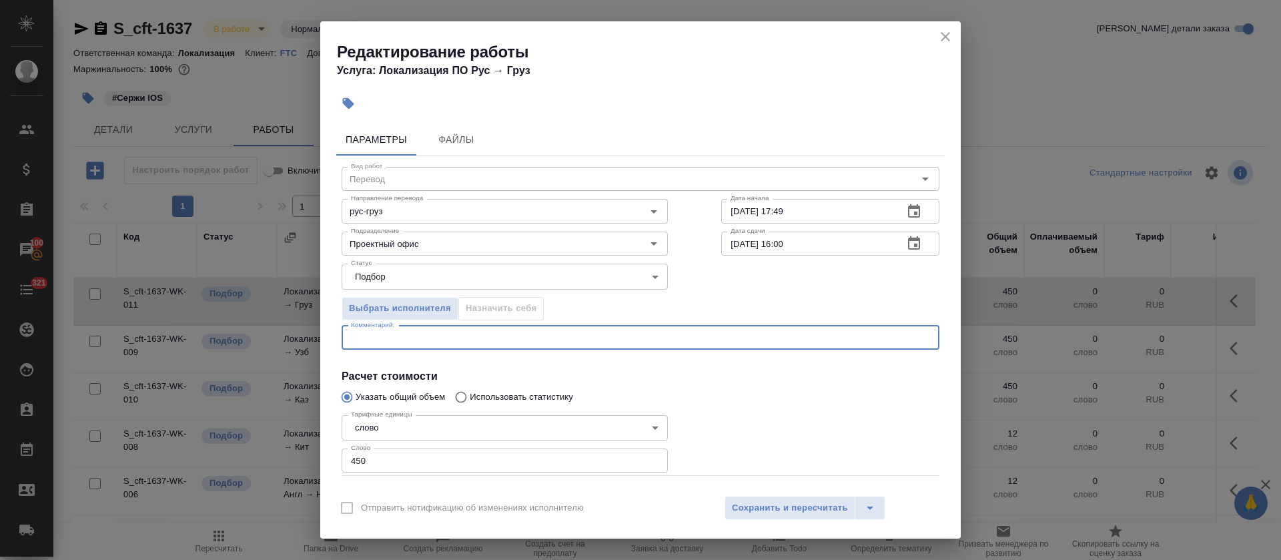
paste textarea "https://smartcat.com/editor?v=2&selectedStage=1&backUrl=%2Fprojects%2Ffa598466-…"
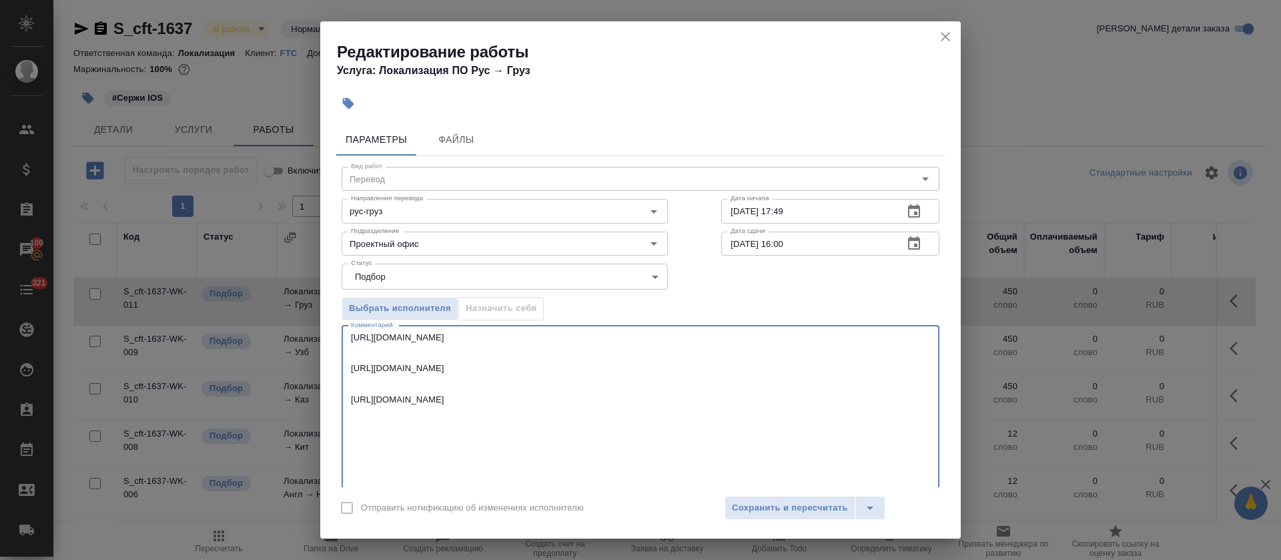
scroll to position [20, 0]
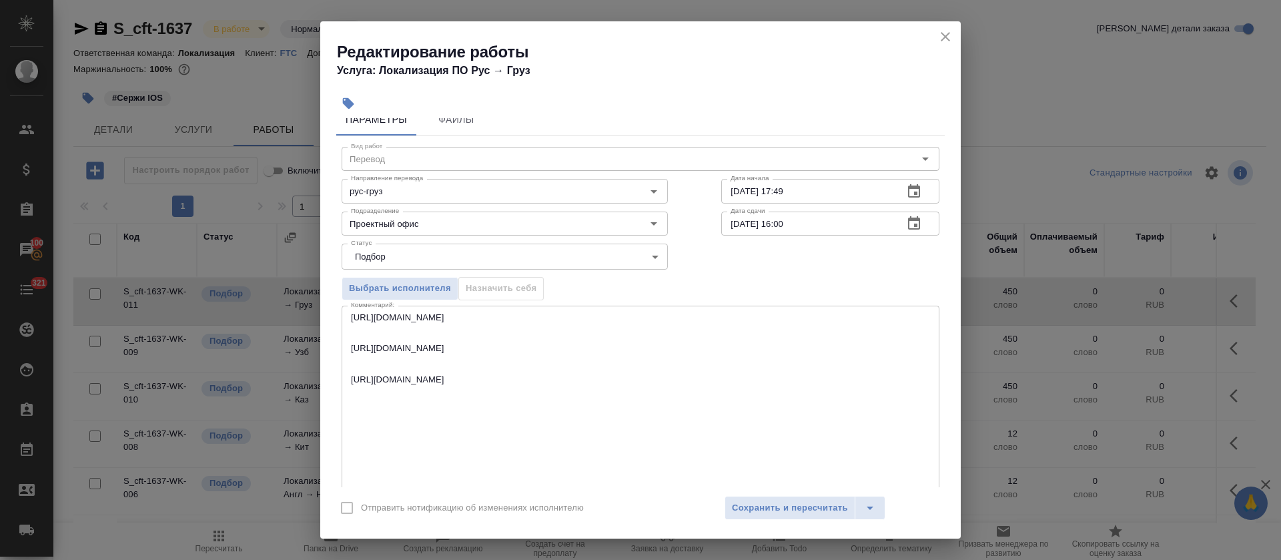
click at [348, 315] on div "https://smartcat.com/editor?v=2&selectedStage=1&backUrl=%2Fprojects%2Ffa598466-…" at bounding box center [641, 400] width 598 height 189
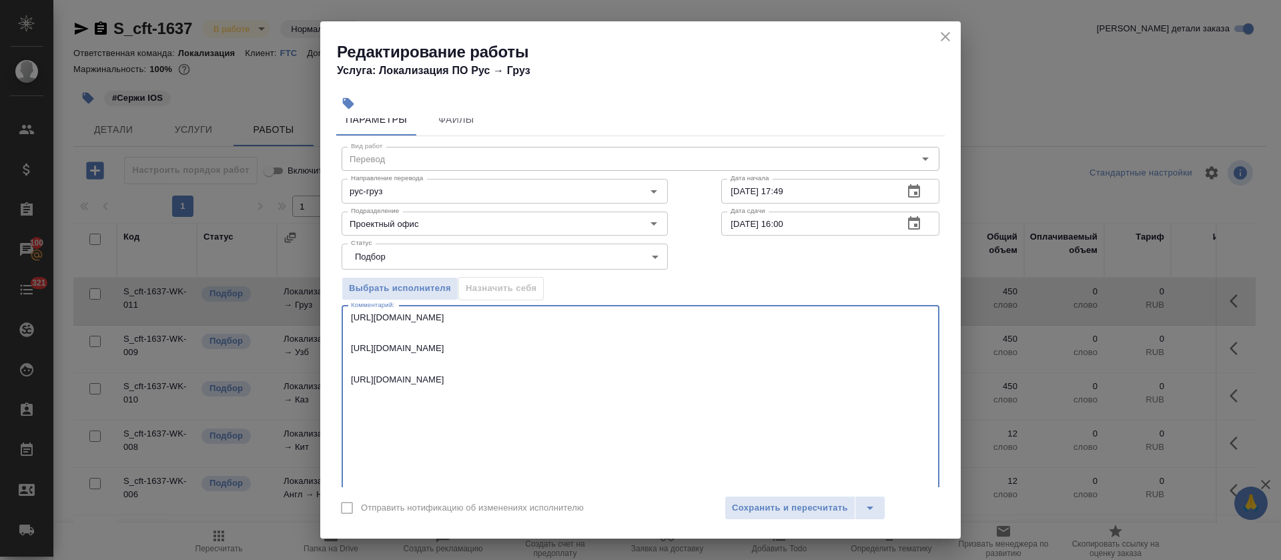
paste textarea "Убедительная просьба использовать совпадения из памяти переводов, которые отобр…"
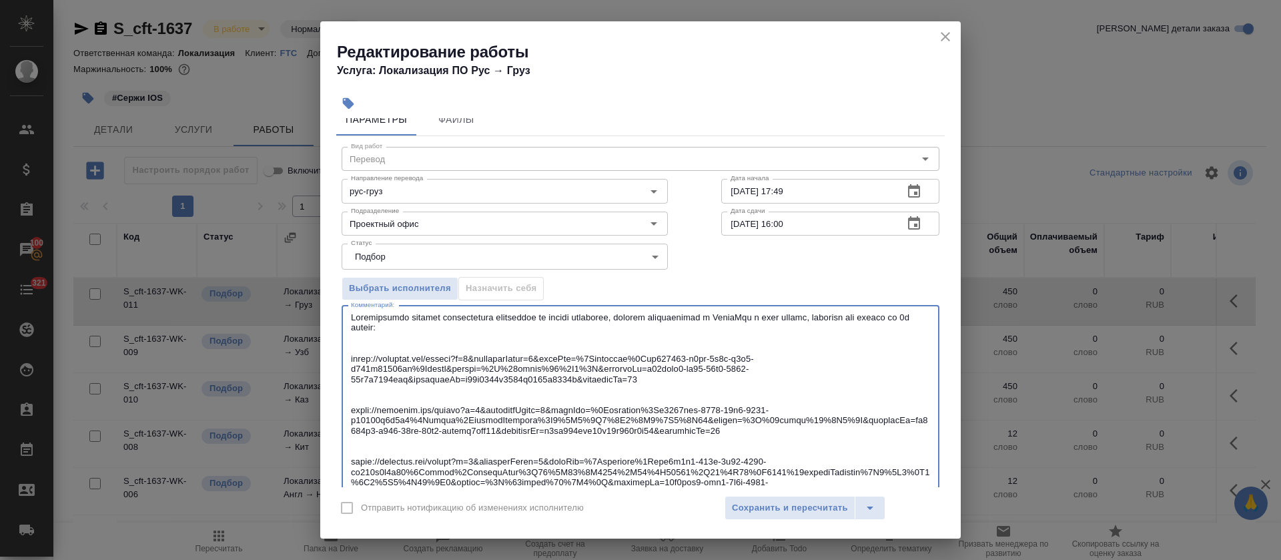
type textarea "Убедительная просьба использовать совпадения из памяти переводов, которые отобр…"
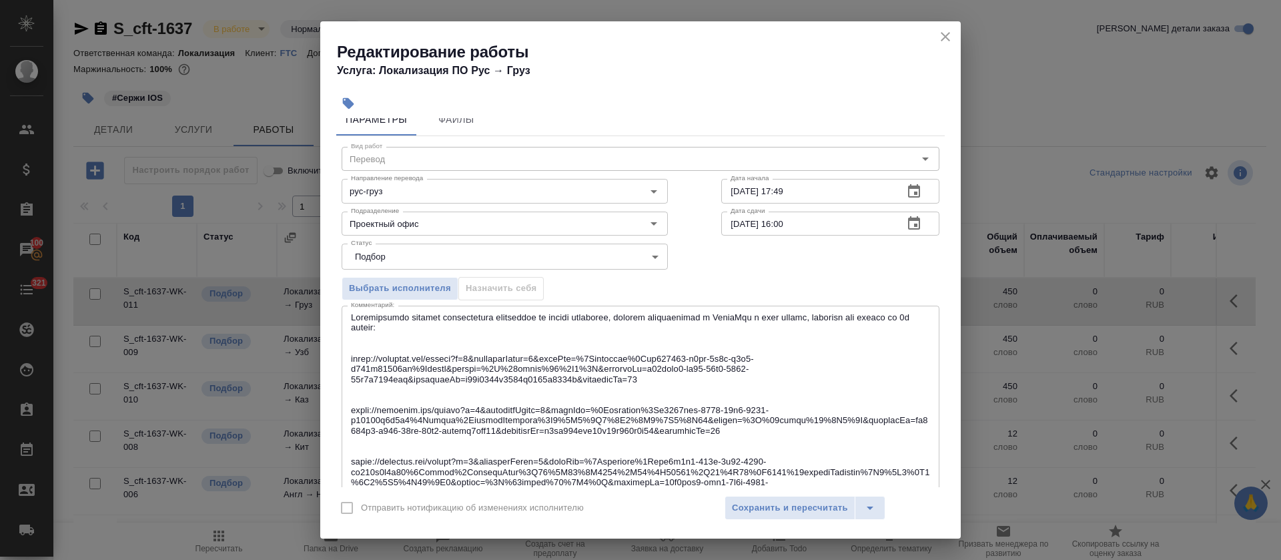
drag, startPoint x: 350, startPoint y: 316, endPoint x: 358, endPoint y: 349, distance: 34.3
click at [358, 349] on div "x Комментарий:" at bounding box center [641, 421] width 598 height 230
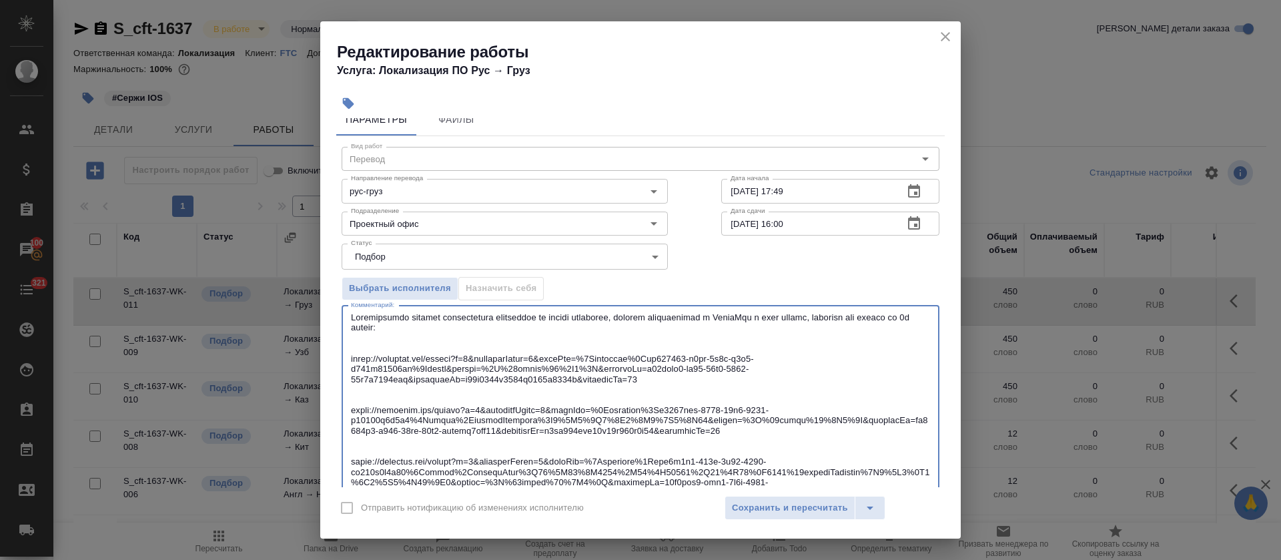
drag, startPoint x: 356, startPoint y: 349, endPoint x: 340, endPoint y: 303, distance: 49.0
click at [340, 303] on div "Вид работ Перевод Вид работ Направление перевода рус-груз Направление перевода …" at bounding box center [640, 428] width 609 height 585
click at [353, 349] on textarea at bounding box center [640, 420] width 579 height 216
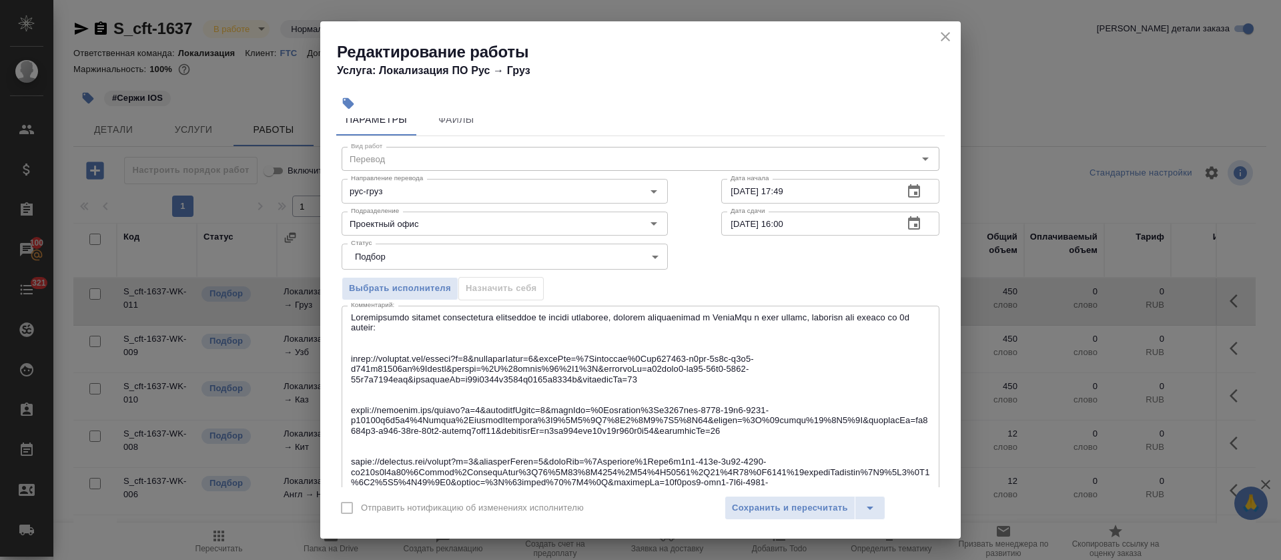
drag, startPoint x: 349, startPoint y: 355, endPoint x: 342, endPoint y: 312, distance: 43.9
click at [342, 312] on div "x Комментарий:" at bounding box center [641, 421] width 598 height 230
drag, startPoint x: 350, startPoint y: 316, endPoint x: 449, endPoint y: 318, distance: 99.4
click at [449, 318] on div "x Комментарий:" at bounding box center [641, 421] width 598 height 230
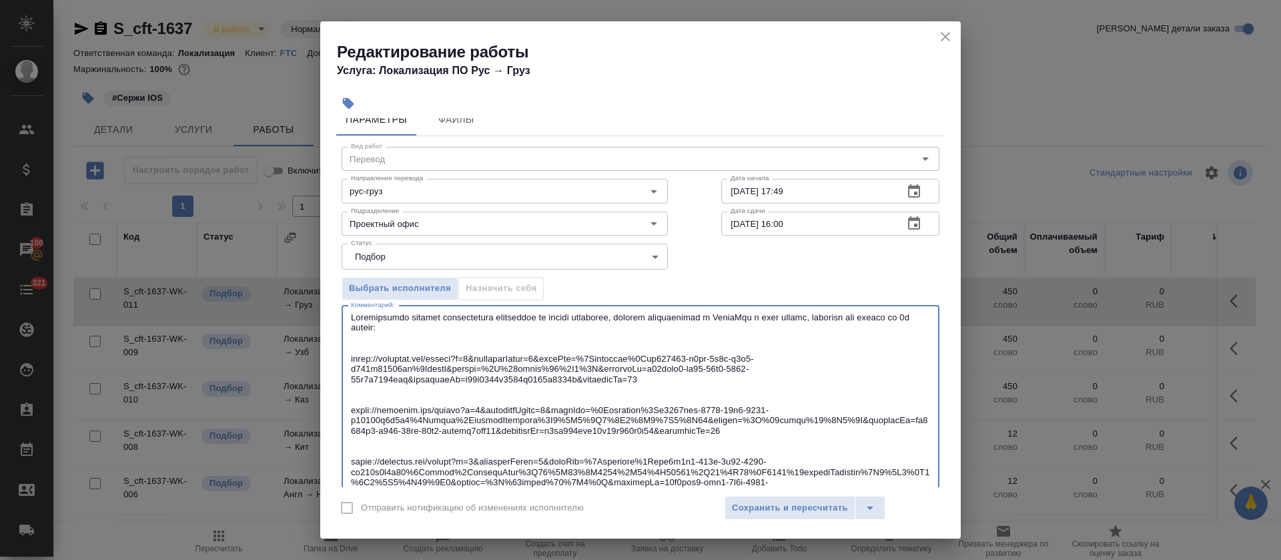
drag, startPoint x: 353, startPoint y: 318, endPoint x: 345, endPoint y: 359, distance: 41.5
click at [345, 359] on div "x Комментарий:" at bounding box center [641, 421] width 598 height 230
click at [737, 512] on span "Сохранить и пересчитать" at bounding box center [790, 507] width 116 height 15
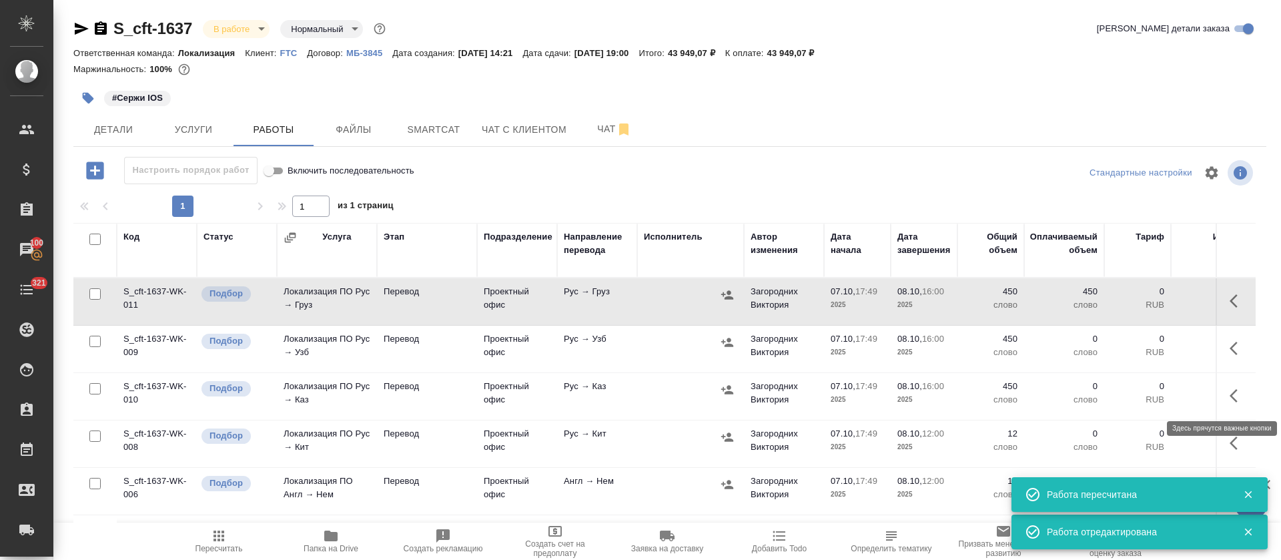
click at [1230, 390] on icon "button" at bounding box center [1234, 395] width 8 height 13
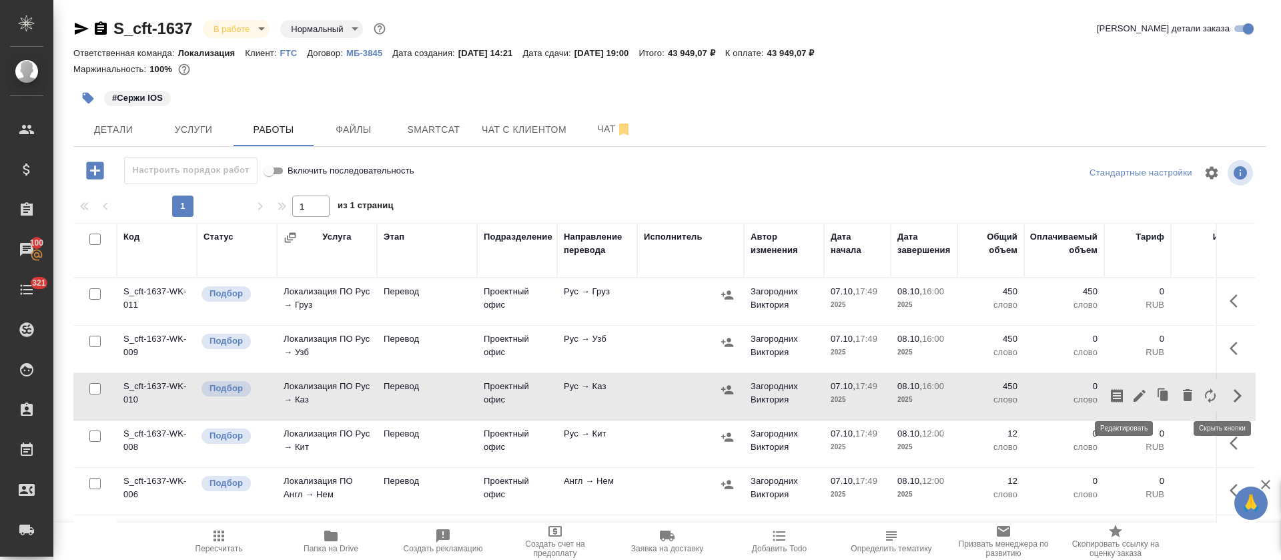
click at [1132, 394] on icon "button" at bounding box center [1140, 396] width 16 height 16
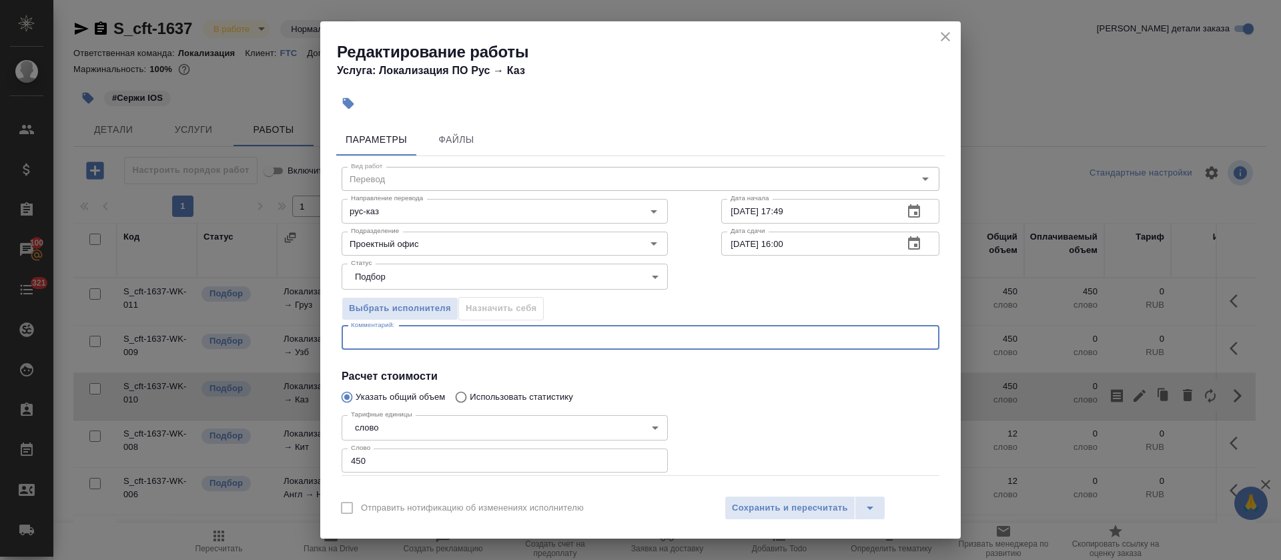
click at [442, 338] on textarea at bounding box center [640, 337] width 579 height 10
paste textarea "Убедительная просьба использовать совпадения из памяти переводов, которые отобр…"
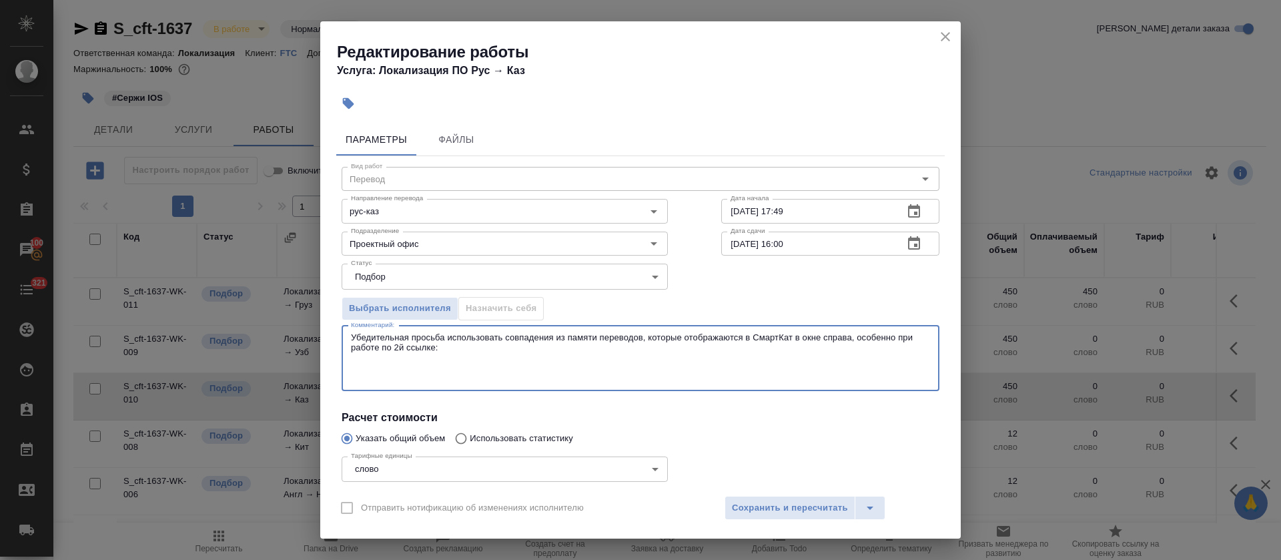
paste textarea "https://smartcat.com/editor?v=2&selectedStage=1&backUrl=%2Fprojects%2Ffa598466-…"
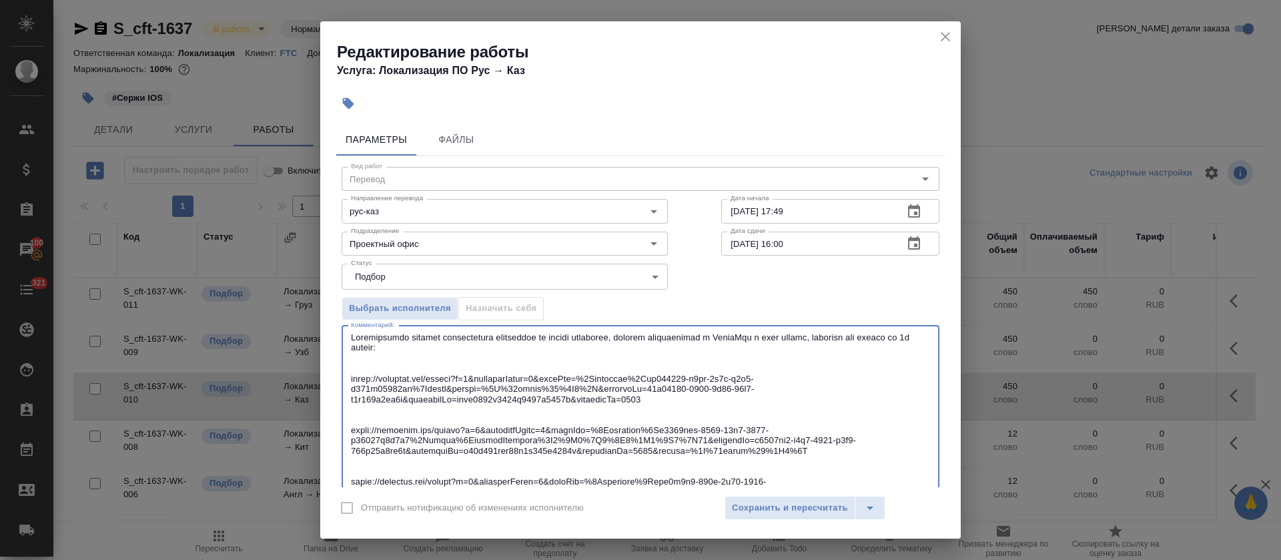
scroll to position [61, 0]
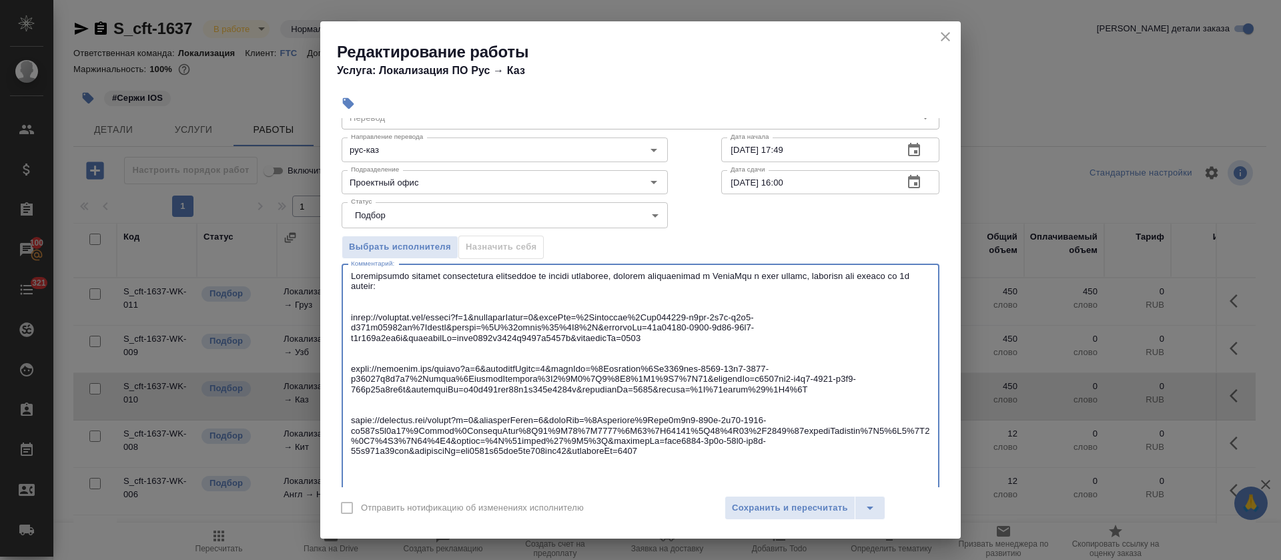
drag, startPoint x: 351, startPoint y: 274, endPoint x: 348, endPoint y: 312, distance: 38.8
click at [348, 312] on div "x Комментарий:" at bounding box center [641, 379] width 598 height 230
type textarea "Убедительная просьба использовать совпадения из памяти переводов, которые отобр…"
click at [799, 516] on button "Сохранить и пересчитать" at bounding box center [790, 508] width 131 height 24
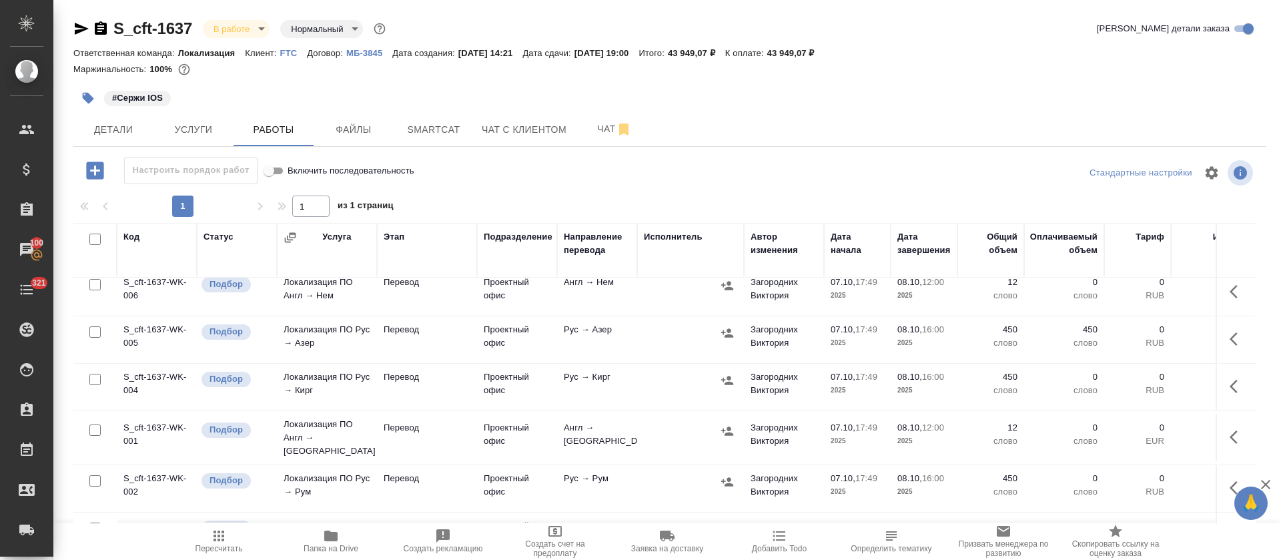
scroll to position [200, 0]
click at [1230, 386] on icon "button" at bounding box center [1234, 384] width 8 height 13
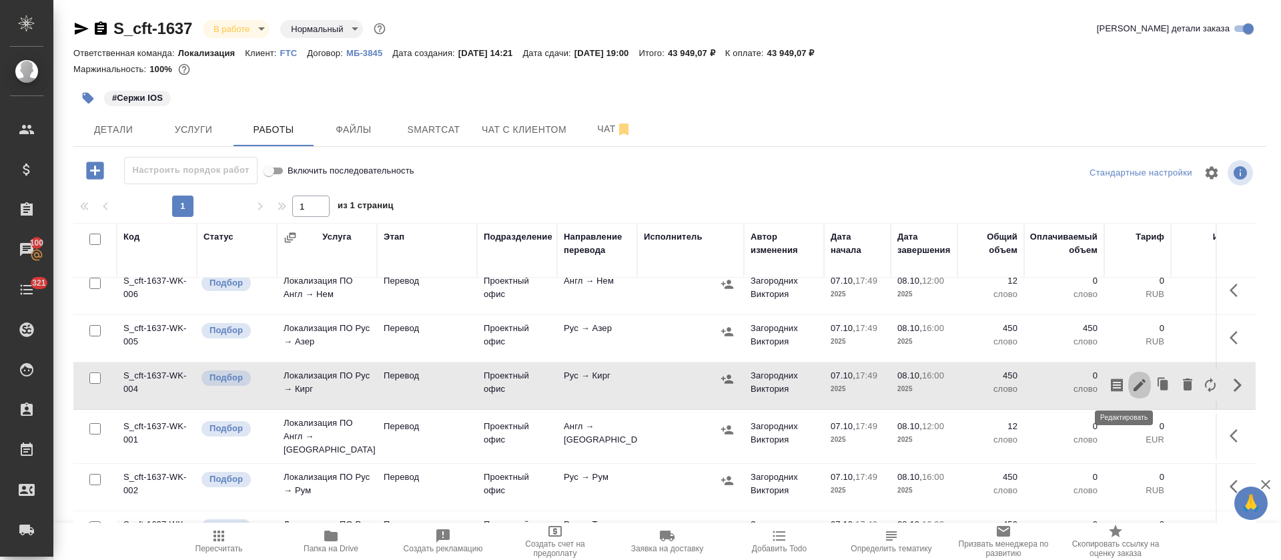
click at [1132, 384] on icon "button" at bounding box center [1140, 385] width 16 height 16
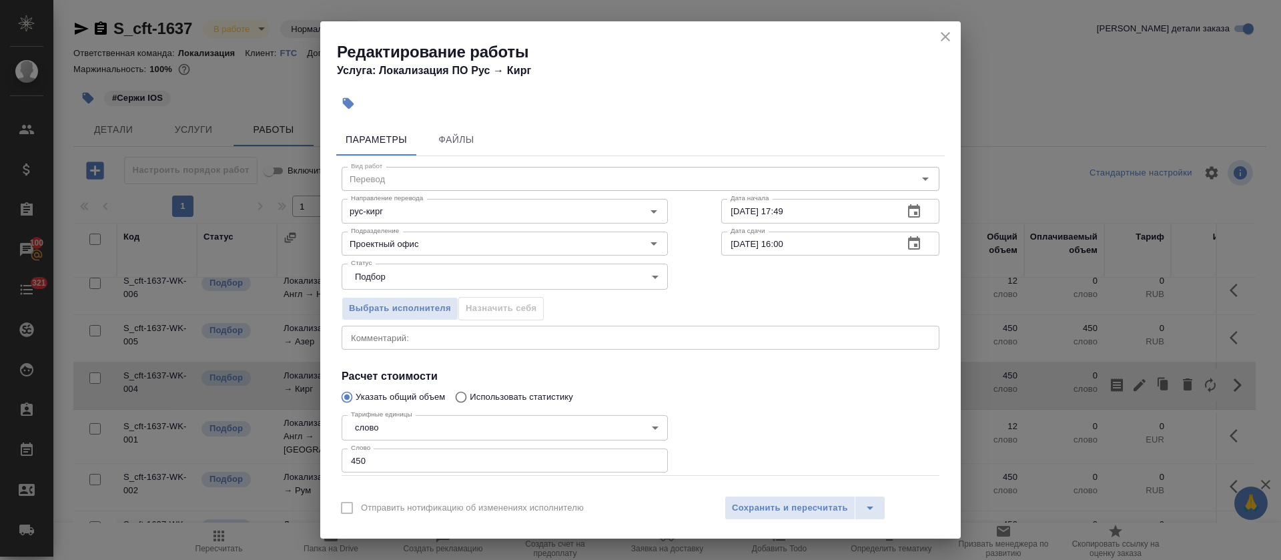
click at [423, 341] on textarea at bounding box center [640, 337] width 579 height 10
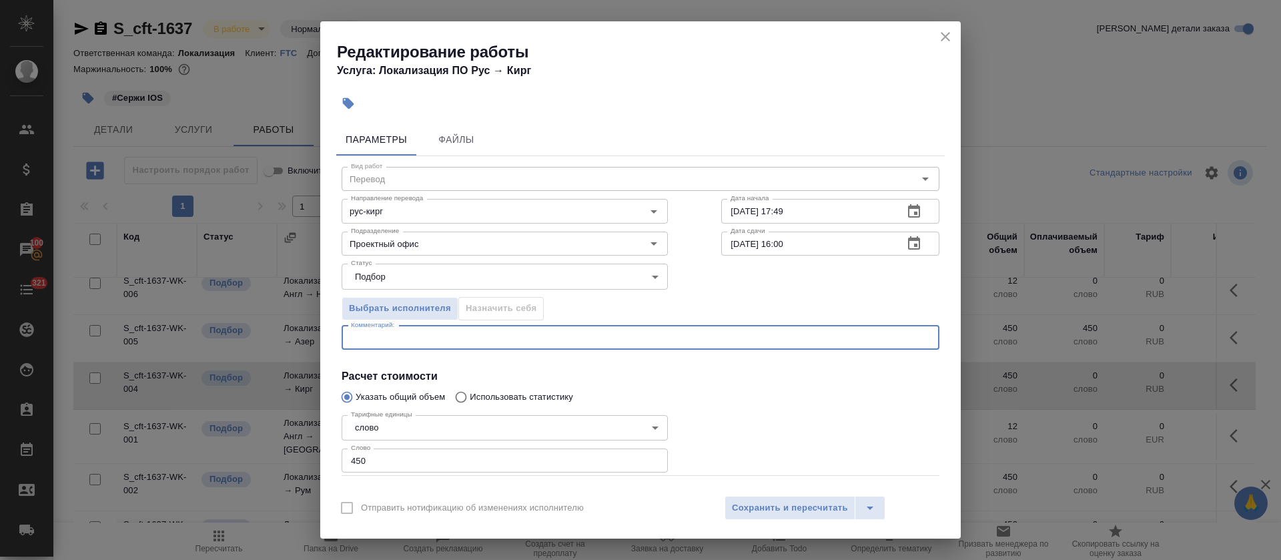
paste textarea "Убедительная просьба использовать совпадения из памяти переводов, которые отобр…"
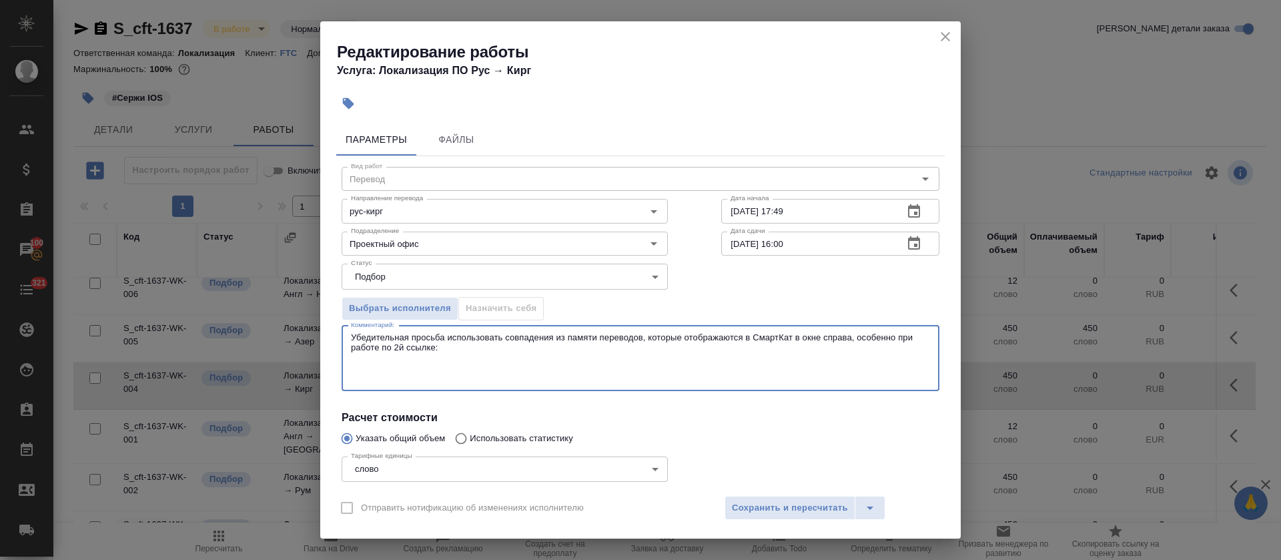
paste textarea "https://smartcat.com/editor?v=2&selectedStage=1&backUrl=%2Fprojects%2Ffa598466-…"
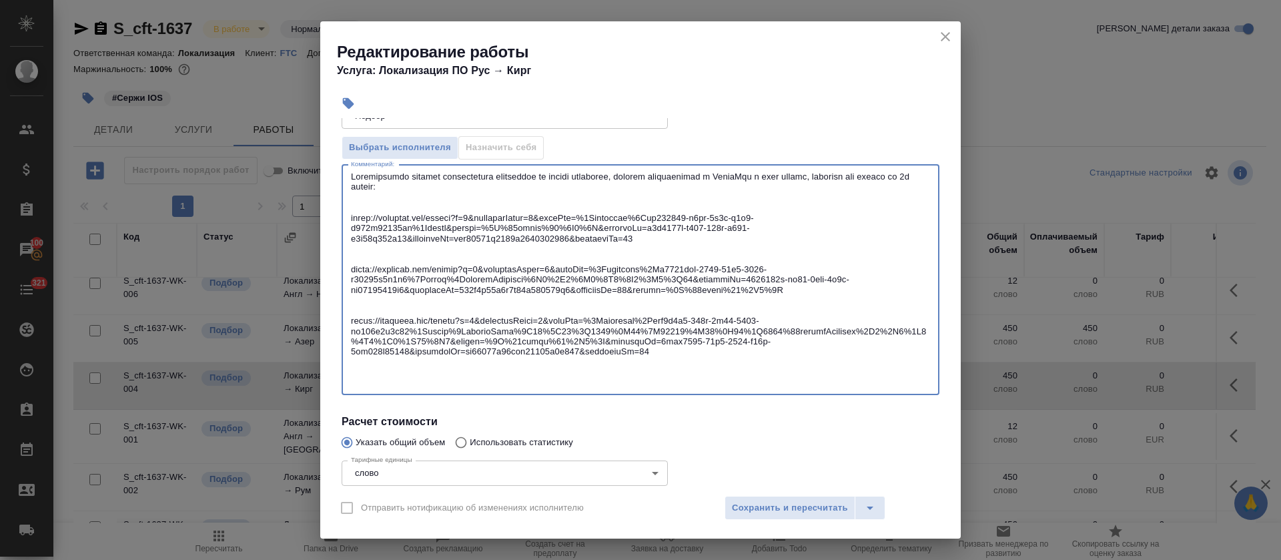
scroll to position [161, 0]
type textarea "Убедительная просьба использовать совпадения из памяти переводов, которые отобр…"
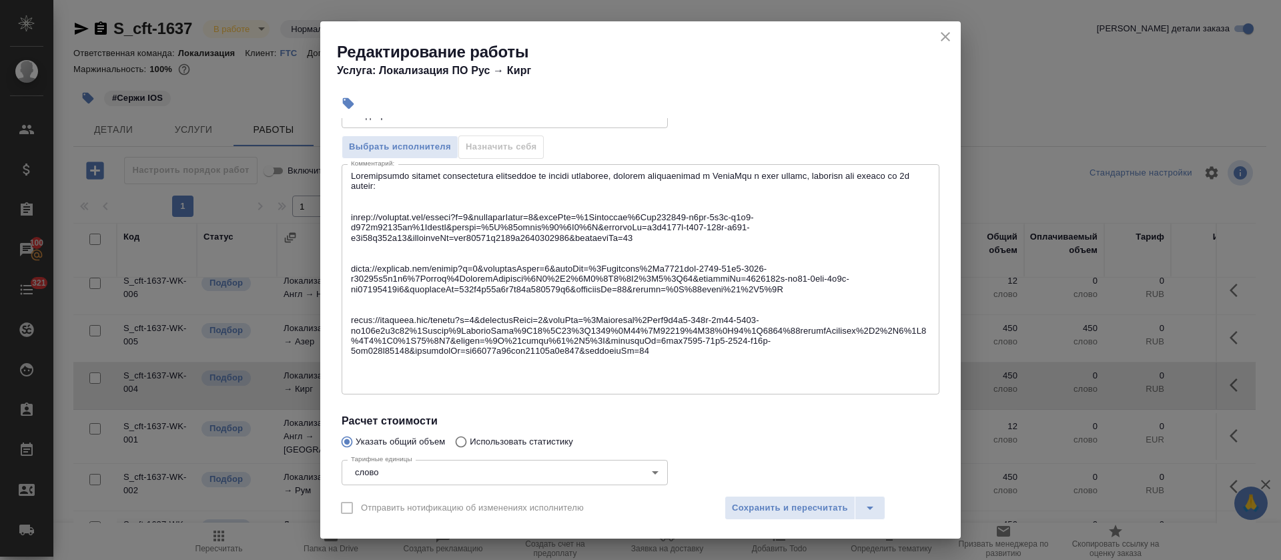
drag, startPoint x: 350, startPoint y: 172, endPoint x: 359, endPoint y: 211, distance: 39.7
click at [359, 211] on div "x Комментарий:" at bounding box center [641, 279] width 598 height 230
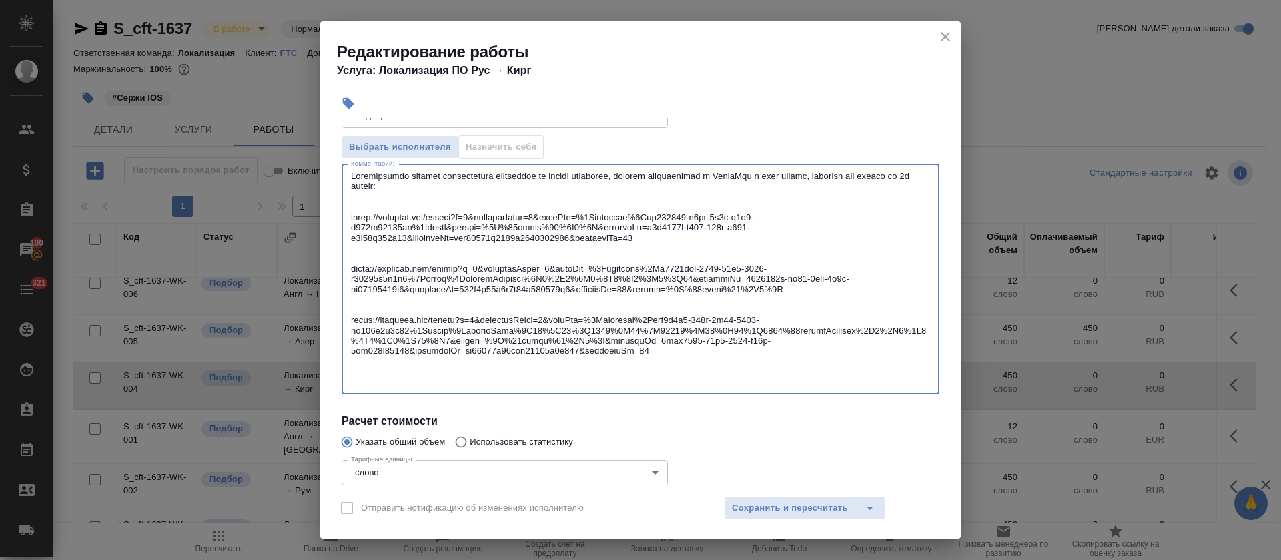
drag, startPoint x: 351, startPoint y: 175, endPoint x: 348, endPoint y: 216, distance: 40.2
click at [348, 216] on div "x Комментарий:" at bounding box center [641, 279] width 598 height 230
click at [791, 496] on button "Сохранить и пересчитать" at bounding box center [790, 508] width 131 height 24
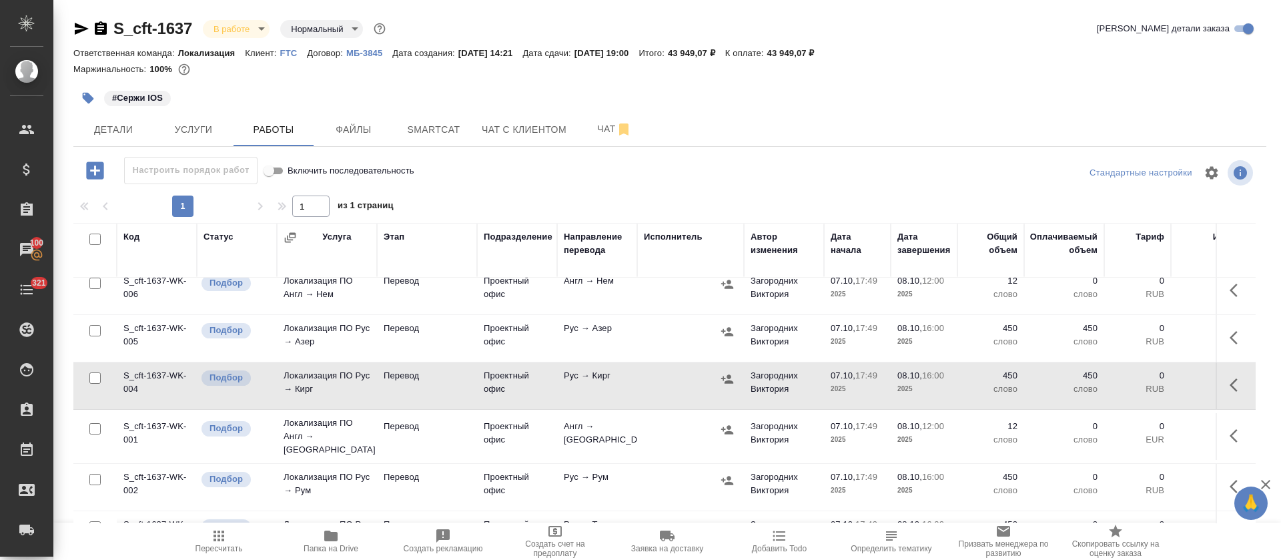
scroll to position [292, 0]
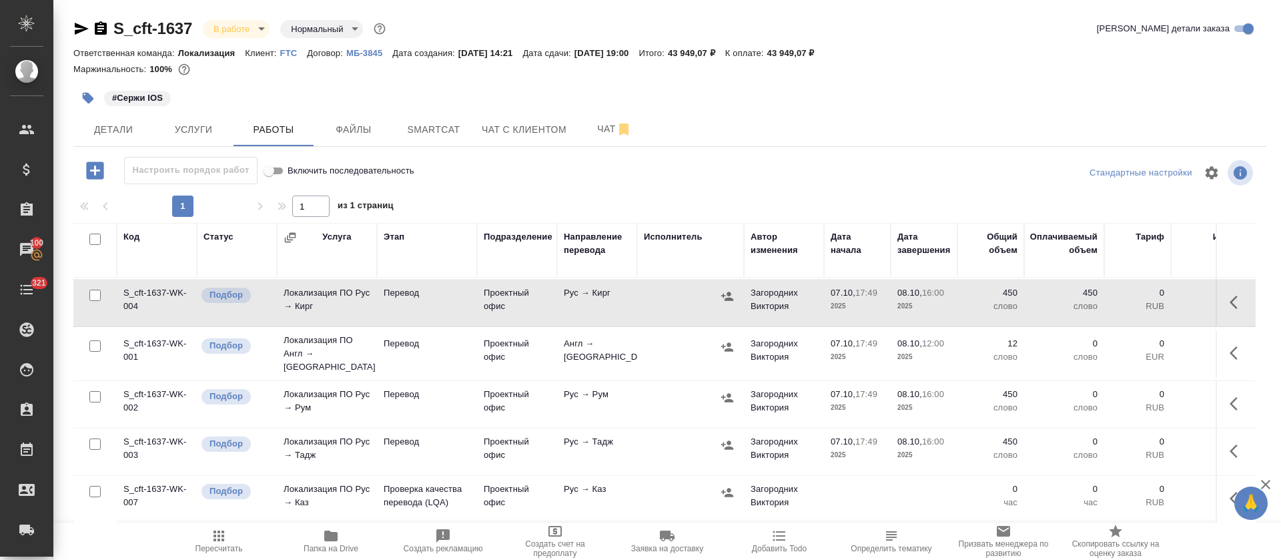
click at [1230, 396] on icon "button" at bounding box center [1238, 404] width 16 height 16
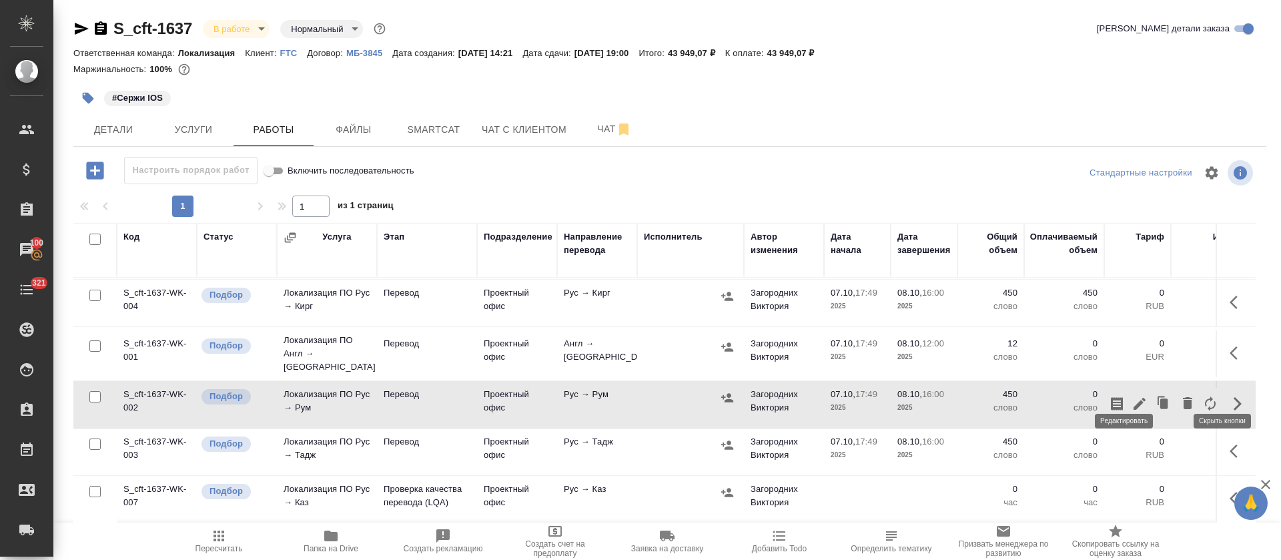
click at [1132, 396] on icon "button" at bounding box center [1140, 404] width 16 height 16
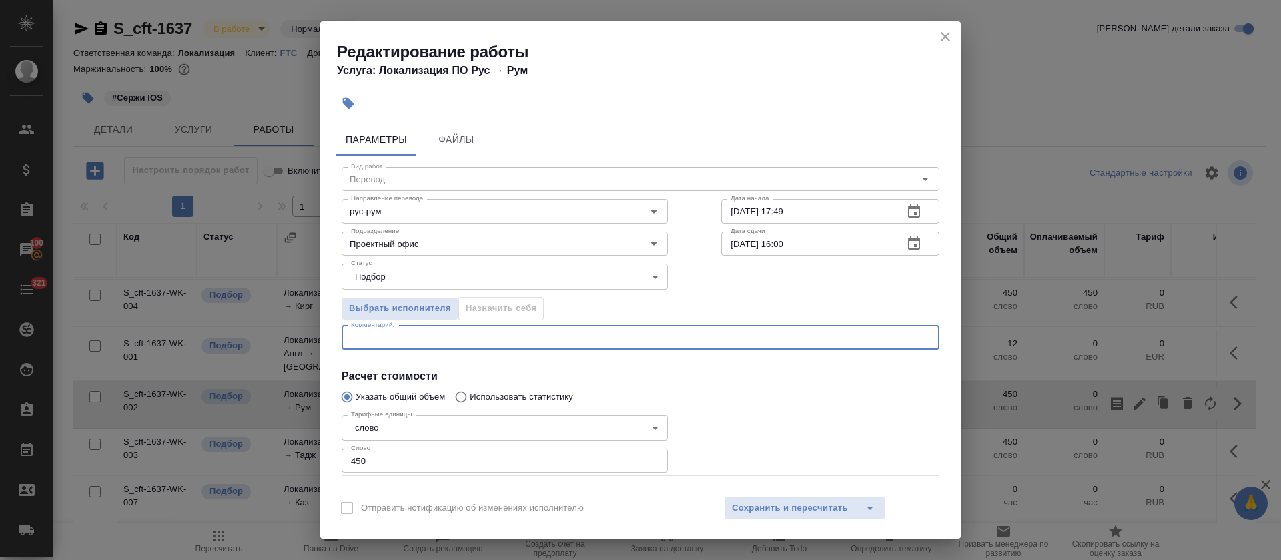
click at [464, 342] on textarea at bounding box center [640, 337] width 579 height 10
paste textarea "Убедительная просьба использовать совпадения из памяти переводов, которые отобр…"
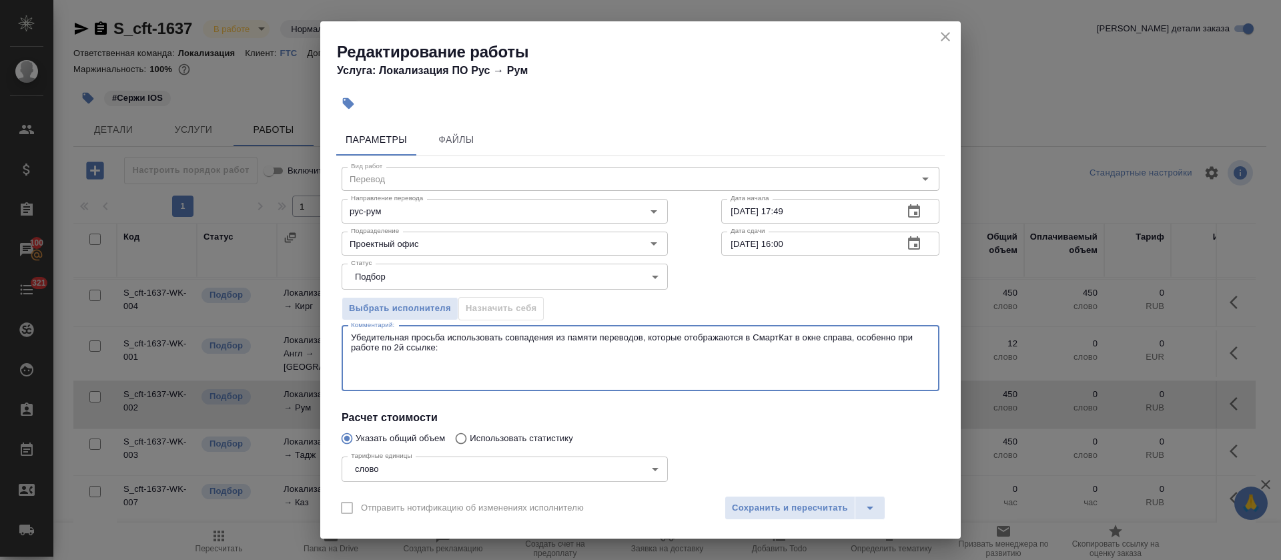
paste textarea "https://smartcat.com/editor?v=2&selectedStage=1&backUrl=%2Fprojects%2Ffa598466-…"
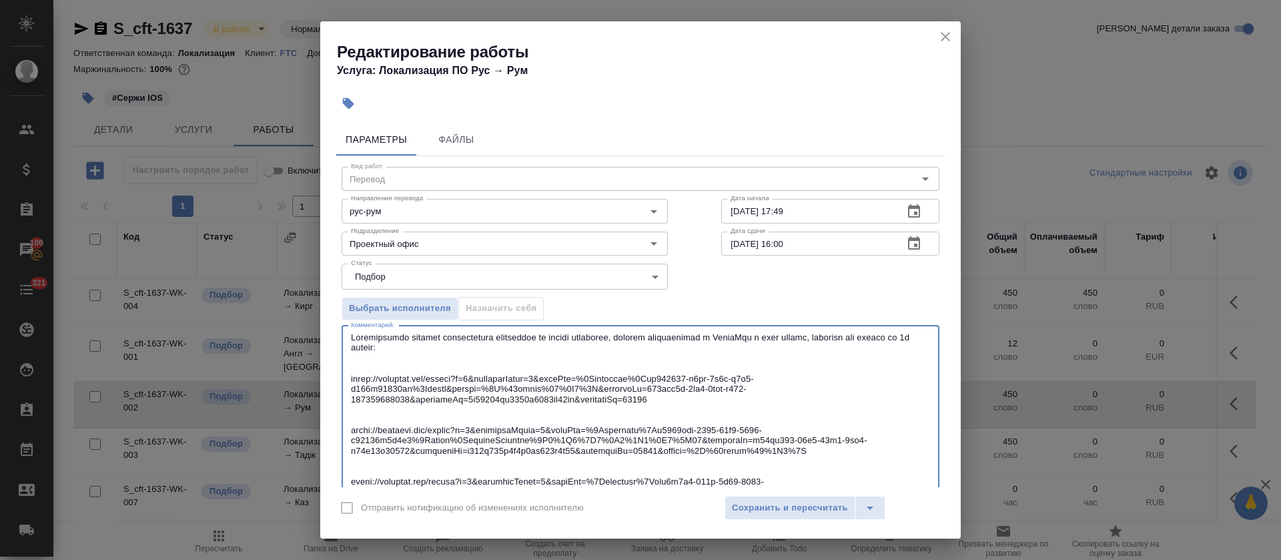
scroll to position [61, 0]
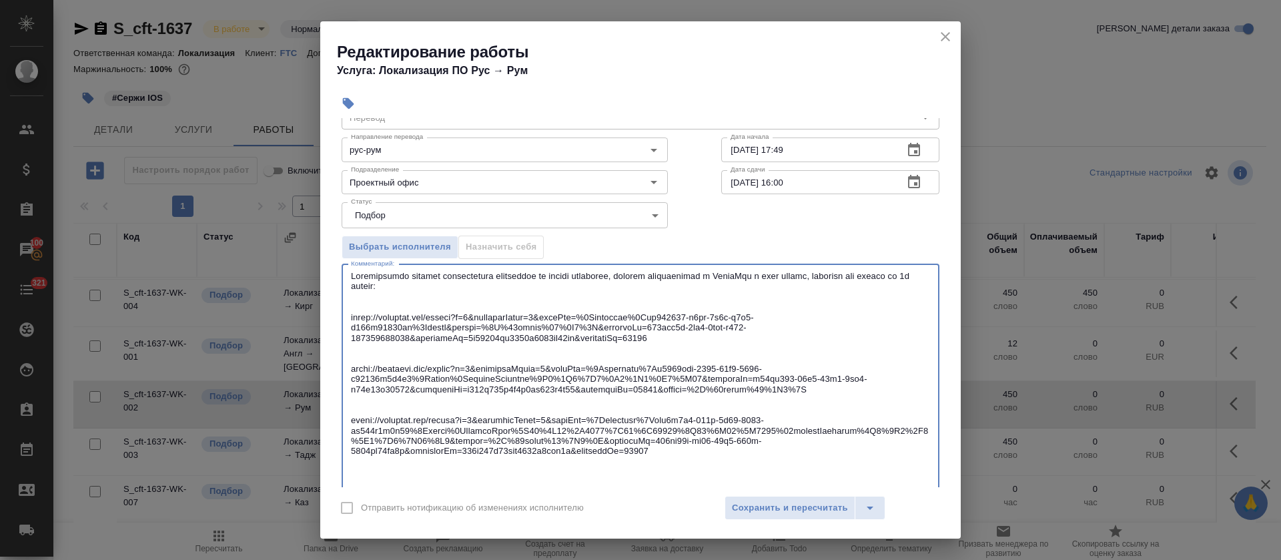
drag, startPoint x: 354, startPoint y: 276, endPoint x: 351, endPoint y: 316, distance: 40.8
click at [351, 316] on textarea at bounding box center [640, 379] width 579 height 216
type textarea "Убедительная просьба использовать совпадения из памяти переводов, которые отобр…"
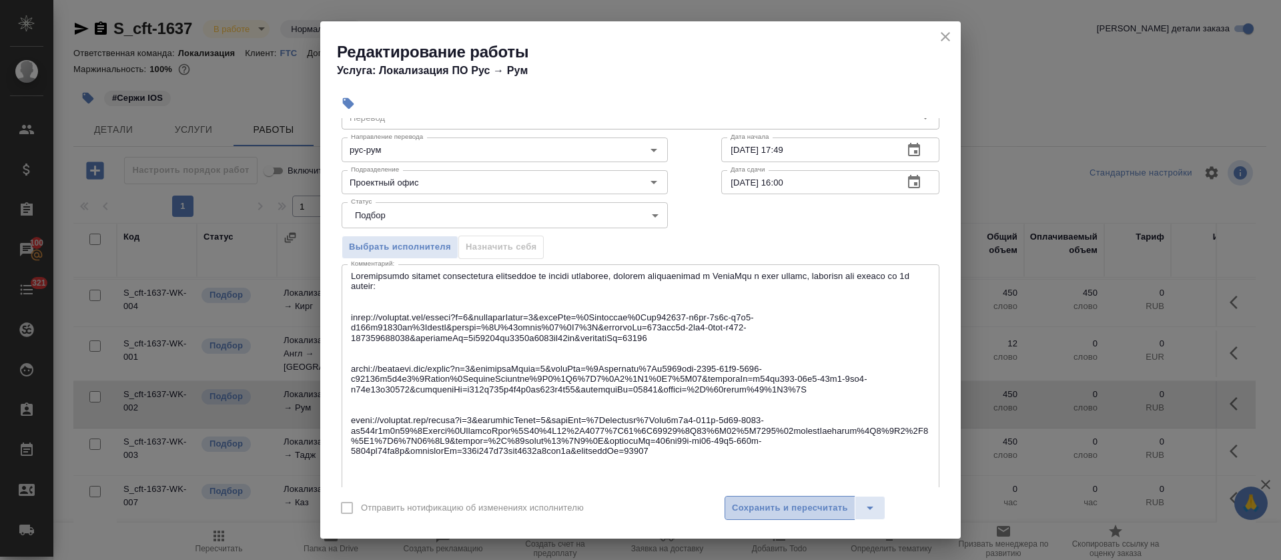
click at [772, 500] on span "Сохранить и пересчитать" at bounding box center [790, 507] width 116 height 15
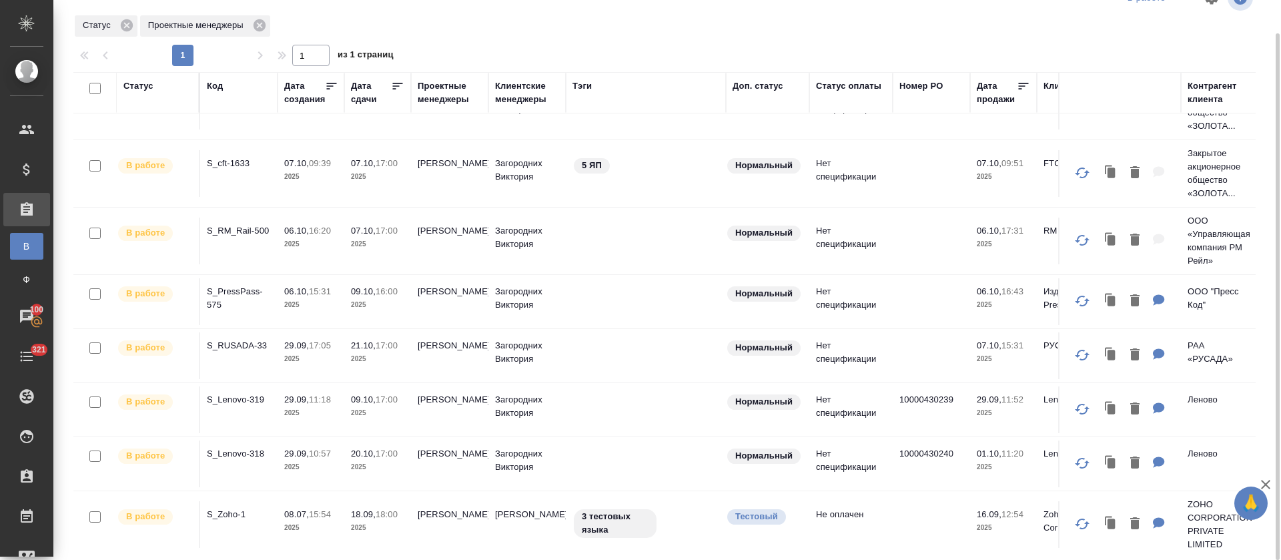
scroll to position [332, 0]
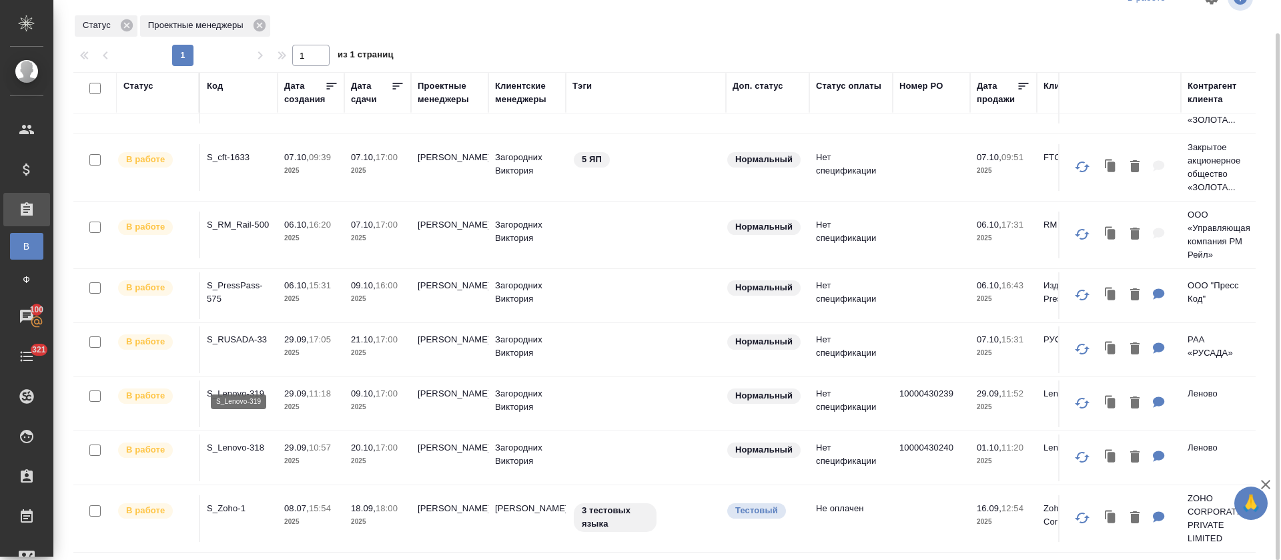
click at [251, 387] on p "S_Lenovo-319" at bounding box center [239, 393] width 64 height 13
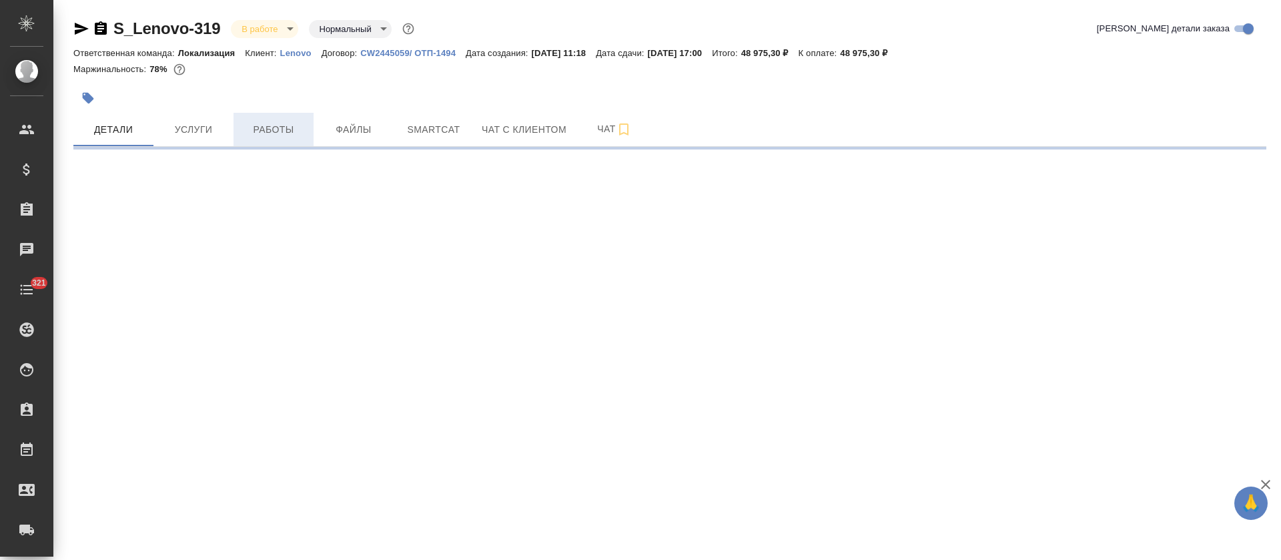
select select "RU"
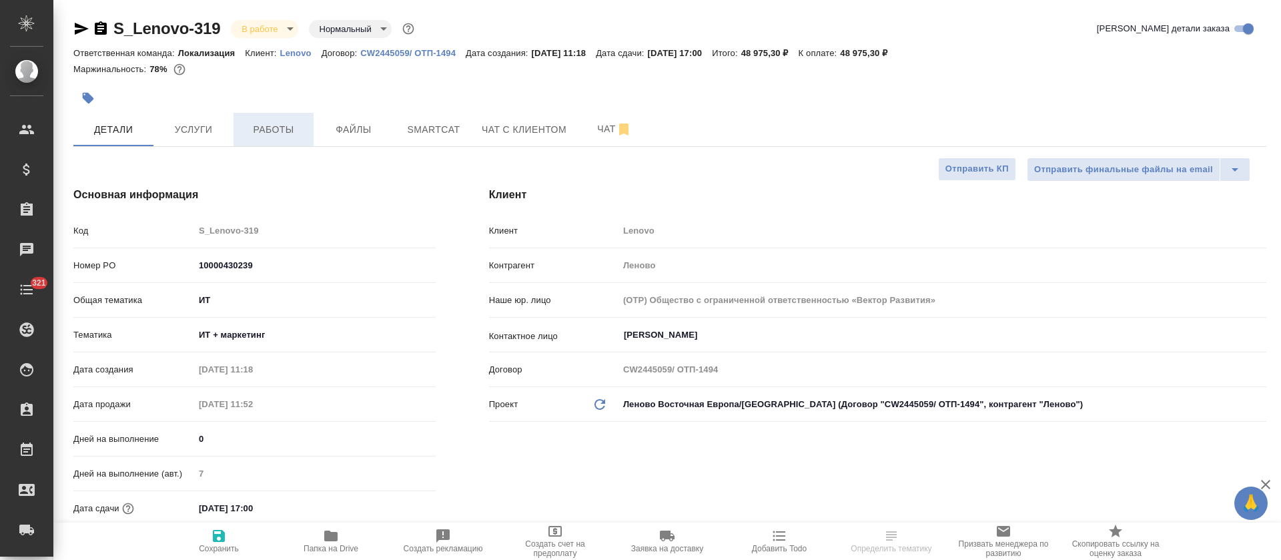
type textarea "x"
click at [259, 133] on span "Работы" at bounding box center [274, 129] width 64 height 17
type textarea "x"
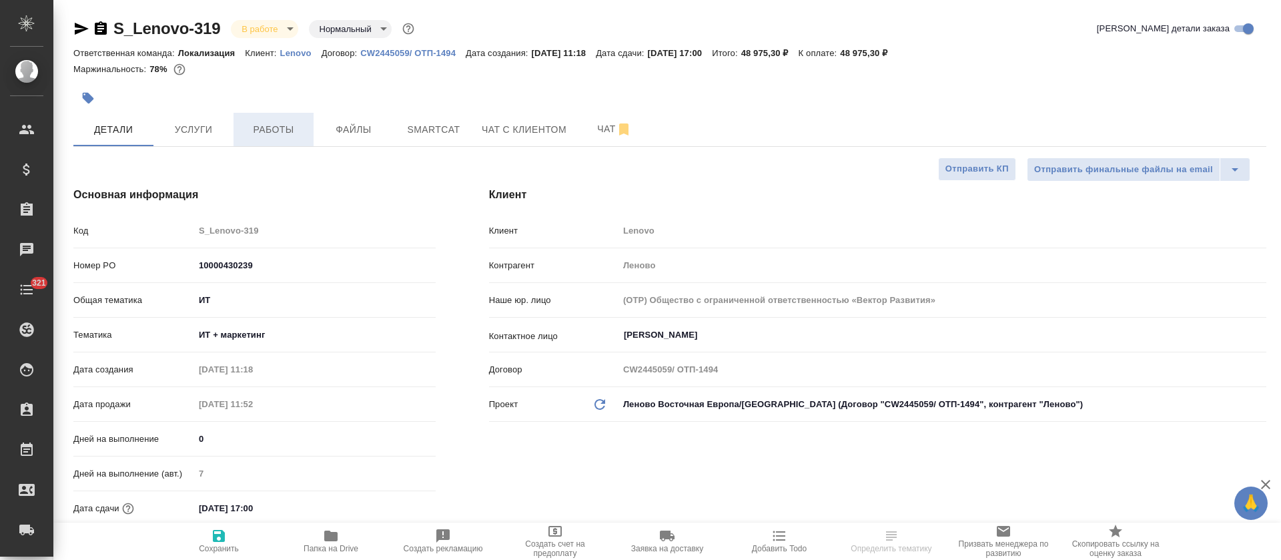
type textarea "x"
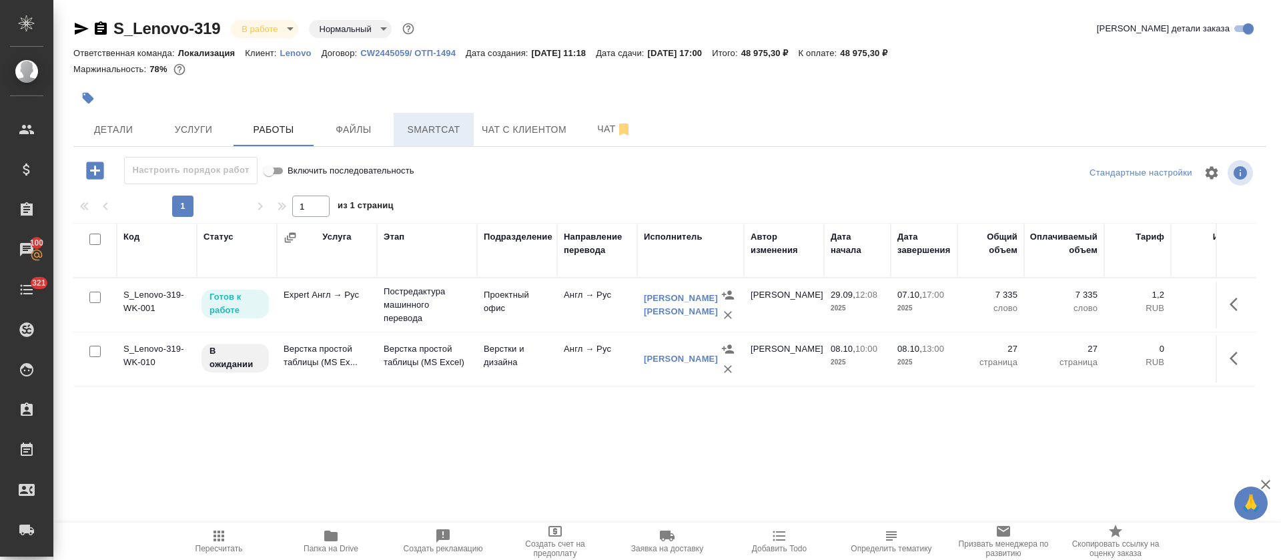
click at [440, 127] on span "Smartcat" at bounding box center [434, 129] width 64 height 17
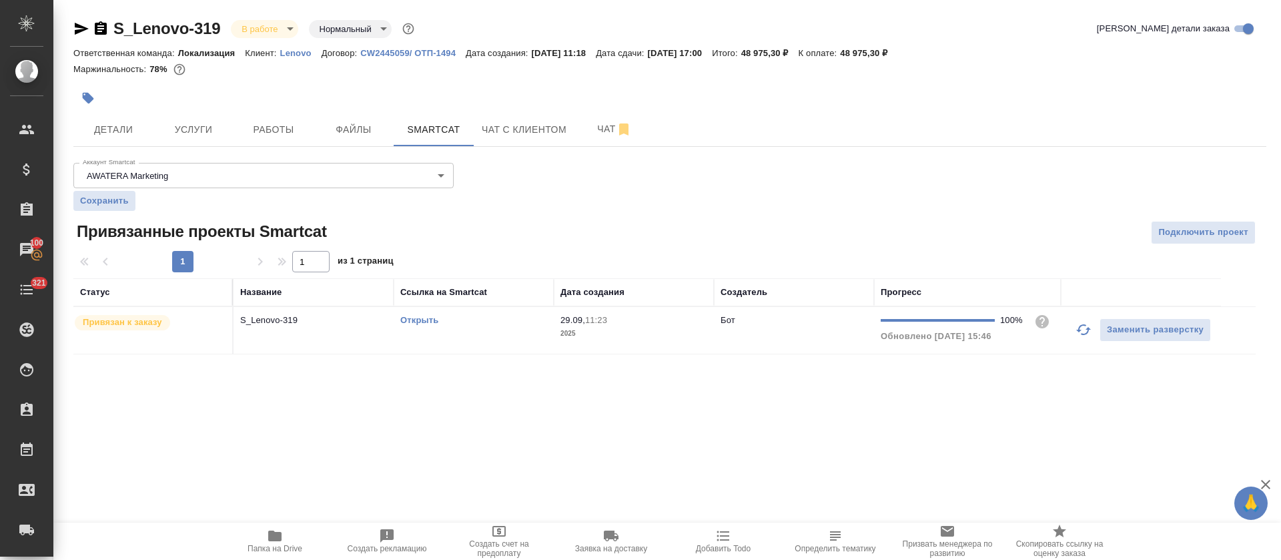
click at [550, 330] on td "Открыть" at bounding box center [474, 330] width 160 height 47
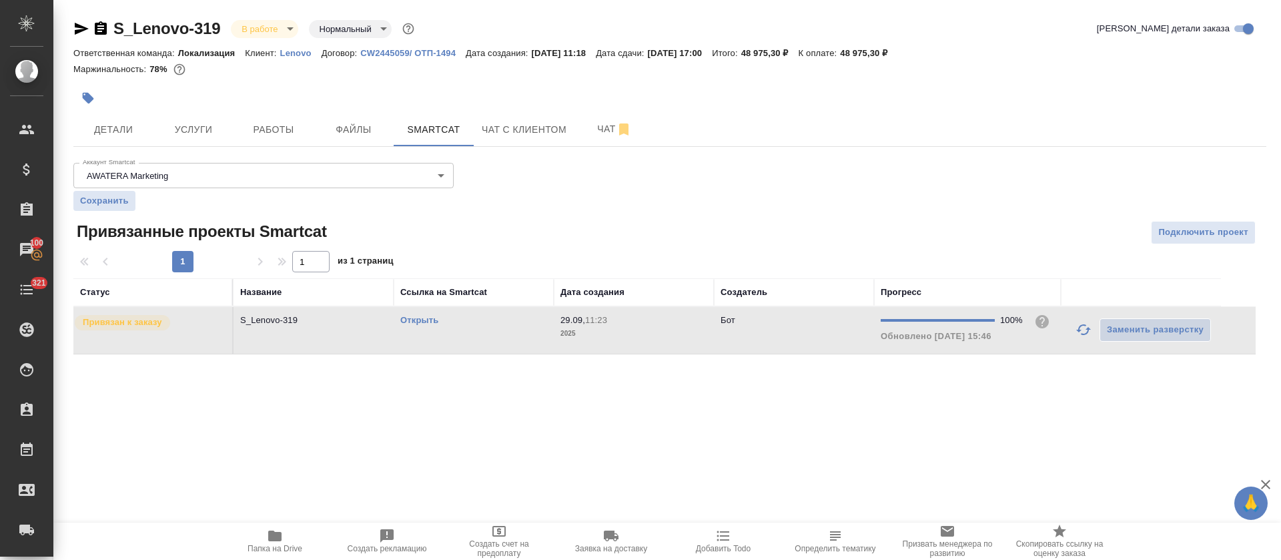
click at [431, 320] on link "Открыть" at bounding box center [419, 320] width 38 height 10
click at [476, 320] on div "Открыть" at bounding box center [473, 320] width 147 height 13
click at [274, 538] on icon "button" at bounding box center [274, 536] width 13 height 11
click at [412, 320] on link "Открыть" at bounding box center [419, 320] width 38 height 10
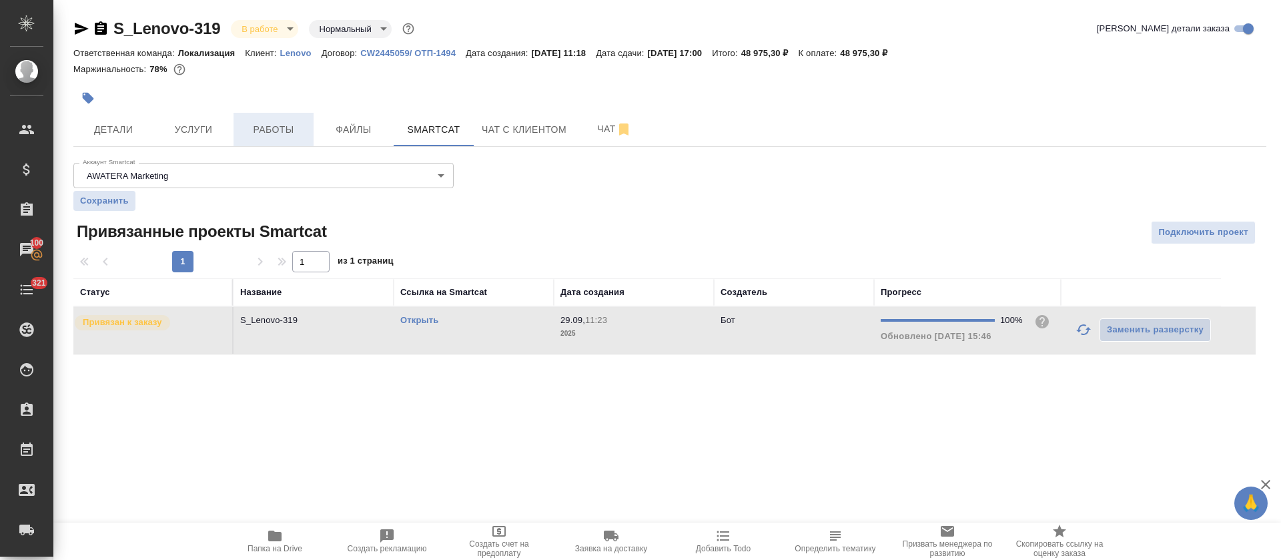
click at [289, 122] on span "Работы" at bounding box center [274, 129] width 64 height 17
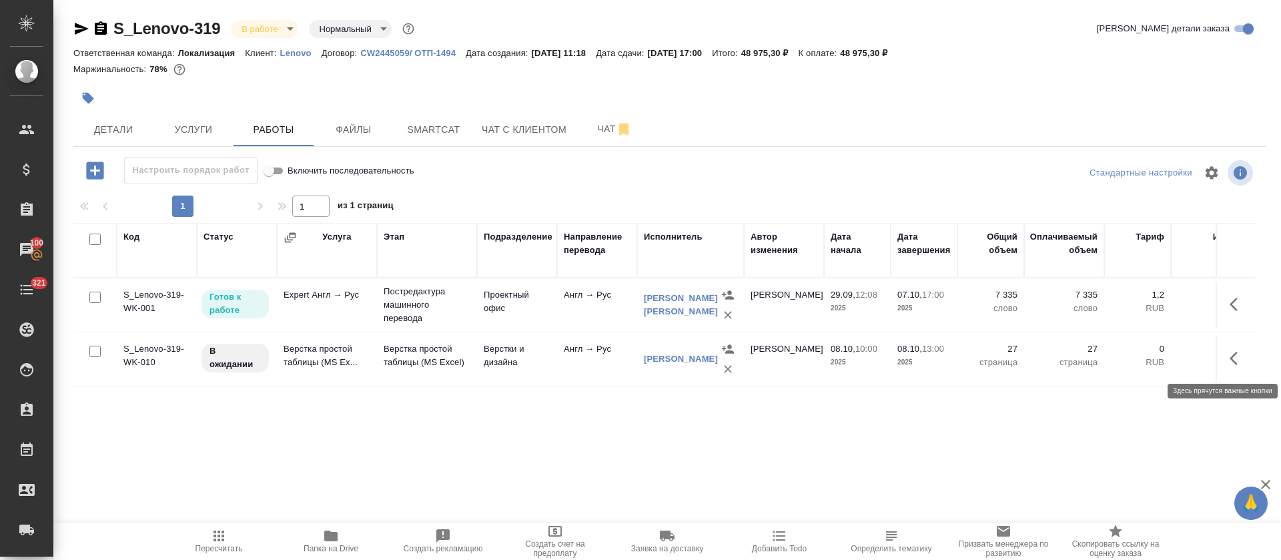
click at [1229, 358] on button "button" at bounding box center [1238, 358] width 32 height 32
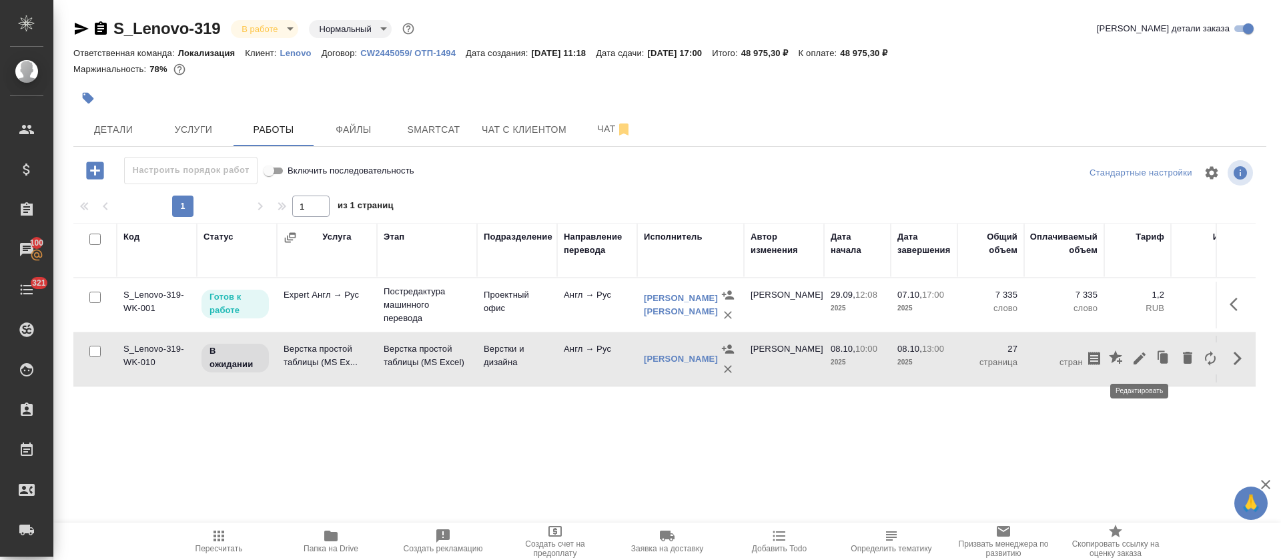
click at [1138, 359] on icon "button" at bounding box center [1140, 358] width 12 height 12
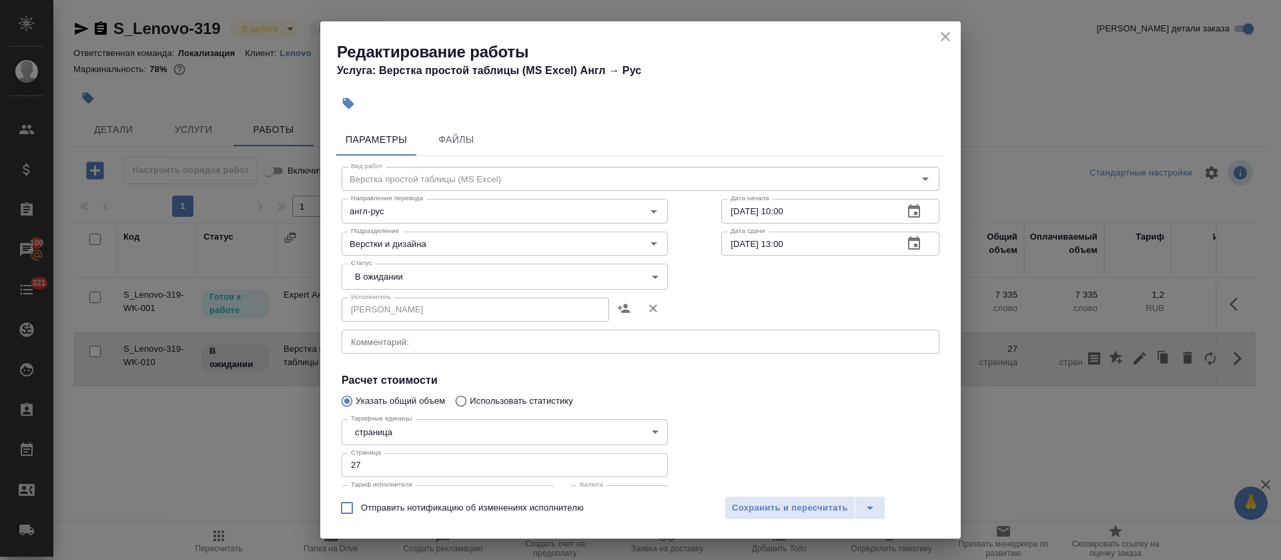
click at [392, 340] on textarea at bounding box center [640, 342] width 579 height 10
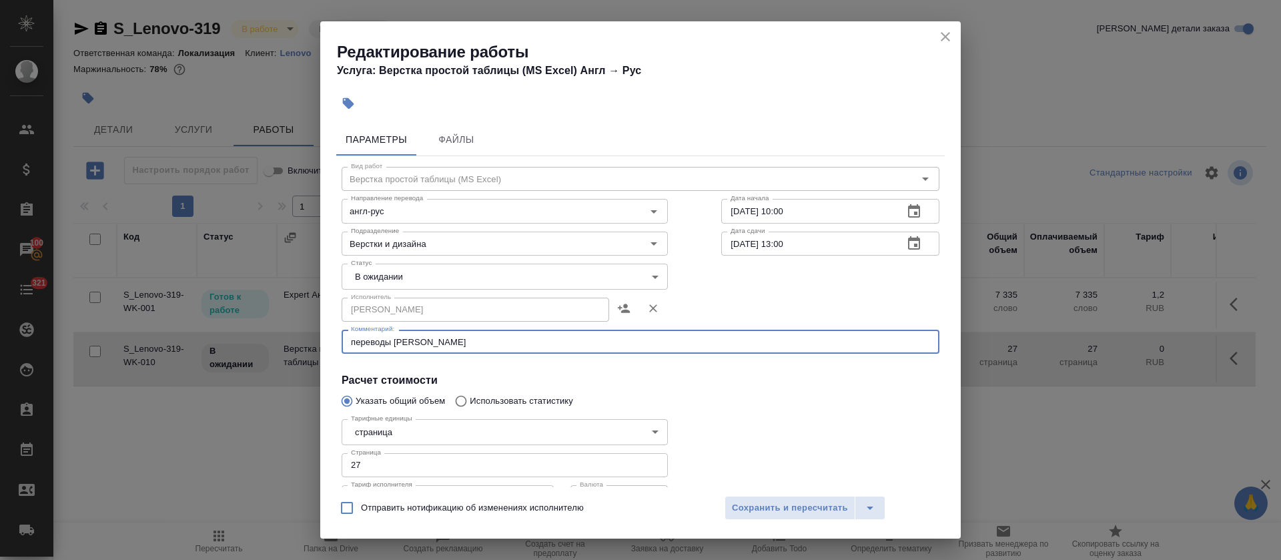
paste textarea "[URL][DOMAIN_NAME]"
type textarea "переводы в [URL][DOMAIN_NAME]"
click at [737, 512] on span "Сохранить и пересчитать" at bounding box center [790, 507] width 116 height 15
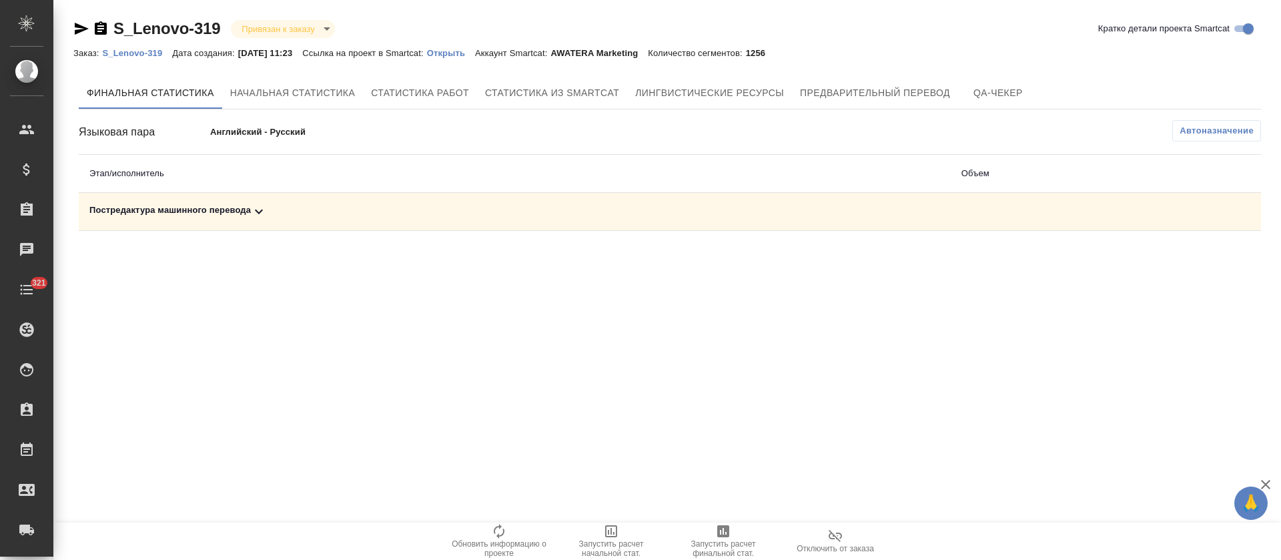
click at [344, 216] on div "Постредактура машинного перевода" at bounding box center [514, 212] width 851 height 16
click at [701, 543] on span "Запустить расчет финальной стат." at bounding box center [723, 548] width 96 height 19
click at [366, 204] on div "Постредактура машинного перевода" at bounding box center [514, 212] width 851 height 16
click at [265, 214] on icon at bounding box center [259, 212] width 16 height 16
click at [719, 535] on icon "button" at bounding box center [723, 531] width 12 height 12
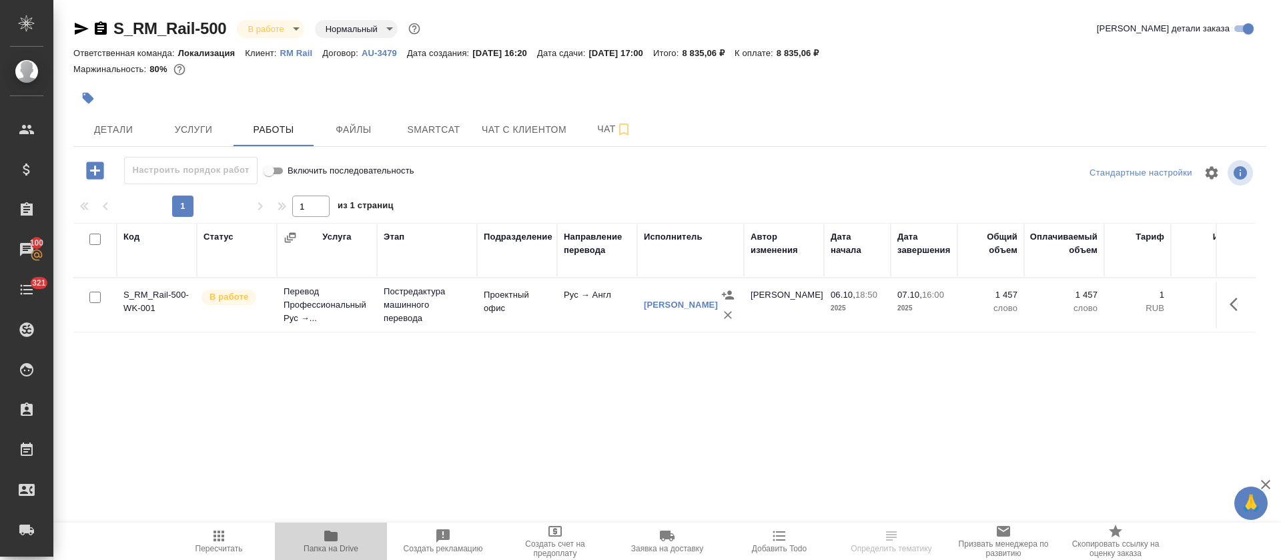
click at [329, 539] on icon "button" at bounding box center [330, 536] width 13 height 11
click at [432, 160] on div "Настроить порядок работ Включить последовательность" at bounding box center [272, 170] width 398 height 27
click at [430, 149] on div "S_RM_Rail-500 В работе inProgress Нормальный normal Кратко детали заказа Ответс…" at bounding box center [670, 278] width 1208 height 557
click at [430, 147] on div "S_RM_Rail-500 В работе inProgress Нормальный normal Кратко детали заказа Ответс…" at bounding box center [670, 278] width 1208 height 557
click at [430, 139] on button "Smartcat" at bounding box center [434, 129] width 80 height 33
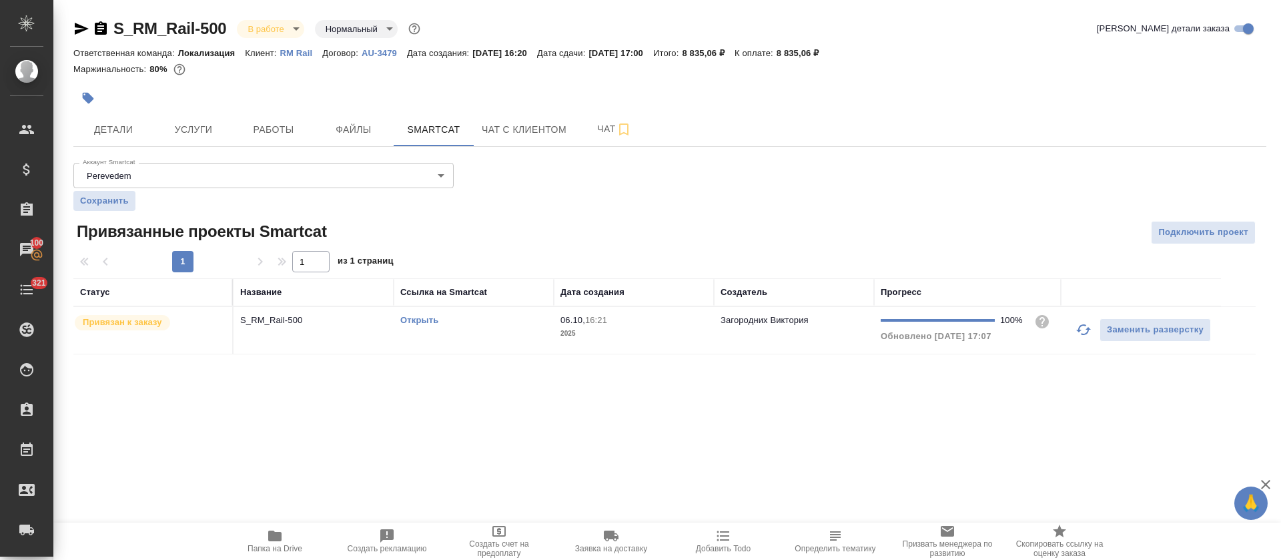
click at [552, 331] on td "Открыть" at bounding box center [474, 330] width 160 height 47
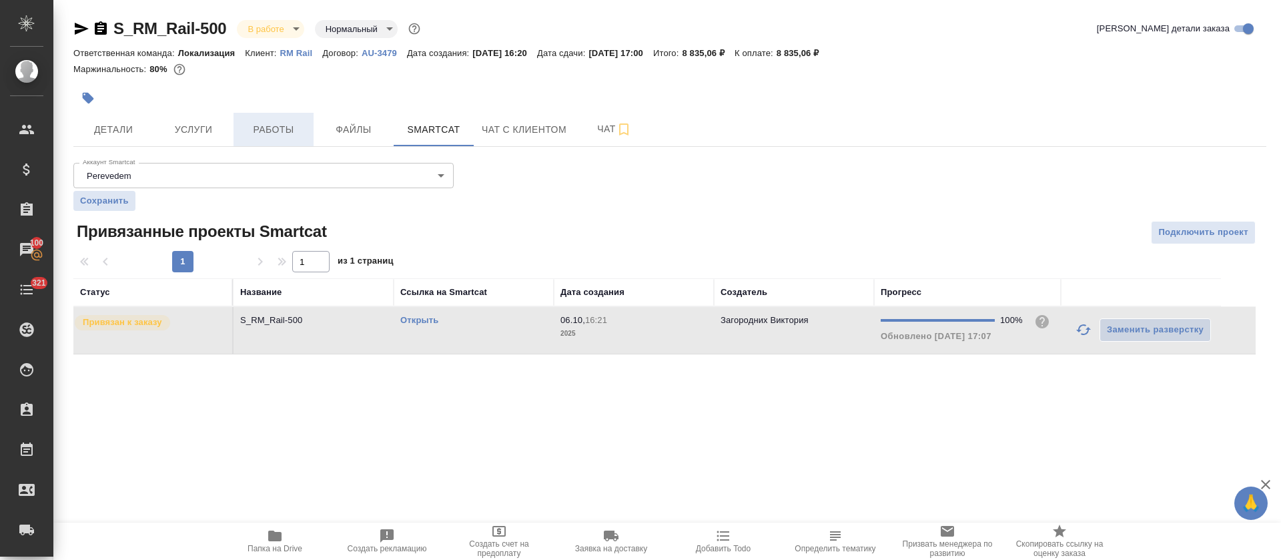
click at [256, 124] on span "Работы" at bounding box center [274, 129] width 64 height 17
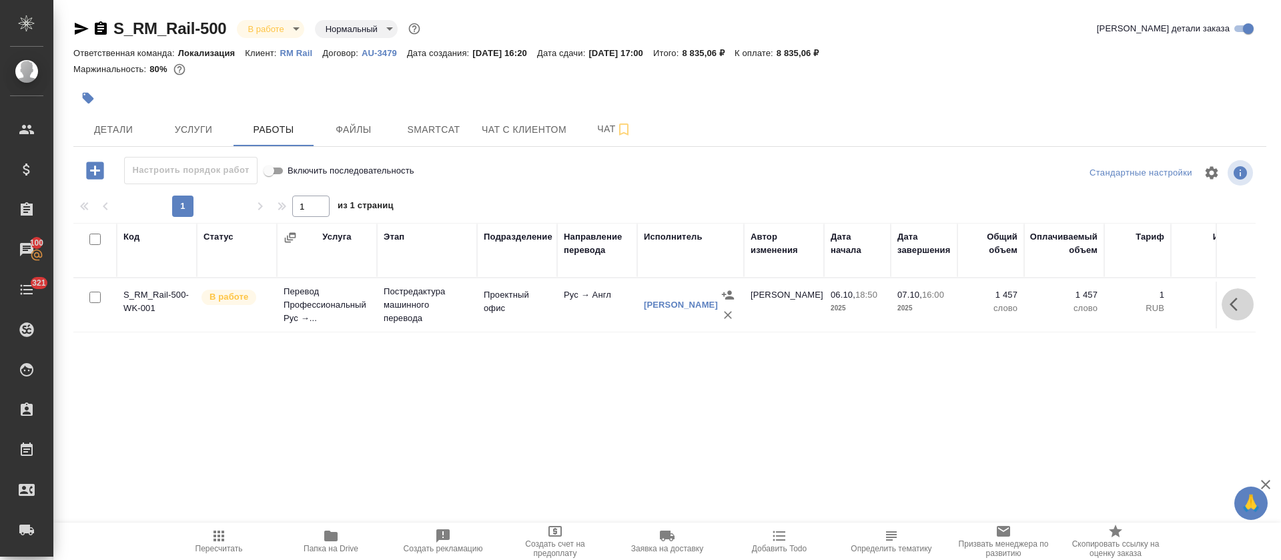
click at [1233, 304] on icon "button" at bounding box center [1238, 304] width 16 height 16
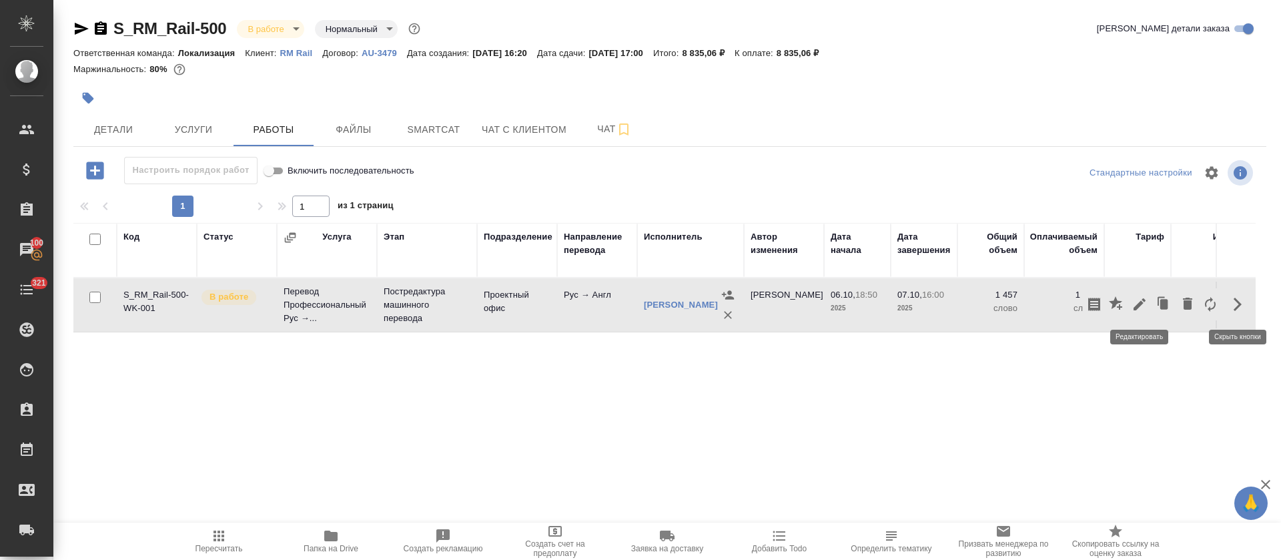
click at [1136, 306] on icon "button" at bounding box center [1140, 304] width 12 height 12
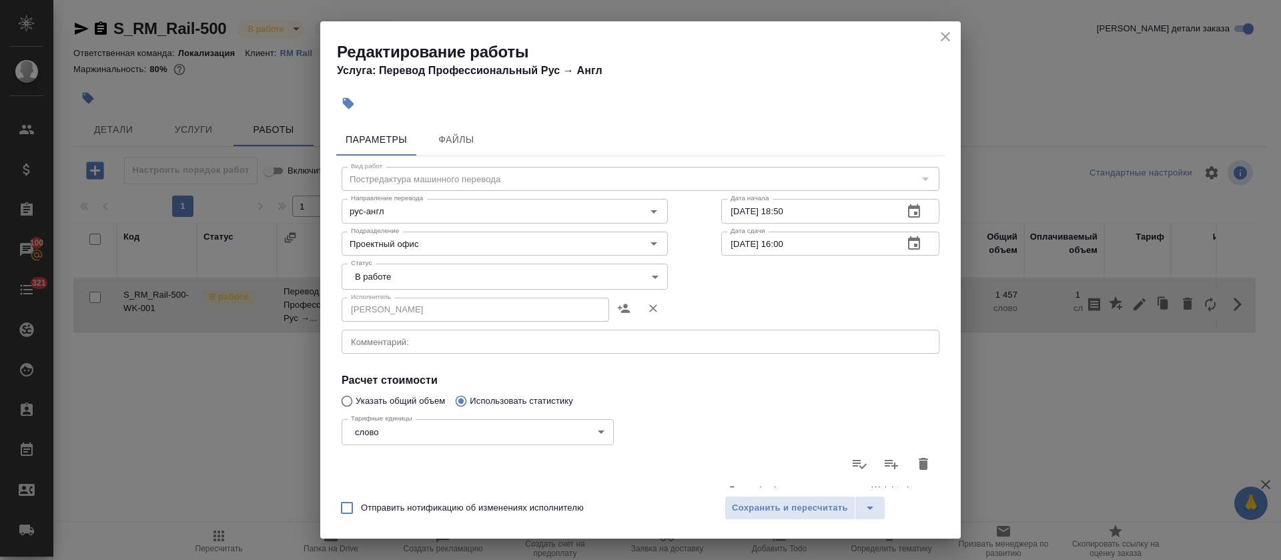
click at [370, 280] on body "🙏 .cls-1 fill:#fff; AWATERA [PERSON_NAME] Спецификации Заказы 100 Чаты 321 Todo…" at bounding box center [640, 280] width 1281 height 560
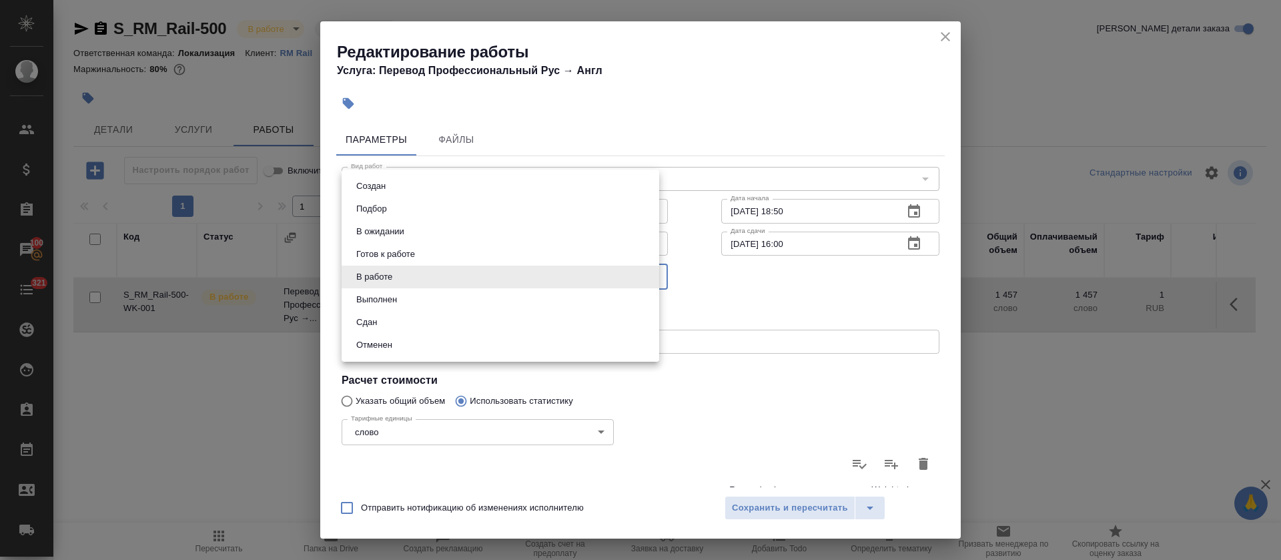
click at [373, 328] on button "Сдан" at bounding box center [366, 322] width 29 height 15
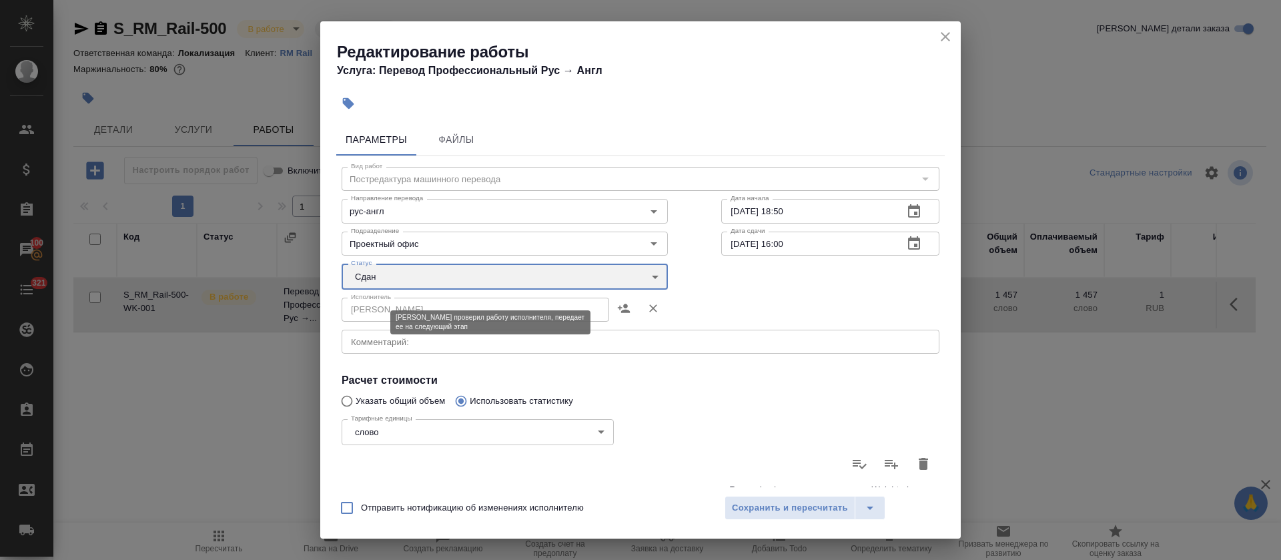
type input "closed"
click at [785, 508] on div "Создан Подбор В ожидании Готов к работе В работе Выполнен Сдан Отменен" at bounding box center [640, 280] width 1281 height 560
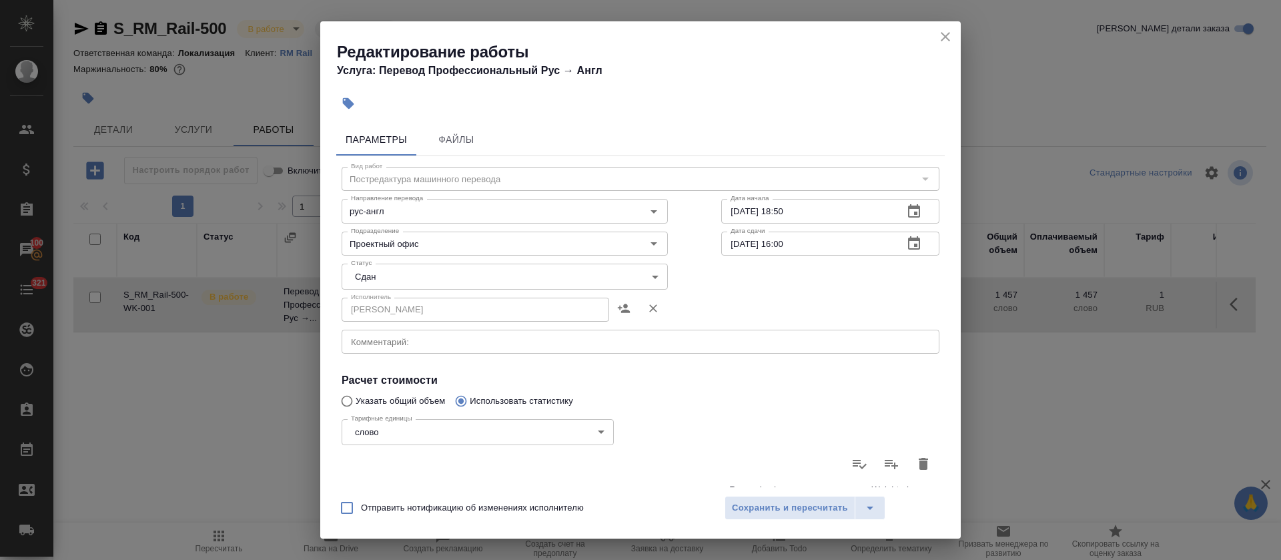
click at [786, 508] on span "Сохранить и пересчитать" at bounding box center [790, 507] width 116 height 15
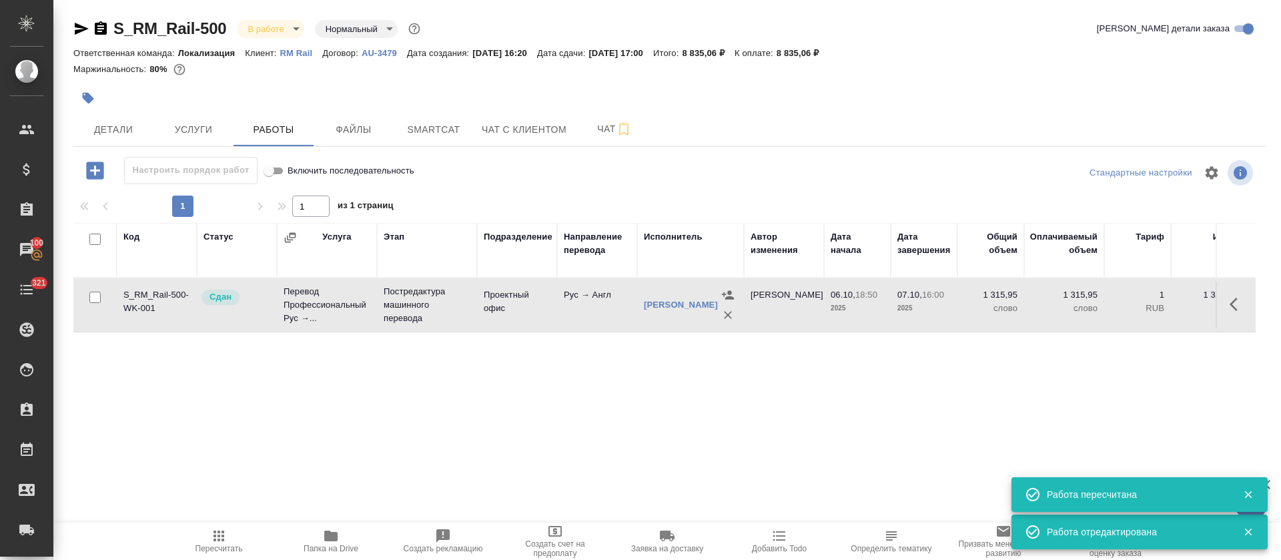
click at [298, 32] on body "🙏 .cls-1 fill:#fff; AWATERA [PERSON_NAME] Спецификации Заказы 100 Чаты 321 Todo…" at bounding box center [640, 280] width 1281 height 560
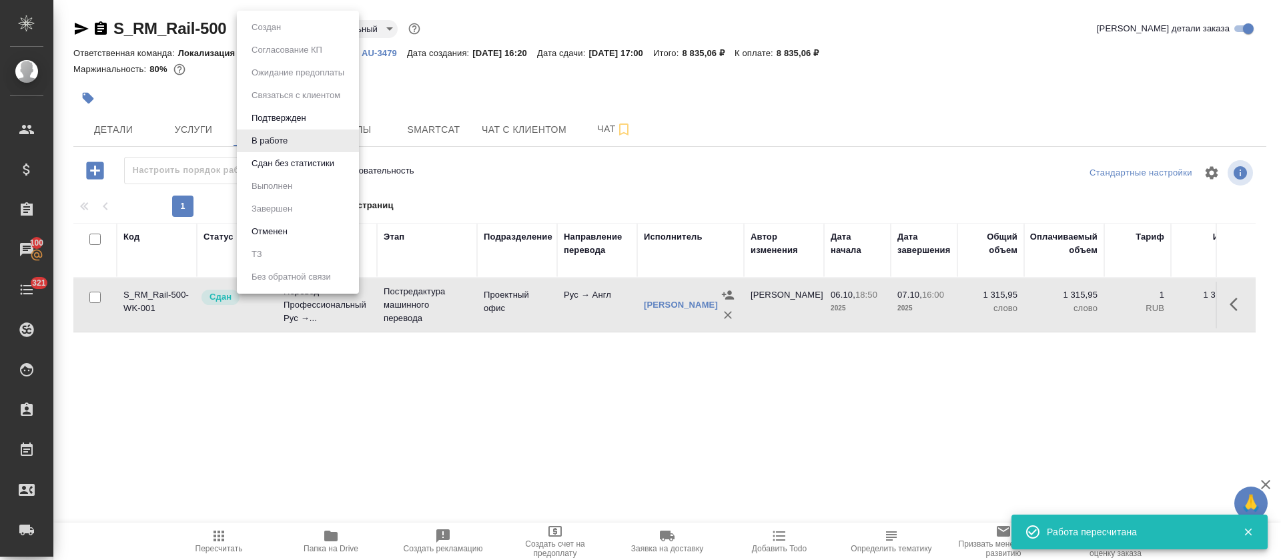
click at [295, 167] on button "Сдан без статистики" at bounding box center [293, 163] width 91 height 15
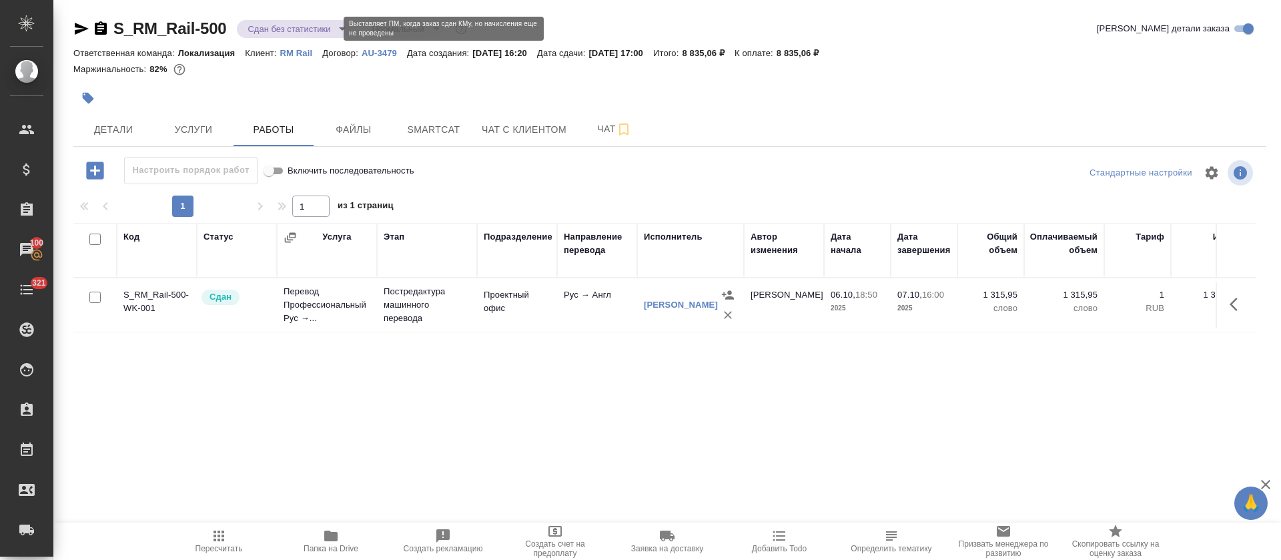
click at [301, 27] on body "🙏 .cls-1 fill:#fff; AWATERA [PERSON_NAME] Спецификации Заказы 100 Чаты 321 Todo…" at bounding box center [640, 280] width 1281 height 560
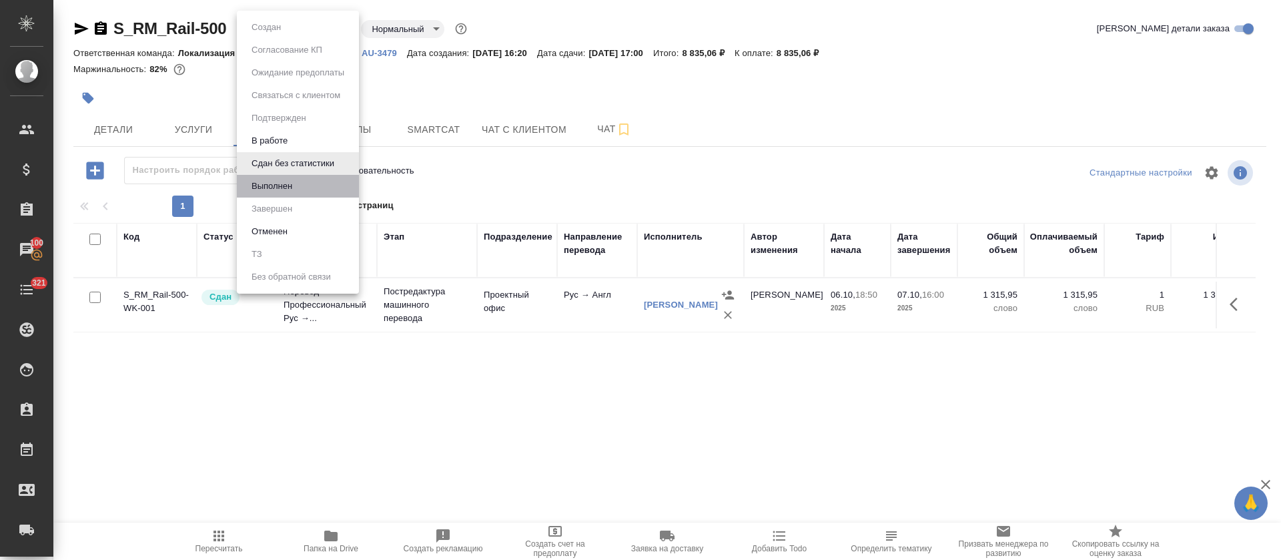
click at [300, 182] on li "Выполнен" at bounding box center [298, 186] width 122 height 23
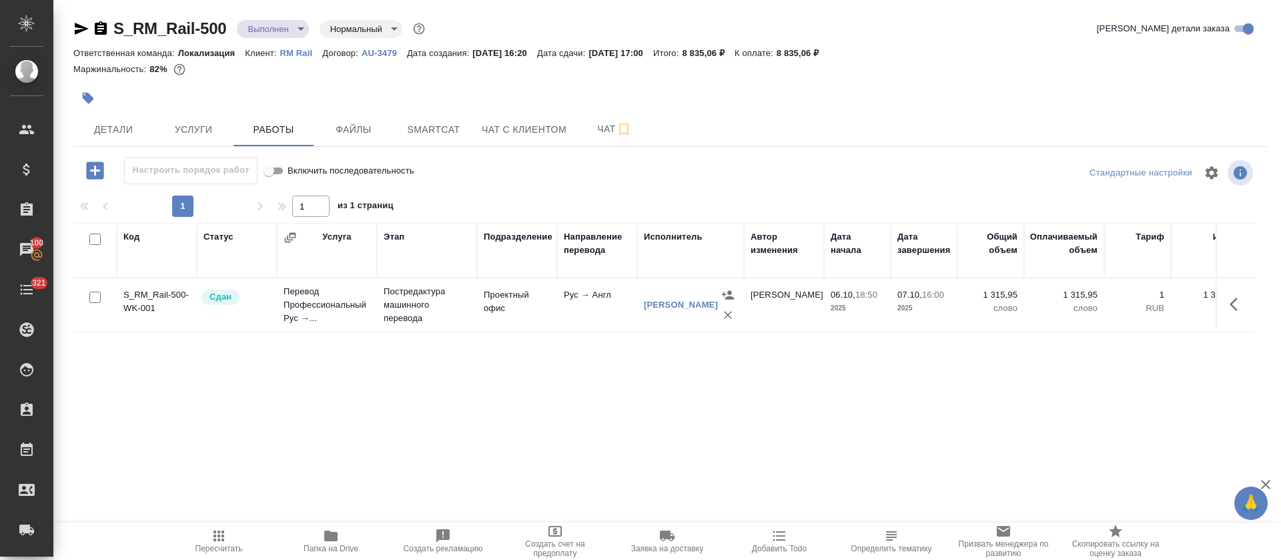
click at [84, 30] on icon "button" at bounding box center [82, 29] width 14 height 12
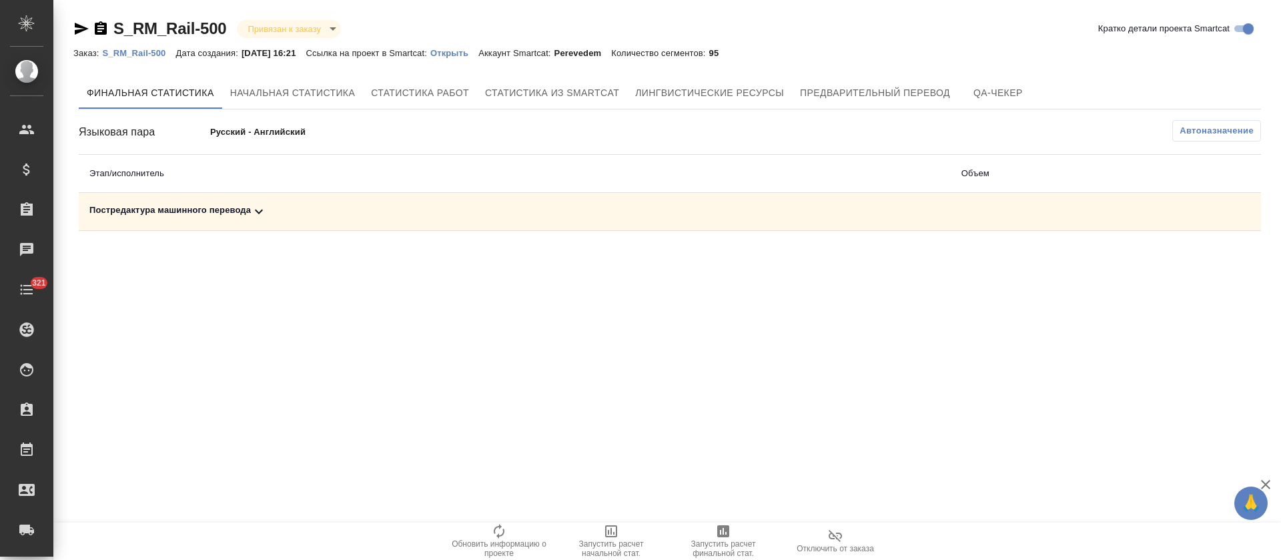
click at [287, 211] on div "Постредактура машинного перевода" at bounding box center [514, 212] width 851 height 16
click at [1191, 259] on button "button" at bounding box center [1202, 258] width 32 height 32
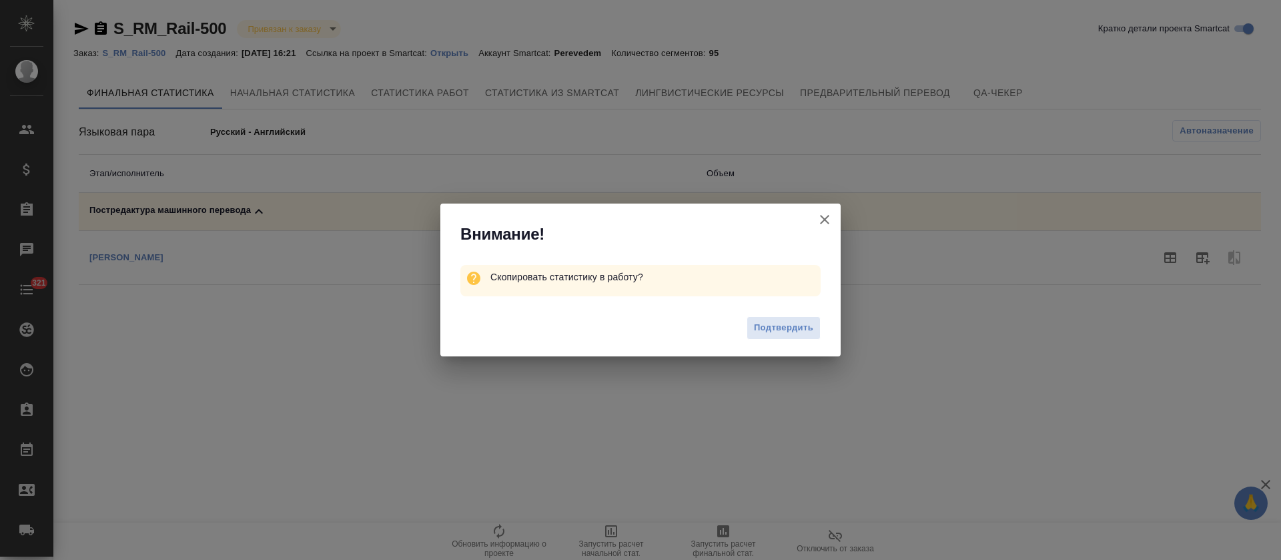
click at [803, 340] on div "Подтвердить" at bounding box center [640, 329] width 400 height 53
click at [803, 333] on span "Подтвердить" at bounding box center [783, 327] width 59 height 15
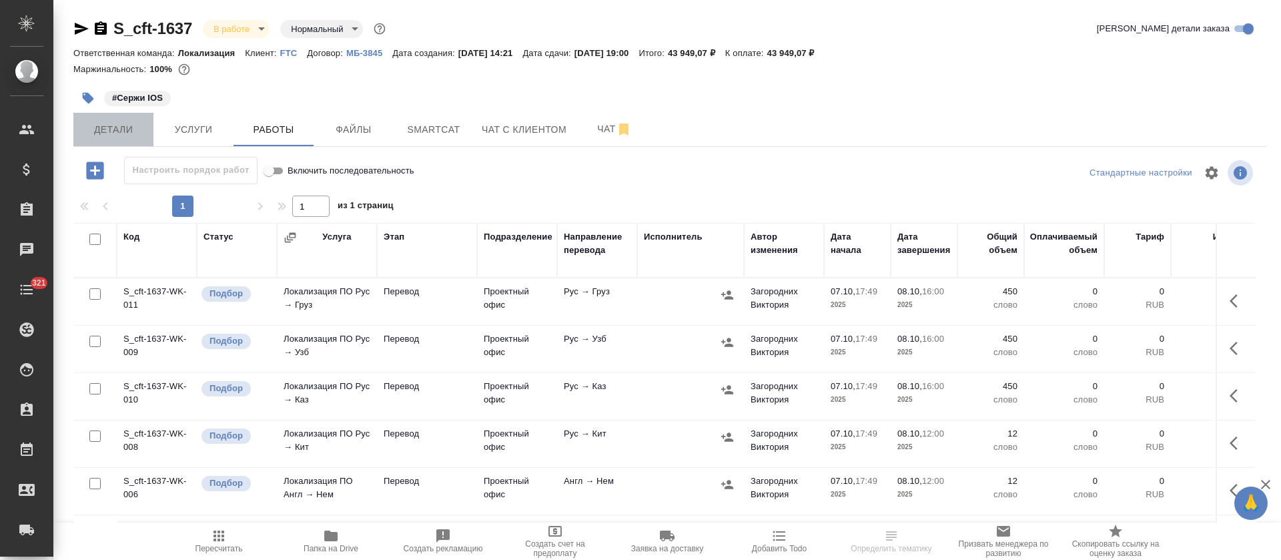
click at [79, 122] on button "Детали" at bounding box center [113, 129] width 80 height 33
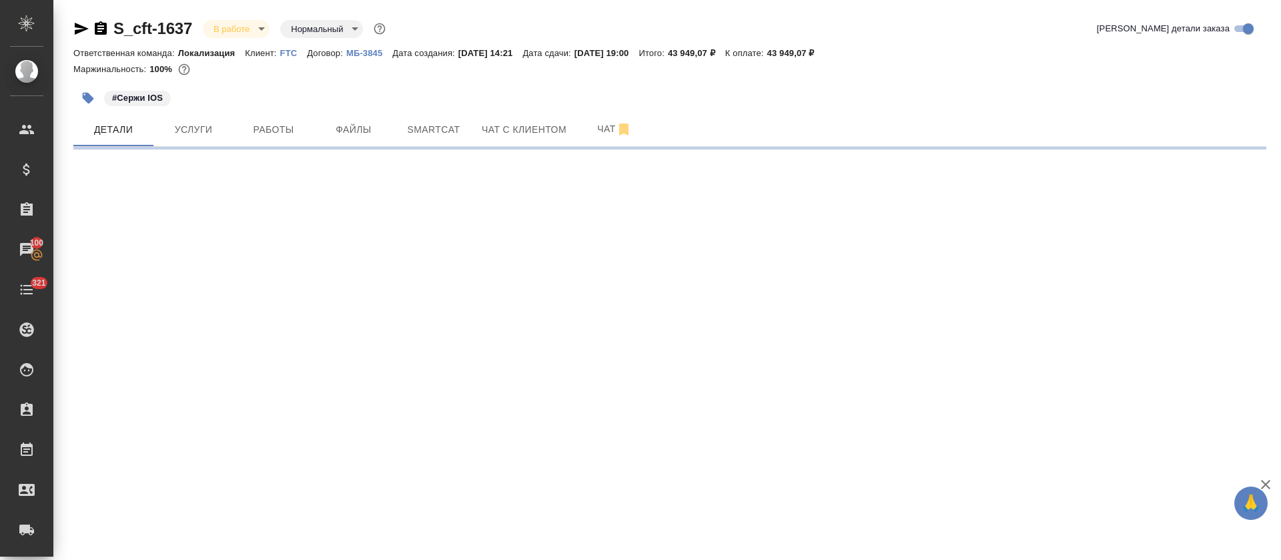
select select "RU"
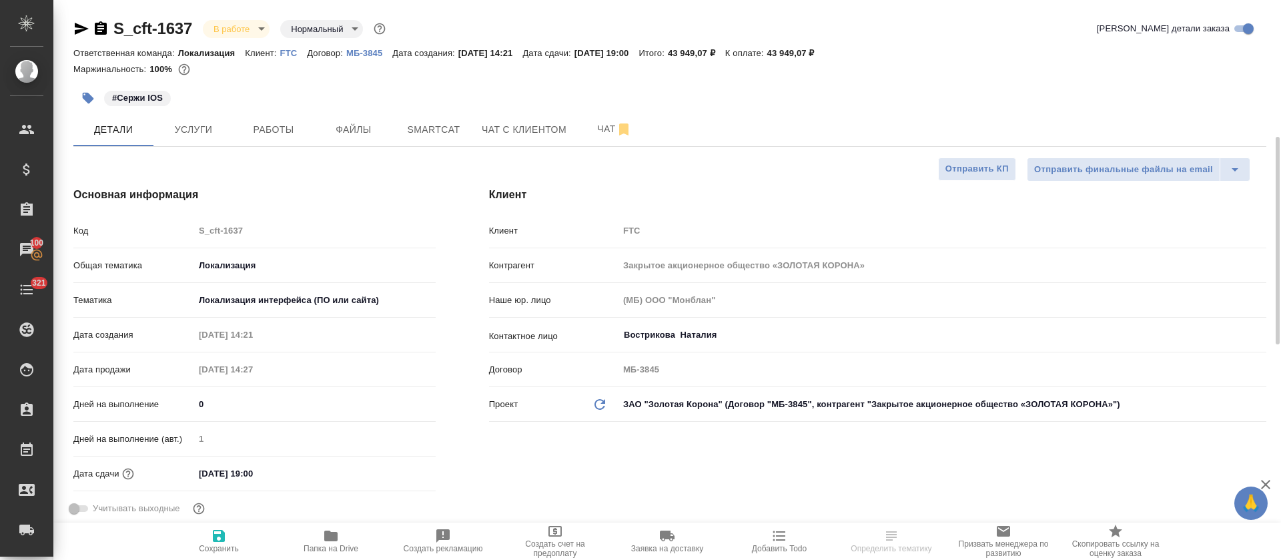
type textarea "x"
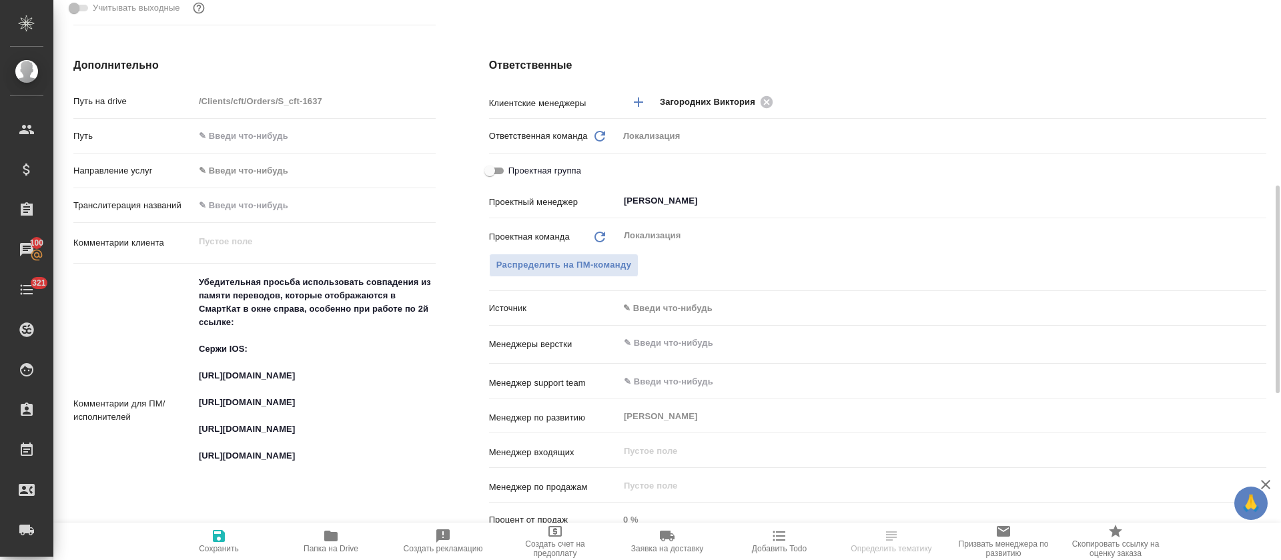
scroll to position [601, 0]
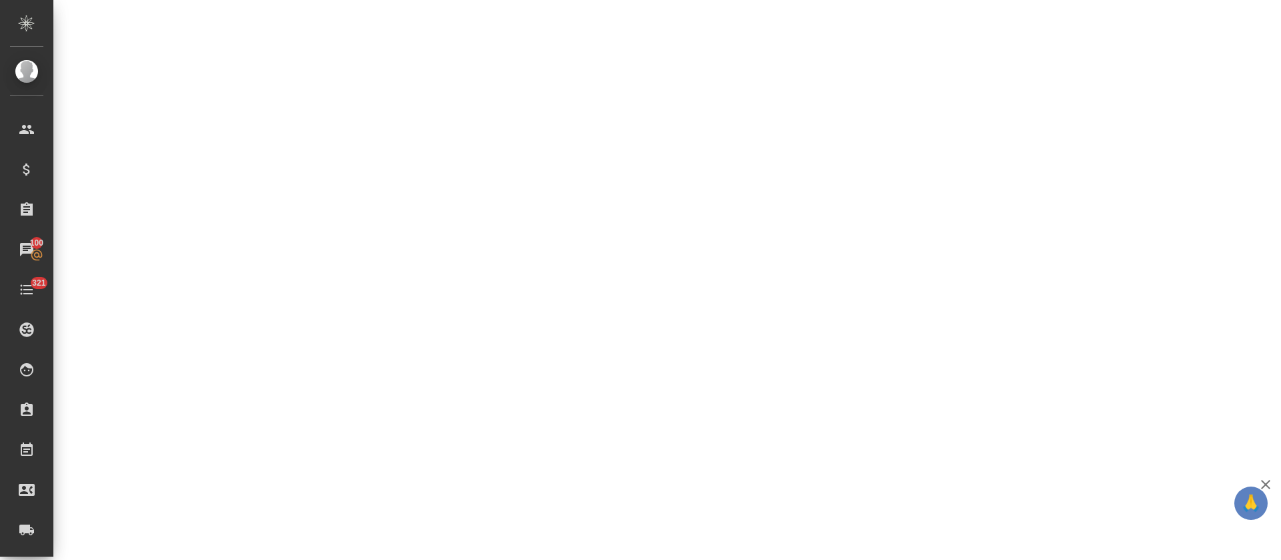
select select "RU"
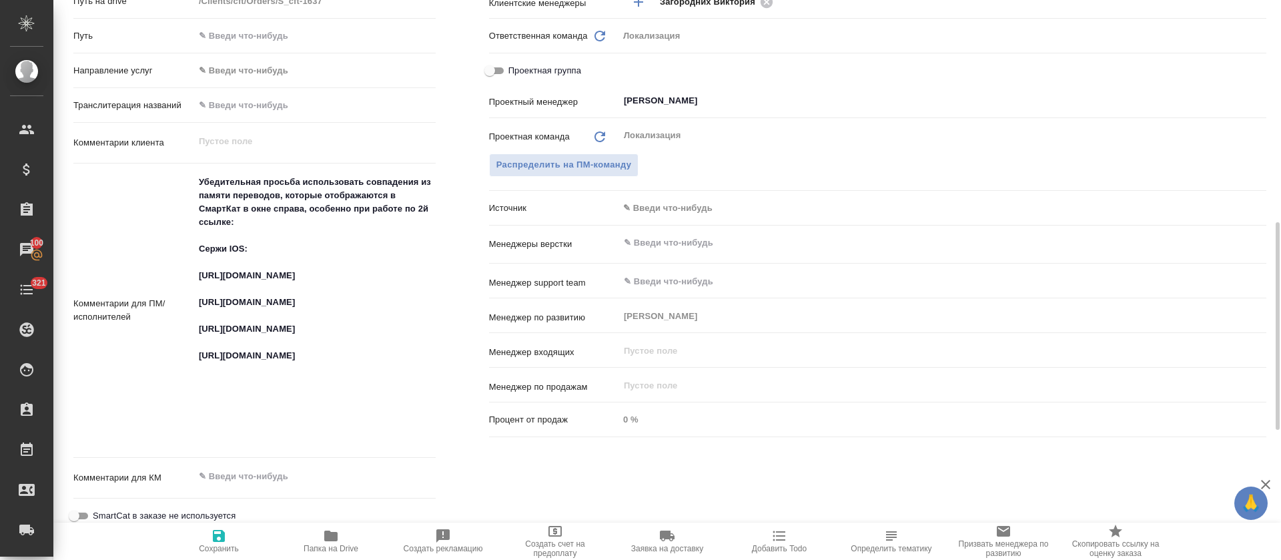
type textarea "x"
drag, startPoint x: 246, startPoint y: 204, endPoint x: 275, endPoint y: 218, distance: 31.6
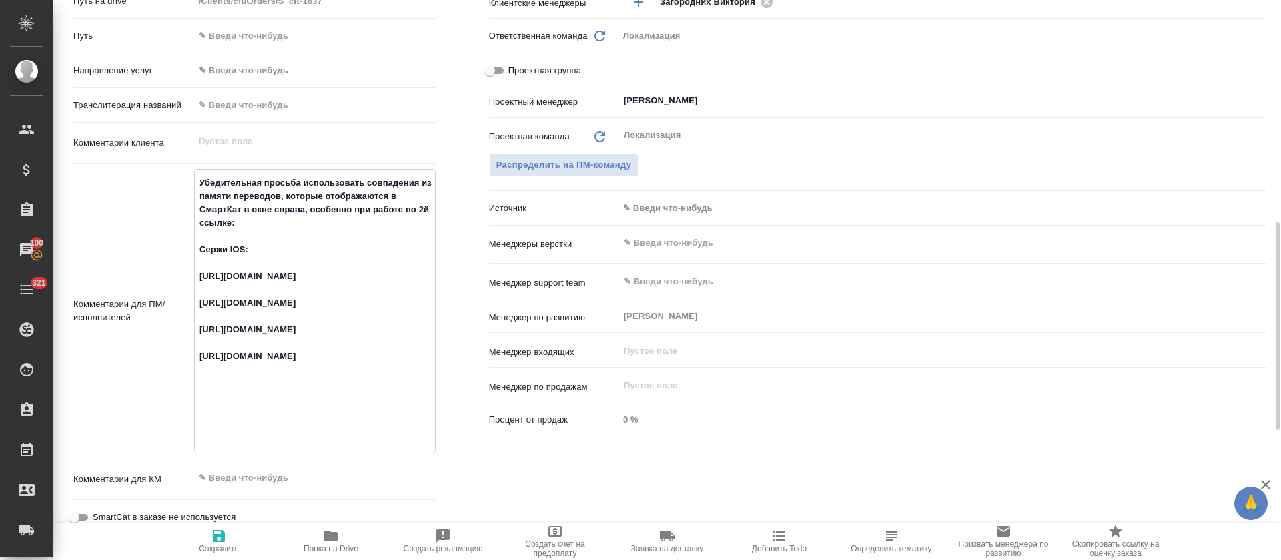
click at [275, 218] on textarea "Убедительная просьба использовать совпадения из памяти переводов, которые отобр…" at bounding box center [315, 309] width 240 height 276
type textarea "x"
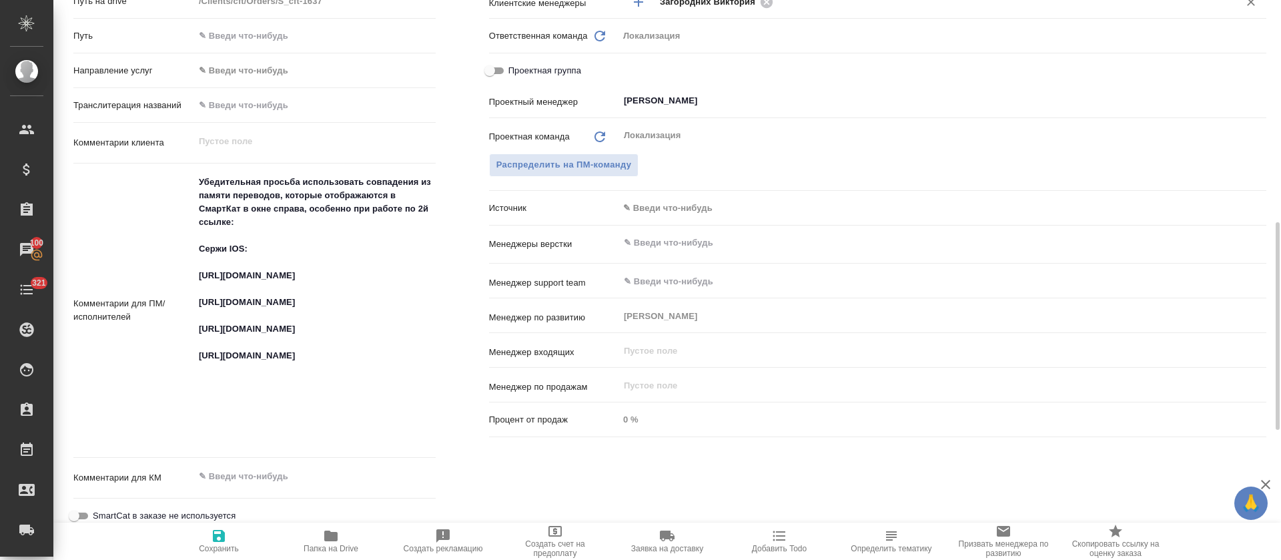
type textarea "x"
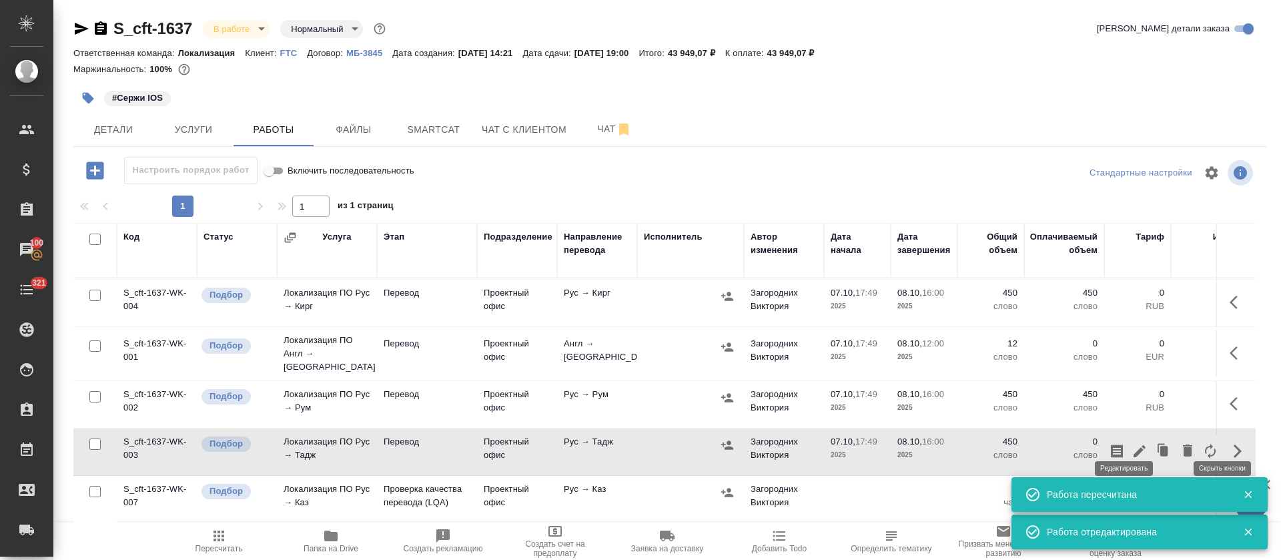
click at [1132, 443] on icon "button" at bounding box center [1140, 451] width 16 height 16
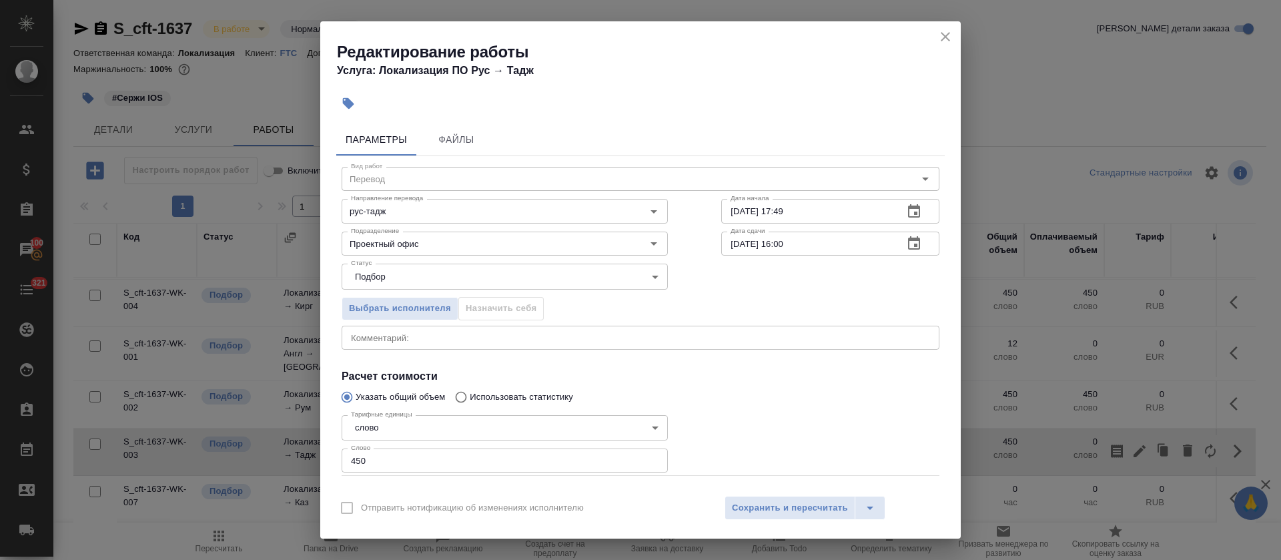
click at [354, 345] on div "x Комментарий:" at bounding box center [641, 338] width 598 height 24
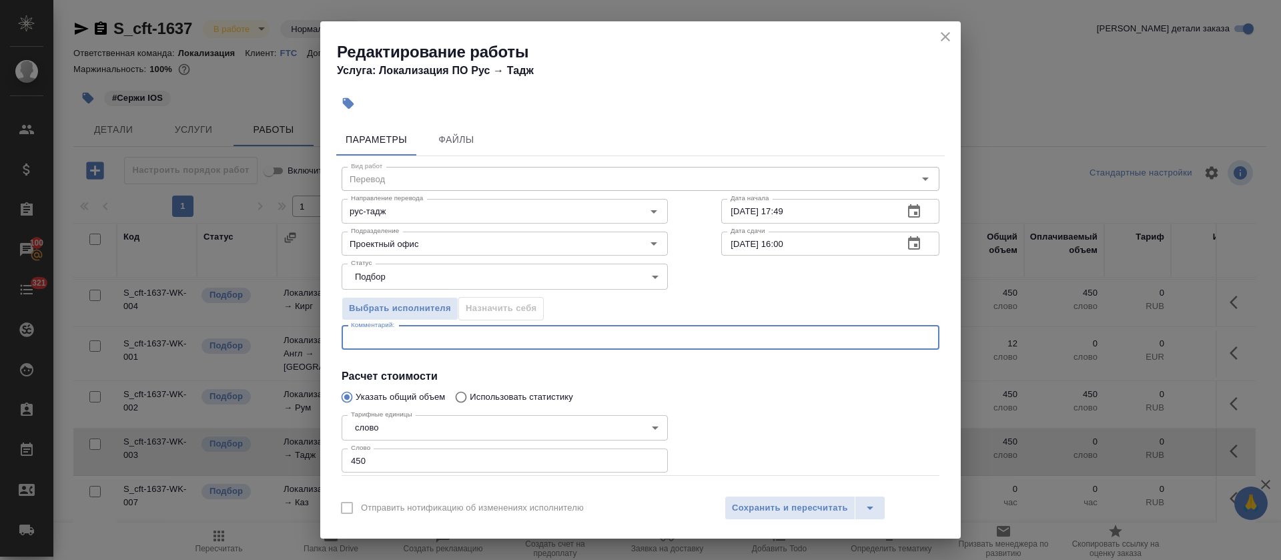
paste textarea "Убедительная просьба использовать совпадения из памяти переводов, которые отобр…"
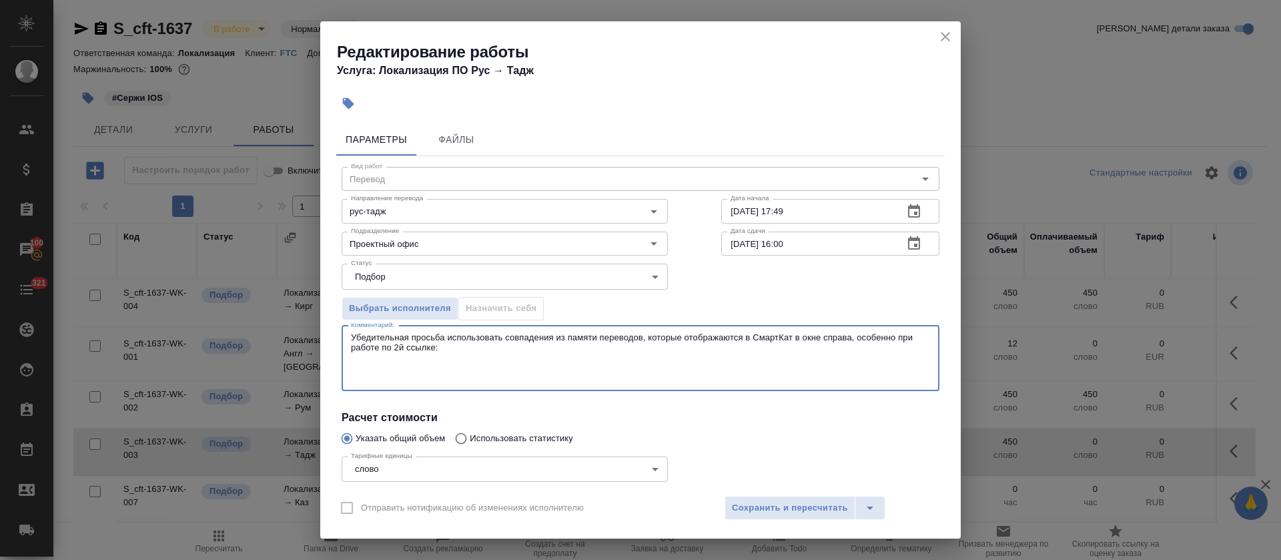
paste textarea "https://smartcat.com/editor?v=2&selectedStage=1&backUrl=%2Fprojects%2Ffa598466-…"
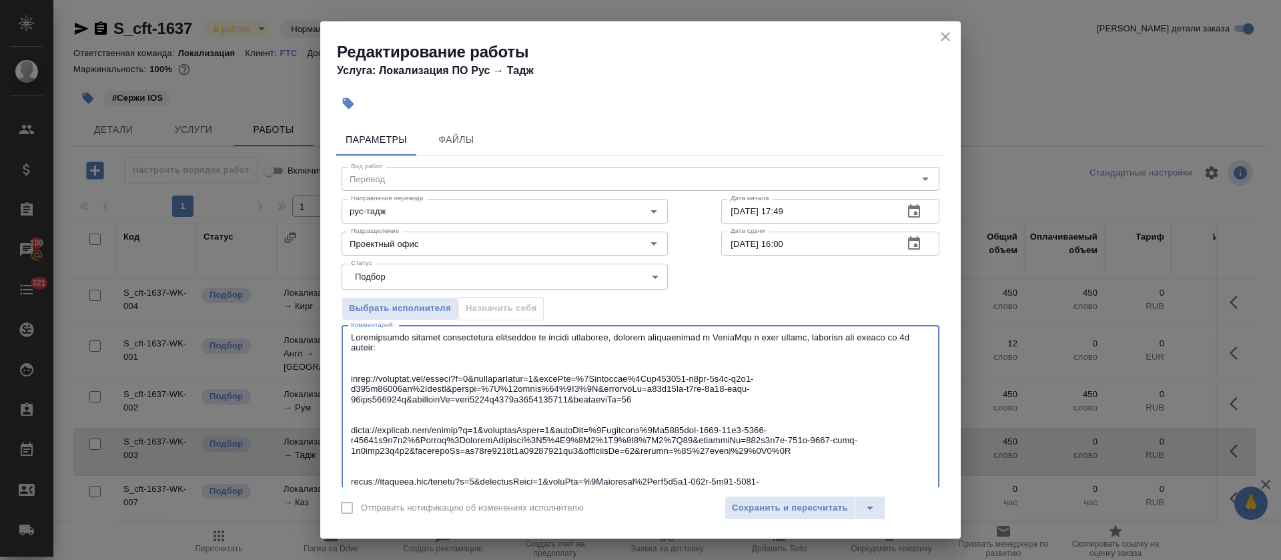
scroll to position [61, 0]
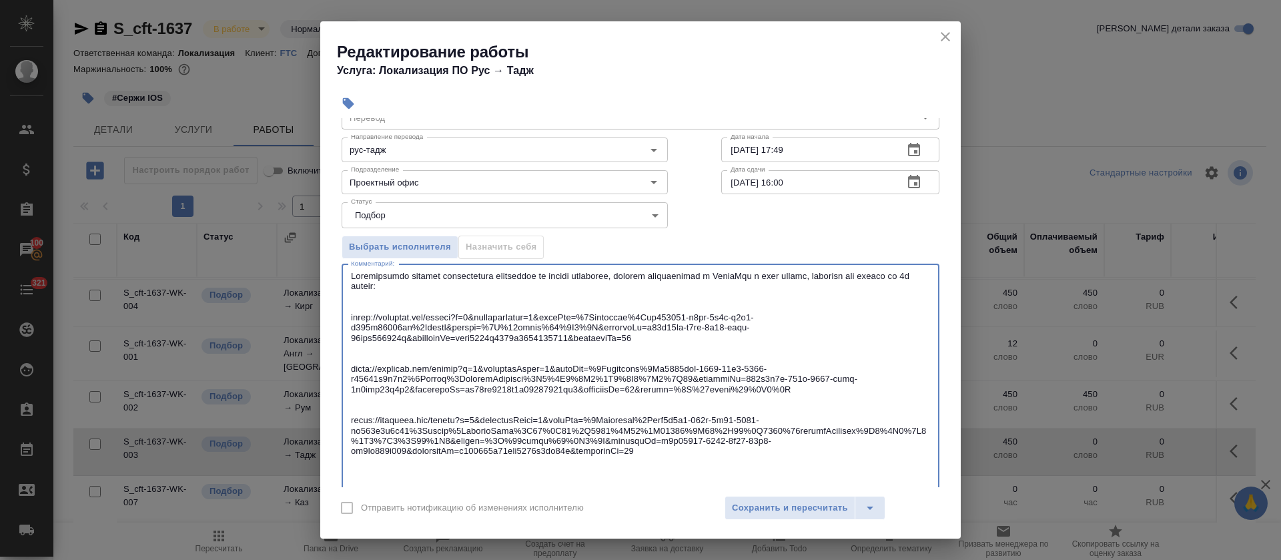
type textarea "Убедительная просьба использовать совпадения из памяти переводов, которые отобр…"
click at [794, 507] on span "Сохранить и пересчитать" at bounding box center [790, 507] width 116 height 15
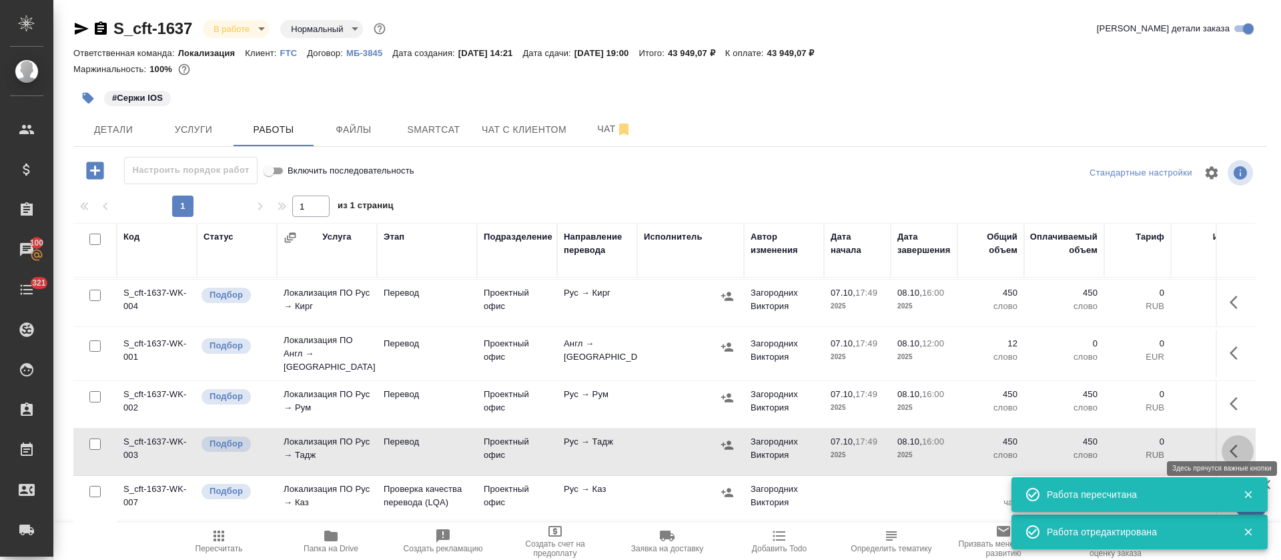
click at [1230, 443] on icon "button" at bounding box center [1238, 451] width 16 height 16
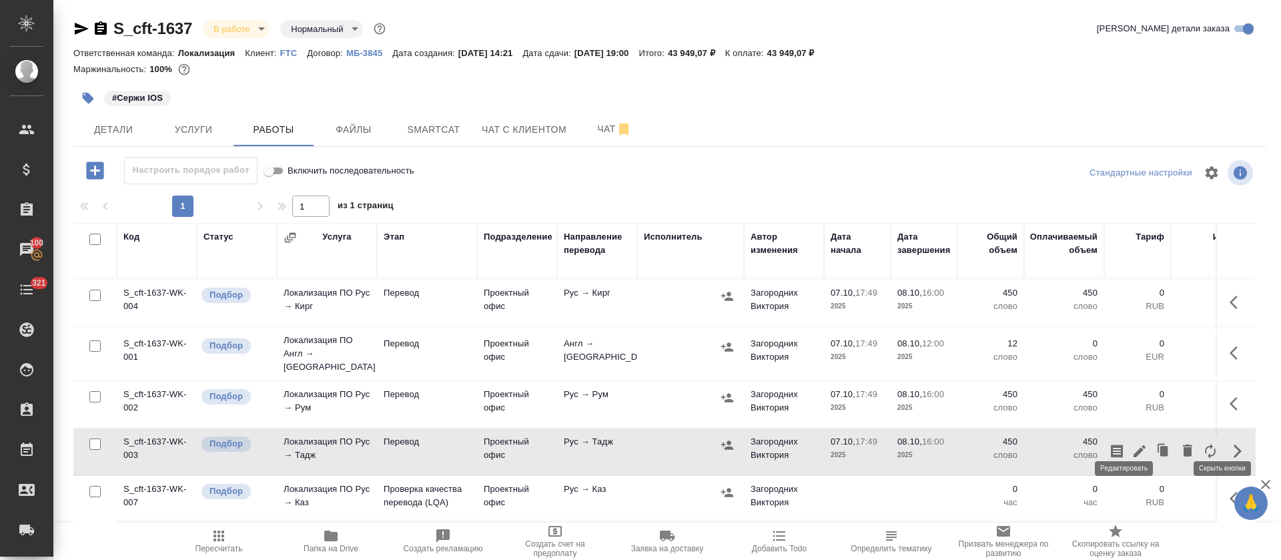
click at [1132, 443] on icon "button" at bounding box center [1140, 451] width 16 height 16
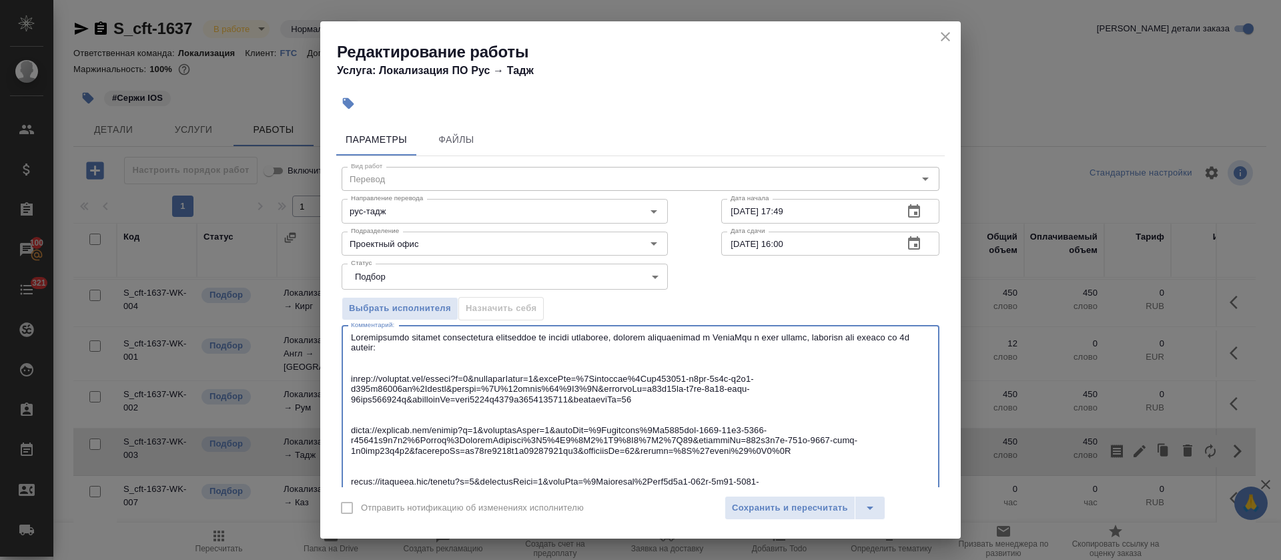
drag, startPoint x: 353, startPoint y: 334, endPoint x: 351, endPoint y: 374, distance: 39.4
click at [351, 374] on textarea at bounding box center [640, 440] width 579 height 216
click at [950, 33] on icon "close" at bounding box center [946, 37] width 16 height 16
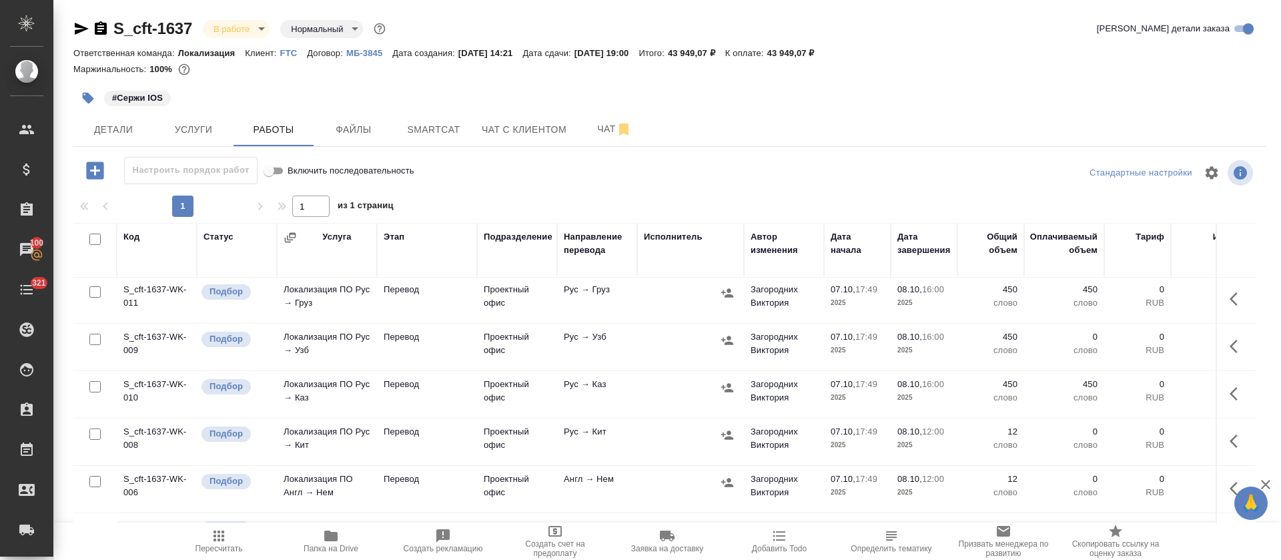
scroll to position [0, 0]
click at [1230, 344] on icon "button" at bounding box center [1238, 348] width 16 height 16
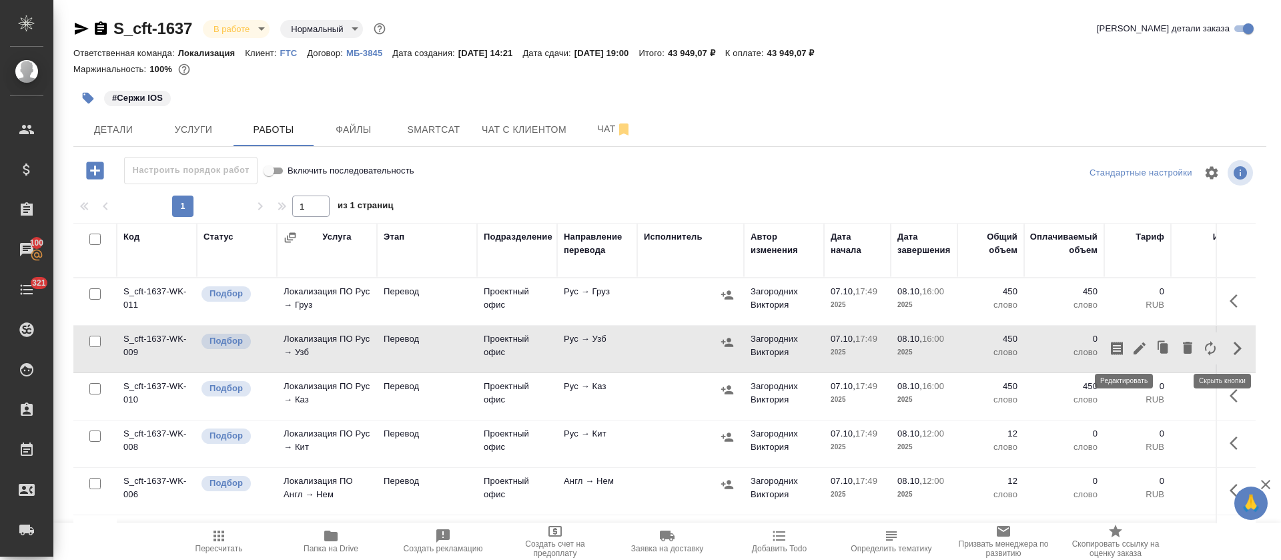
click at [1134, 348] on icon "button" at bounding box center [1140, 348] width 12 height 12
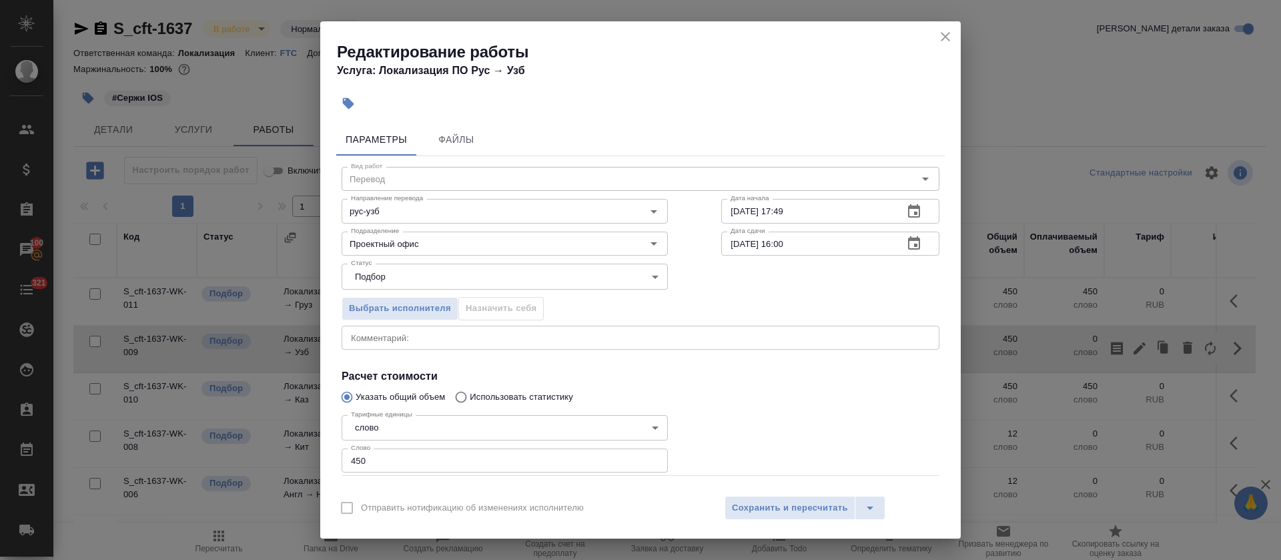
click at [416, 338] on textarea at bounding box center [640, 337] width 579 height 10
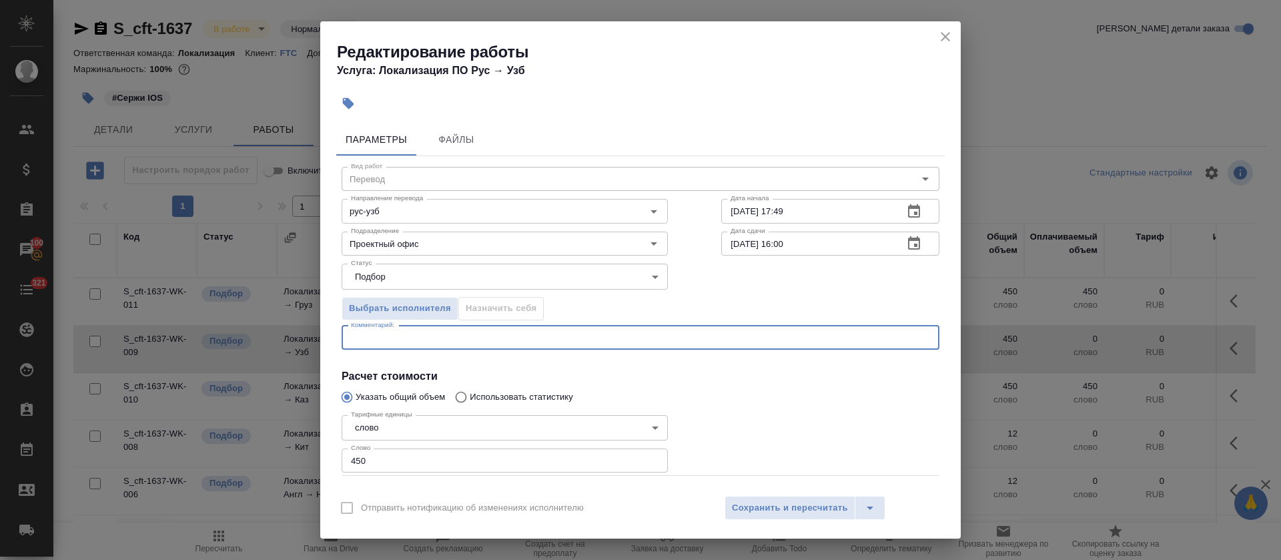
paste textarea "Убедительная просьба использовать совпадения из памяти переводов, которые отобр…"
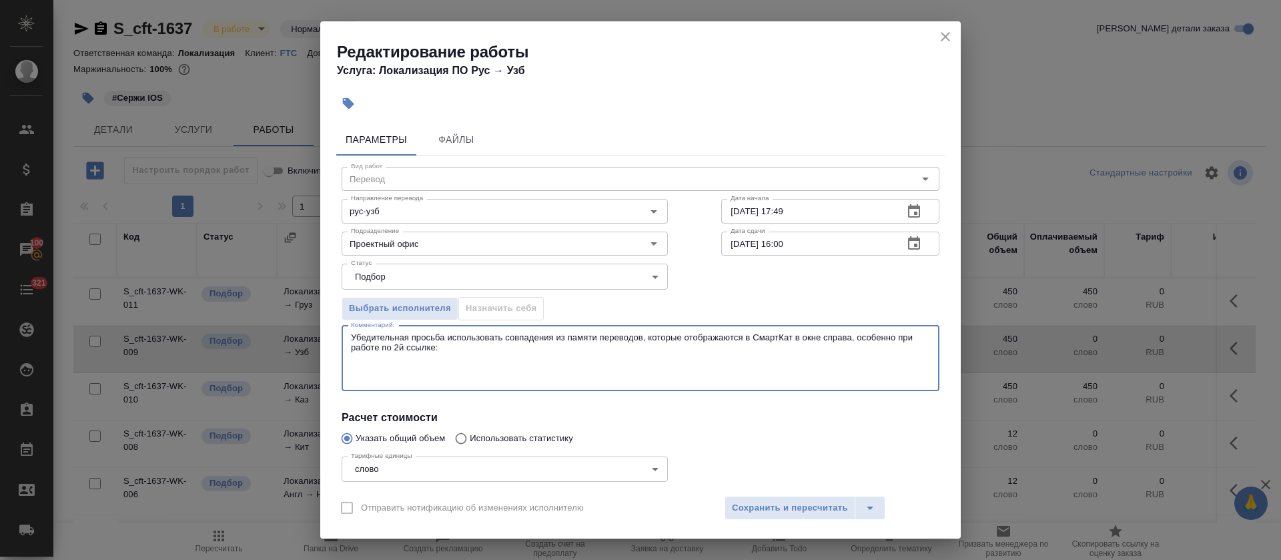
drag, startPoint x: 851, startPoint y: 341, endPoint x: 645, endPoint y: 386, distance: 211.0
click at [438, 350] on textarea "Убедительная просьба использовать совпадения из памяти переводов, которые отобр…" at bounding box center [640, 357] width 579 height 51
paste textarea "https://smartcat.com/editor?v=2&selectedStage=1&backUrl=%2Fprojects%2Fc2167bad-…"
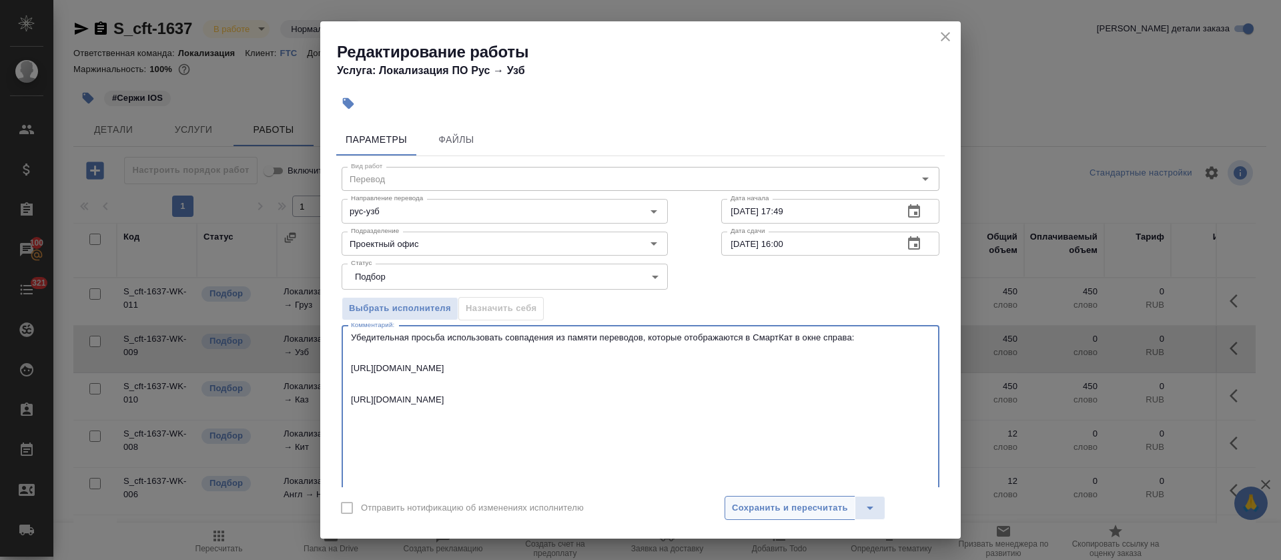
type textarea "Убедительная просьба использовать совпадения из памяти переводов, которые отобр…"
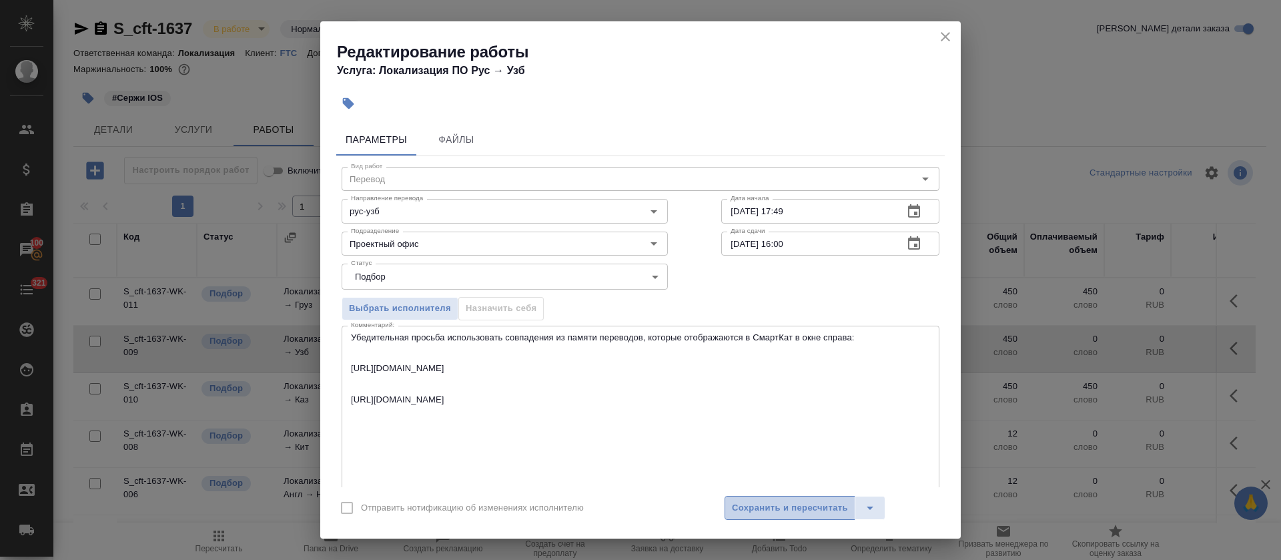
click at [752, 506] on span "Сохранить и пересчитать" at bounding box center [790, 507] width 116 height 15
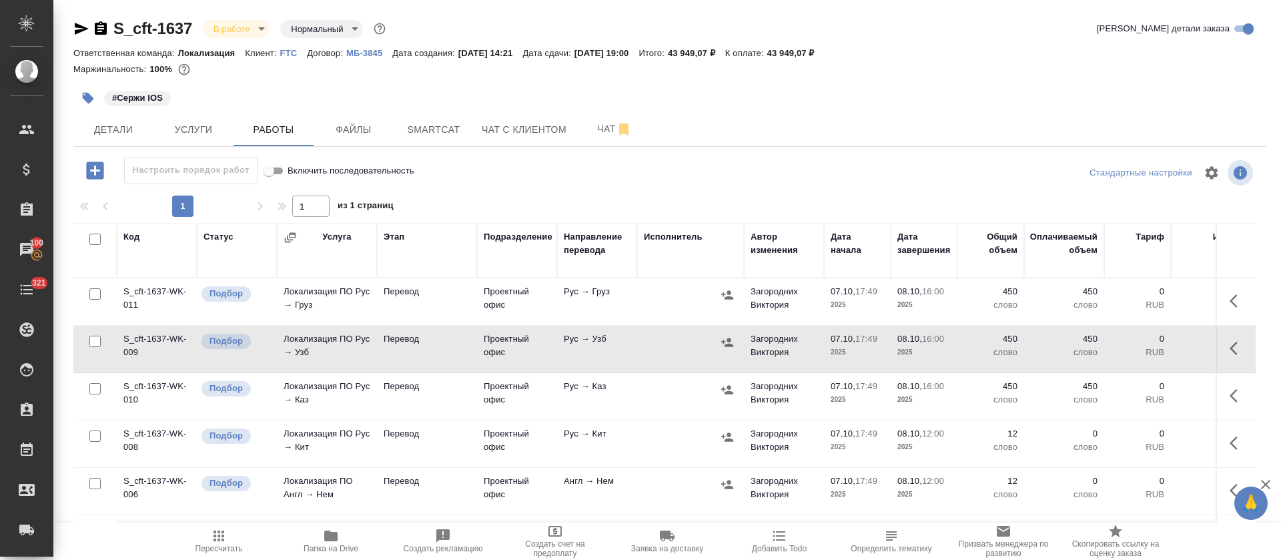
scroll to position [100, 0]
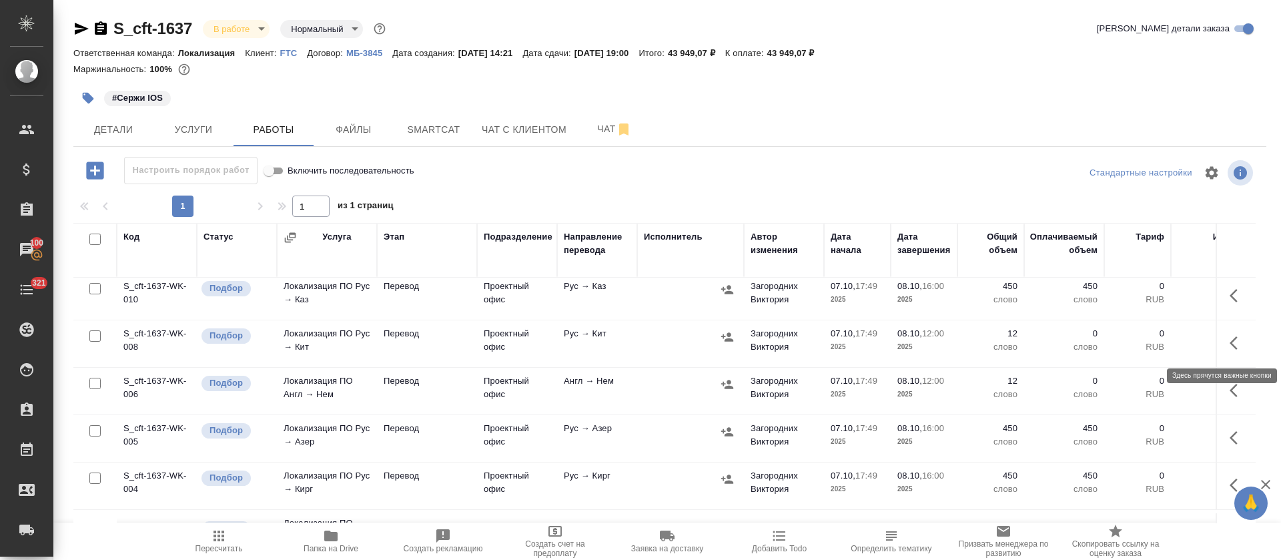
click at [1230, 348] on icon "button" at bounding box center [1238, 343] width 16 height 16
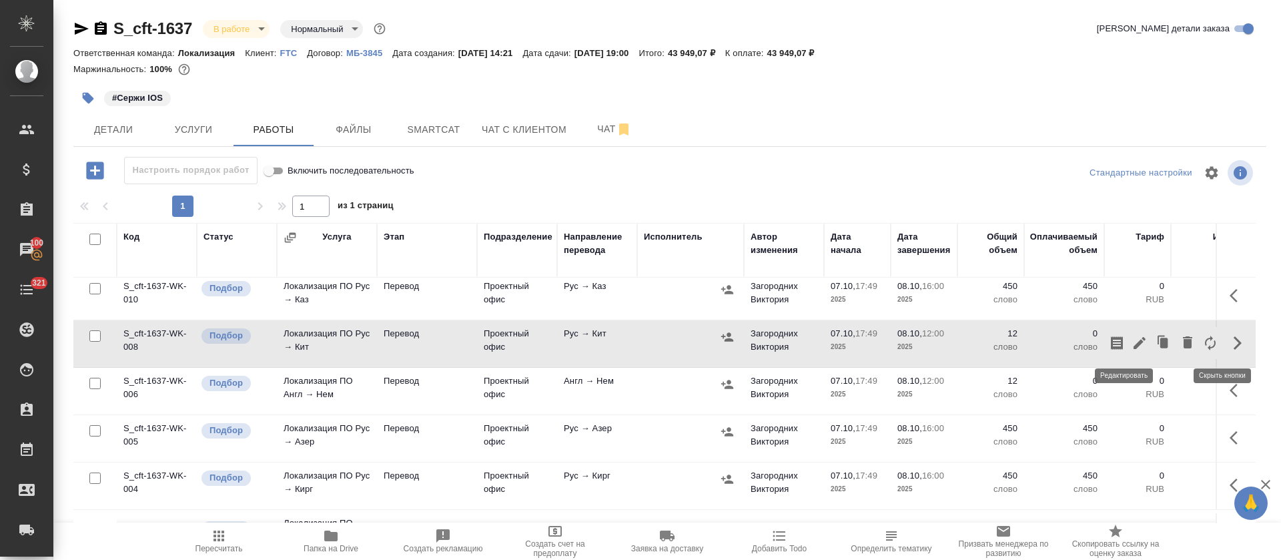
click at [1132, 347] on icon "button" at bounding box center [1140, 343] width 16 height 16
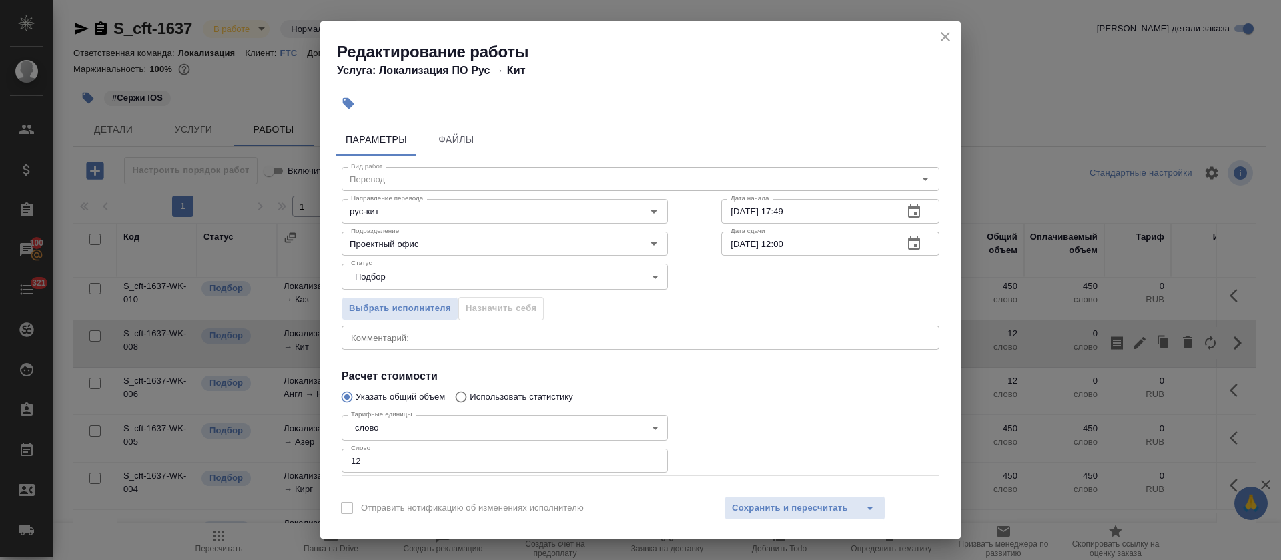
click at [469, 336] on textarea at bounding box center [640, 337] width 579 height 10
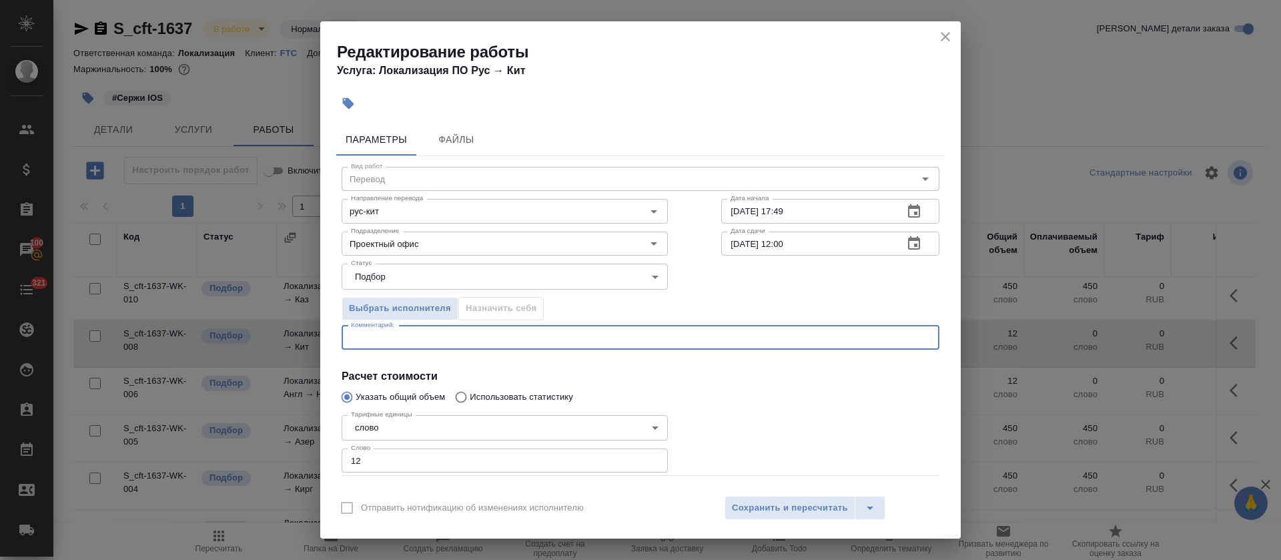
paste textarea "https://smartcat.com/editor?v=2&selectedStage=1&backUrl=%2Fprojects%2Fcbb2b0c1-…"
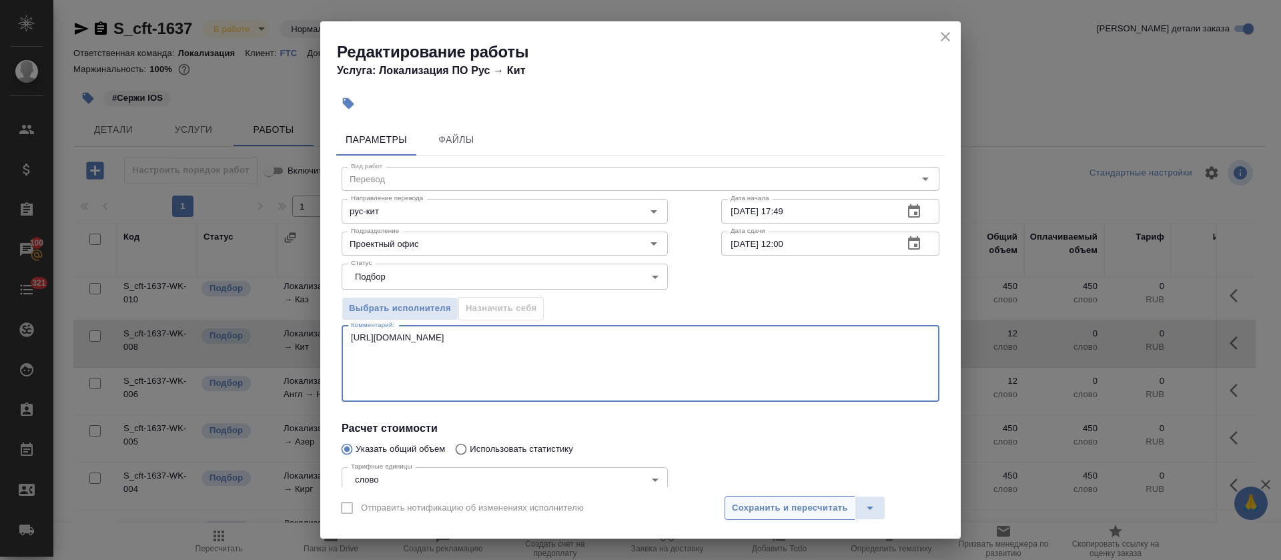
type textarea "https://smartcat.com/editor?v=2&selectedStage=1&backUrl=%2Fprojects%2Fcbb2b0c1-…"
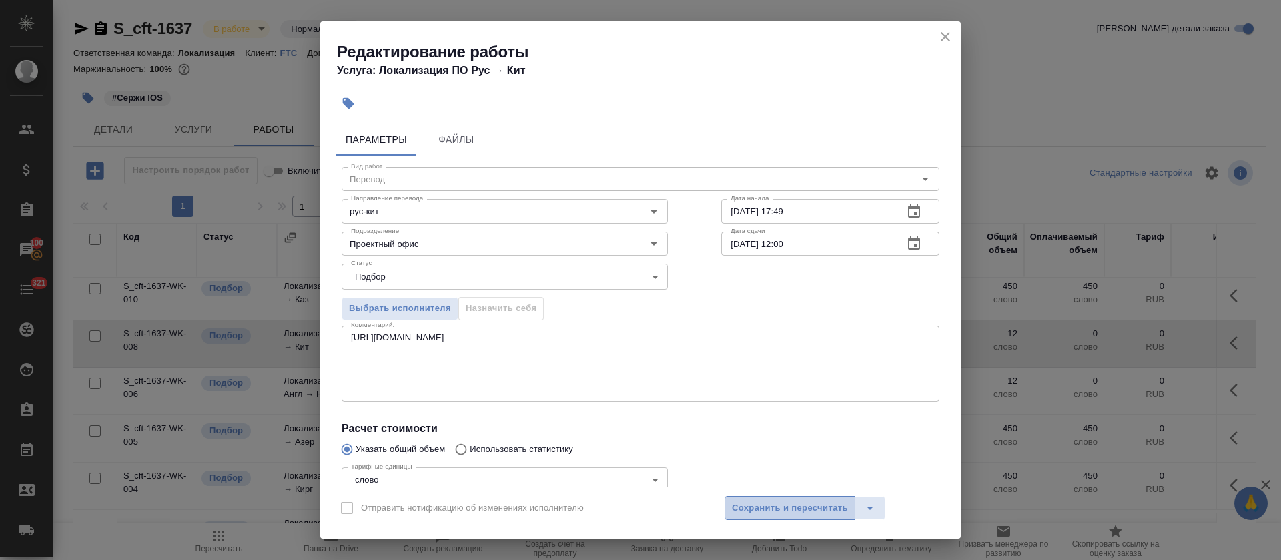
click at [785, 515] on button "Сохранить и пересчитать" at bounding box center [790, 508] width 131 height 24
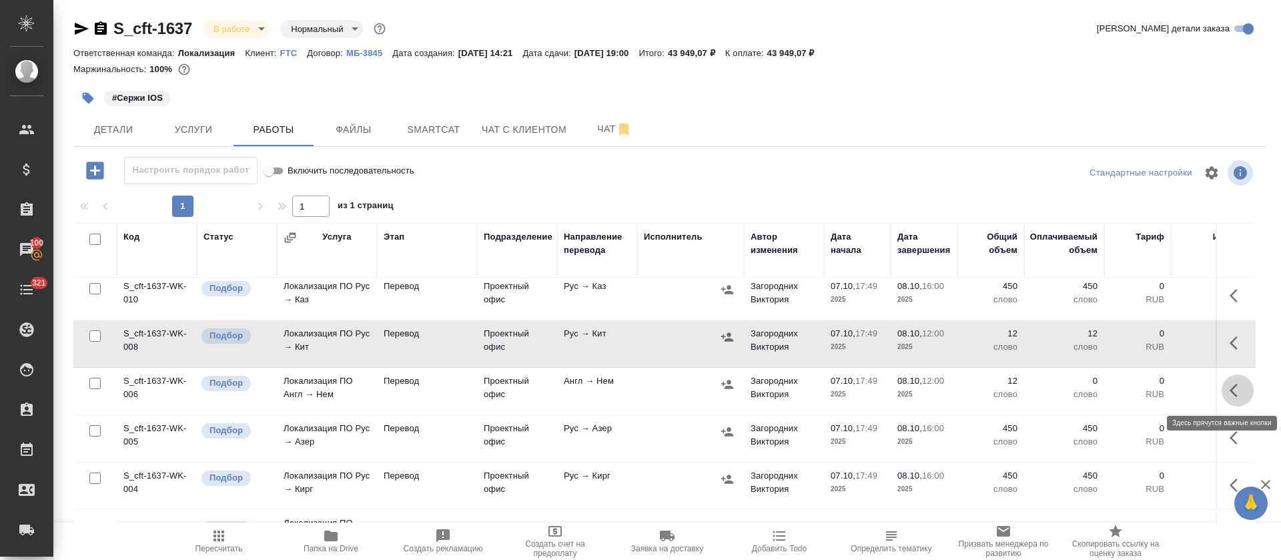
click at [1230, 389] on icon "button" at bounding box center [1238, 390] width 16 height 16
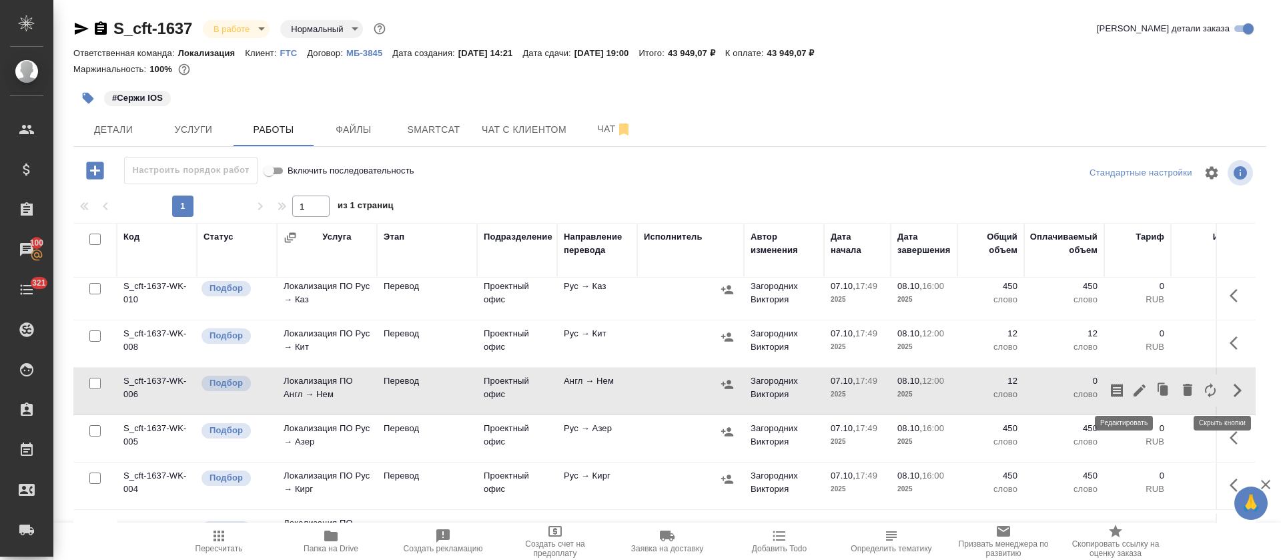
click at [1134, 391] on icon "button" at bounding box center [1140, 390] width 12 height 12
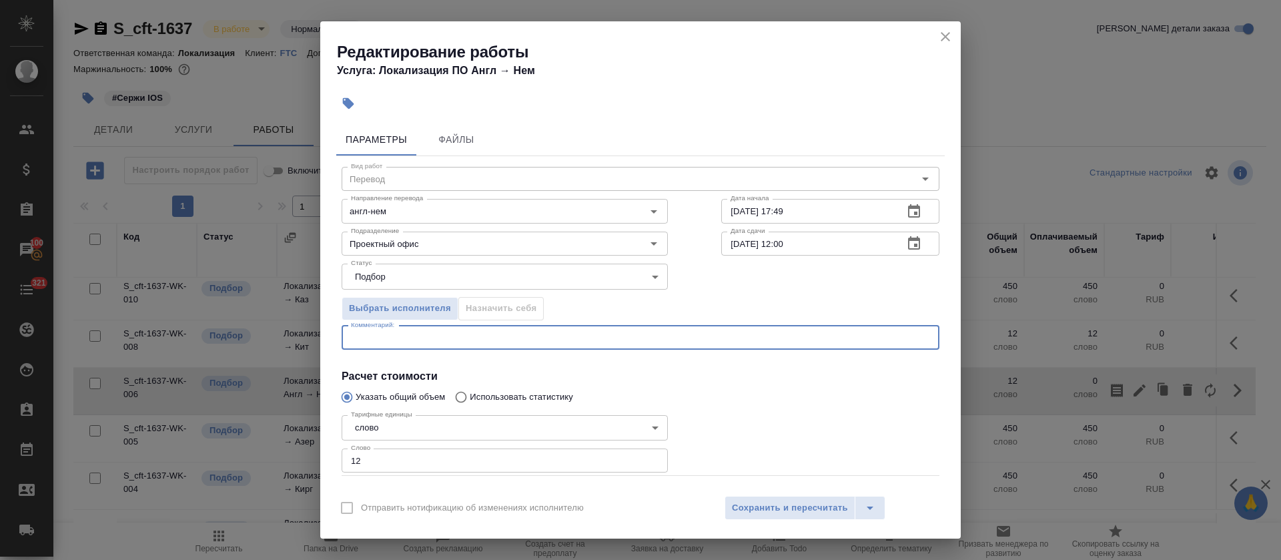
click at [422, 337] on textarea at bounding box center [640, 337] width 579 height 10
paste textarea "https://smartcat.com/editor?v=2&selectedStage=1&backUrl=%2Fprojects%2F5cfbfd1e-…"
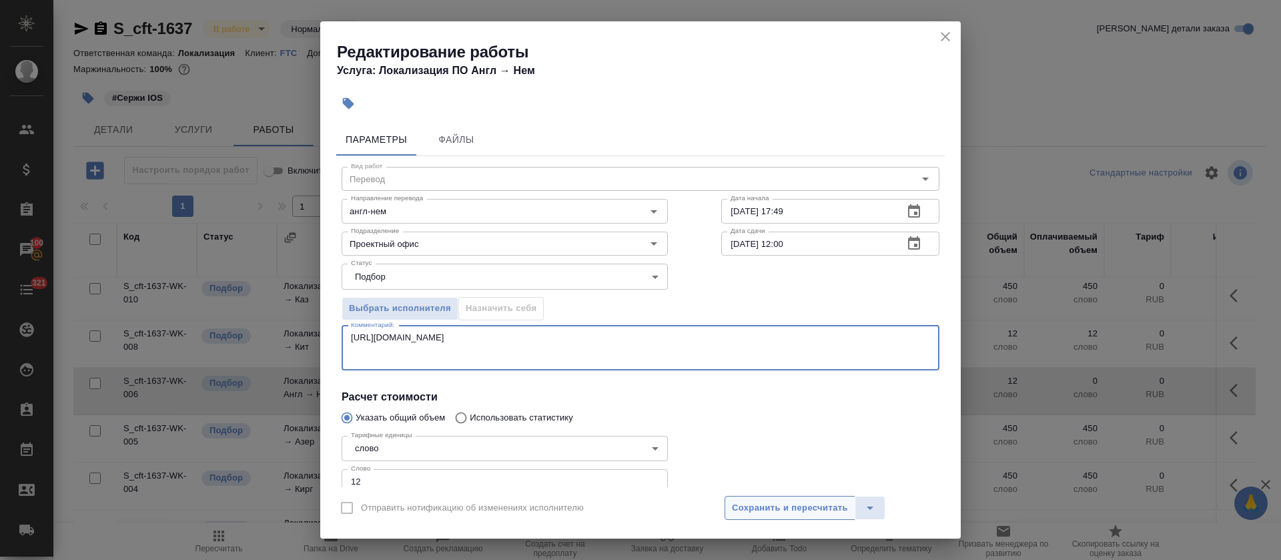
type textarea "https://smartcat.com/editor?v=2&selectedStage=1&backUrl=%2Fprojects%2F5cfbfd1e-…"
drag, startPoint x: 789, startPoint y: 506, endPoint x: 748, endPoint y: 559, distance: 66.1
click at [789, 506] on span "Сохранить и пересчитать" at bounding box center [790, 507] width 116 height 15
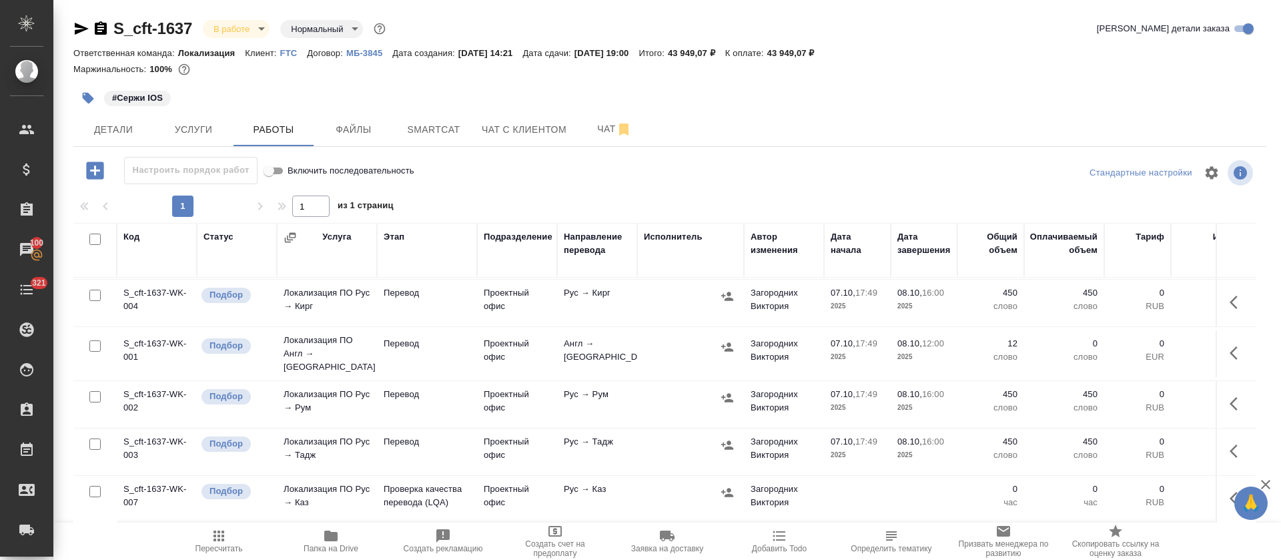
scroll to position [292, 0]
click at [1230, 345] on icon "button" at bounding box center [1238, 353] width 16 height 16
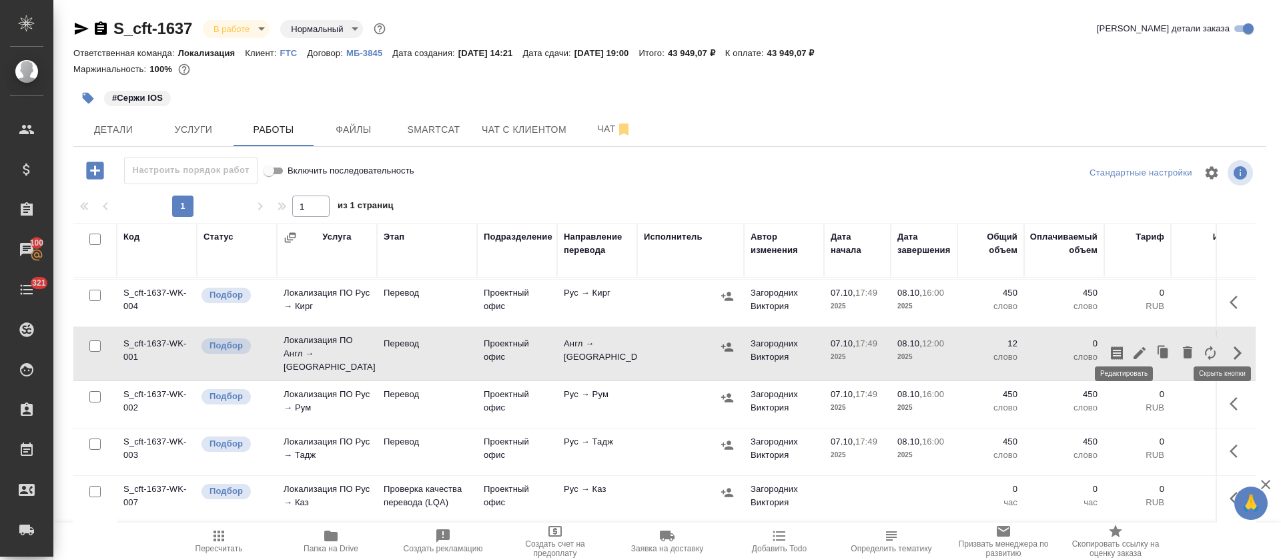
click at [1132, 345] on icon "button" at bounding box center [1140, 353] width 16 height 16
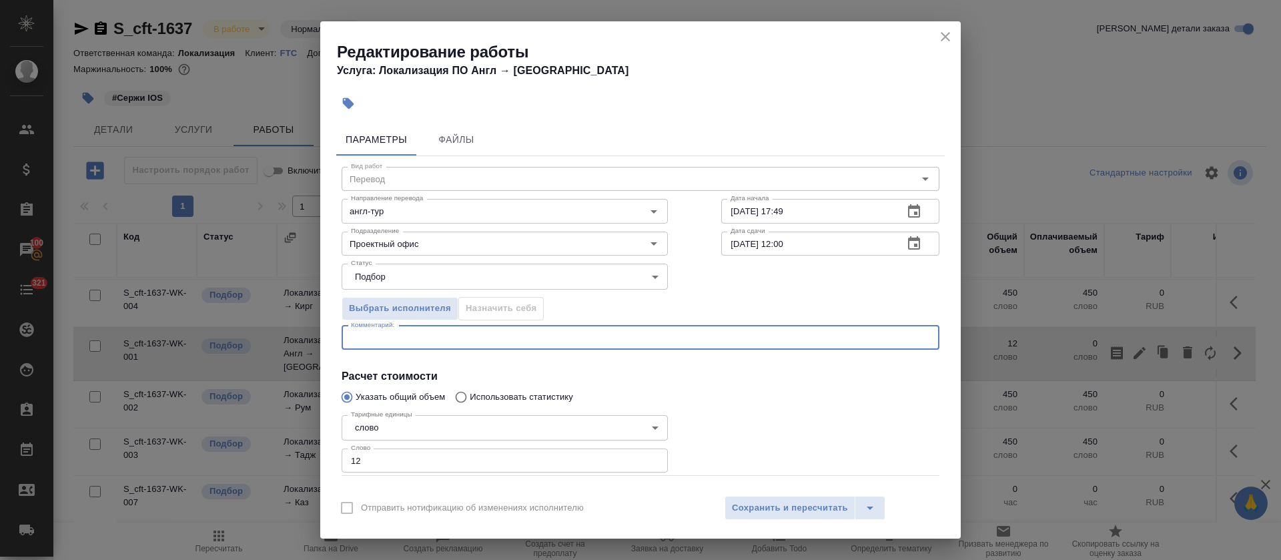
click at [370, 333] on textarea at bounding box center [640, 337] width 579 height 10
paste textarea "https://smartcat.com/editor?v=2&selectedStage=1&backUrl=%2Fprojects%2F5cfbfd1e-…"
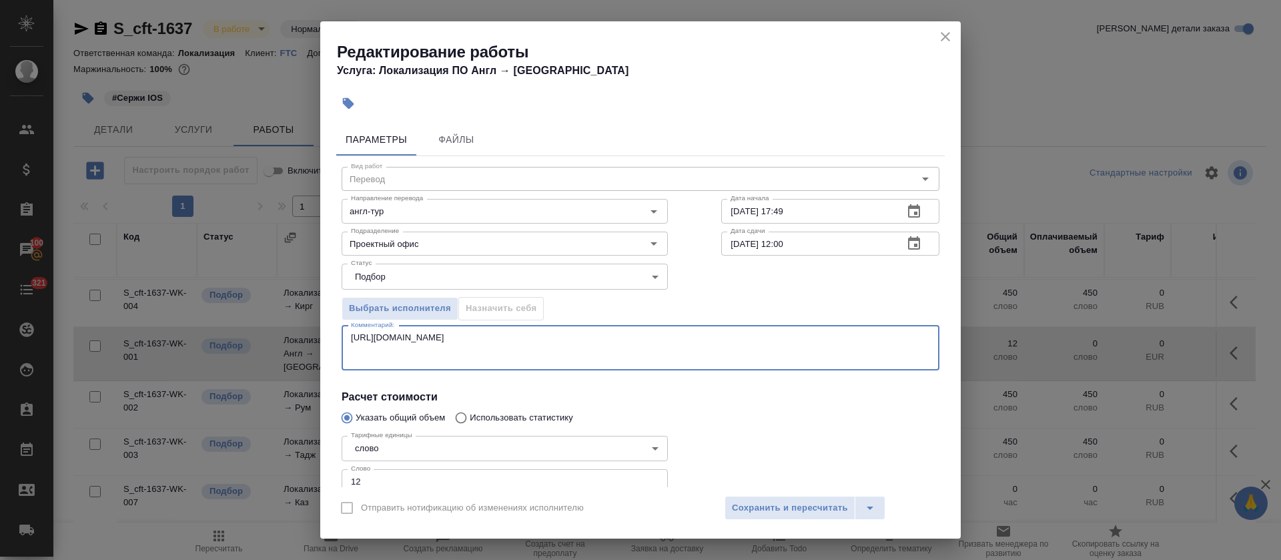
type textarea "https://smartcat.com/editor?v=2&selectedStage=1&backUrl=%2Fprojects%2F5cfbfd1e-…"
click at [730, 493] on div "Отправить нотификацию об изменениях исполнителю Сохранить и пересчитать" at bounding box center [640, 512] width 641 height 51
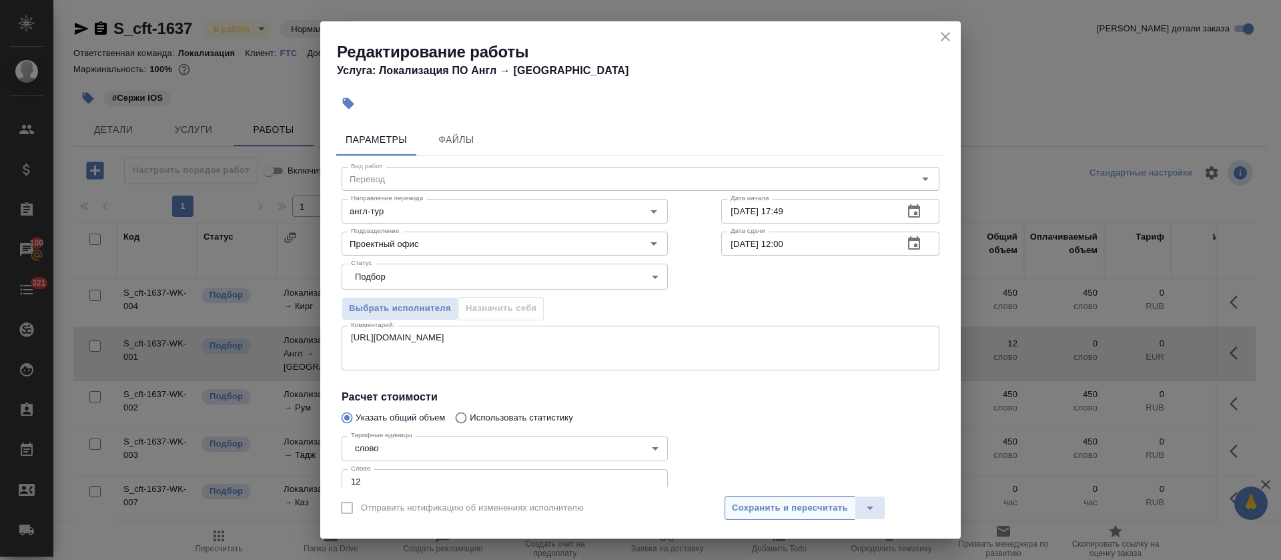
click at [740, 500] on button "Сохранить и пересчитать" at bounding box center [790, 508] width 131 height 24
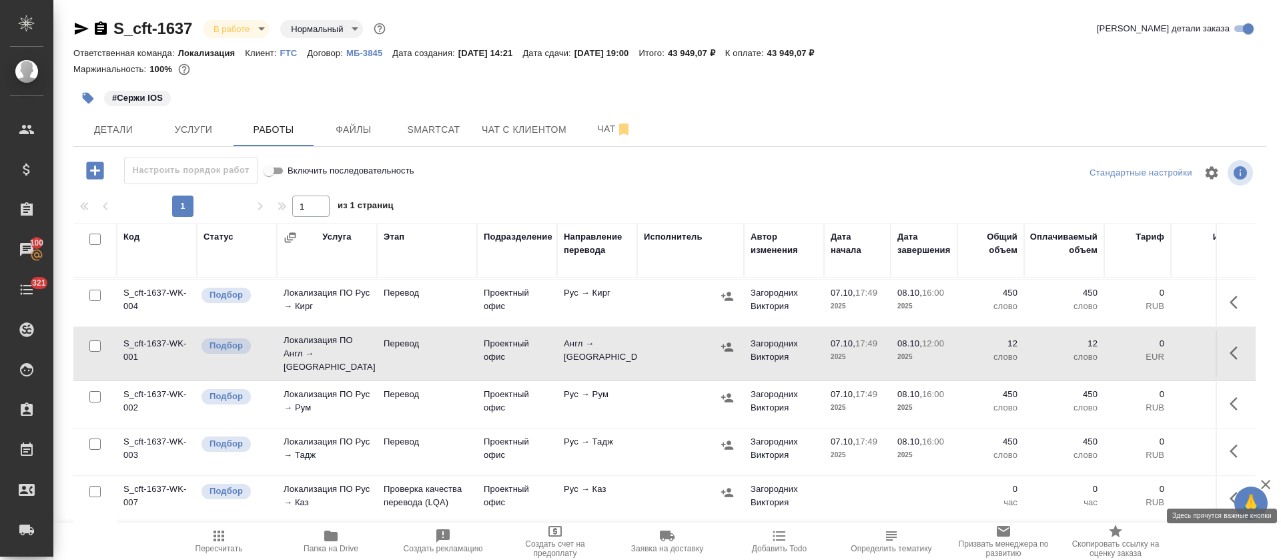
click at [1230, 490] on icon "button" at bounding box center [1238, 498] width 16 height 16
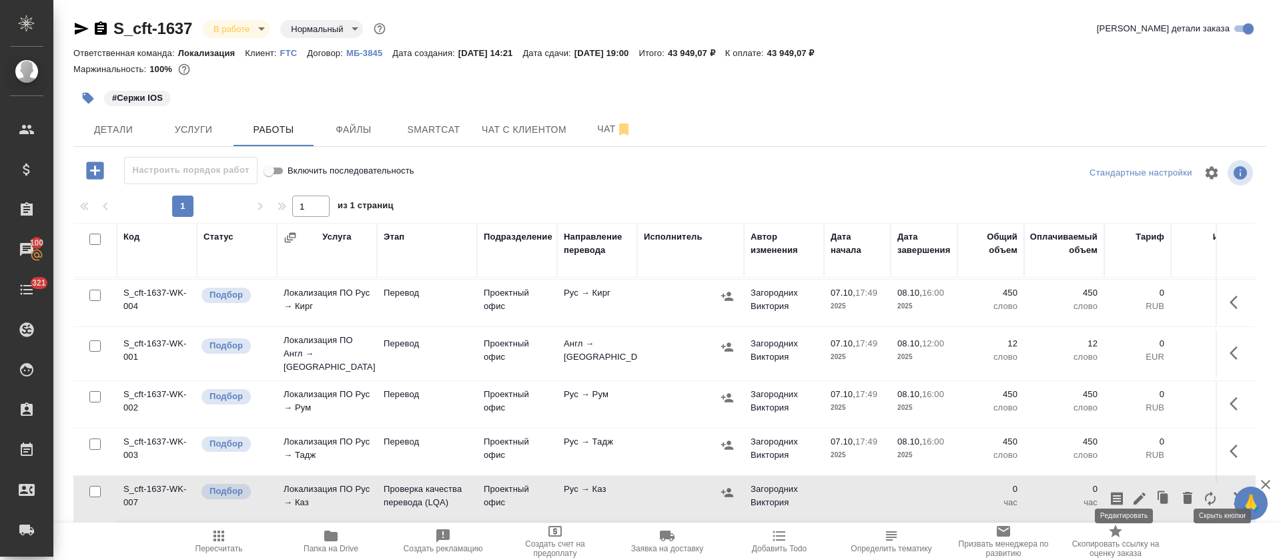
click at [1132, 490] on icon "button" at bounding box center [1140, 498] width 16 height 16
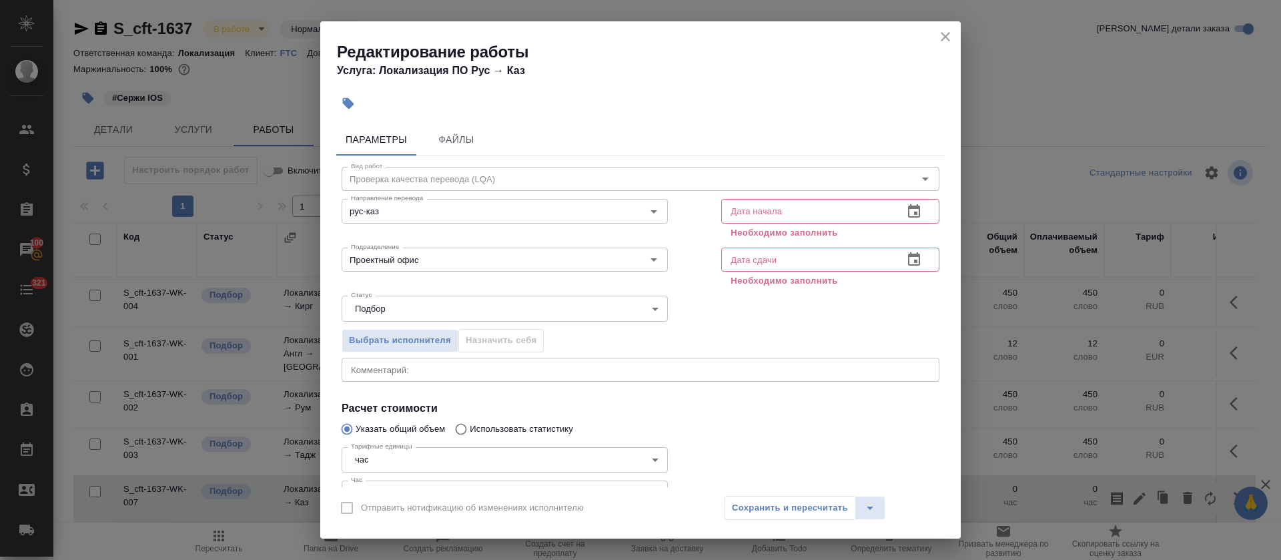
click at [388, 315] on body "🙏 .cls-1 fill:#fff; AWATERA Tretyakova Olga Клиенты Спецификации Заказы 100 Чат…" at bounding box center [640, 280] width 1281 height 560
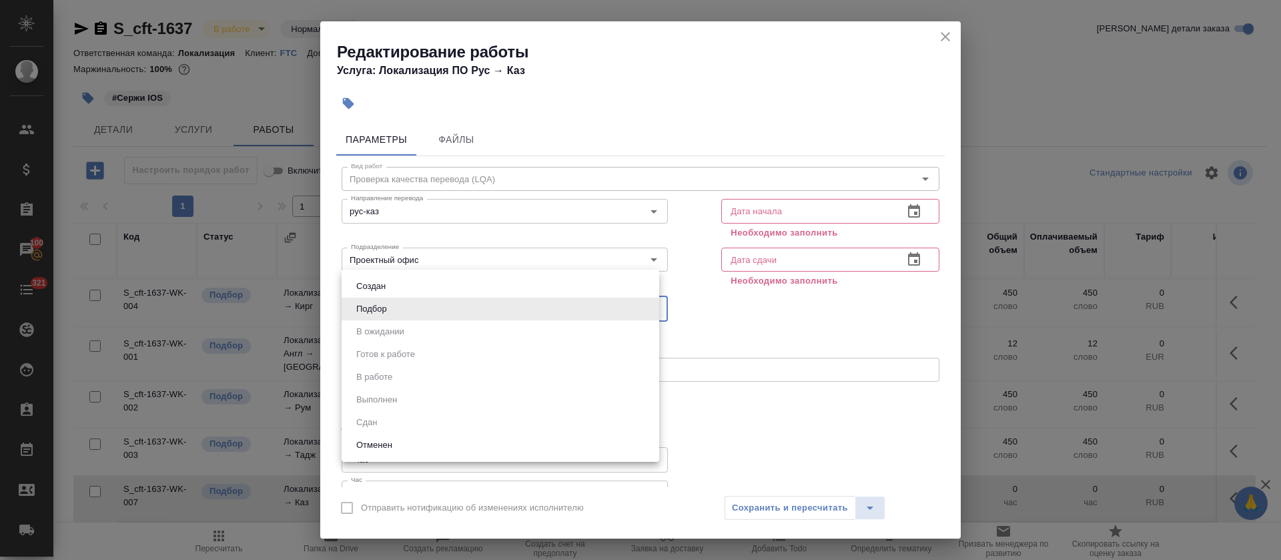
click at [697, 316] on div at bounding box center [640, 280] width 1281 height 560
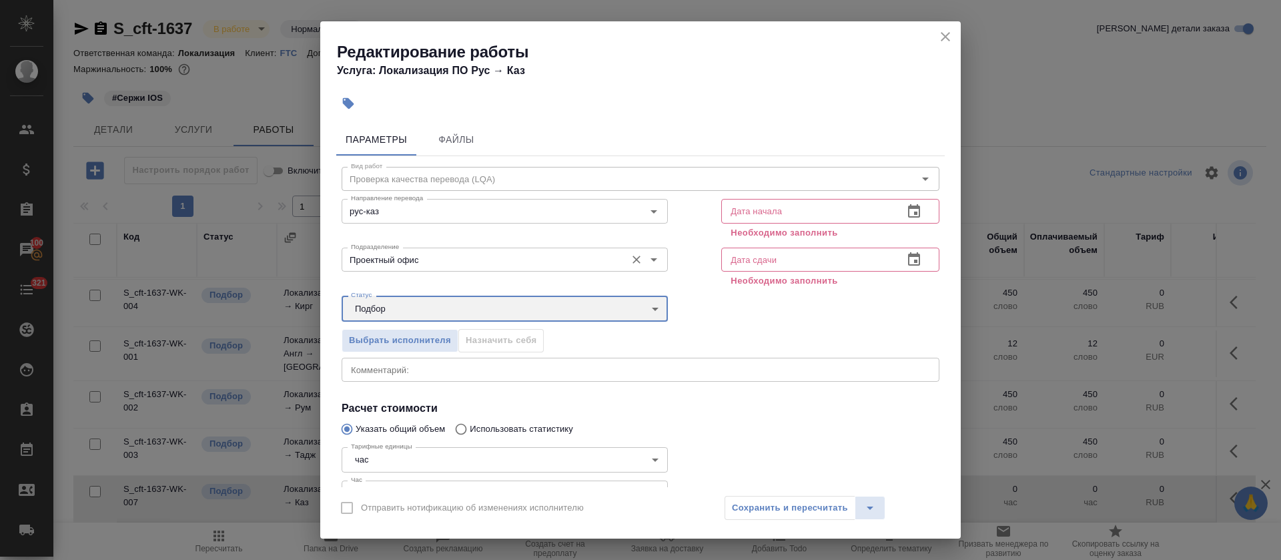
click at [441, 268] on div "Проектный офис Подразделение" at bounding box center [505, 260] width 326 height 24
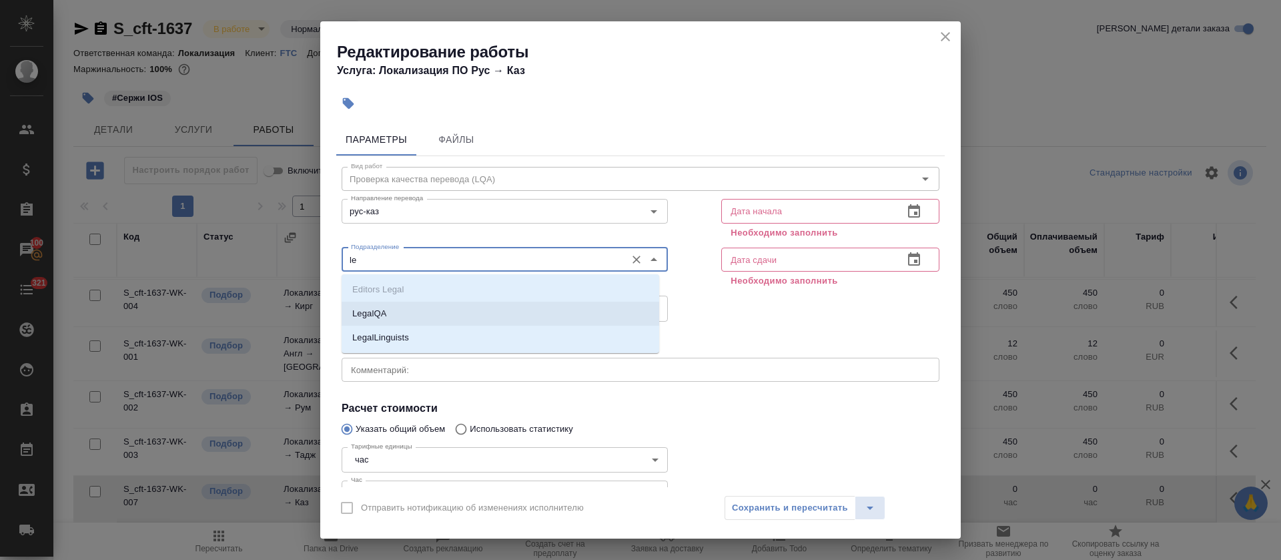
click at [404, 320] on li "LegalQA" at bounding box center [501, 314] width 318 height 24
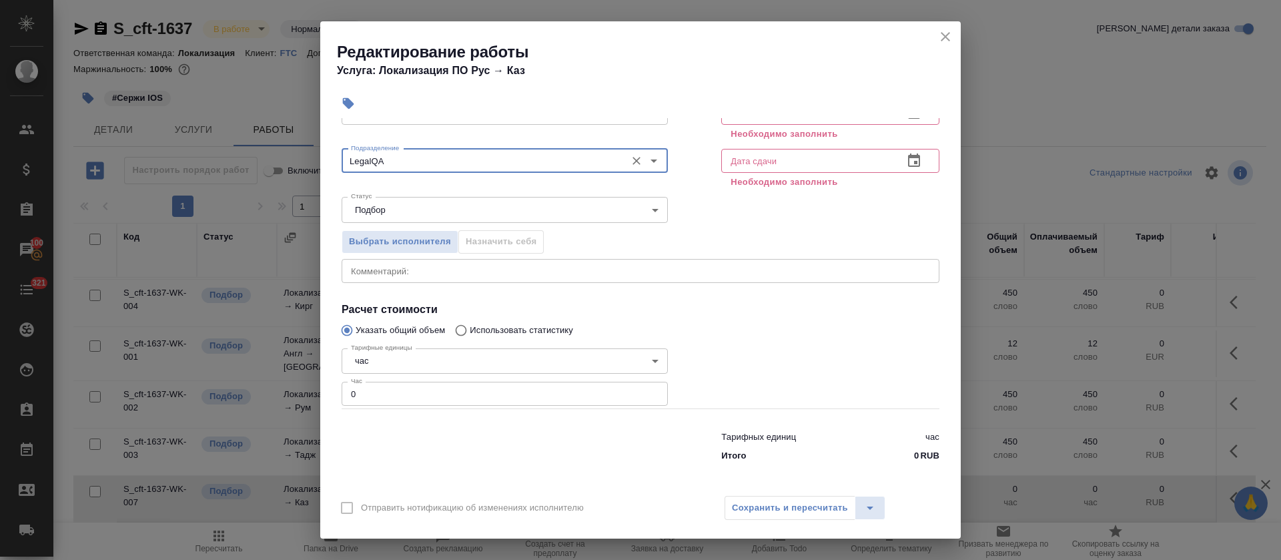
scroll to position [100, 0]
type input "LegalQA"
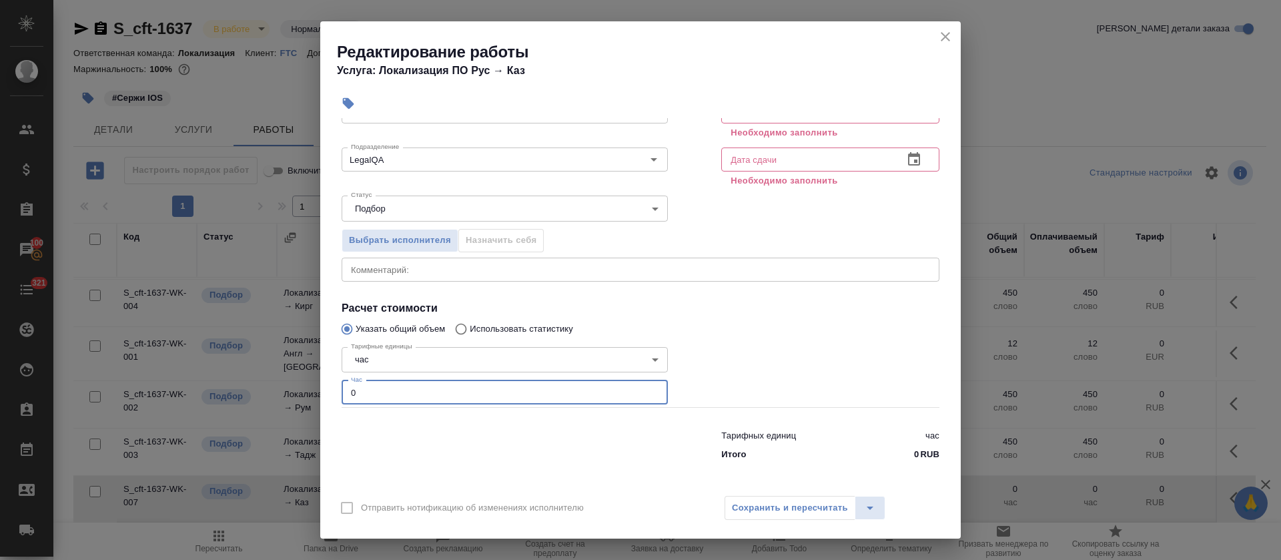
drag, startPoint x: 368, startPoint y: 388, endPoint x: 310, endPoint y: 389, distance: 58.1
click at [310, 389] on div "Редактирование работы Услуга: Локализация ПО Рус → Каз Параметры Файлы Вид рабо…" at bounding box center [640, 280] width 1281 height 560
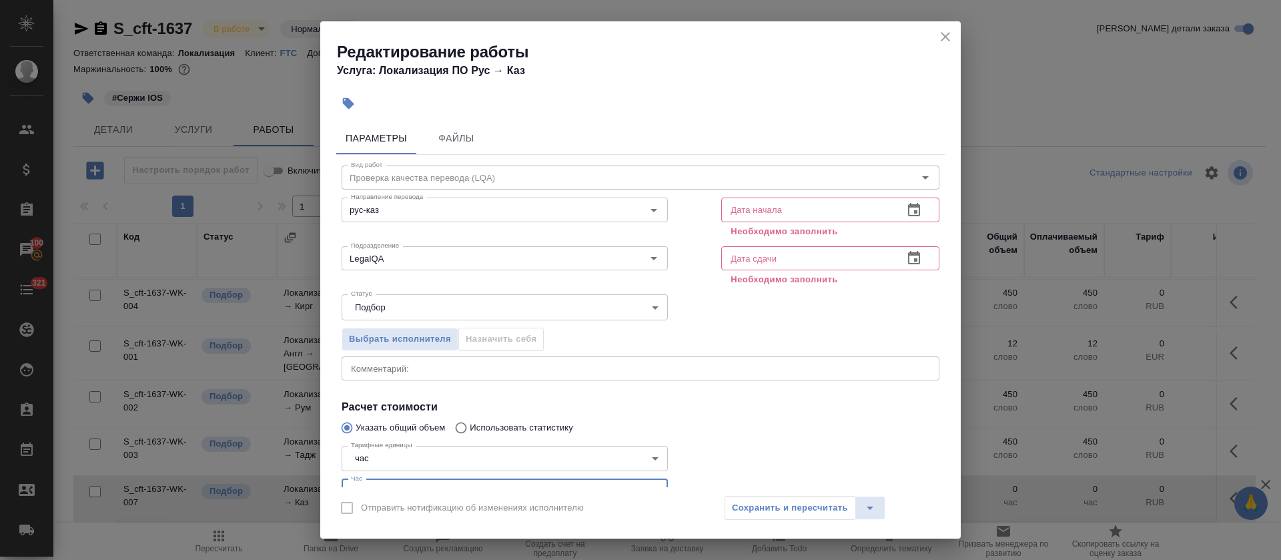
scroll to position [0, 0]
type input "1"
click at [900, 222] on button "button" at bounding box center [914, 212] width 32 height 32
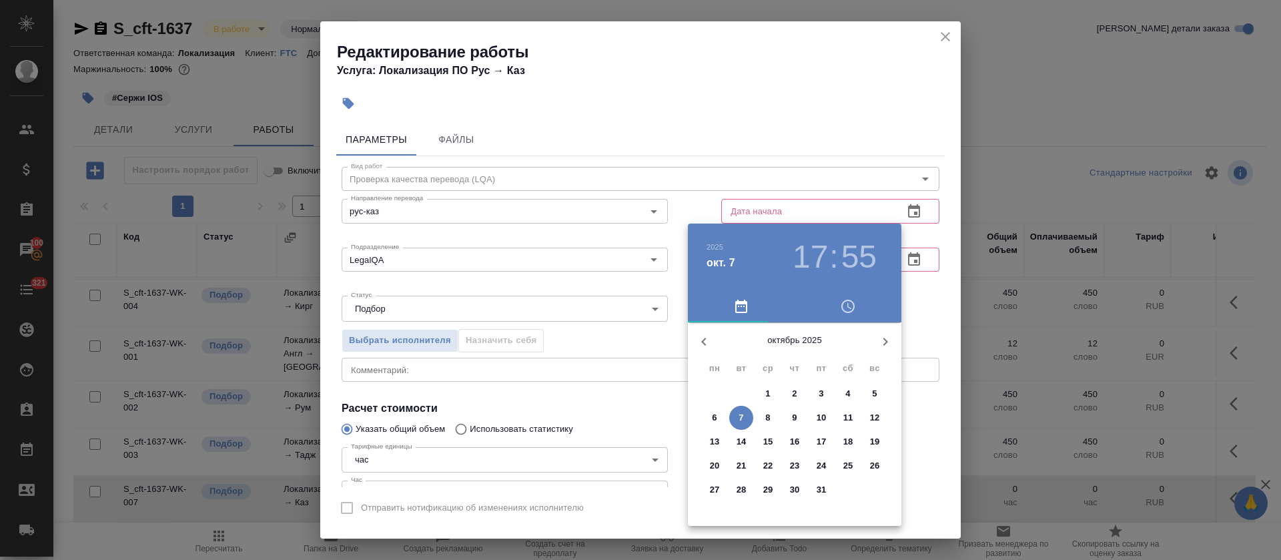
click at [743, 414] on p "7" at bounding box center [741, 417] width 5 height 13
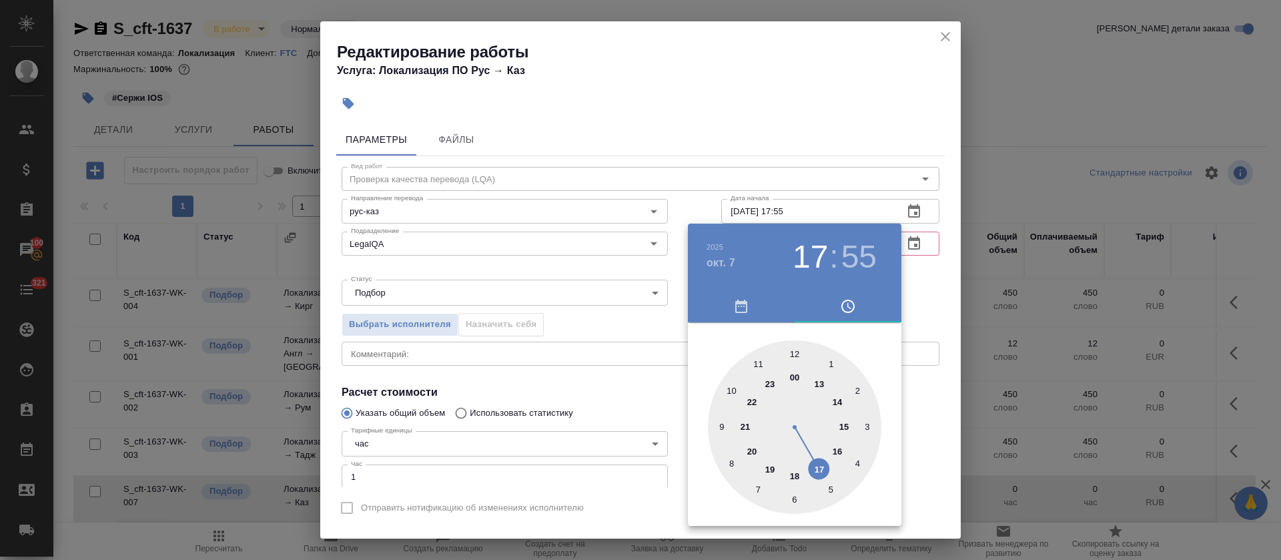
click at [725, 262] on h4 "окт. 7" at bounding box center [721, 263] width 29 height 16
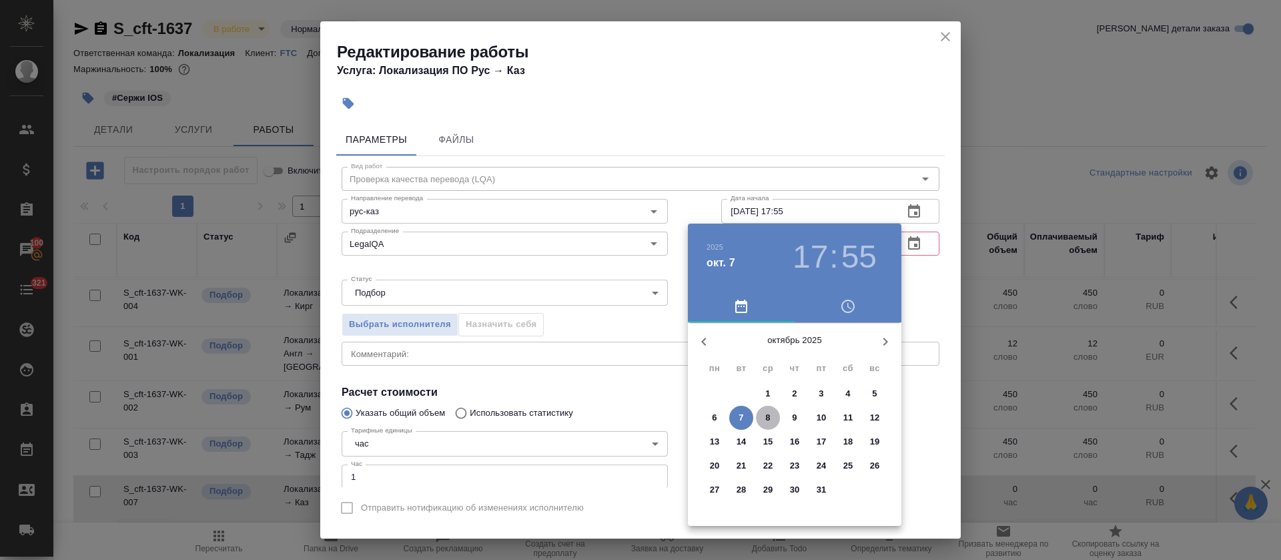
click at [770, 421] on p "8" at bounding box center [767, 417] width 5 height 13
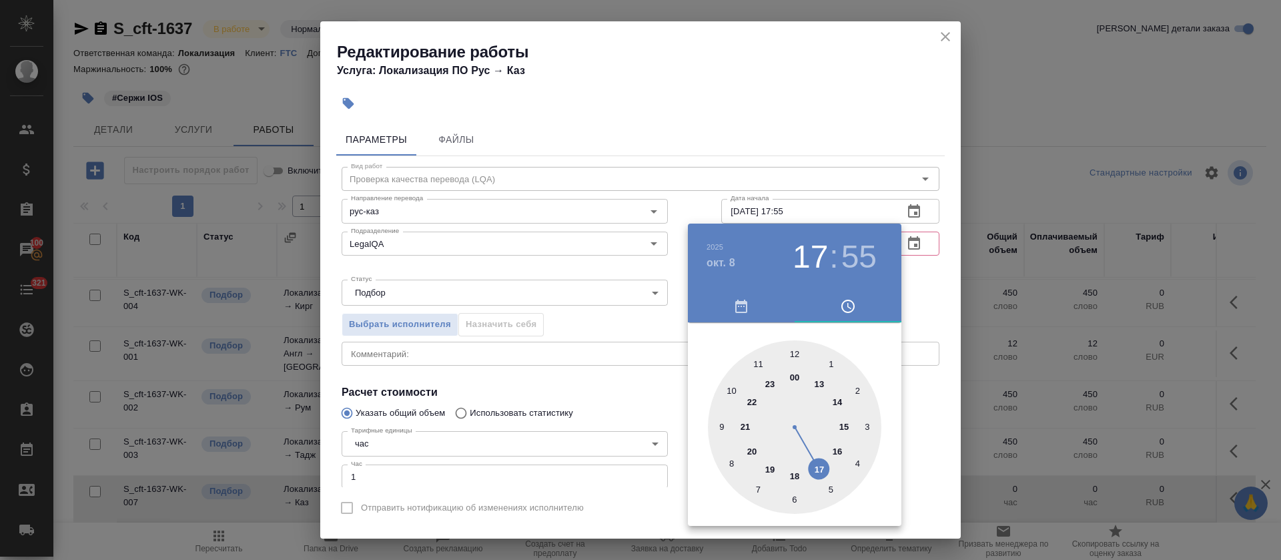
click at [837, 454] on div at bounding box center [794, 426] width 173 height 173
click at [792, 354] on div at bounding box center [794, 426] width 173 height 173
type input "08.10.2025 16:00"
click at [840, 256] on div "16 : 00" at bounding box center [835, 256] width 96 height 37
click at [829, 257] on h3 ":" at bounding box center [833, 256] width 9 height 37
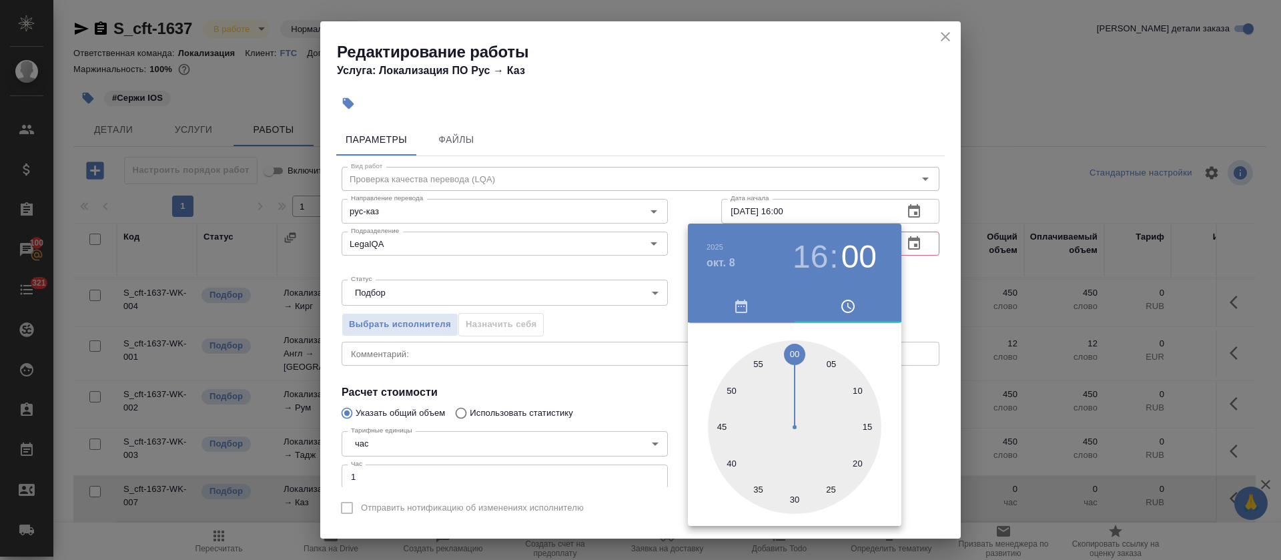
click at [604, 400] on div at bounding box center [640, 280] width 1281 height 560
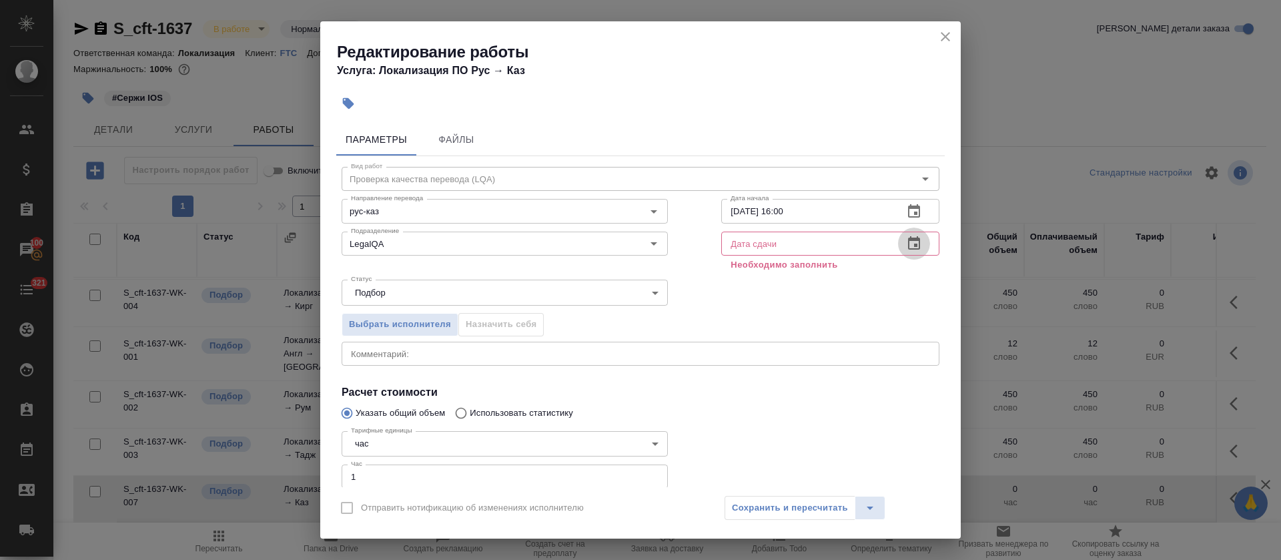
click at [906, 246] on icon "button" at bounding box center [914, 244] width 16 height 16
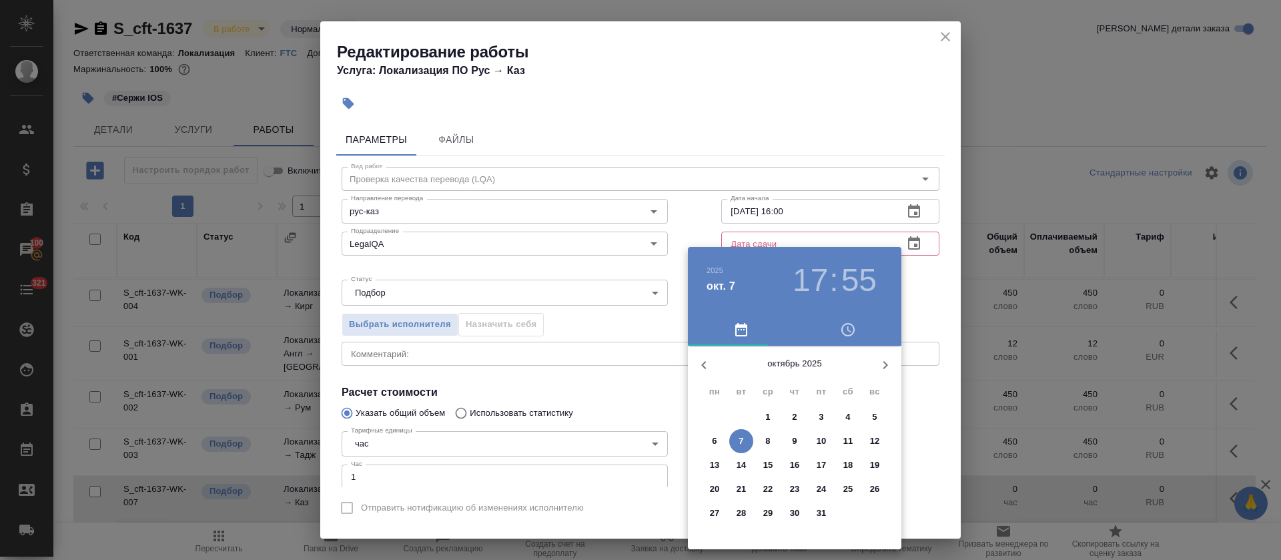
click at [769, 441] on p "8" at bounding box center [767, 440] width 5 height 13
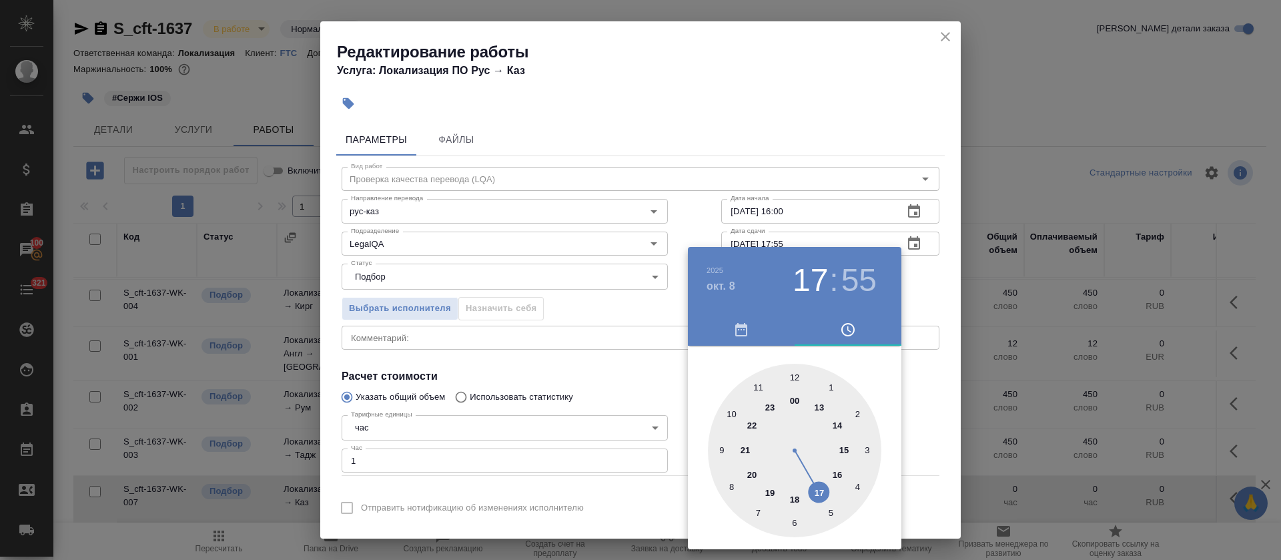
click at [749, 282] on div "окт. 8" at bounding box center [747, 286] width 80 height 17
click at [717, 282] on h4 "окт. 8" at bounding box center [721, 286] width 29 height 16
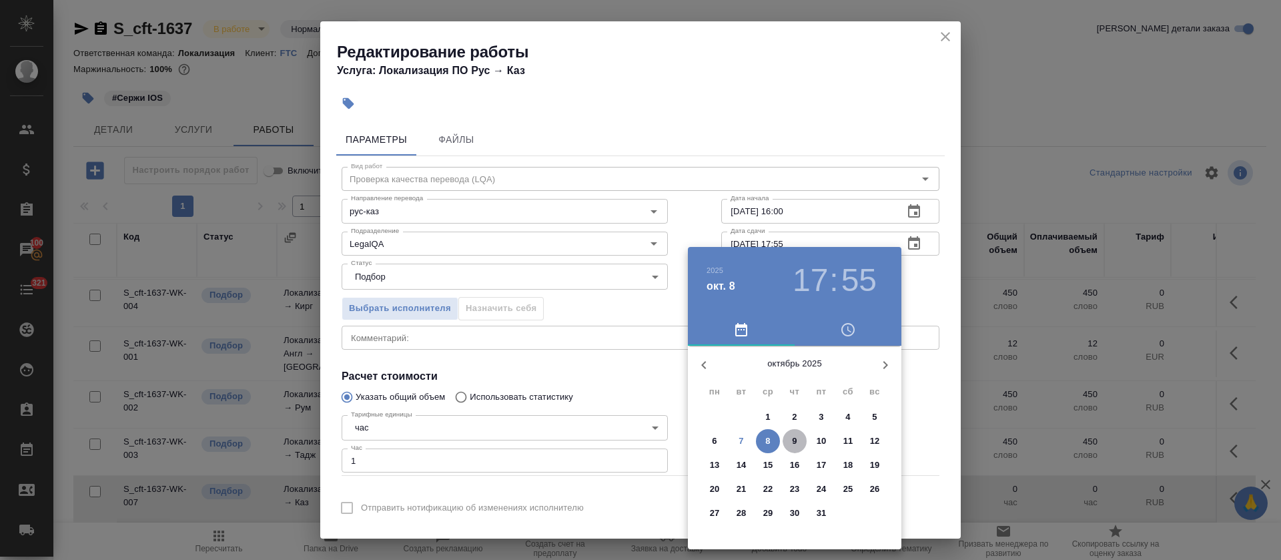
click at [795, 436] on p "9" at bounding box center [794, 440] width 5 height 13
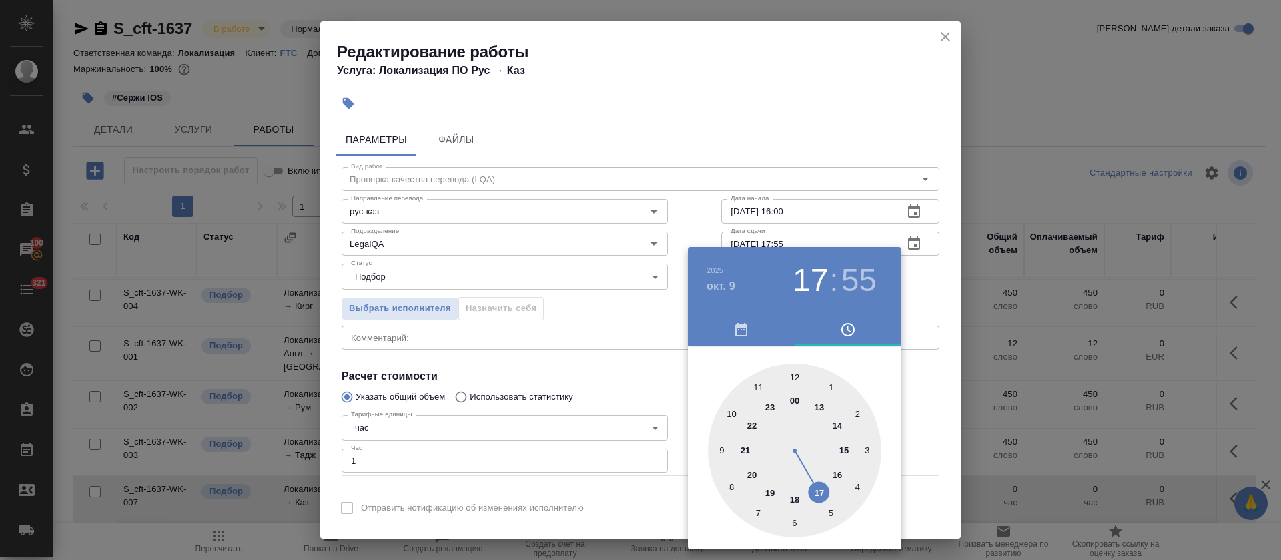
click at [797, 376] on div at bounding box center [794, 450] width 173 height 173
click at [797, 382] on div at bounding box center [794, 450] width 173 height 173
click at [813, 290] on h3 "12" at bounding box center [810, 280] width 35 height 37
type input "09.10.2025 16:00"
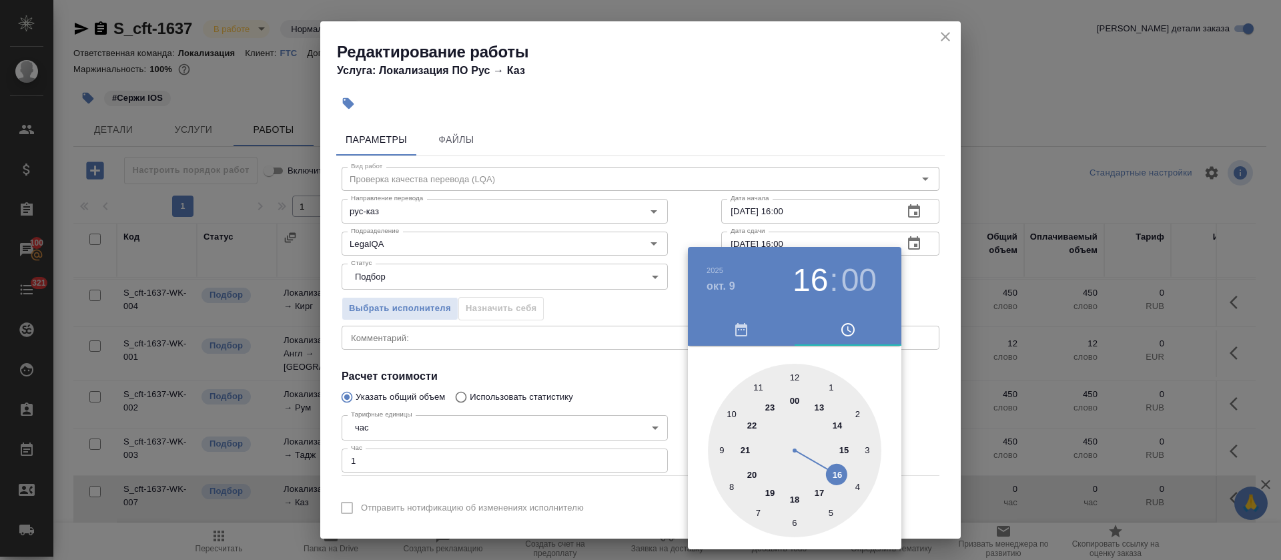
drag, startPoint x: 793, startPoint y: 372, endPoint x: 840, endPoint y: 478, distance: 116.2
click at [840, 478] on div at bounding box center [794, 450] width 173 height 173
click at [609, 424] on div at bounding box center [640, 280] width 1281 height 560
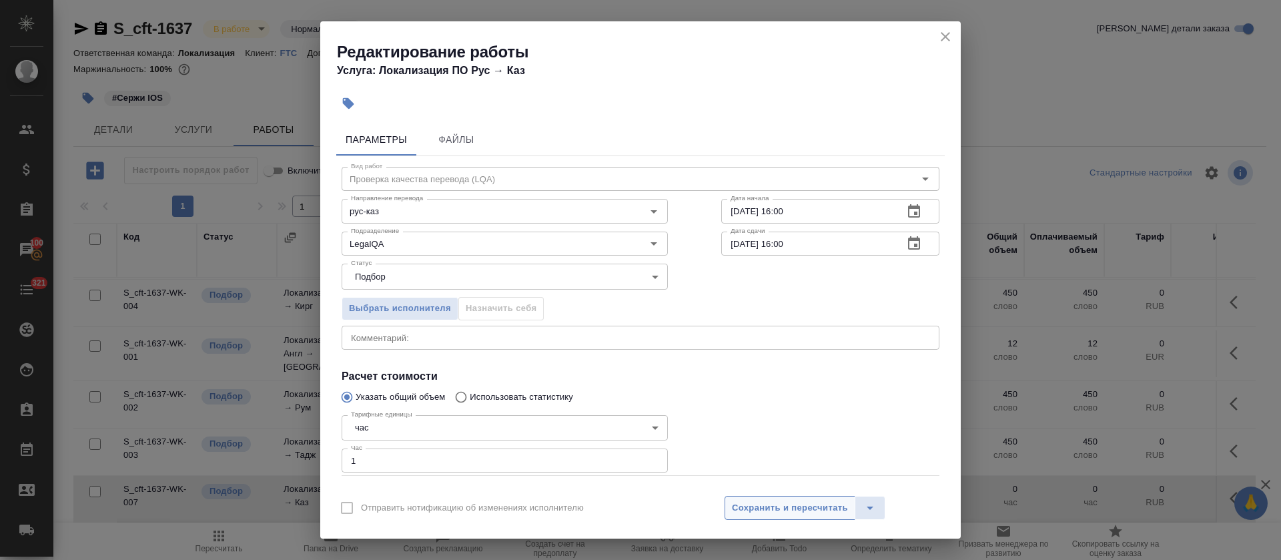
click at [785, 517] on button "Сохранить и пересчитать" at bounding box center [790, 508] width 131 height 24
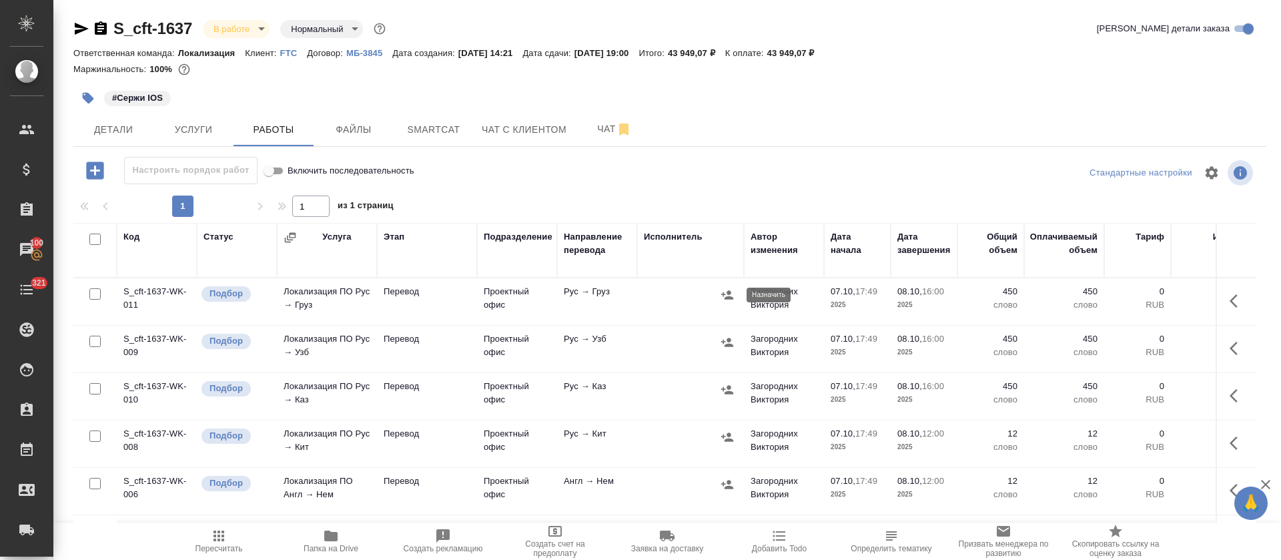
click at [731, 294] on icon "button" at bounding box center [727, 294] width 12 height 9
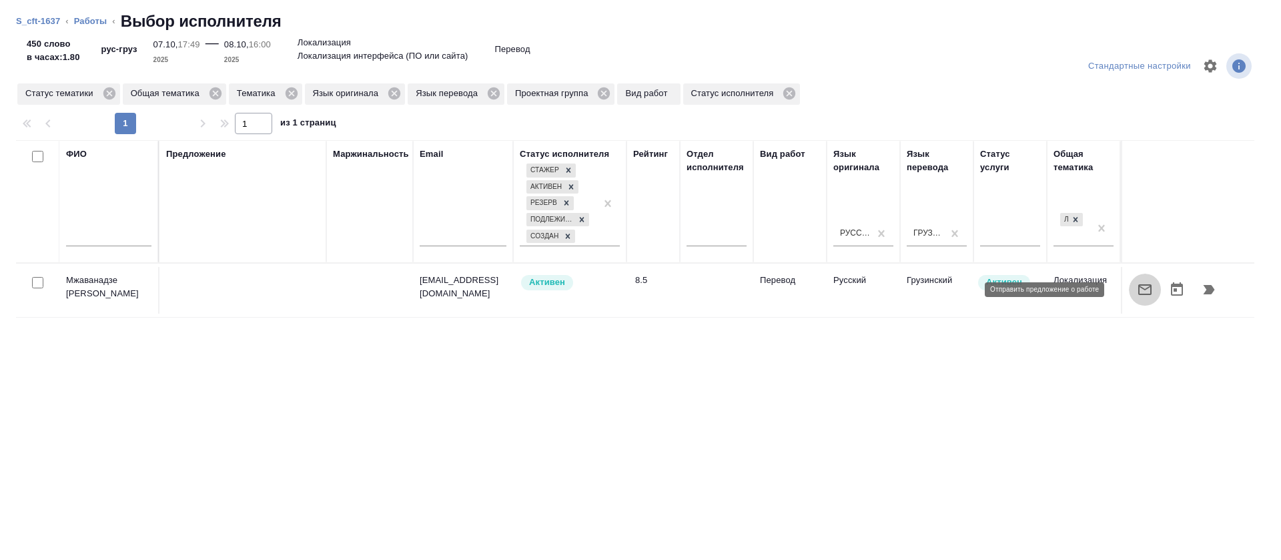
click at [1137, 288] on icon "button" at bounding box center [1145, 290] width 16 height 16
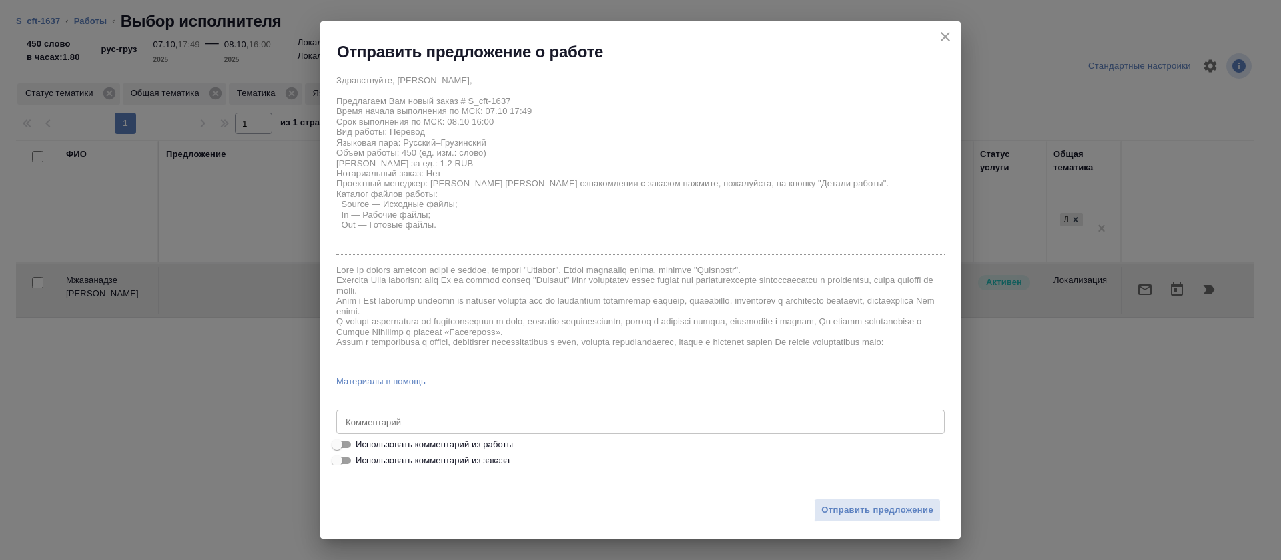
click at [441, 442] on span "Использовать комментарий из работы" at bounding box center [434, 444] width 157 height 13
click at [361, 442] on input "Использовать комментарий из работы" at bounding box center [337, 444] width 48 height 16
checkbox input "true"
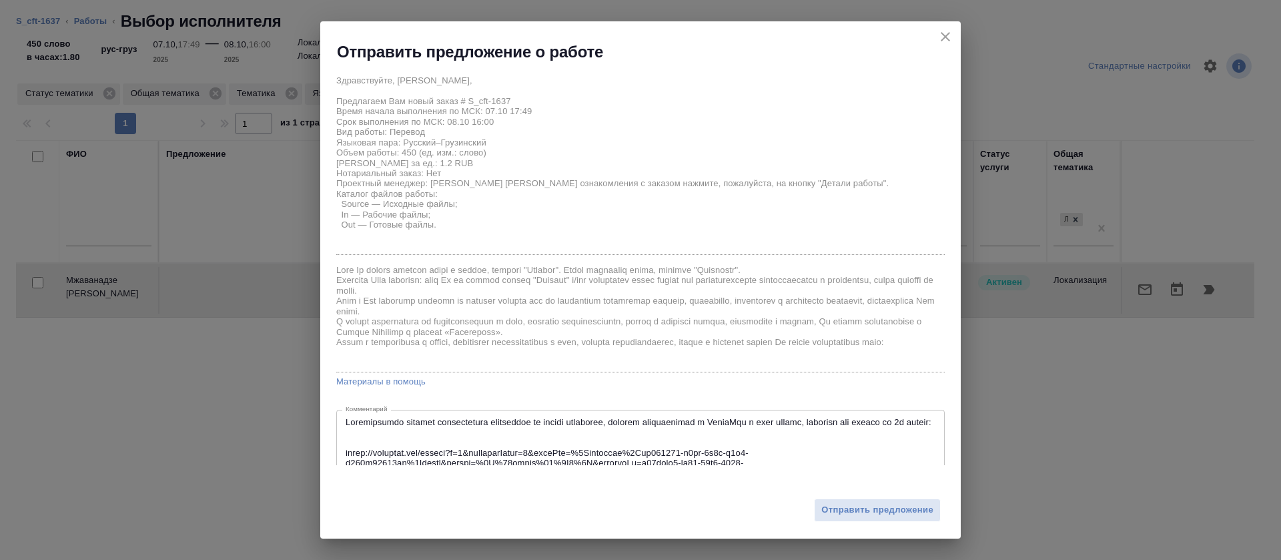
type textarea "Убедительная просьба использовать совпадения из памяти переводов, которые отобр…"
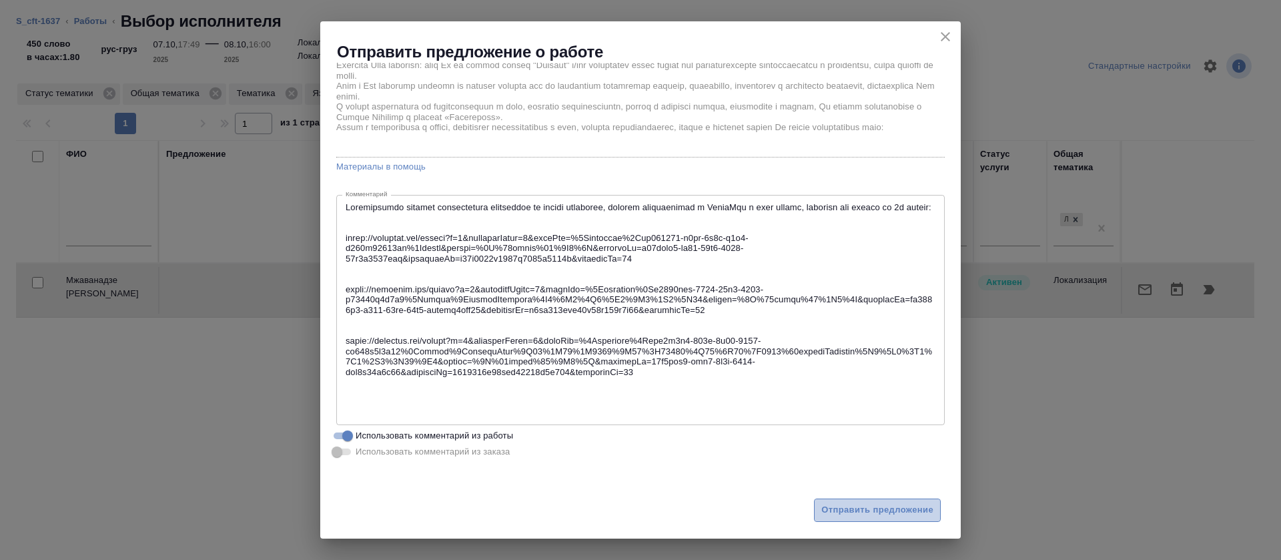
click at [835, 516] on span "Отправить предложение" at bounding box center [877, 509] width 112 height 15
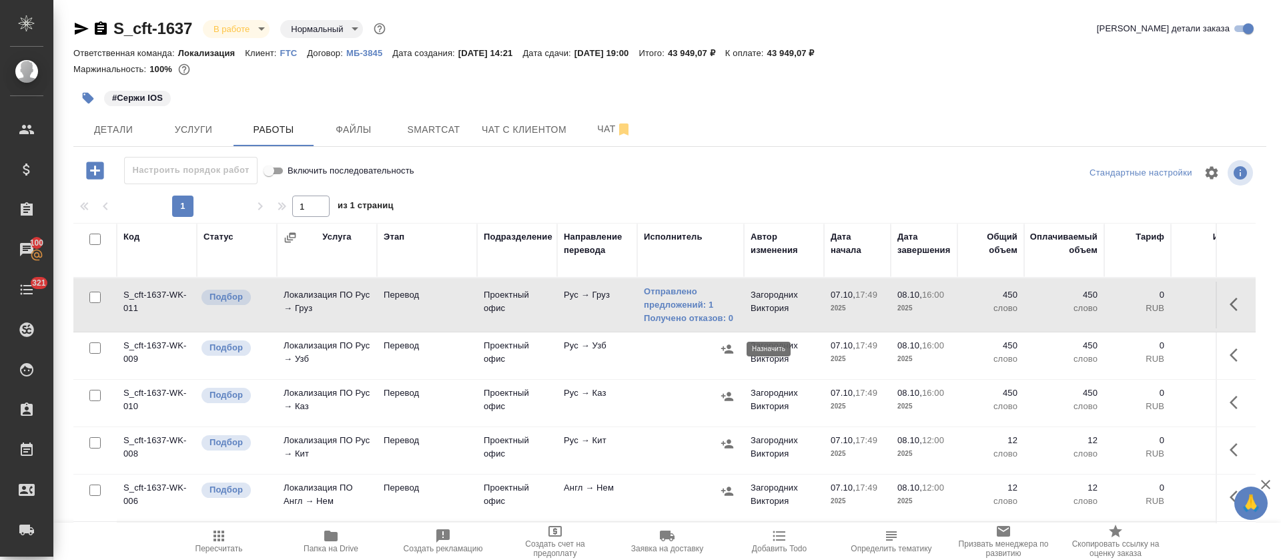
click at [724, 346] on icon "button" at bounding box center [727, 348] width 12 height 9
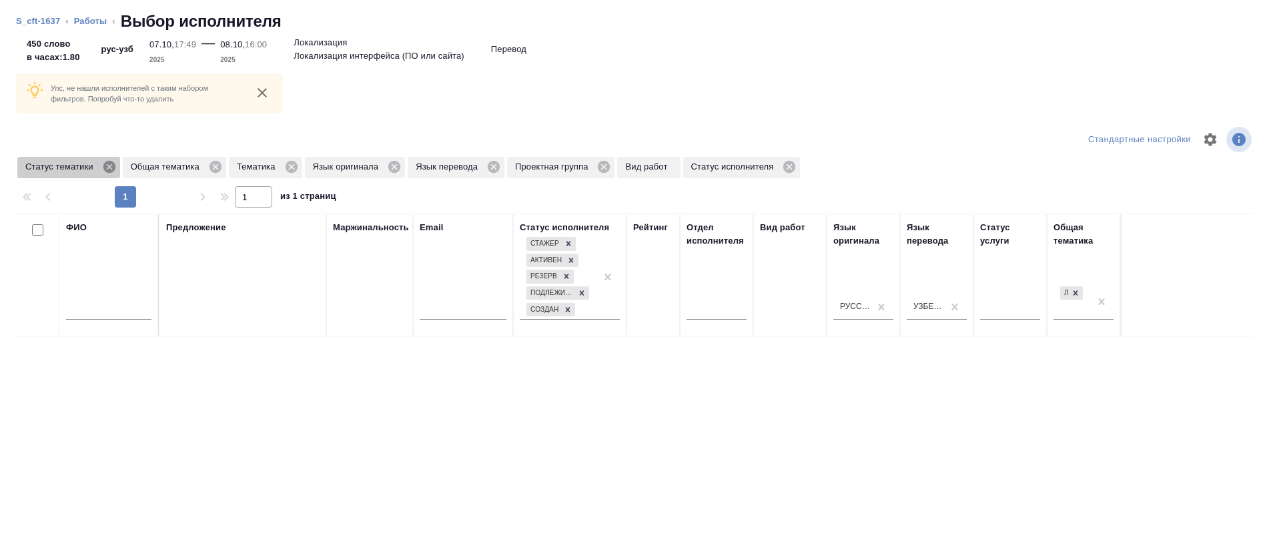
click at [105, 165] on icon at bounding box center [109, 167] width 12 height 12
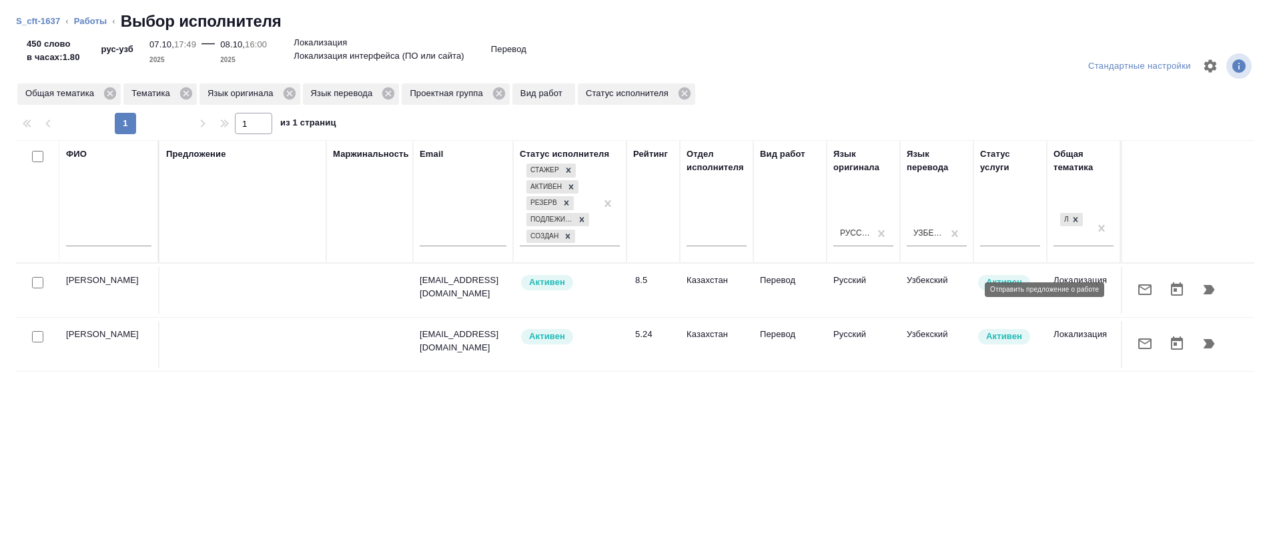
click at [1137, 296] on icon "button" at bounding box center [1145, 290] width 16 height 16
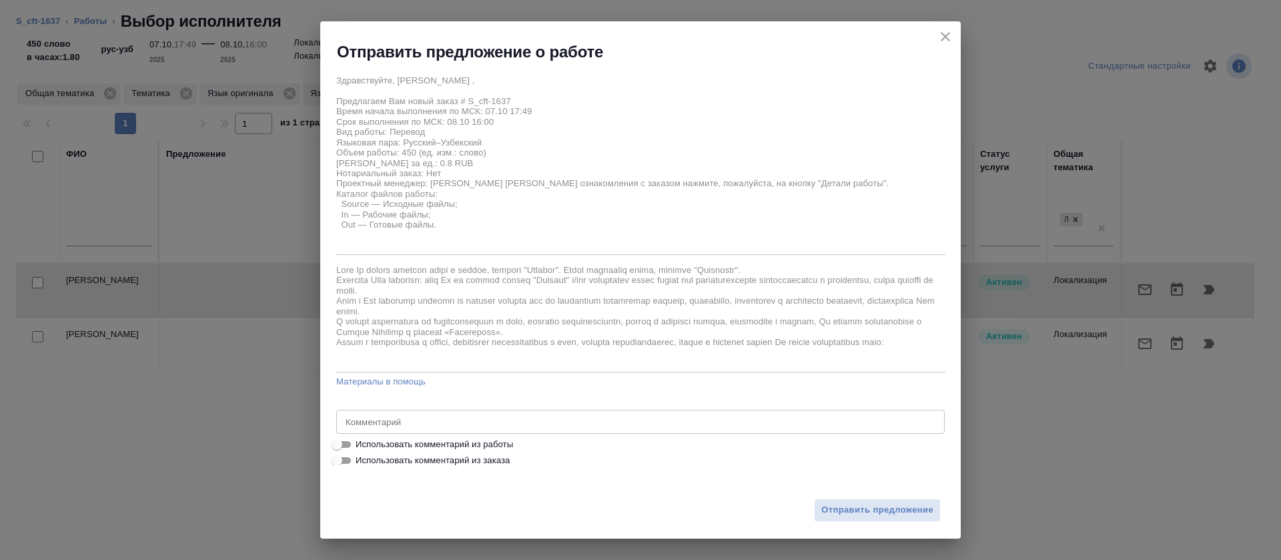
click at [341, 449] on input "Использовать комментарий из работы" at bounding box center [337, 444] width 48 height 16
checkbox input "true"
type textarea "Убедительная просьба использовать совпадения из памяти переводов, которые отобр…"
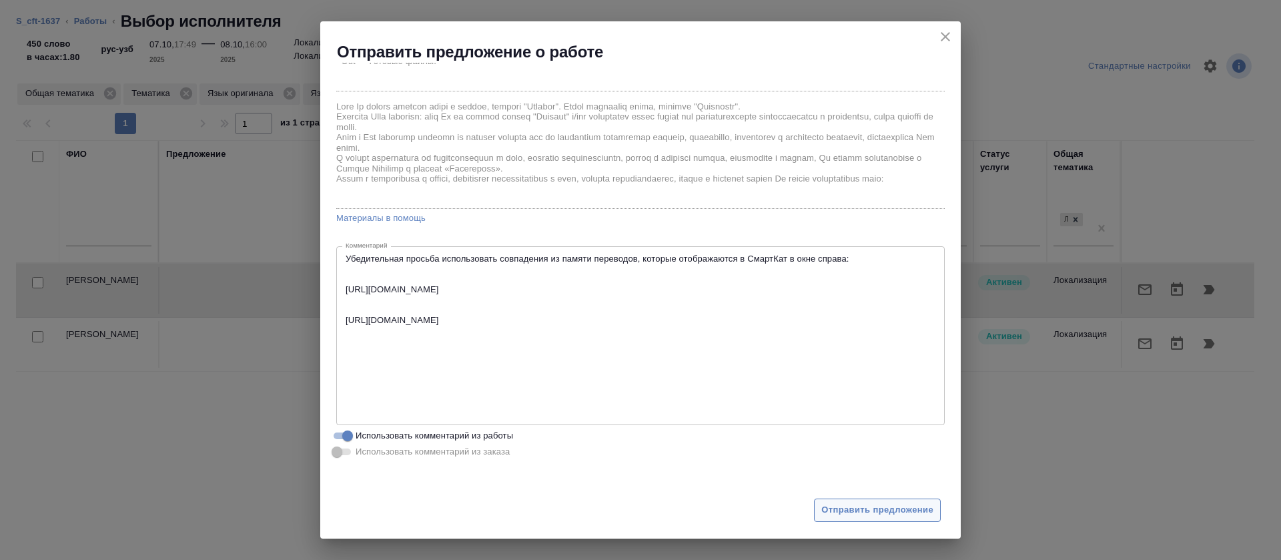
click at [867, 506] on span "Отправить предложение" at bounding box center [877, 509] width 112 height 15
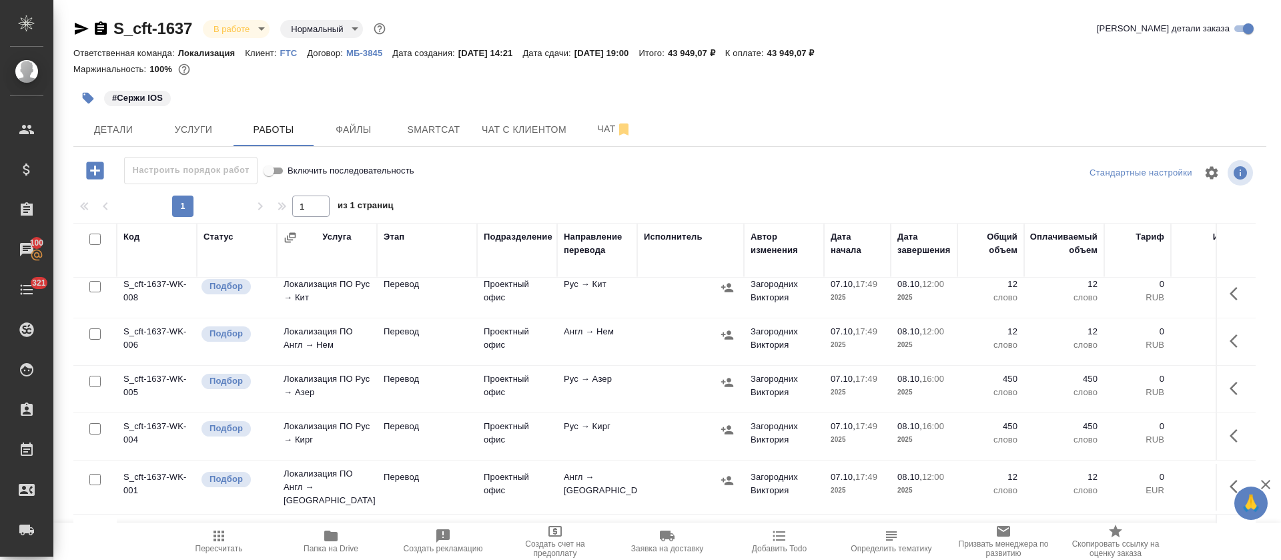
scroll to position [200, 0]
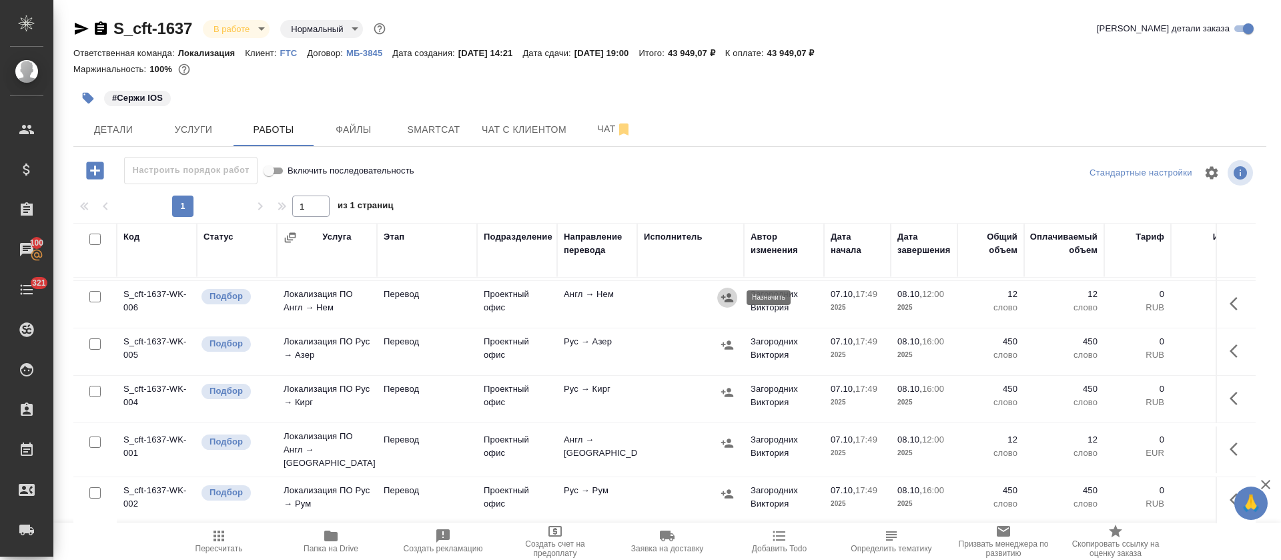
click at [729, 299] on icon "button" at bounding box center [727, 297] width 12 height 9
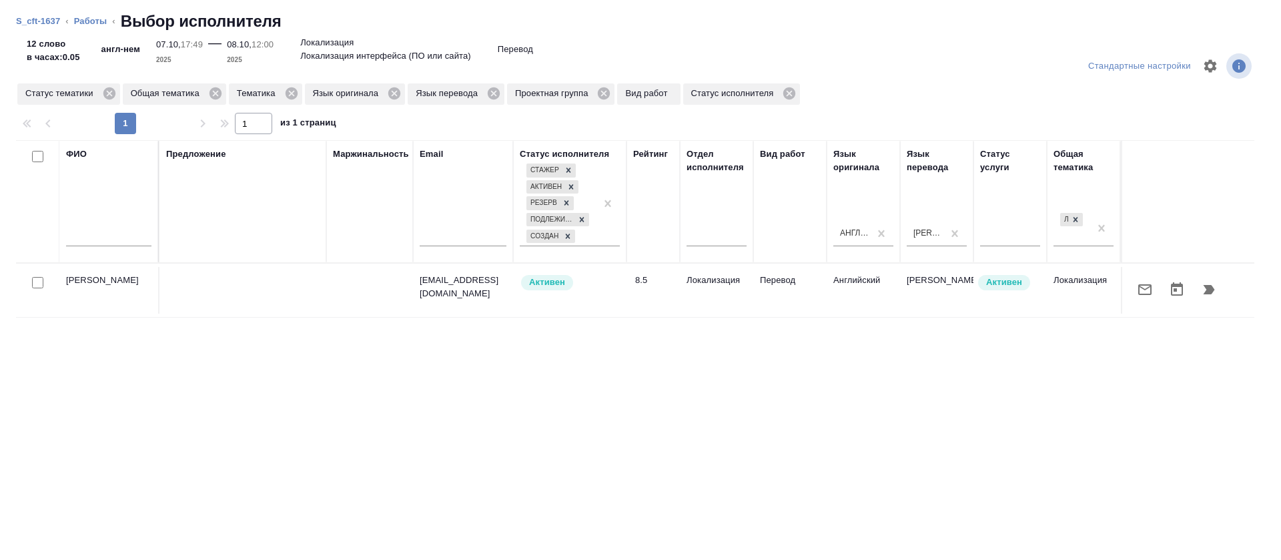
click at [1137, 286] on icon "button" at bounding box center [1145, 290] width 16 height 16
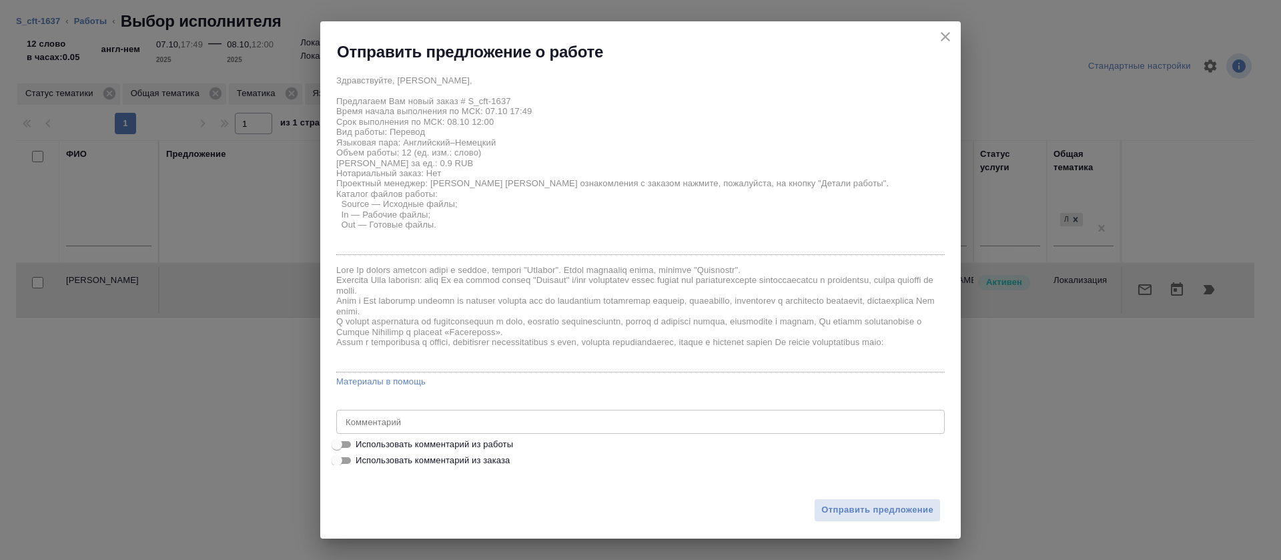
click at [348, 446] on input "Использовать комментарий из работы" at bounding box center [337, 444] width 48 height 16
checkbox input "true"
type textarea "https://smartcat.com/editor?v=2&selectedStage=1&backUrl=%2Fprojects%2F5cfbfd1e-…"
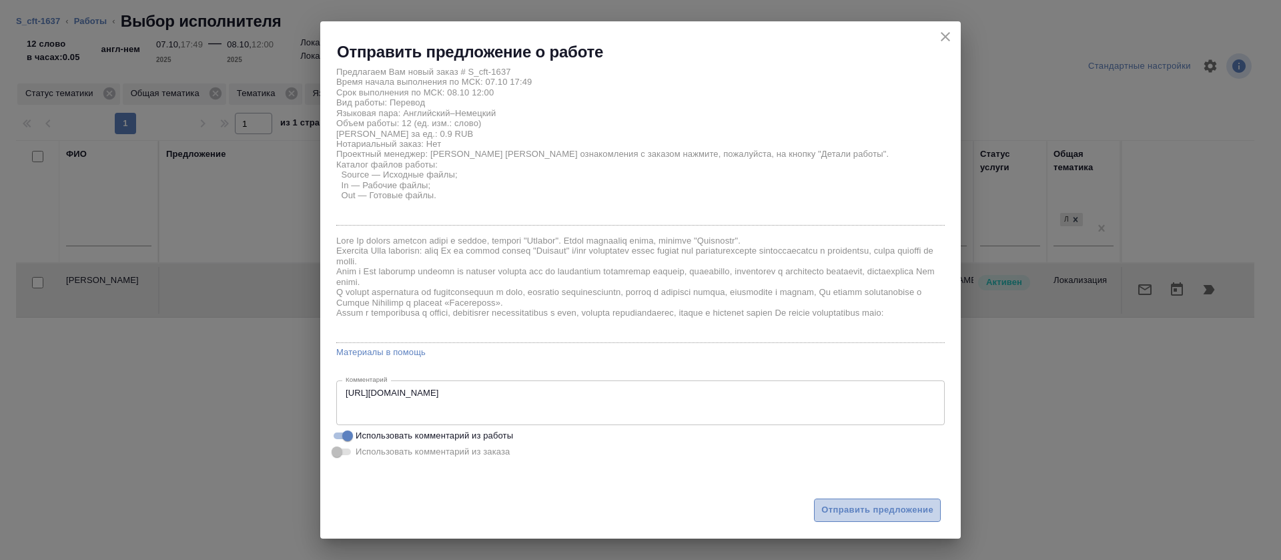
click at [833, 511] on span "Отправить предложение" at bounding box center [877, 509] width 112 height 15
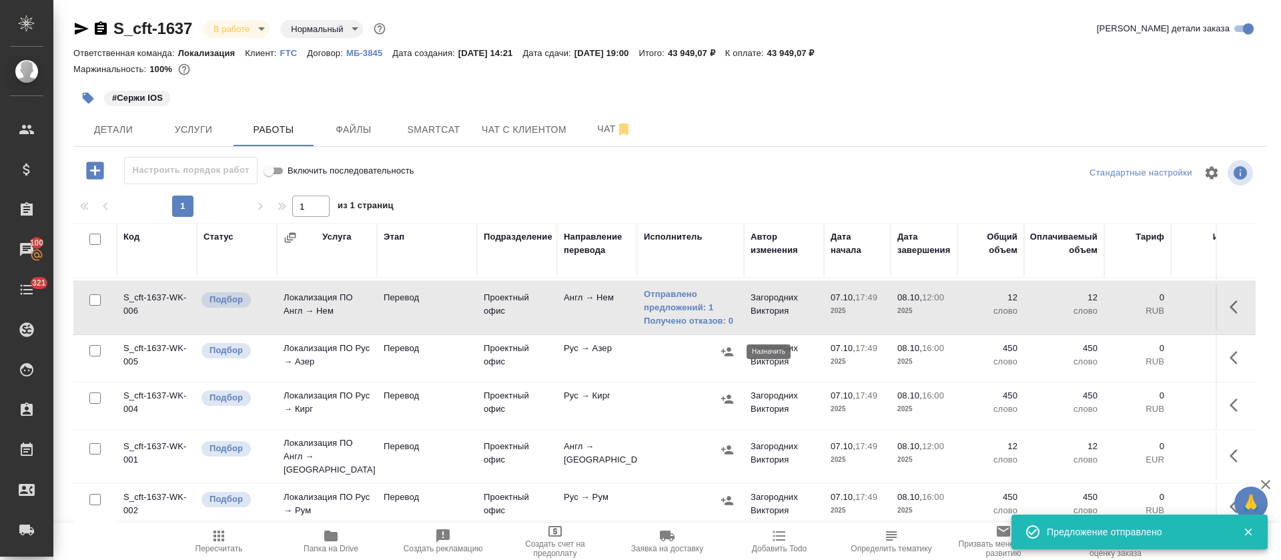
click at [729, 350] on icon "button" at bounding box center [727, 351] width 12 height 9
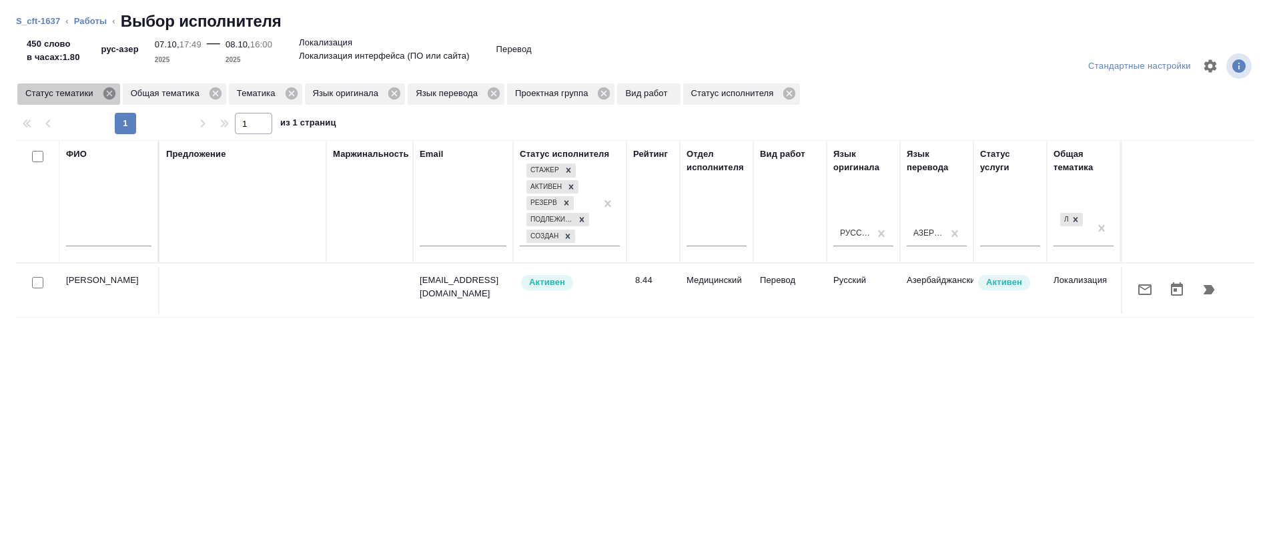
click at [107, 93] on icon at bounding box center [109, 93] width 12 height 12
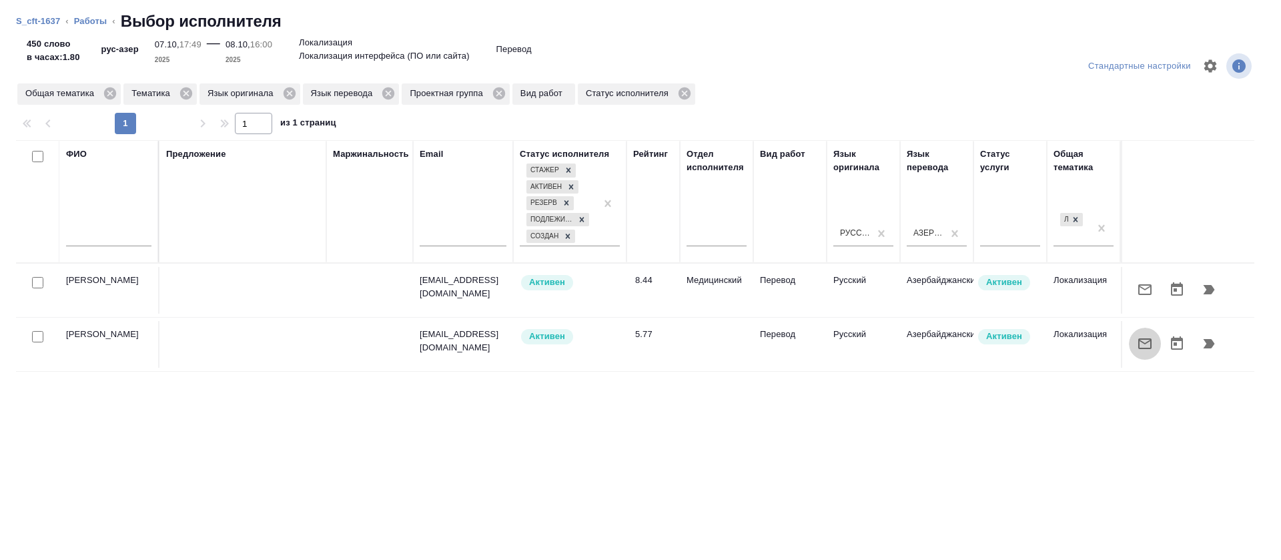
click at [1137, 338] on icon "button" at bounding box center [1145, 344] width 16 height 16
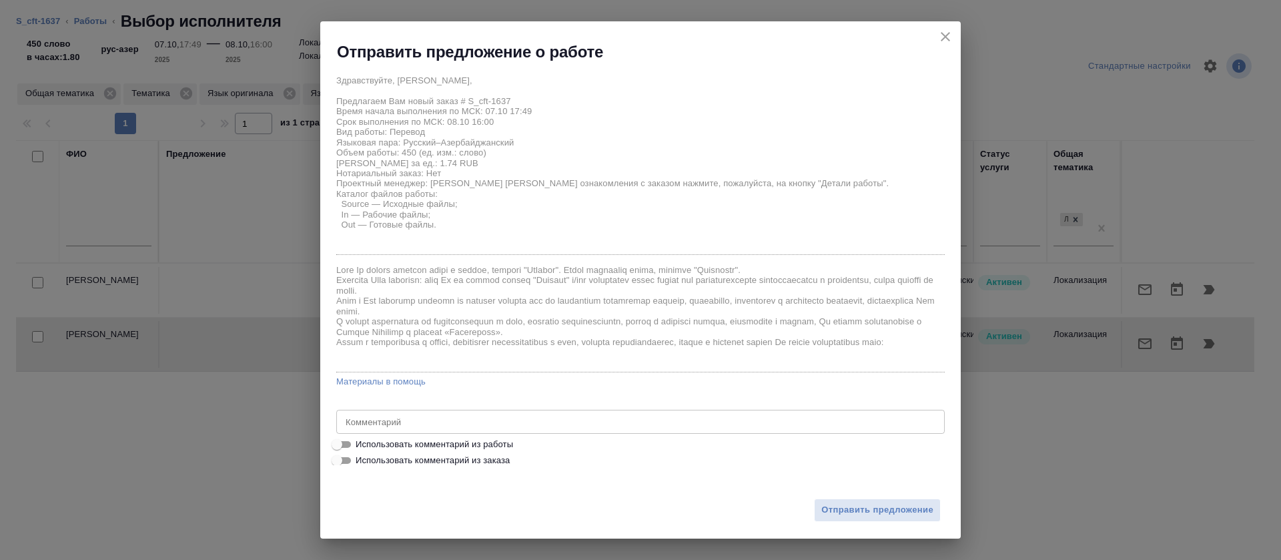
click at [347, 445] on input "Использовать комментарий из работы" at bounding box center [337, 444] width 48 height 16
checkbox input "true"
type textarea "Убедительная просьба использовать совпадения из памяти переводов, которые отобр…"
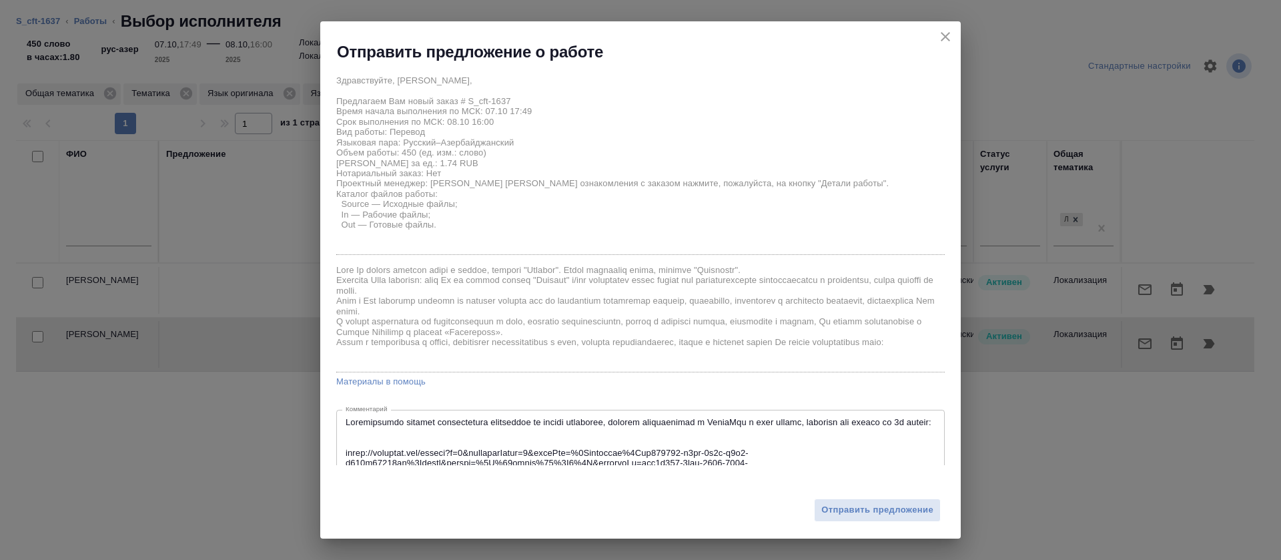
scroll to position [215, 0]
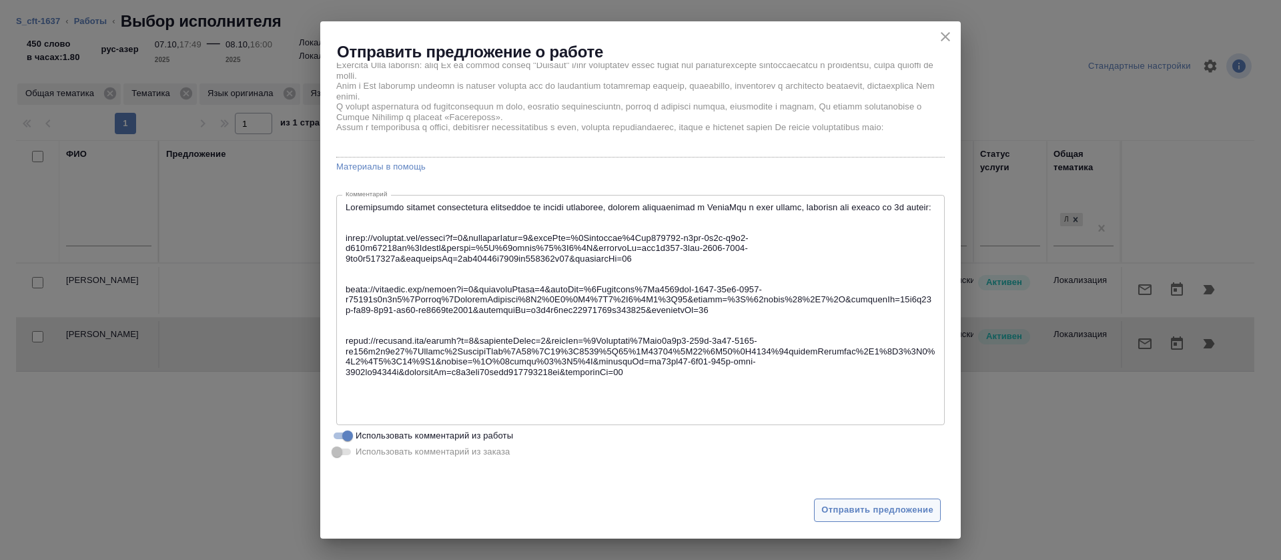
click at [855, 509] on span "Отправить предложение" at bounding box center [877, 509] width 112 height 15
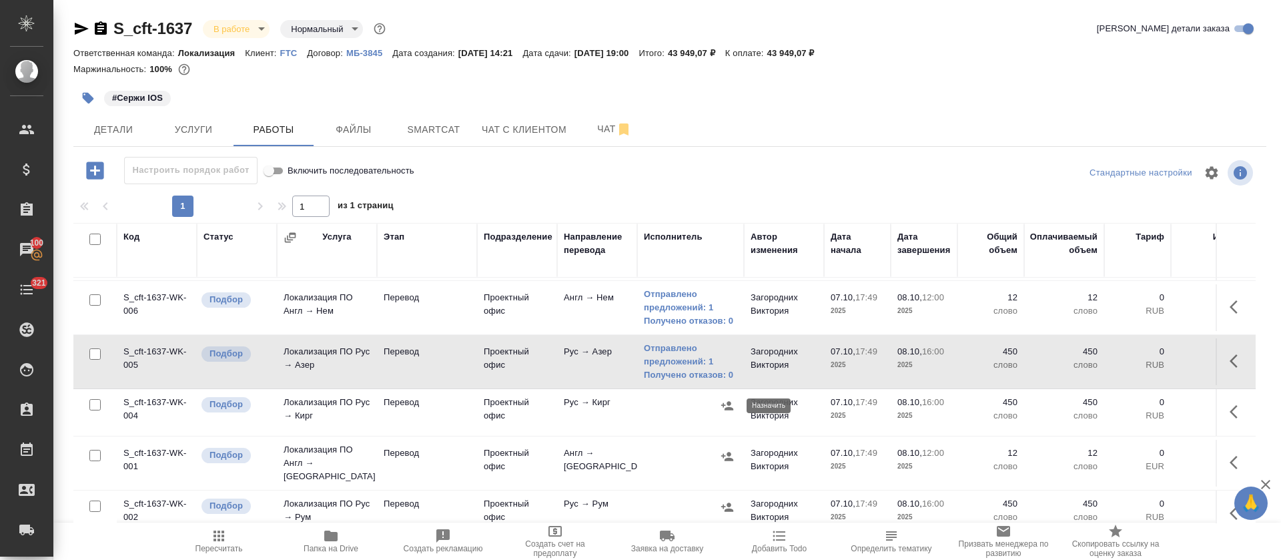
click at [731, 398] on button "button" at bounding box center [727, 406] width 20 height 20
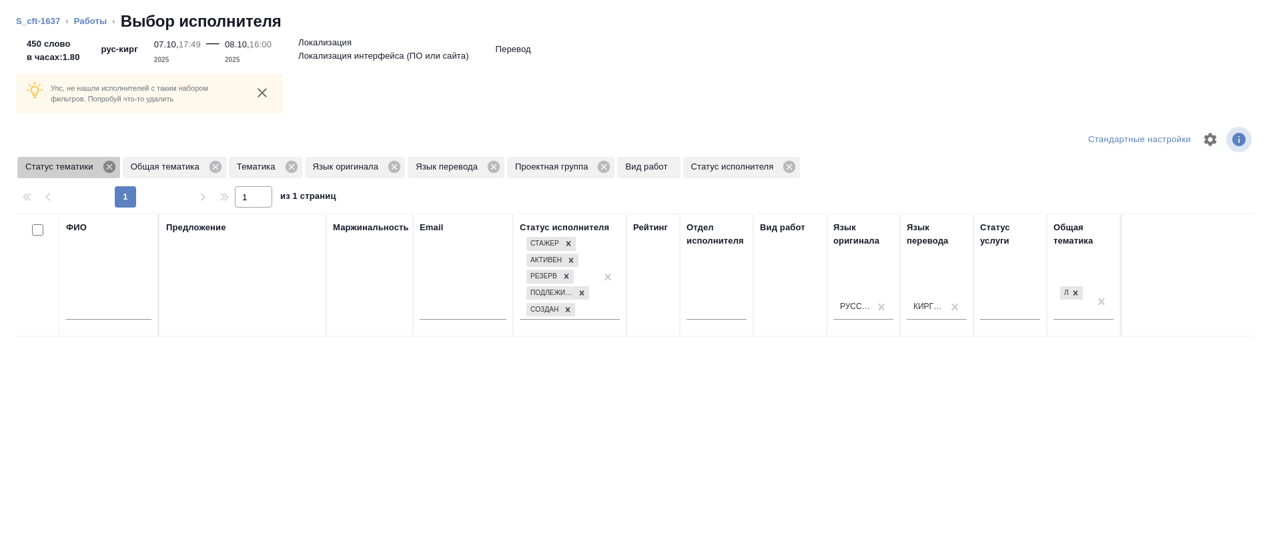
click at [106, 165] on icon at bounding box center [109, 167] width 12 height 12
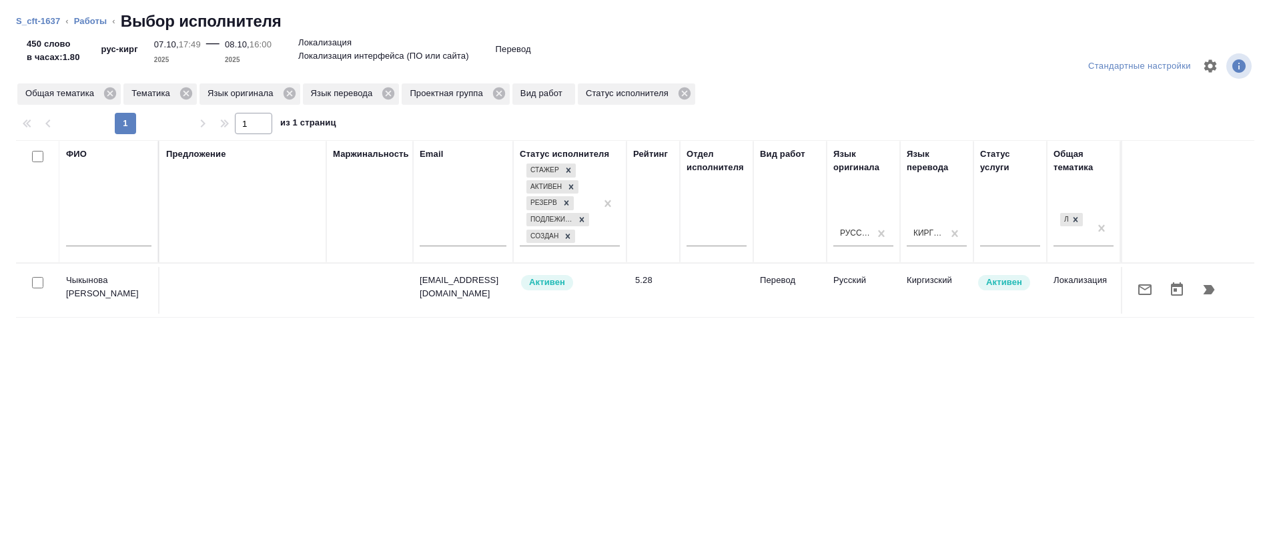
click at [1137, 283] on icon "button" at bounding box center [1145, 290] width 16 height 16
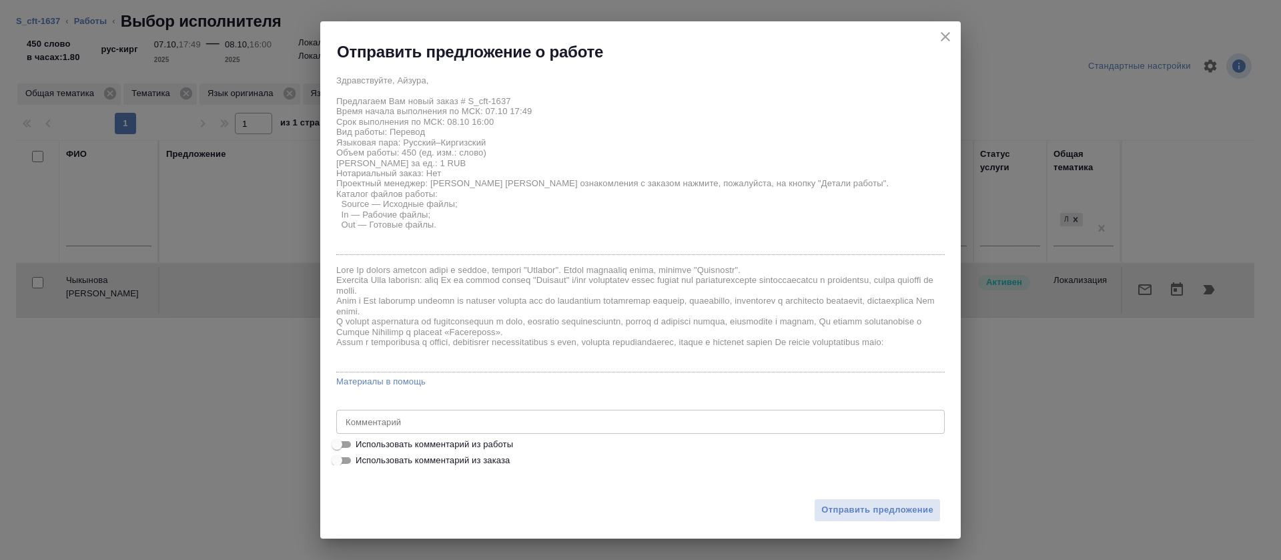
click at [347, 444] on input "Использовать комментарий из работы" at bounding box center [337, 444] width 48 height 16
checkbox input "true"
type textarea "Убедительная просьба использовать совпадения из памяти переводов, которые отобр…"
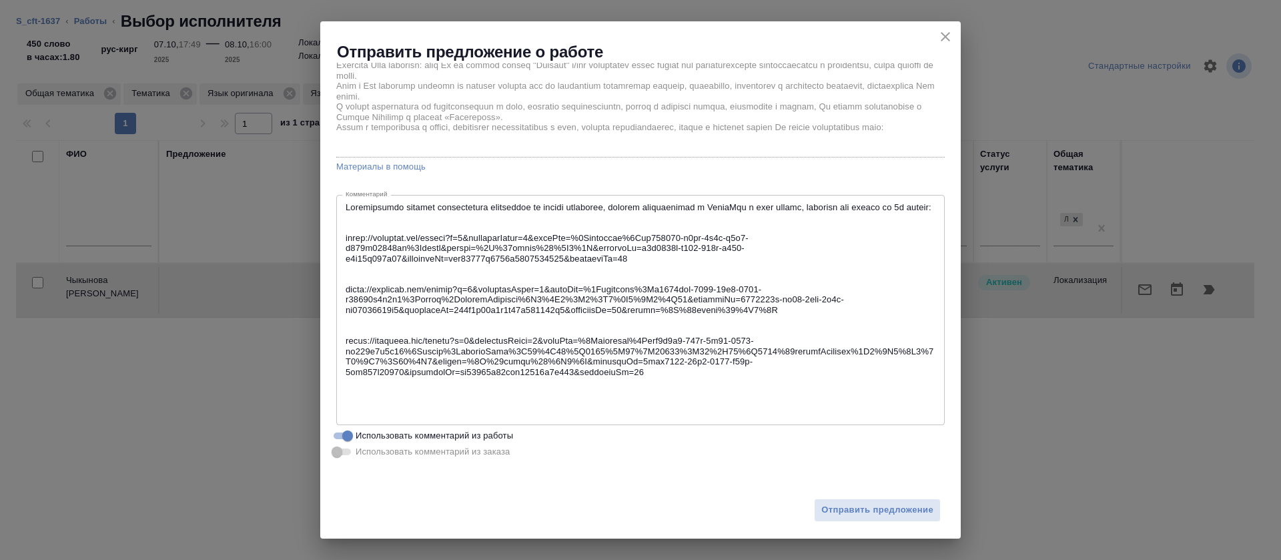
click at [860, 496] on div "Отправить предложение" at bounding box center [640, 501] width 641 height 73
click at [861, 506] on span "Отправить предложение" at bounding box center [877, 509] width 112 height 15
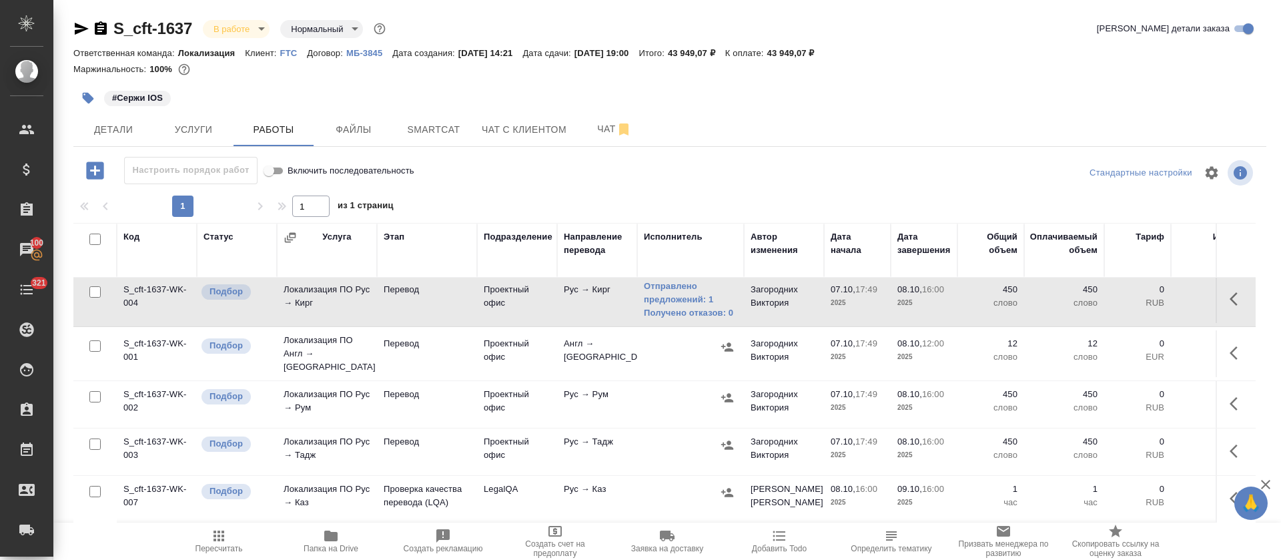
scroll to position [325, 0]
click at [727, 342] on icon "button" at bounding box center [727, 346] width 12 height 9
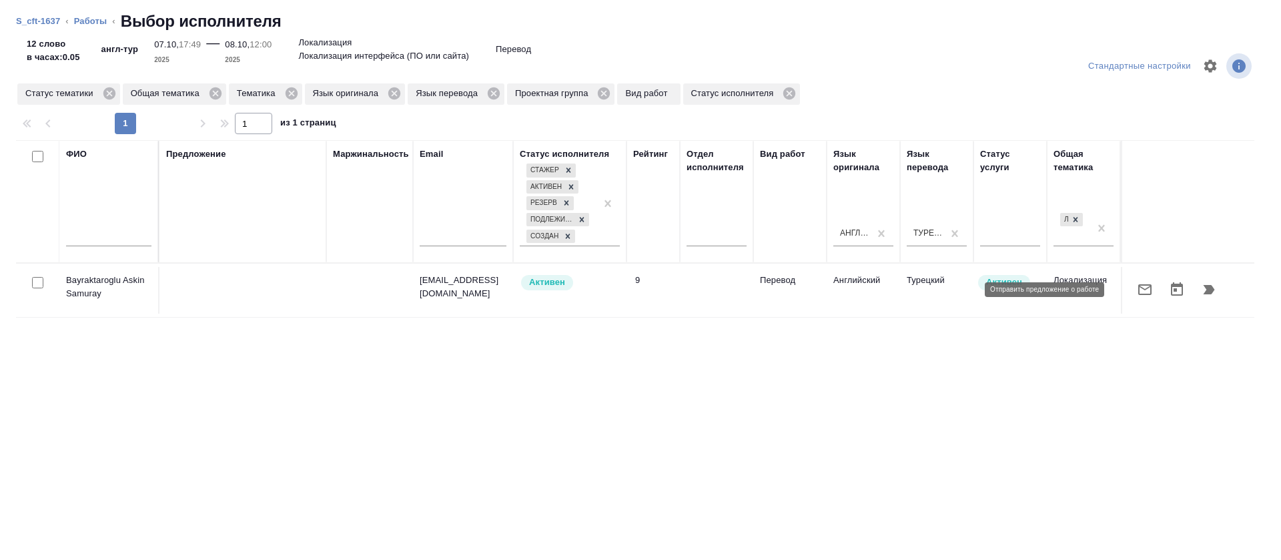
click at [1137, 296] on icon "button" at bounding box center [1145, 290] width 16 height 16
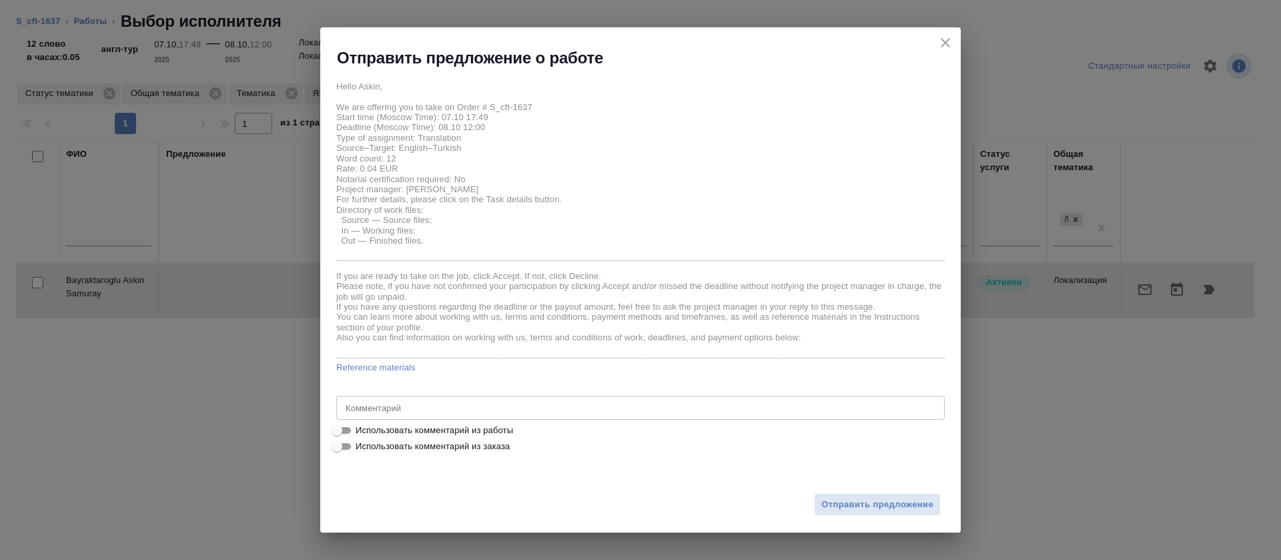
click at [435, 426] on span "Использовать комментарий из работы" at bounding box center [434, 430] width 157 height 13
click at [361, 426] on input "Использовать комментарий из работы" at bounding box center [337, 430] width 48 height 16
checkbox input "true"
type textarea "https://smartcat.com/editor?v=2&selectedStage=1&backUrl=%2Fprojects%2F5cfbfd1e-…"
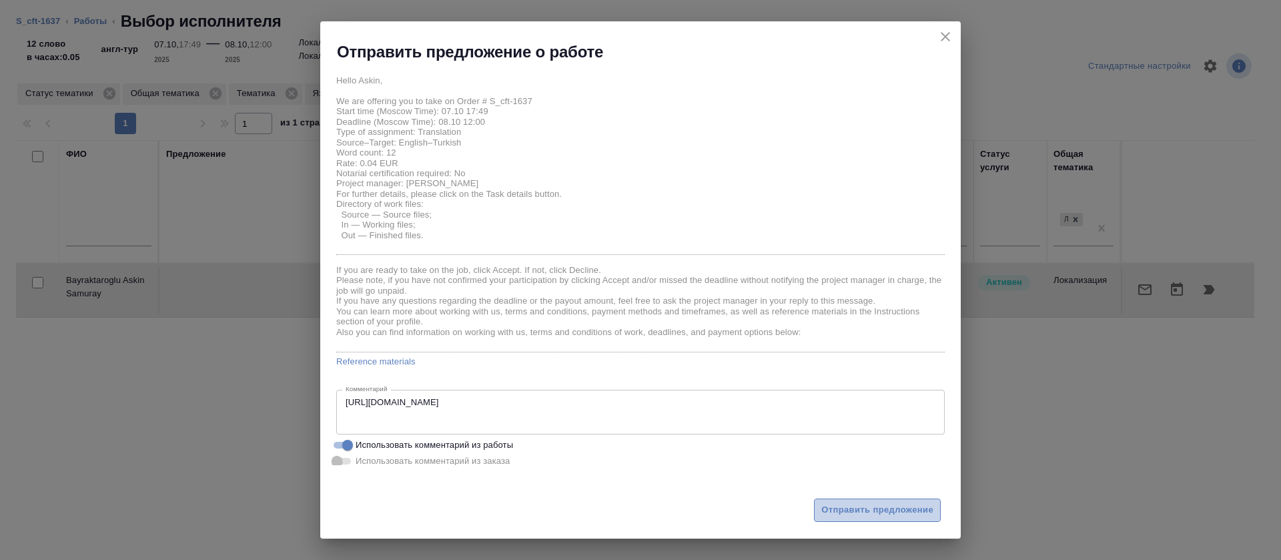
click at [832, 514] on span "Отправить предложение" at bounding box center [877, 509] width 112 height 15
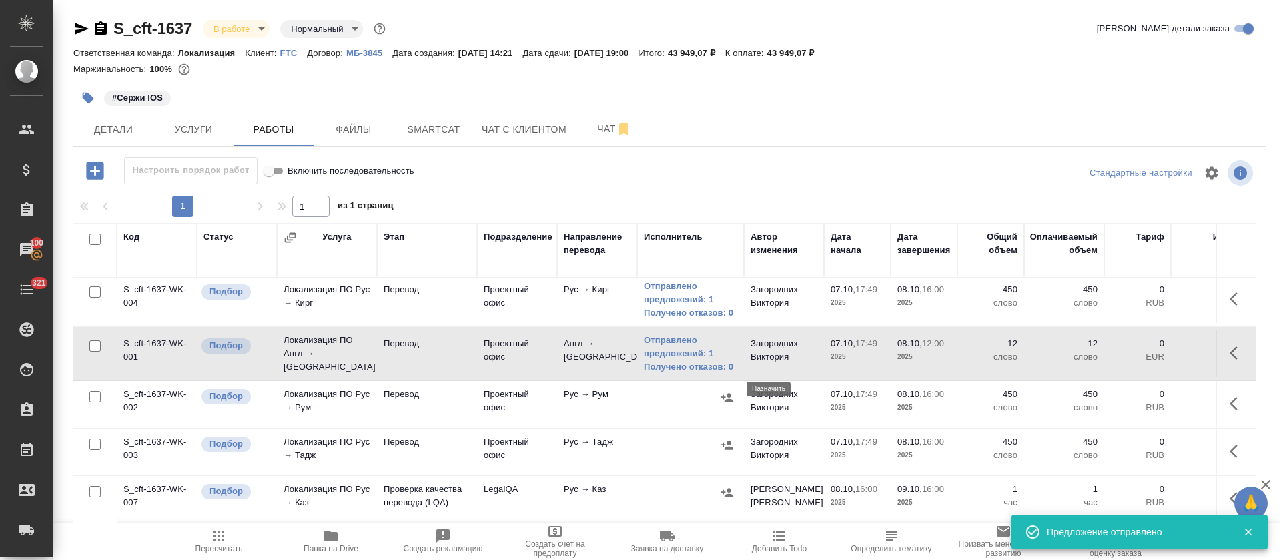
click at [730, 393] on icon "button" at bounding box center [727, 397] width 12 height 9
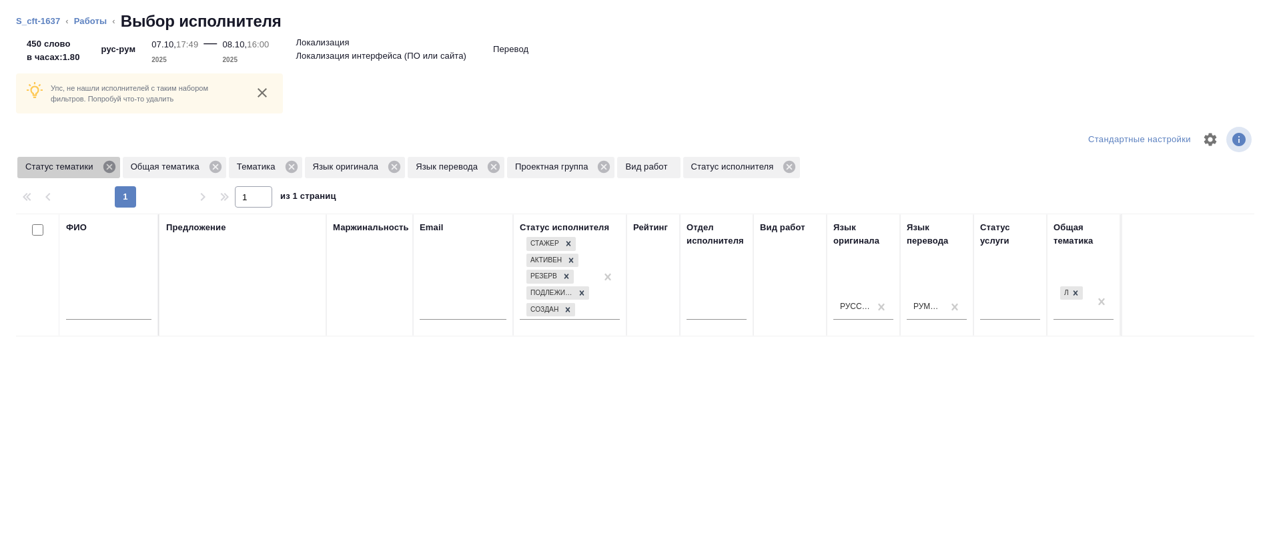
click at [111, 169] on icon at bounding box center [109, 166] width 15 height 15
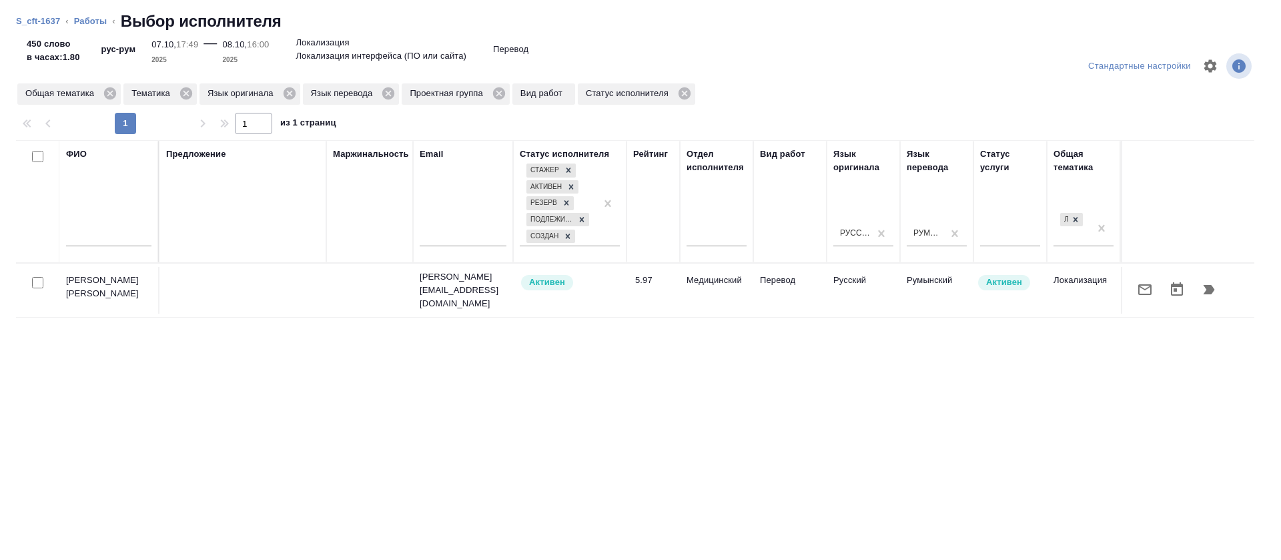
click at [1137, 289] on icon "button" at bounding box center [1145, 290] width 16 height 16
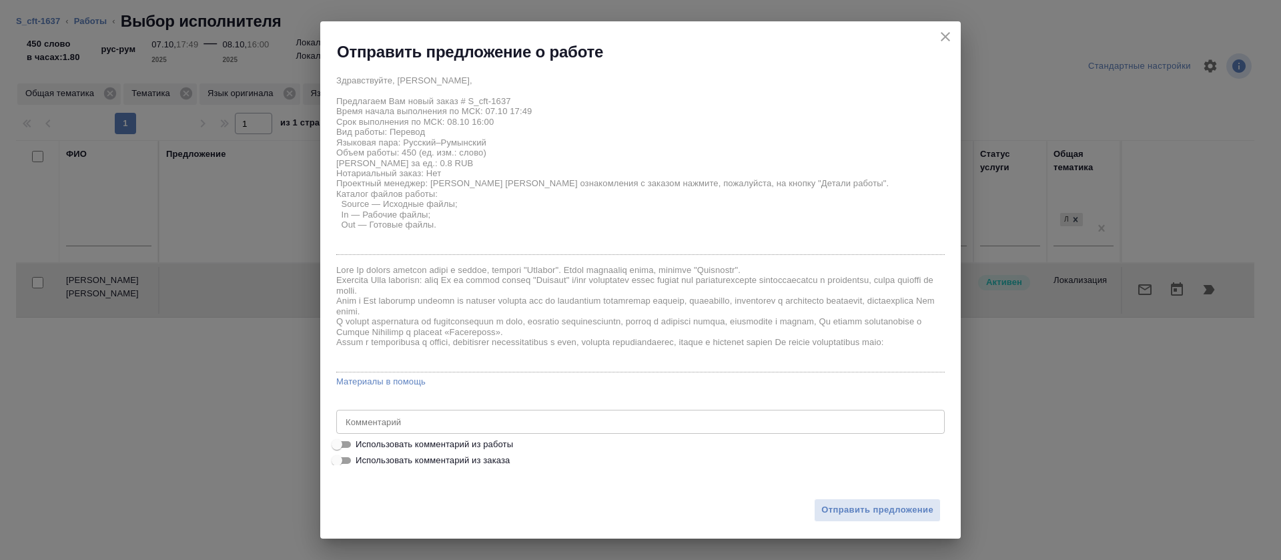
click at [502, 448] on span "Использовать комментарий из работы" at bounding box center [434, 444] width 157 height 13
click at [361, 448] on input "Использовать комментарий из работы" at bounding box center [337, 444] width 48 height 16
checkbox input "true"
type textarea "Убедительная просьба использовать совпадения из памяти переводов, которые отобр…"
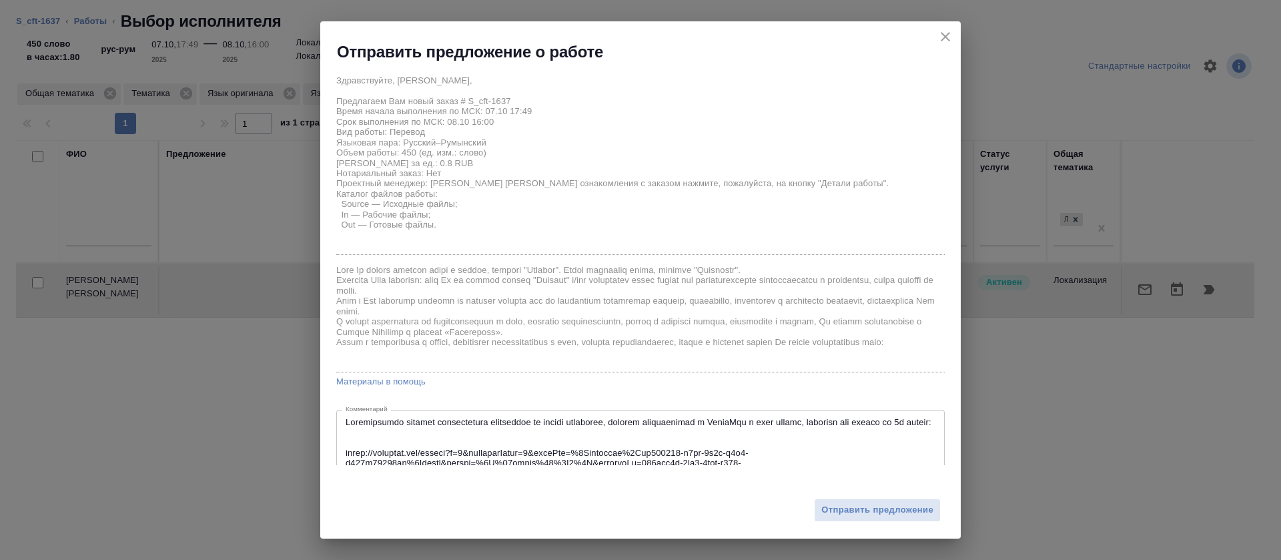
scroll to position [215, 0]
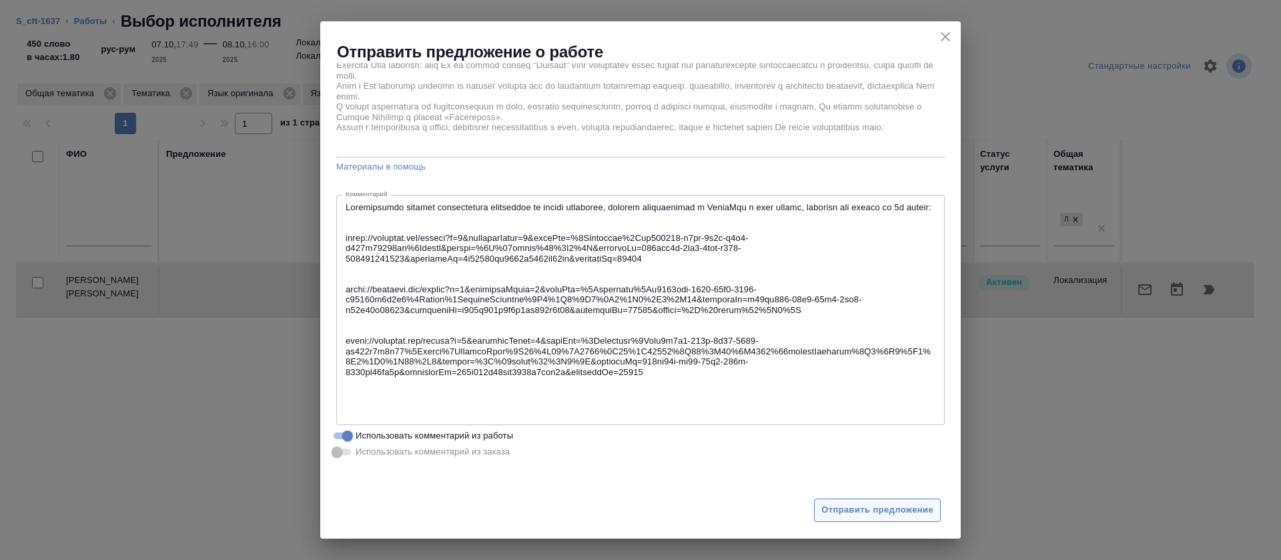
click at [863, 512] on span "Отправить предложение" at bounding box center [877, 509] width 112 height 15
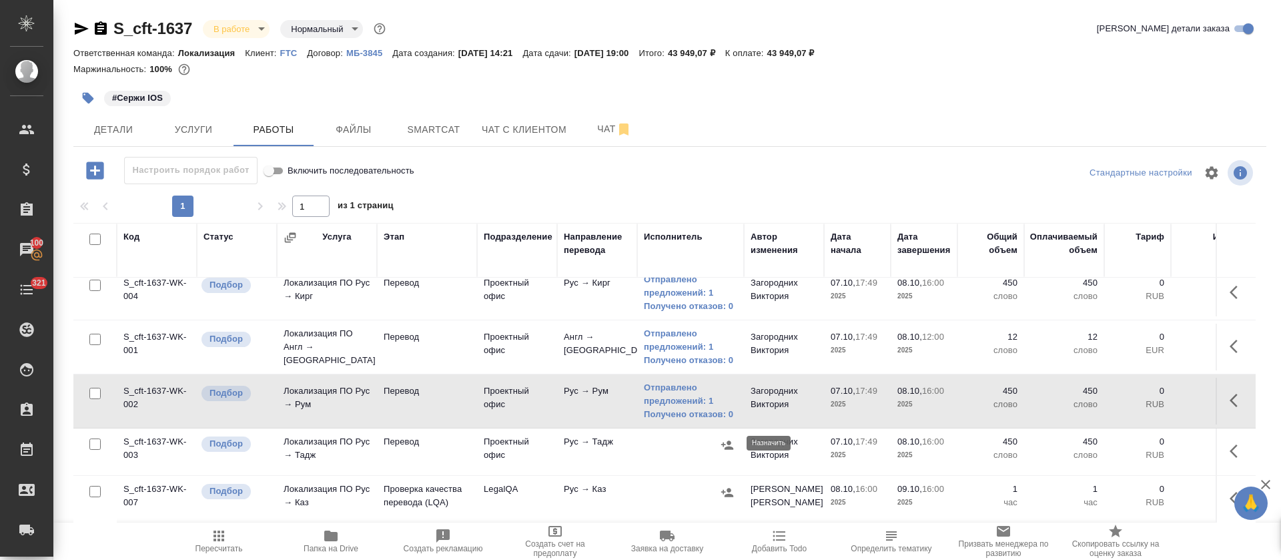
click at [728, 440] on icon "button" at bounding box center [727, 444] width 12 height 9
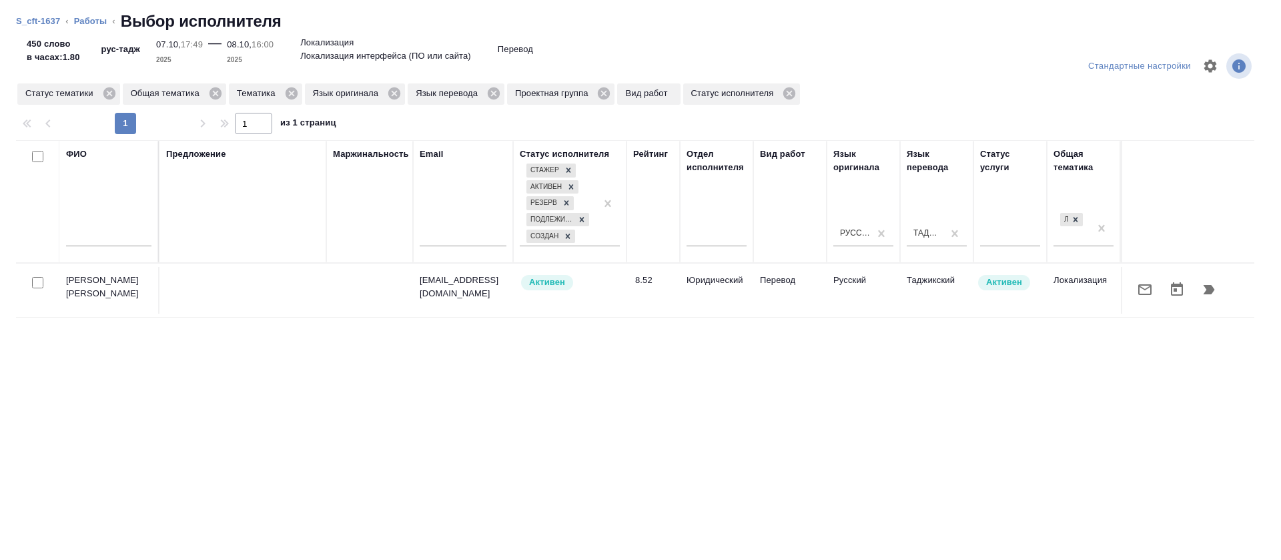
click at [1138, 289] on button "button" at bounding box center [1145, 290] width 32 height 32
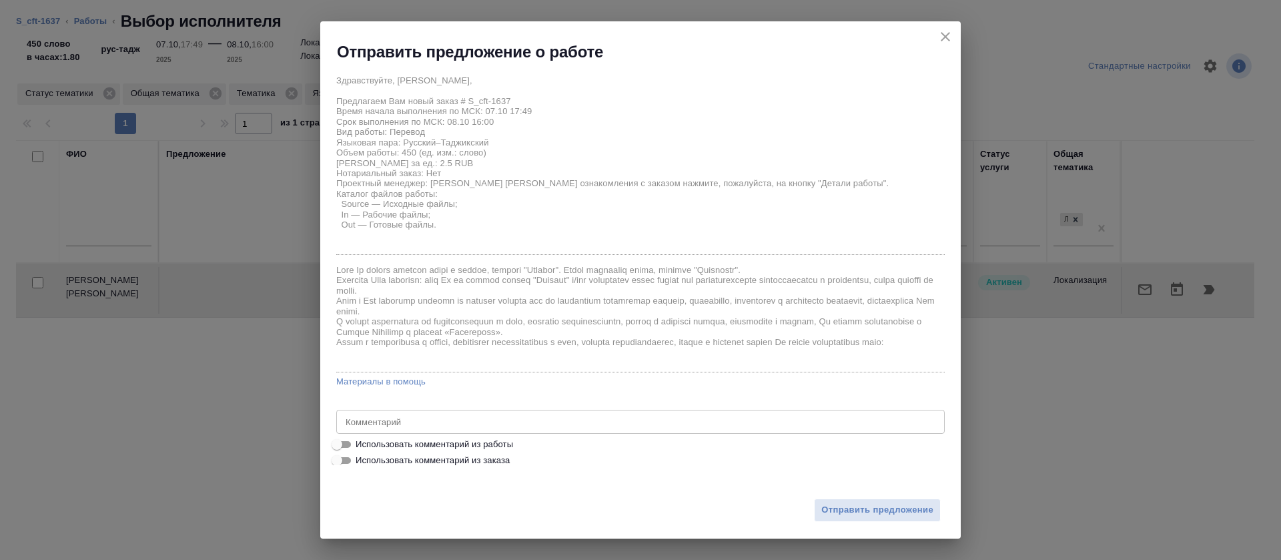
click at [383, 438] on span "Использовать комментарий из работы" at bounding box center [434, 444] width 157 height 13
click at [361, 438] on input "Использовать комментарий из работы" at bounding box center [337, 444] width 48 height 16
checkbox input "true"
type textarea "Убедительная просьба использовать совпадения из памяти переводов, которые отобр…"
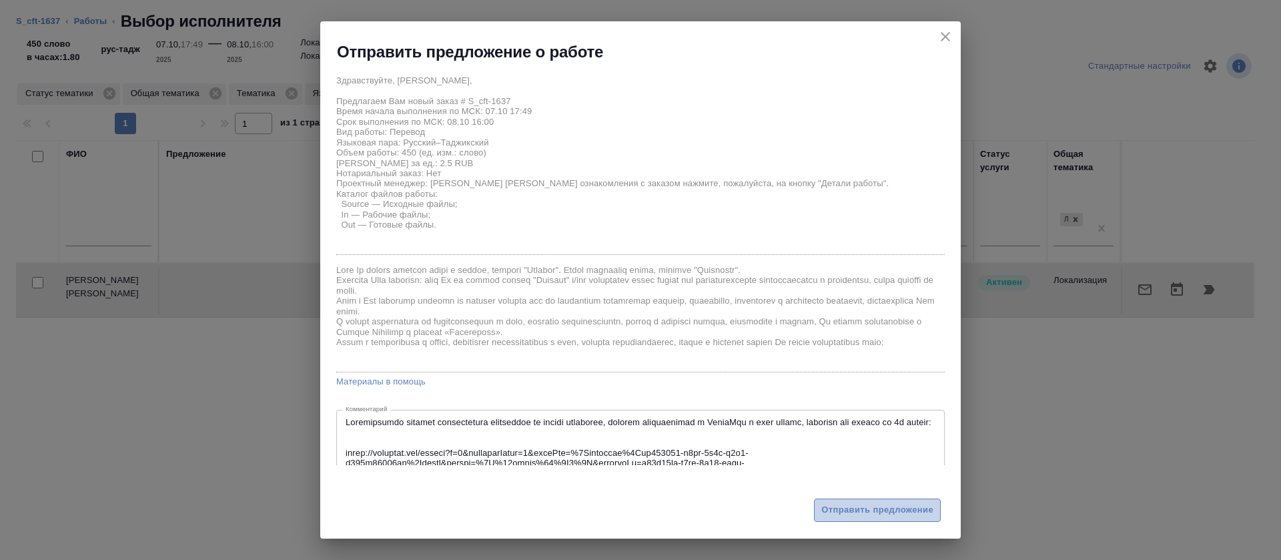
click at [842, 507] on span "Отправить предложение" at bounding box center [877, 509] width 112 height 15
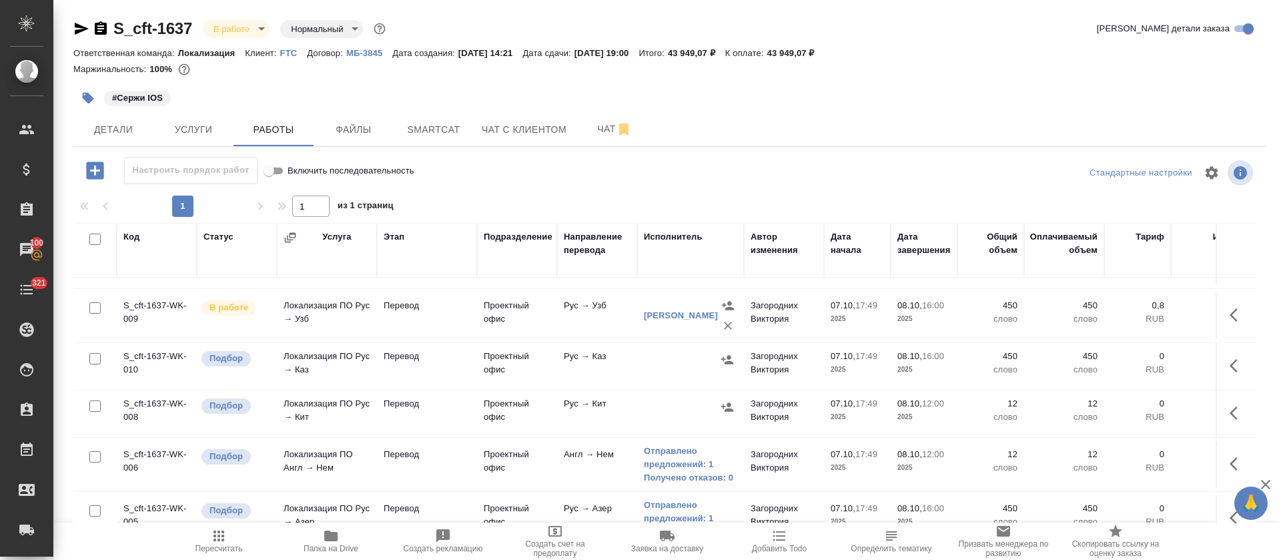
scroll to position [0, 0]
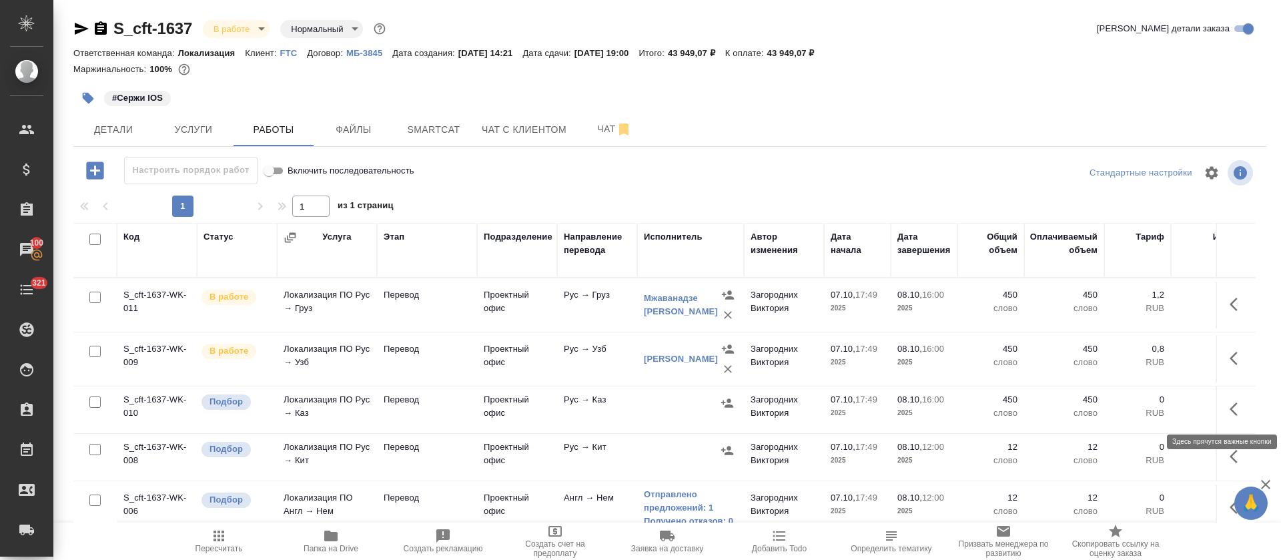
click at [1231, 412] on button "button" at bounding box center [1238, 409] width 32 height 32
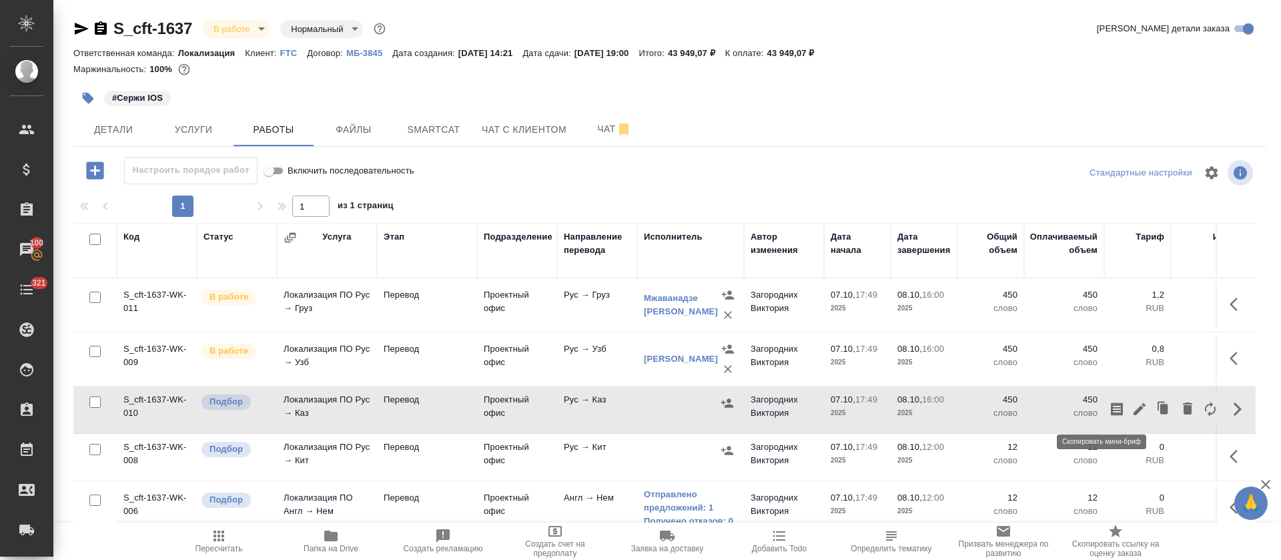
click at [1111, 407] on icon "button" at bounding box center [1117, 408] width 12 height 13
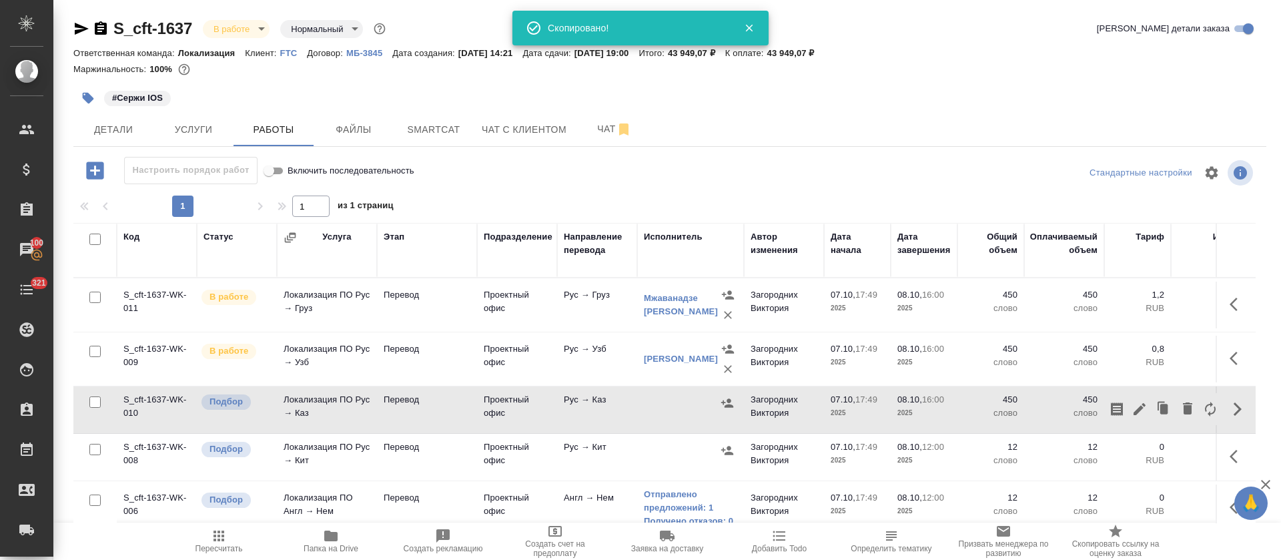
click at [1230, 452] on icon "button" at bounding box center [1238, 456] width 16 height 16
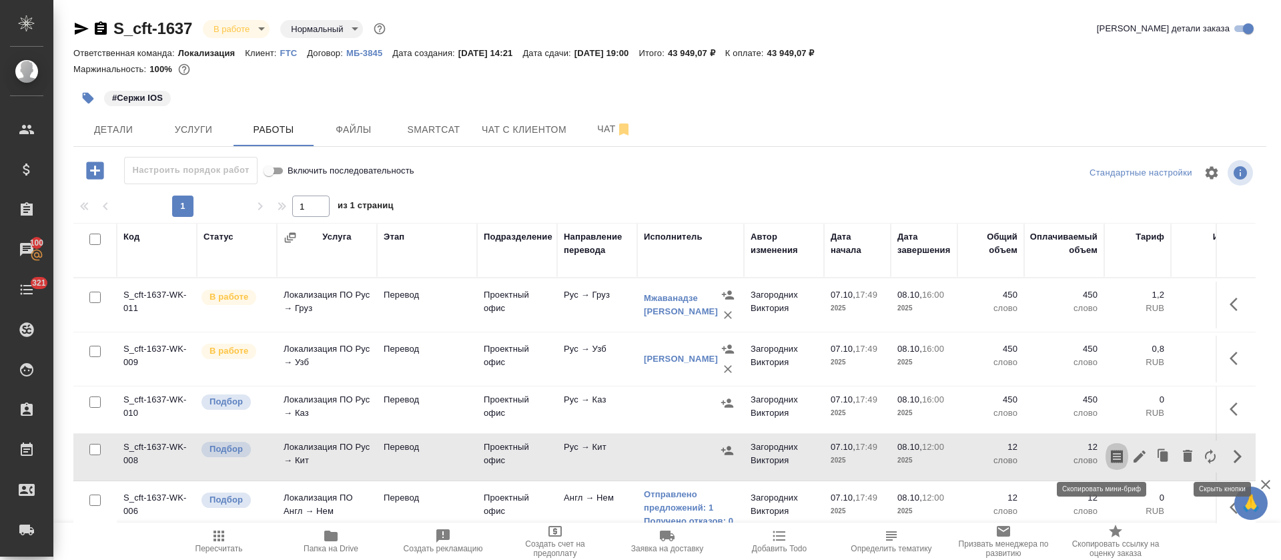
click at [1109, 456] on icon "button" at bounding box center [1117, 456] width 16 height 16
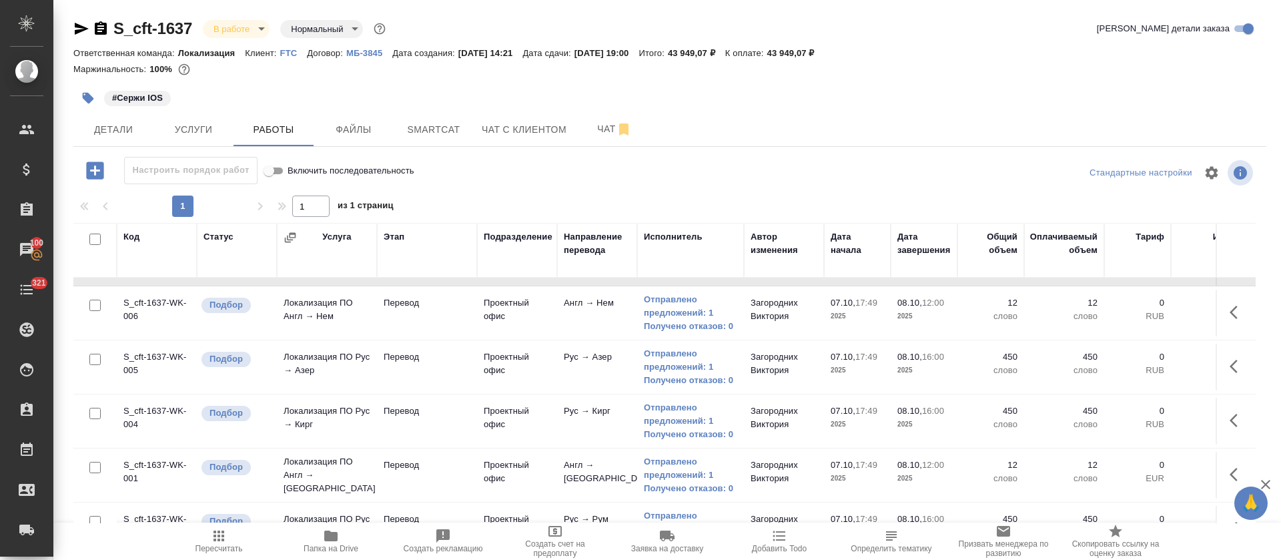
scroll to position [345, 0]
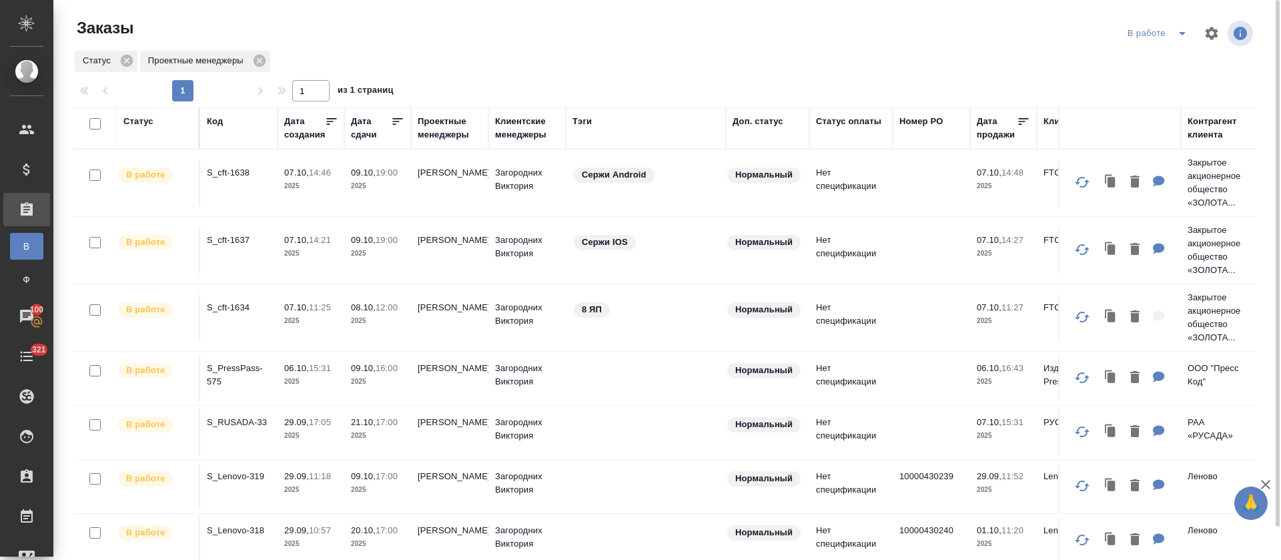
click at [1174, 29] on icon "split button" at bounding box center [1182, 33] width 16 height 16
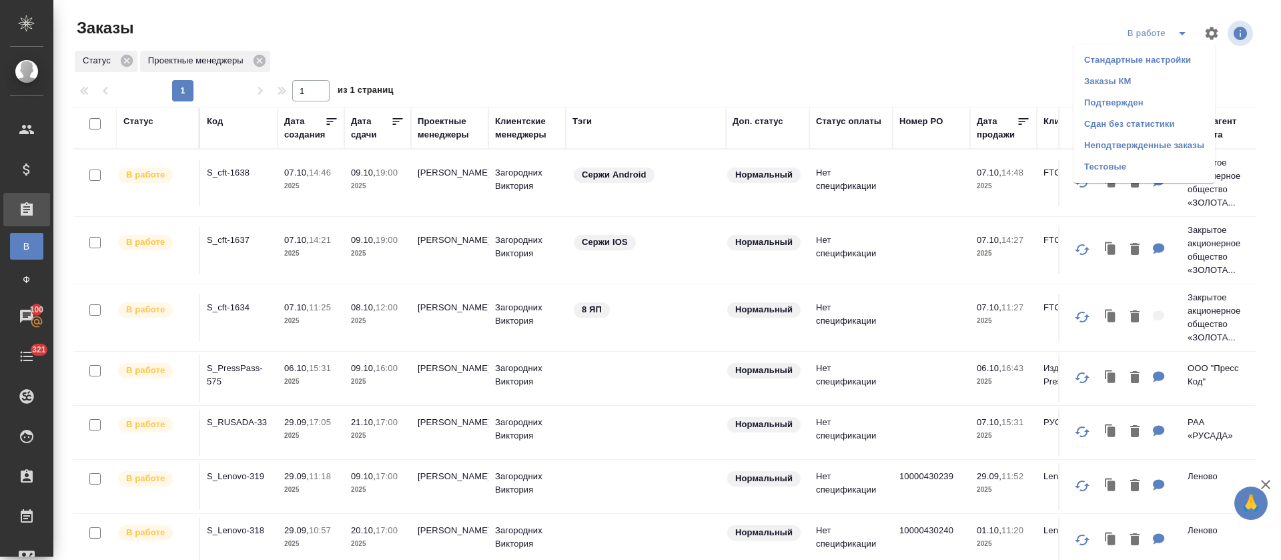
click at [1113, 103] on li "Подтвержден" at bounding box center [1144, 102] width 141 height 21
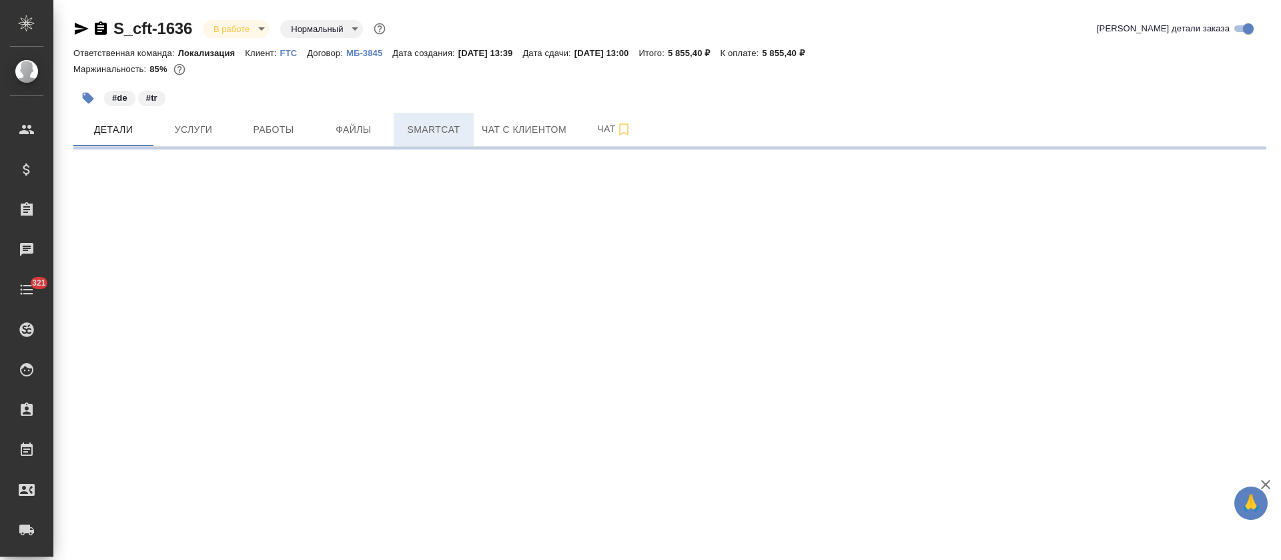
select select "RU"
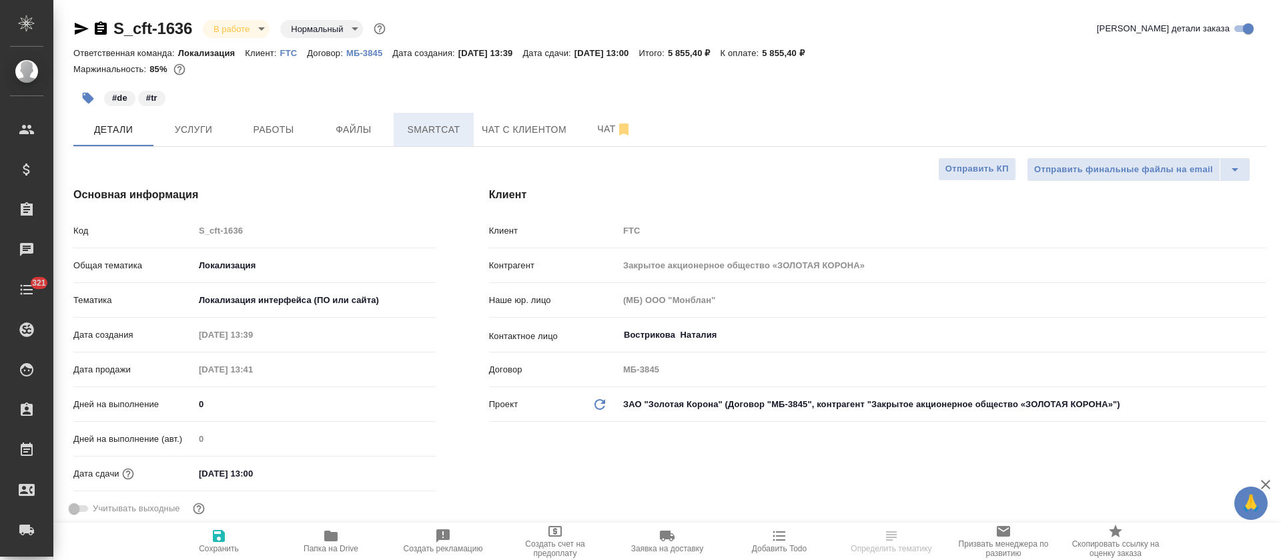
click at [440, 131] on span "Smartcat" at bounding box center [434, 129] width 64 height 17
type textarea "x"
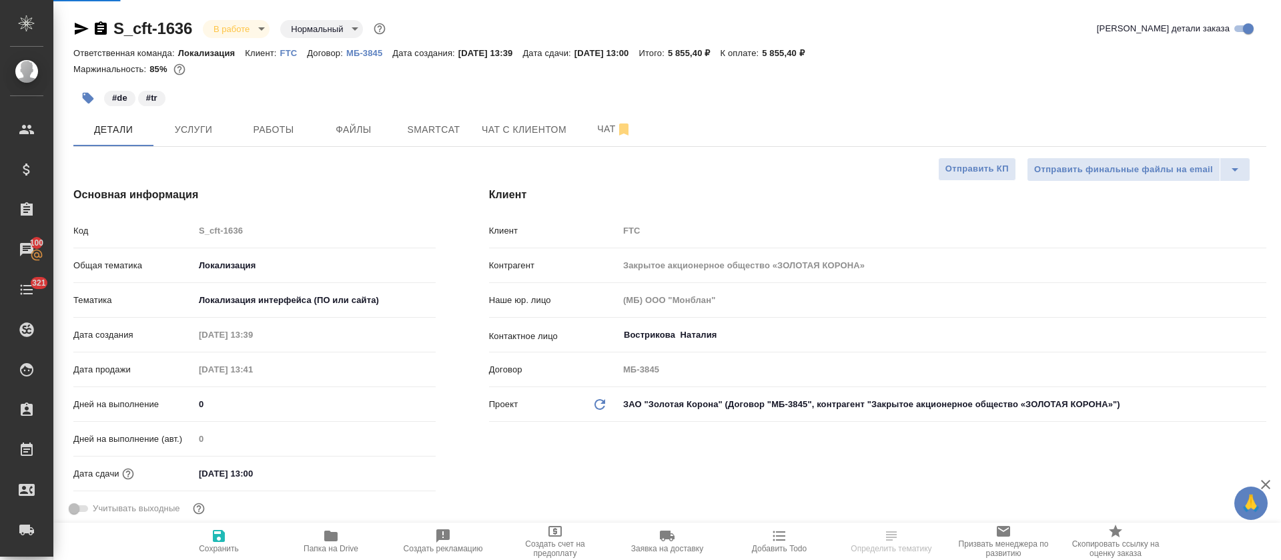
type textarea "x"
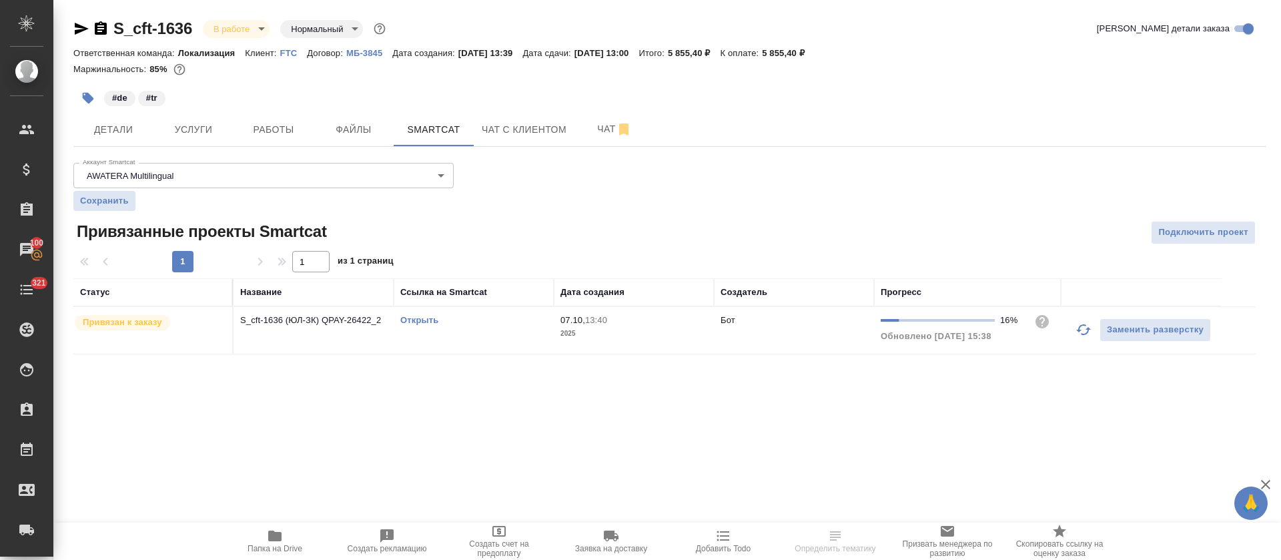
click at [1080, 330] on icon "button" at bounding box center [1083, 329] width 15 height 11
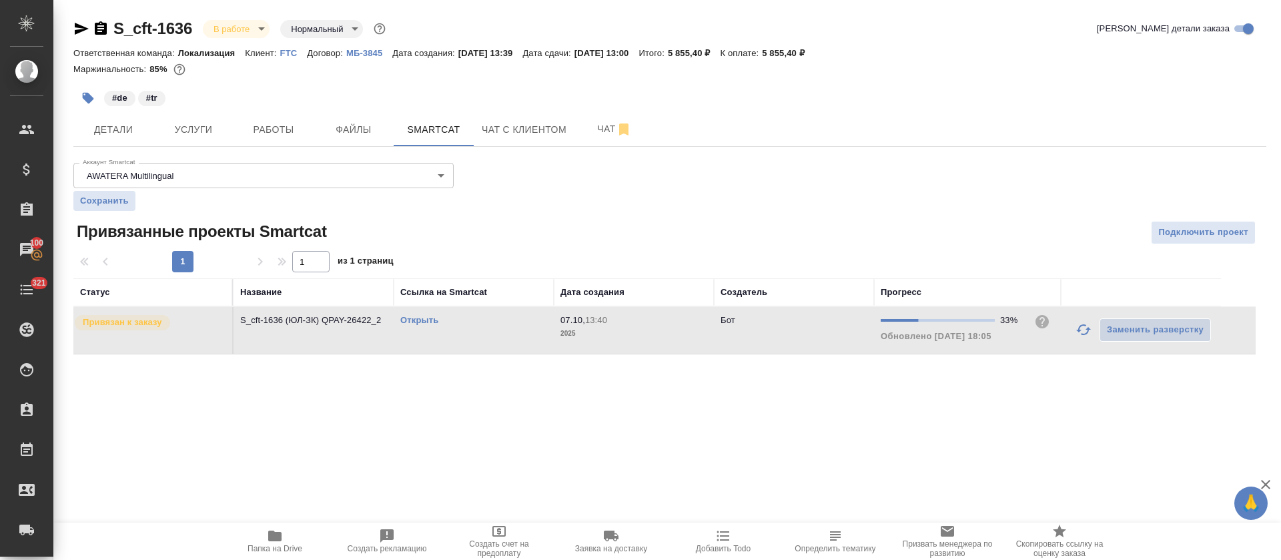
click at [77, 30] on icon "button" at bounding box center [82, 29] width 14 height 12
click at [420, 320] on link "Открыть" at bounding box center [419, 320] width 38 height 10
click at [278, 120] on button "Работы" at bounding box center [274, 129] width 80 height 33
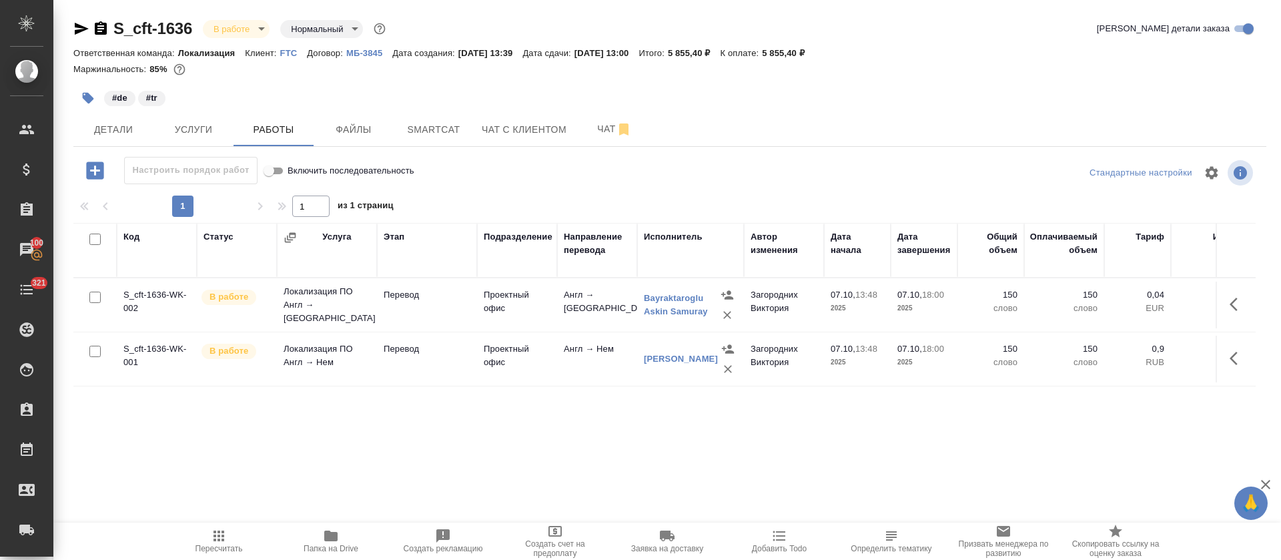
click at [93, 240] on input "checkbox" at bounding box center [94, 239] width 11 height 11
checkbox input "true"
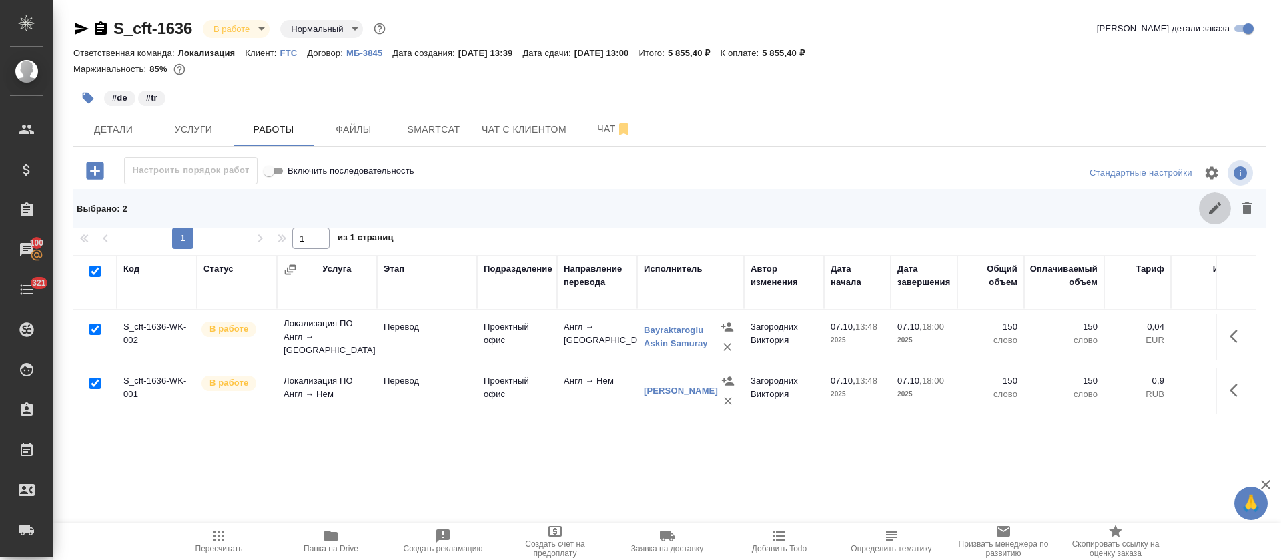
click at [1199, 220] on button "button" at bounding box center [1215, 208] width 32 height 32
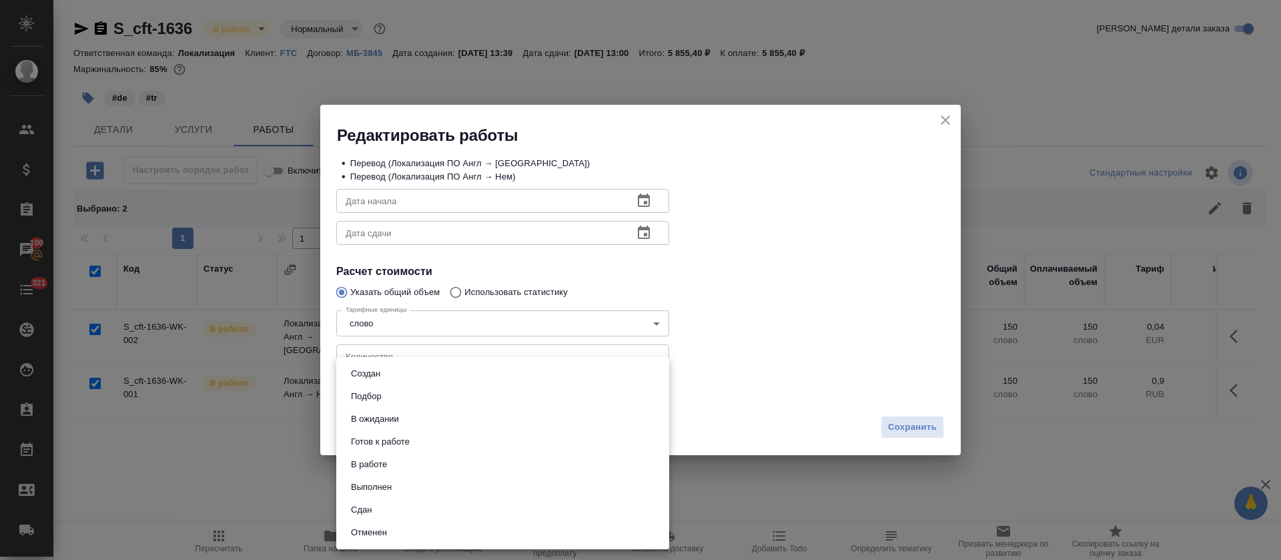
drag, startPoint x: 537, startPoint y: 383, endPoint x: 470, endPoint y: 411, distance: 71.8
click at [537, 384] on body "🙏 .cls-1 fill:#fff; AWATERA [PERSON_NAME] Спецификации Заказы 100 Чаты 321 Todo…" at bounding box center [640, 280] width 1281 height 560
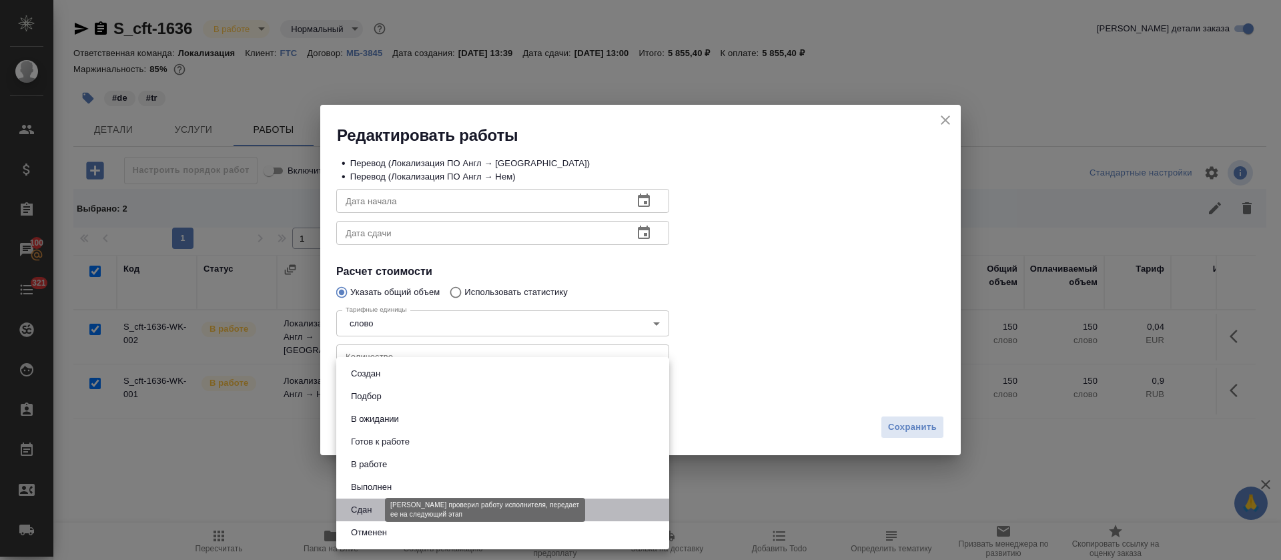
click at [360, 508] on button "Сдан" at bounding box center [361, 509] width 29 height 15
type input "closed"
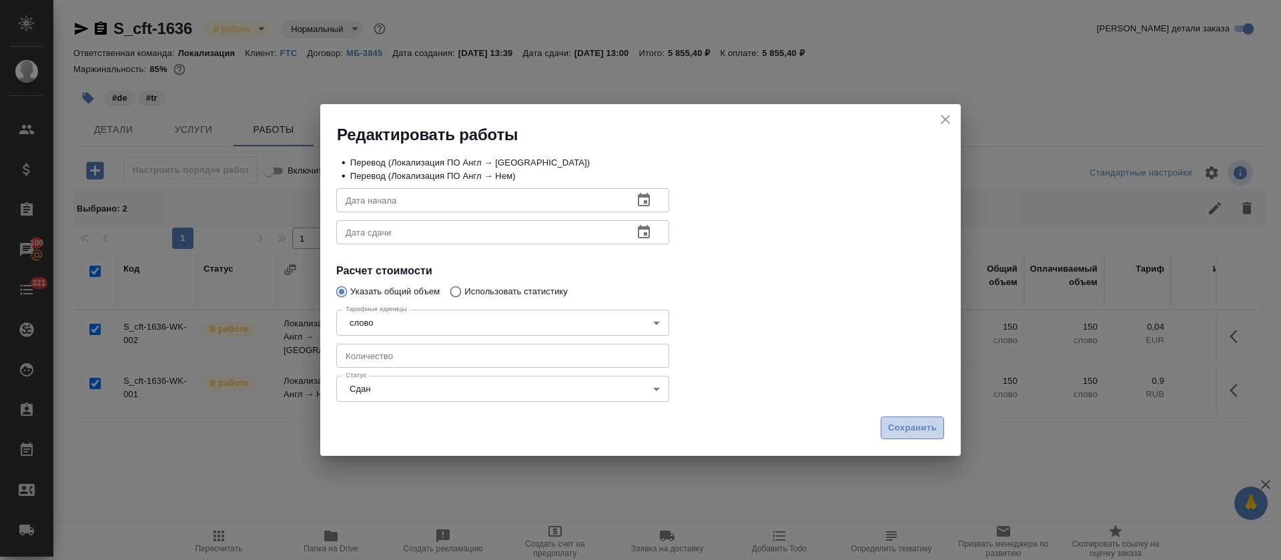
click at [884, 432] on button "Сохранить" at bounding box center [912, 427] width 63 height 23
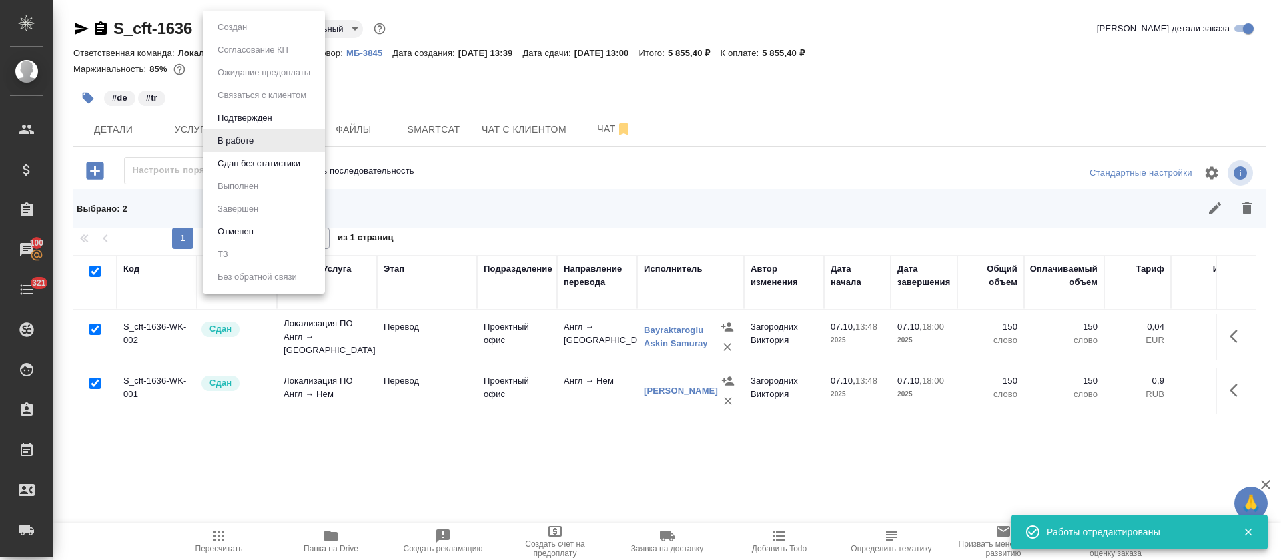
click at [234, 33] on body "🙏 .cls-1 fill:#fff; AWATERA [PERSON_NAME] Спецификации Заказы 100 Чаты 321 Todo…" at bounding box center [640, 280] width 1281 height 560
click at [225, 172] on li "Сдан без статистики" at bounding box center [264, 163] width 122 height 23
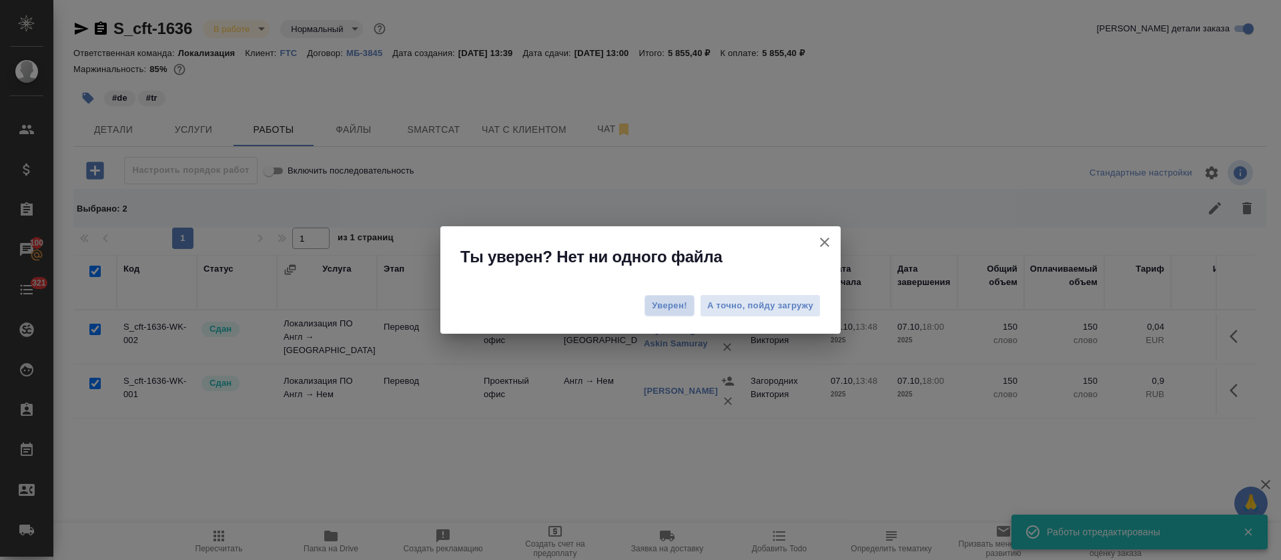
click at [673, 307] on span "Уверен!" at bounding box center [669, 305] width 35 height 13
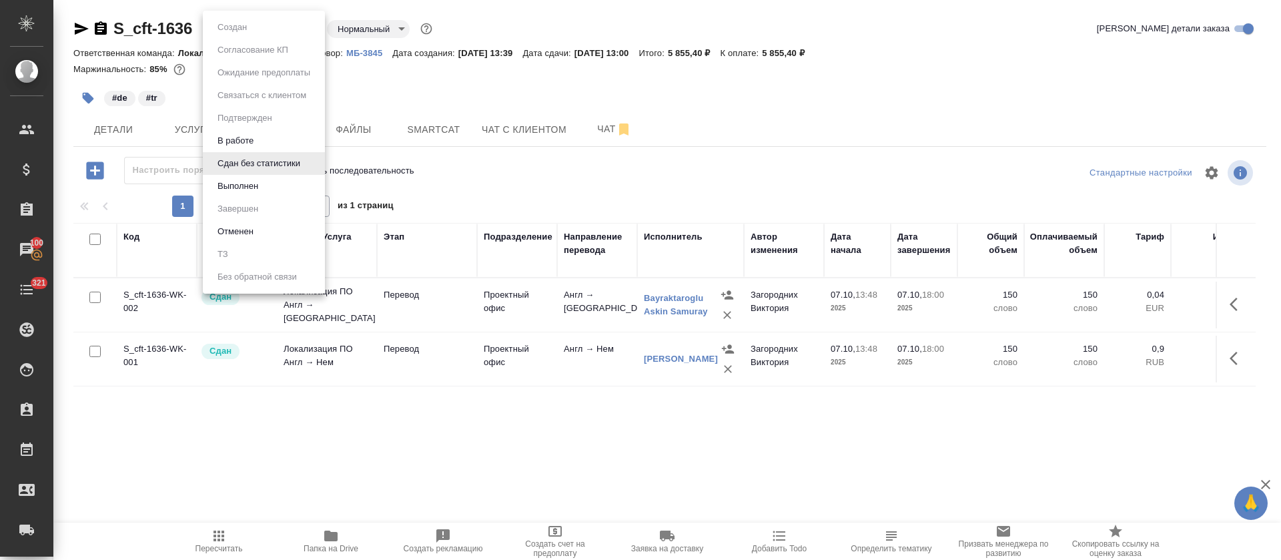
click at [304, 28] on body "🙏 .cls-1 fill:#fff; AWATERA [PERSON_NAME] Спецификации Заказы 100 Чаты 321 Todo…" at bounding box center [640, 280] width 1281 height 560
click at [305, 191] on li "Выполнен" at bounding box center [264, 186] width 122 height 23
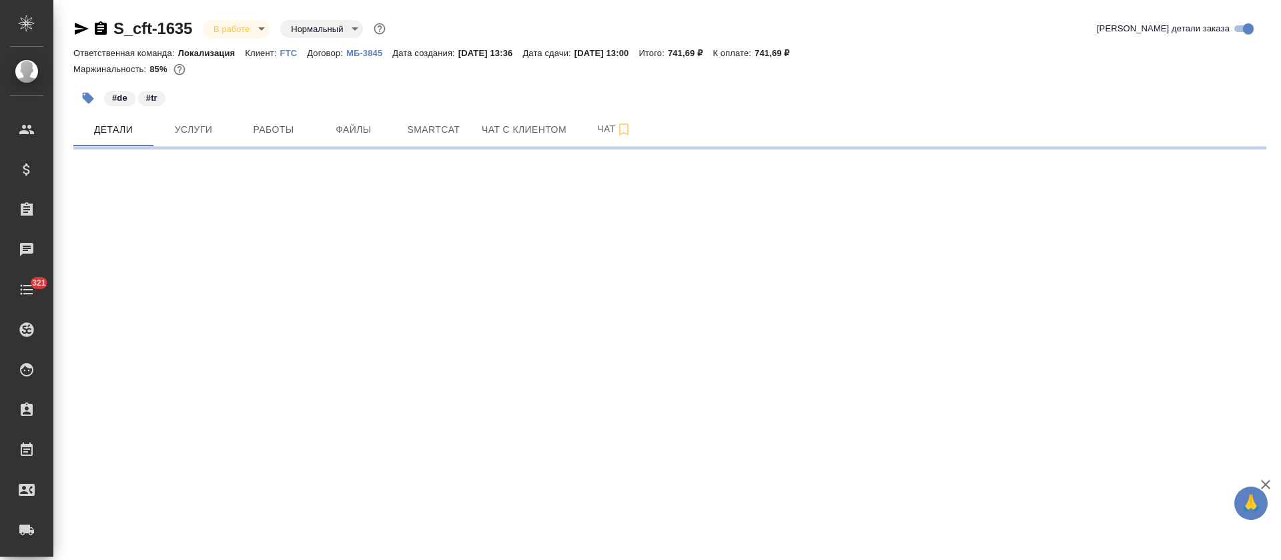
select select "RU"
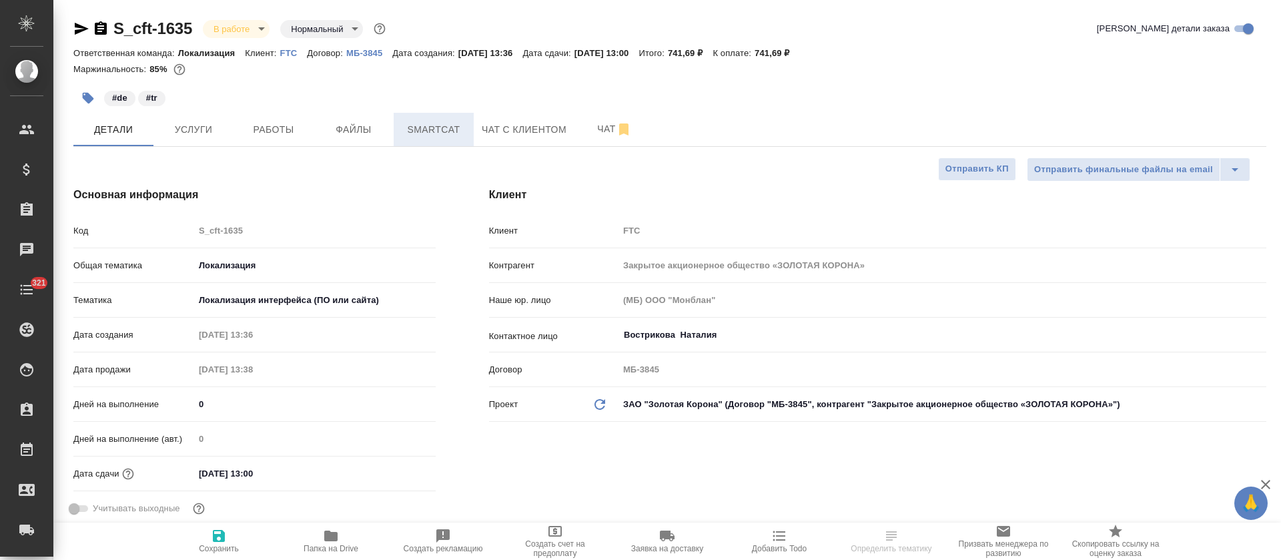
click at [438, 129] on span "Smartcat" at bounding box center [434, 129] width 64 height 17
type textarea "x"
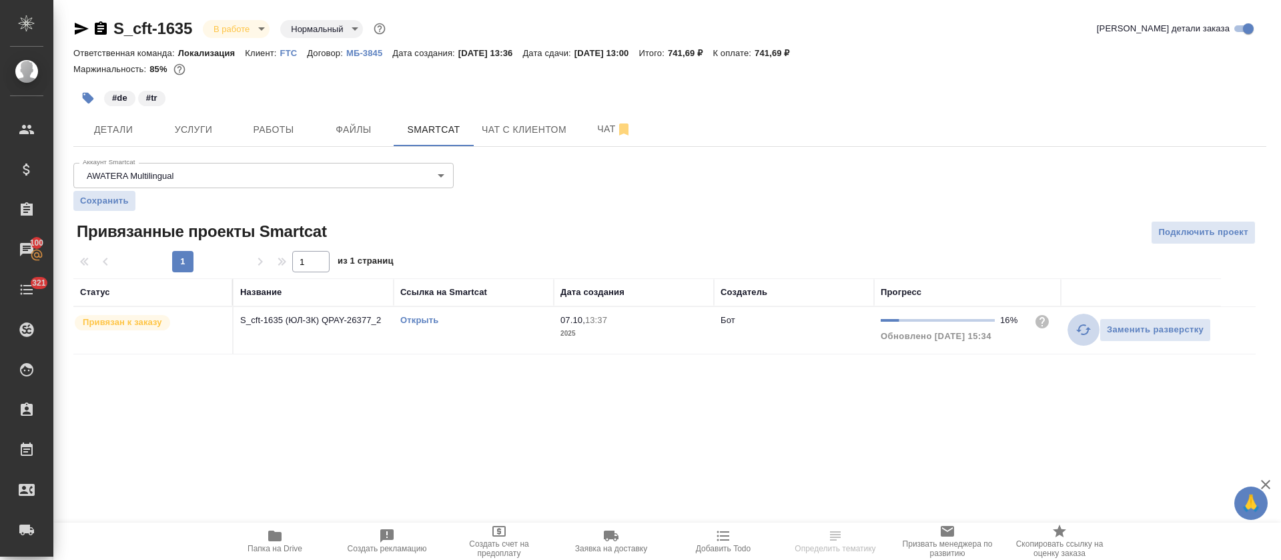
click at [1069, 336] on button "button" at bounding box center [1084, 330] width 32 height 32
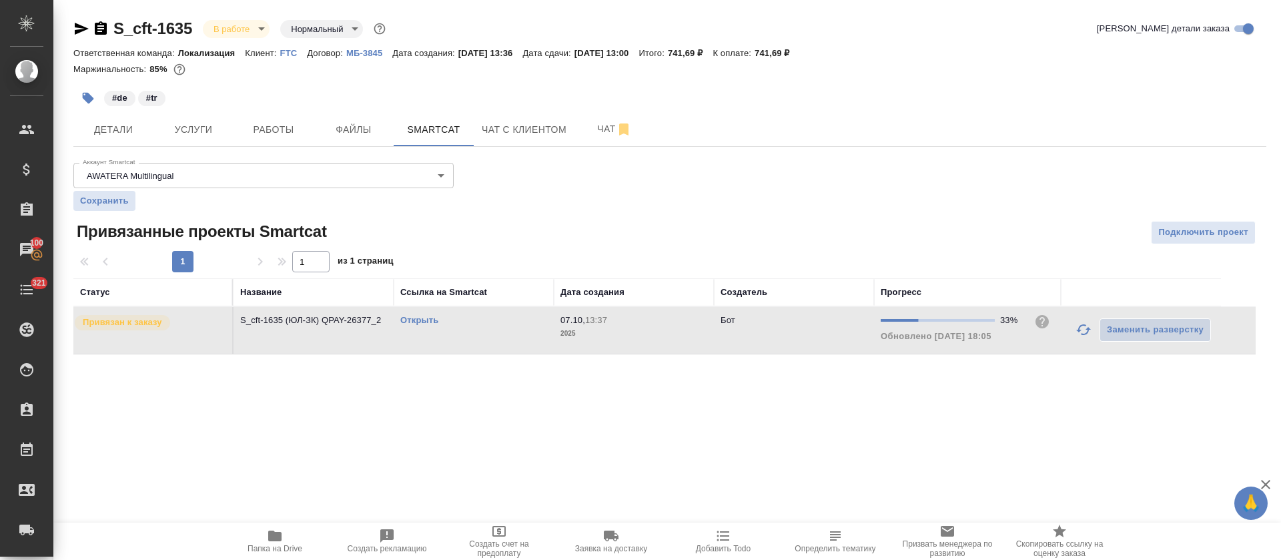
click at [428, 321] on link "Открыть" at bounding box center [419, 320] width 38 height 10
click at [79, 32] on icon "button" at bounding box center [82, 29] width 14 height 12
click at [414, 320] on link "Открыть" at bounding box center [419, 320] width 38 height 10
click at [303, 131] on span "Работы" at bounding box center [274, 129] width 64 height 17
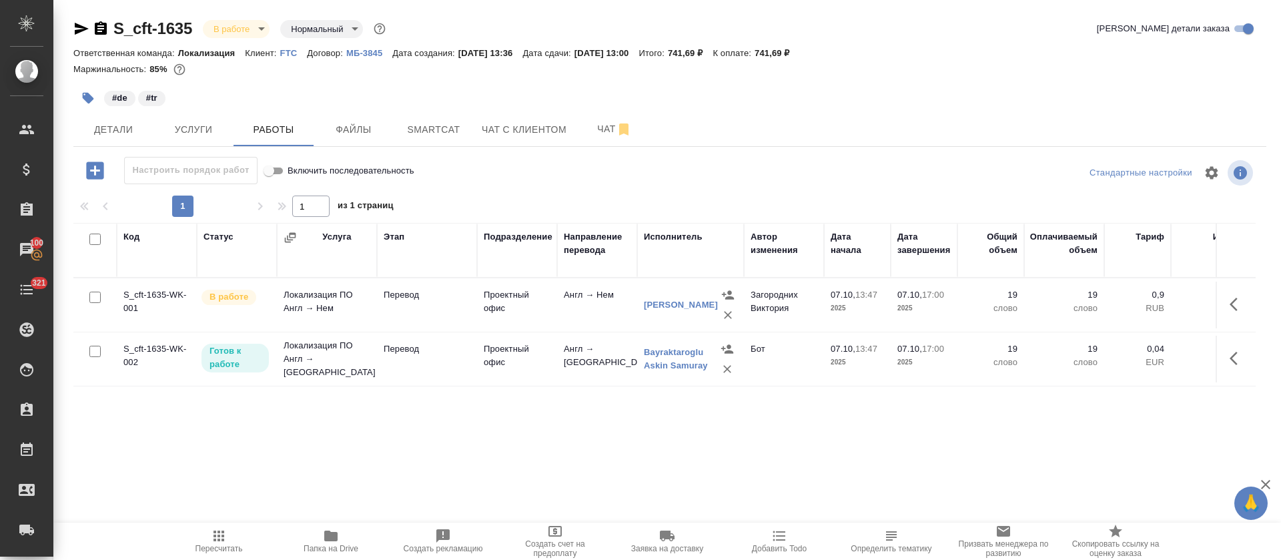
click at [91, 240] on input "checkbox" at bounding box center [94, 239] width 11 height 11
checkbox input "true"
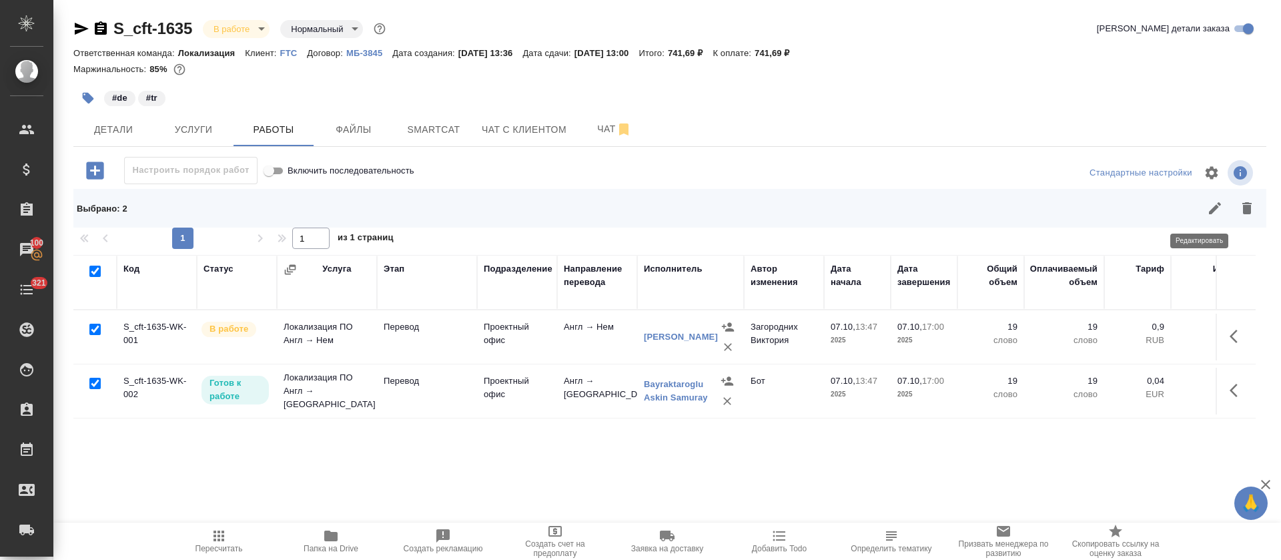
click at [1207, 215] on icon "button" at bounding box center [1215, 208] width 16 height 16
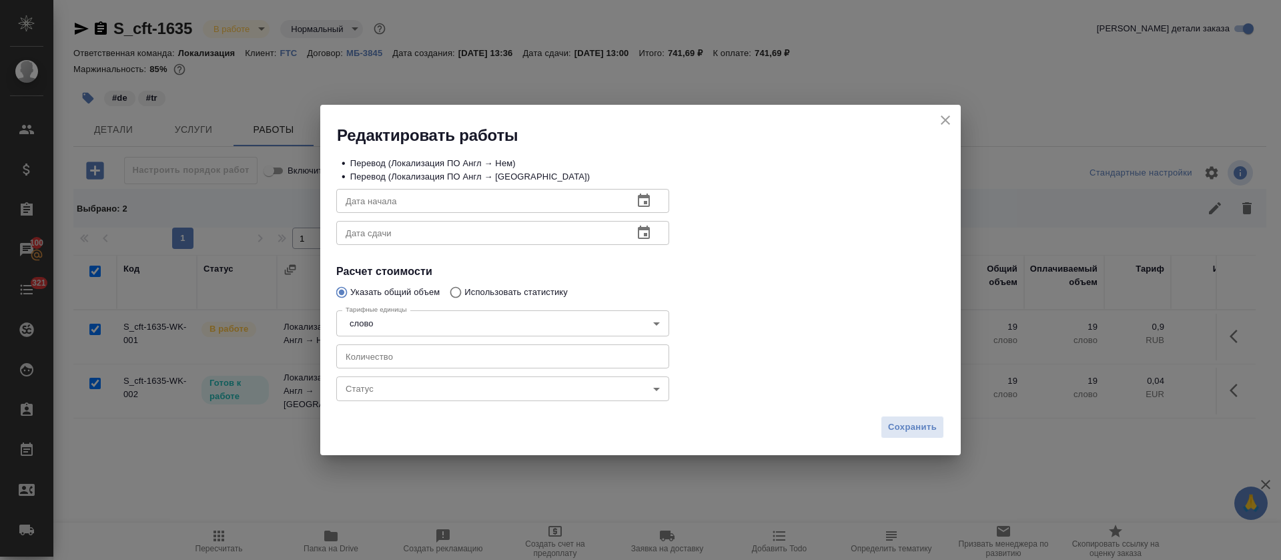
click at [422, 378] on body "🙏 .cls-1 fill:#fff; AWATERA [PERSON_NAME] Спецификации Заказы 100 Чаты 321 Todo…" at bounding box center [640, 280] width 1281 height 560
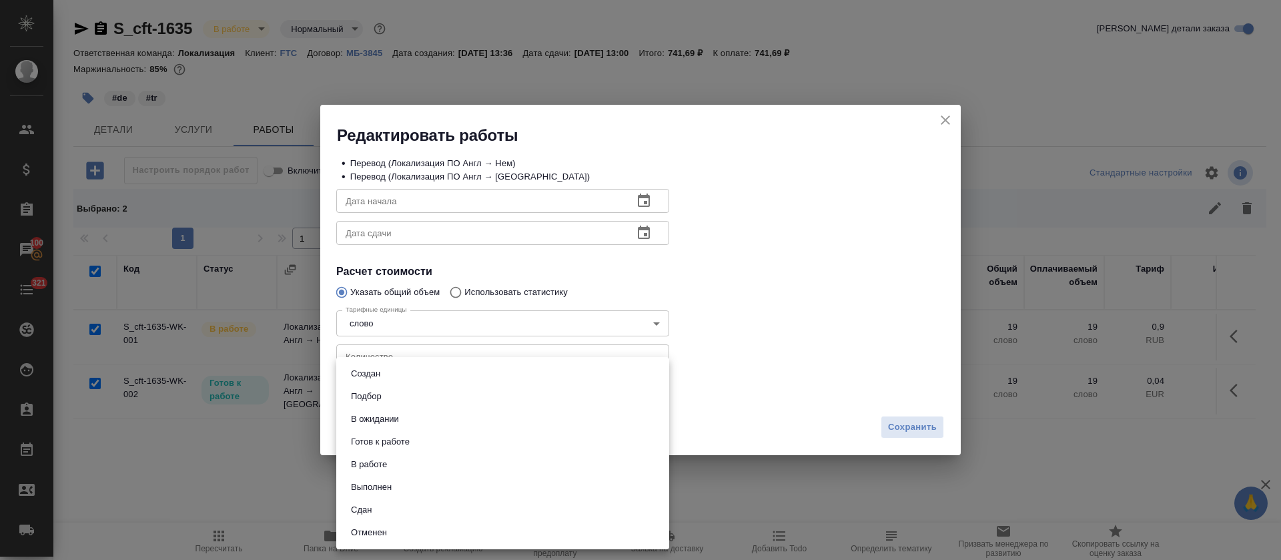
drag, startPoint x: 380, startPoint y: 498, endPoint x: 418, endPoint y: 513, distance: 40.8
click at [380, 500] on li "Сдан" at bounding box center [502, 509] width 333 height 23
type input "closed"
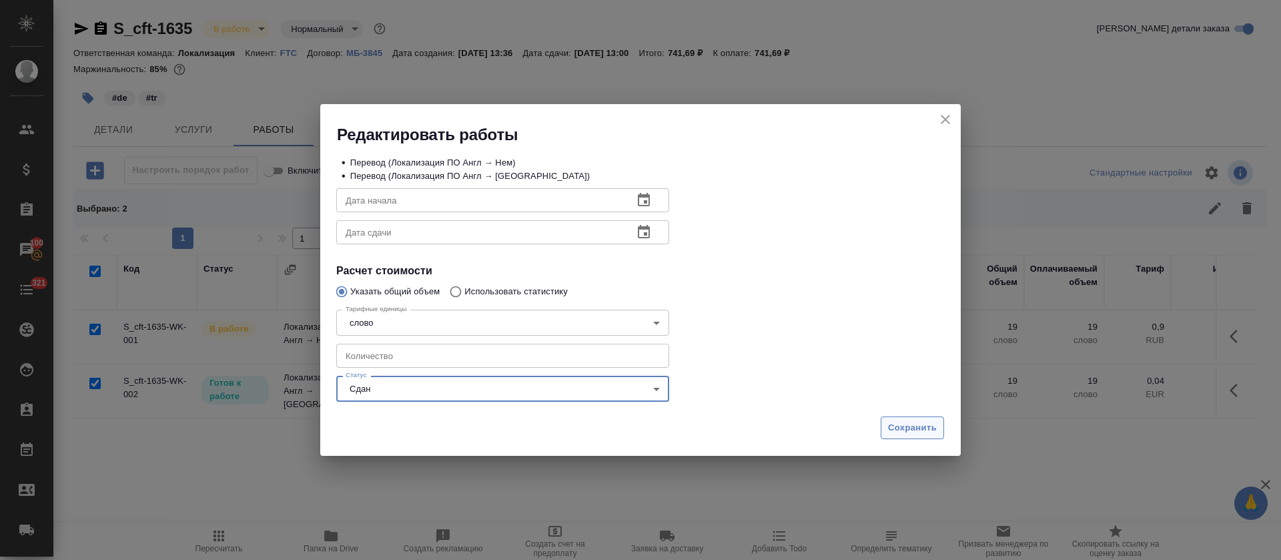
click at [900, 430] on span "Сохранить" at bounding box center [912, 427] width 49 height 15
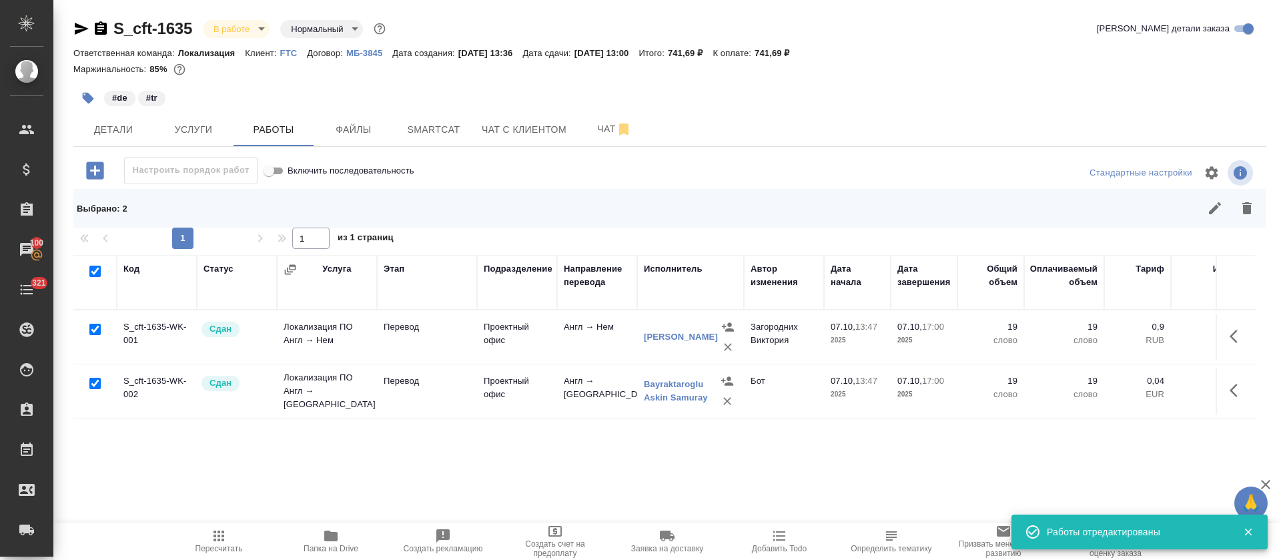
click at [268, 29] on body "🙏 .cls-1 fill:#fff; AWATERA [PERSON_NAME] Спецификации Заказы 100 Чаты 321 Todo…" at bounding box center [640, 280] width 1281 height 560
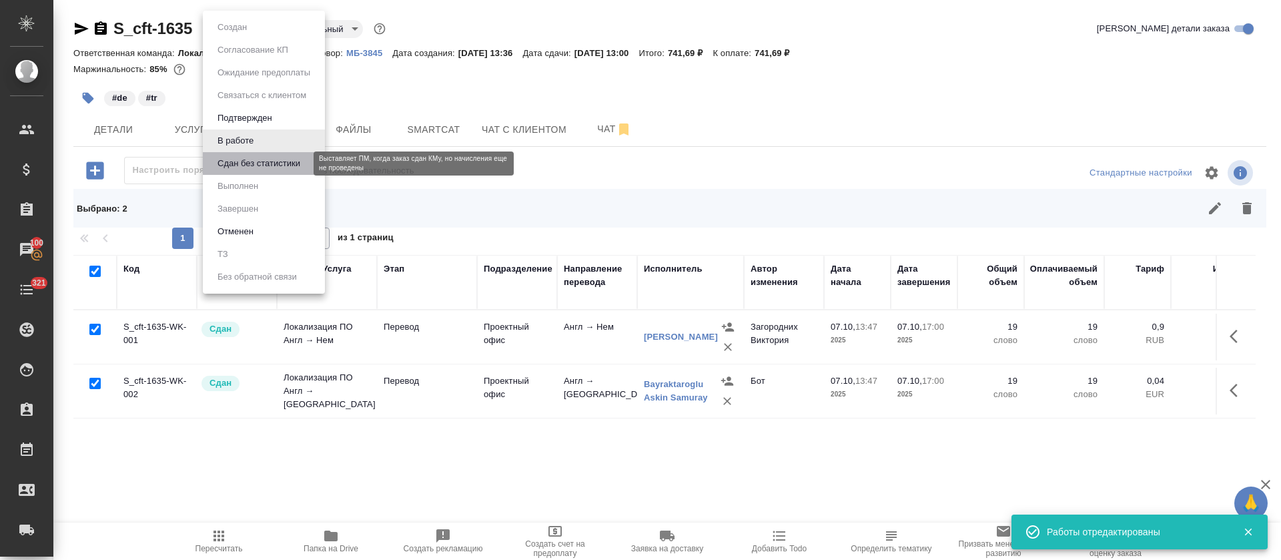
click at [234, 164] on button "Сдан без статистики" at bounding box center [259, 163] width 91 height 15
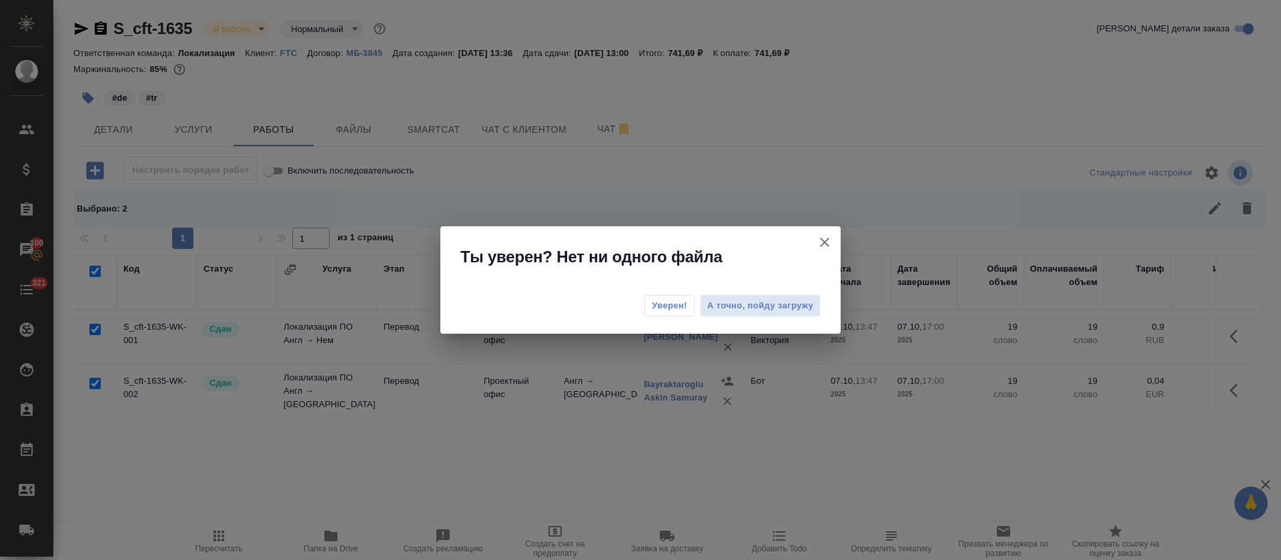
click at [679, 310] on span "Уверен!" at bounding box center [669, 305] width 35 height 13
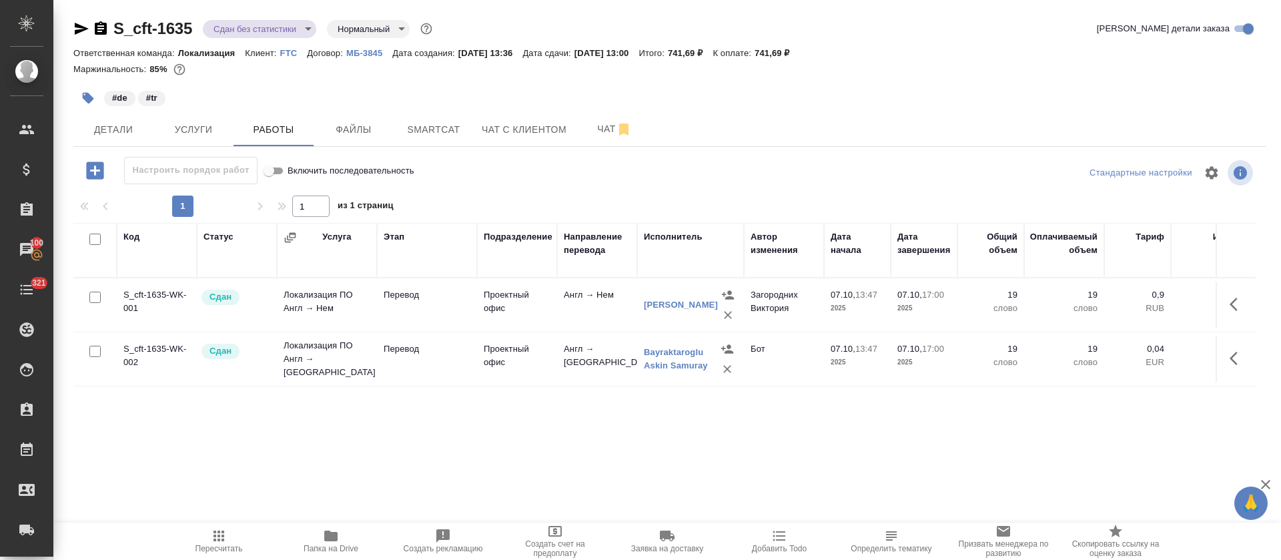
click at [308, 33] on body "🙏 .cls-1 fill:#fff; AWATERA [PERSON_NAME] Спецификации Заказы 100 Чаты 321 Todo…" at bounding box center [640, 280] width 1281 height 560
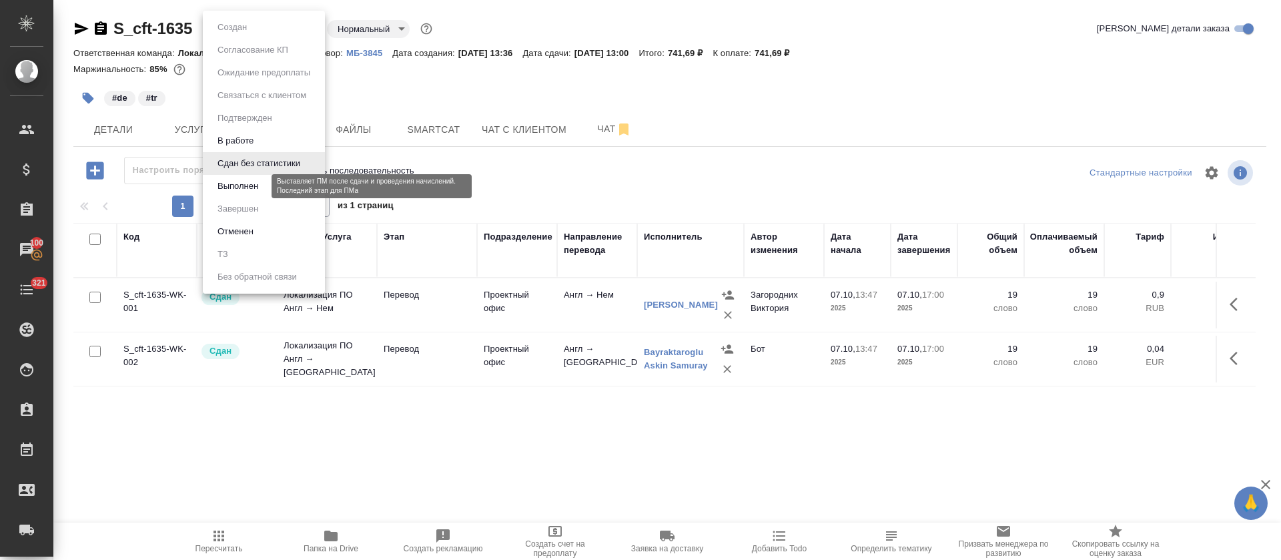
drag, startPoint x: 237, startPoint y: 187, endPoint x: 258, endPoint y: 195, distance: 22.8
click at [237, 188] on button "Выполнен" at bounding box center [238, 186] width 49 height 15
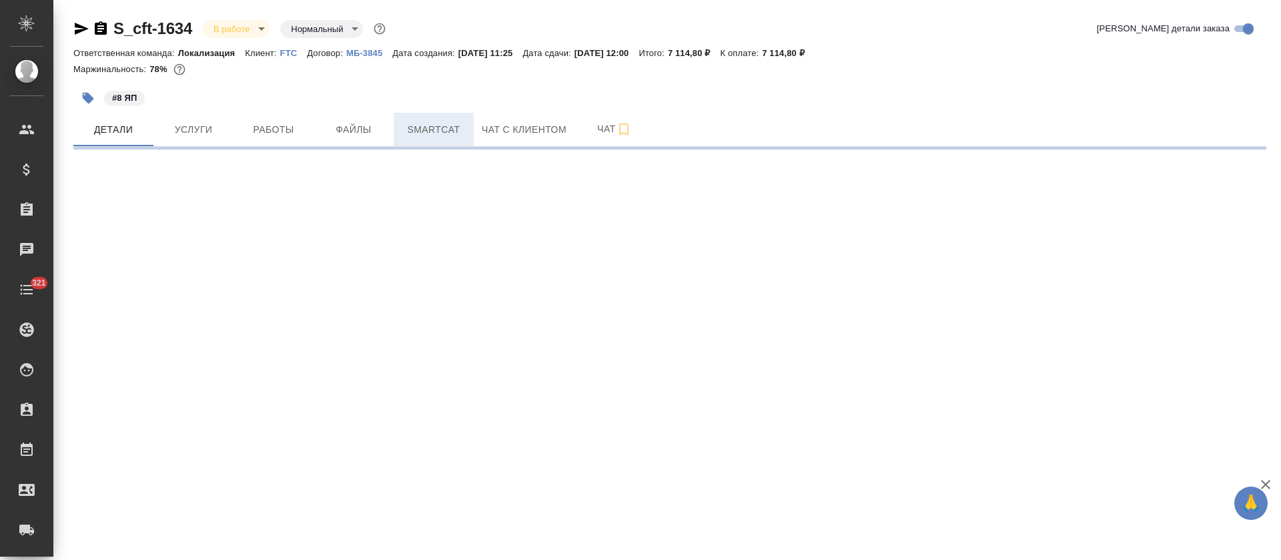
select select "RU"
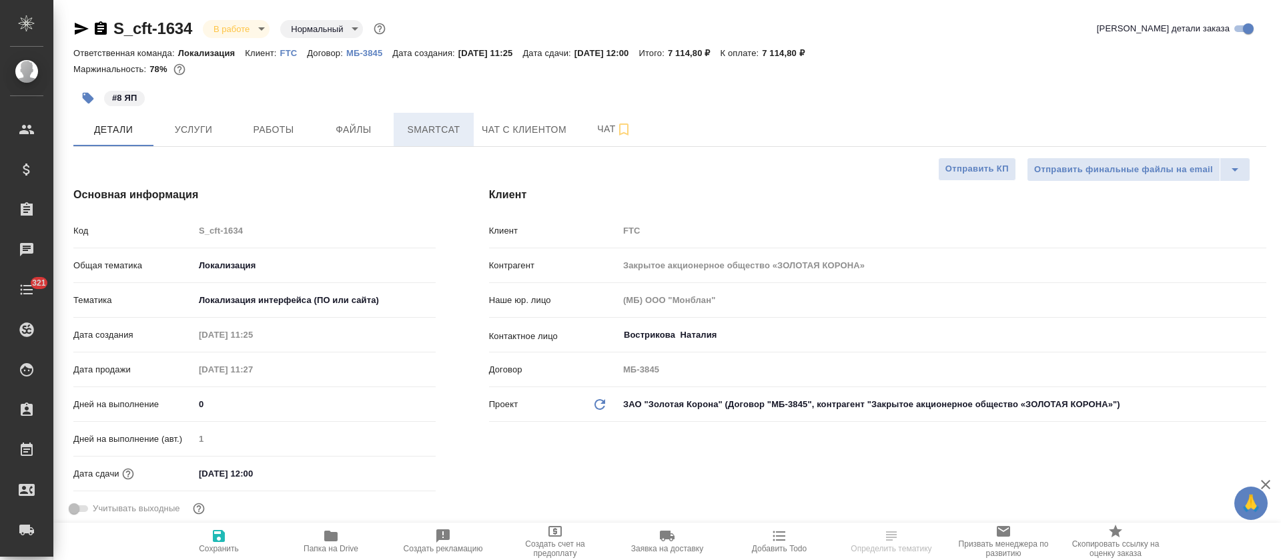
click at [442, 129] on span "Smartcat" at bounding box center [434, 129] width 64 height 17
type textarea "x"
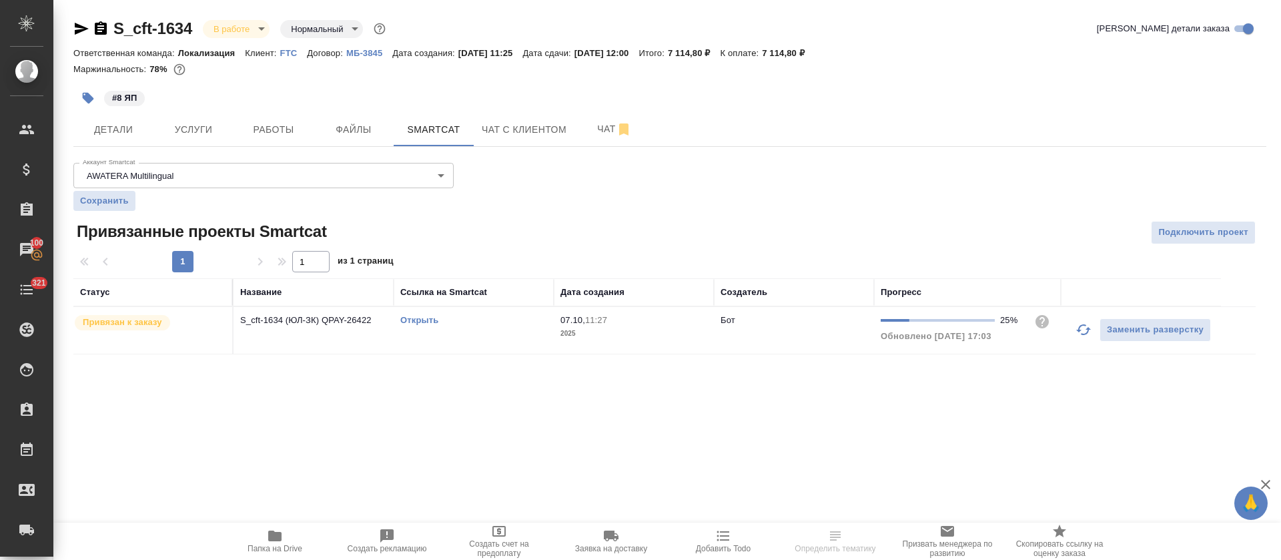
click at [1080, 324] on icon "button" at bounding box center [1084, 330] width 16 height 16
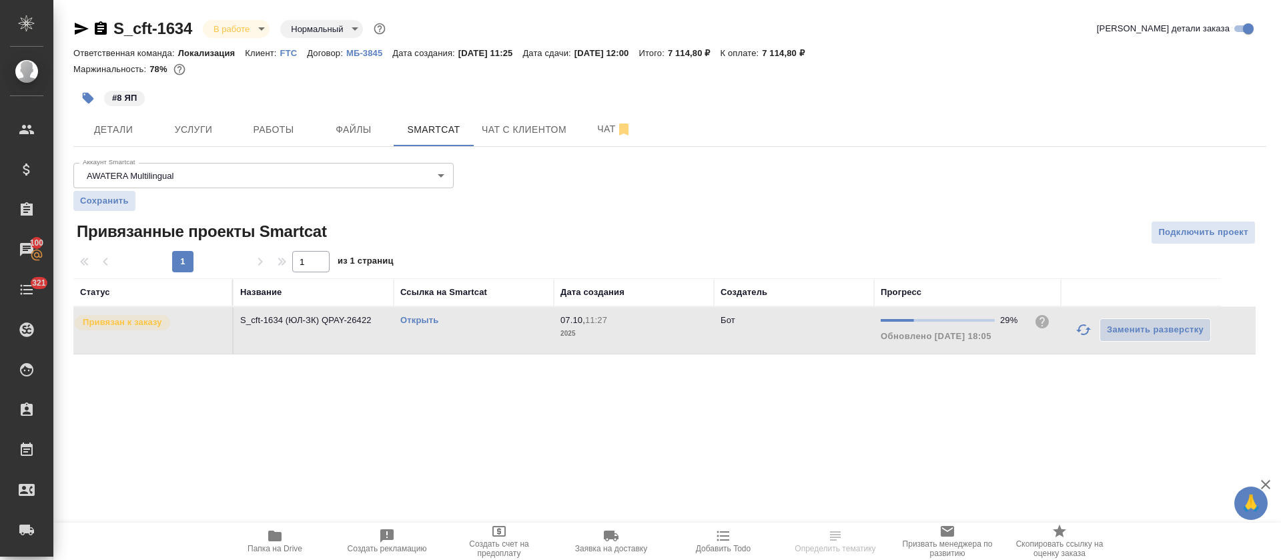
click at [404, 319] on link "Открыть" at bounding box center [419, 320] width 38 height 10
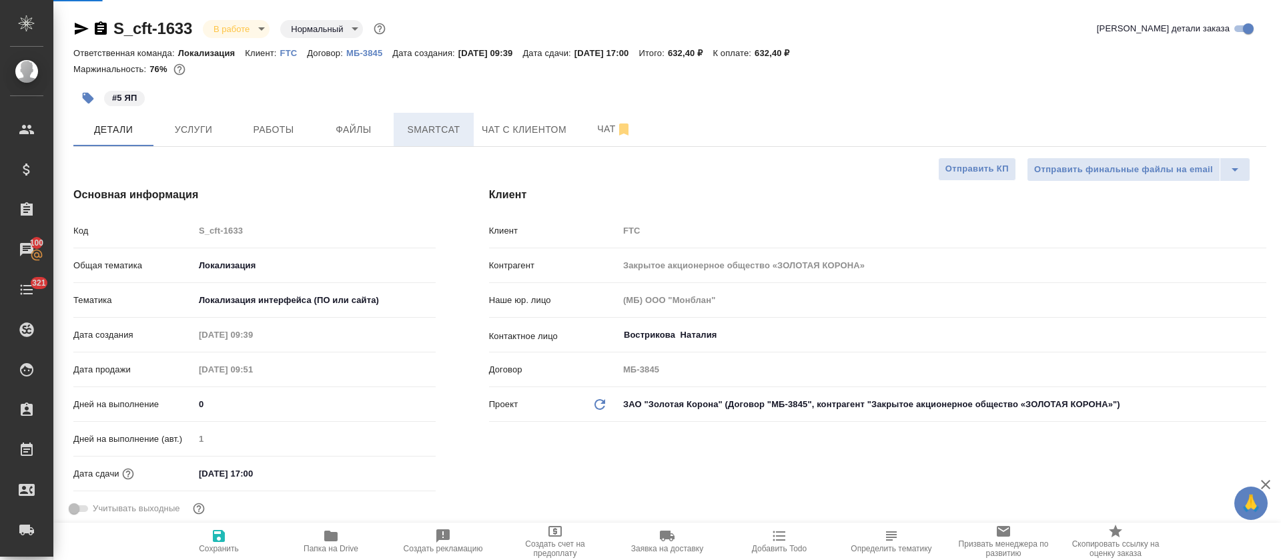
click at [436, 127] on span "Smartcat" at bounding box center [434, 129] width 64 height 17
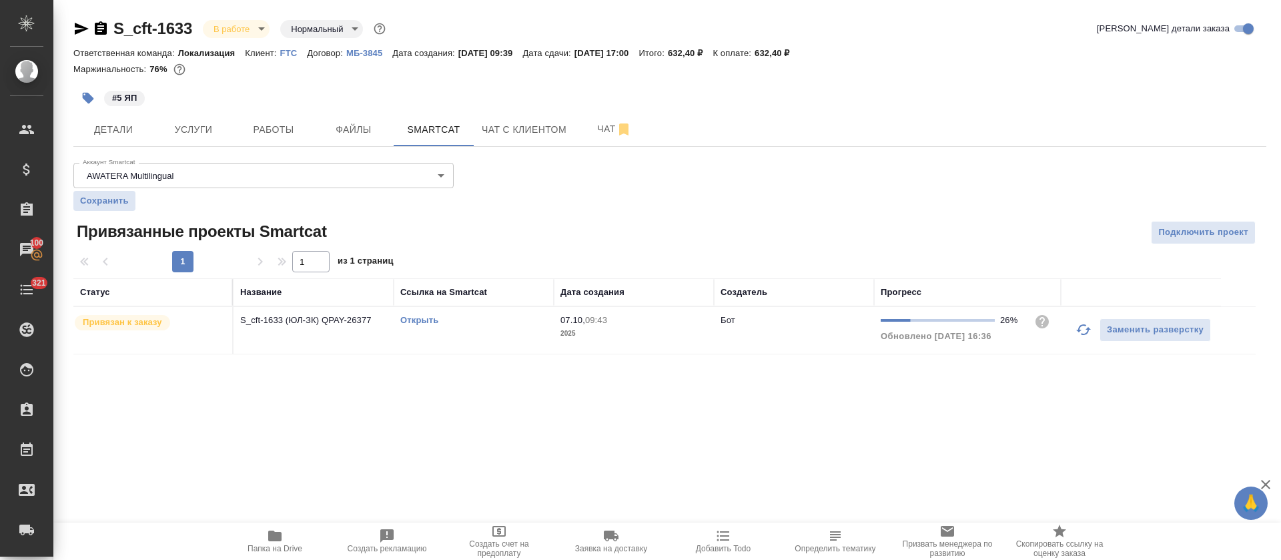
click at [1065, 329] on td "Заменить разверстку" at bounding box center [1141, 330] width 160 height 47
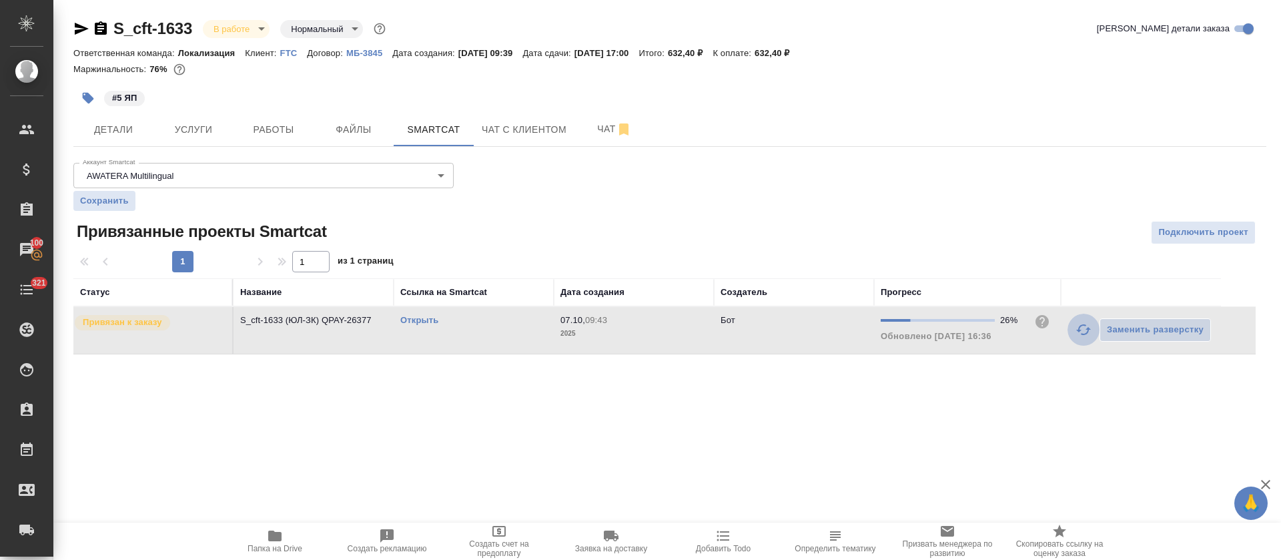
click at [1082, 334] on icon "button" at bounding box center [1083, 329] width 15 height 11
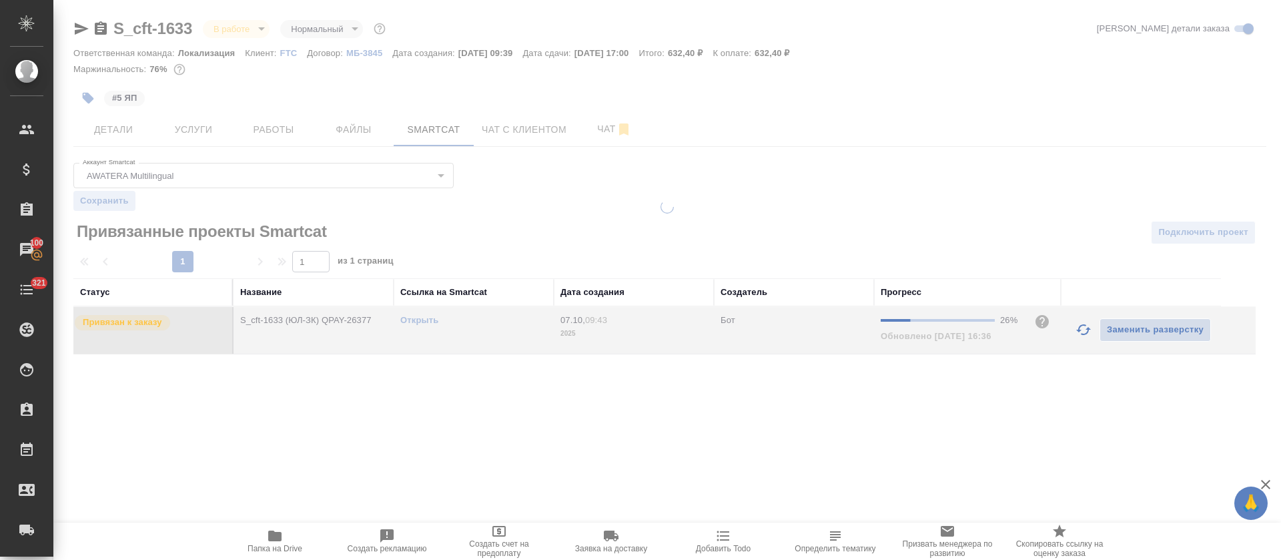
click at [415, 320] on link "Открыть" at bounding box center [419, 320] width 38 height 10
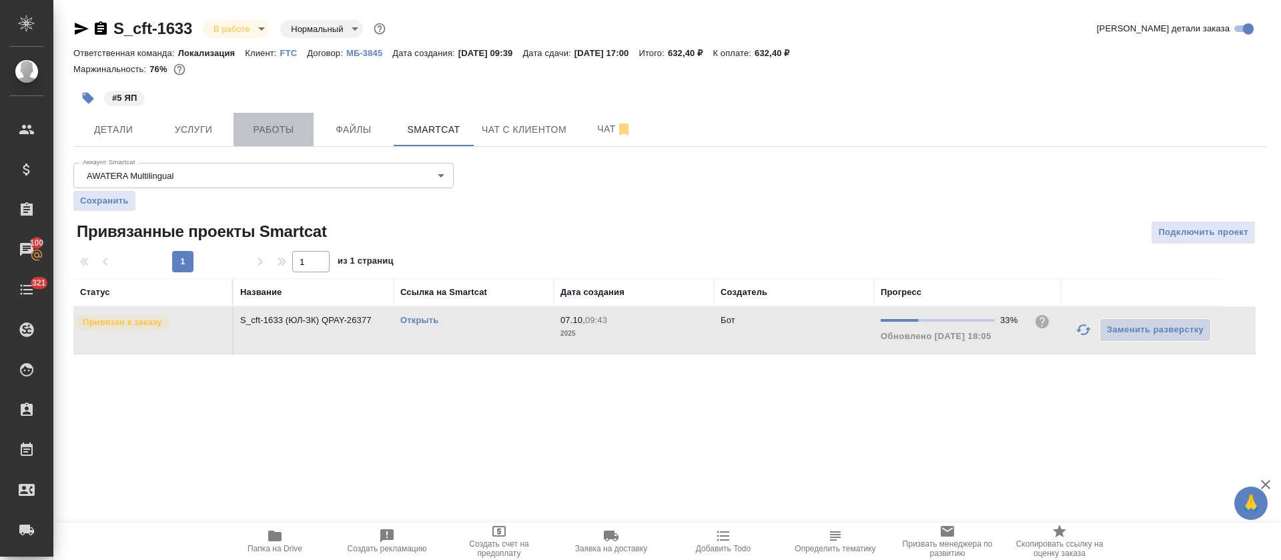
click at [300, 127] on span "Работы" at bounding box center [274, 129] width 64 height 17
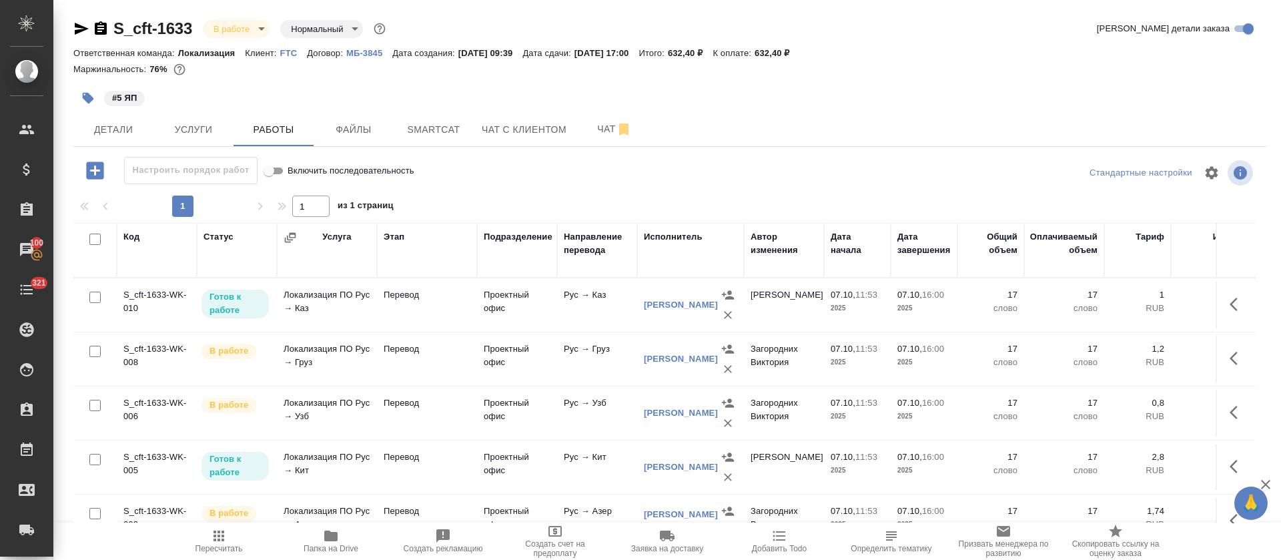
click at [95, 239] on input "checkbox" at bounding box center [94, 239] width 11 height 11
checkbox input "true"
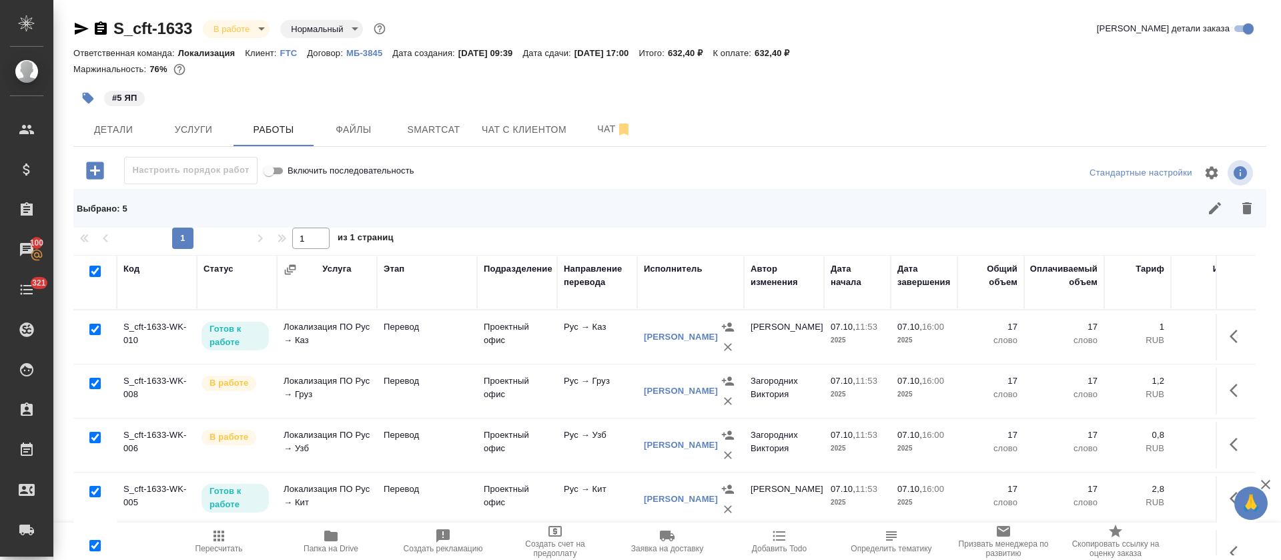
checkbox input "true"
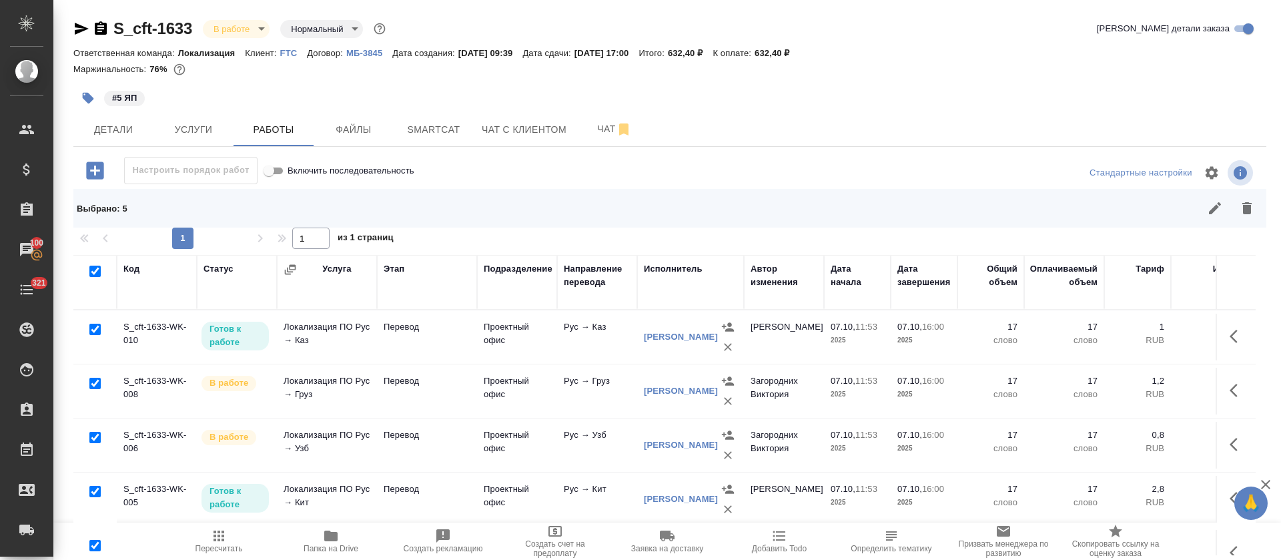
click at [1199, 207] on button "button" at bounding box center [1215, 208] width 32 height 32
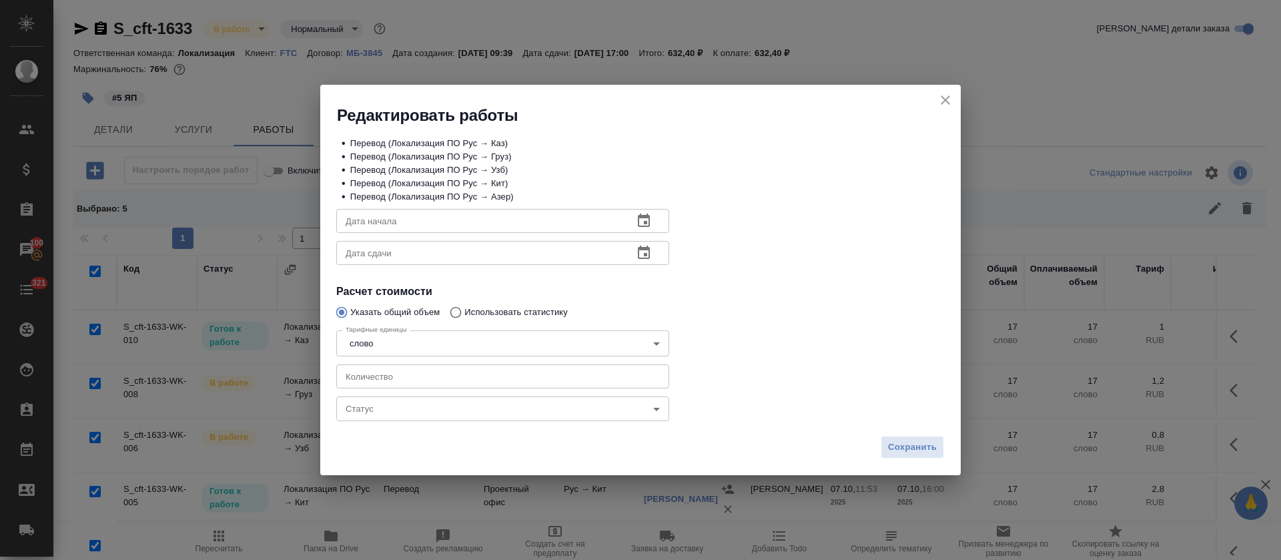
click at [432, 410] on body "🙏 .cls-1 fill:#fff; AWATERA [PERSON_NAME] Спецификации Заказы 100 Чаты 321 Todo…" at bounding box center [640, 280] width 1281 height 560
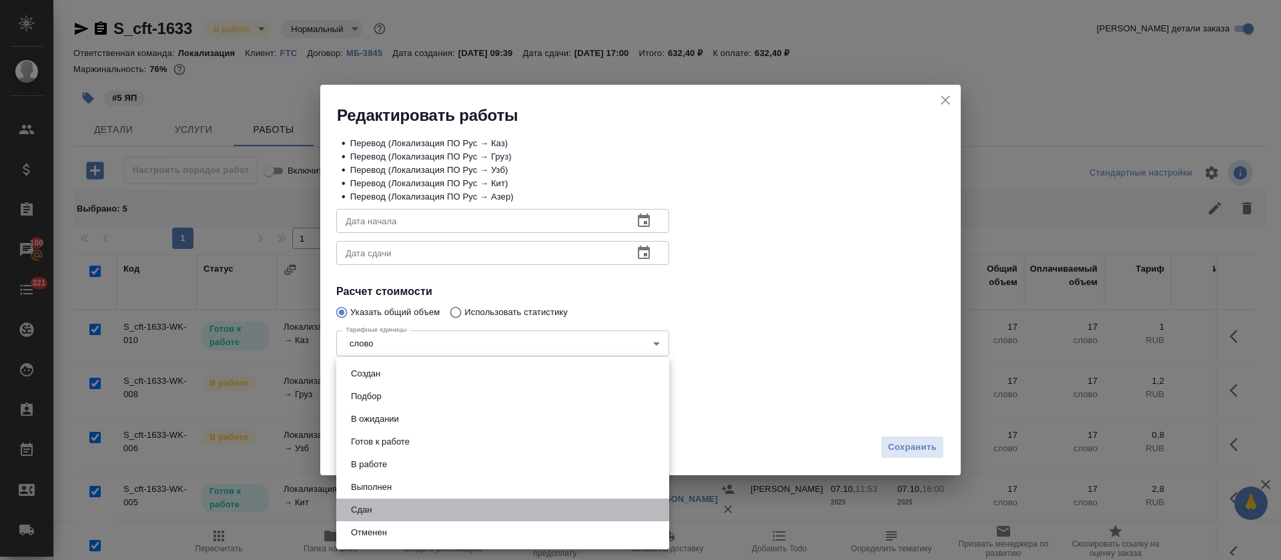
click at [378, 505] on li "Сдан" at bounding box center [502, 509] width 333 height 23
type input "closed"
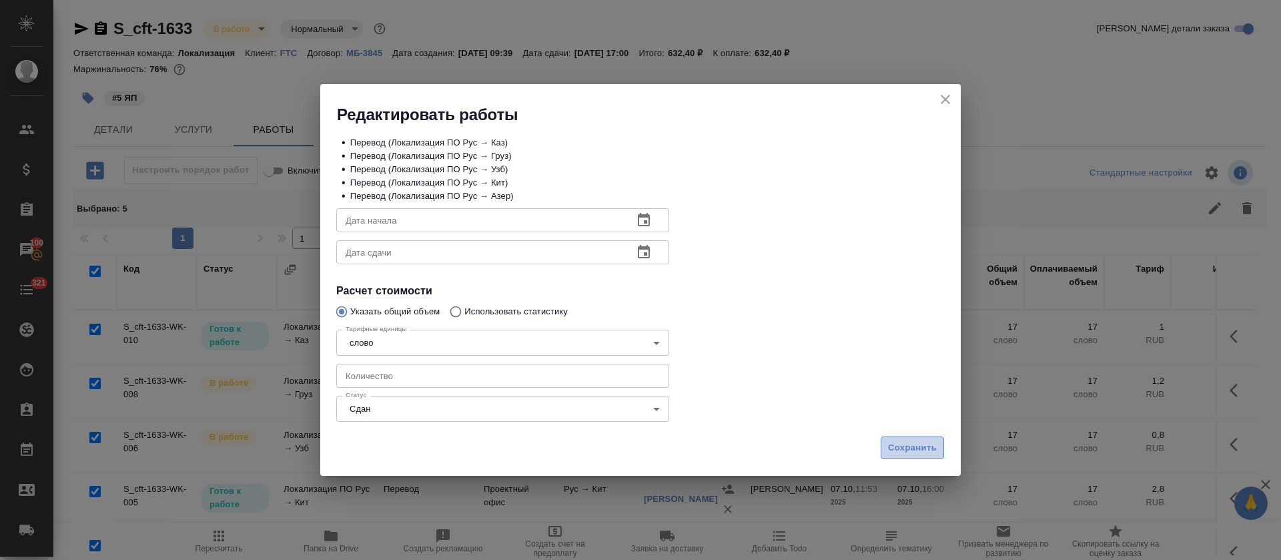
click at [908, 443] on span "Сохранить" at bounding box center [912, 447] width 49 height 15
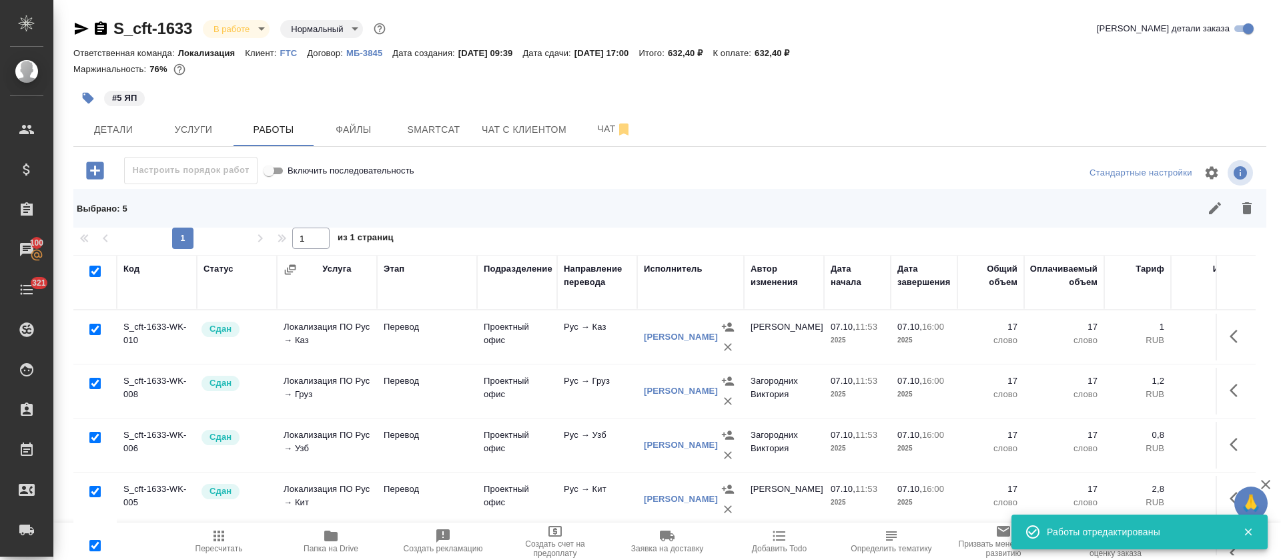
click at [261, 30] on body "🙏 .cls-1 fill:#fff; AWATERA Tretyakova Olga Клиенты Спецификации Заказы 100 Чат…" at bounding box center [640, 280] width 1281 height 560
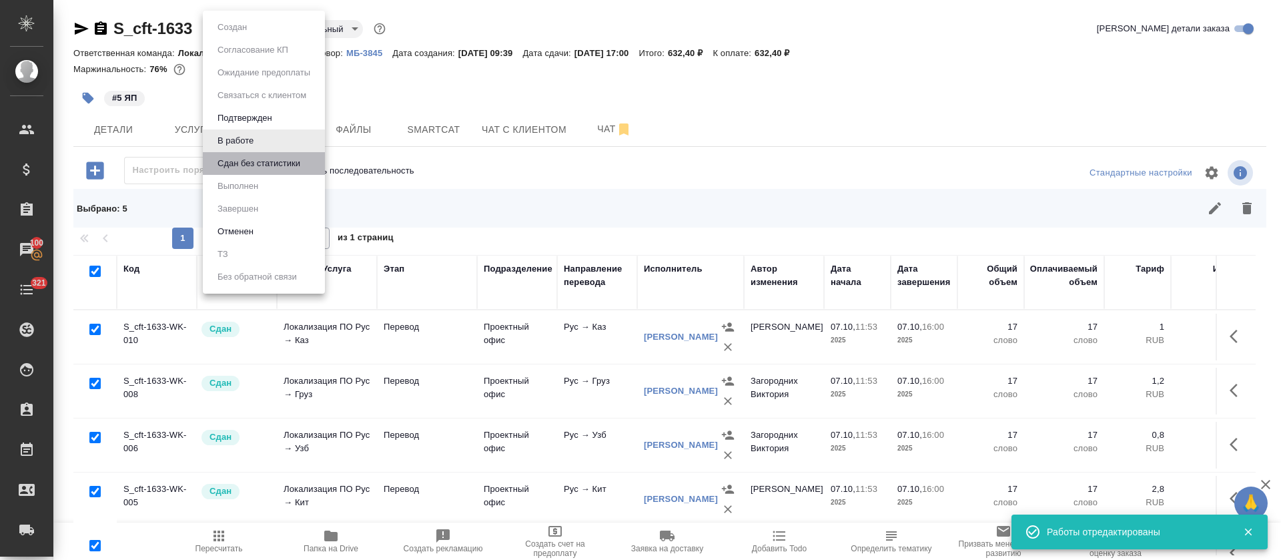
click at [216, 171] on li "Сдан без статистики" at bounding box center [264, 163] width 122 height 23
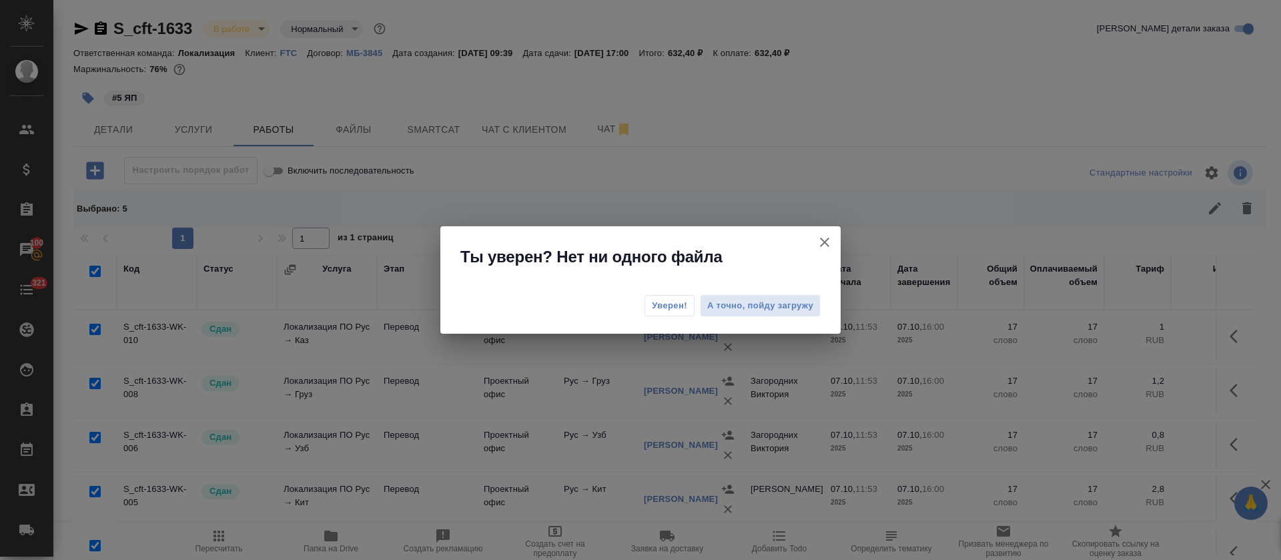
click at [669, 299] on span "Уверен!" at bounding box center [669, 305] width 35 height 13
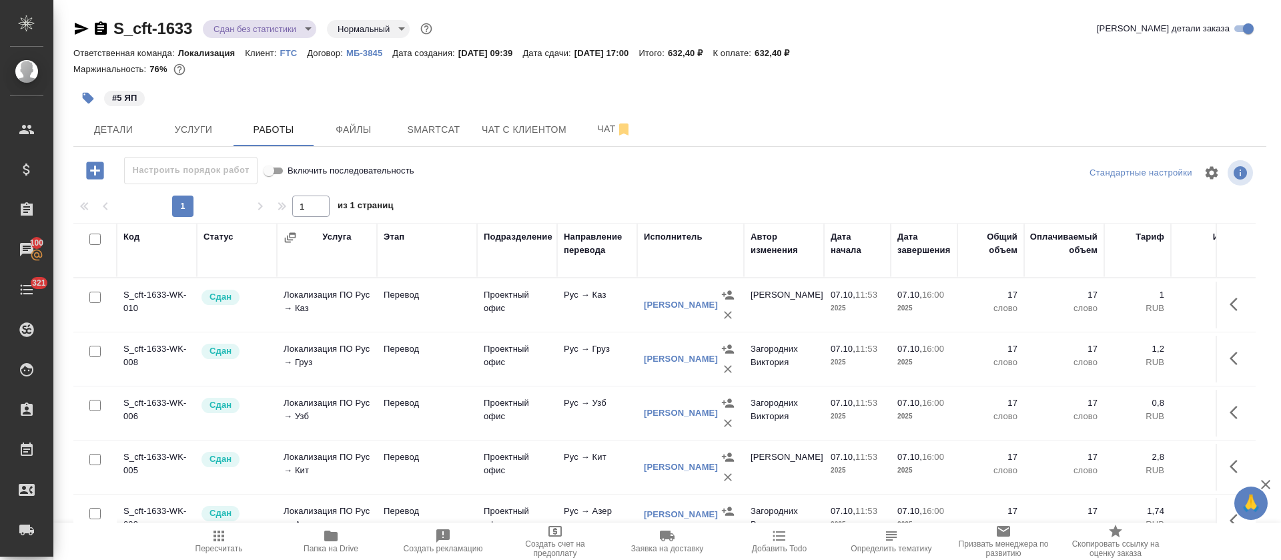
click at [310, 30] on body "🙏 .cls-1 fill:#fff; AWATERA Tretyakova Olga Клиенты Спецификации Заказы 100 Чат…" at bounding box center [640, 280] width 1281 height 560
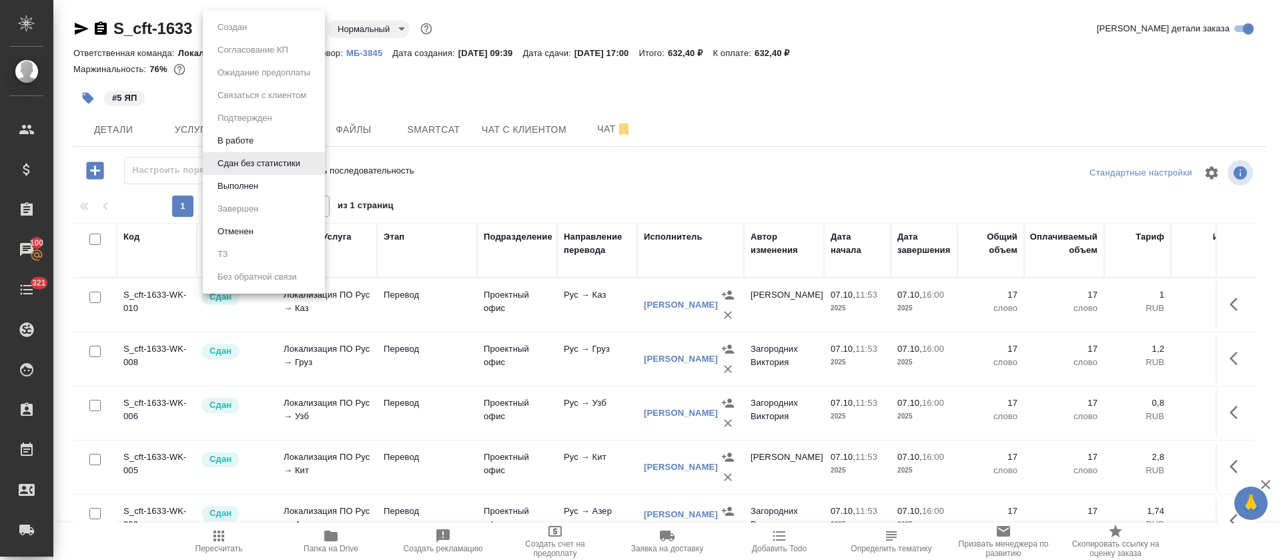
click at [259, 178] on li "Выполнен" at bounding box center [264, 186] width 122 height 23
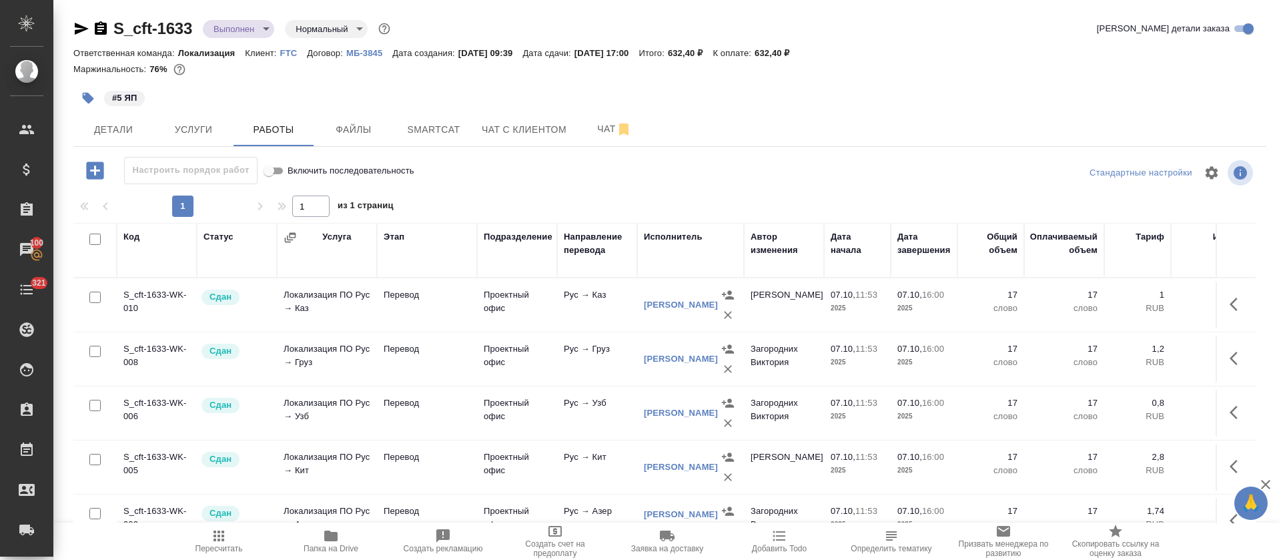
click at [83, 27] on icon "button" at bounding box center [82, 29] width 14 height 12
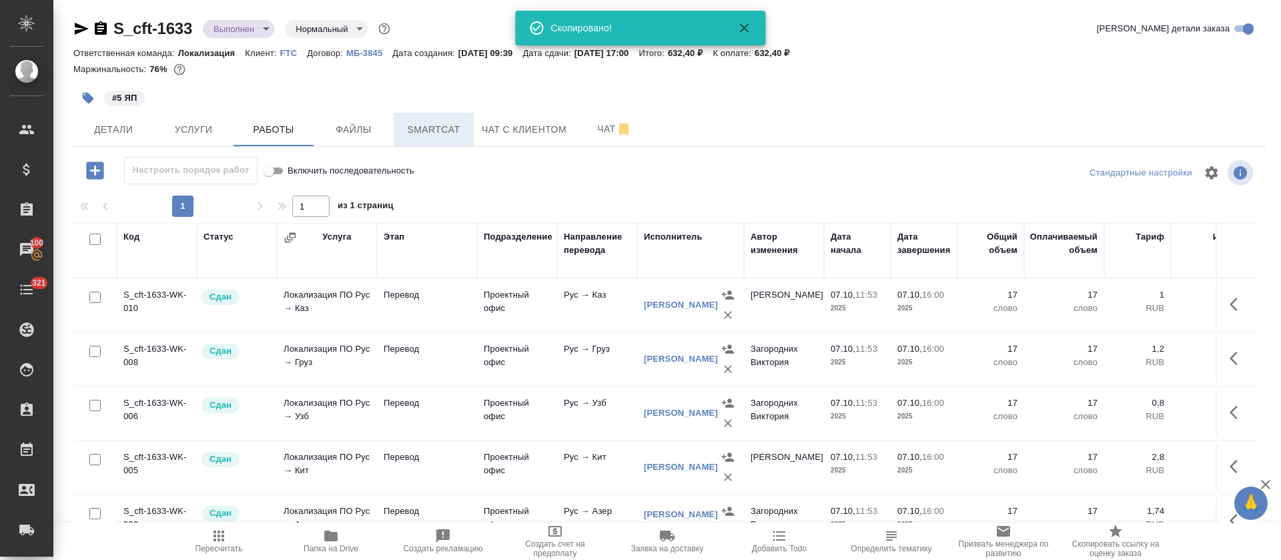
click at [428, 115] on button "Smartcat" at bounding box center [434, 129] width 80 height 33
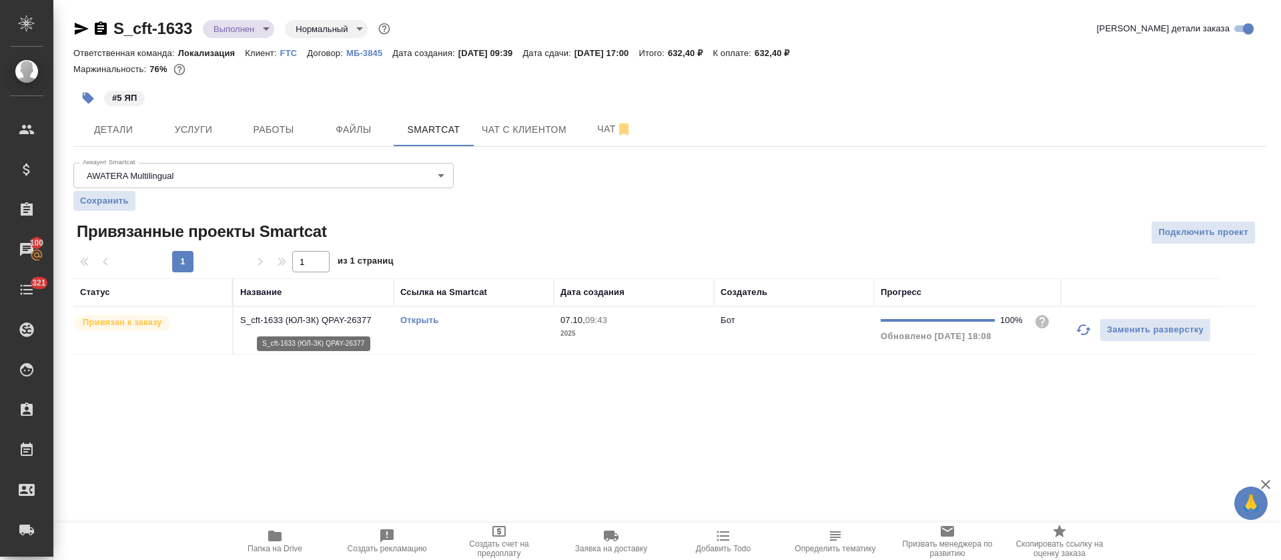
drag, startPoint x: 381, startPoint y: 310, endPoint x: 244, endPoint y: 318, distance: 137.7
click at [244, 318] on td "S_cft-1633 (ЮЛ-ЗК) QPAY-26377" at bounding box center [314, 330] width 160 height 47
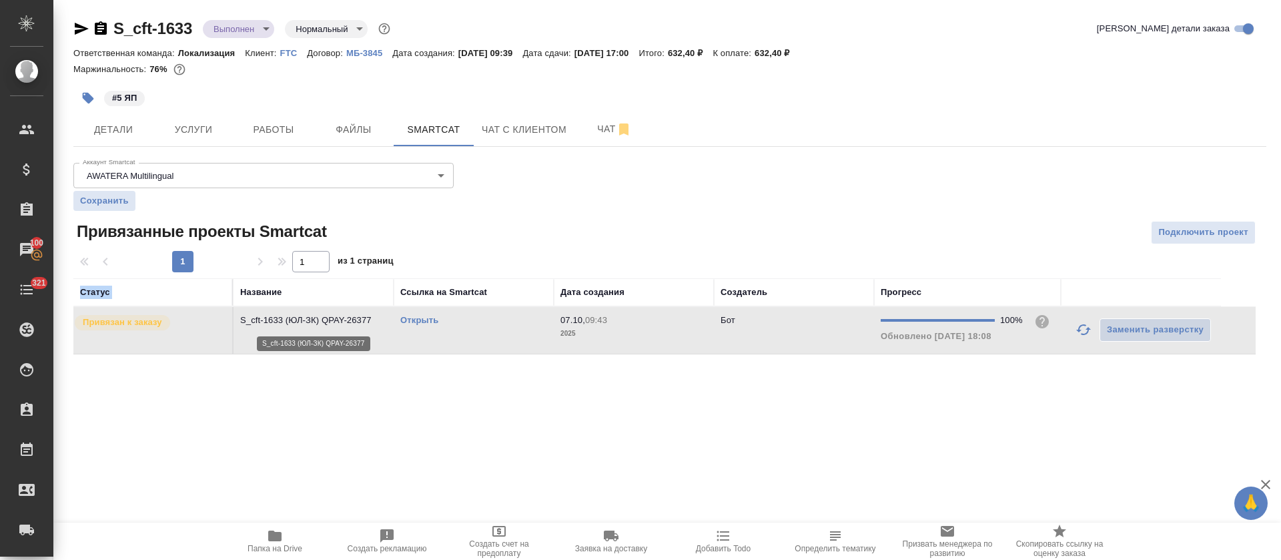
drag, startPoint x: 236, startPoint y: 280, endPoint x: 354, endPoint y: 410, distance: 174.8
click at [362, 323] on table "Статус Название Ссылка на Smartcat Дата создания Создатель Прогресс Привязан к …" at bounding box center [664, 316] width 1182 height 76
drag, startPoint x: 358, startPoint y: 424, endPoint x: 370, endPoint y: 388, distance: 38.6
click at [362, 410] on div ".cls-1 fill:#fff; AWATERA Tretyakova Olga Клиенты Спецификации Заказы 100 Чаты …" at bounding box center [640, 280] width 1281 height 560
drag, startPoint x: 378, startPoint y: 320, endPoint x: 258, endPoint y: 314, distance: 120.2
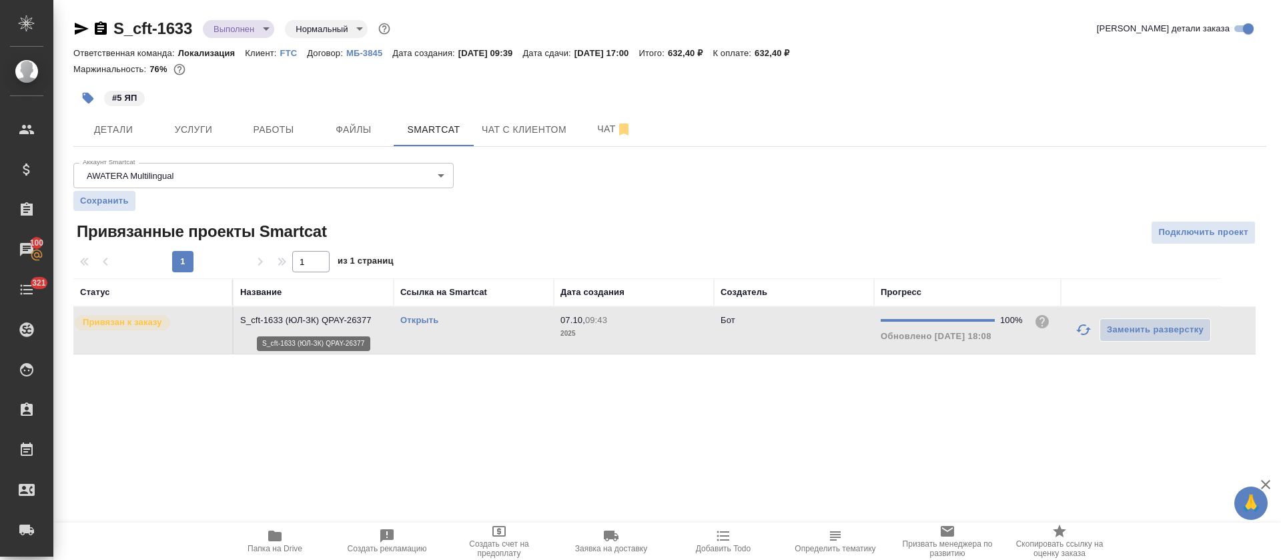
click at [258, 314] on p "S_cft-1633 (ЮЛ-ЗК) QPAY-26377" at bounding box center [313, 320] width 147 height 13
drag, startPoint x: 450, startPoint y: 320, endPoint x: 242, endPoint y: 320, distance: 208.2
click at [242, 320] on tr "Привязан к заказу S_cft-1633 (ЮЛ-ЗК) QPAY-26377 Открыть 07.10, 09:43 2025 Бот 1…" at bounding box center [664, 330] width 1182 height 47
drag, startPoint x: 272, startPoint y: 421, endPoint x: 170, endPoint y: 402, distance: 103.8
click at [97, 409] on div ".cls-1 fill:#fff; AWATERA Tretyakova Olga Клиенты Спецификации Заказы 100 Чаты …" at bounding box center [640, 280] width 1281 height 560
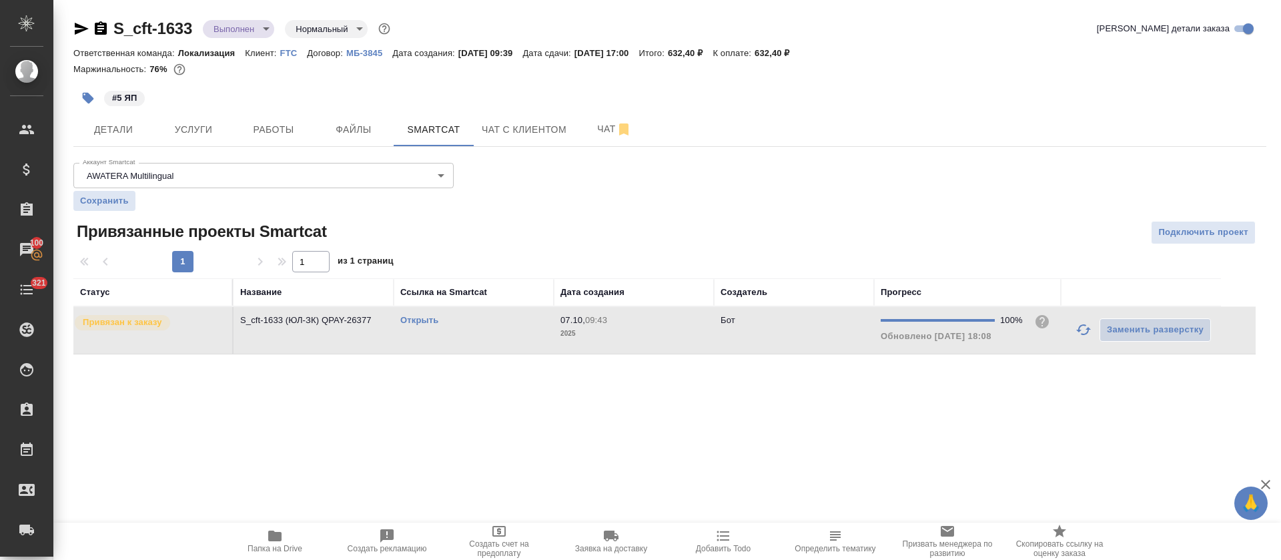
drag, startPoint x: 1087, startPoint y: 312, endPoint x: 159, endPoint y: 304, distance: 928.2
click at [155, 304] on table "Статус Название Ссылка на Smartcat Дата создания Создатель Прогресс Привязан к …" at bounding box center [664, 316] width 1182 height 76
click at [278, 318] on p "S_cft-1633 (ЮЛ-ЗК) QPAY-26377" at bounding box center [313, 320] width 147 height 13
drag, startPoint x: 230, startPoint y: 316, endPoint x: 329, endPoint y: 325, distance: 99.9
click at [329, 325] on tr "Привязан к заказу S_cft-1633 (ЮЛ-ЗК) QPAY-26377 Открыть 07.10, 09:43 2025 Бот 1…" at bounding box center [664, 330] width 1182 height 47
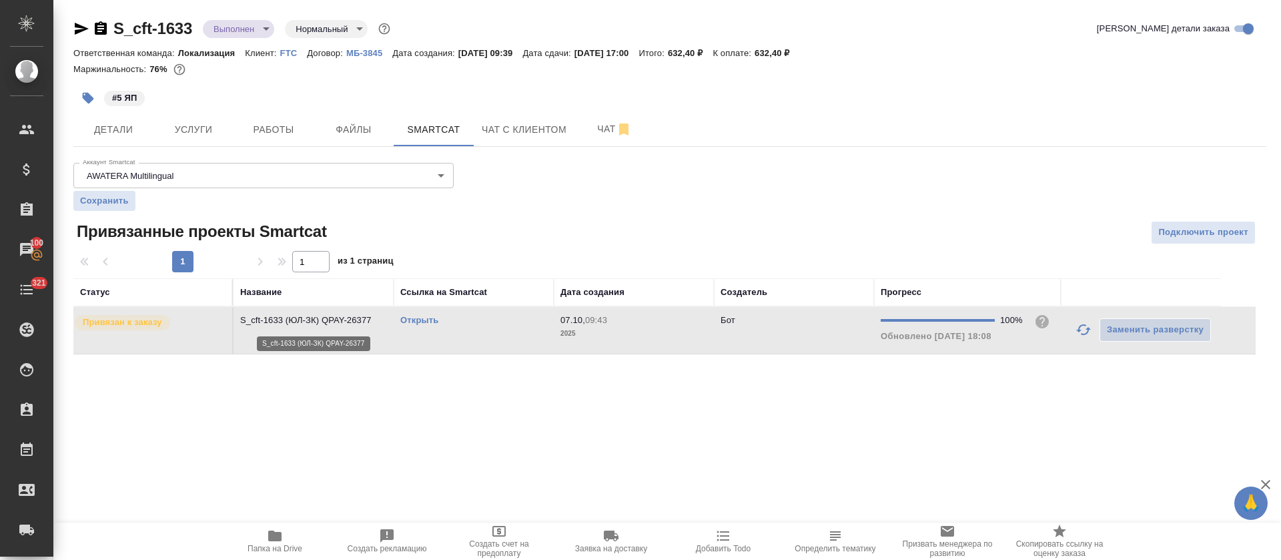
click at [367, 316] on p "S_cft-1633 (ЮЛ-ЗК) QPAY-26377" at bounding box center [313, 320] width 147 height 13
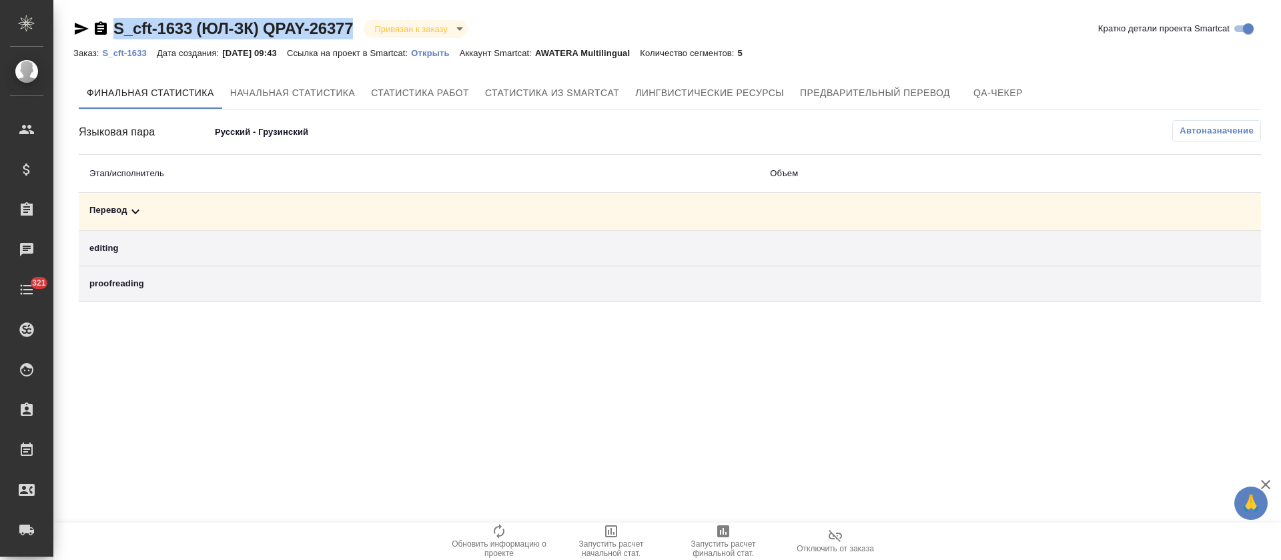
drag, startPoint x: 0, startPoint y: 0, endPoint x: 114, endPoint y: 39, distance: 120.7
click at [114, 39] on div "S_cft-1633 (ЮЛ-ЗК) QPAY-26377 Привязан к заказу linkedToOrder Кратко детали про…" at bounding box center [670, 162] width 1208 height 325
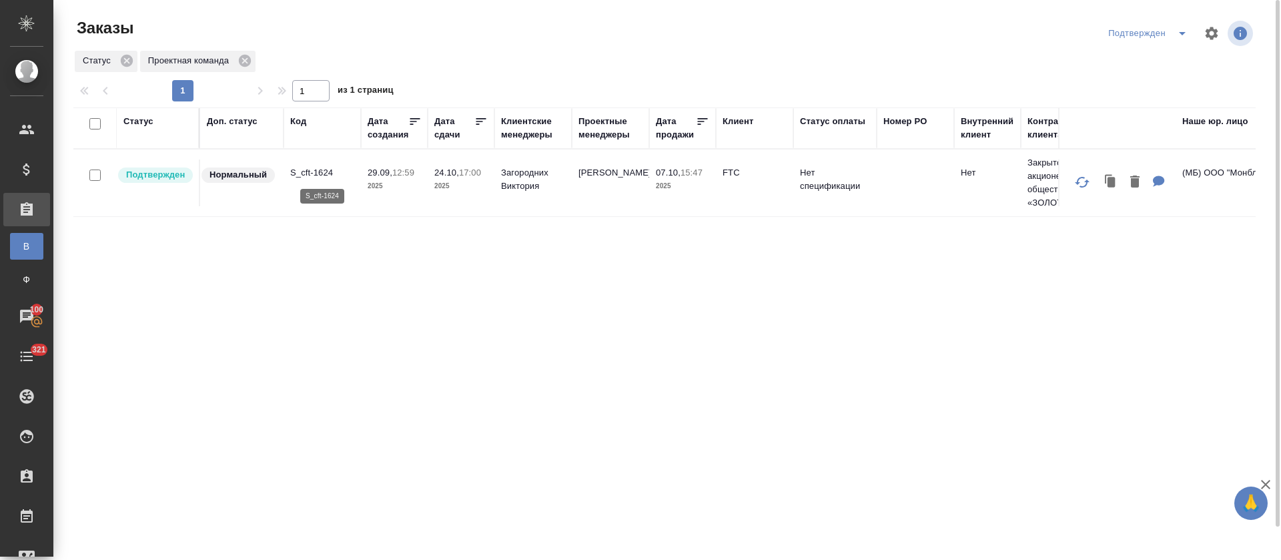
click at [326, 173] on p "S_cft-1624" at bounding box center [322, 172] width 64 height 13
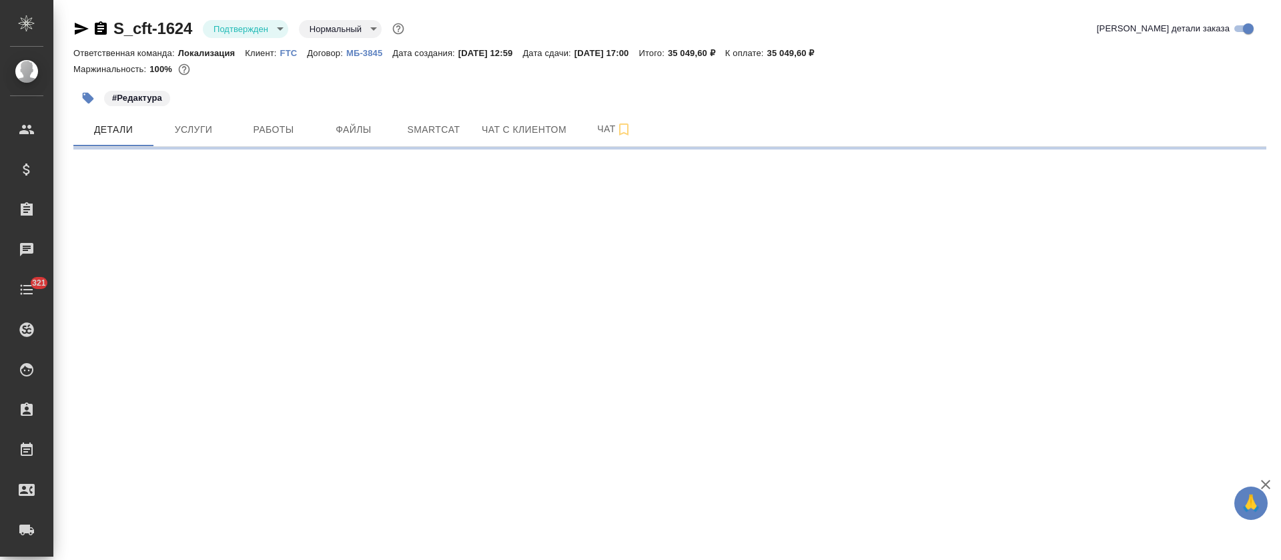
select select "RU"
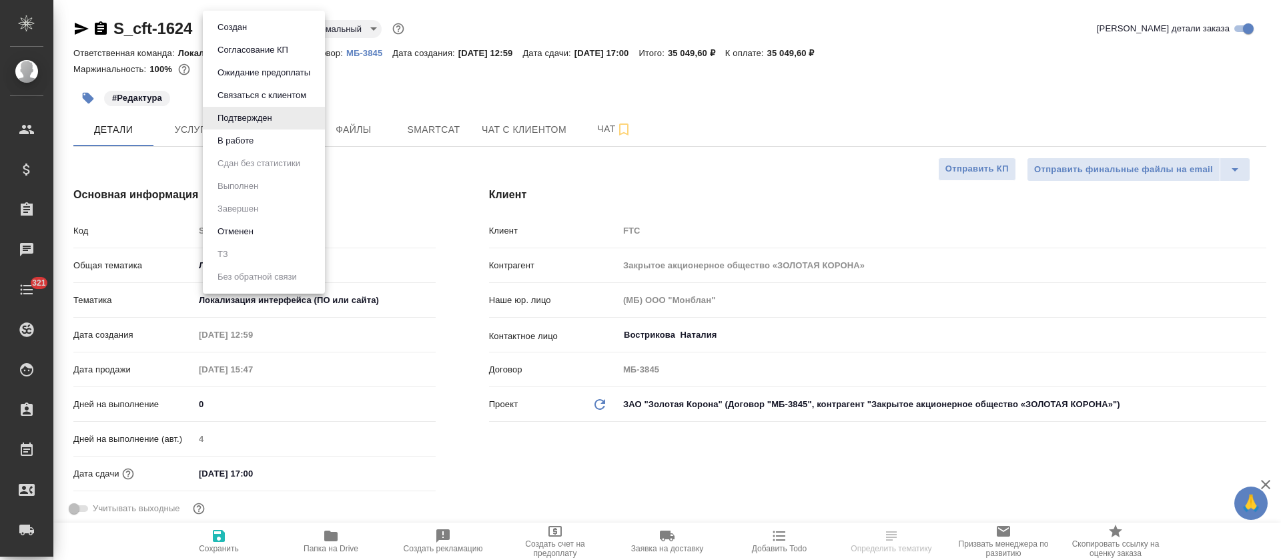
click at [278, 29] on body "🙏 .cls-1 fill:#fff; AWATERA [PERSON_NAME] Спецификации Заказы Чаты 321 Todo Про…" at bounding box center [640, 280] width 1281 height 560
type textarea "x"
click at [281, 135] on li "В работе" at bounding box center [264, 140] width 122 height 23
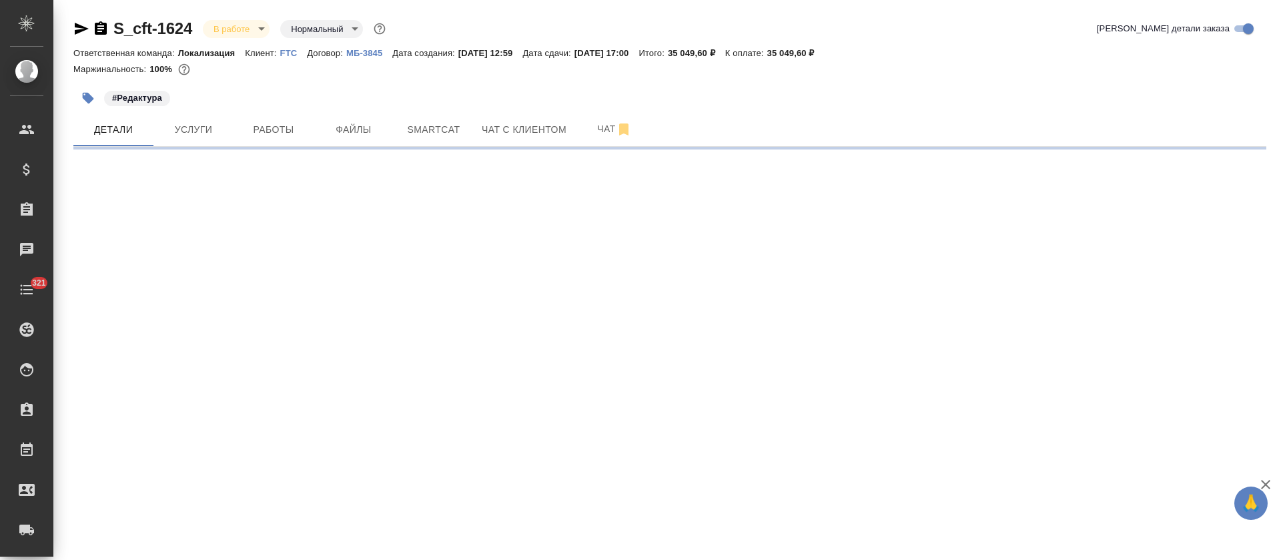
select select "RU"
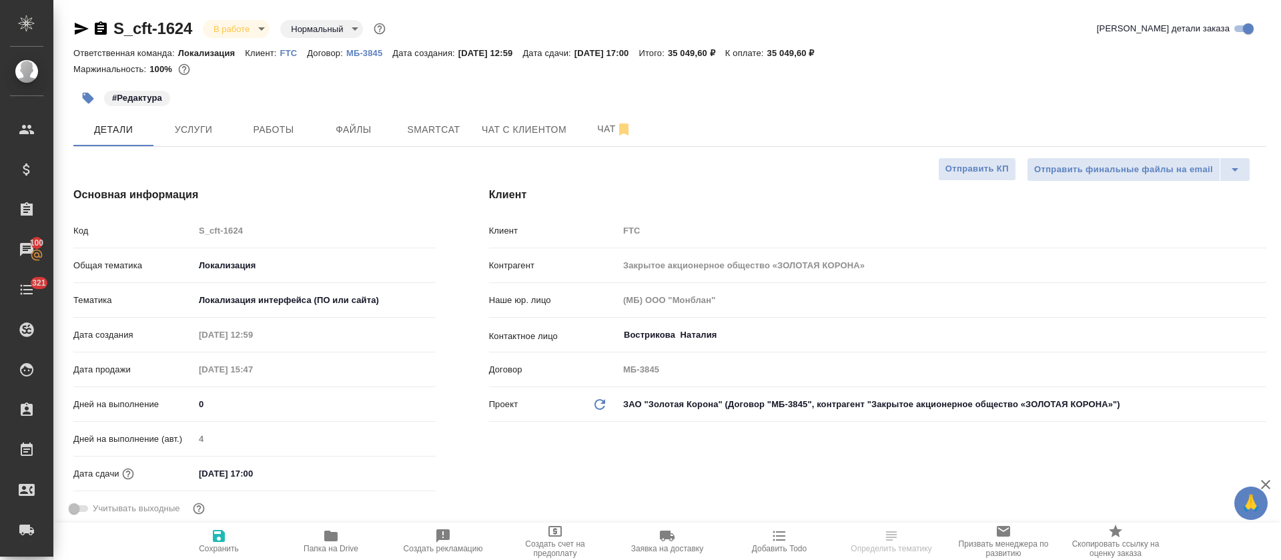
type textarea "x"
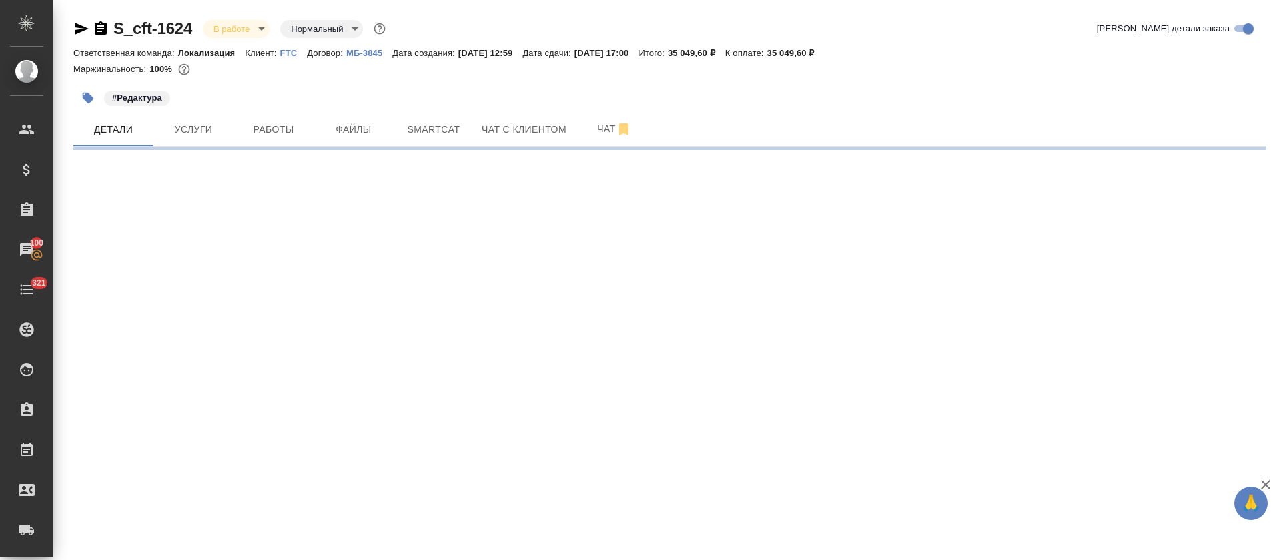
select select "RU"
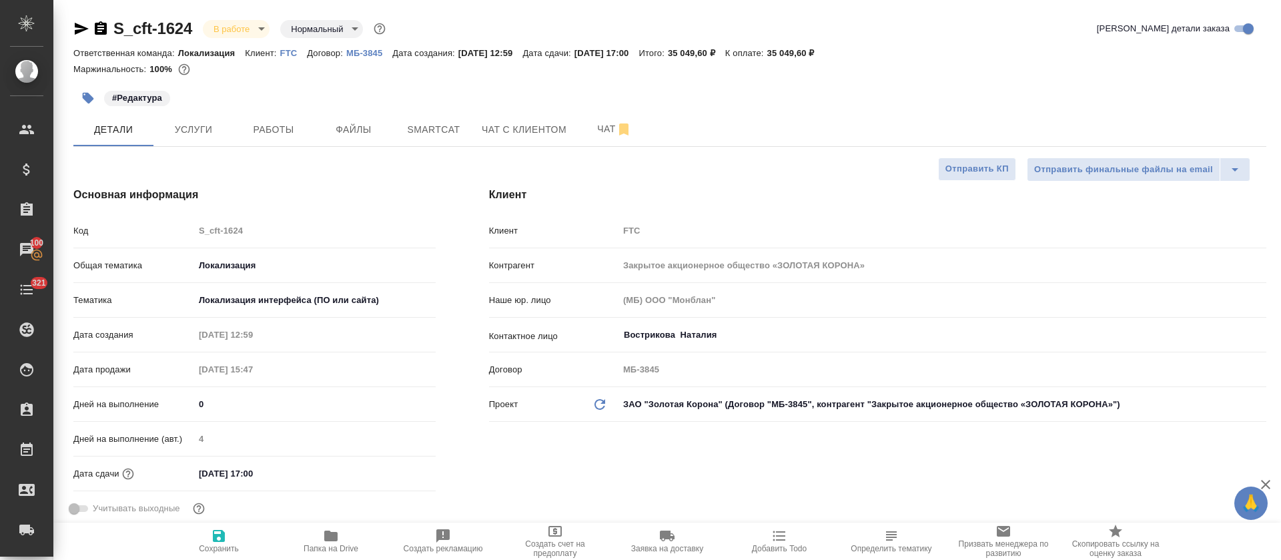
type textarea "x"
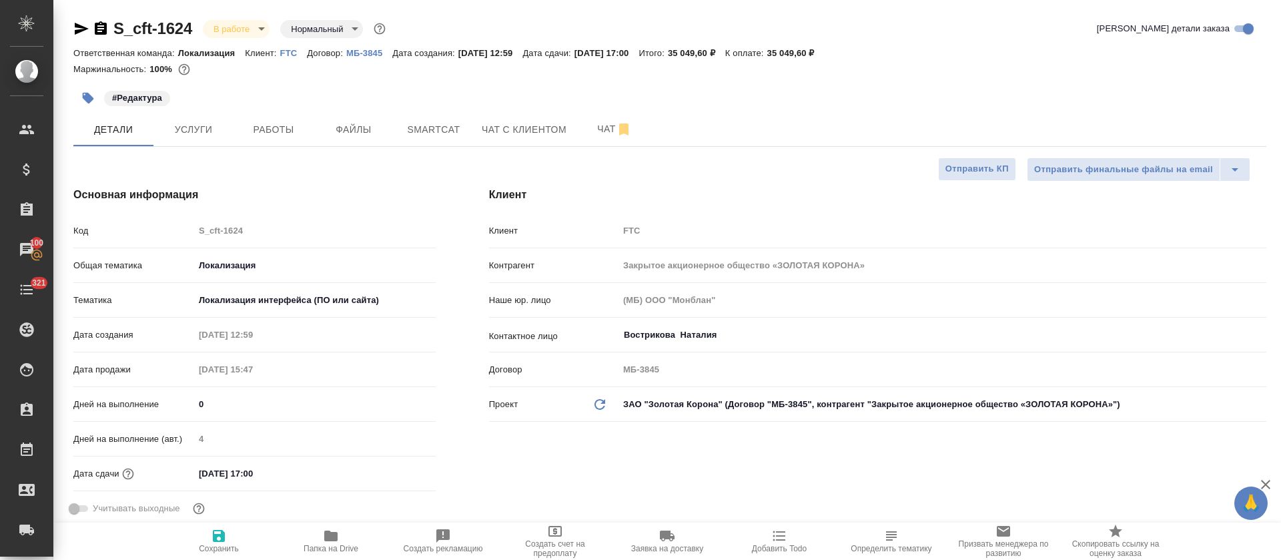
type textarea "x"
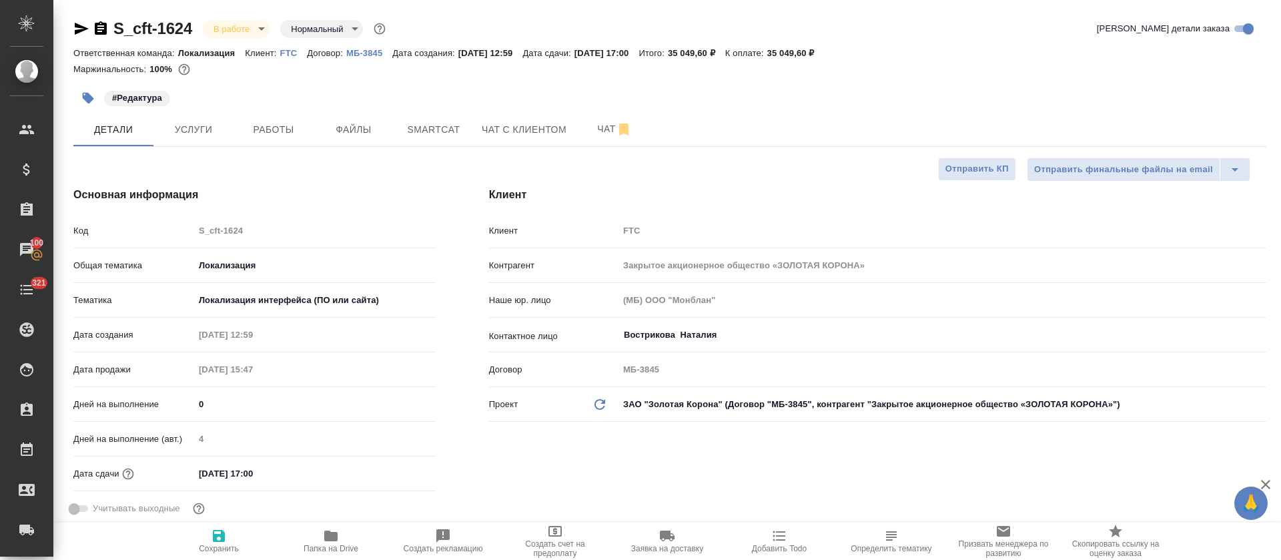
type textarea "x"
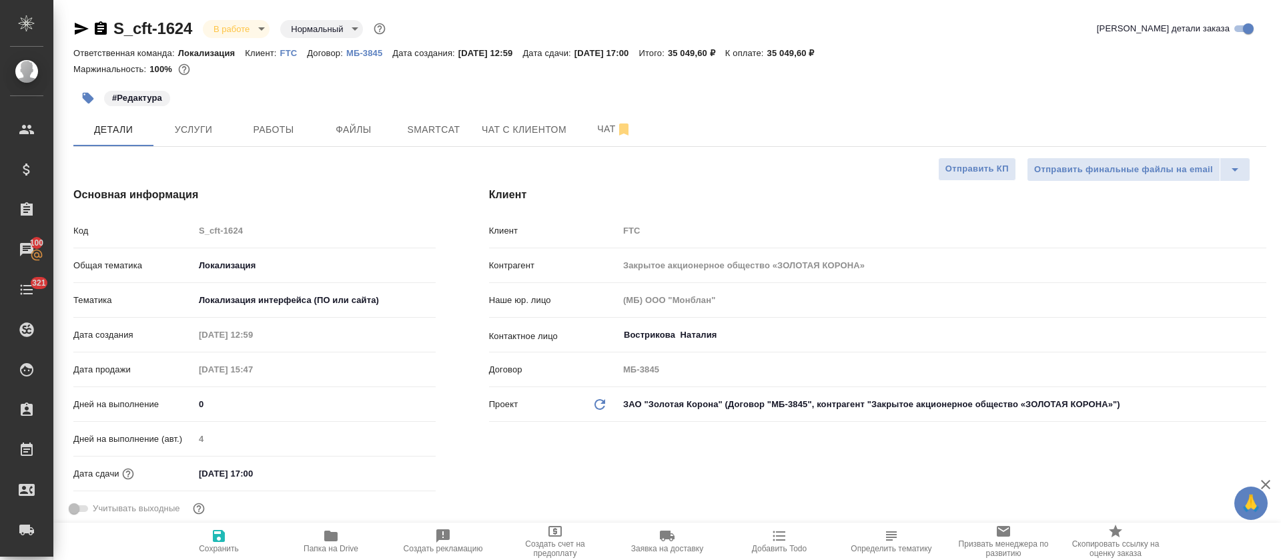
type textarea "x"
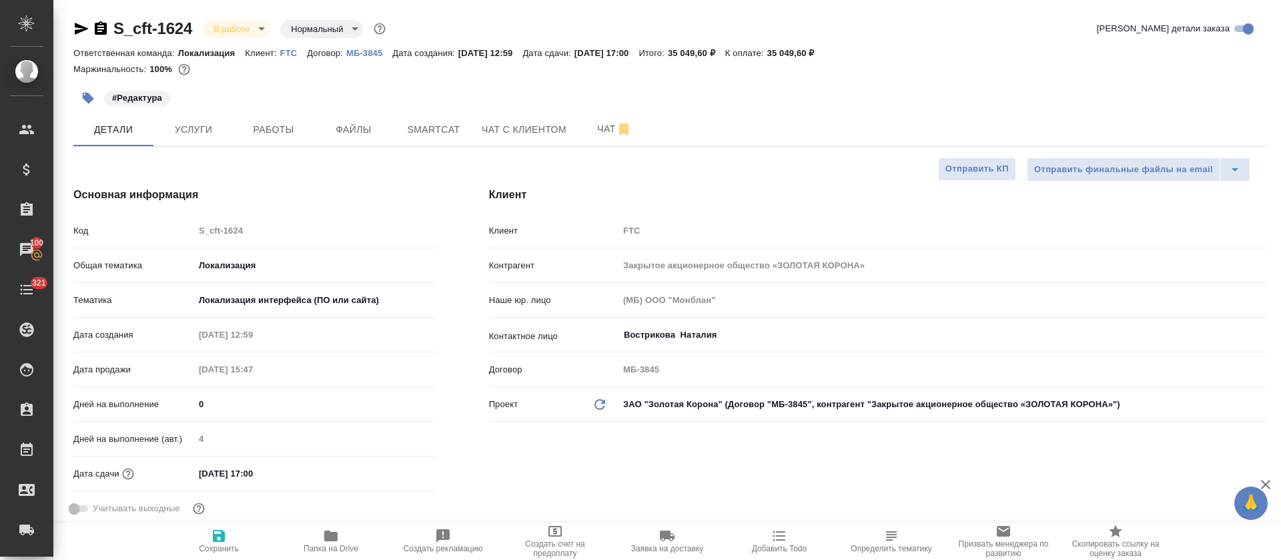
type textarea "x"
click at [412, 142] on button "Smartcat" at bounding box center [434, 129] width 80 height 33
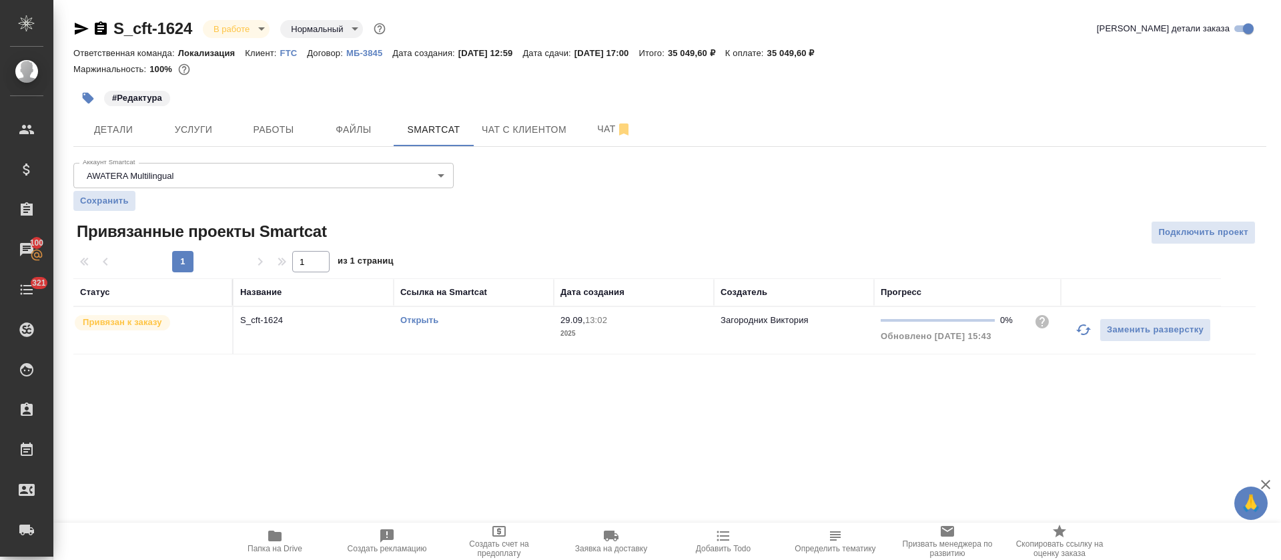
click at [424, 317] on link "Открыть" at bounding box center [419, 320] width 38 height 10
click at [88, 147] on div "S_cft-1624 В работе inProgress Нормальный normal Кратко детали заказа Ответстве…" at bounding box center [670, 194] width 1208 height 388
click at [99, 137] on span "Детали" at bounding box center [113, 129] width 64 height 17
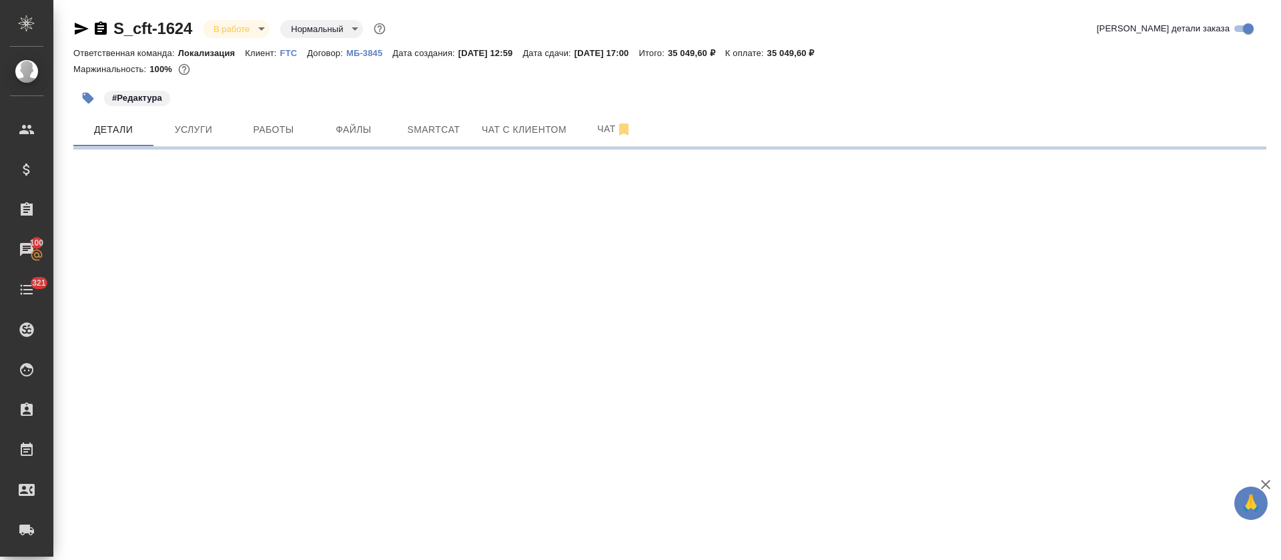
select select "RU"
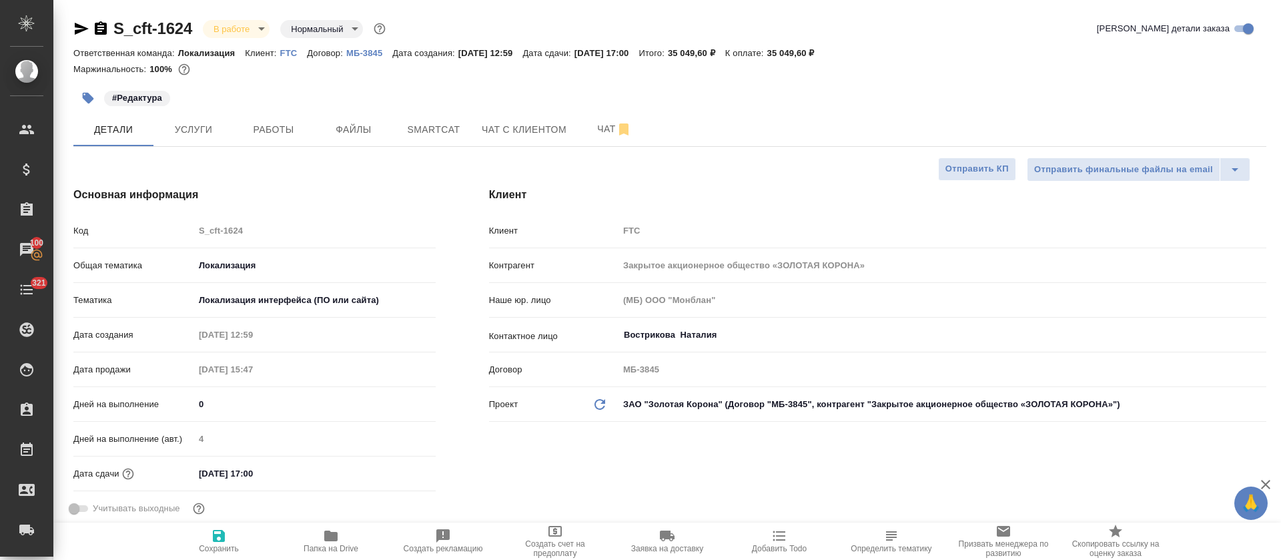
type textarea "x"
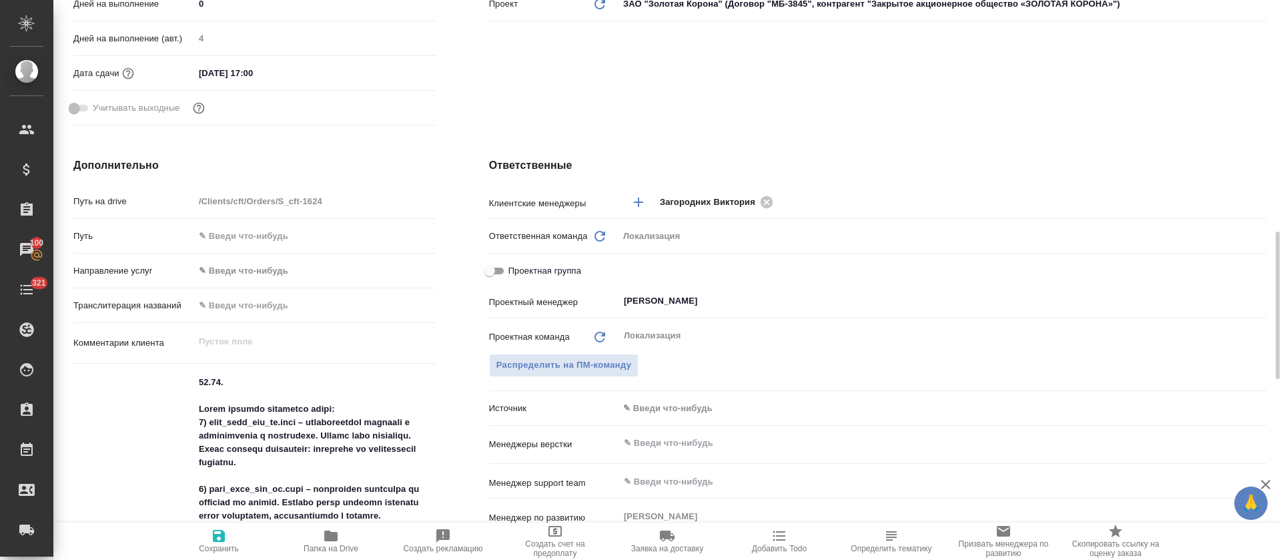
scroll to position [601, 0]
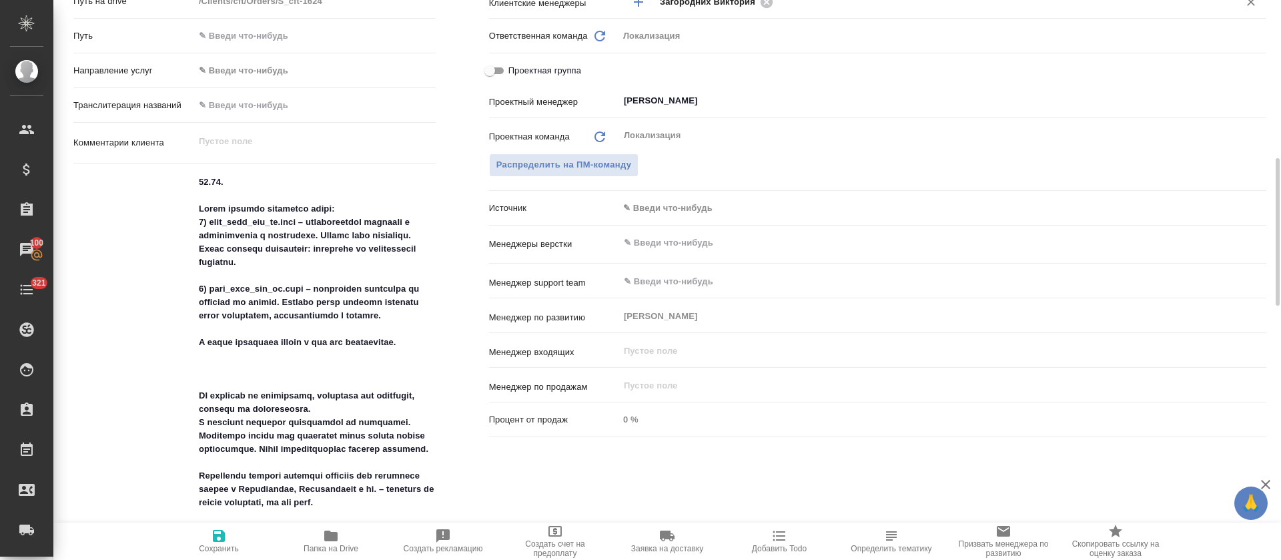
type textarea "x"
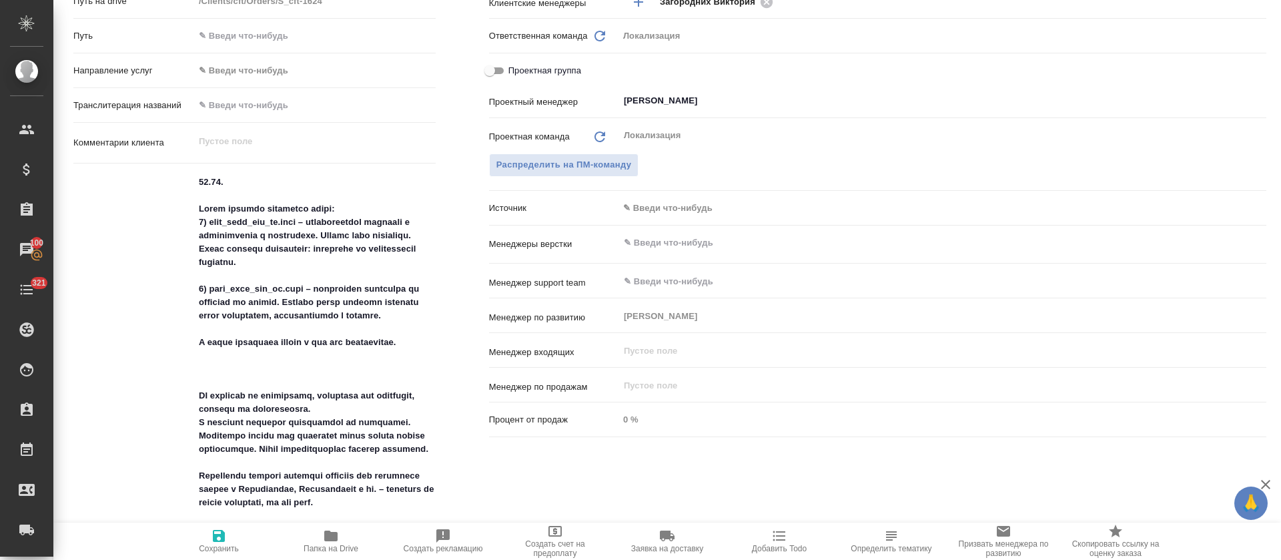
type textarea "x"
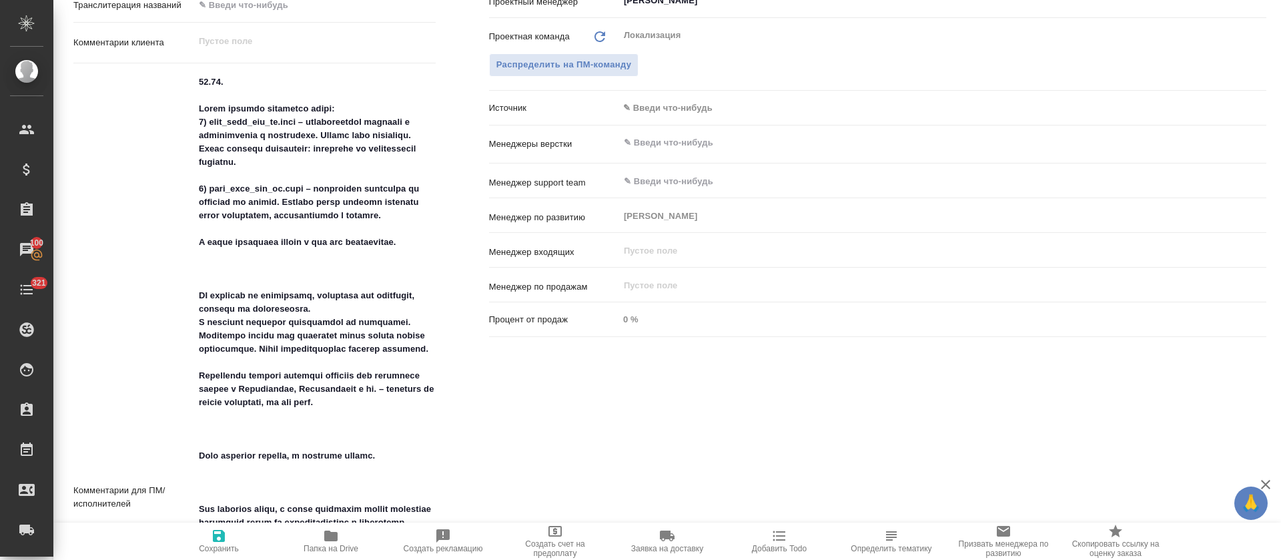
type textarea "x"
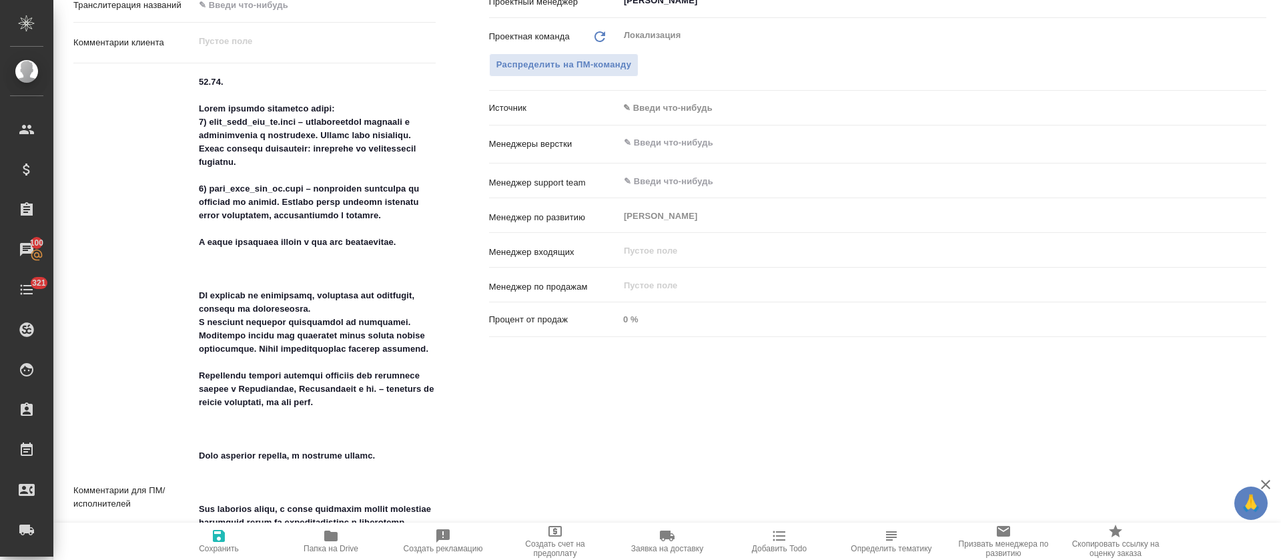
type textarea "x"
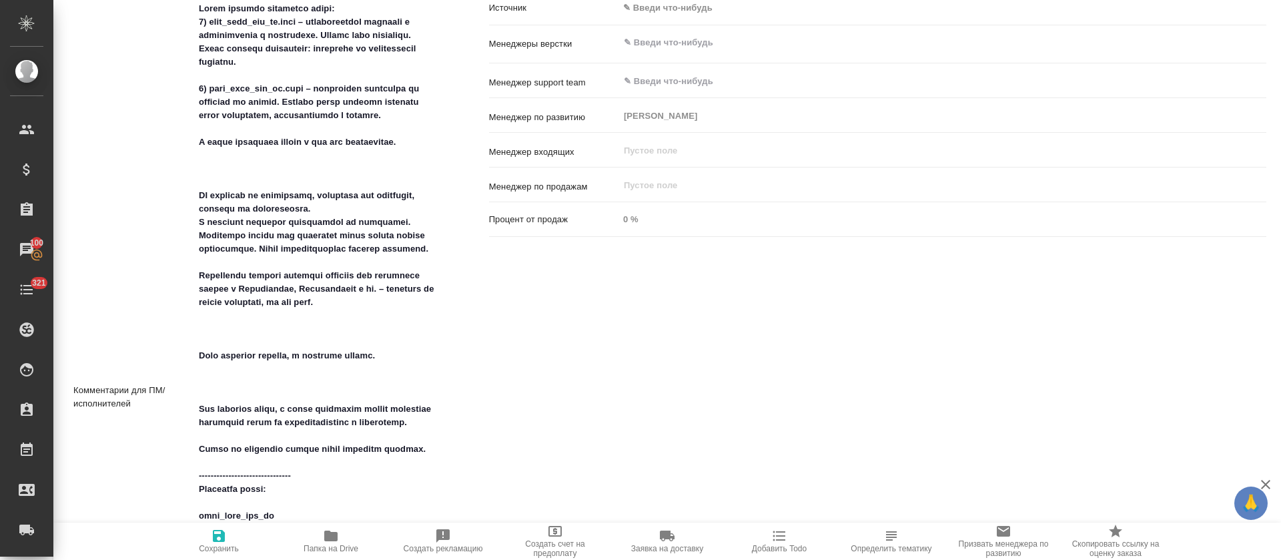
type textarea "x"
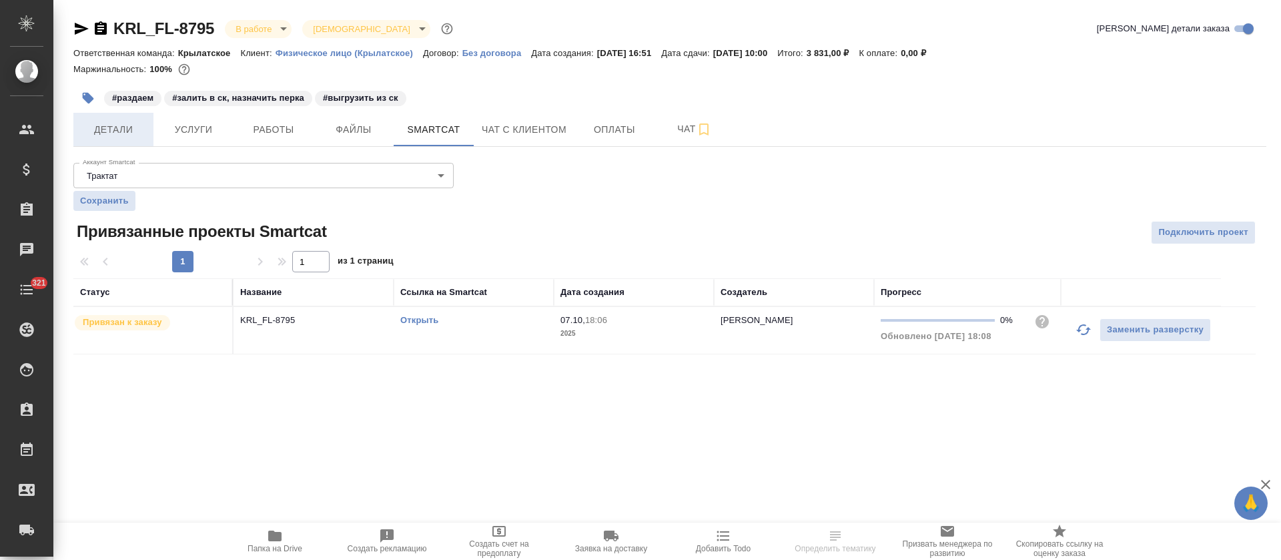
click at [133, 137] on button "Детали" at bounding box center [113, 129] width 80 height 33
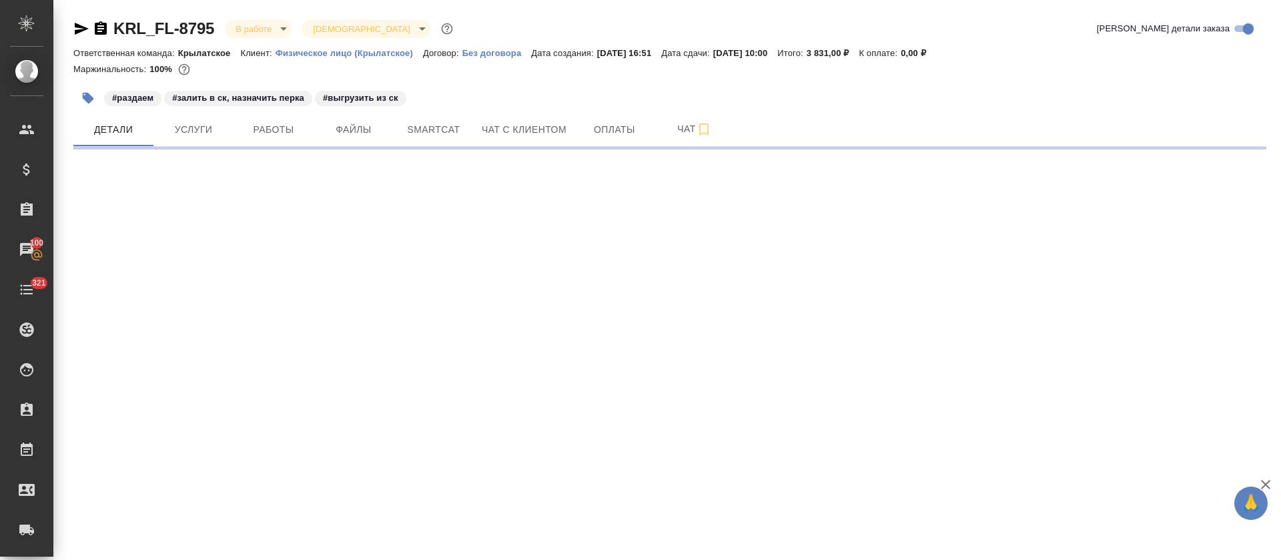
select select "RU"
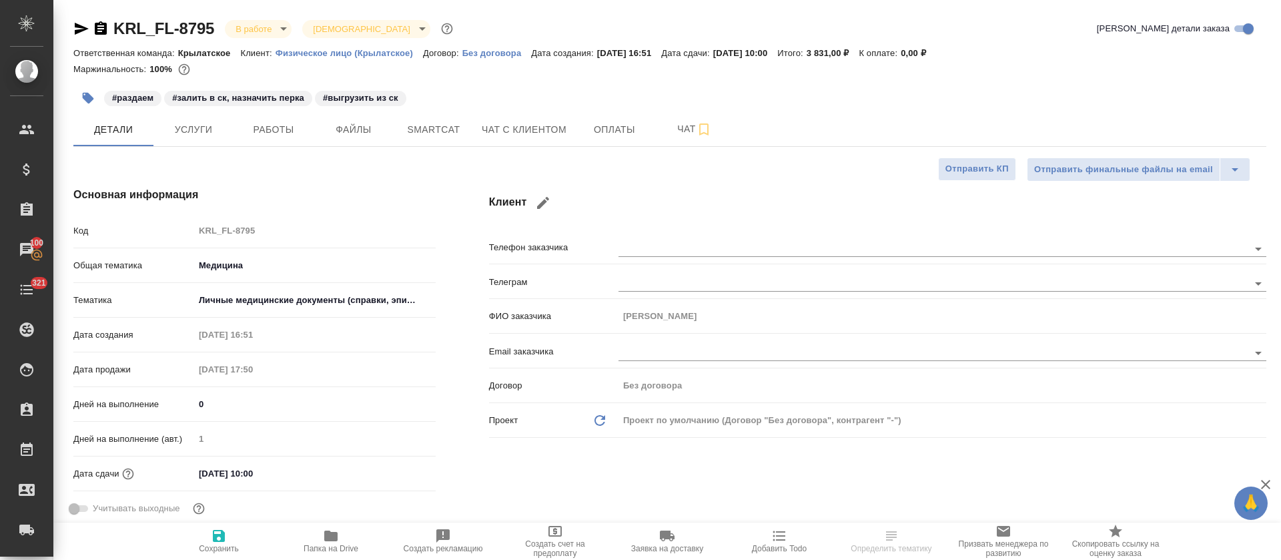
type textarea "x"
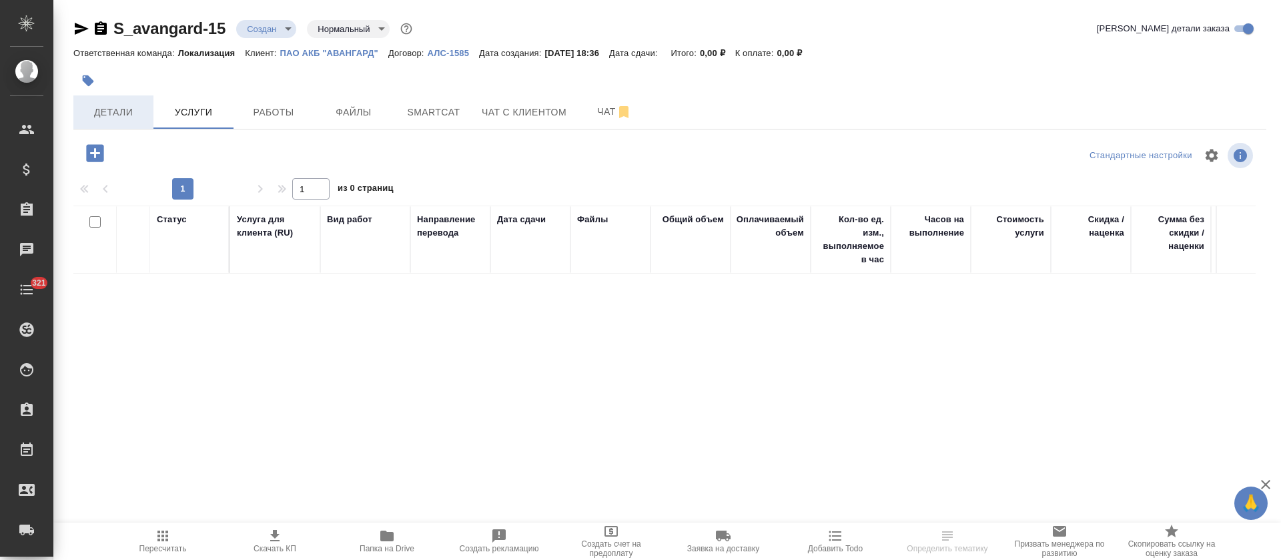
click at [117, 119] on span "Детали" at bounding box center [113, 112] width 64 height 17
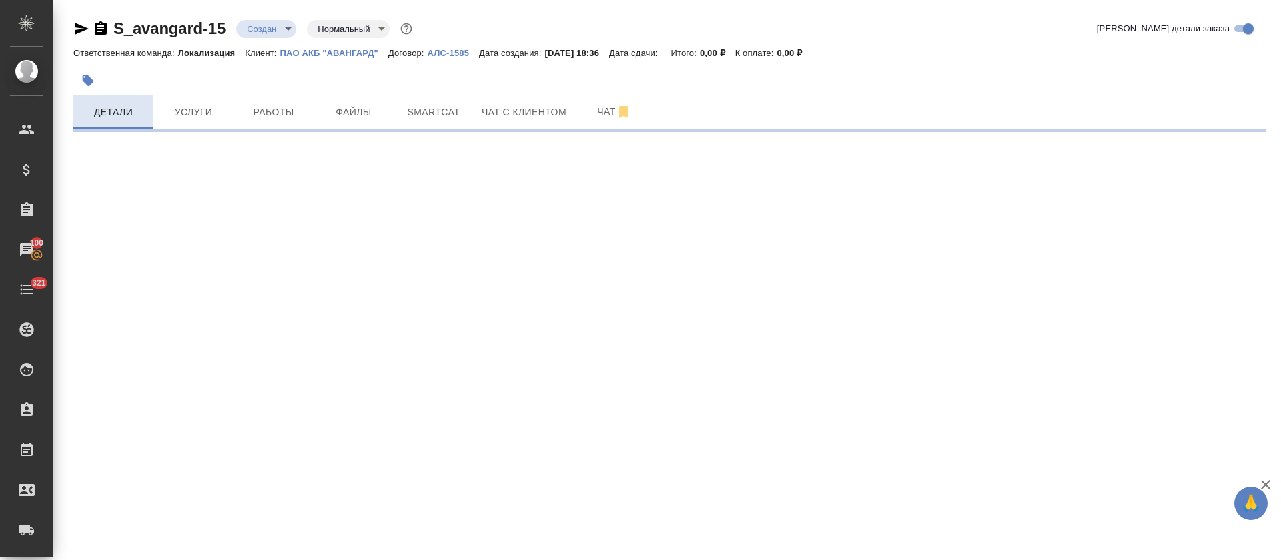
select select "RU"
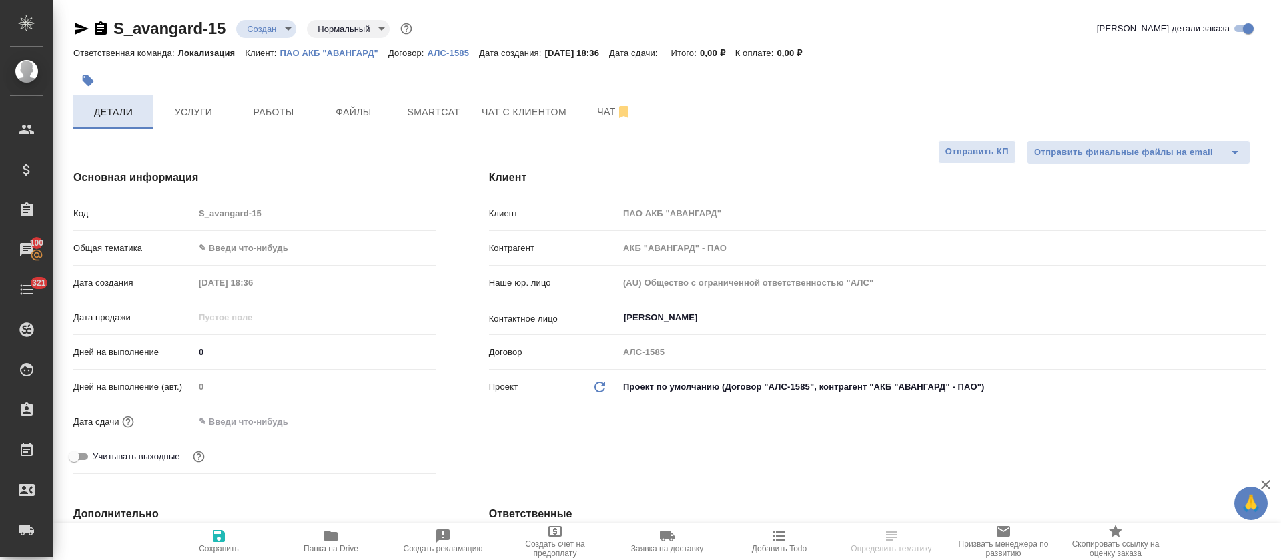
type textarea "x"
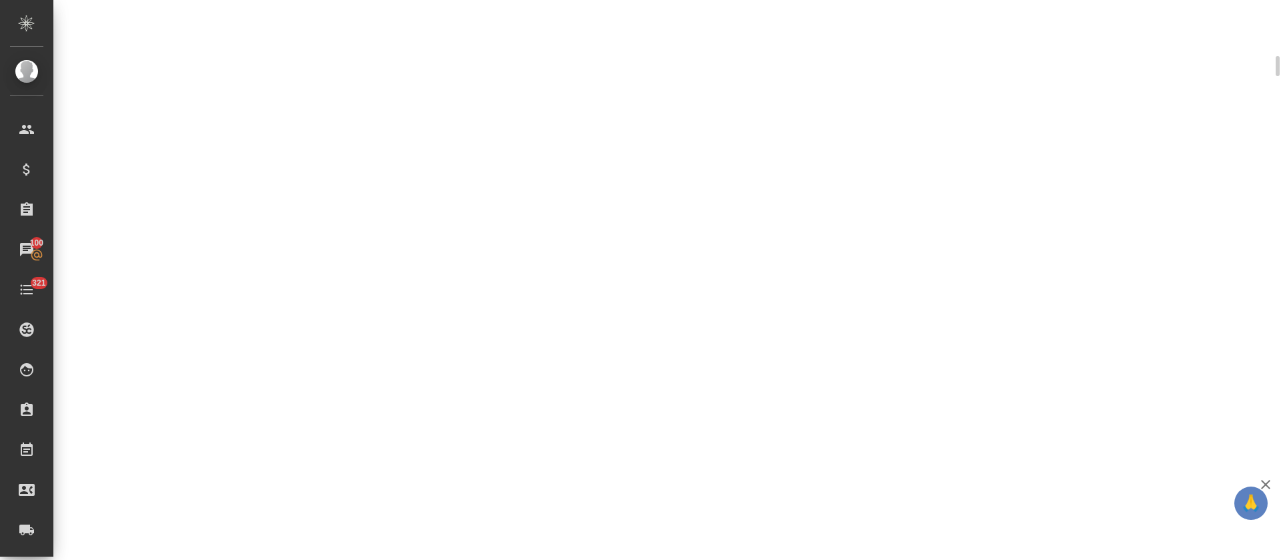
scroll to position [390, 0]
select select "RU"
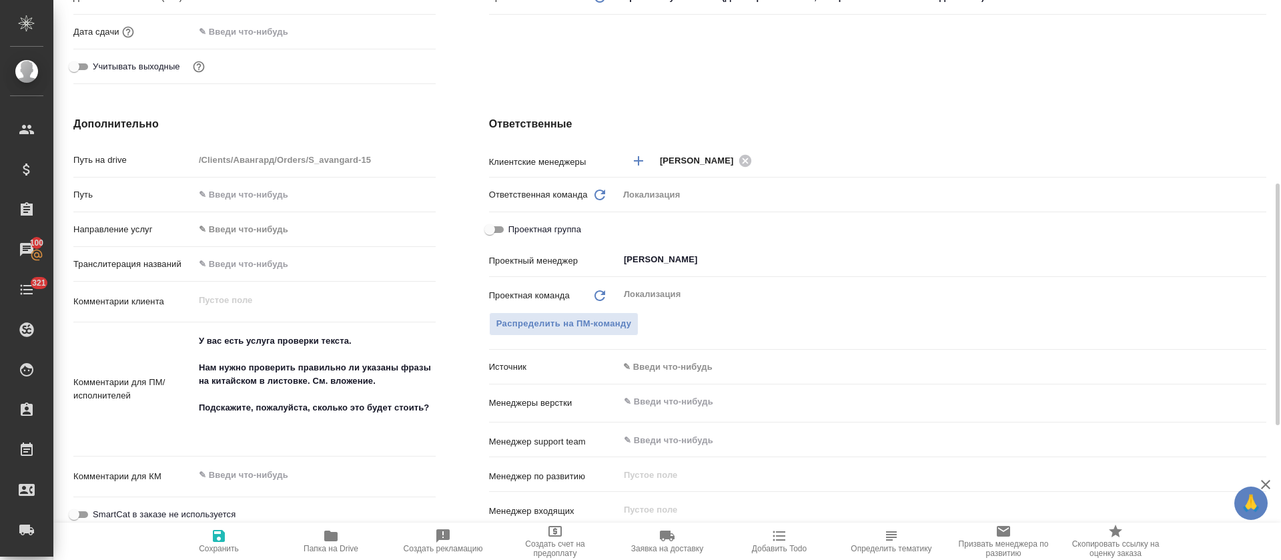
type textarea "x"
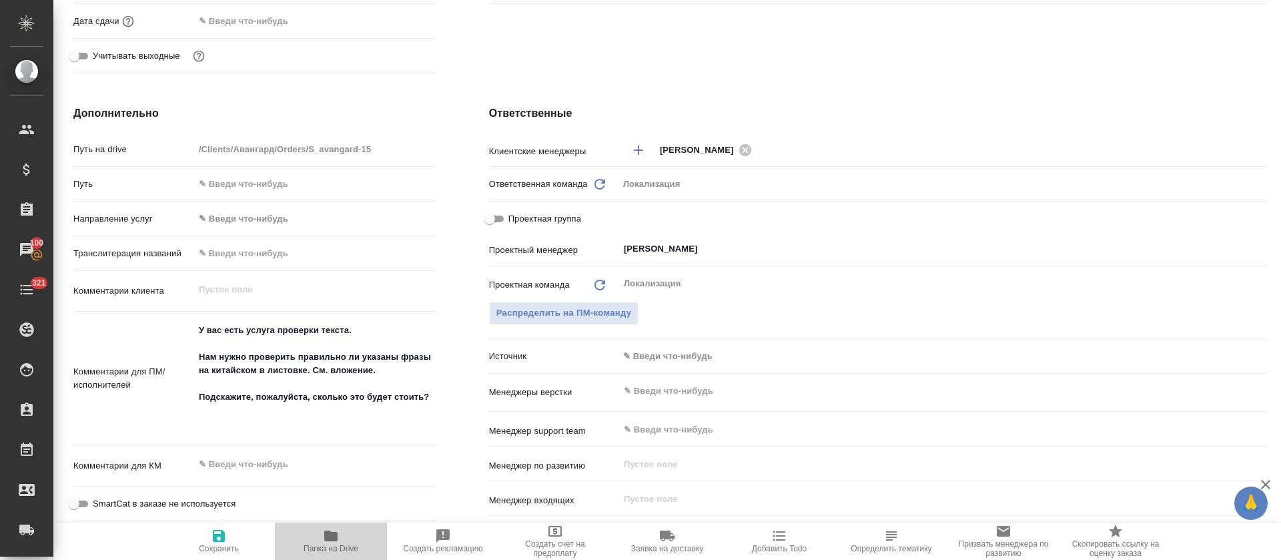
click at [322, 539] on span "Папка на Drive" at bounding box center [331, 540] width 96 height 25
type textarea "x"
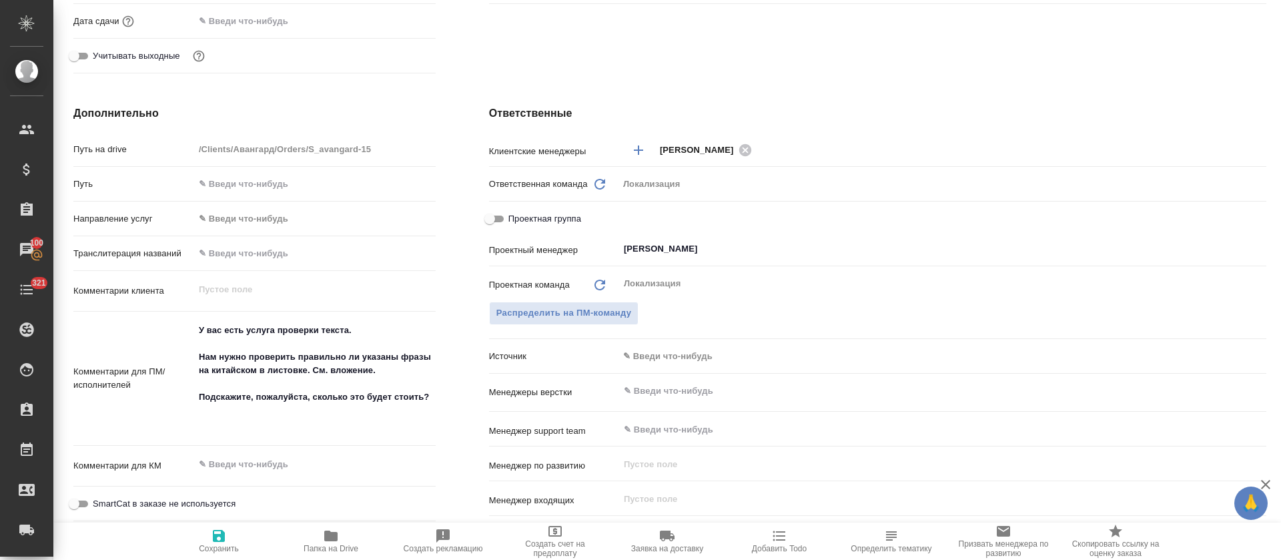
type textarea "x"
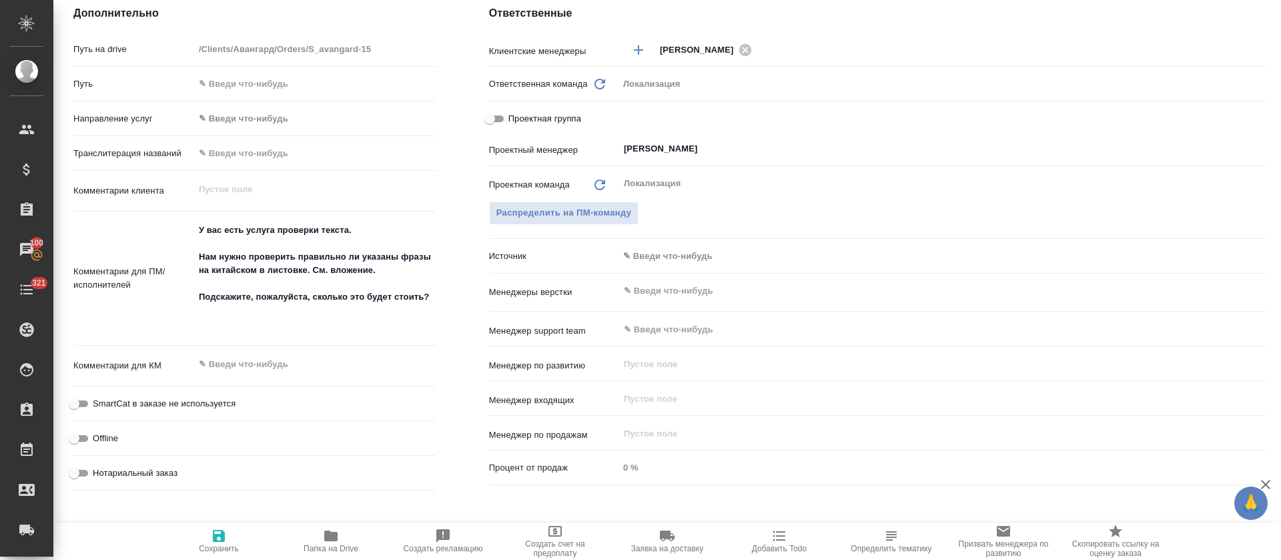
scroll to position [0, 0]
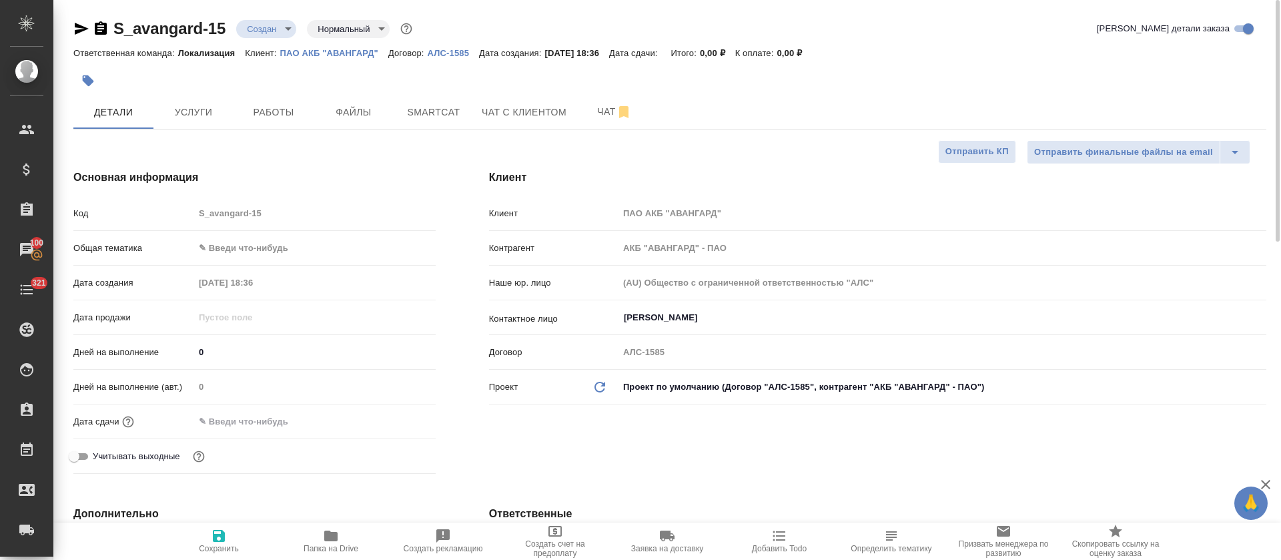
type textarea "x"
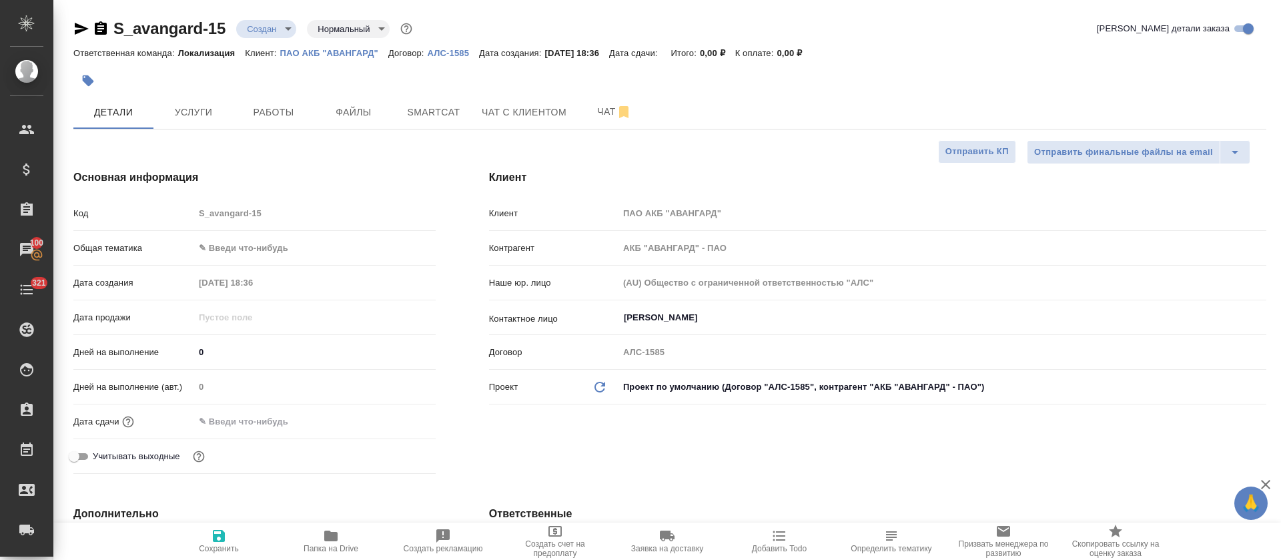
type textarea "x"
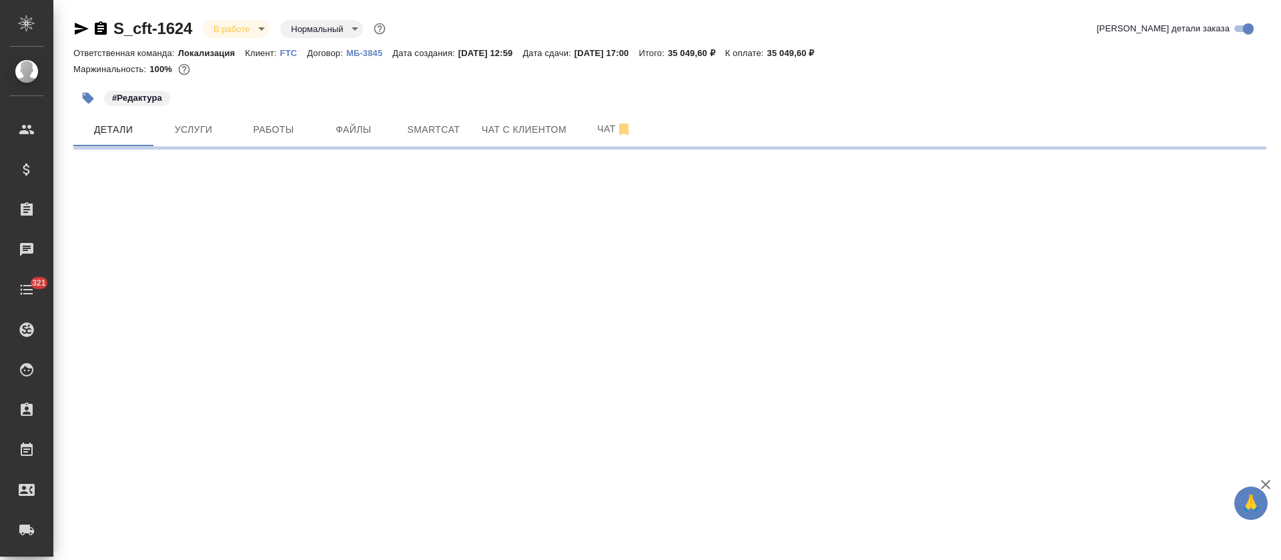
select select "RU"
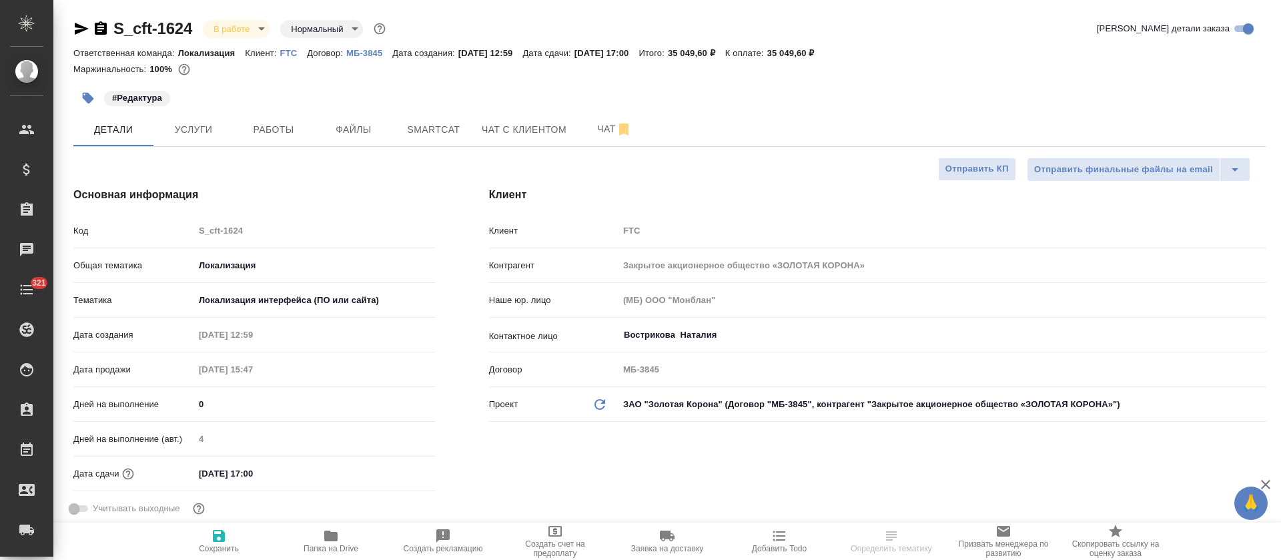
type textarea "x"
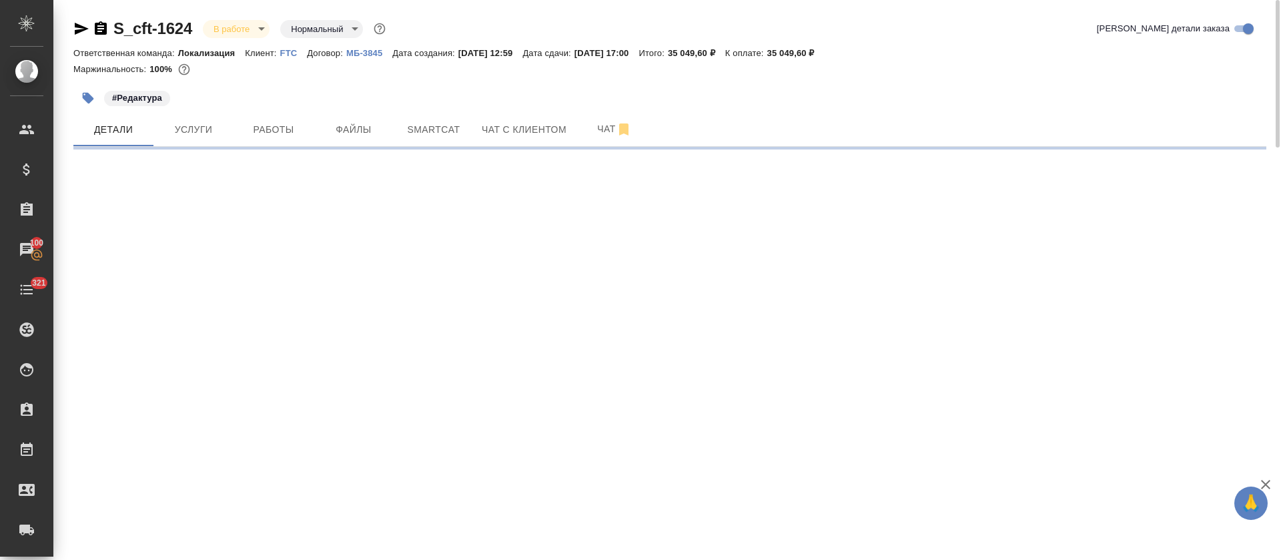
select select "RU"
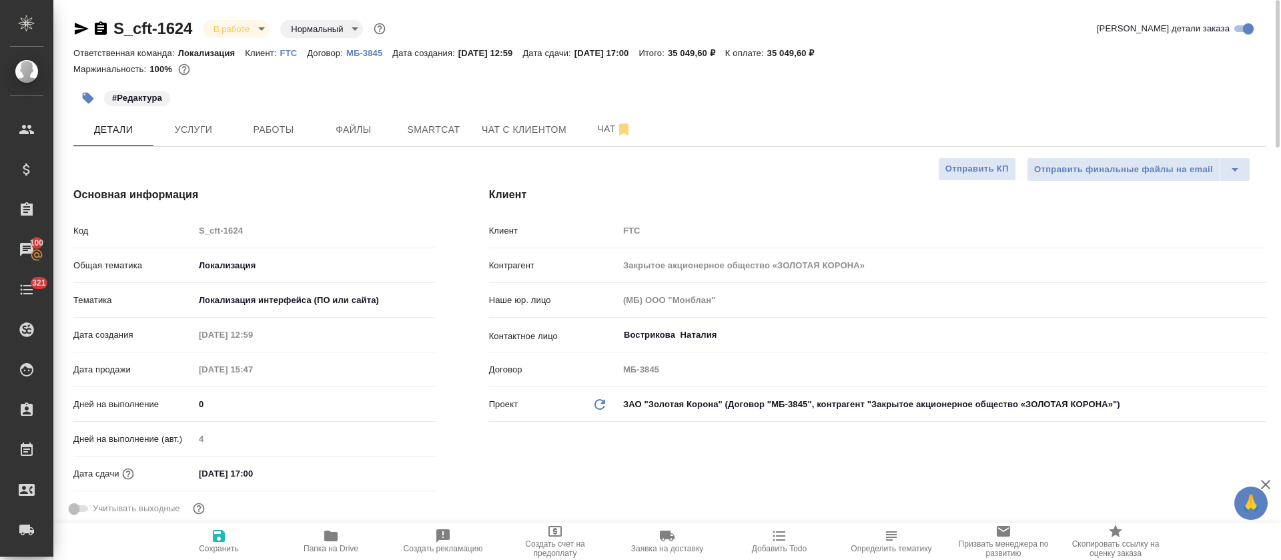
type textarea "x"
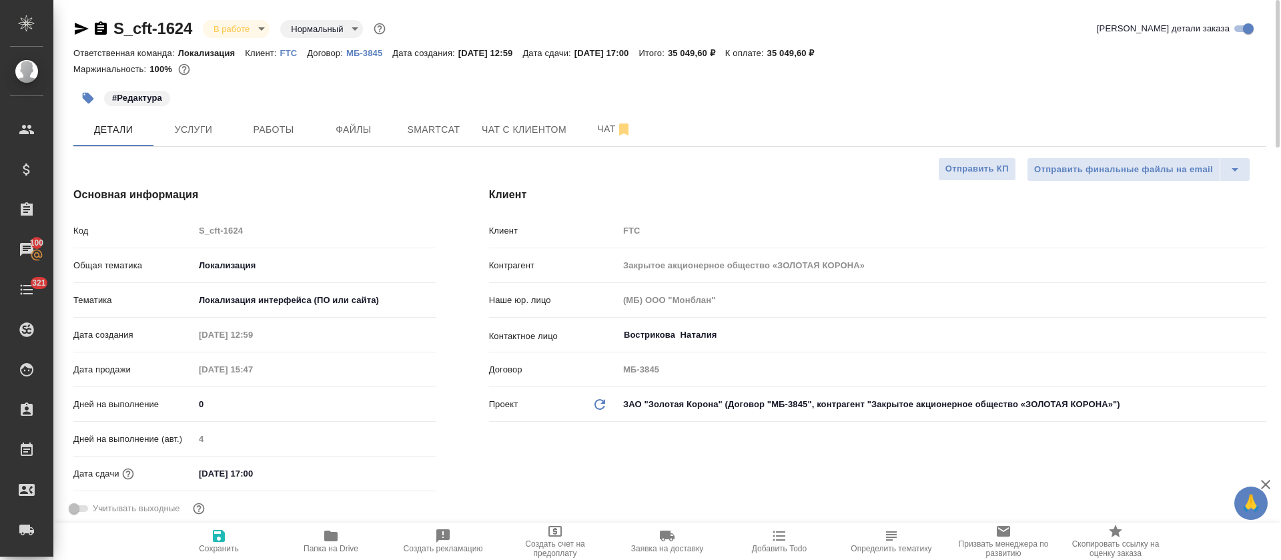
type textarea "x"
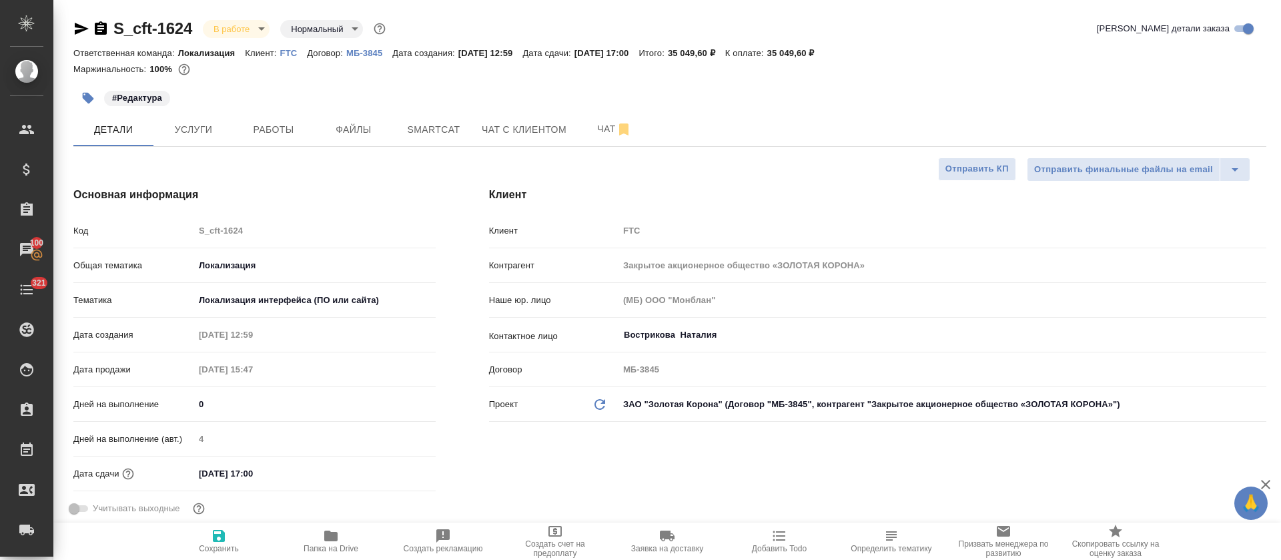
type textarea "x"
click at [334, 543] on icon "button" at bounding box center [331, 536] width 16 height 16
type textarea "x"
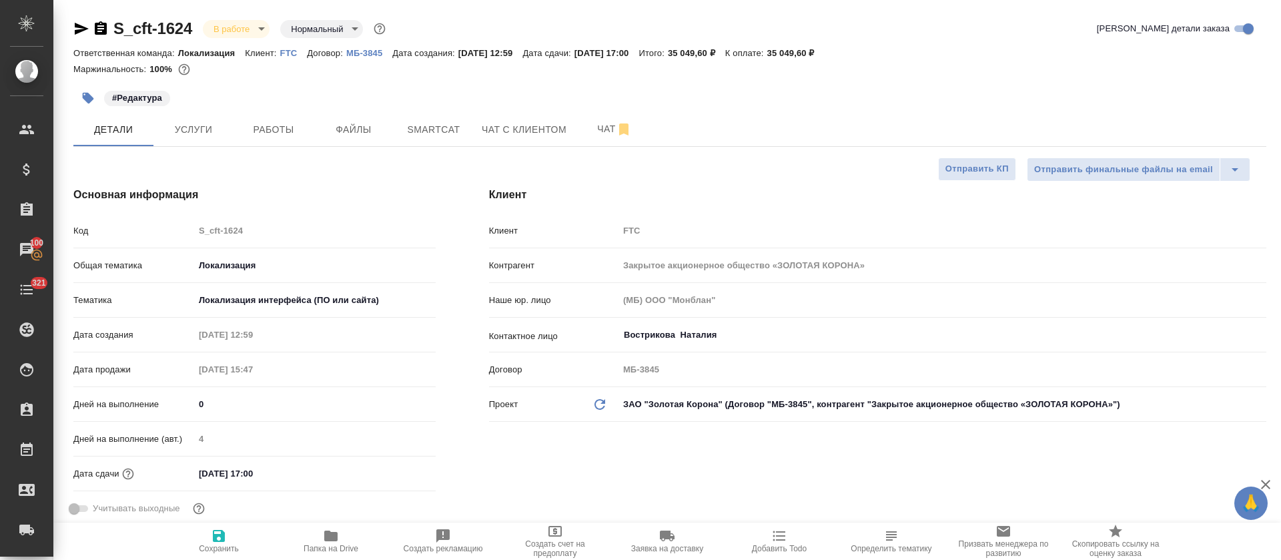
type textarea "x"
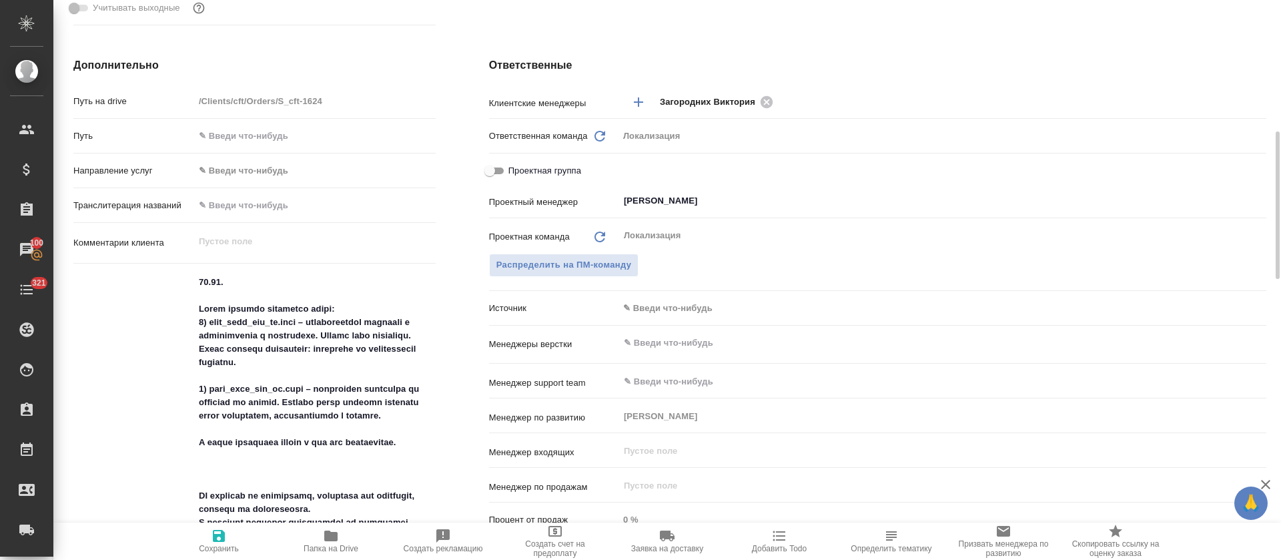
scroll to position [701, 0]
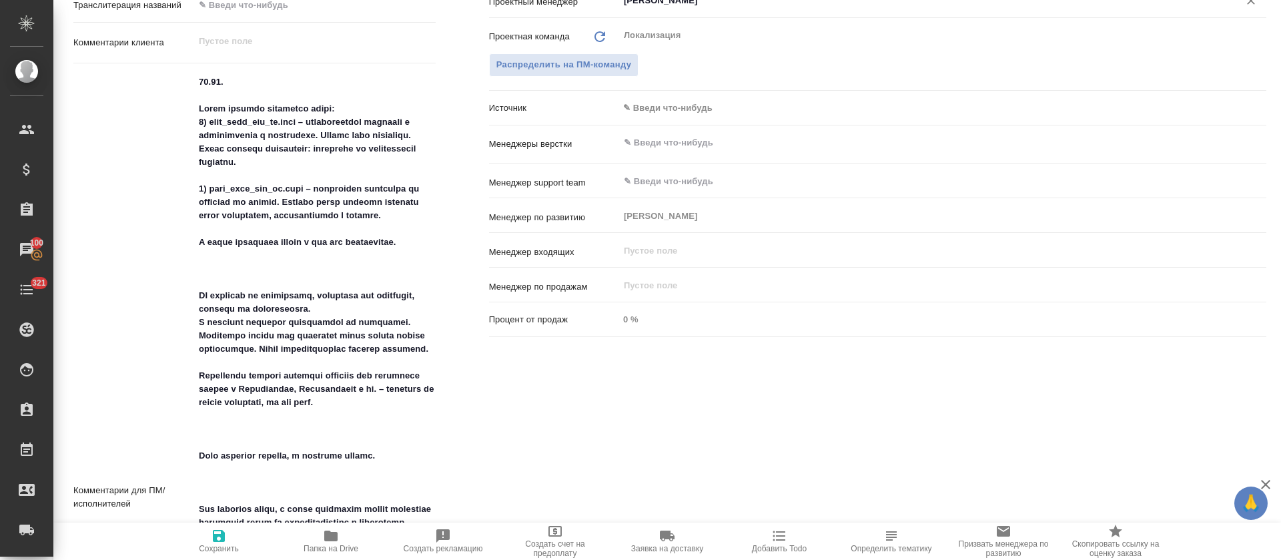
type textarea "x"
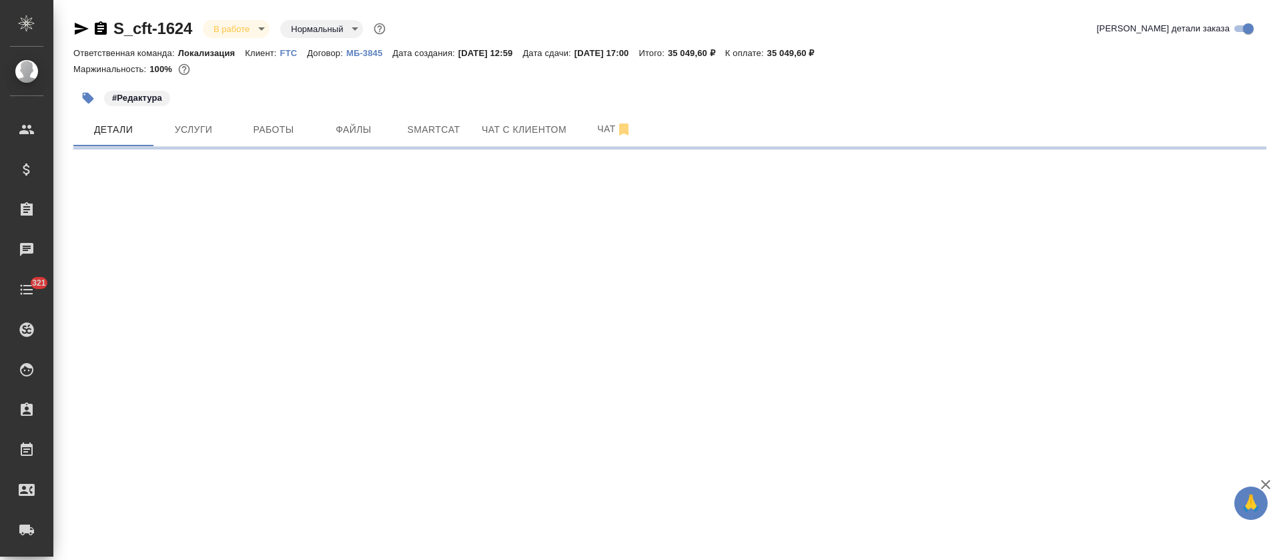
select select "RU"
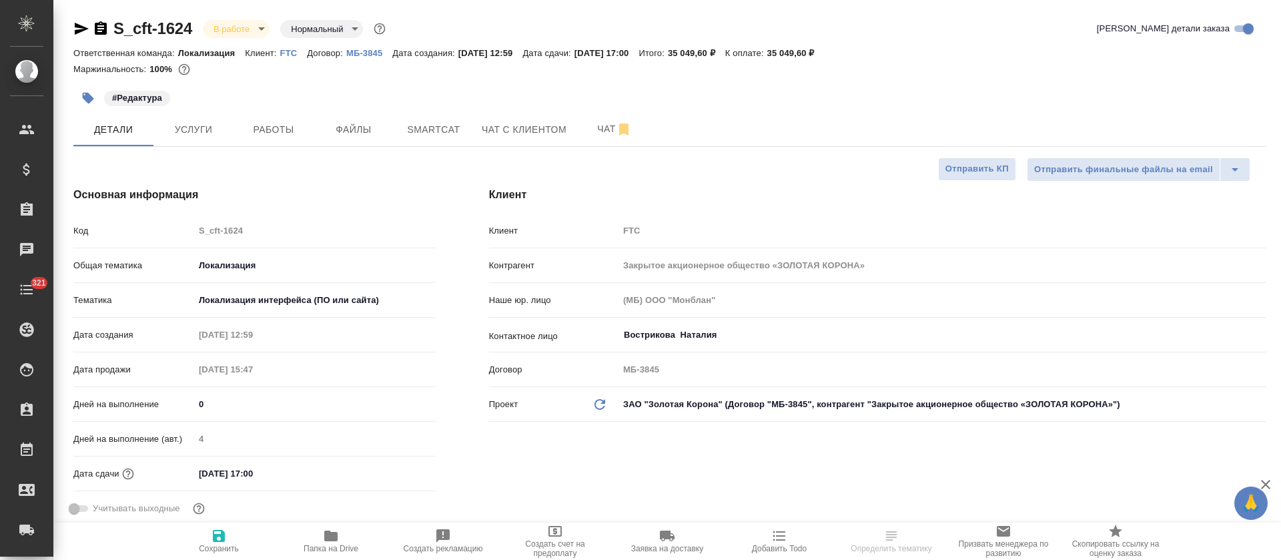
scroll to position [801, 0]
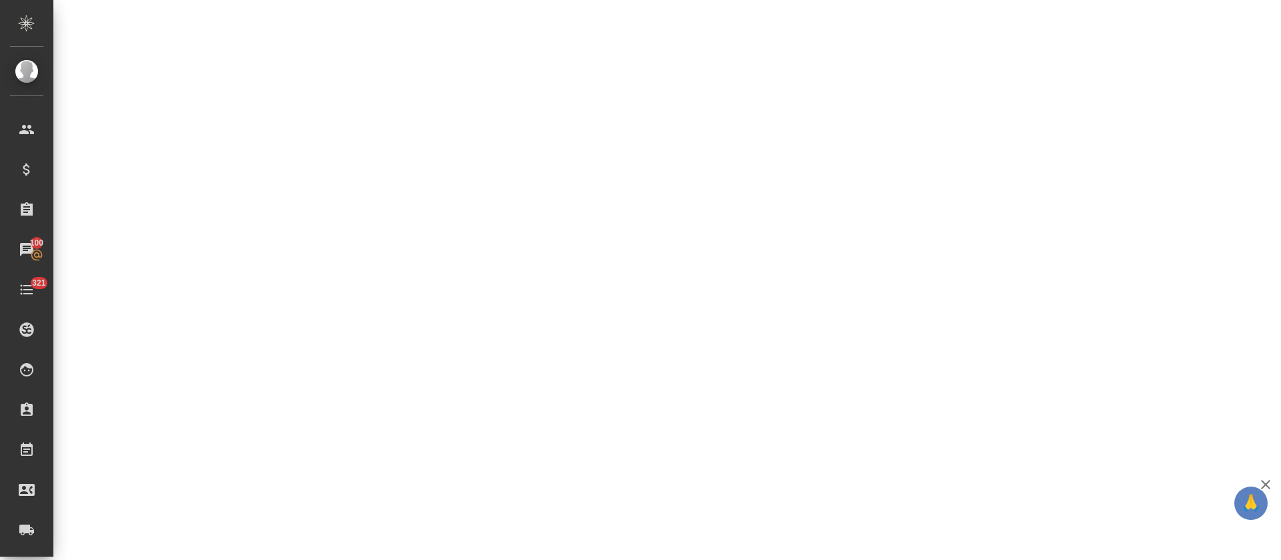
select select "RU"
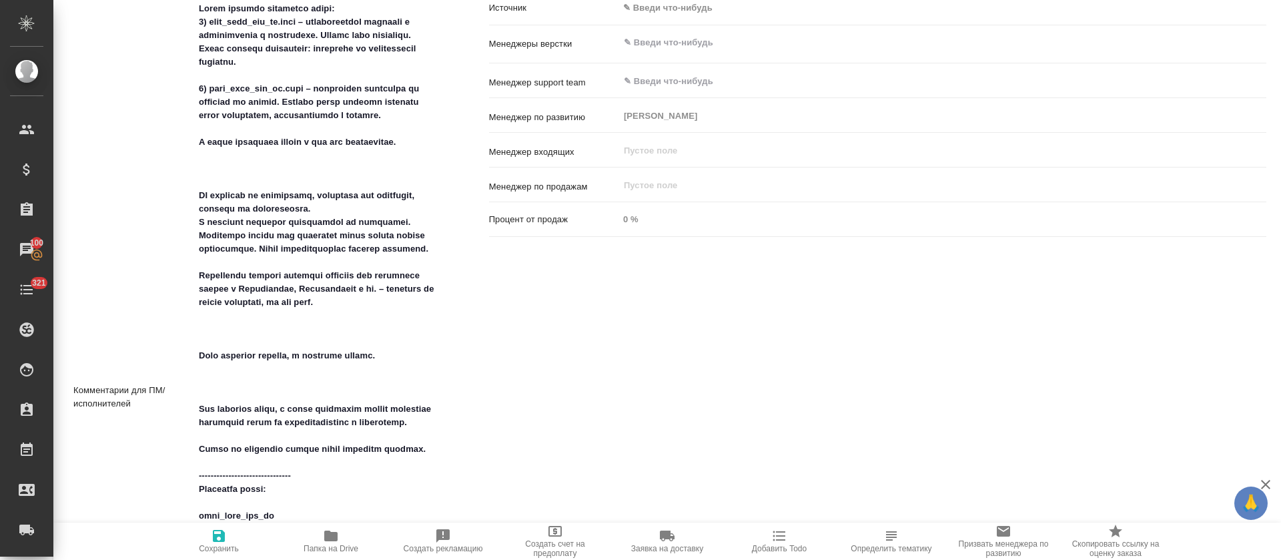
type textarea "x"
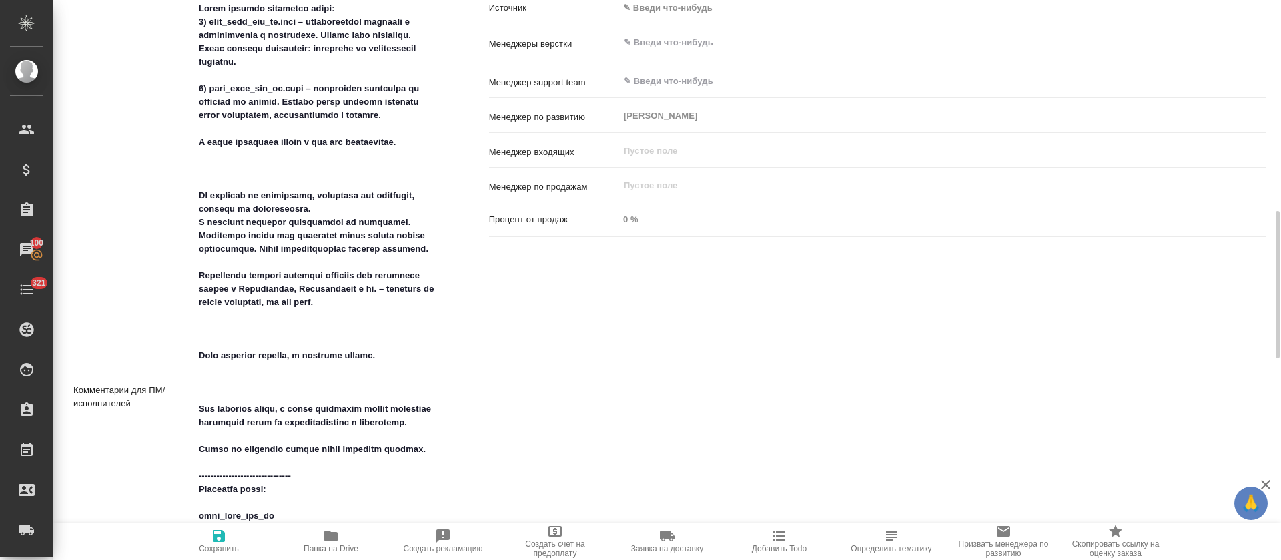
type textarea "x"
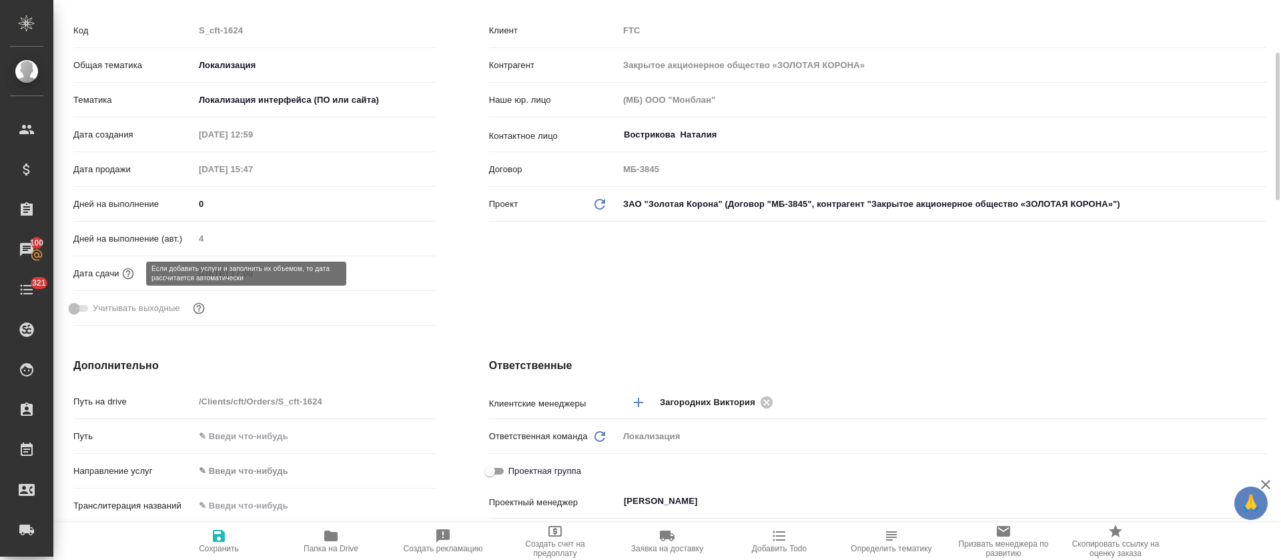
scroll to position [0, 0]
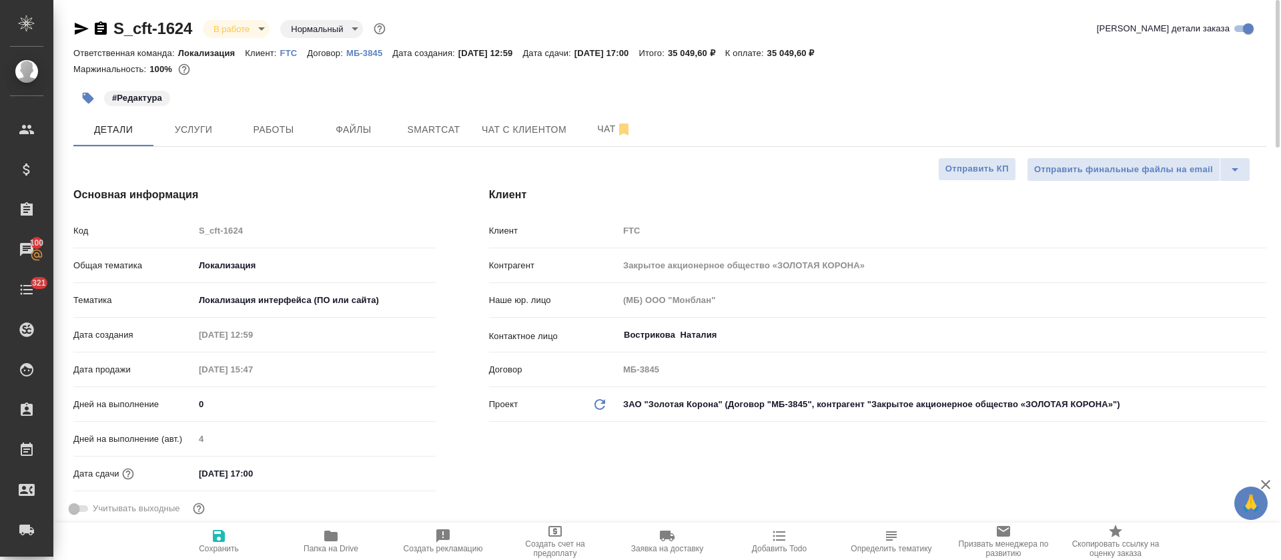
click at [81, 25] on icon "button" at bounding box center [82, 29] width 14 height 12
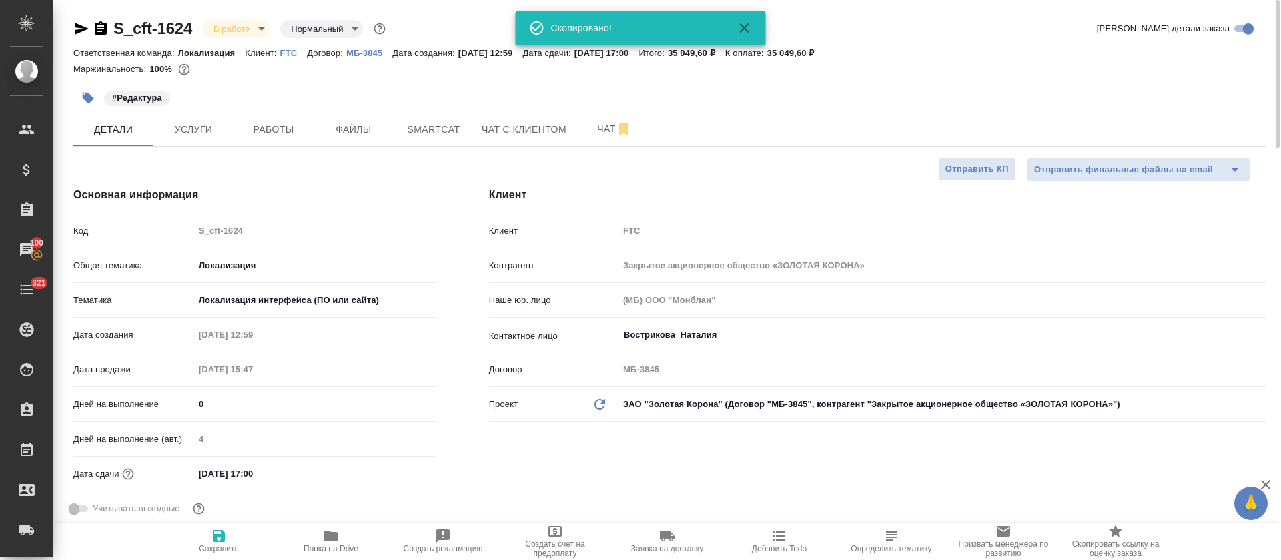
type textarea "x"
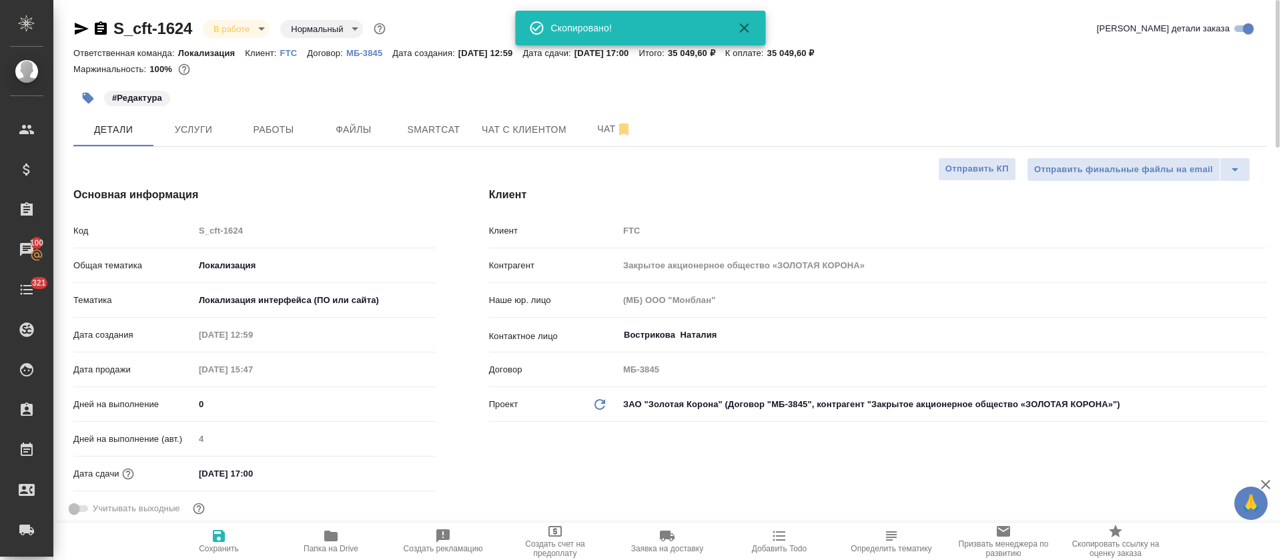
type textarea "x"
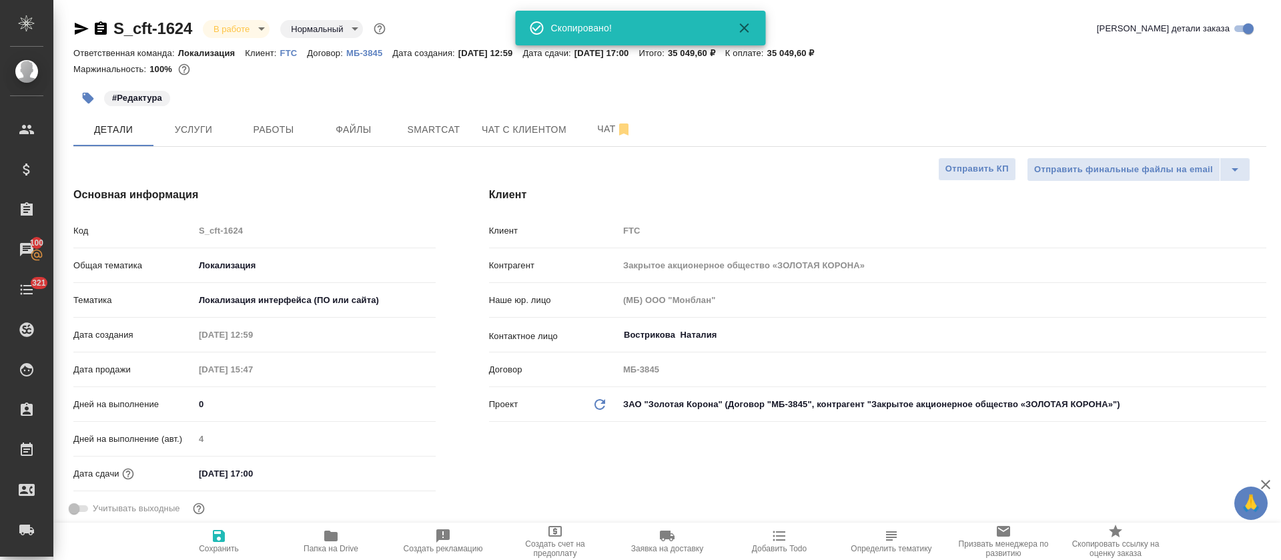
type textarea "x"
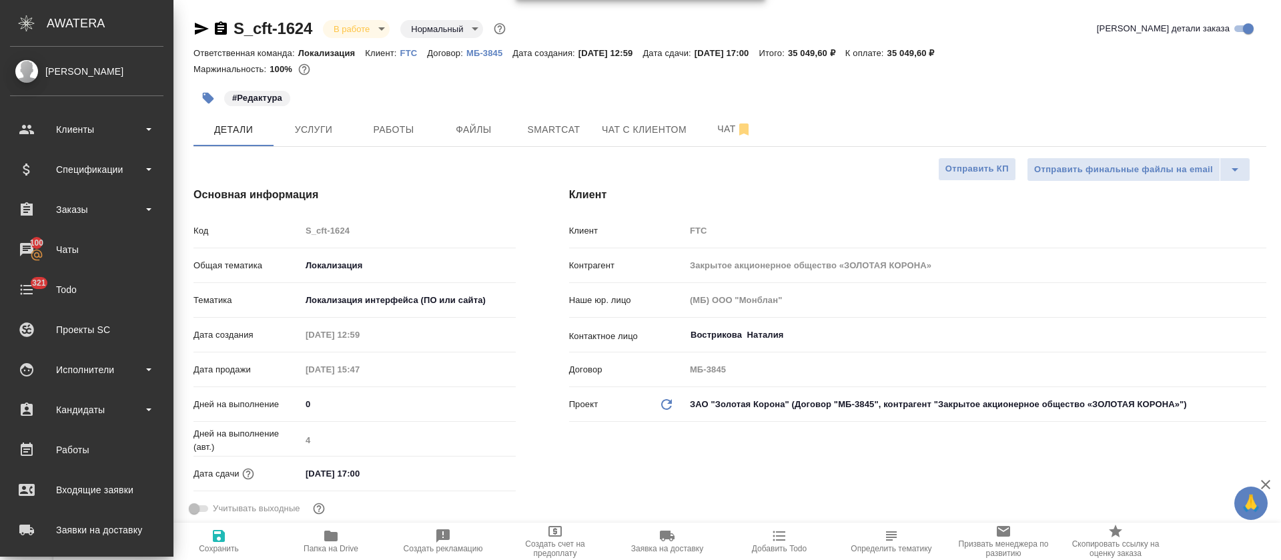
type textarea "x"
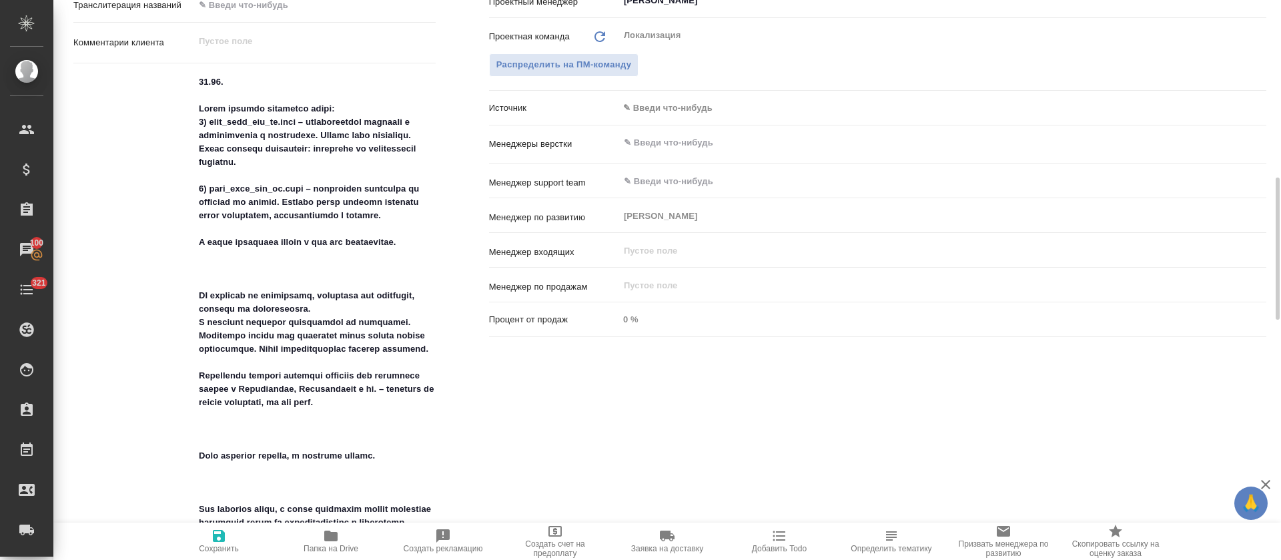
scroll to position [801, 0]
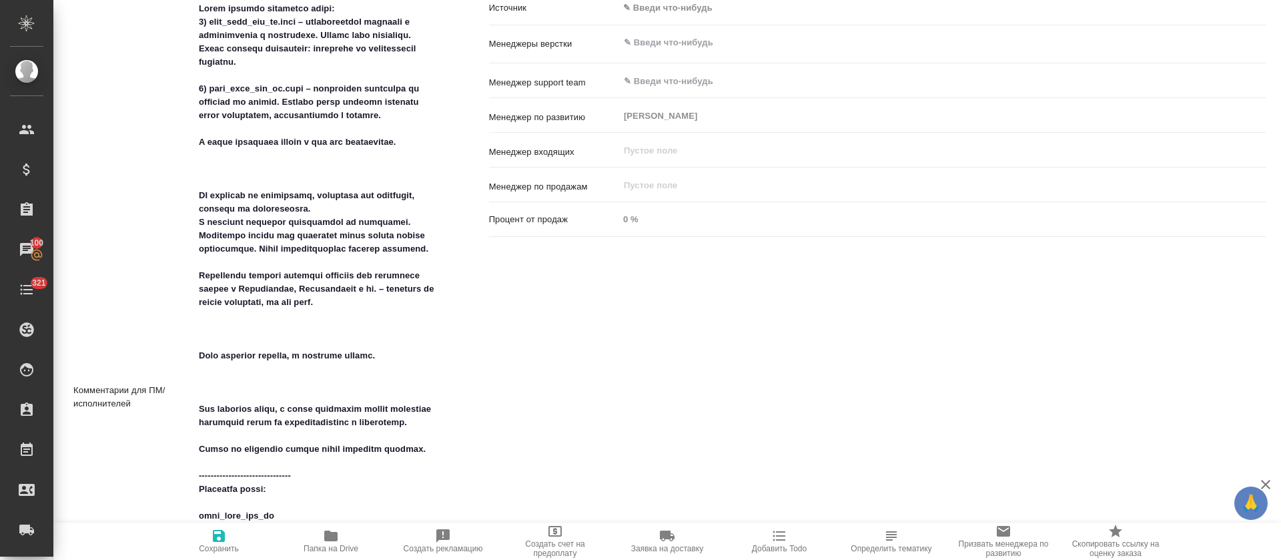
type textarea "x"
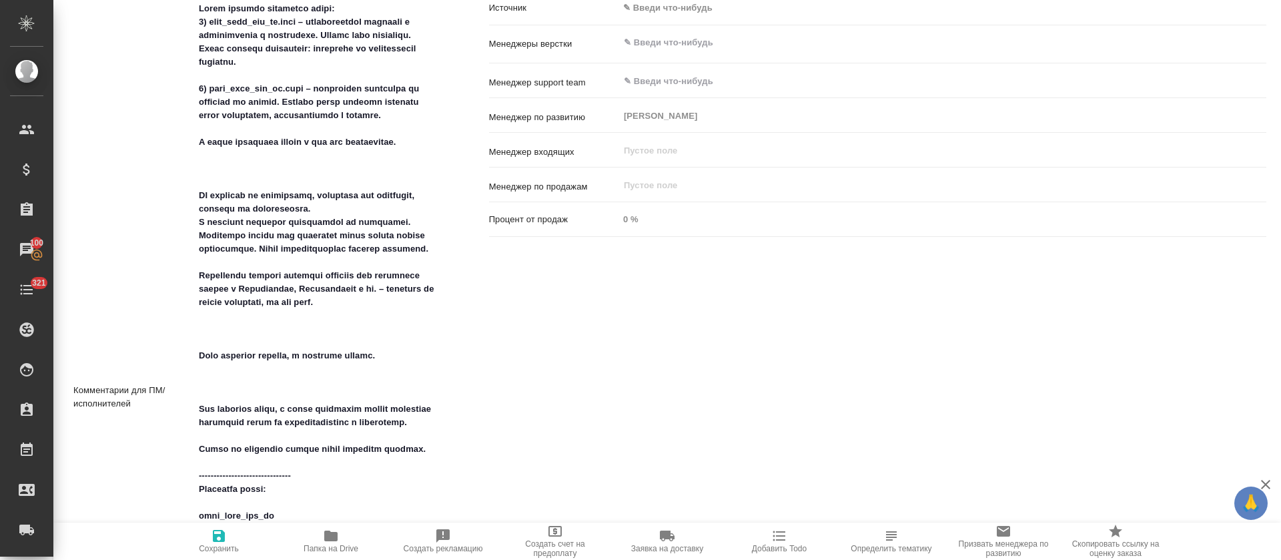
type textarea "x"
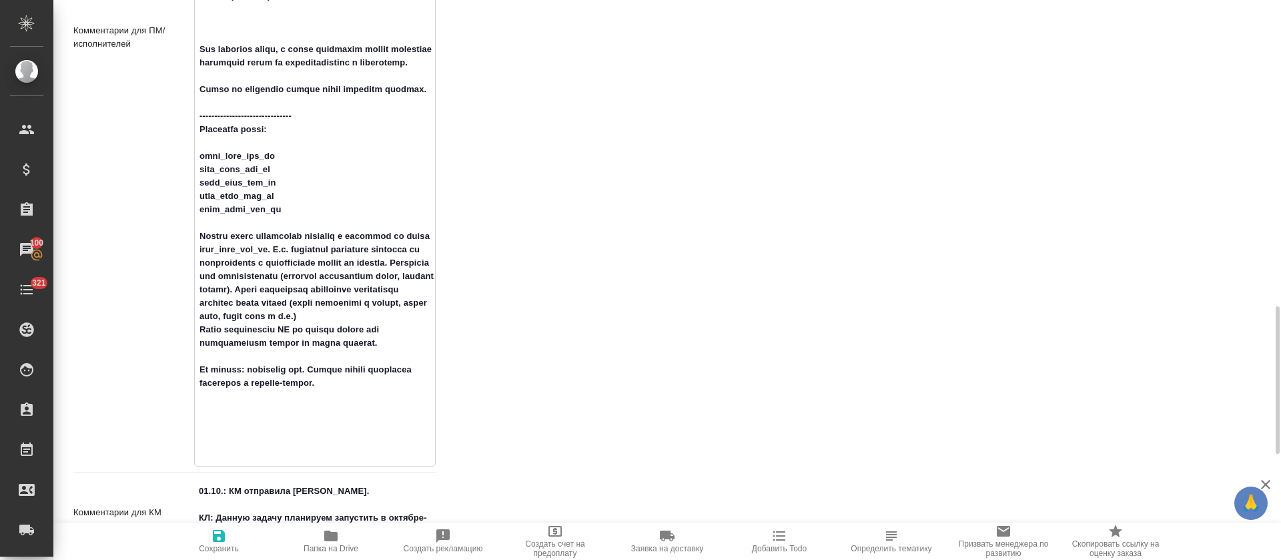
scroll to position [1162, 0]
drag, startPoint x: 374, startPoint y: 343, endPoint x: 381, endPoint y: 378, distance: 35.3
click at [381, 378] on textarea at bounding box center [315, 35] width 240 height 850
drag, startPoint x: 377, startPoint y: 339, endPoint x: 394, endPoint y: 379, distance: 43.6
click at [394, 379] on textarea at bounding box center [315, 35] width 240 height 850
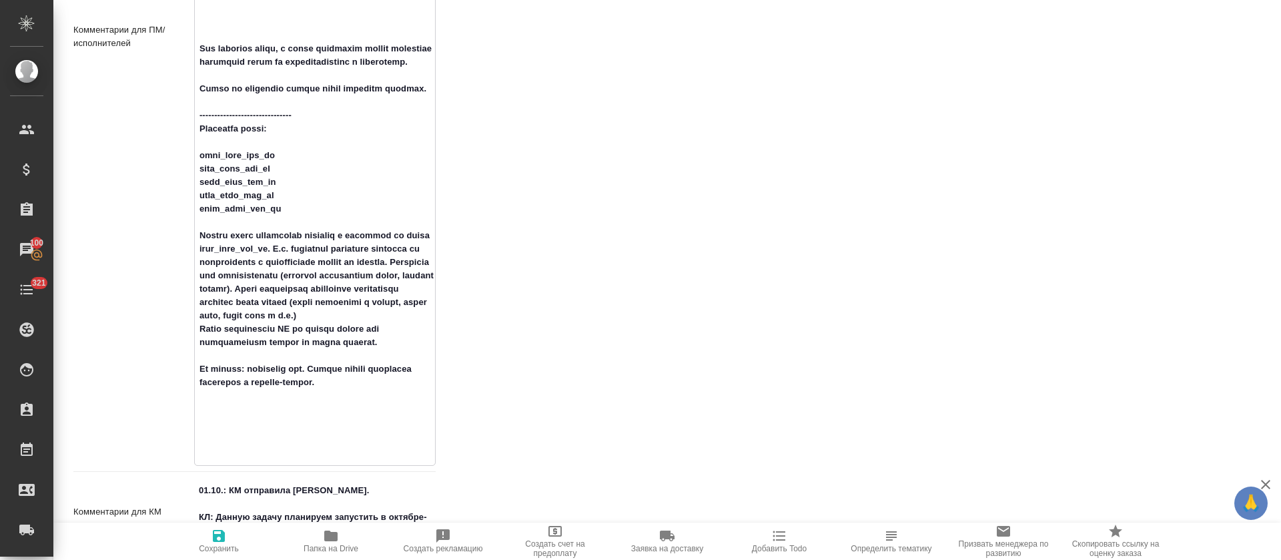
type textarea "x"
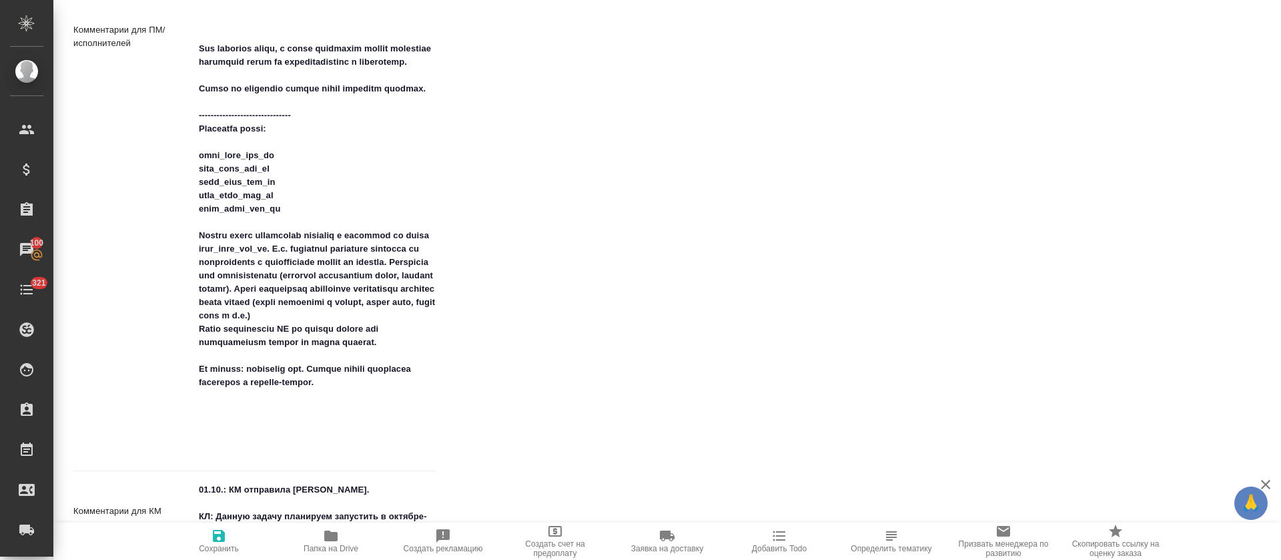
type textarea "x"
click at [440, 415] on div "Дополнительно Путь на drive /Clients/cft/Orders/S_cft-1624 Путь Направление усл…" at bounding box center [255, 28] width 416 height 1318
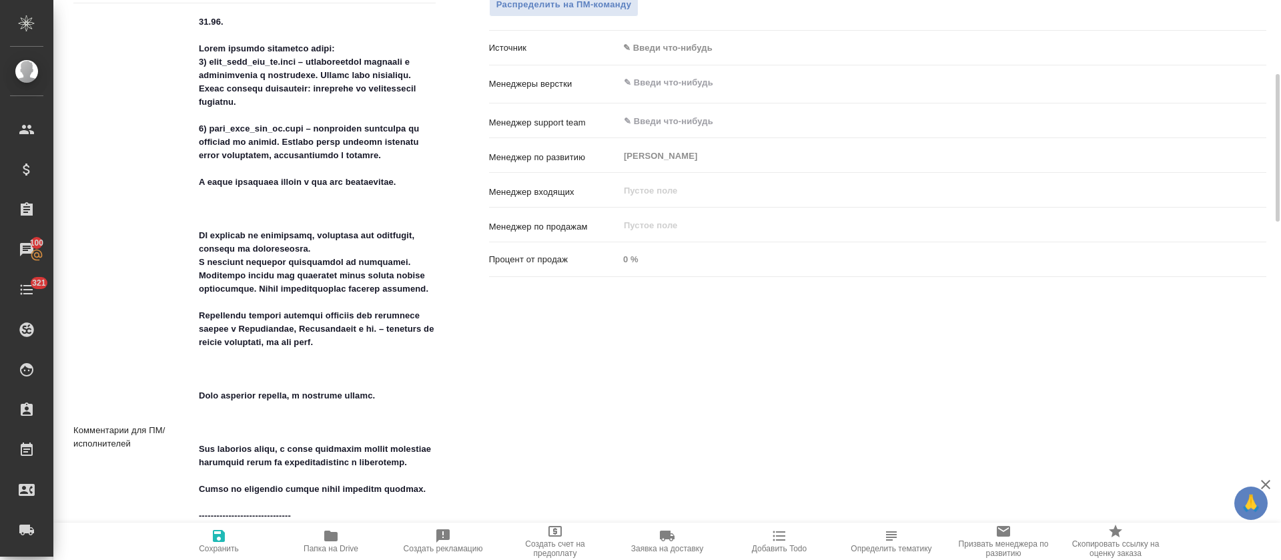
scroll to position [661, 0]
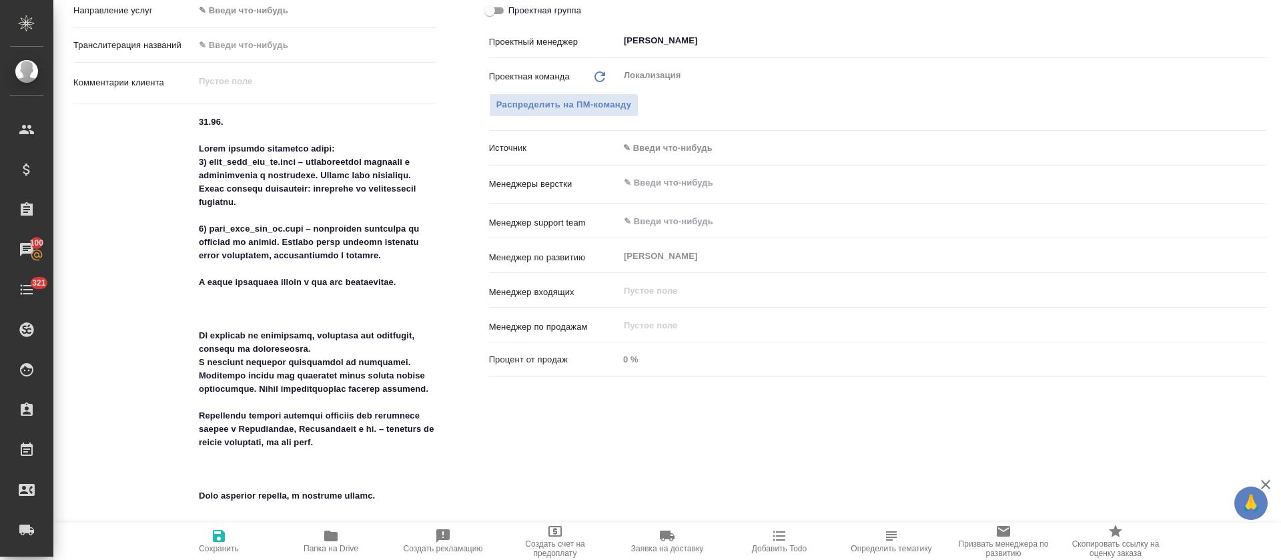
type textarea "x"
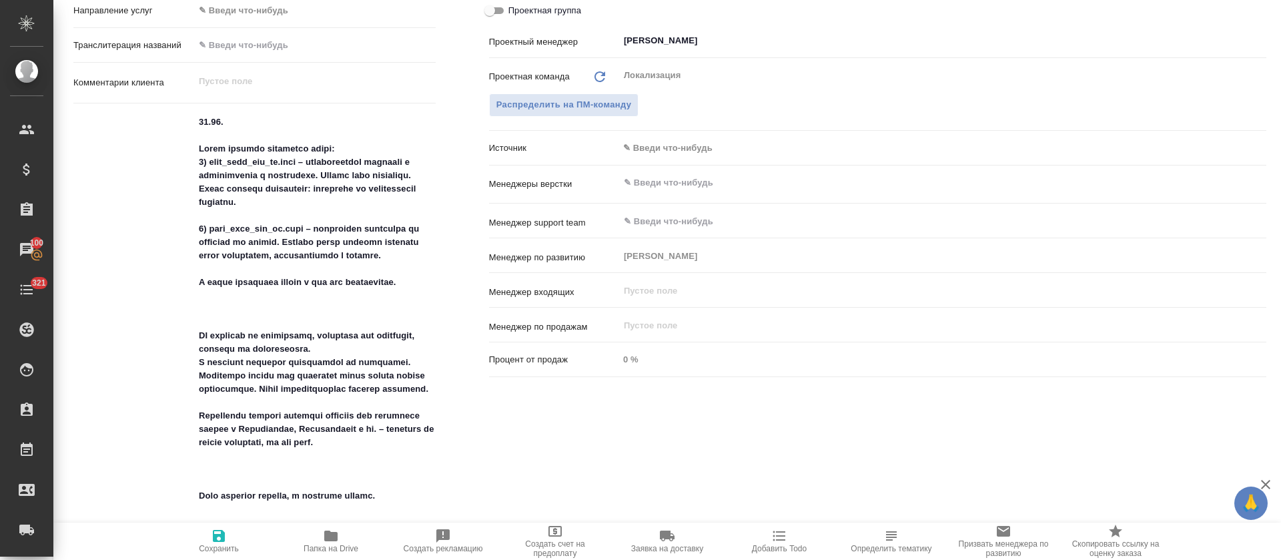
type textarea "x"
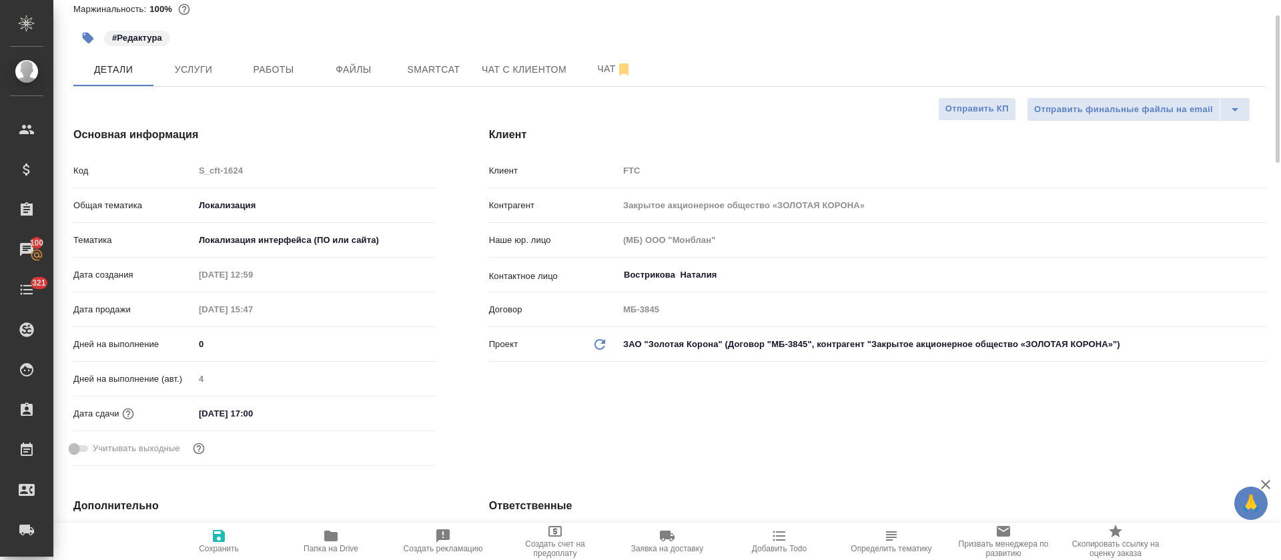
scroll to position [0, 0]
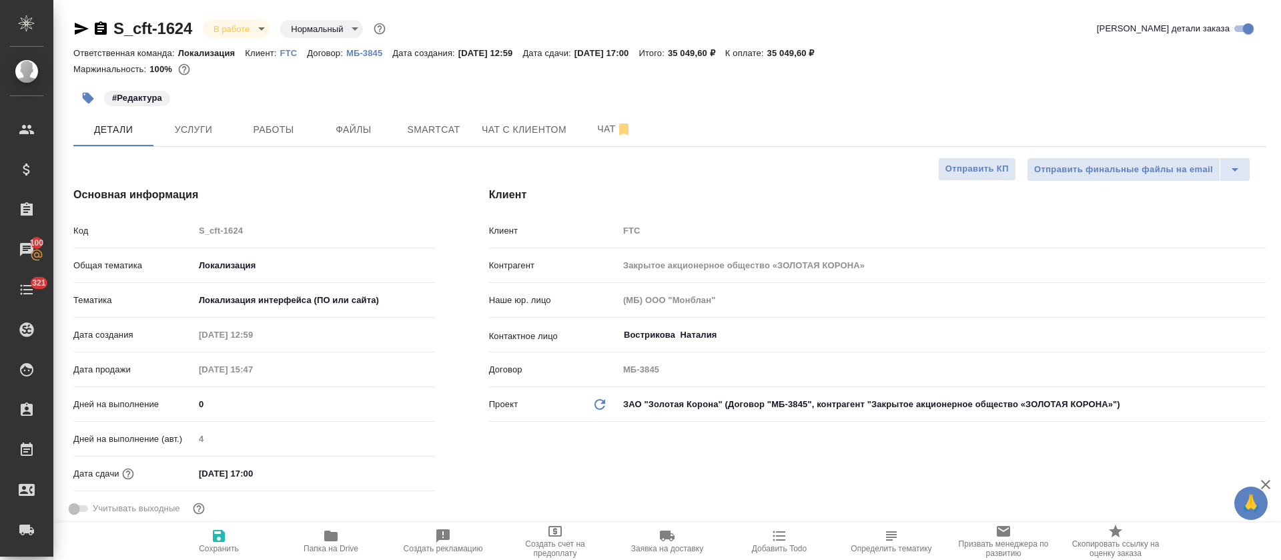
type textarea "x"
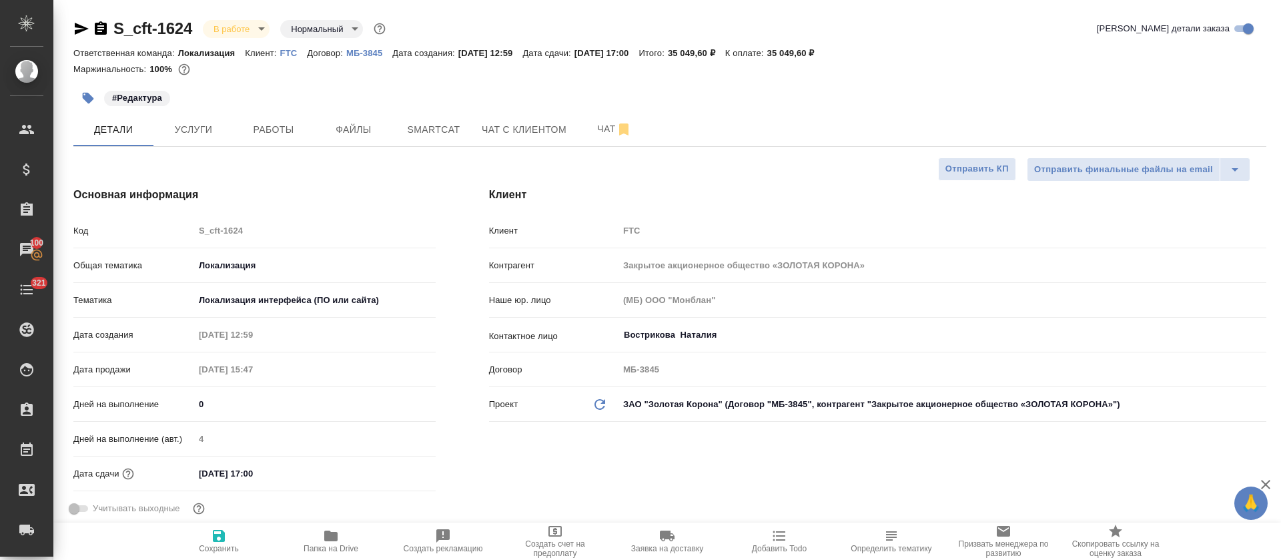
type textarea "x"
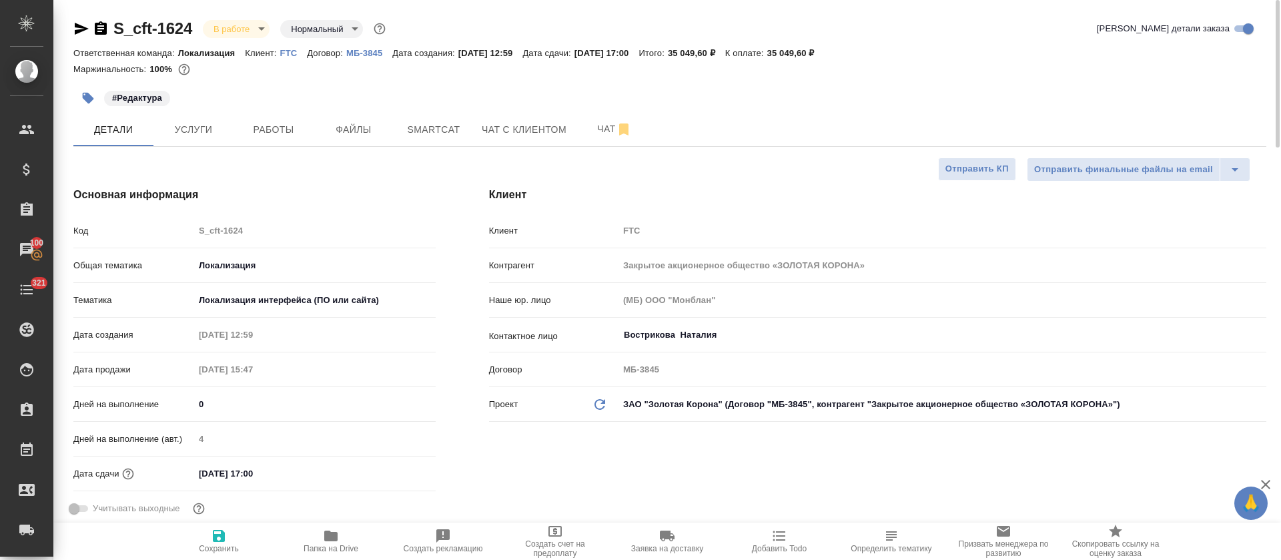
type textarea "x"
